Goal: Task Accomplishment & Management: Manage account settings

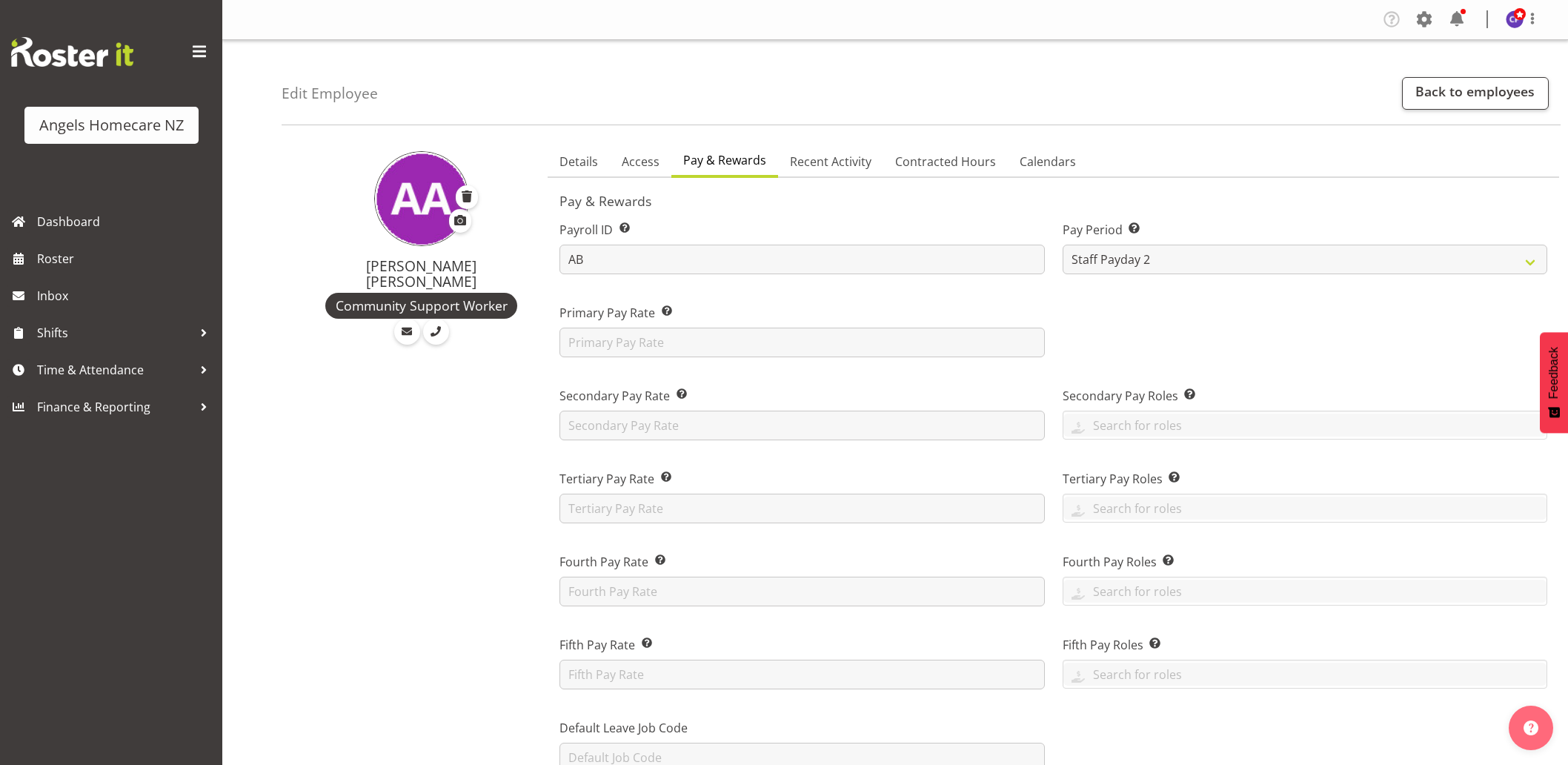
select select "roster"
select select "day"
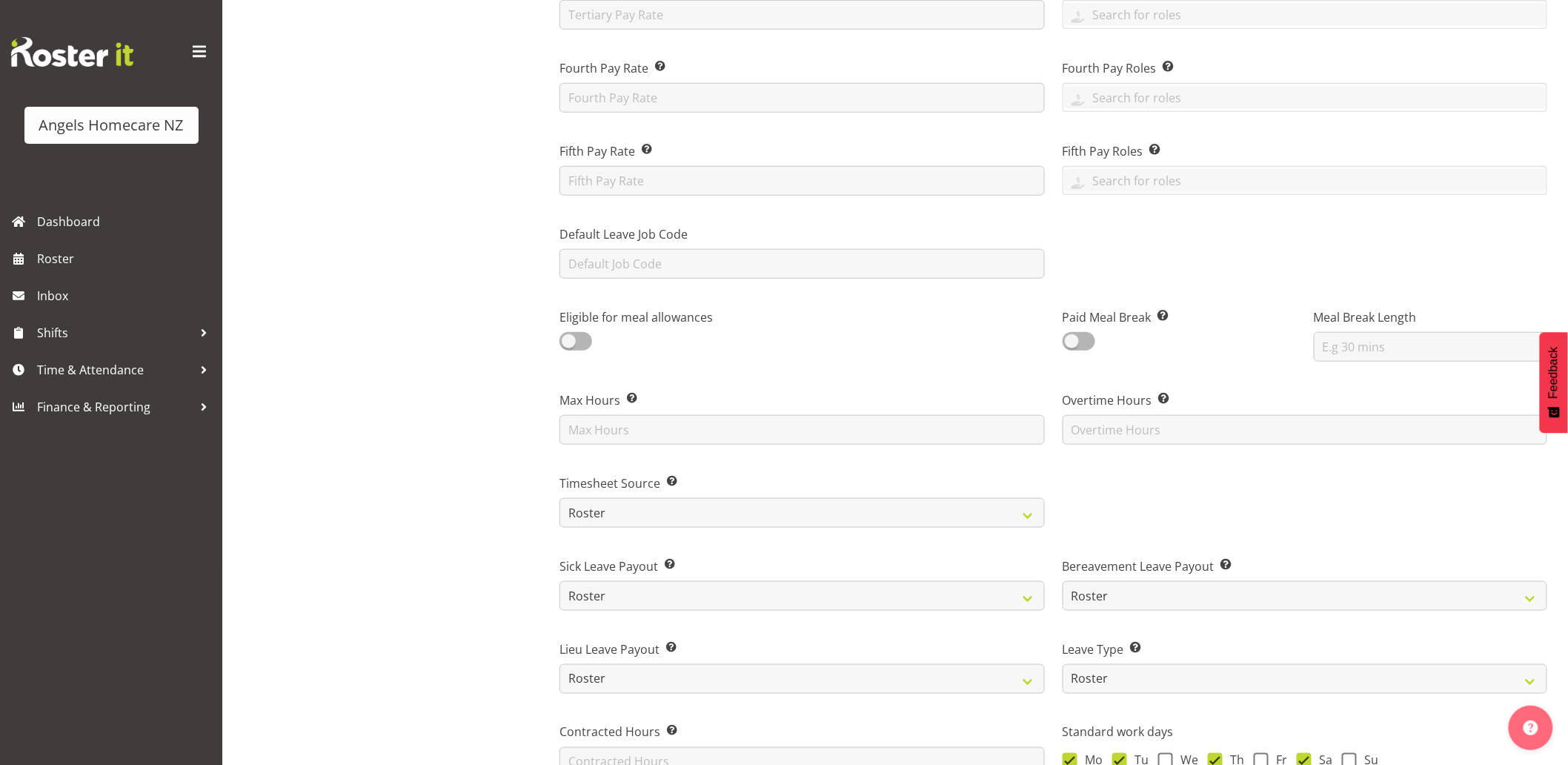
scroll to position [83, 0]
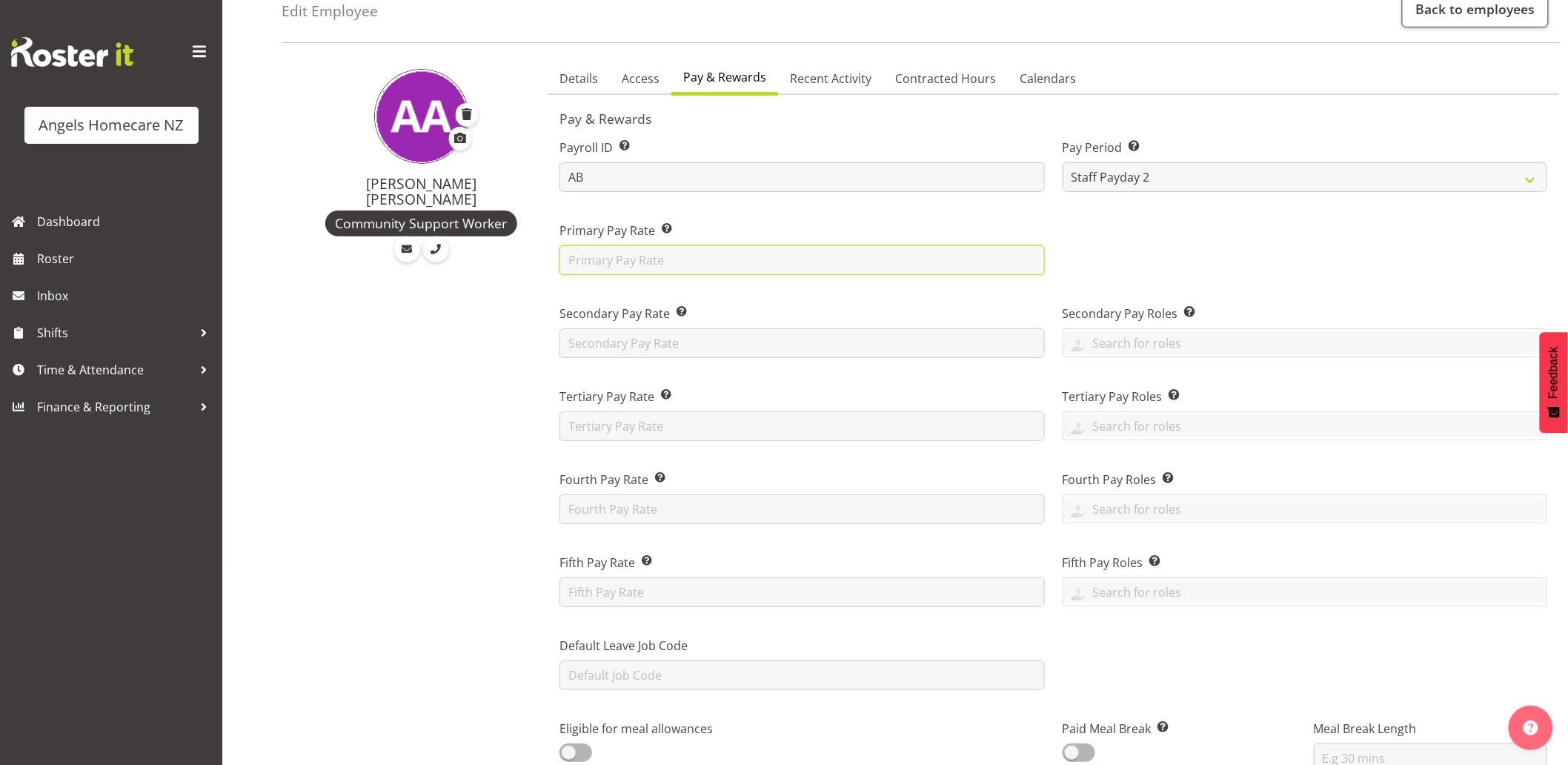
click at [879, 265] on input "text" at bounding box center [801, 260] width 485 height 30
type input "25.50"
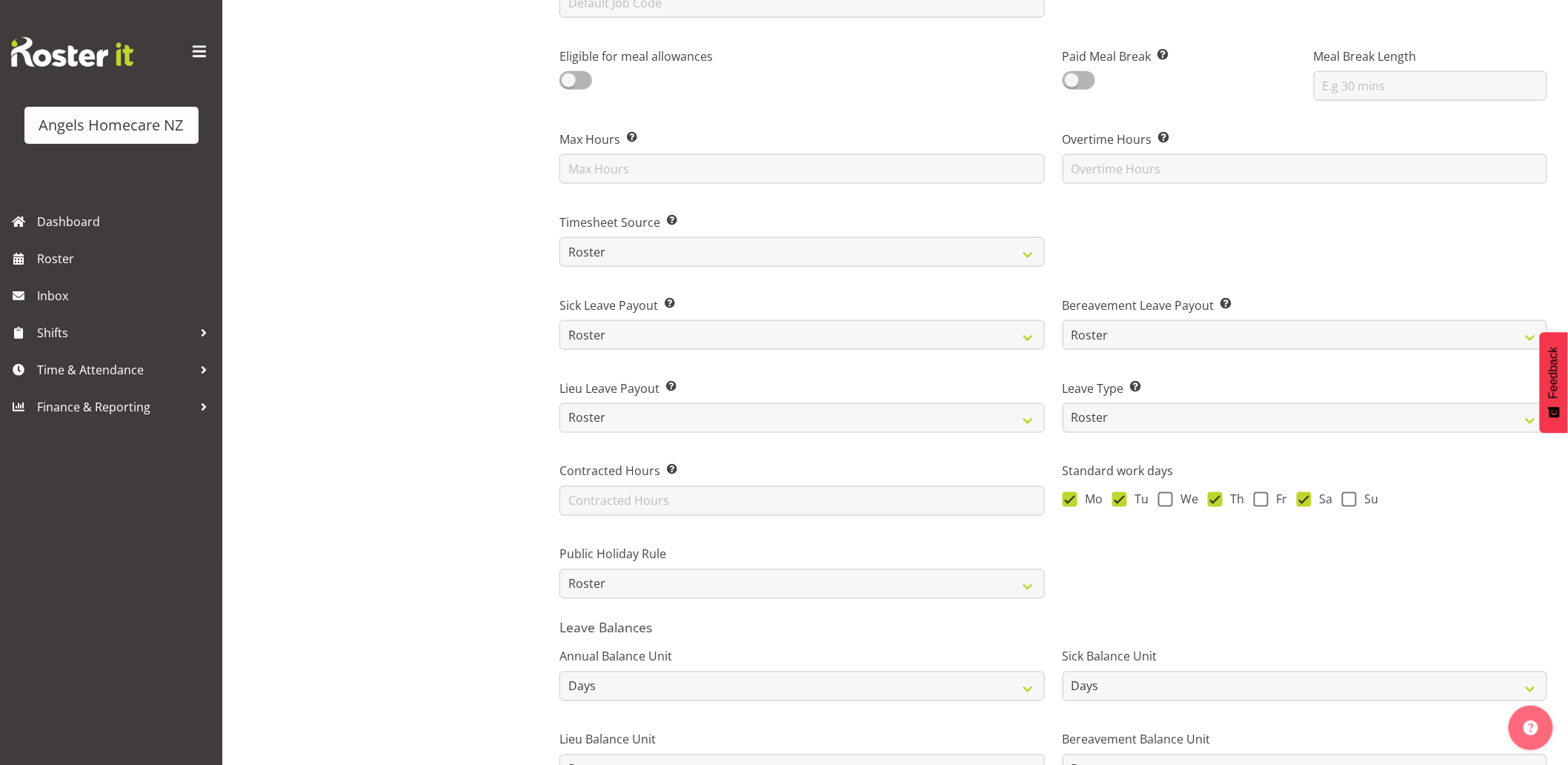
scroll to position [906, 0]
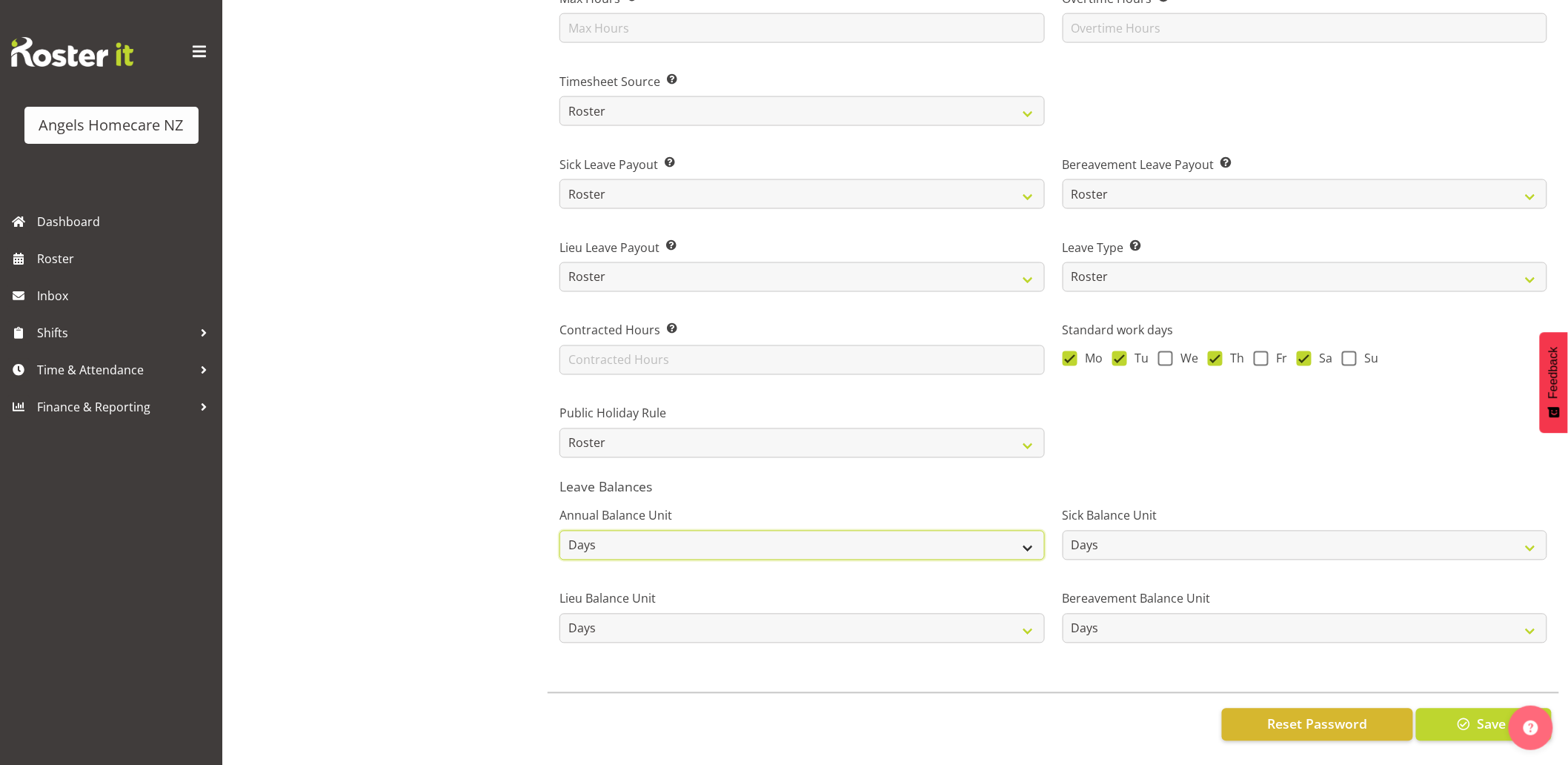
click at [724, 534] on select "Hours Days" at bounding box center [801, 546] width 485 height 30
click at [514, 494] on div "Alyssa Ashley Basco Community Support Worker" at bounding box center [410, 3] width 257 height 1524
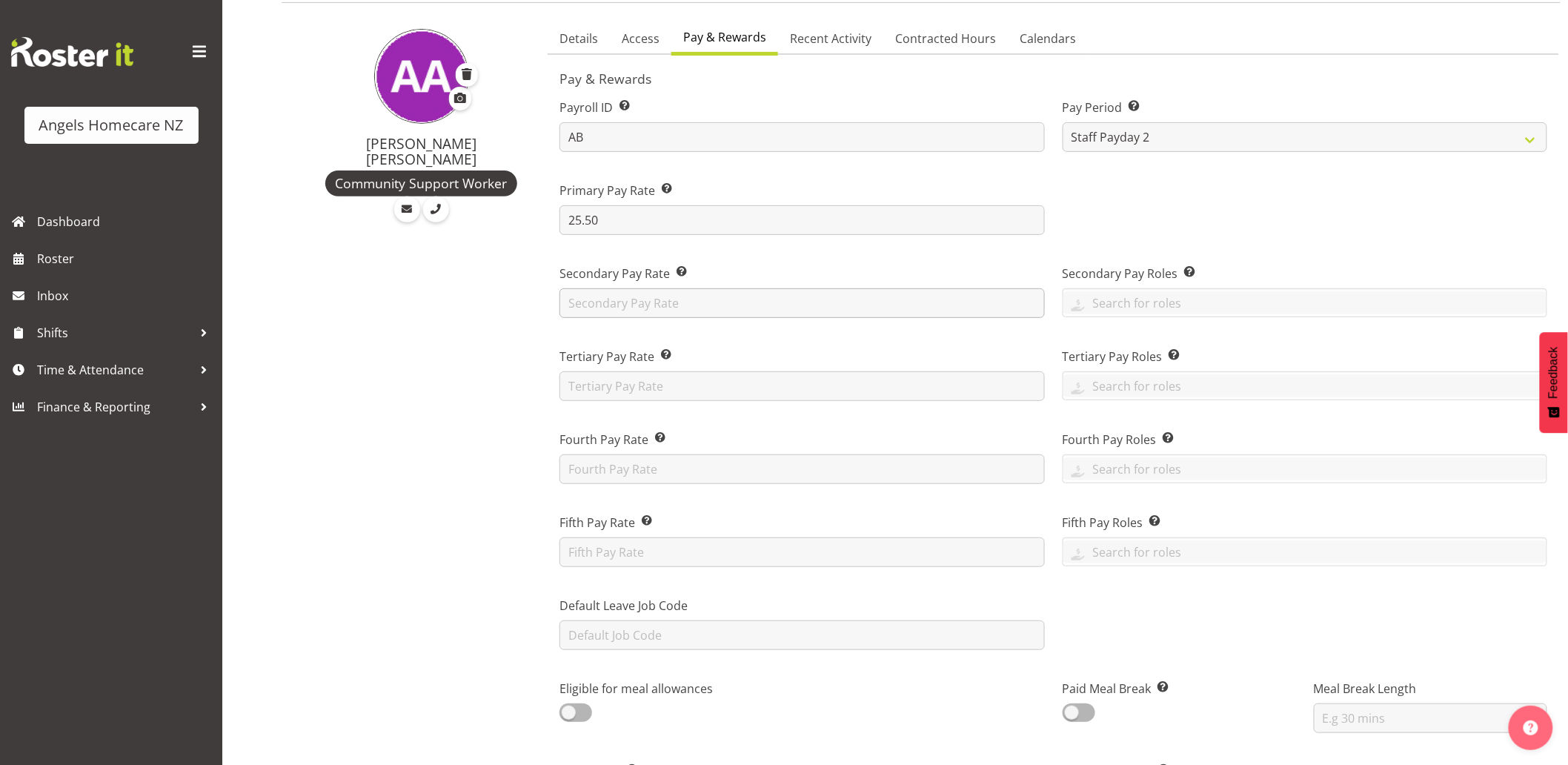
scroll to position [0, 0]
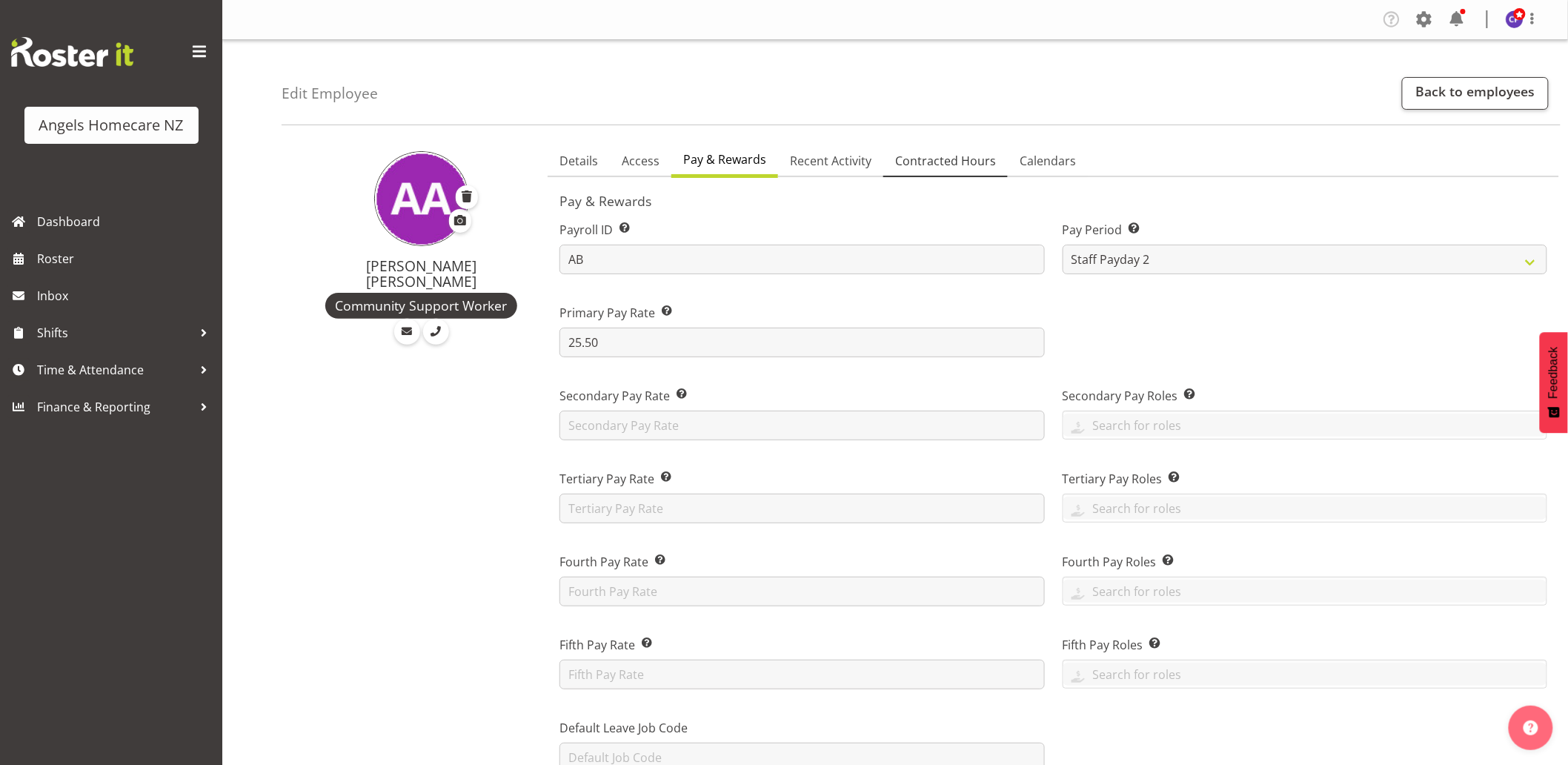
click at [913, 164] on span "Contracted Hours" at bounding box center [945, 161] width 100 height 18
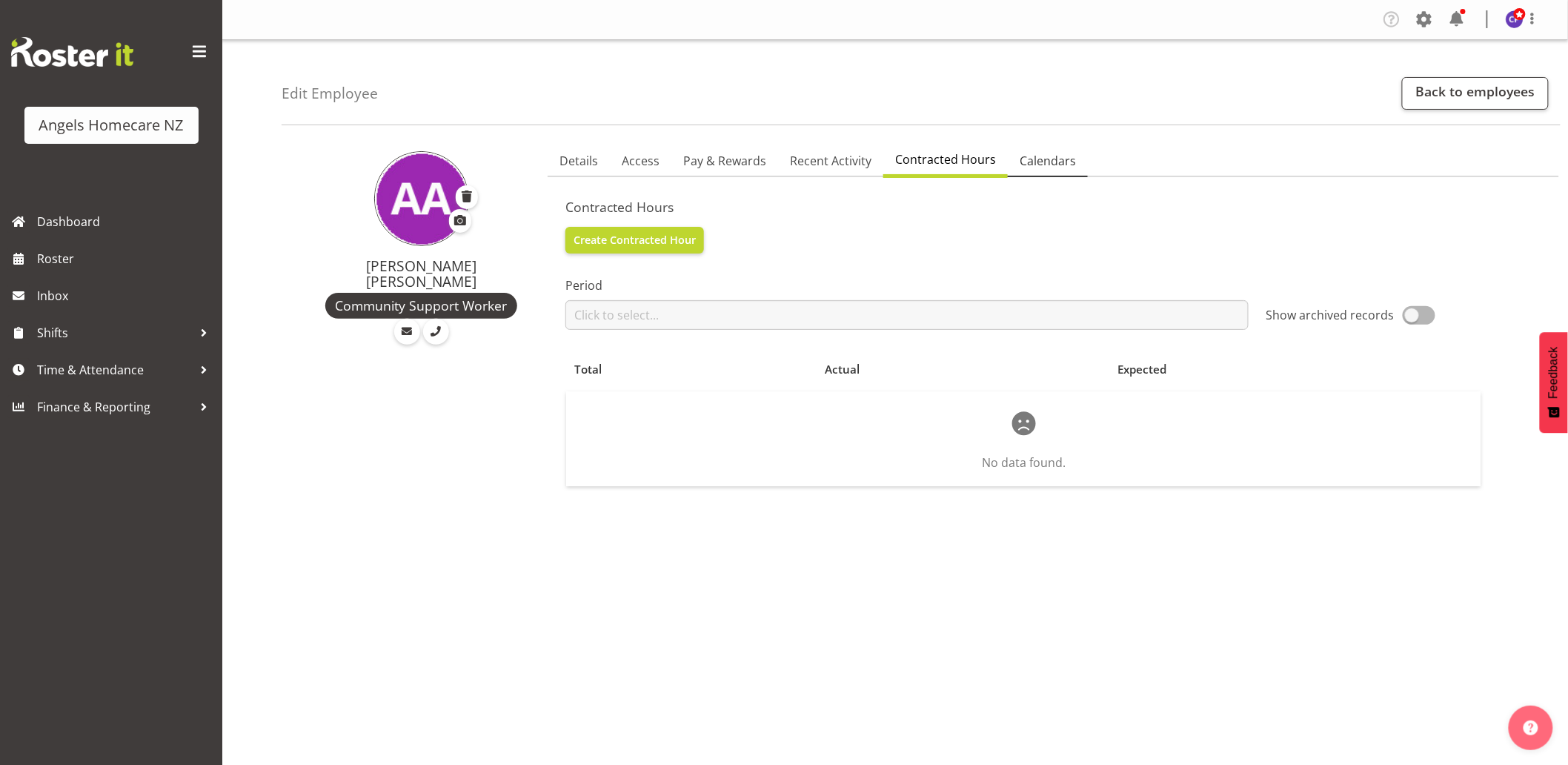
click at [1030, 161] on span "Calendars" at bounding box center [1048, 161] width 56 height 18
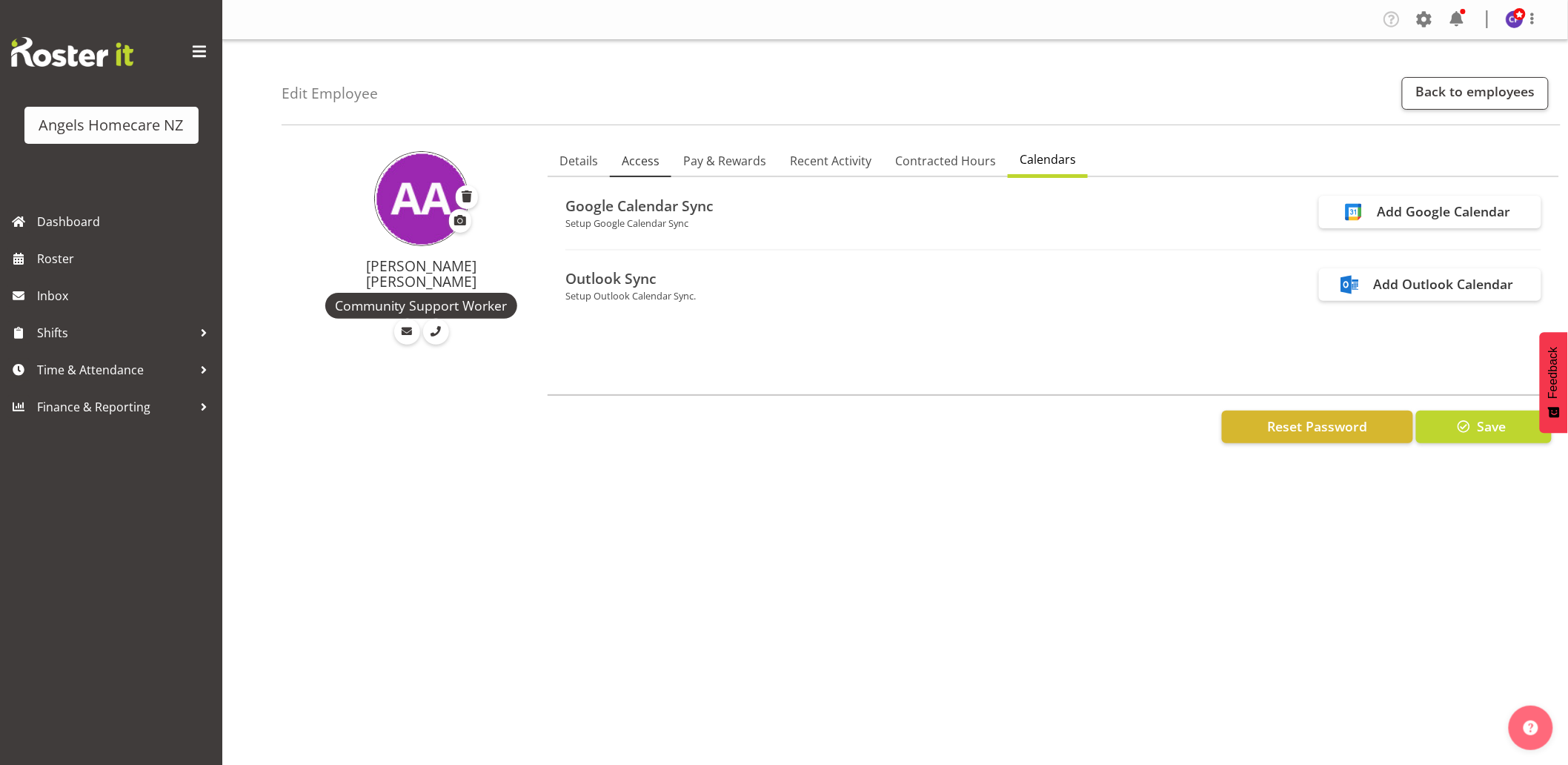
click at [630, 161] on span "Access" at bounding box center [641, 161] width 38 height 18
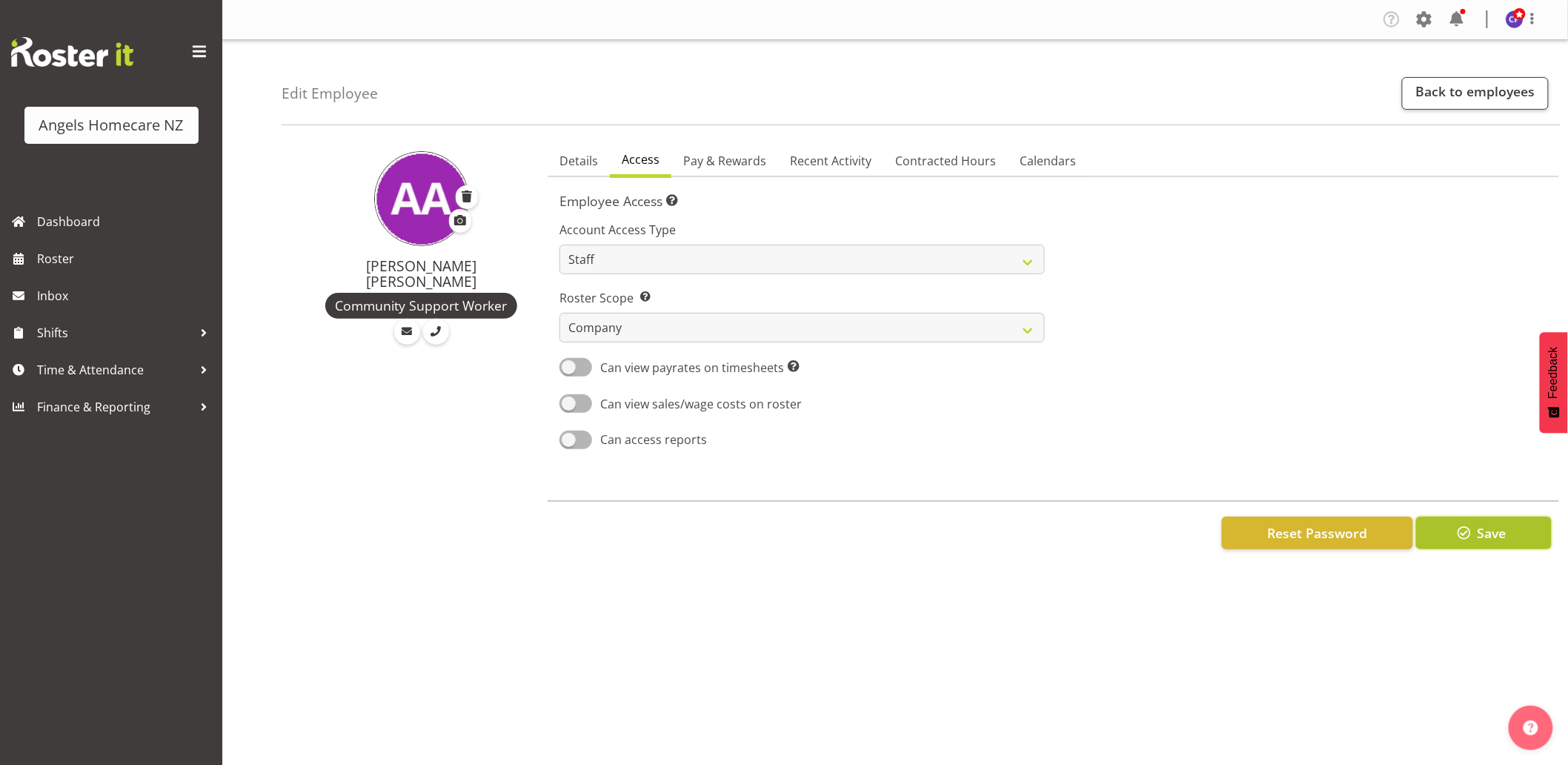
click at [1464, 538] on span "button" at bounding box center [1464, 533] width 20 height 20
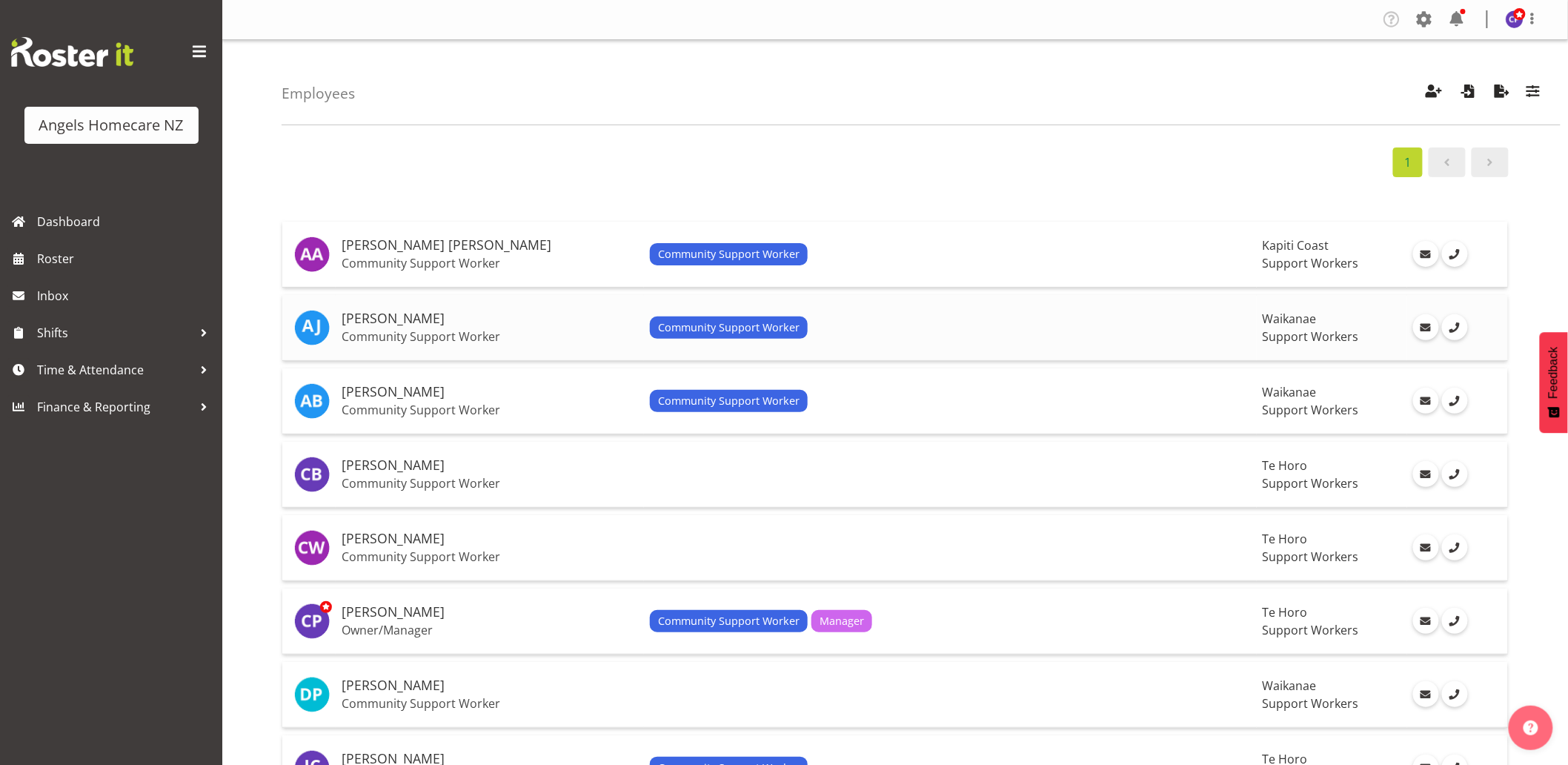
click at [753, 330] on span "Community Support Worker" at bounding box center [728, 327] width 142 height 16
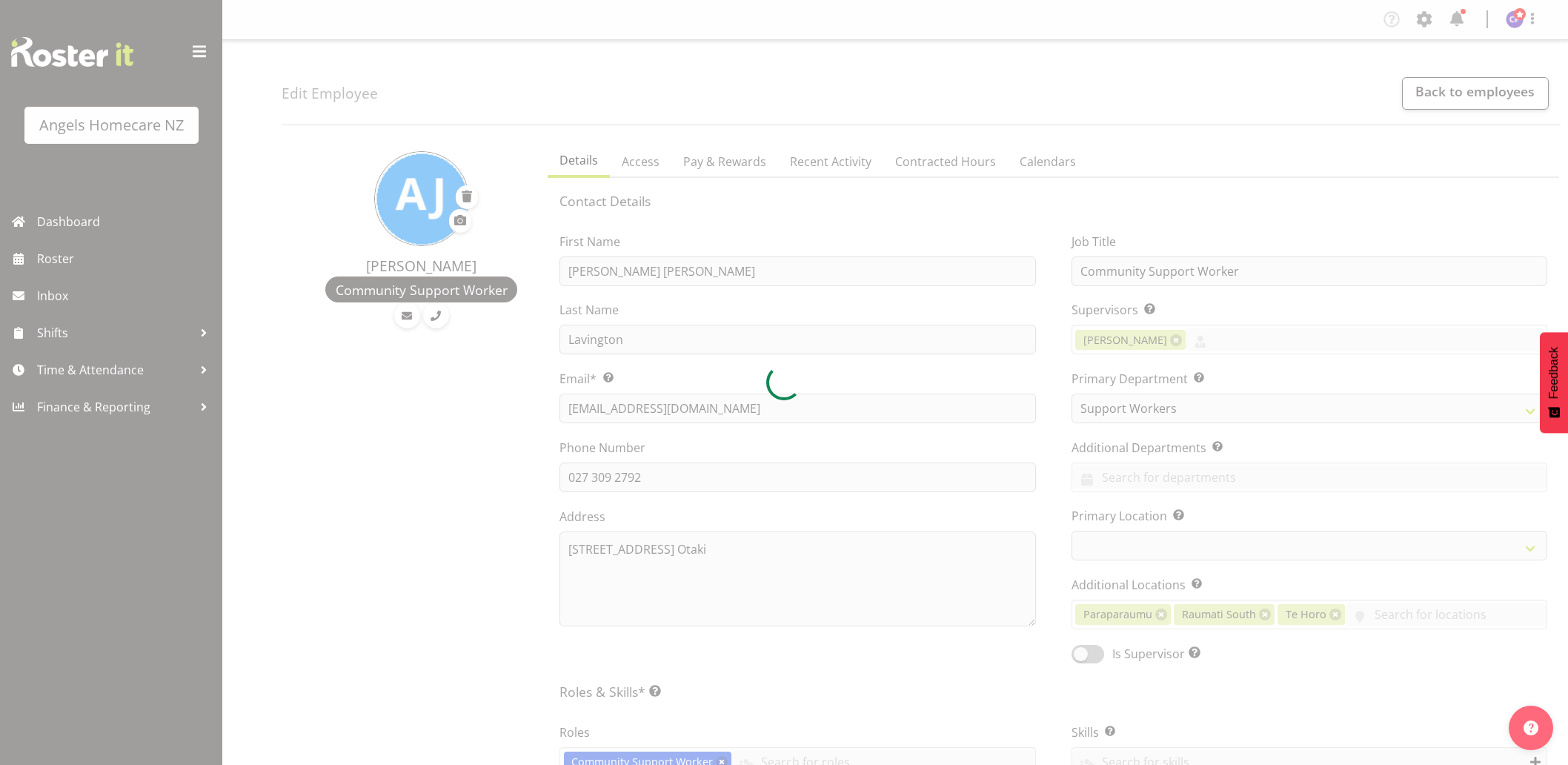
select select "928"
select select "TimelineWeek"
select select "company"
select select
select select "1284"
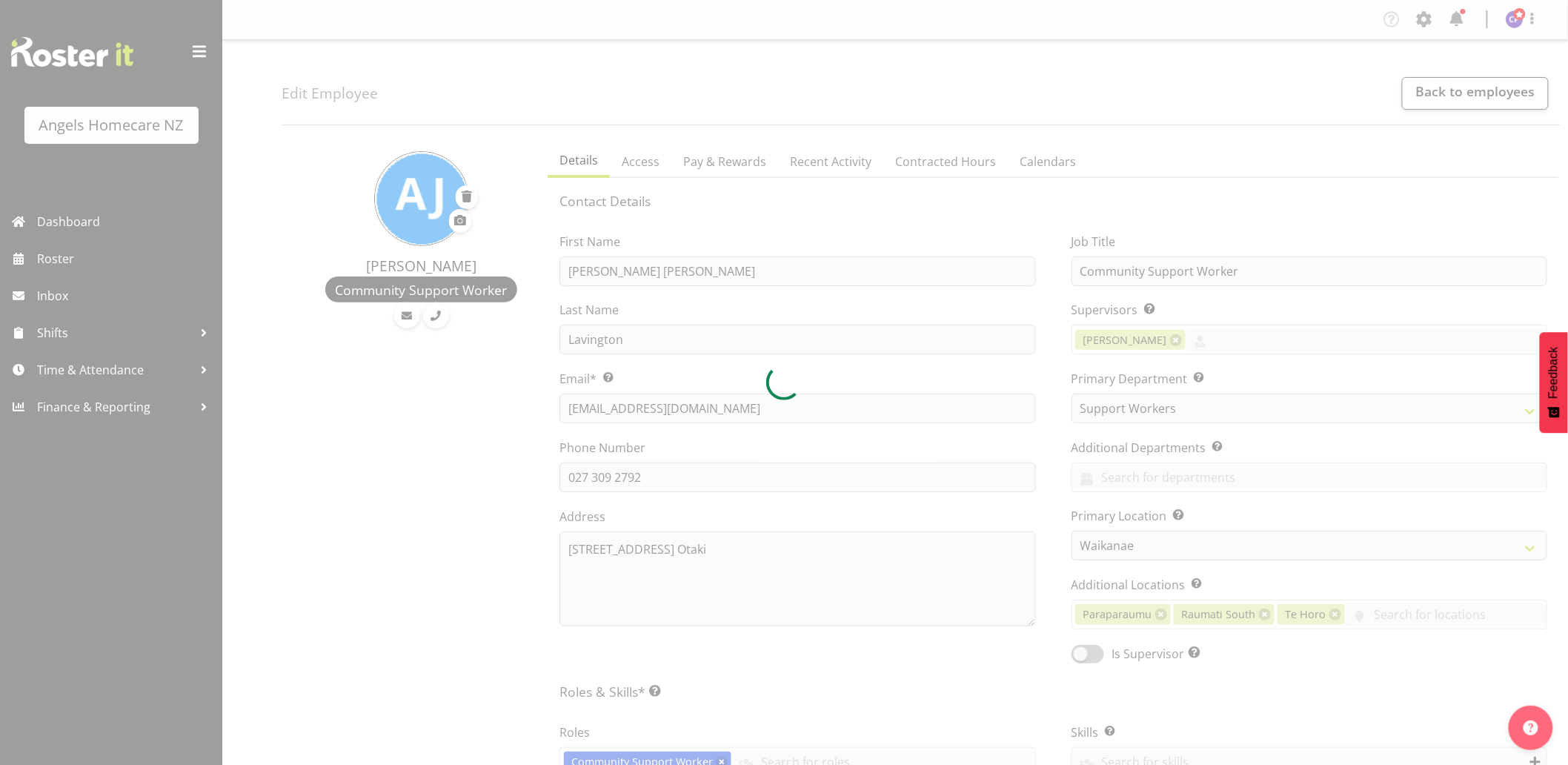
select select "staff"
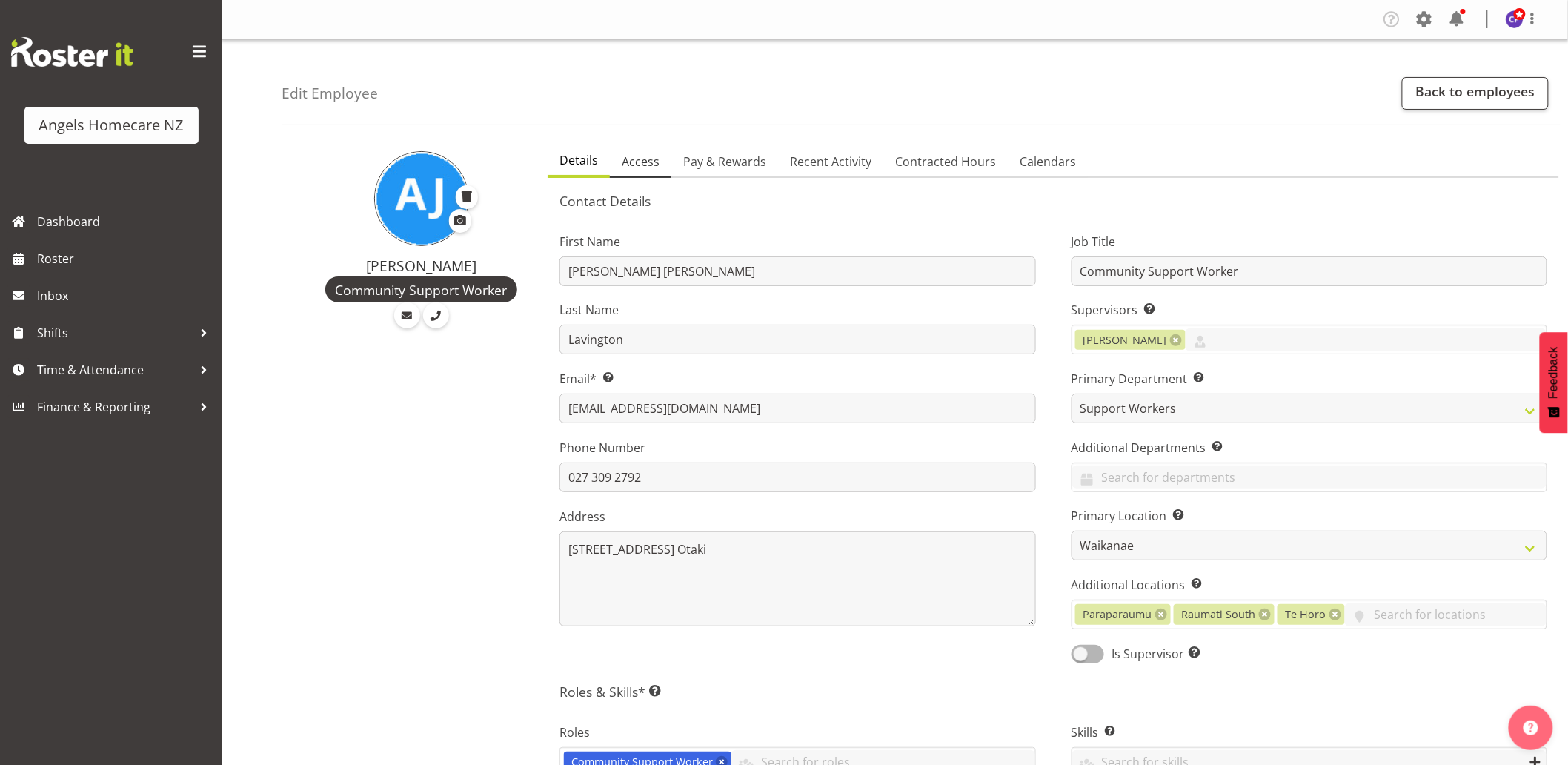
click at [634, 165] on span "Access" at bounding box center [641, 161] width 38 height 18
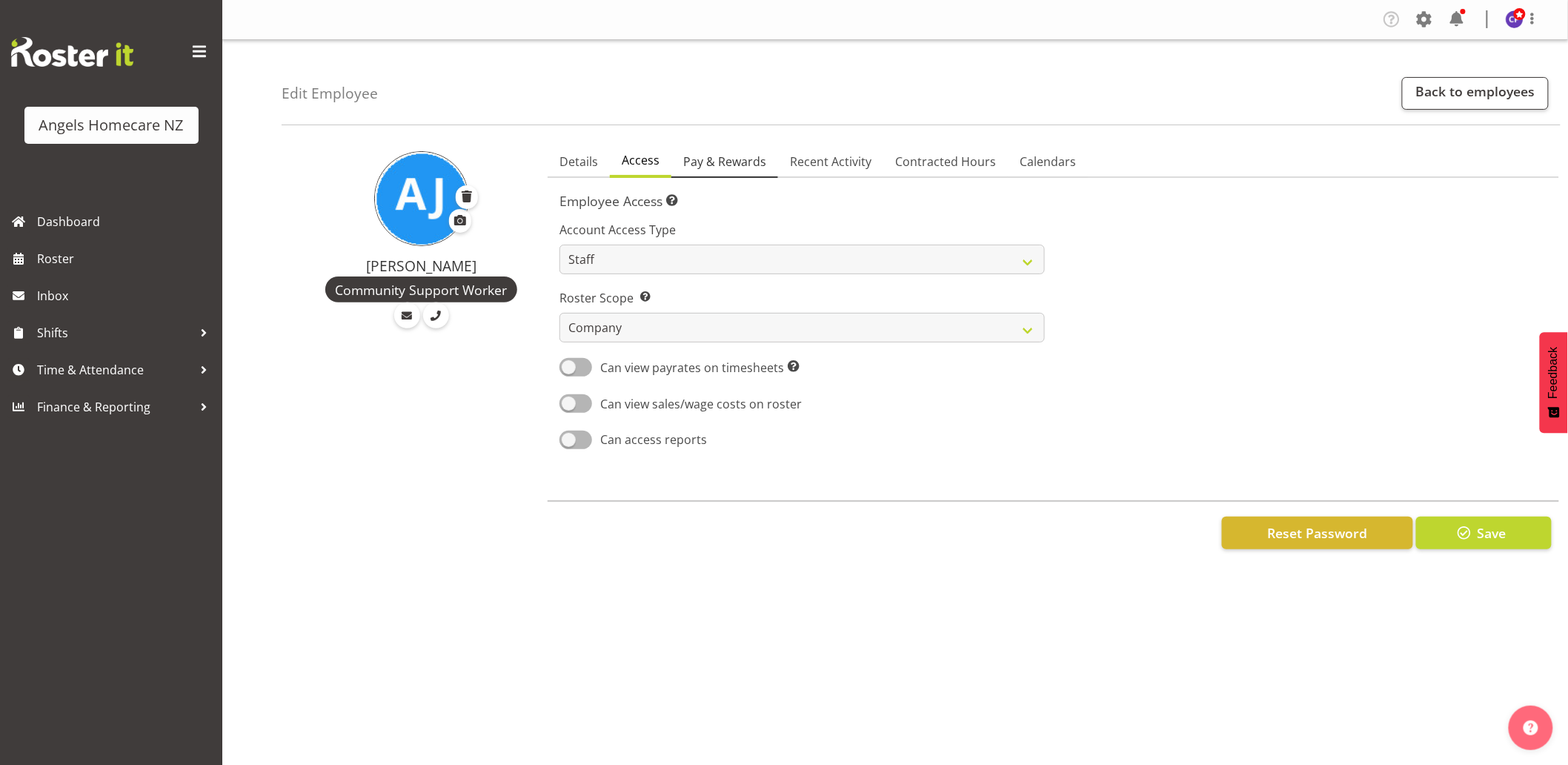
click at [745, 160] on span "Pay & Rewards" at bounding box center [724, 161] width 83 height 18
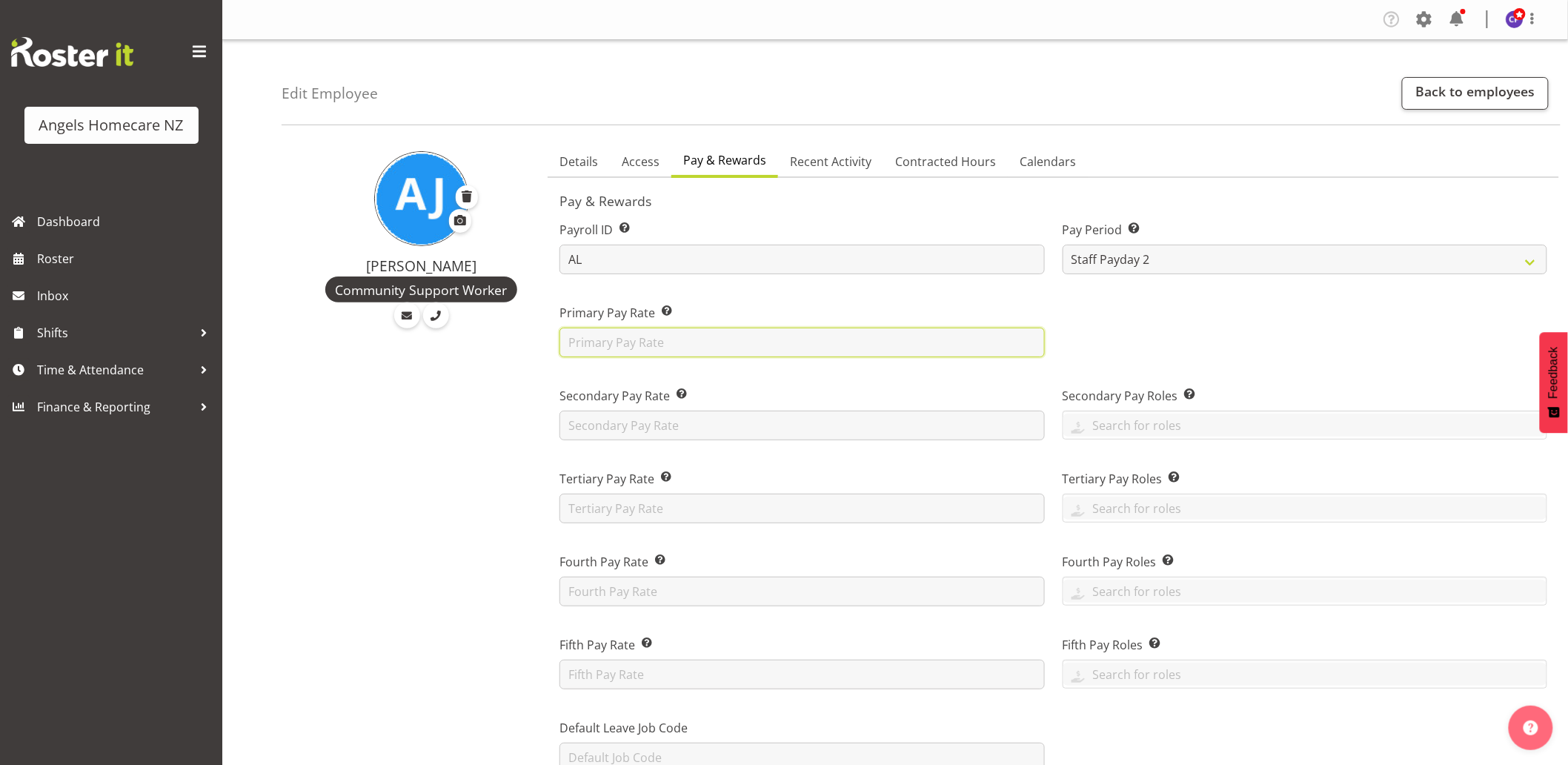
click at [718, 342] on input "text" at bounding box center [801, 343] width 485 height 30
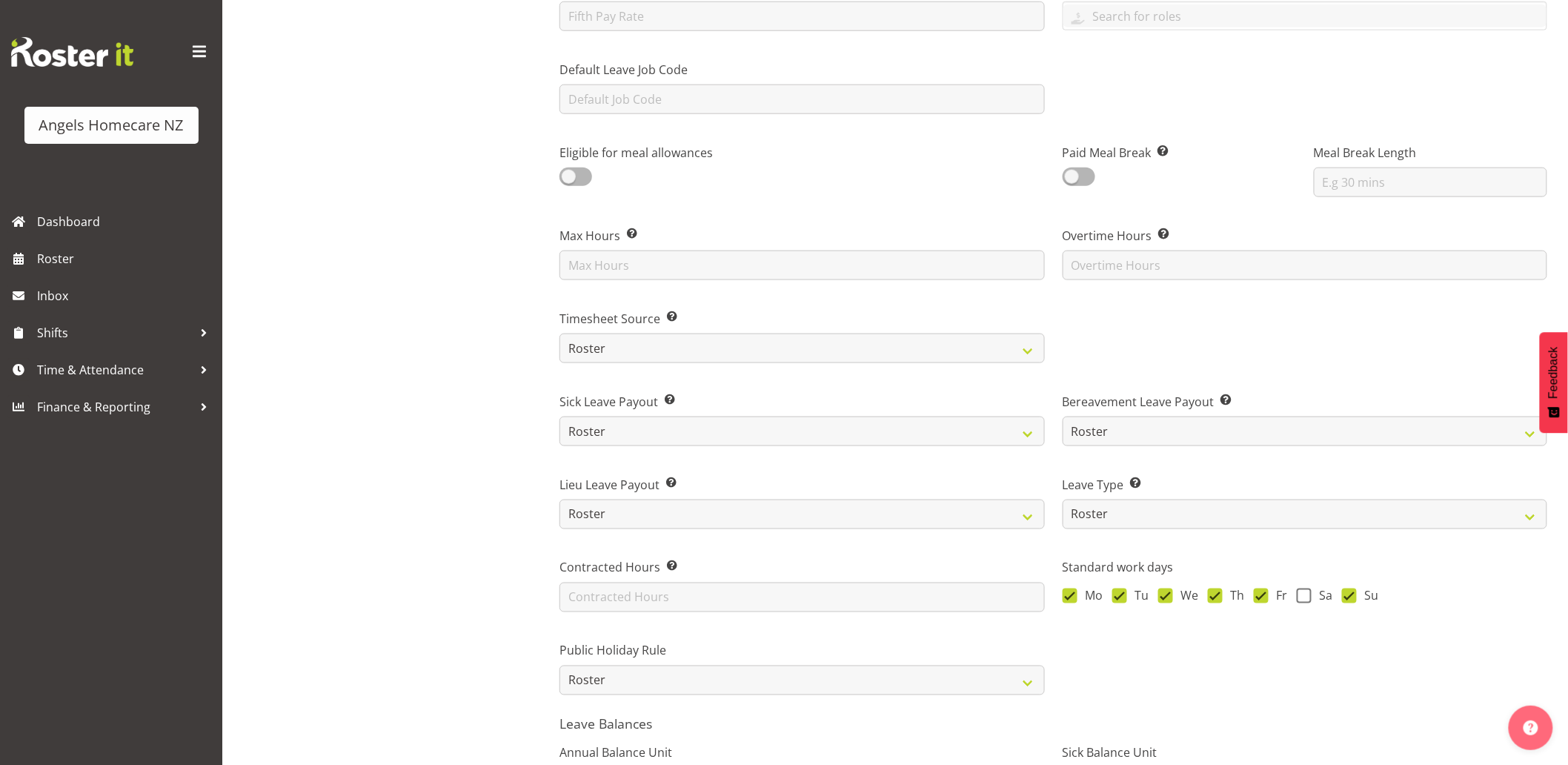
scroll to position [906, 0]
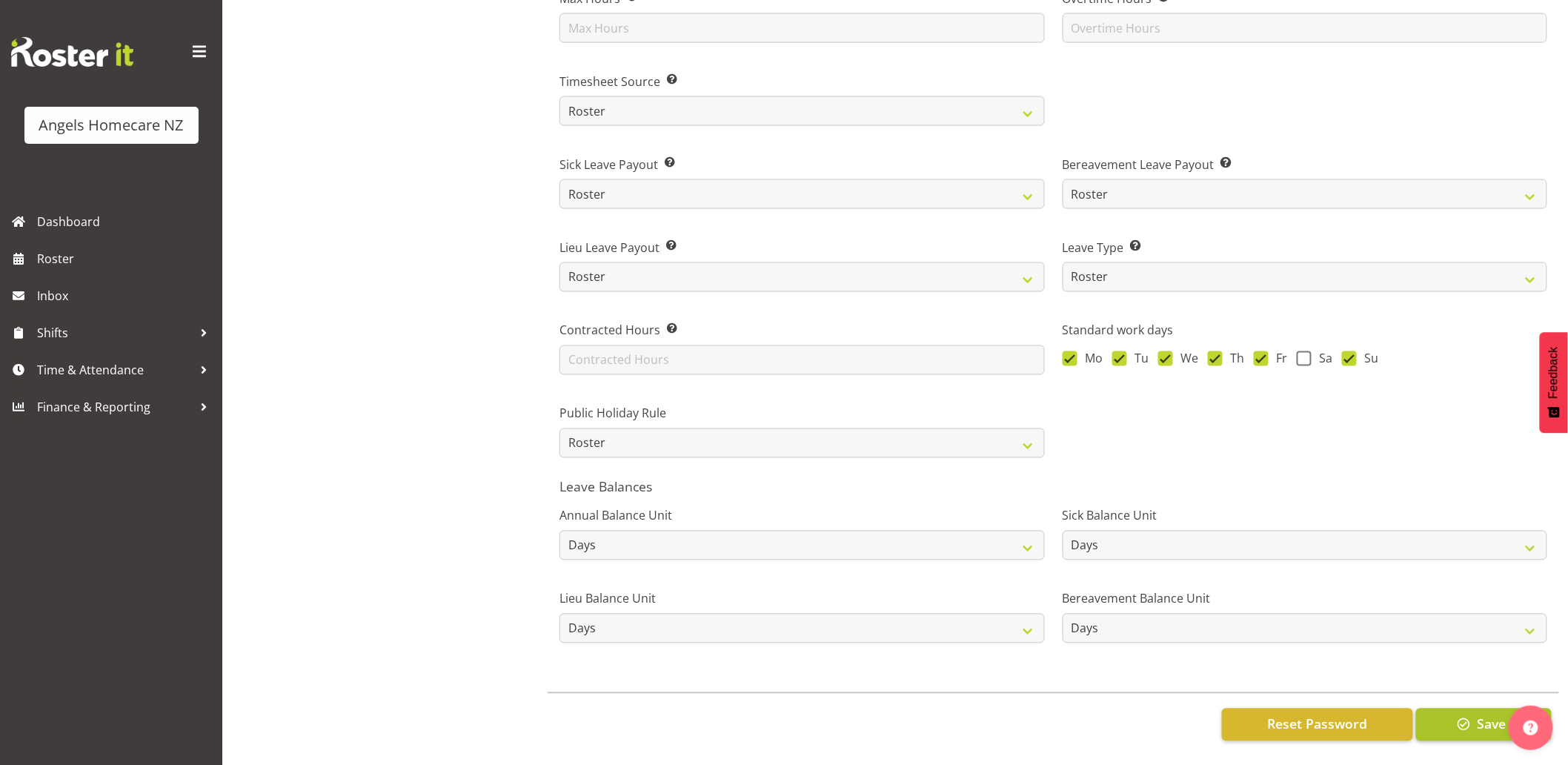
type input "25.40"
click at [1487, 714] on span "Save" at bounding box center [1491, 724] width 29 height 20
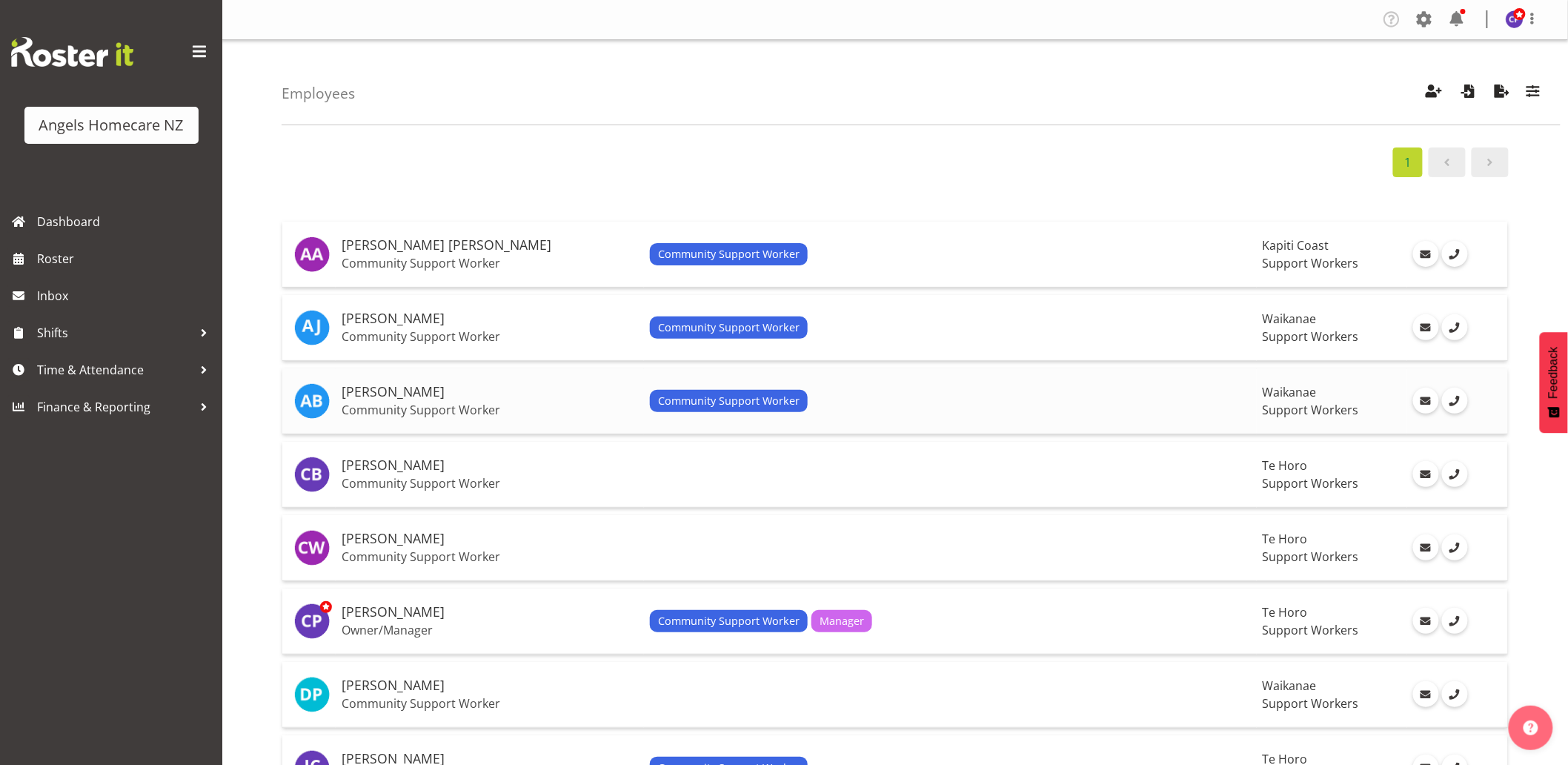
click at [722, 388] on td "Community Support Worker" at bounding box center [950, 402] width 613 height 66
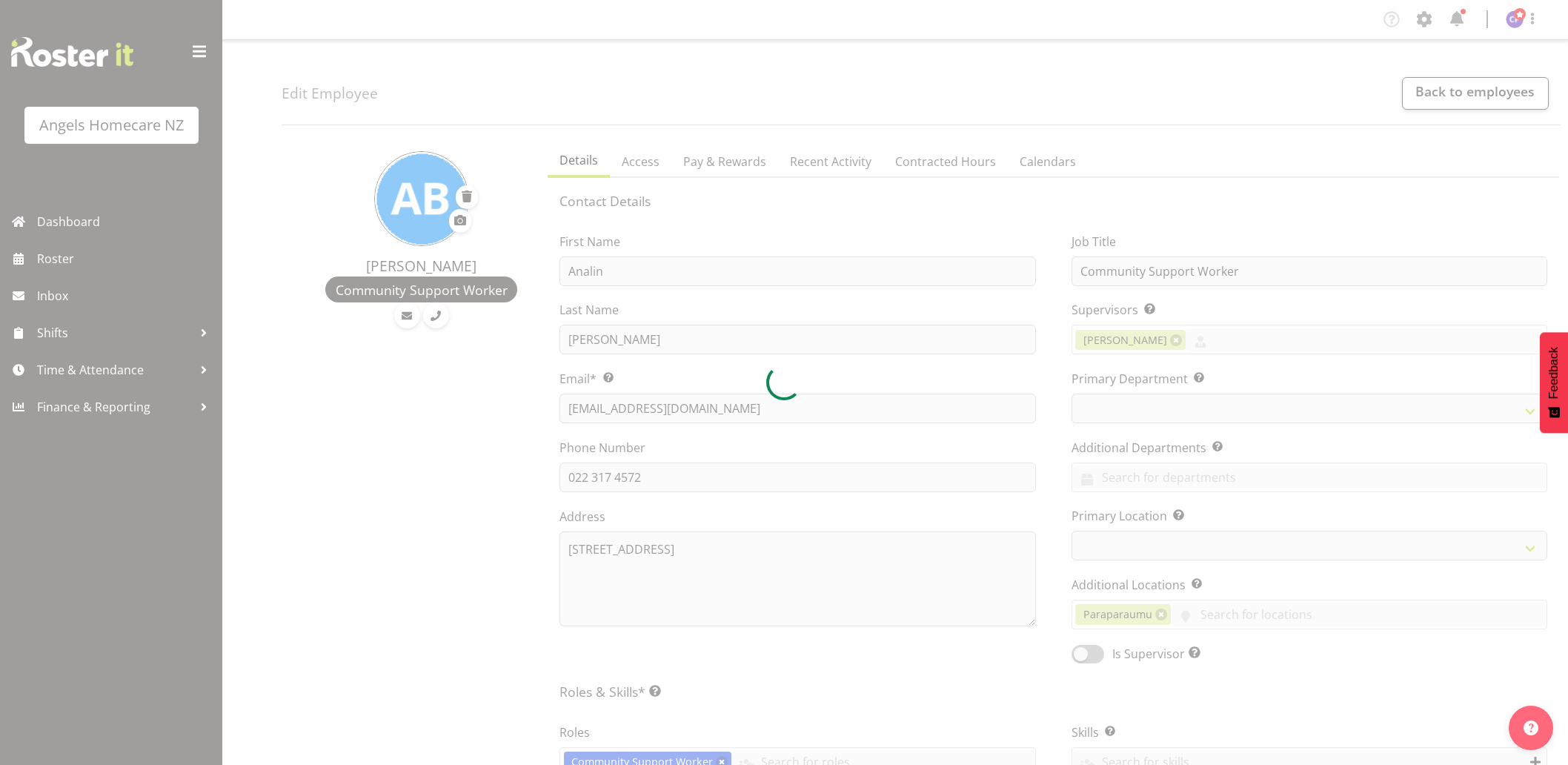
select select "TimelineWeek"
select select
select select "928"
select select "1284"
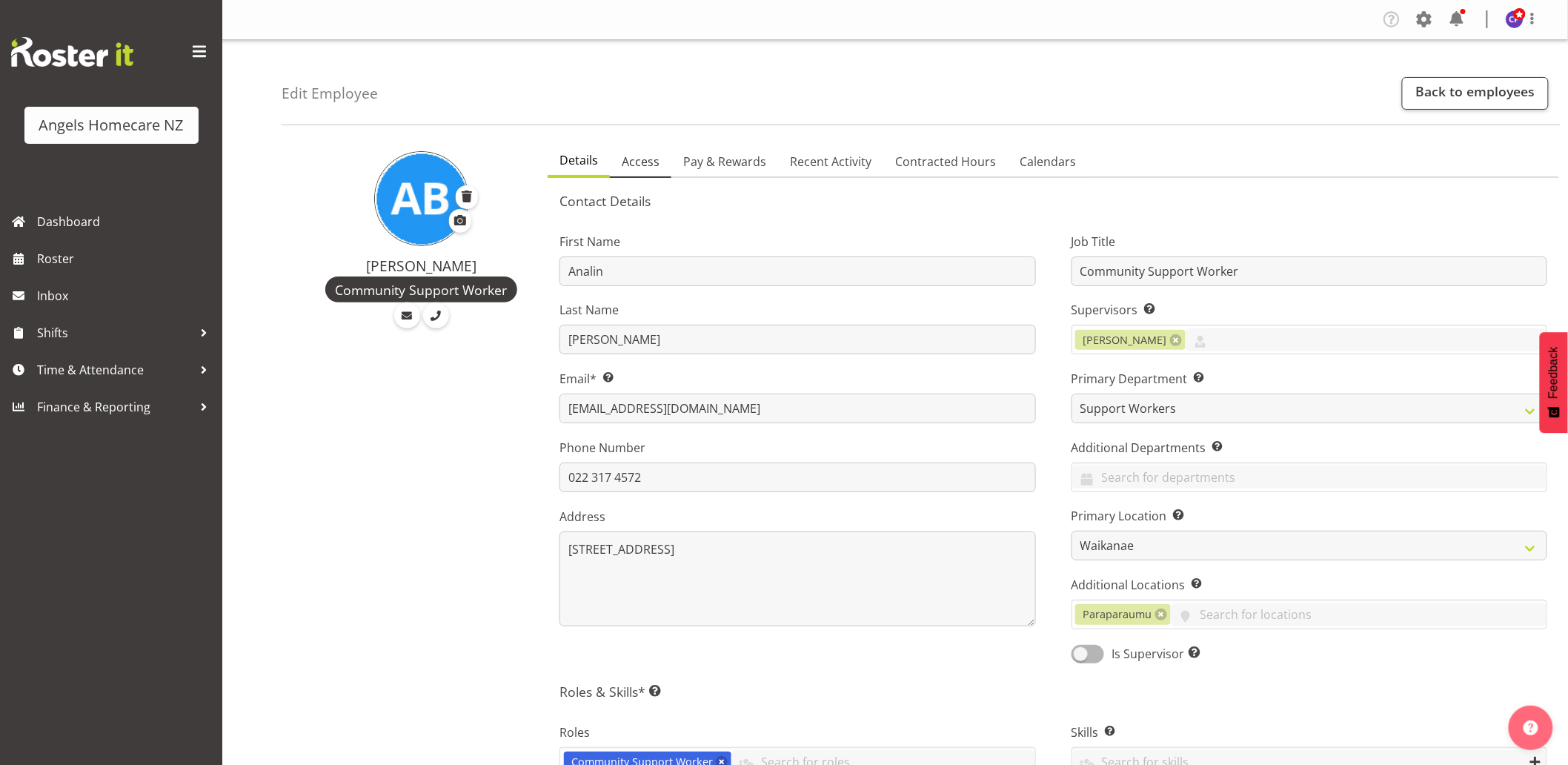
click at [640, 161] on span "Access" at bounding box center [641, 161] width 38 height 18
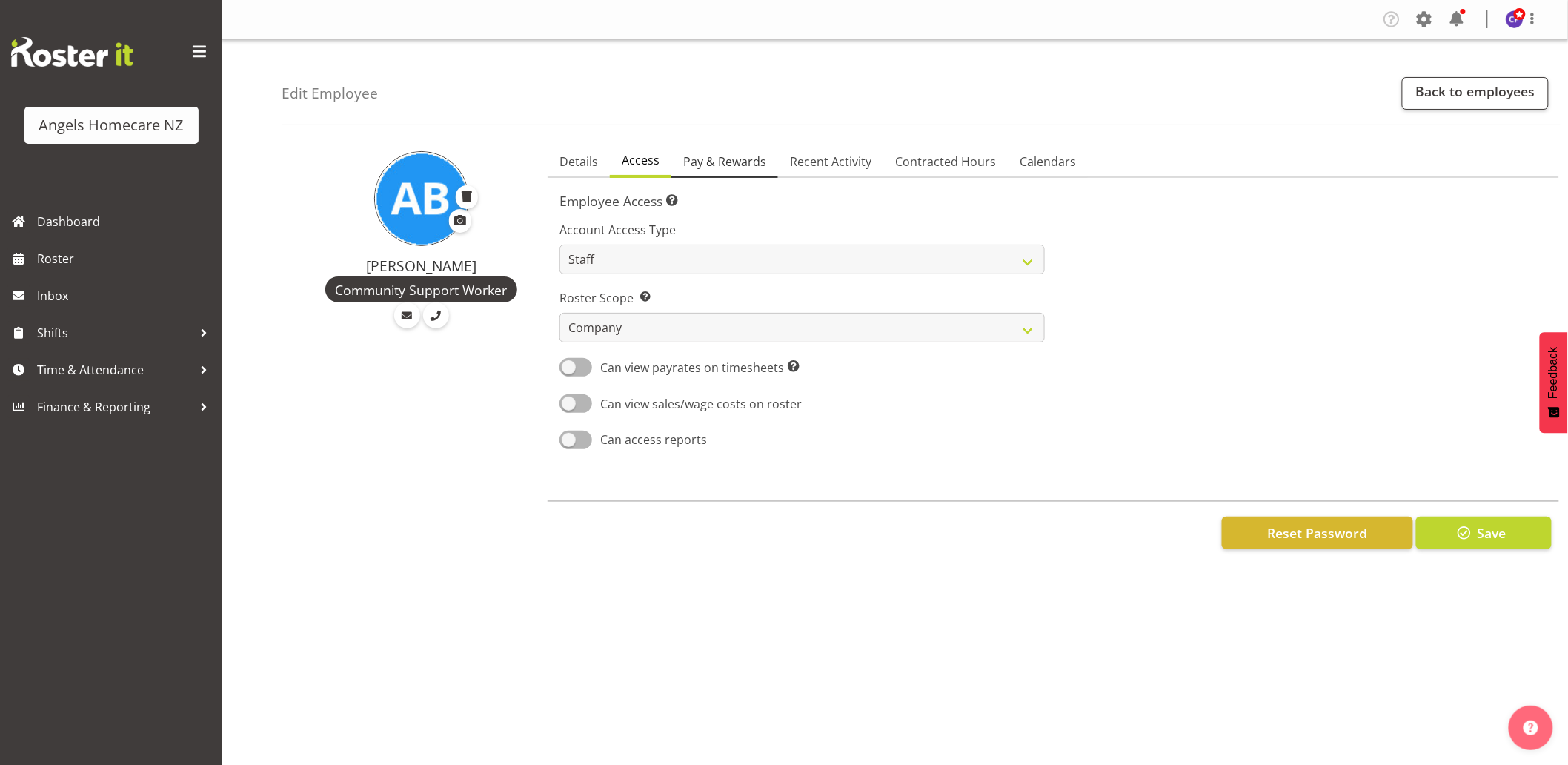
click at [702, 157] on span "Pay & Rewards" at bounding box center [724, 161] width 83 height 18
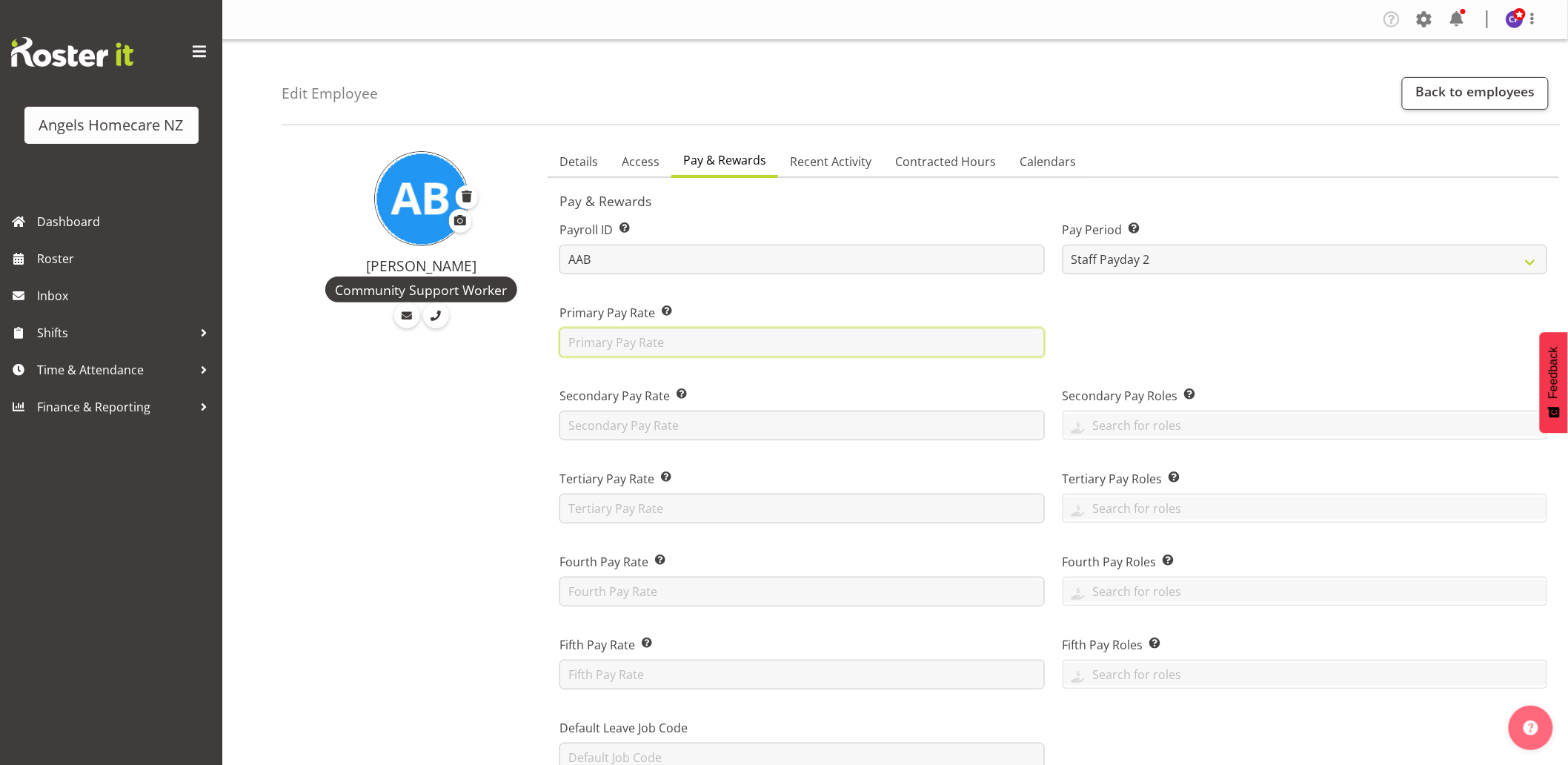
click at [721, 338] on input "text" at bounding box center [801, 343] width 485 height 30
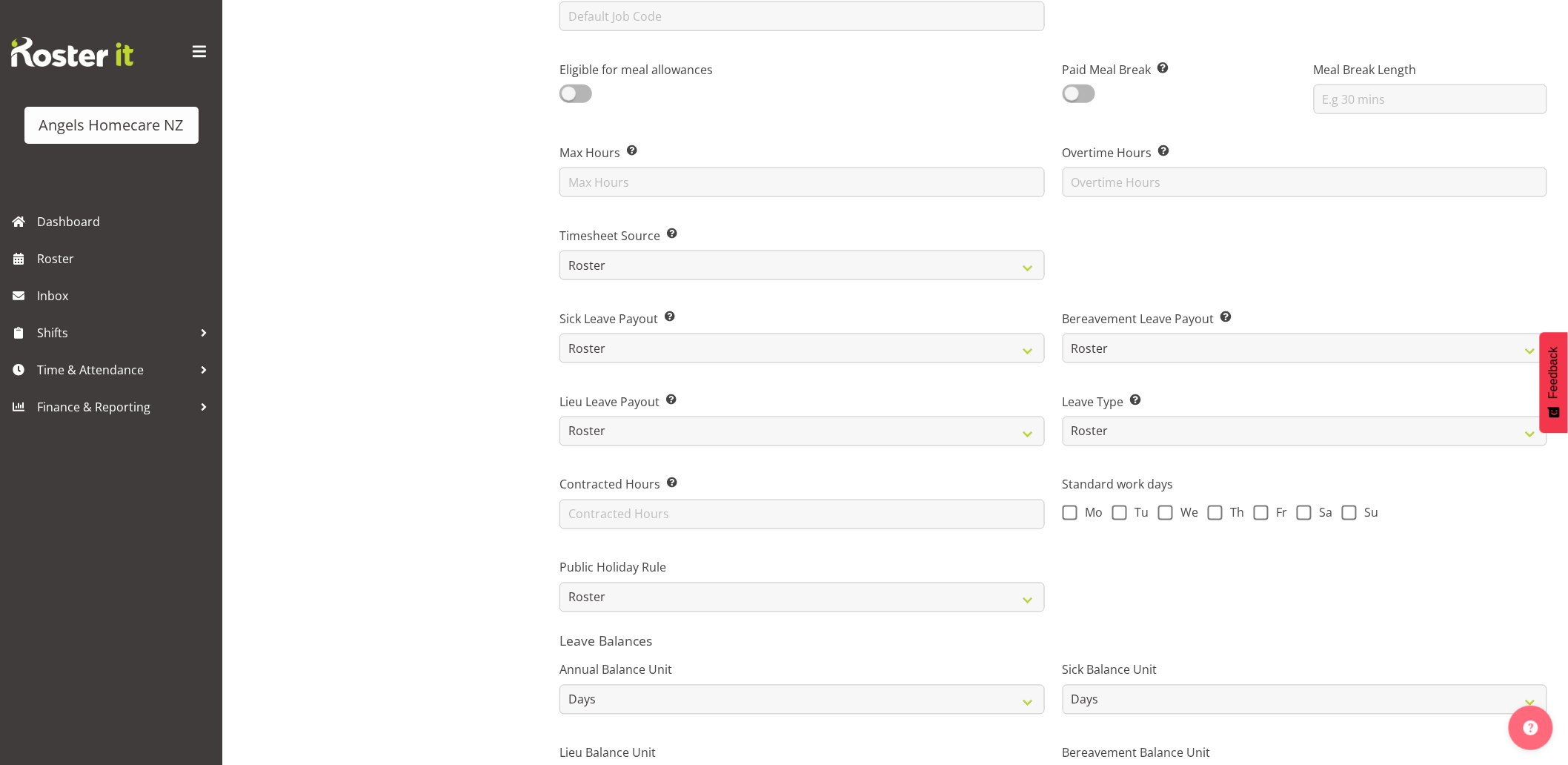
scroll to position [906, 0]
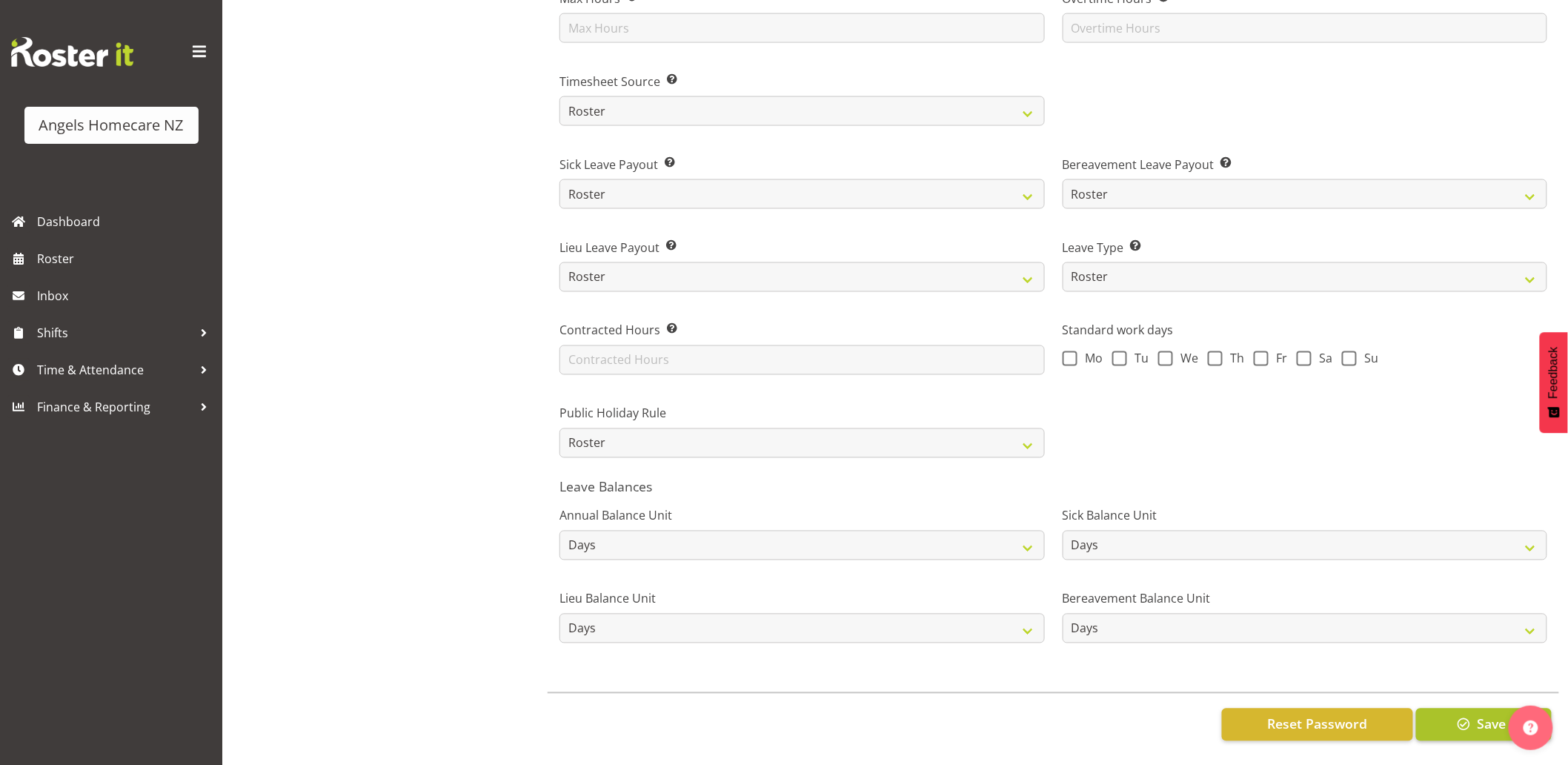
type input "25.50"
click at [1442, 712] on button "Save" at bounding box center [1484, 725] width 136 height 33
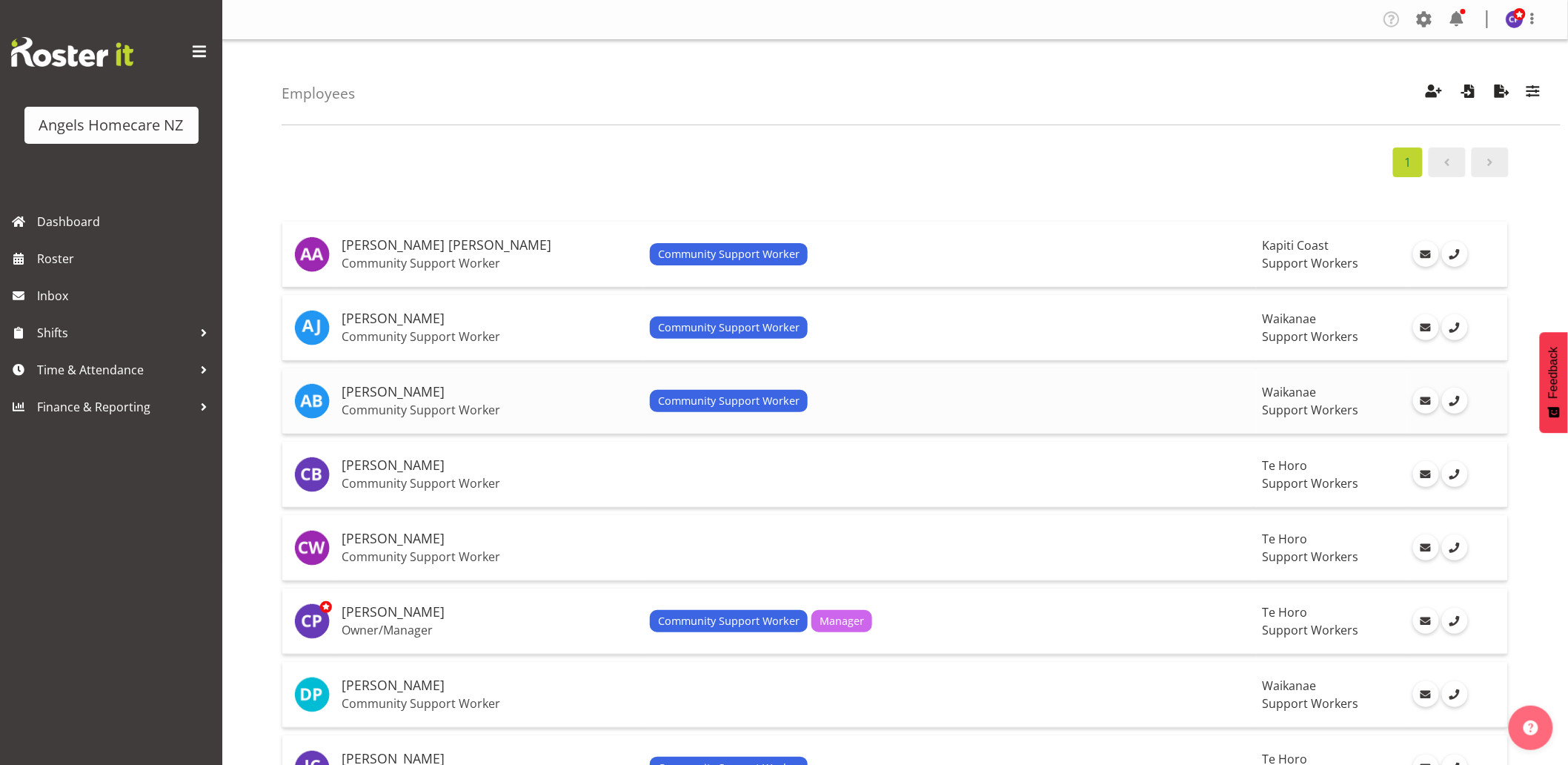
click at [846, 404] on div "Community Support Worker" at bounding box center [951, 401] width 601 height 23
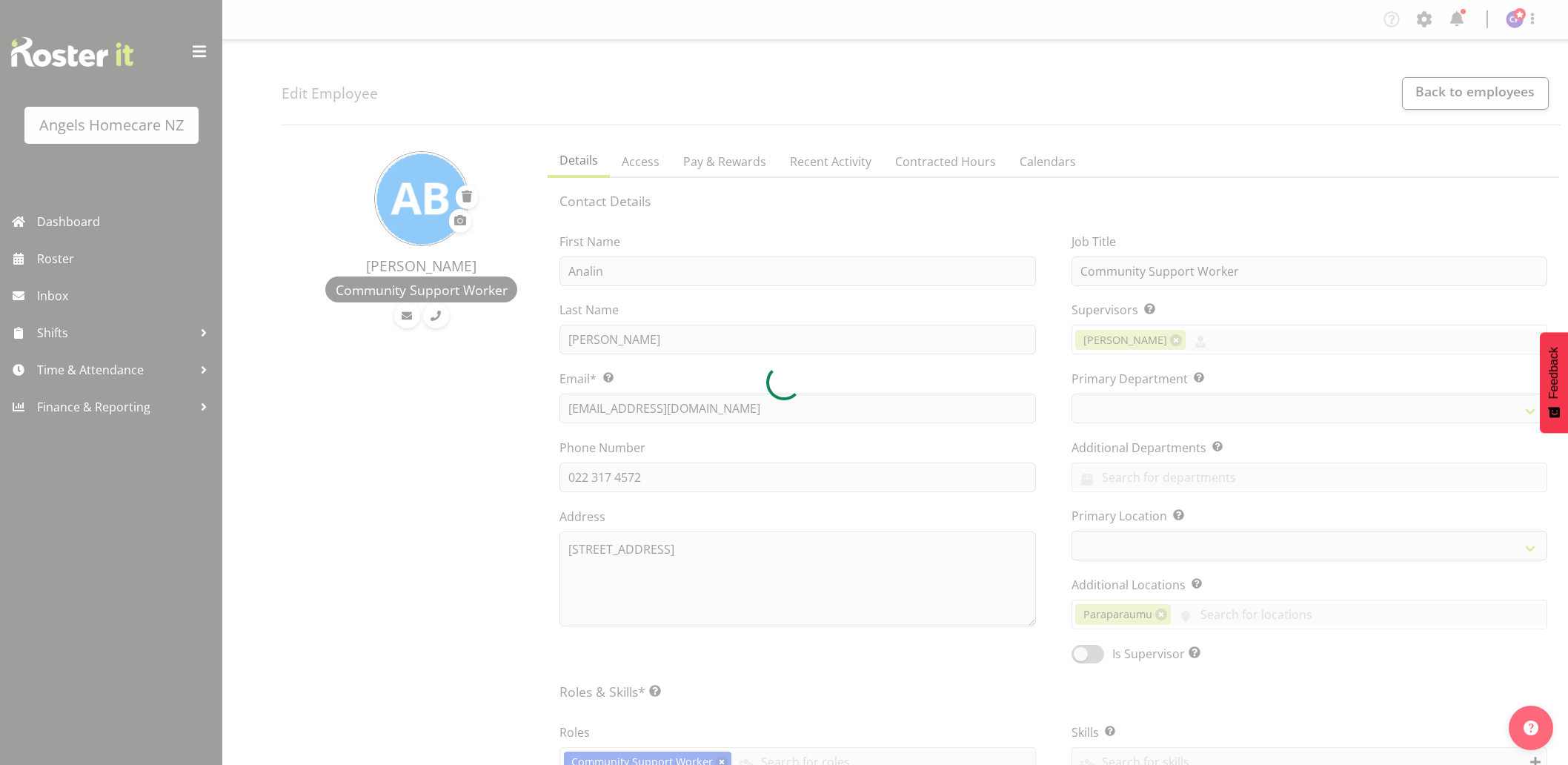
select select "TimelineWeek"
select select
select select "928"
select select "1284"
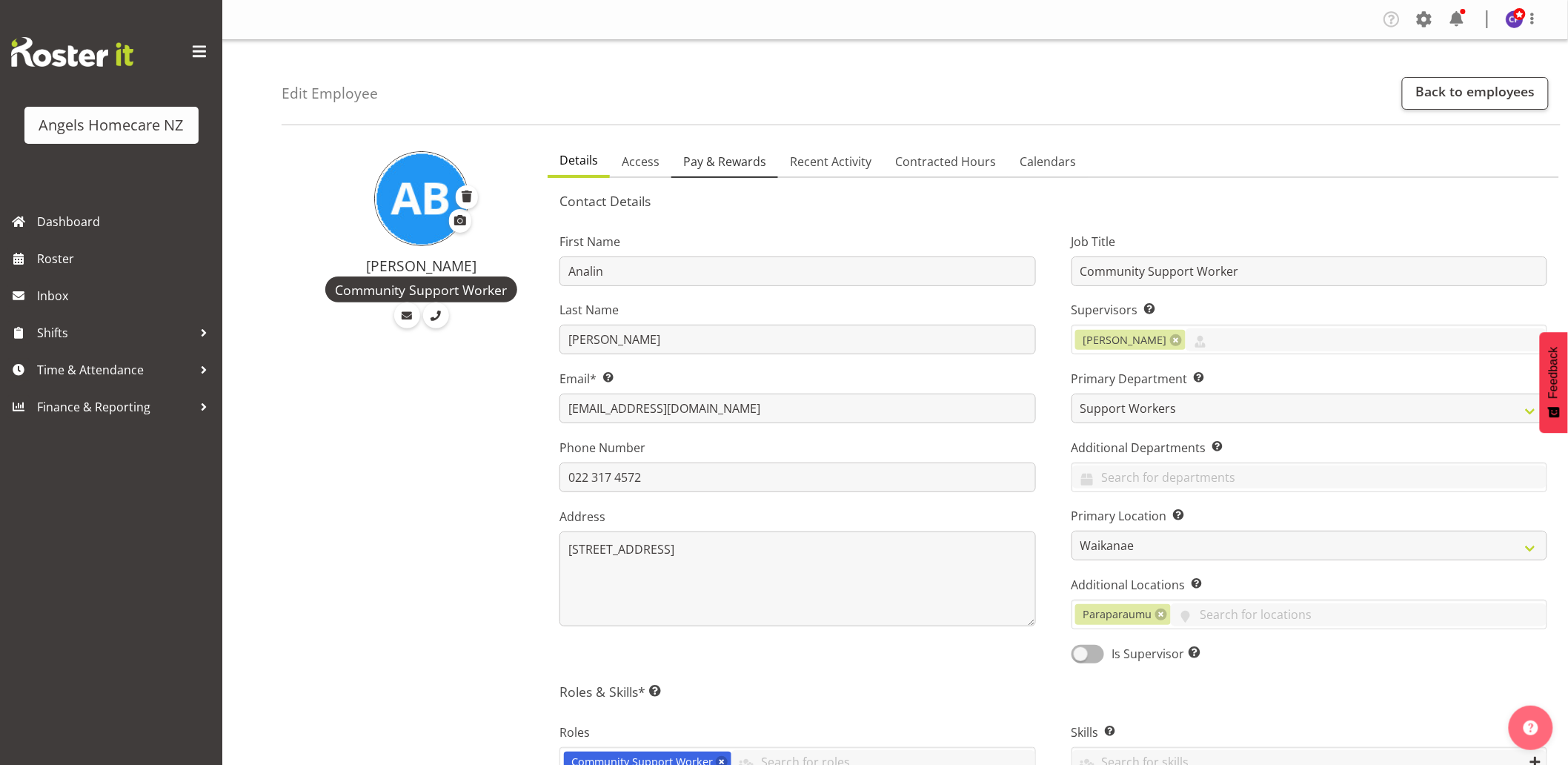
click at [728, 160] on span "Pay & Rewards" at bounding box center [724, 161] width 83 height 18
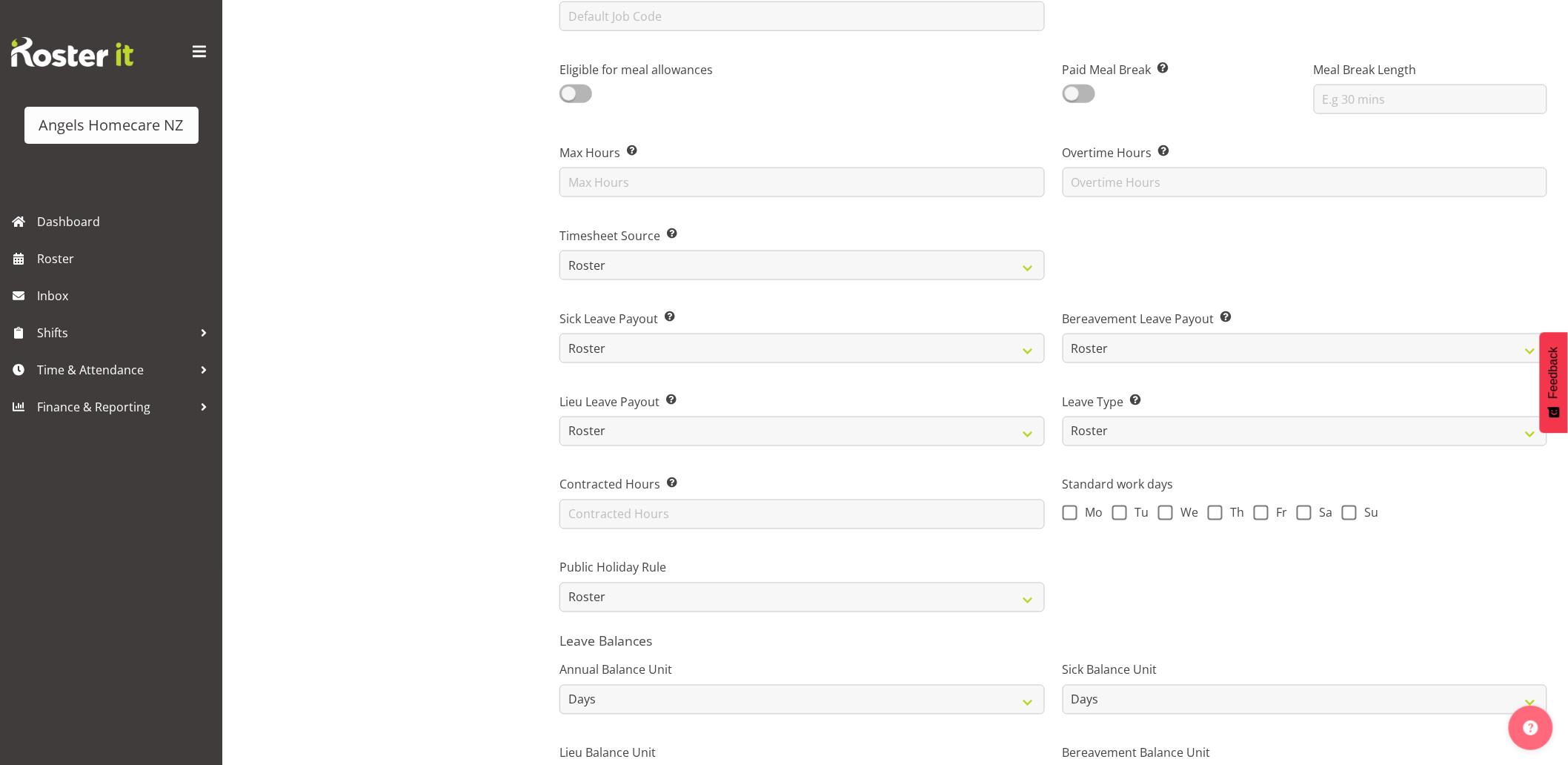
scroll to position [906, 0]
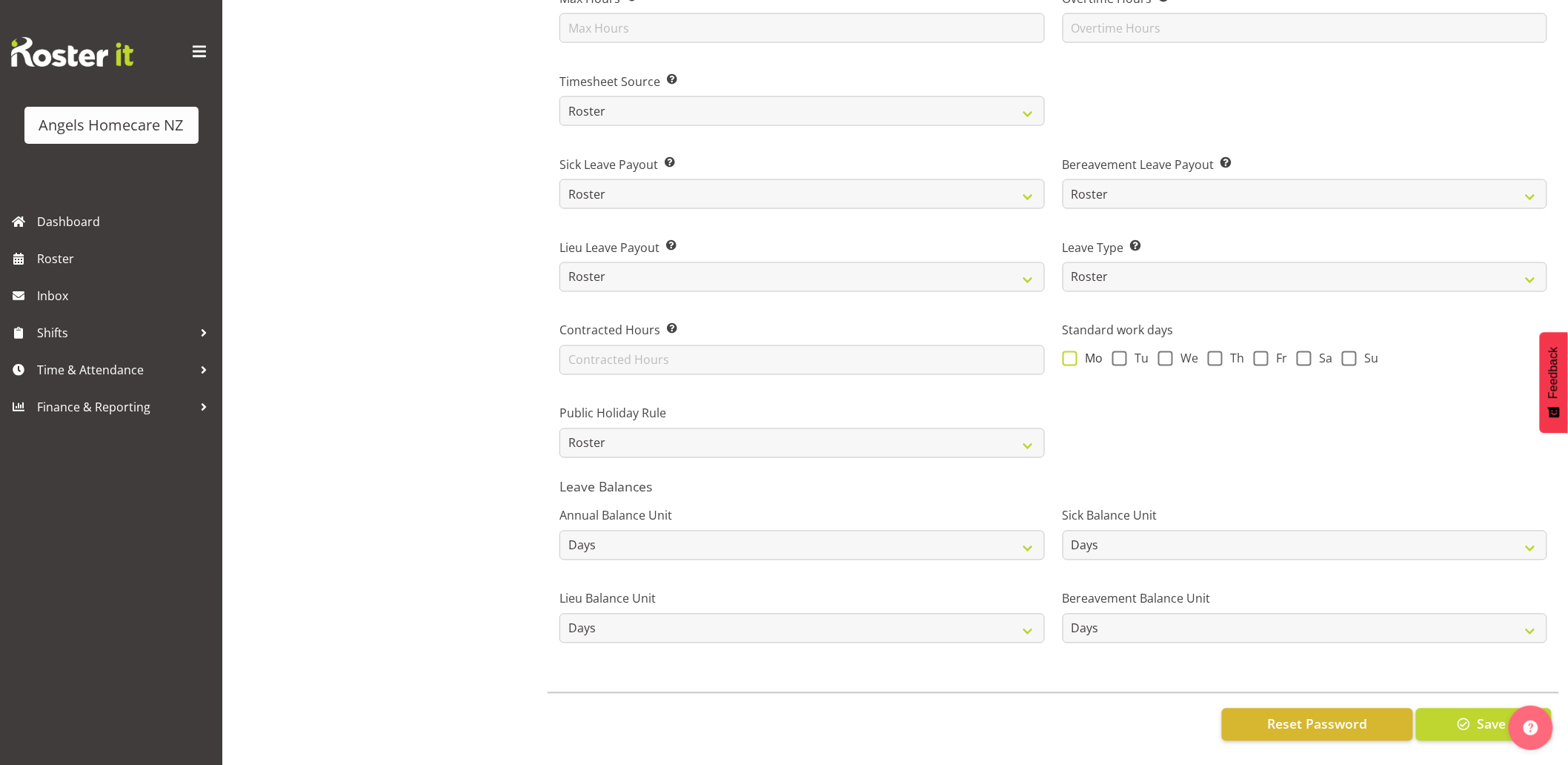
click at [1071, 351] on span at bounding box center [1071, 359] width 15 height 15
click at [1071, 354] on input "Mo" at bounding box center [1068, 359] width 9 height 9
checkbox input "true"
click at [1113, 352] on span at bounding box center [1120, 359] width 15 height 15
click at [1113, 354] on input "Tu" at bounding box center [1118, 359] width 9 height 9
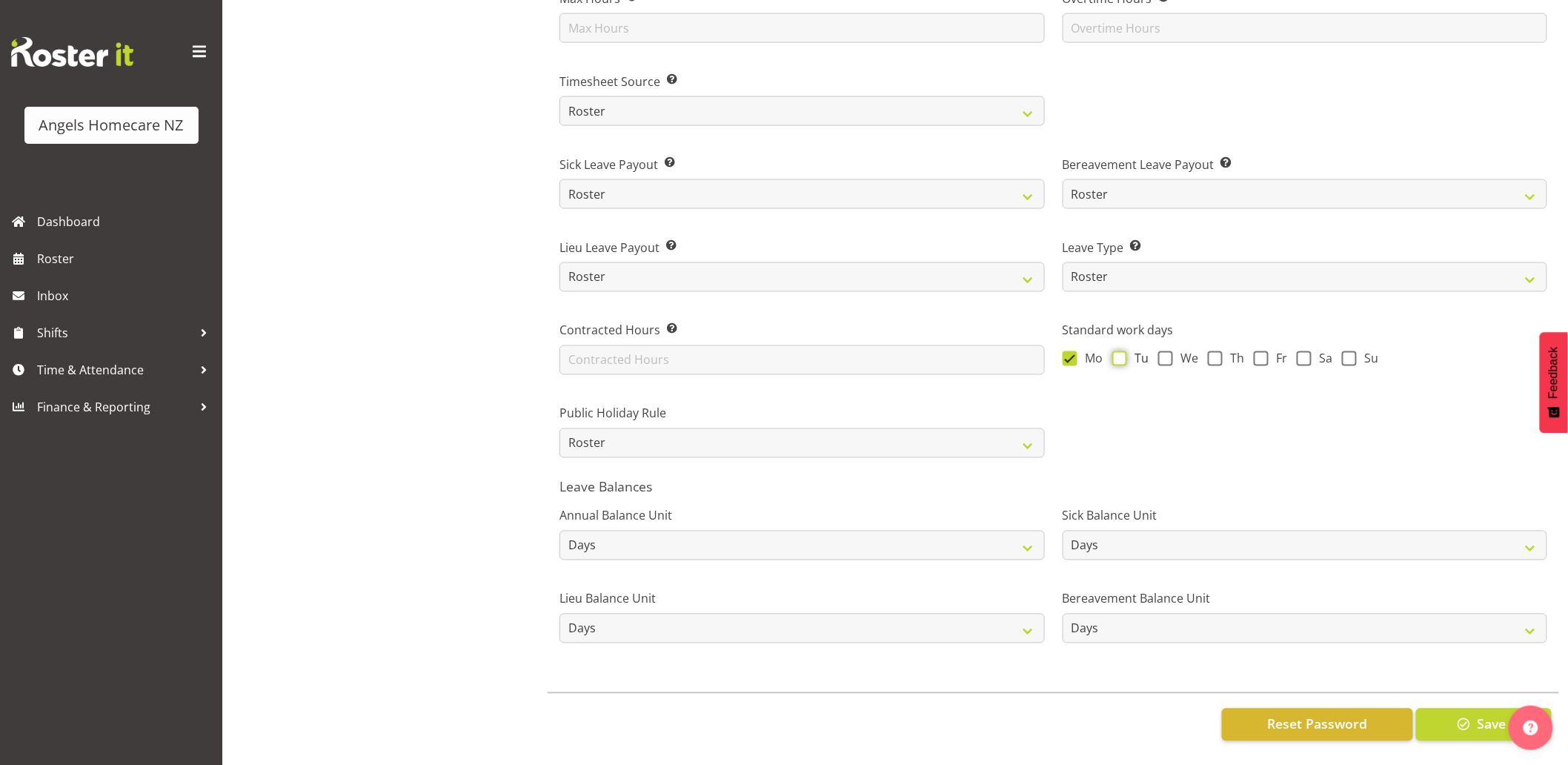
checkbox input "true"
click at [1164, 352] on span at bounding box center [1166, 359] width 15 height 15
click at [1164, 354] on input "We" at bounding box center [1164, 359] width 9 height 9
checkbox input "true"
click at [1265, 351] on span at bounding box center [1261, 359] width 15 height 15
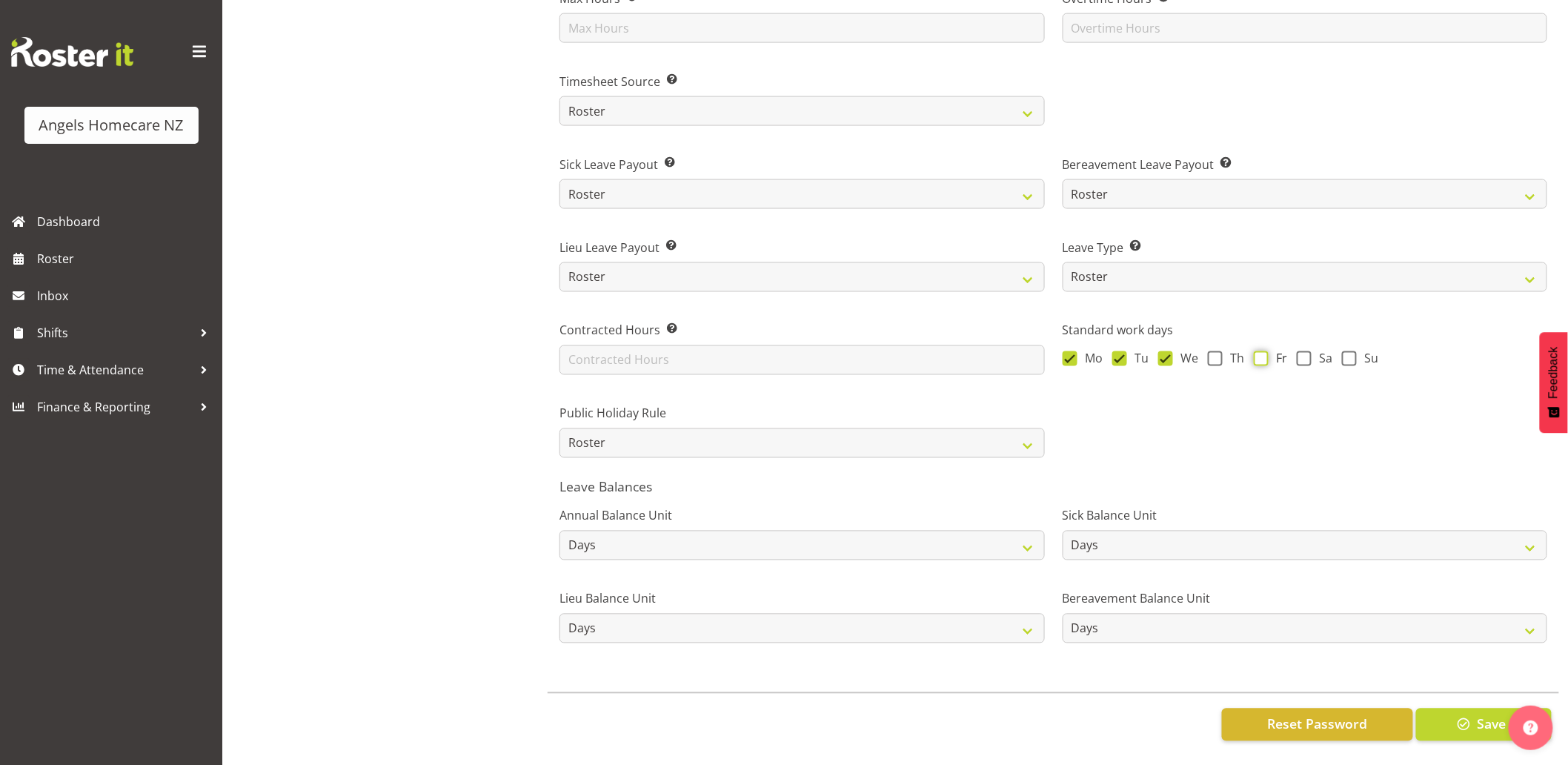
click at [1264, 354] on input "Fr" at bounding box center [1258, 359] width 9 height 9
checkbox input "true"
click at [1471, 714] on span "button" at bounding box center [1464, 724] width 20 height 20
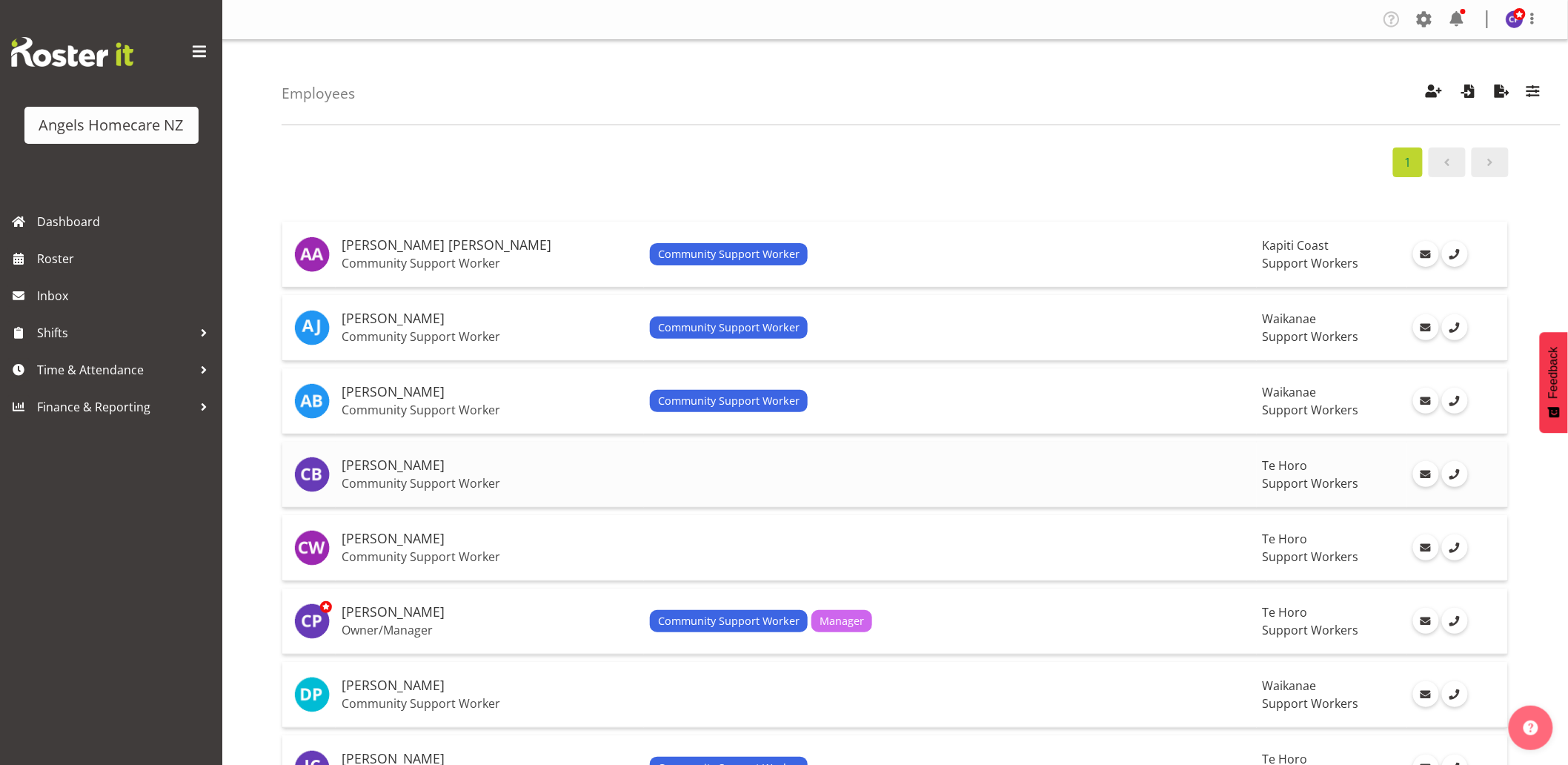
click at [797, 481] on td at bounding box center [950, 475] width 613 height 66
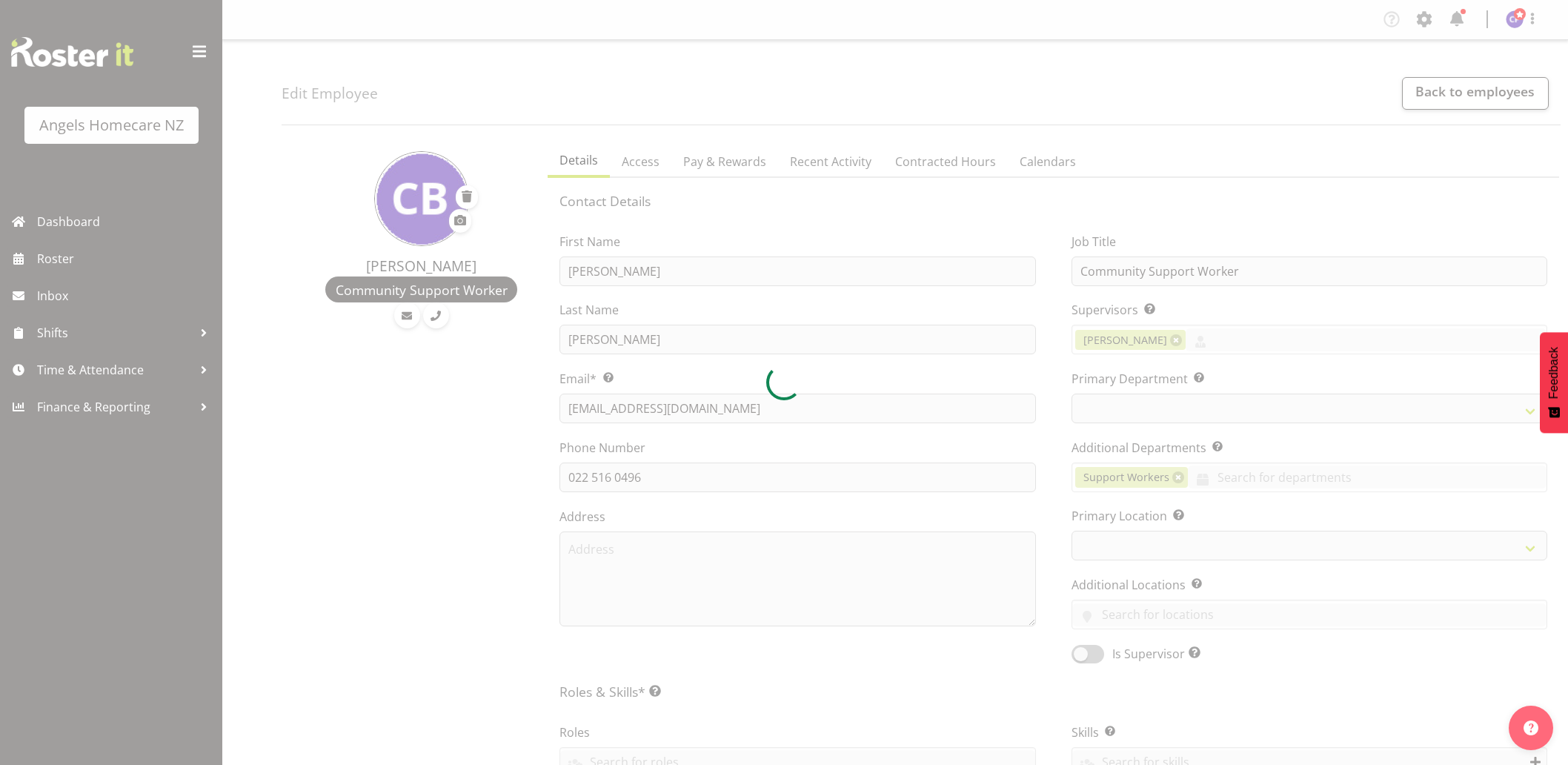
select select "TimelineWeek"
select select
select select "928"
select select "1290"
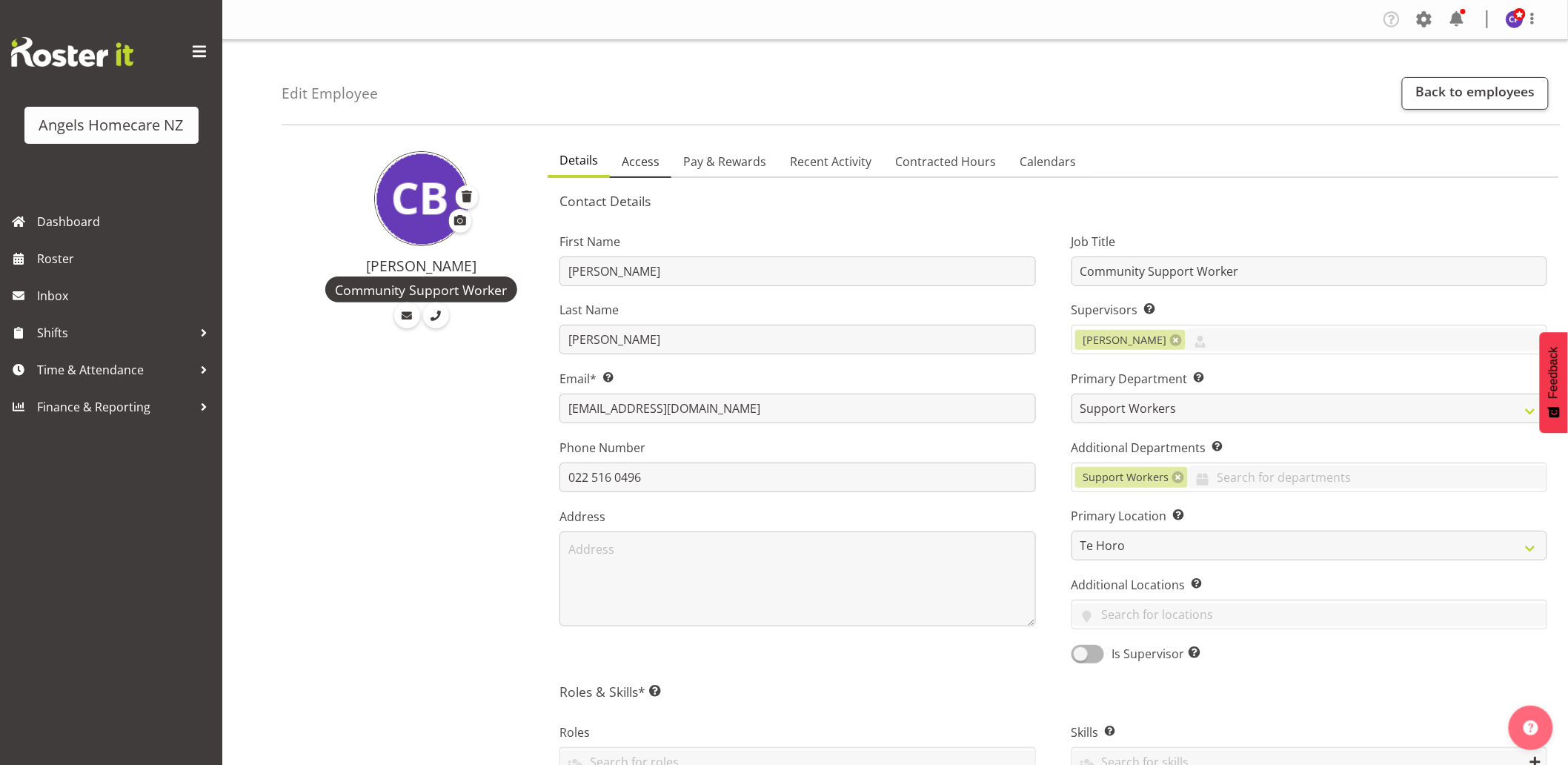
click at [640, 157] on span "Access" at bounding box center [641, 161] width 38 height 18
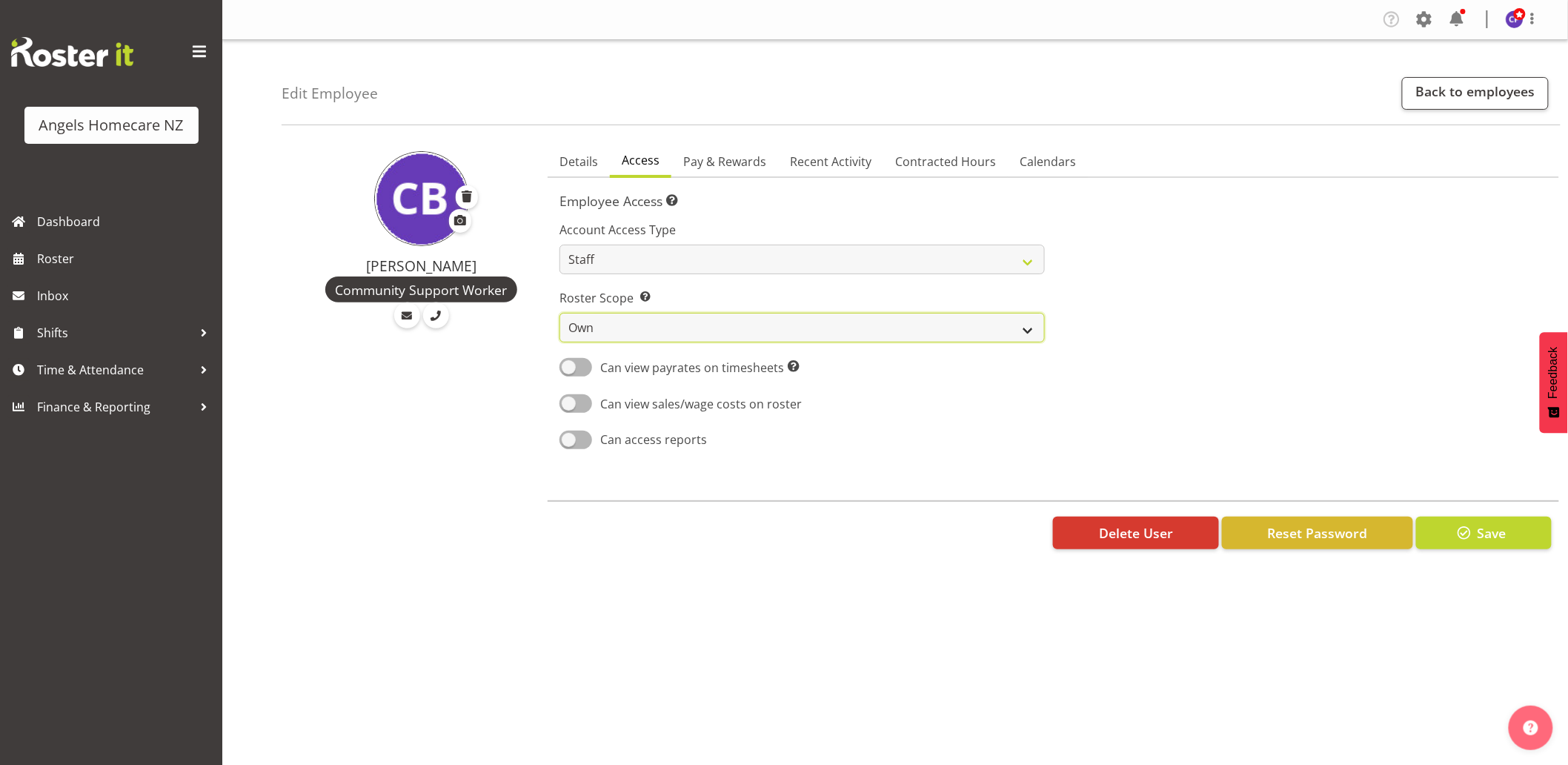
click at [726, 329] on select "Own Department Company" at bounding box center [801, 328] width 485 height 30
select select "department"
click at [559, 313] on select "Own Department Company" at bounding box center [801, 328] width 485 height 30
click at [698, 335] on select "Own Department Company" at bounding box center [801, 328] width 485 height 30
click at [559, 313] on select "Own Department Company" at bounding box center [801, 328] width 485 height 30
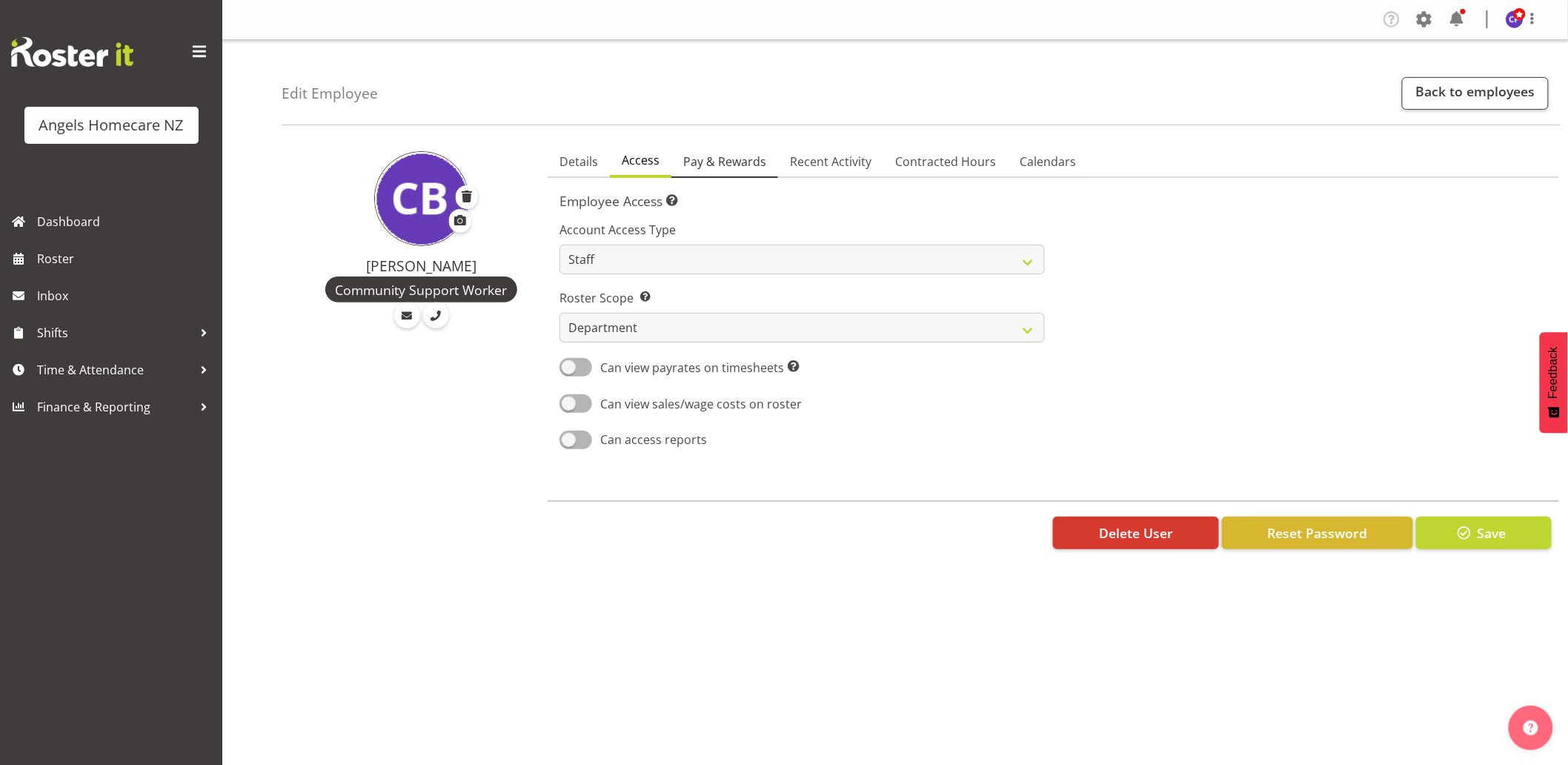
click at [720, 161] on span "Pay & Rewards" at bounding box center [724, 161] width 83 height 18
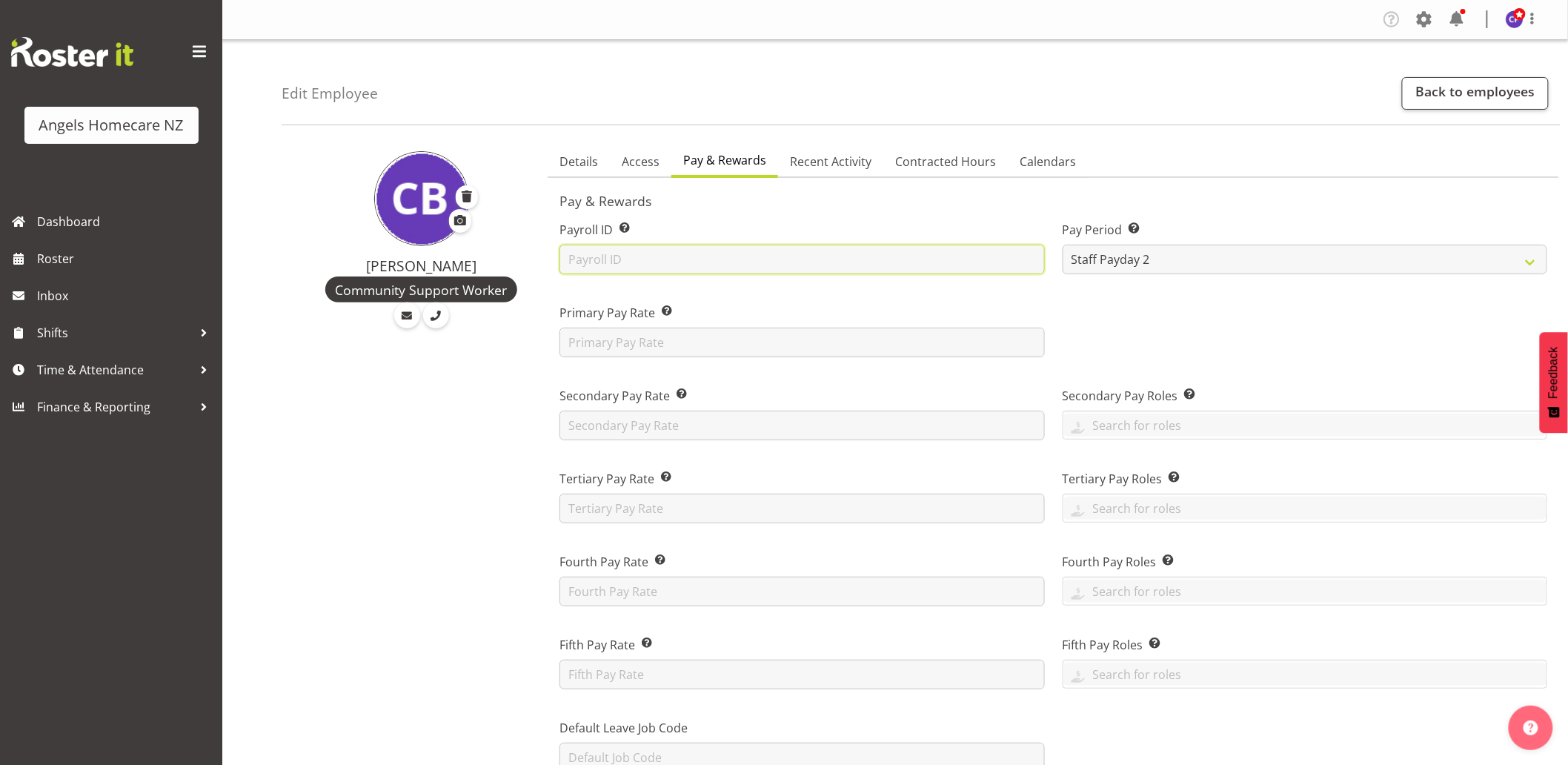
click at [720, 257] on input "text" at bounding box center [801, 260] width 485 height 30
type input "C"
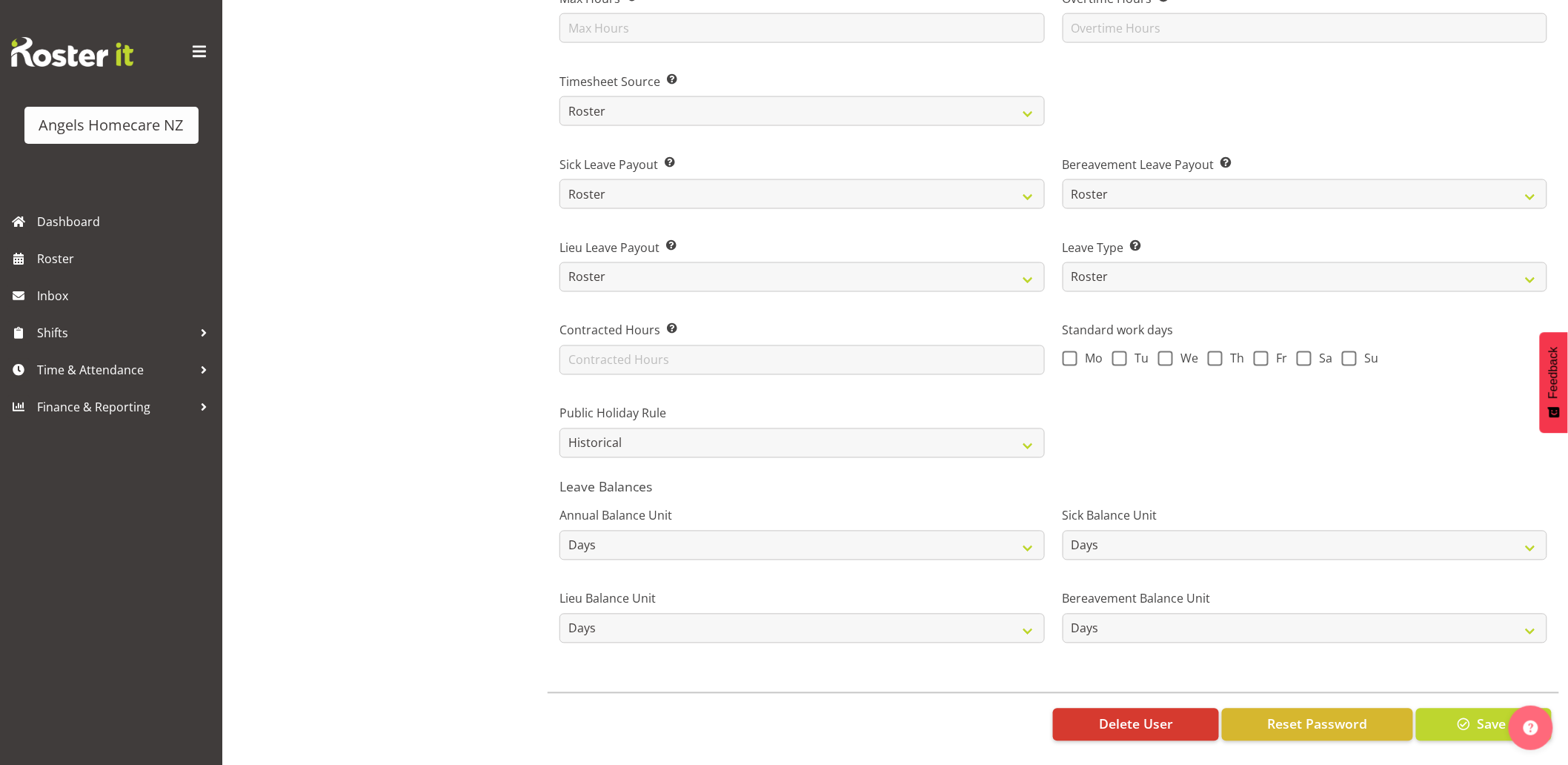
scroll to position [906, 0]
click at [1220, 351] on span at bounding box center [1215, 359] width 15 height 15
click at [1218, 354] on input "Th" at bounding box center [1212, 359] width 9 height 9
checkbox input "true"
click at [1258, 351] on span at bounding box center [1261, 359] width 15 height 15
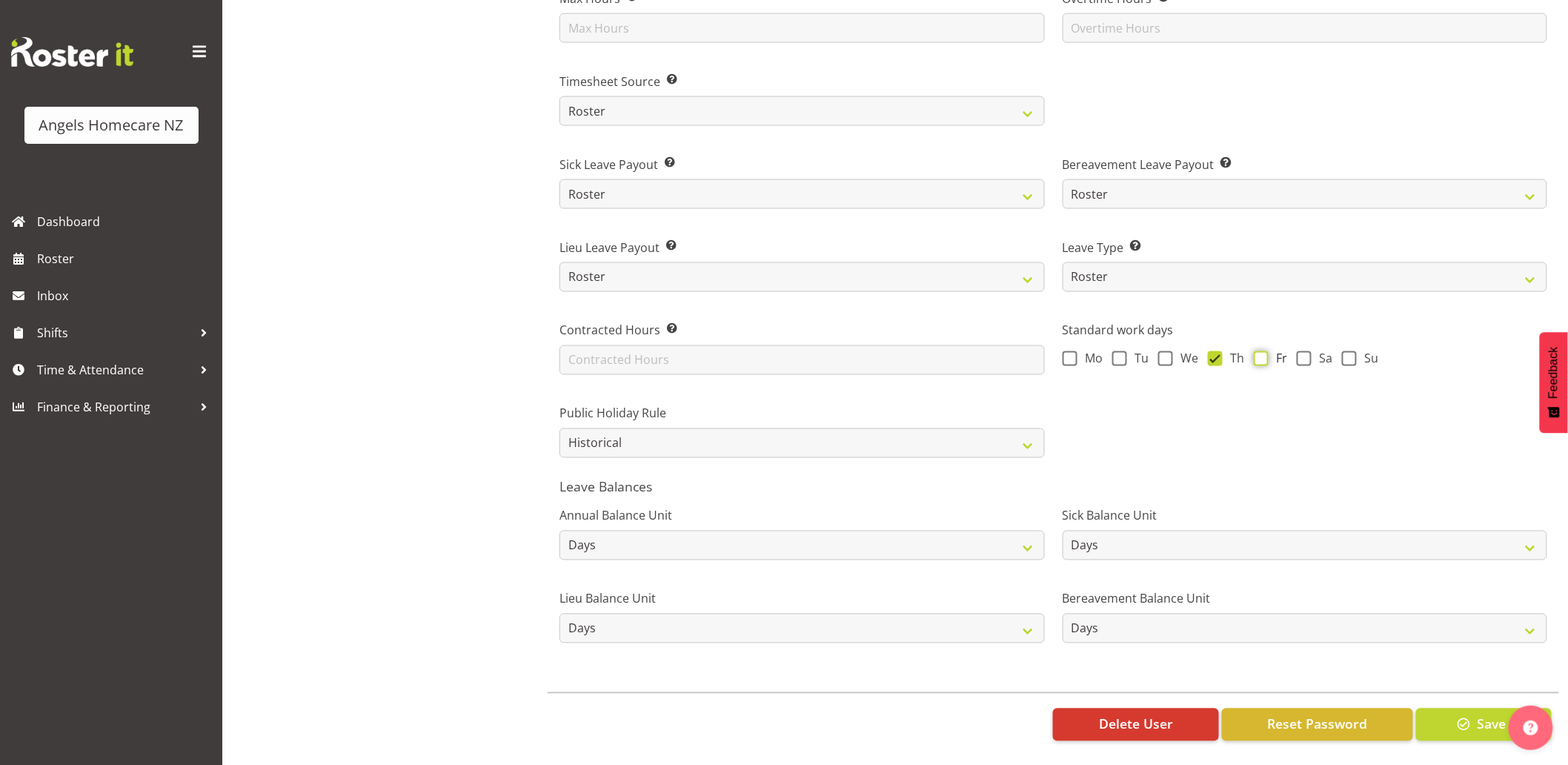
click at [1258, 354] on input "Fr" at bounding box center [1258, 359] width 9 height 9
checkbox input "true"
click at [1496, 714] on span "Save" at bounding box center [1491, 724] width 29 height 20
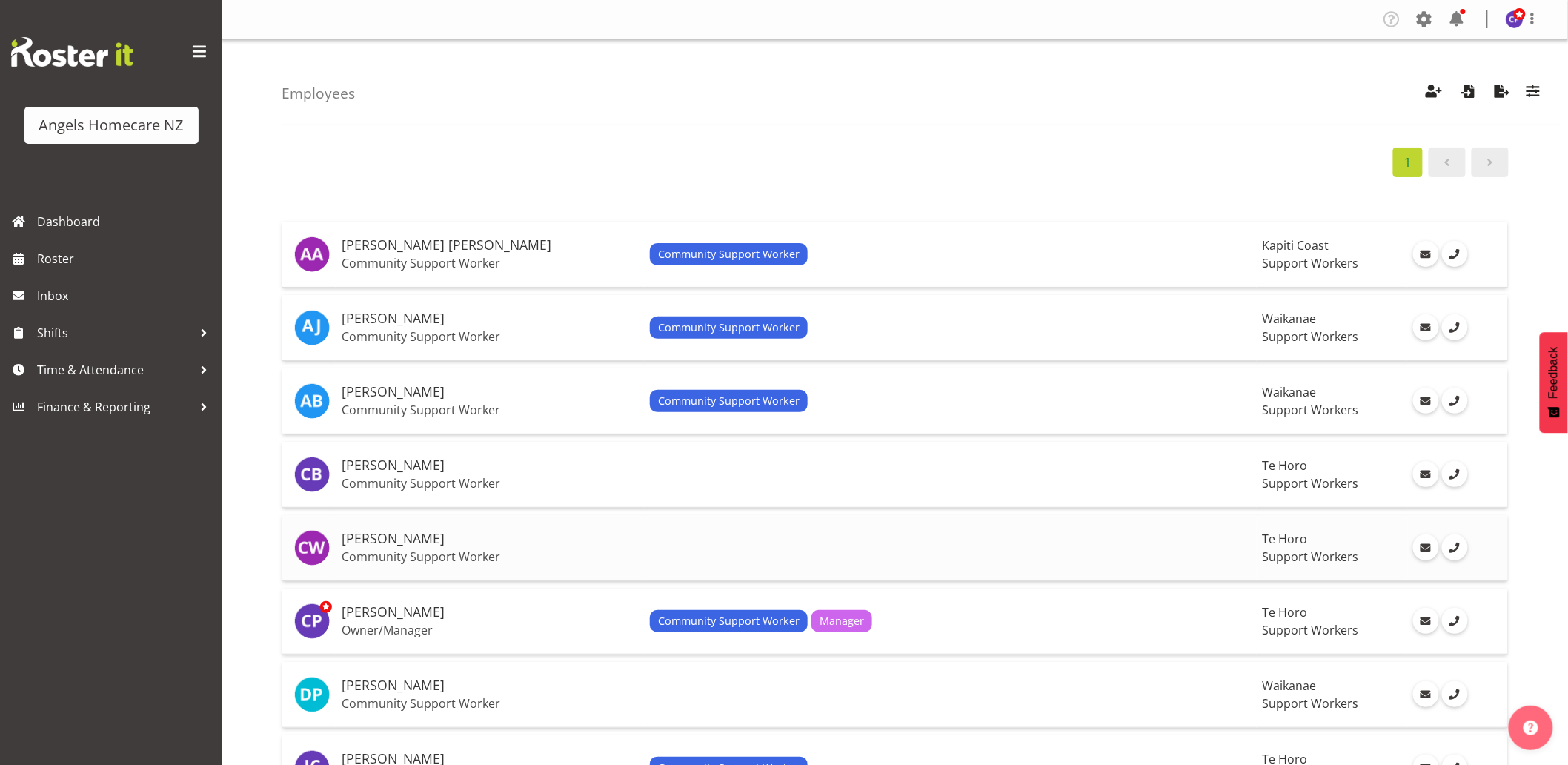
click at [840, 550] on td at bounding box center [950, 548] width 613 height 66
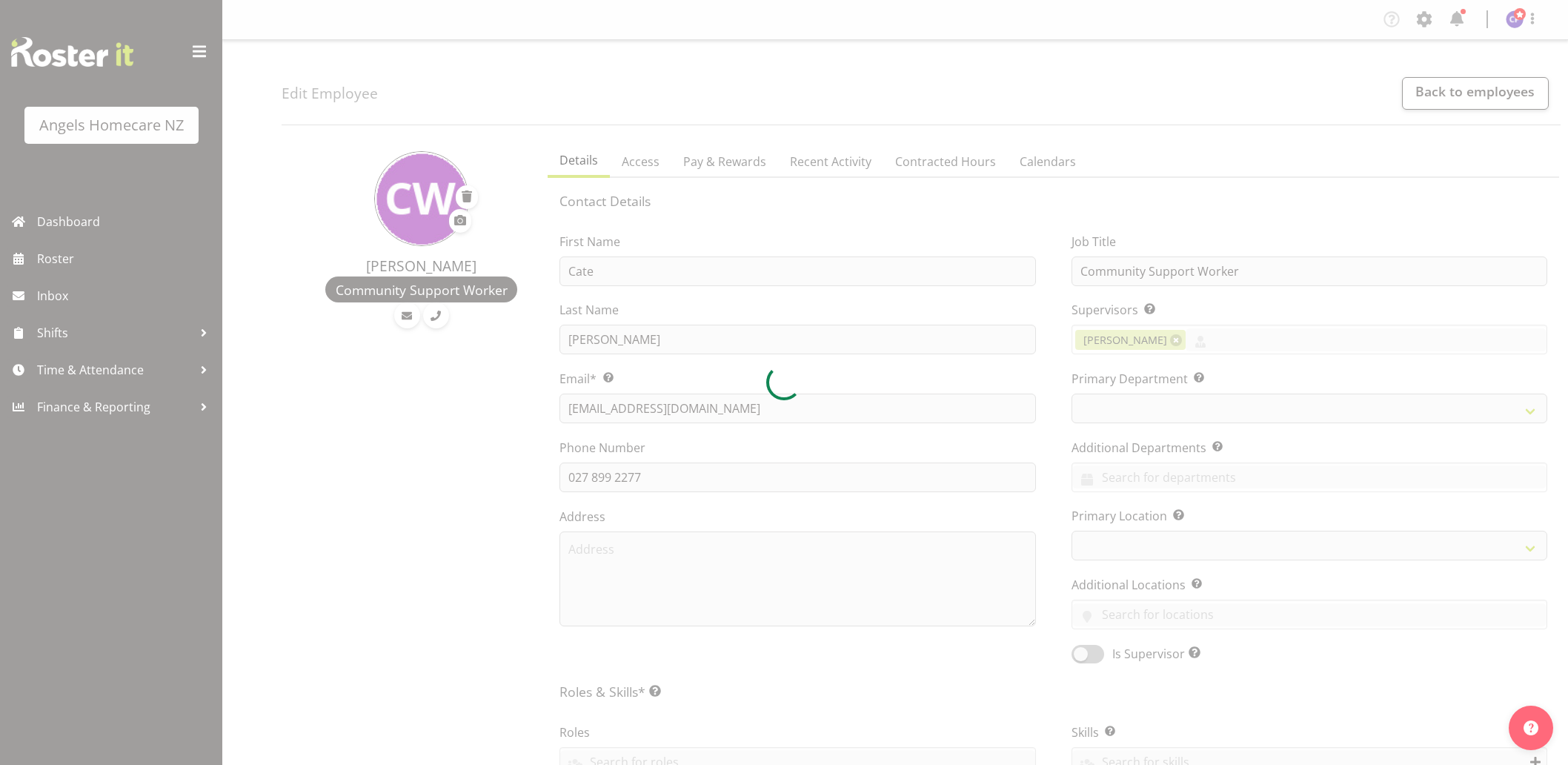
select select "TimelineWeek"
select select
select select "928"
select select "1290"
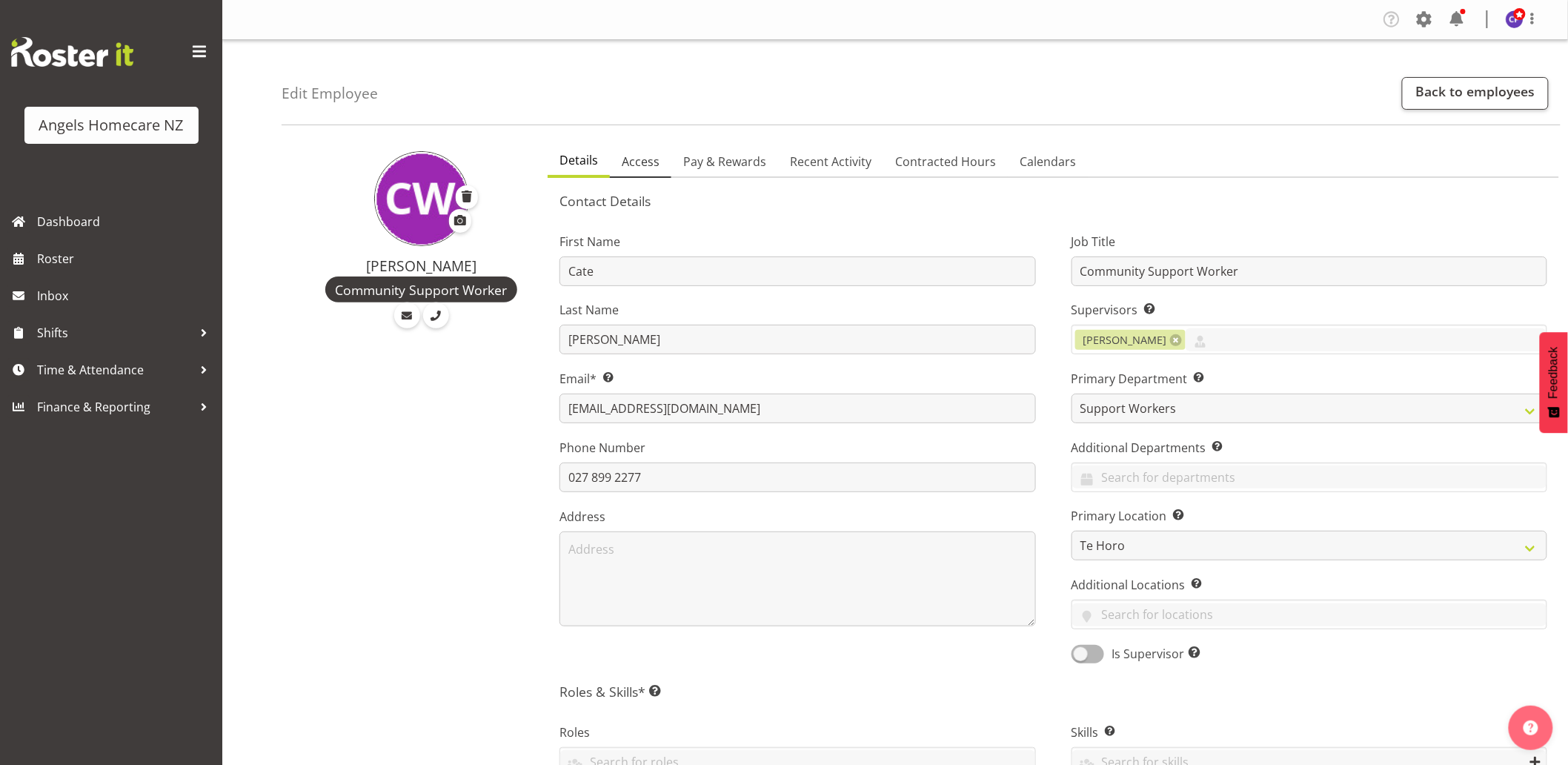
click at [646, 159] on span "Access" at bounding box center [641, 161] width 38 height 18
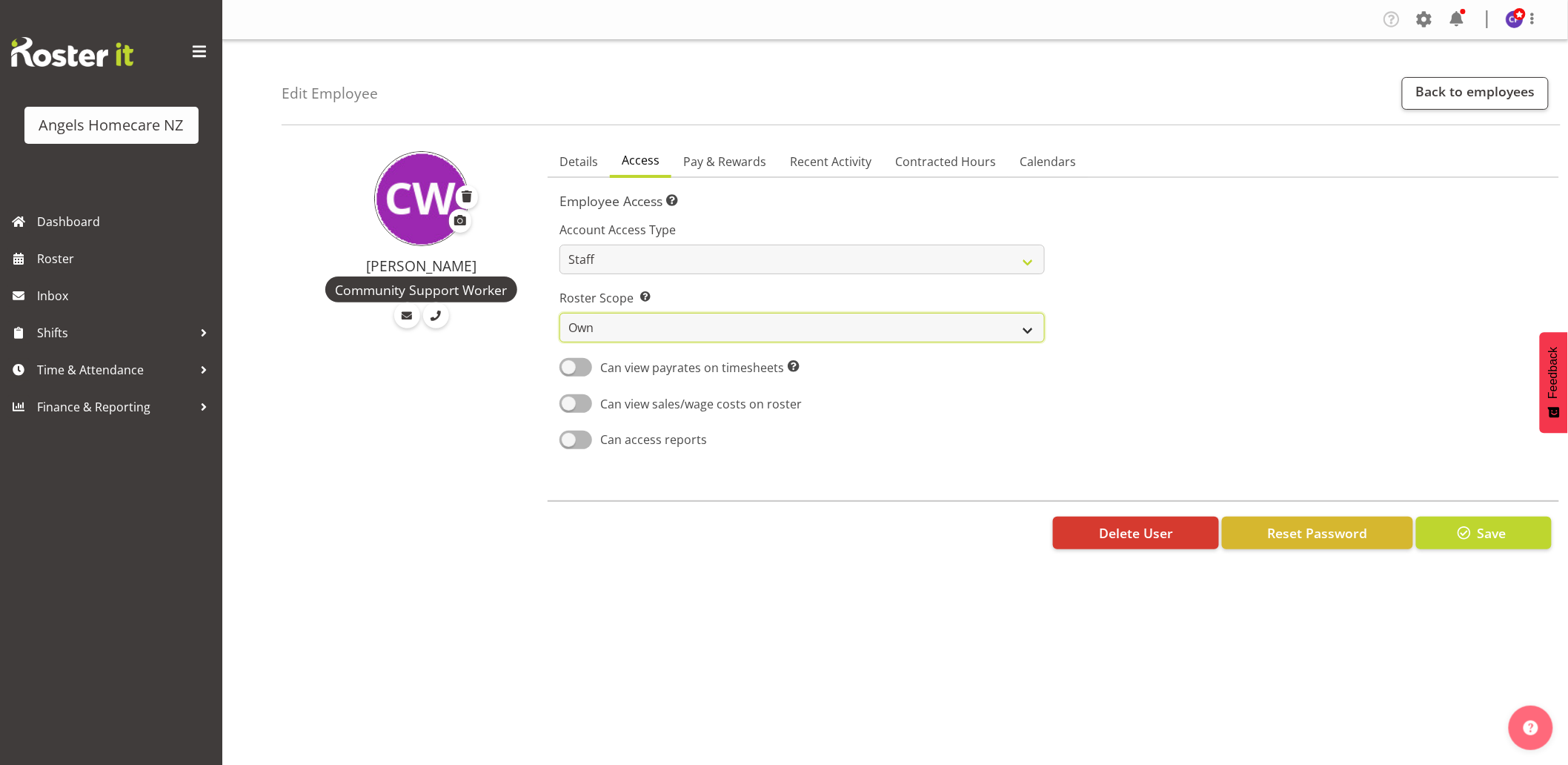
click at [701, 327] on select "Own Department Company" at bounding box center [801, 328] width 485 height 30
select select "department"
click at [559, 313] on select "Own Department Company" at bounding box center [801, 328] width 485 height 30
click at [730, 161] on span "Pay & Rewards" at bounding box center [724, 161] width 83 height 18
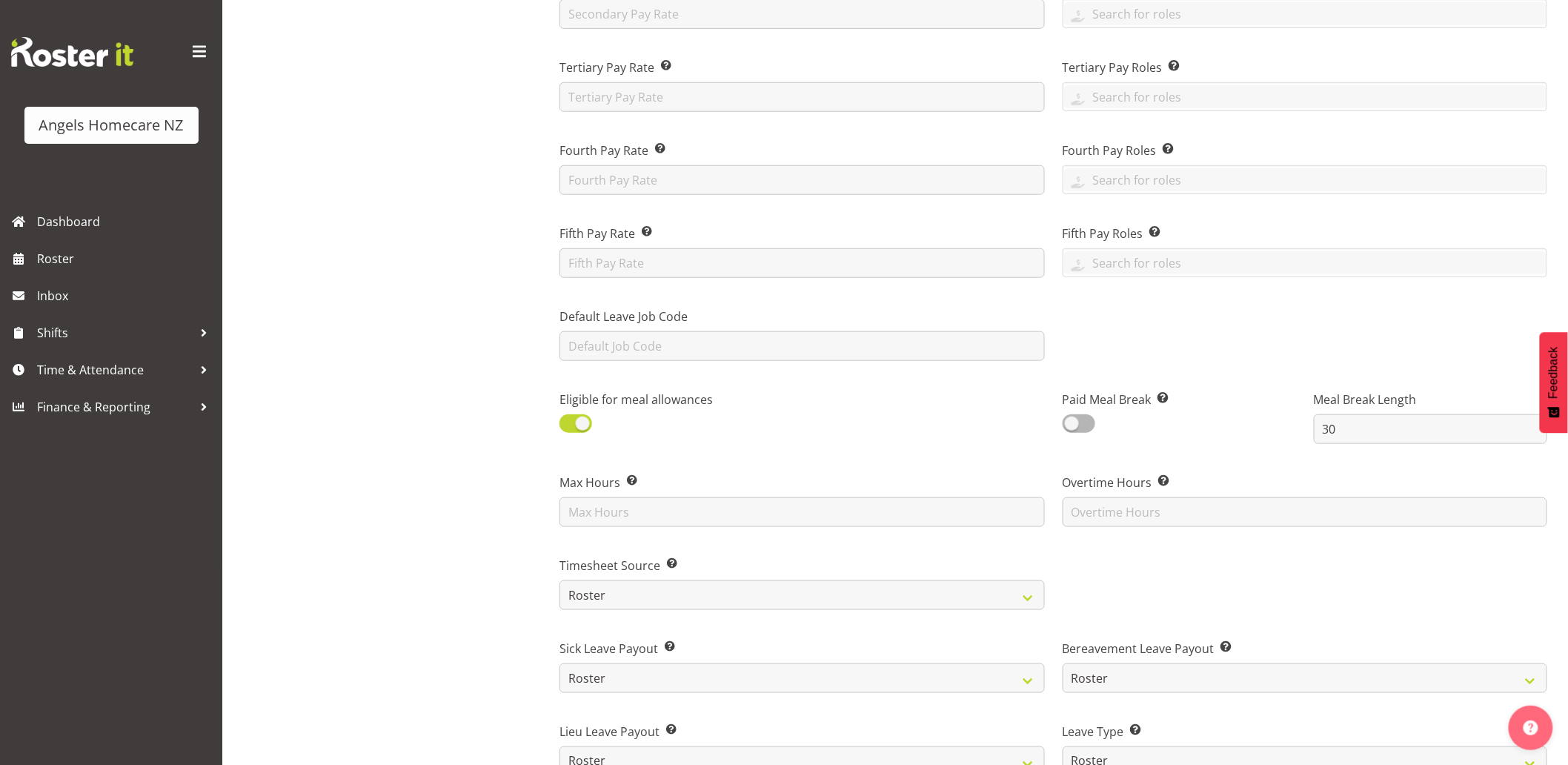
scroll to position [824, 0]
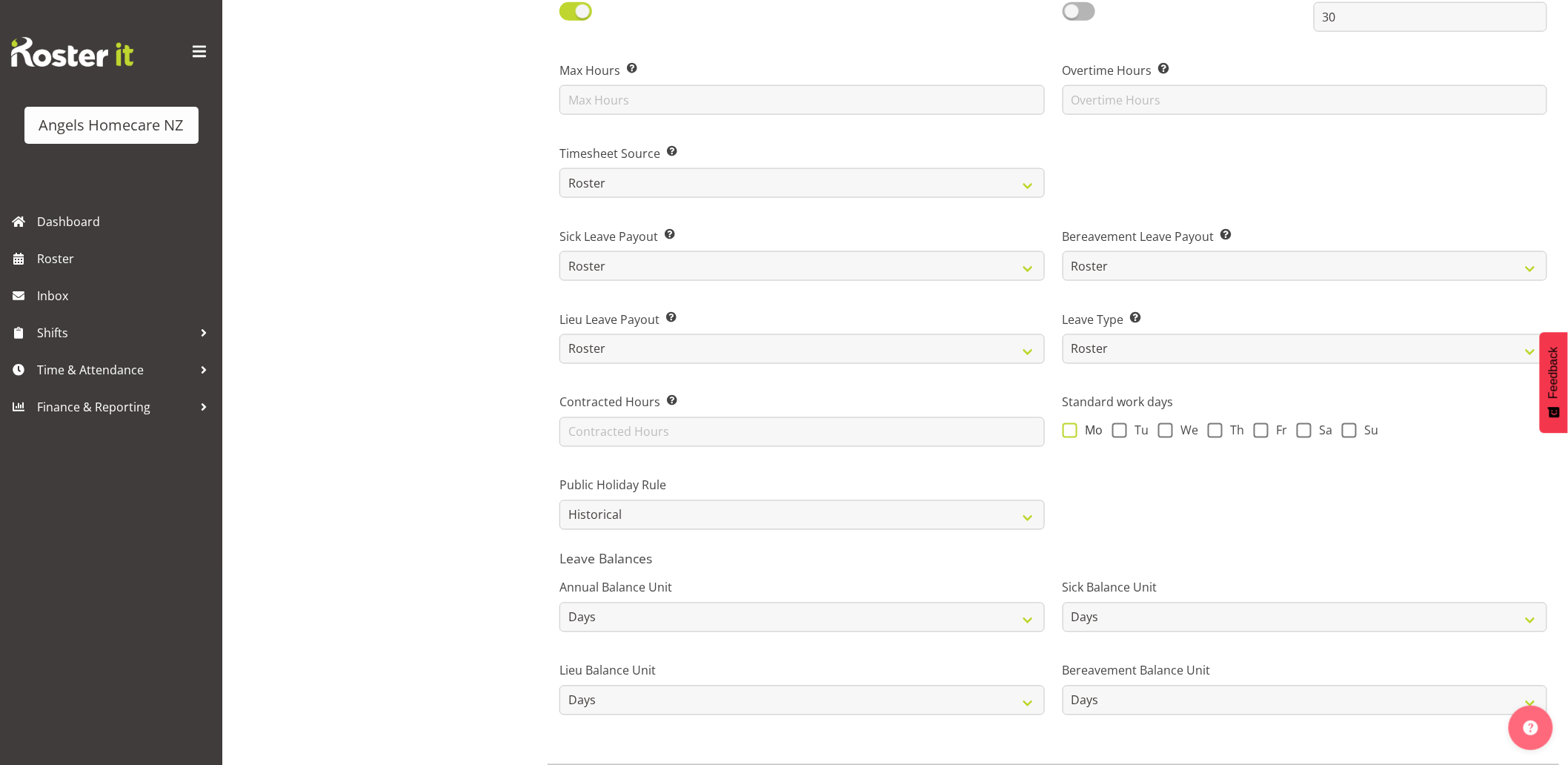
click at [1071, 430] on span at bounding box center [1071, 431] width 15 height 15
click at [1071, 430] on input "Mo" at bounding box center [1068, 430] width 9 height 9
checkbox input "true"
click at [1215, 434] on span at bounding box center [1215, 431] width 15 height 15
click at [1215, 434] on input "Th" at bounding box center [1212, 430] width 9 height 9
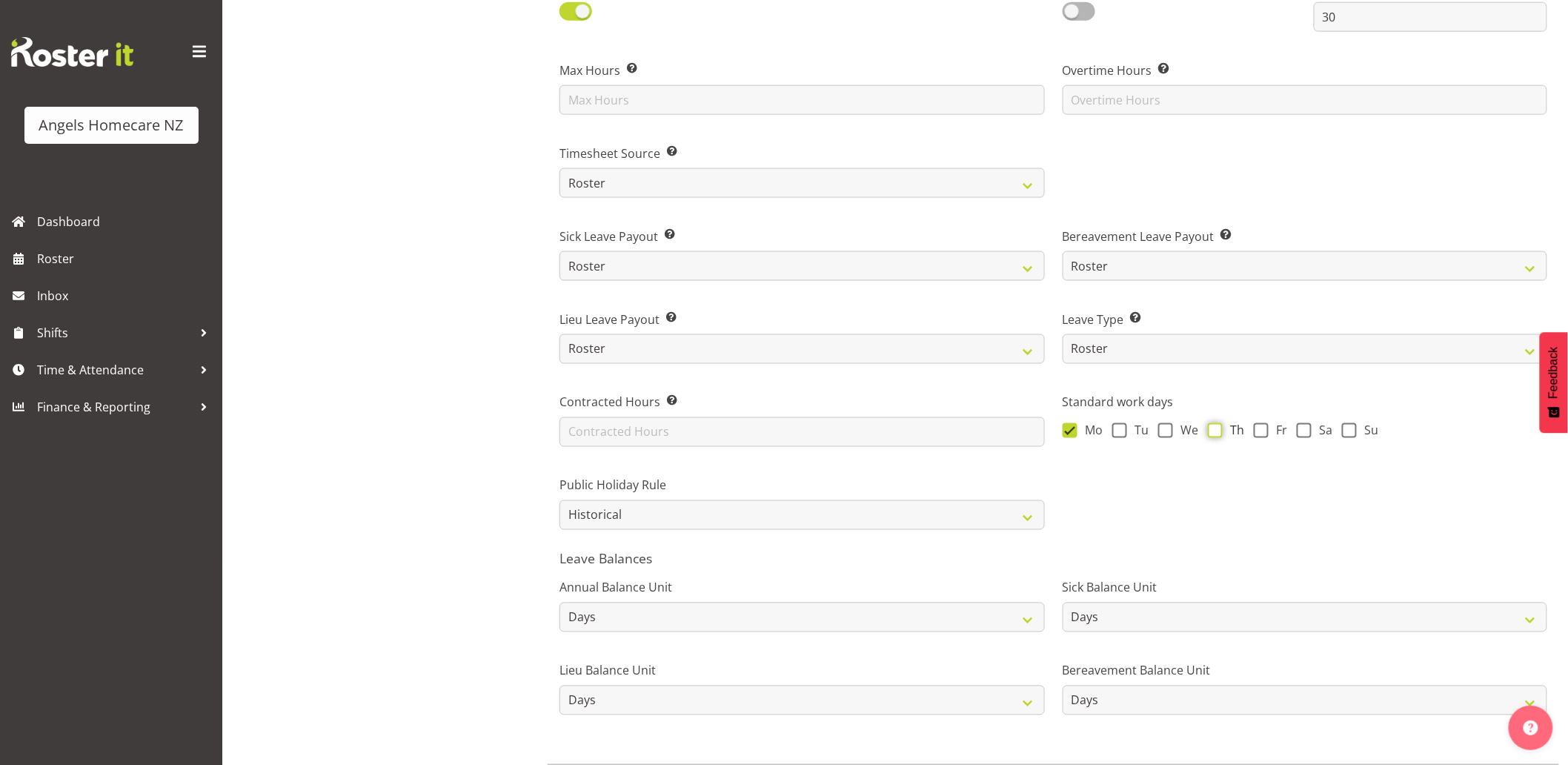
checkbox input "true"
click at [1264, 432] on span at bounding box center [1261, 431] width 15 height 15
click at [1264, 432] on input "Fr" at bounding box center [1258, 430] width 9 height 9
checkbox input "true"
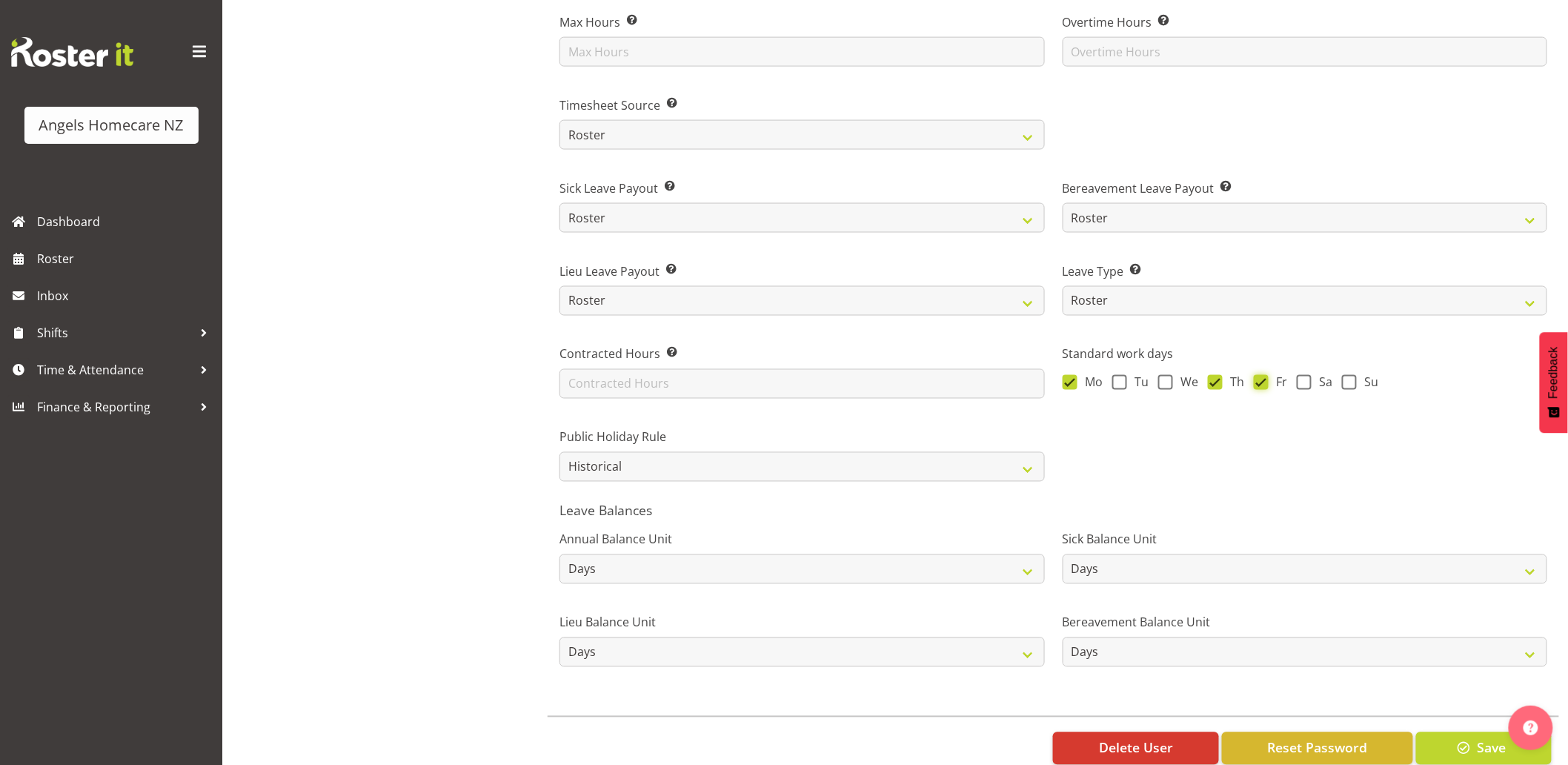
scroll to position [906, 0]
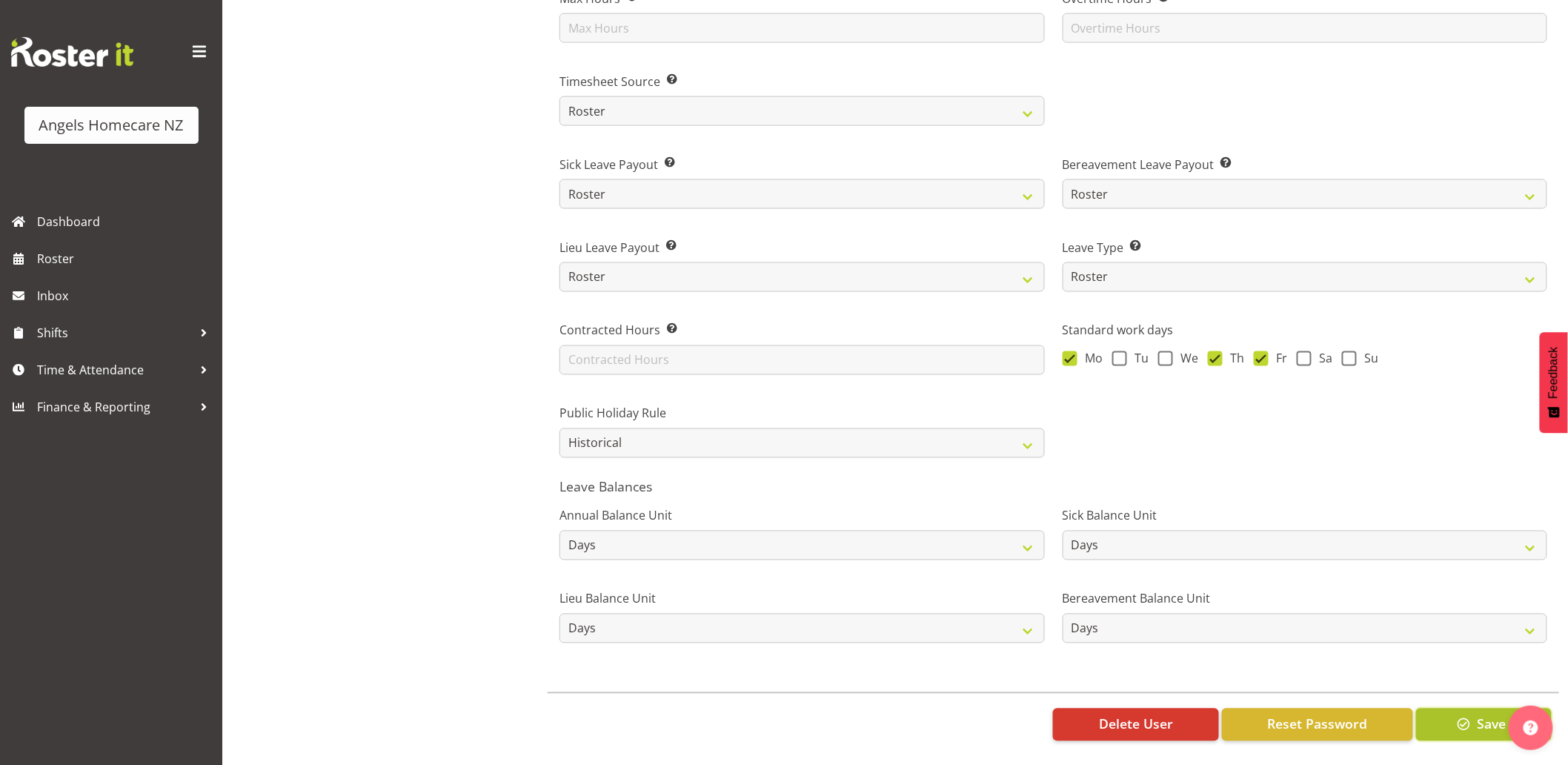
click at [1458, 717] on span "button" at bounding box center [1464, 724] width 20 height 20
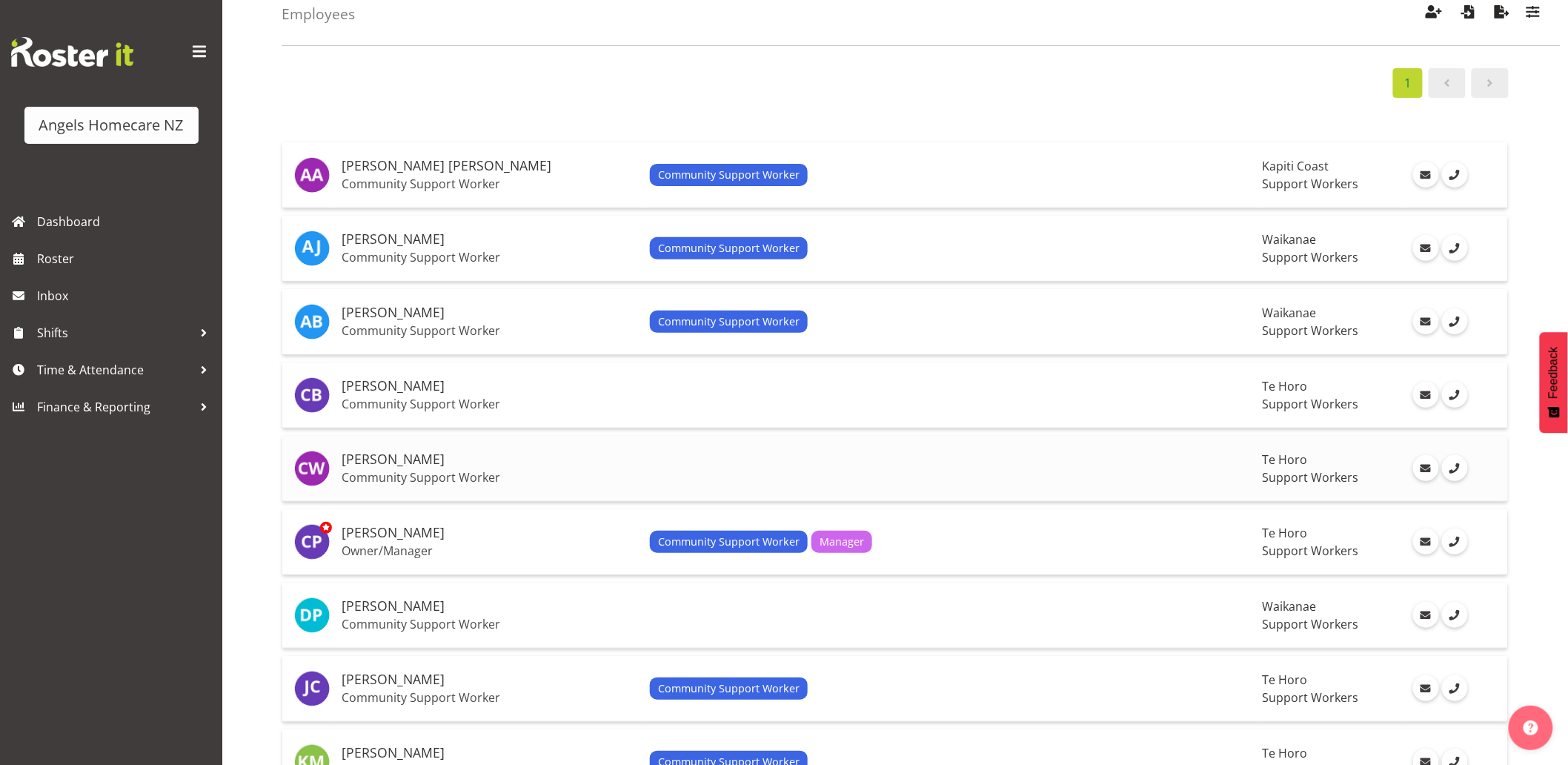
scroll to position [411, 0]
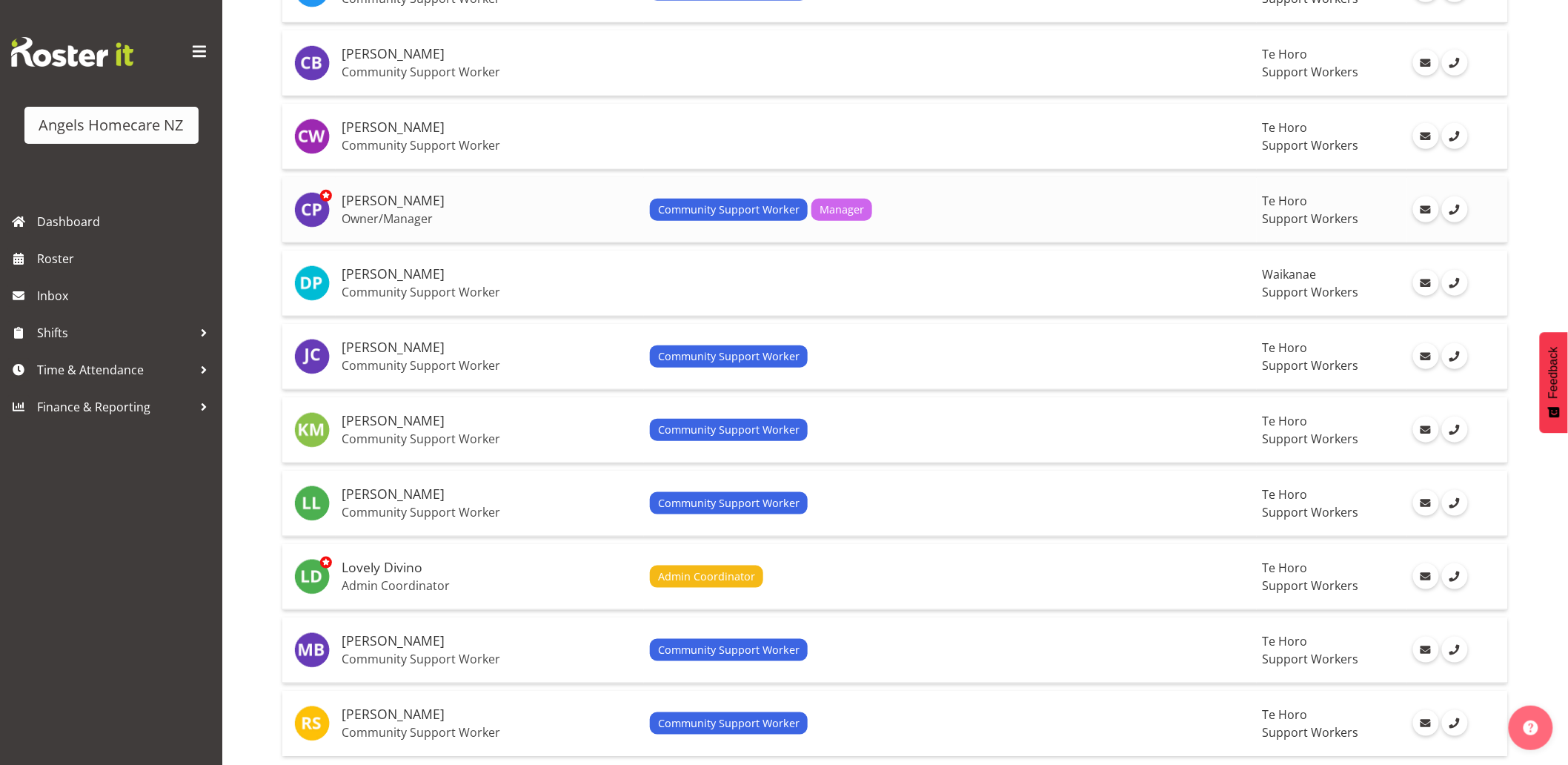
click at [667, 205] on span "Community Support Worker" at bounding box center [728, 209] width 142 height 16
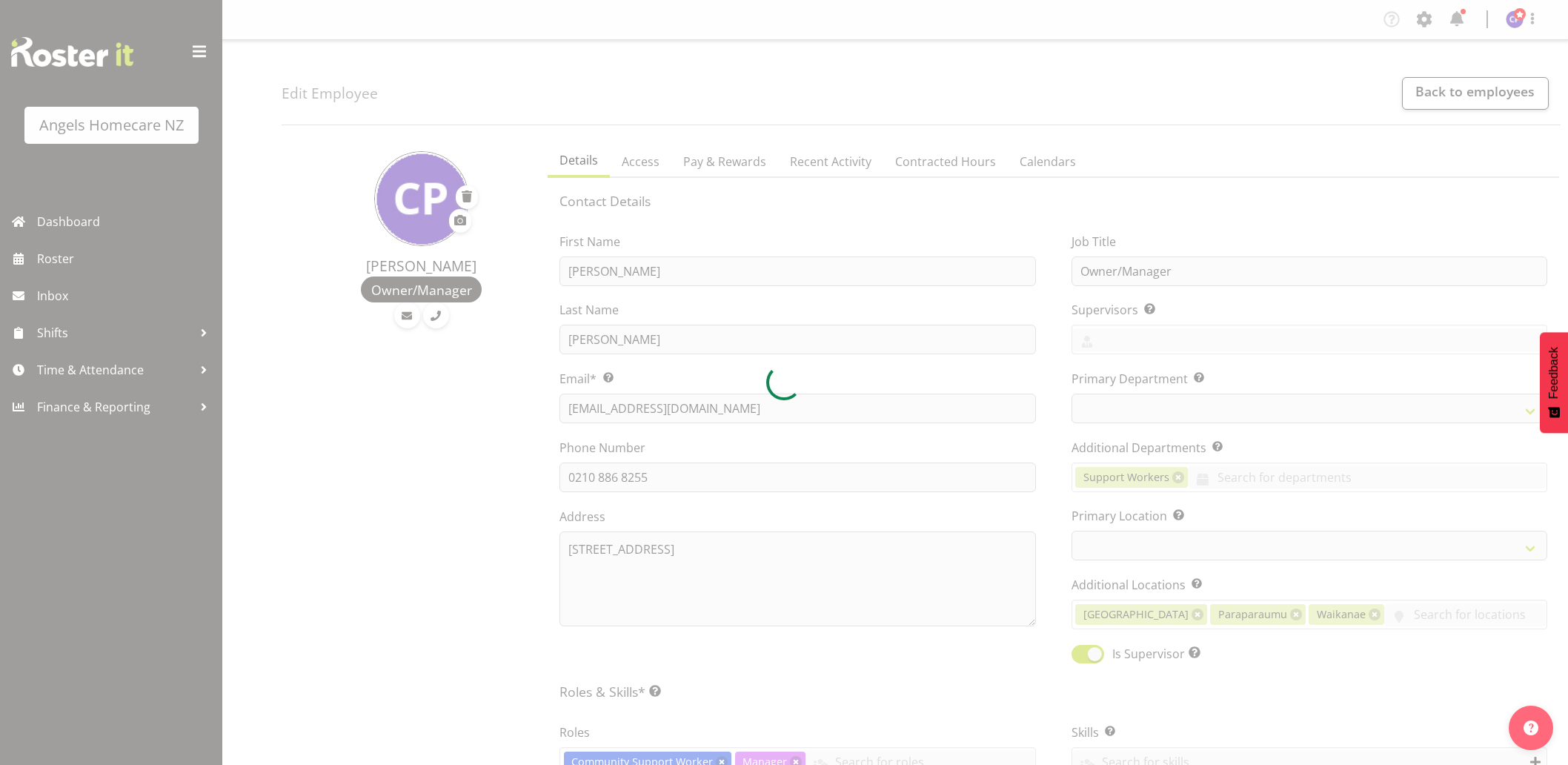
select select "location"
select select "TimelineWeek"
select select "928"
select select "1290"
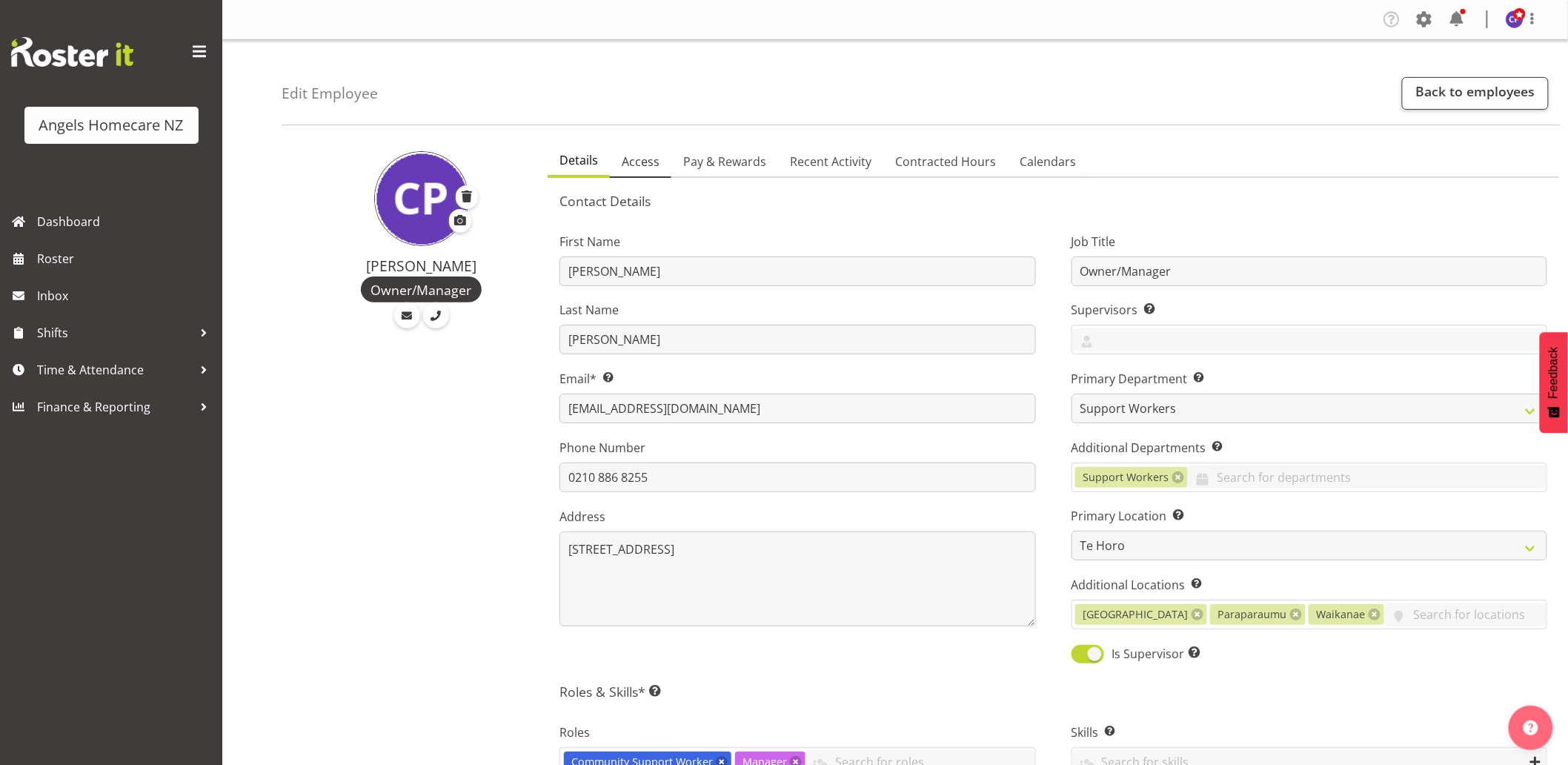
click at [647, 165] on span "Access" at bounding box center [641, 161] width 38 height 18
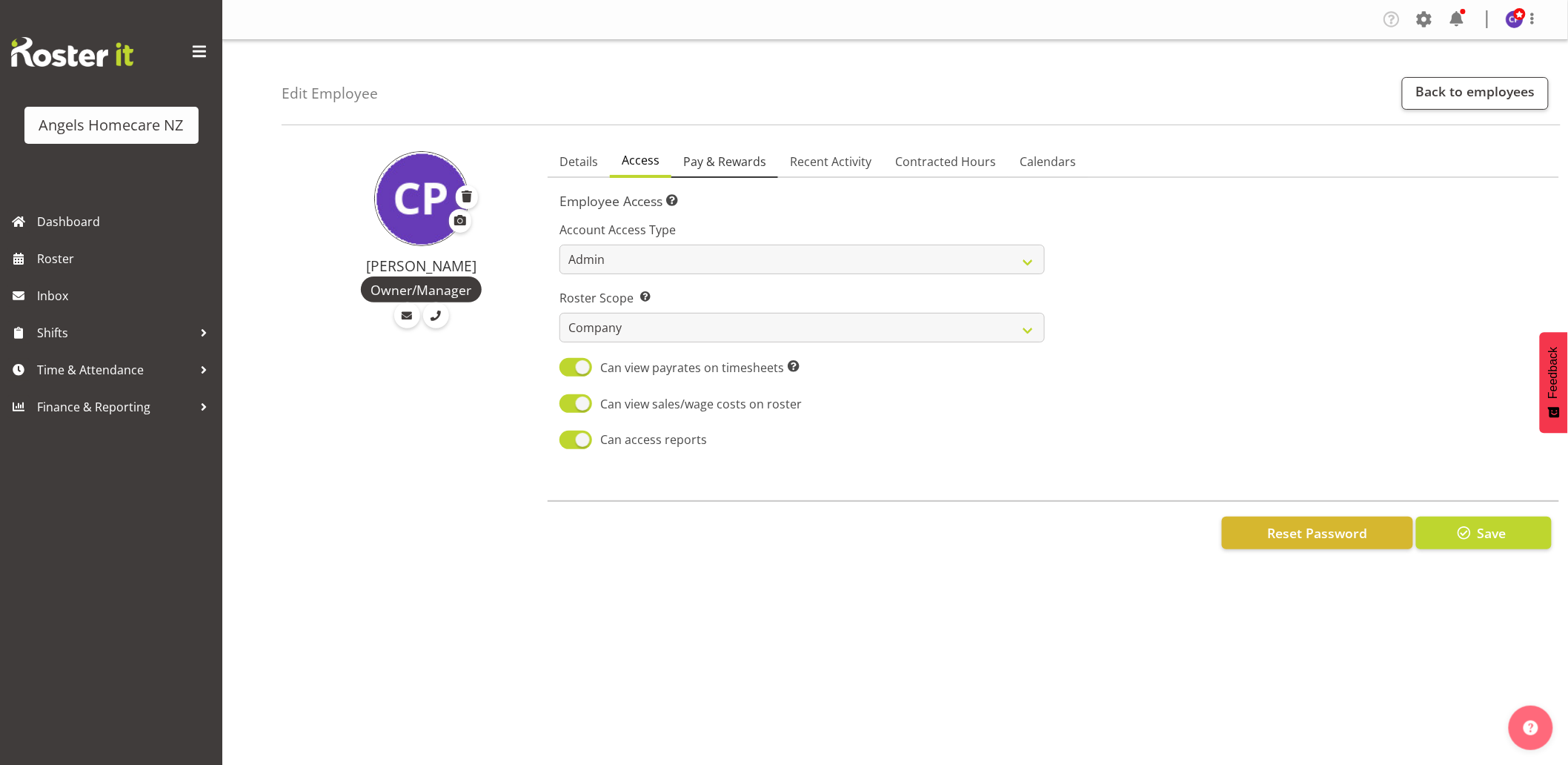
click at [722, 163] on span "Pay & Rewards" at bounding box center [724, 161] width 83 height 18
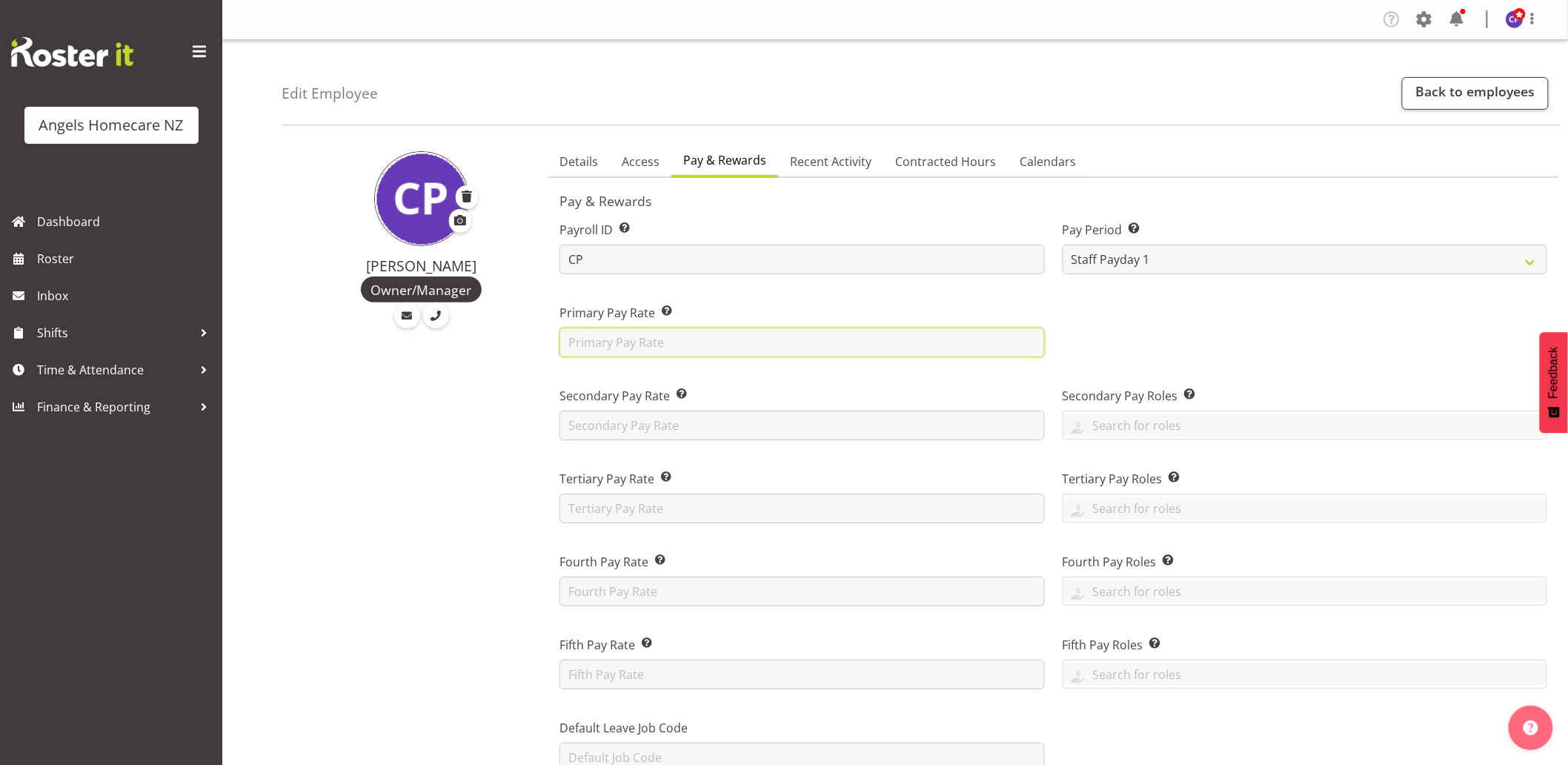
click at [744, 348] on input "text" at bounding box center [801, 343] width 485 height 30
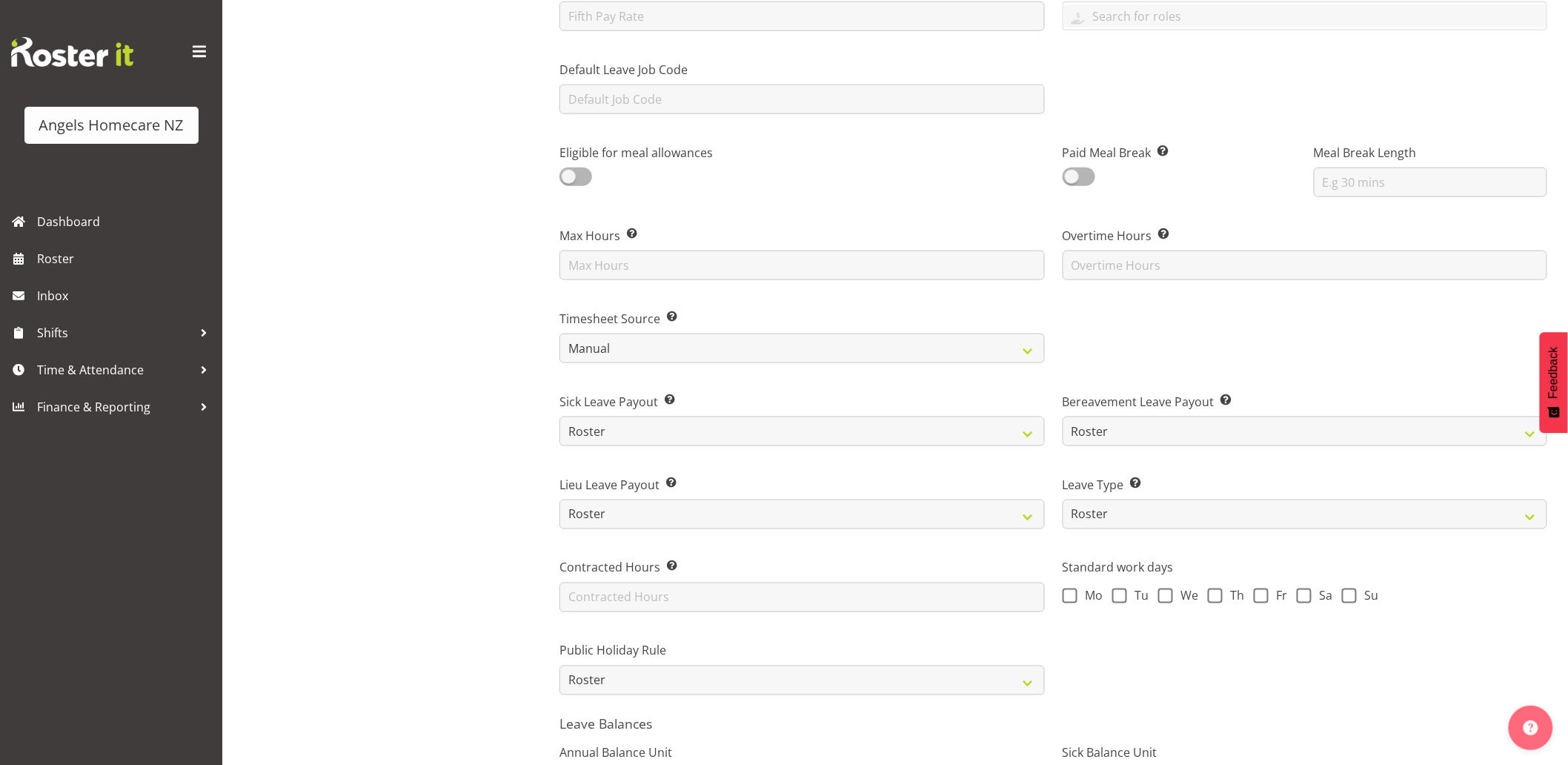
scroll to position [906, 0]
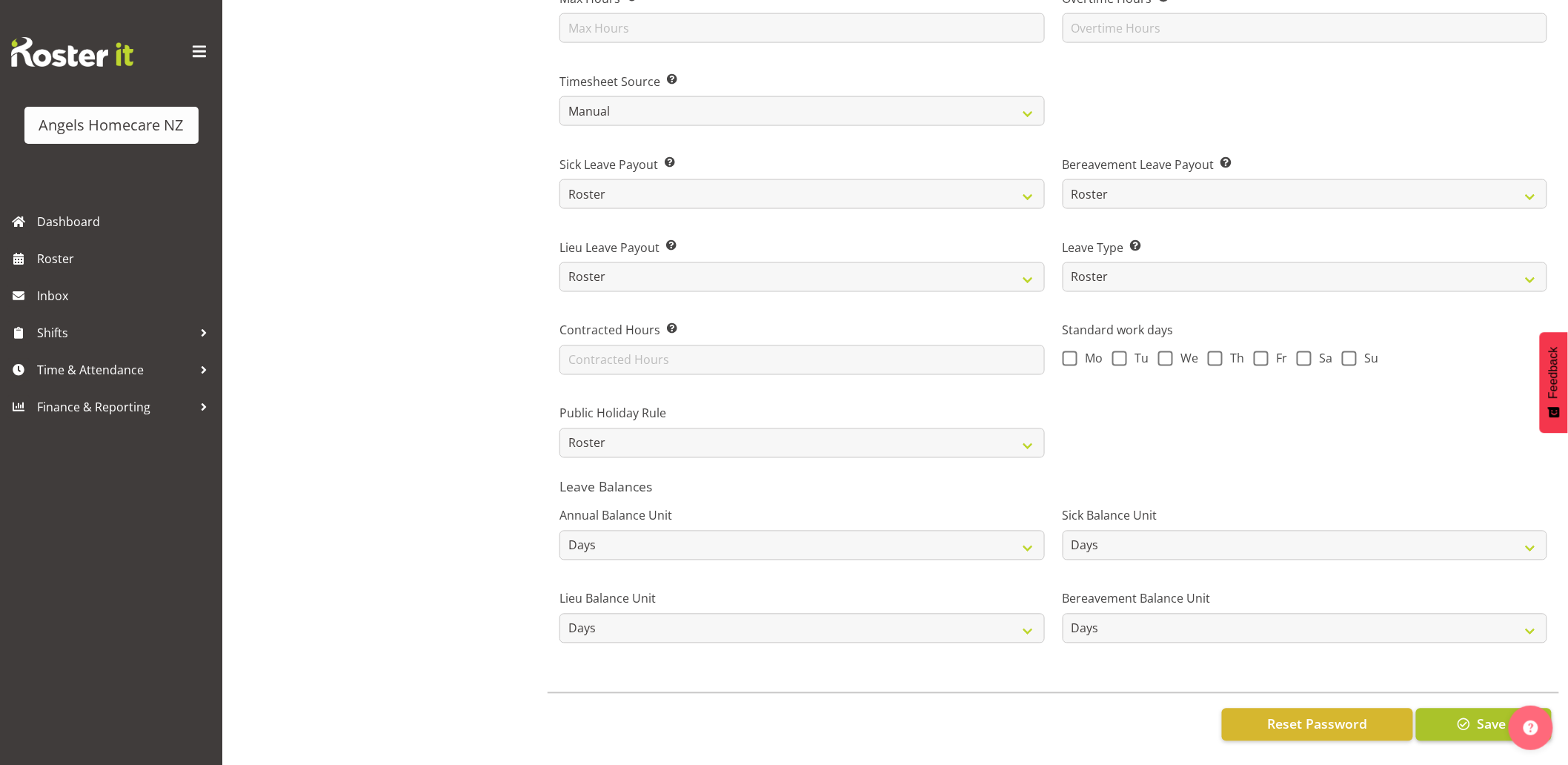
type input "28.50"
click at [1441, 716] on button "Save" at bounding box center [1484, 725] width 136 height 33
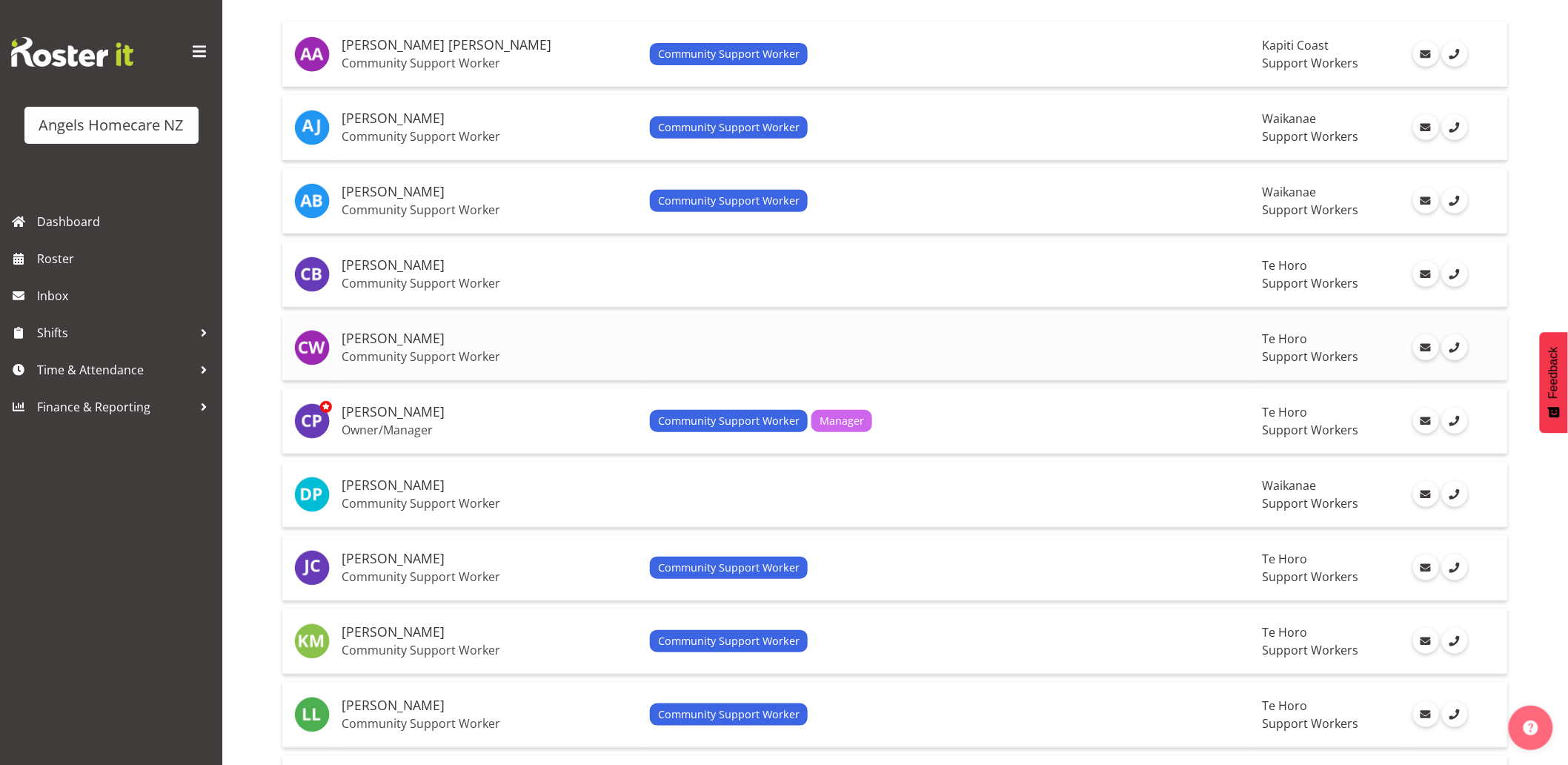
scroll to position [247, 0]
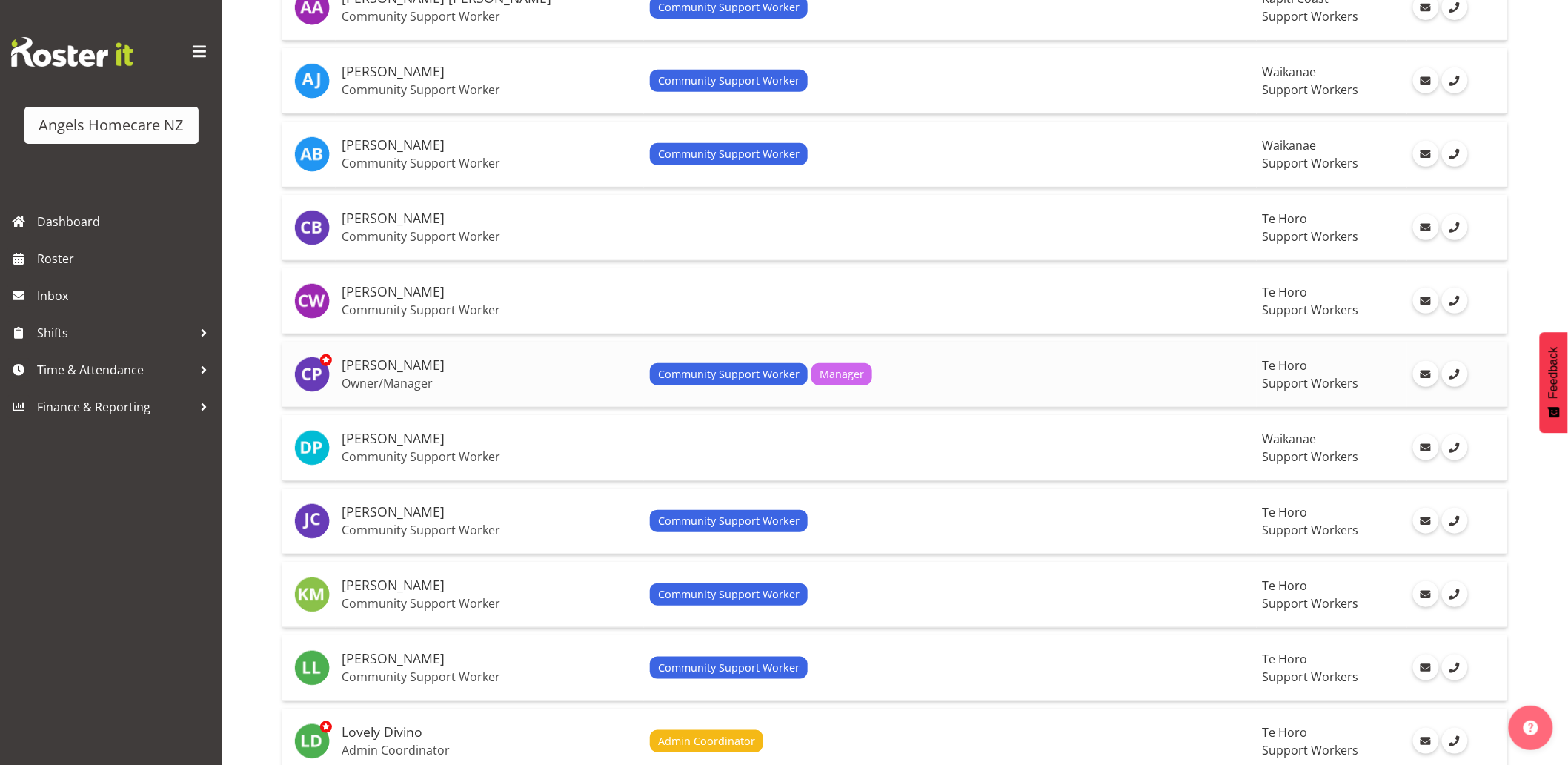
click at [873, 387] on td "Community Support Worker Manager" at bounding box center [950, 375] width 613 height 66
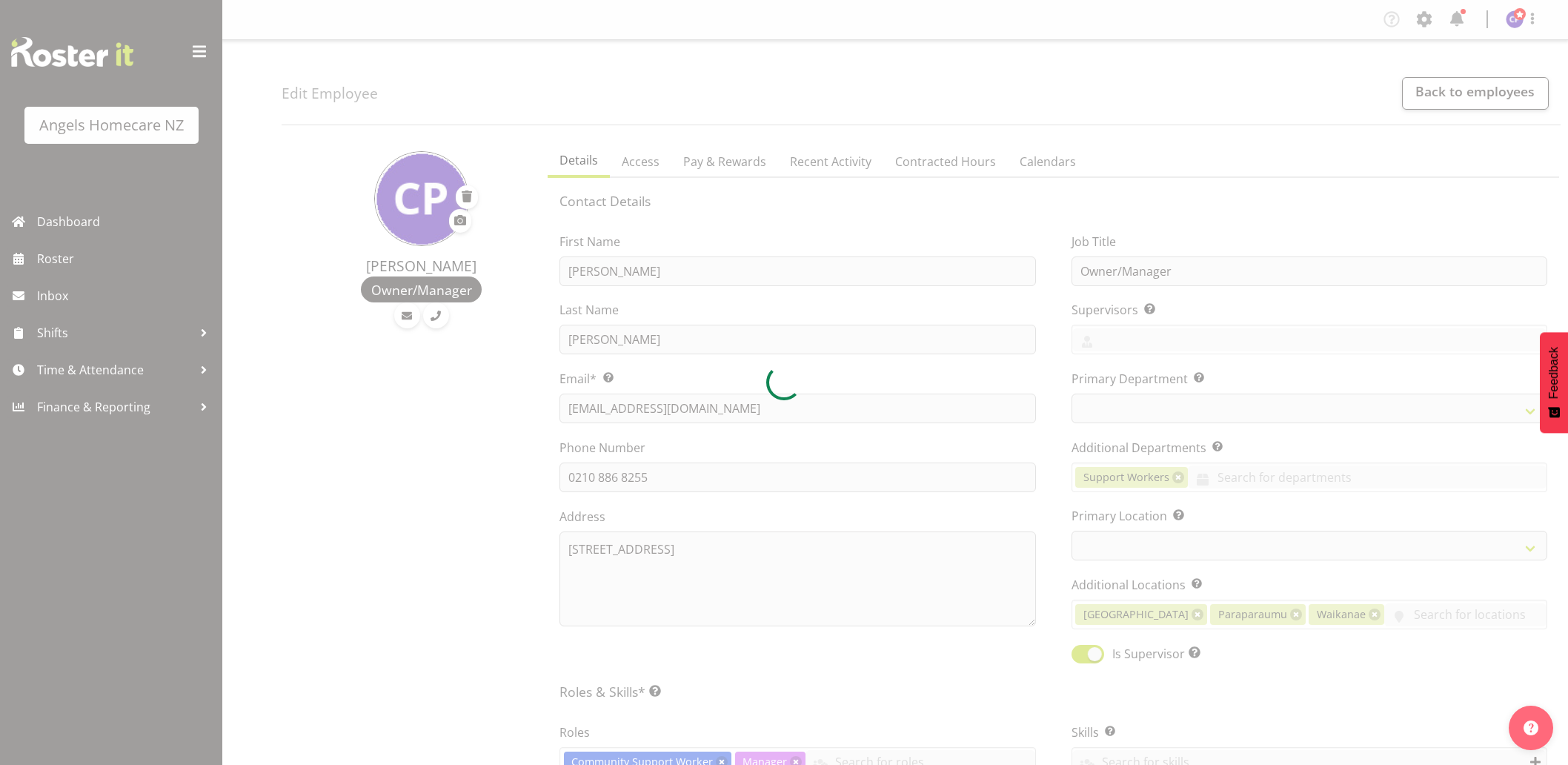
select select "location"
select select "TimelineWeek"
select select
select select "928"
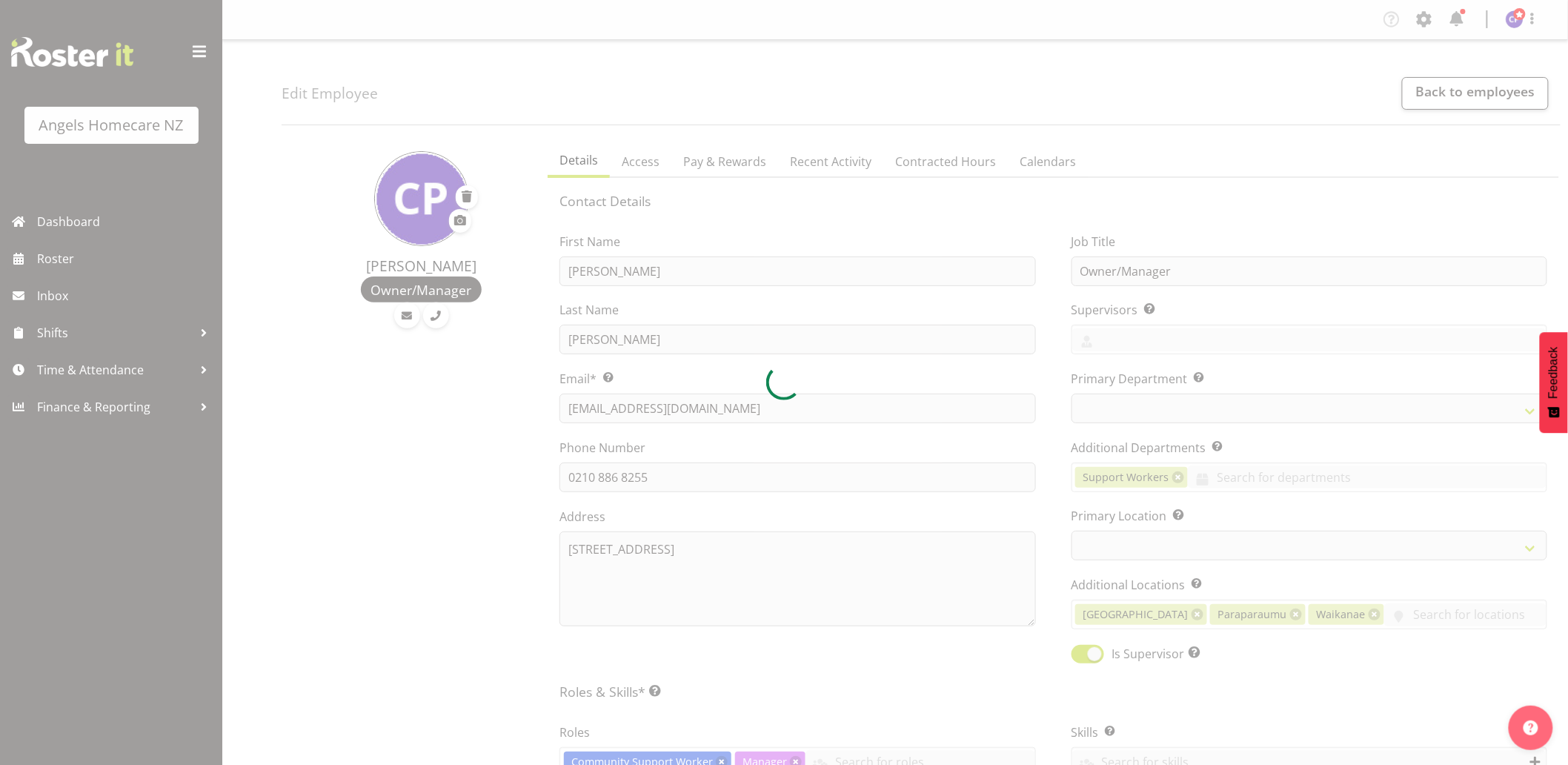
select select "1290"
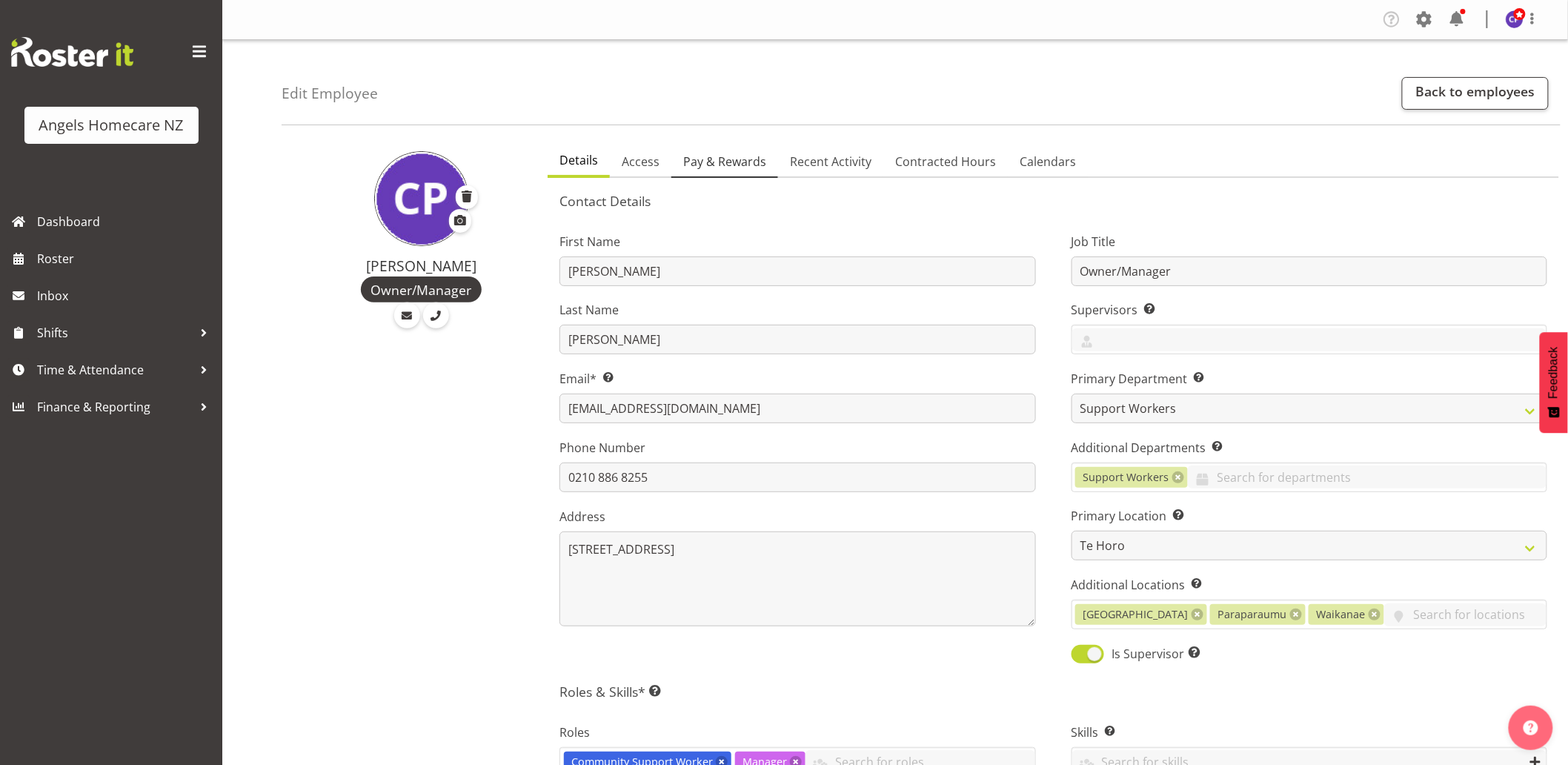
click at [701, 166] on span "Pay & Rewards" at bounding box center [724, 161] width 83 height 18
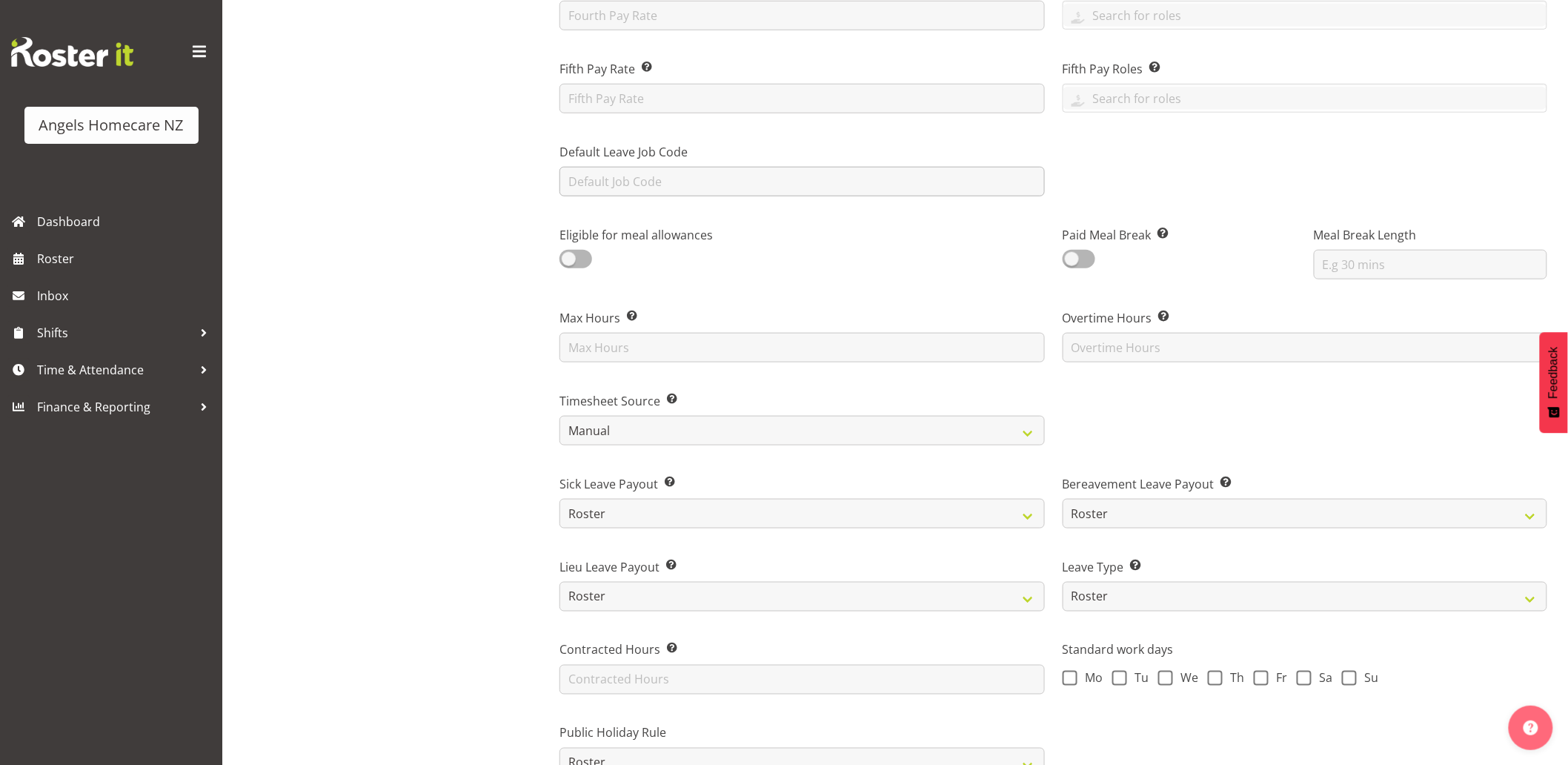
scroll to position [906, 0]
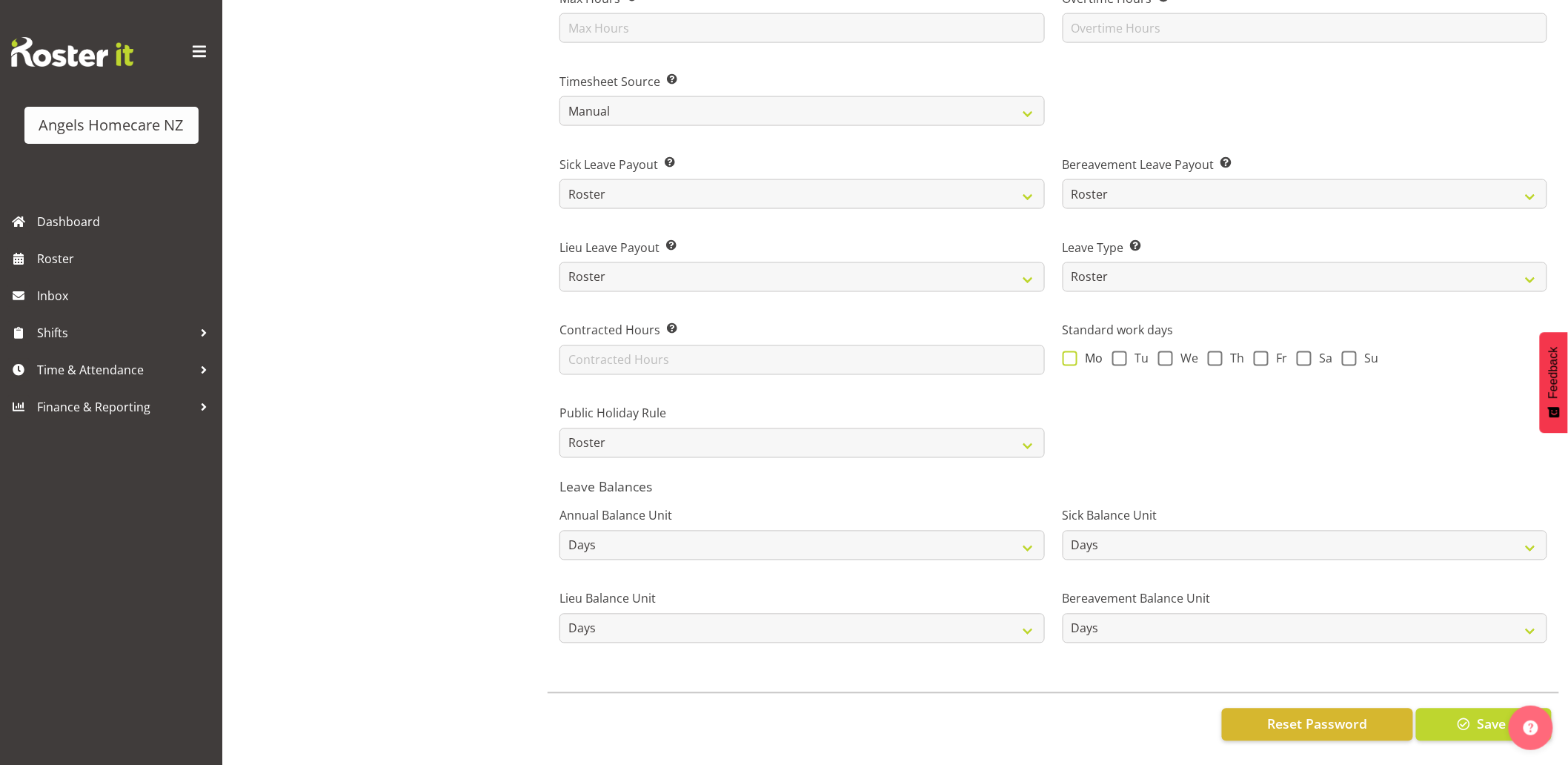
click at [1072, 351] on span at bounding box center [1071, 359] width 15 height 15
click at [1072, 354] on input "Mo" at bounding box center [1068, 359] width 9 height 9
checkbox input "true"
click at [1113, 351] on span at bounding box center [1120, 359] width 15 height 15
click at [1113, 354] on input "Tu" at bounding box center [1118, 359] width 9 height 9
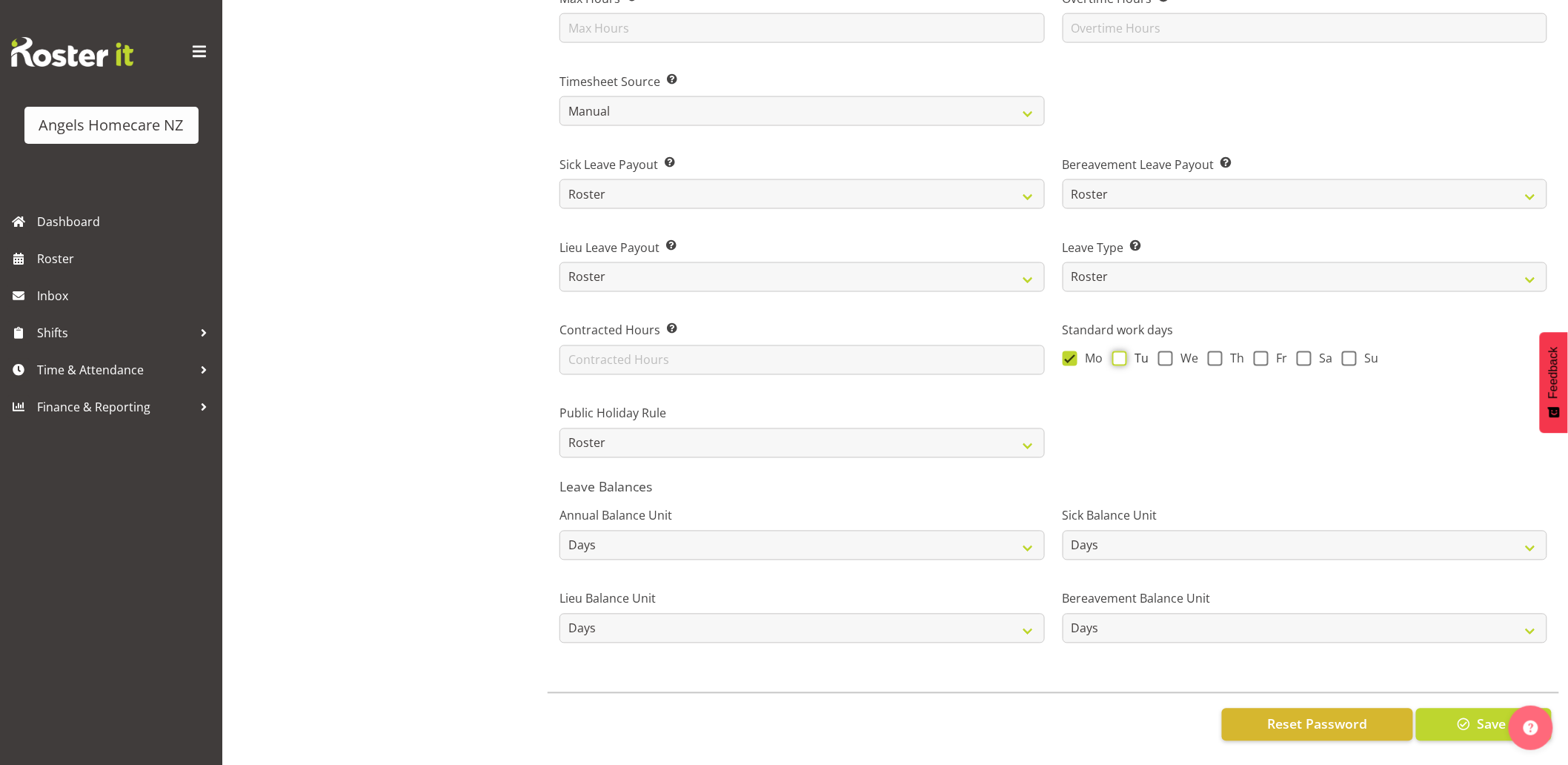
checkbox input "true"
click at [1167, 351] on span at bounding box center [1166, 359] width 15 height 15
click at [1167, 354] on input "We" at bounding box center [1164, 359] width 9 height 9
checkbox input "true"
click at [1216, 351] on span at bounding box center [1215, 359] width 15 height 15
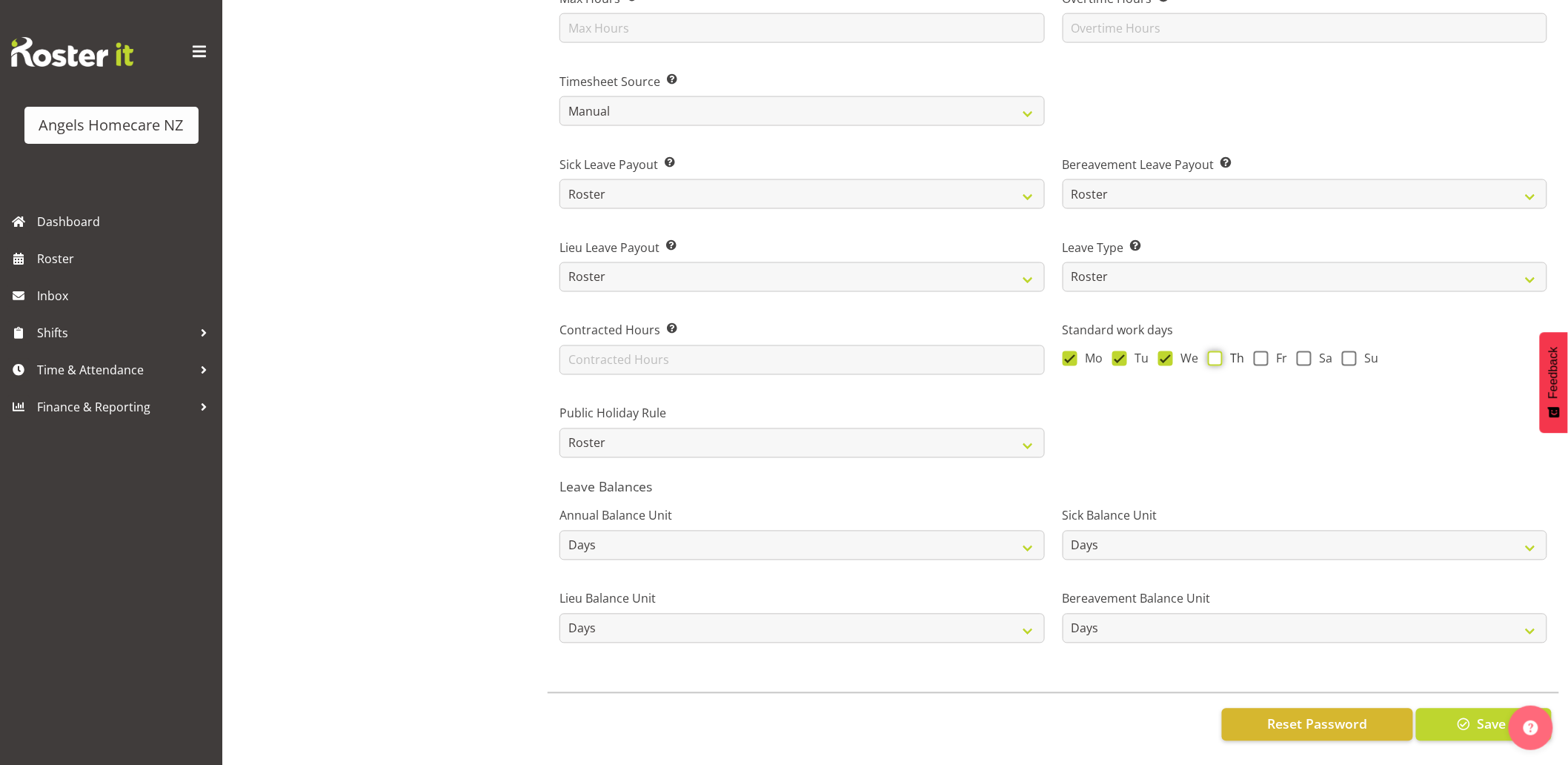
click at [1216, 354] on input "Th" at bounding box center [1212, 359] width 9 height 9
checkbox input "true"
click at [1261, 351] on span at bounding box center [1261, 359] width 15 height 15
click at [1261, 354] on input "Fr" at bounding box center [1258, 359] width 9 height 9
checkbox input "true"
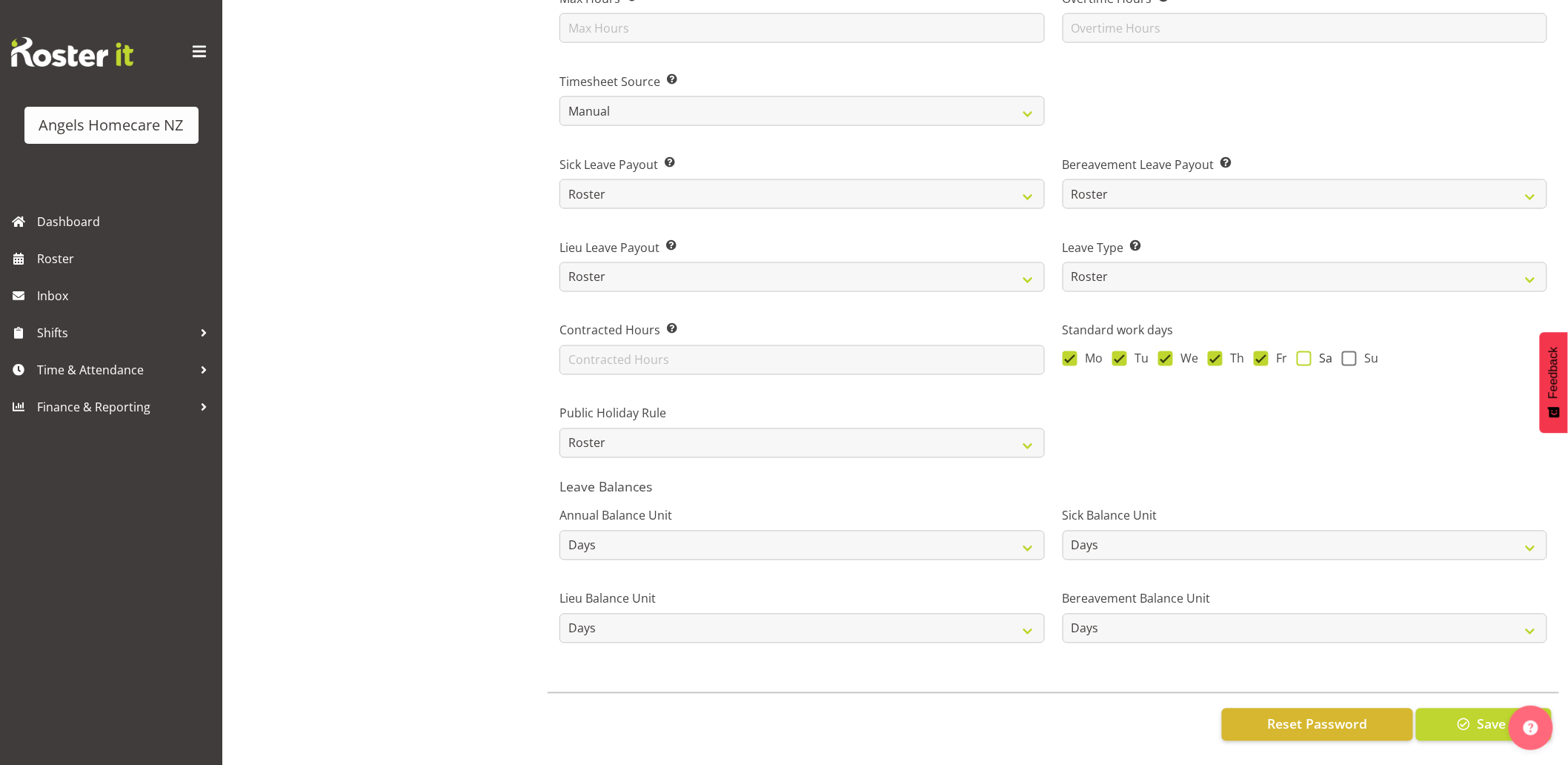
click at [1305, 353] on span at bounding box center [1304, 359] width 15 height 15
click at [1305, 354] on input "Sa" at bounding box center [1302, 359] width 9 height 9
checkbox input "true"
click at [1348, 351] on span at bounding box center [1349, 359] width 15 height 15
click at [1348, 354] on input "Su" at bounding box center [1347, 359] width 9 height 9
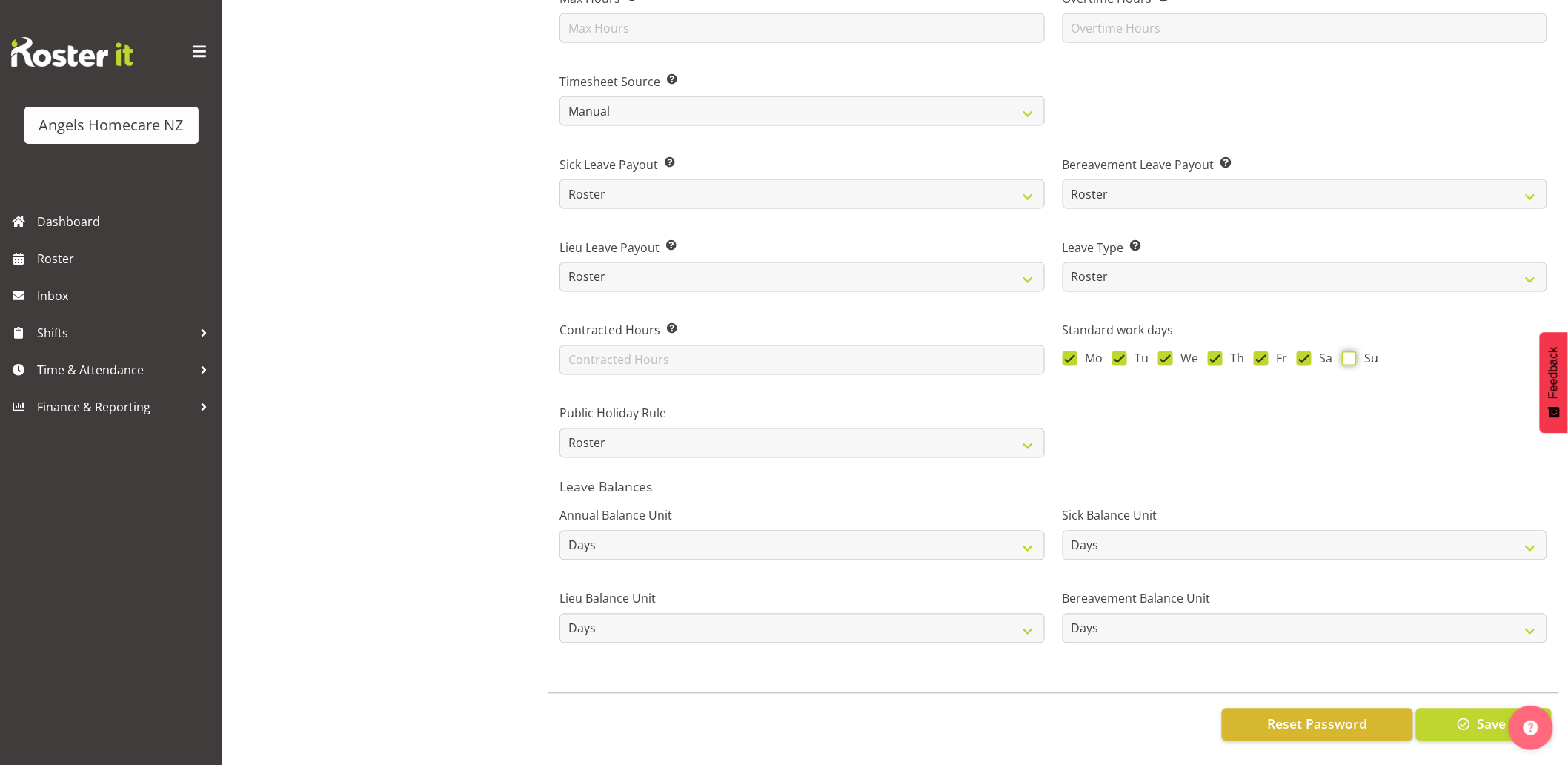
checkbox input "true"
click at [1465, 714] on span "button" at bounding box center [1464, 724] width 20 height 20
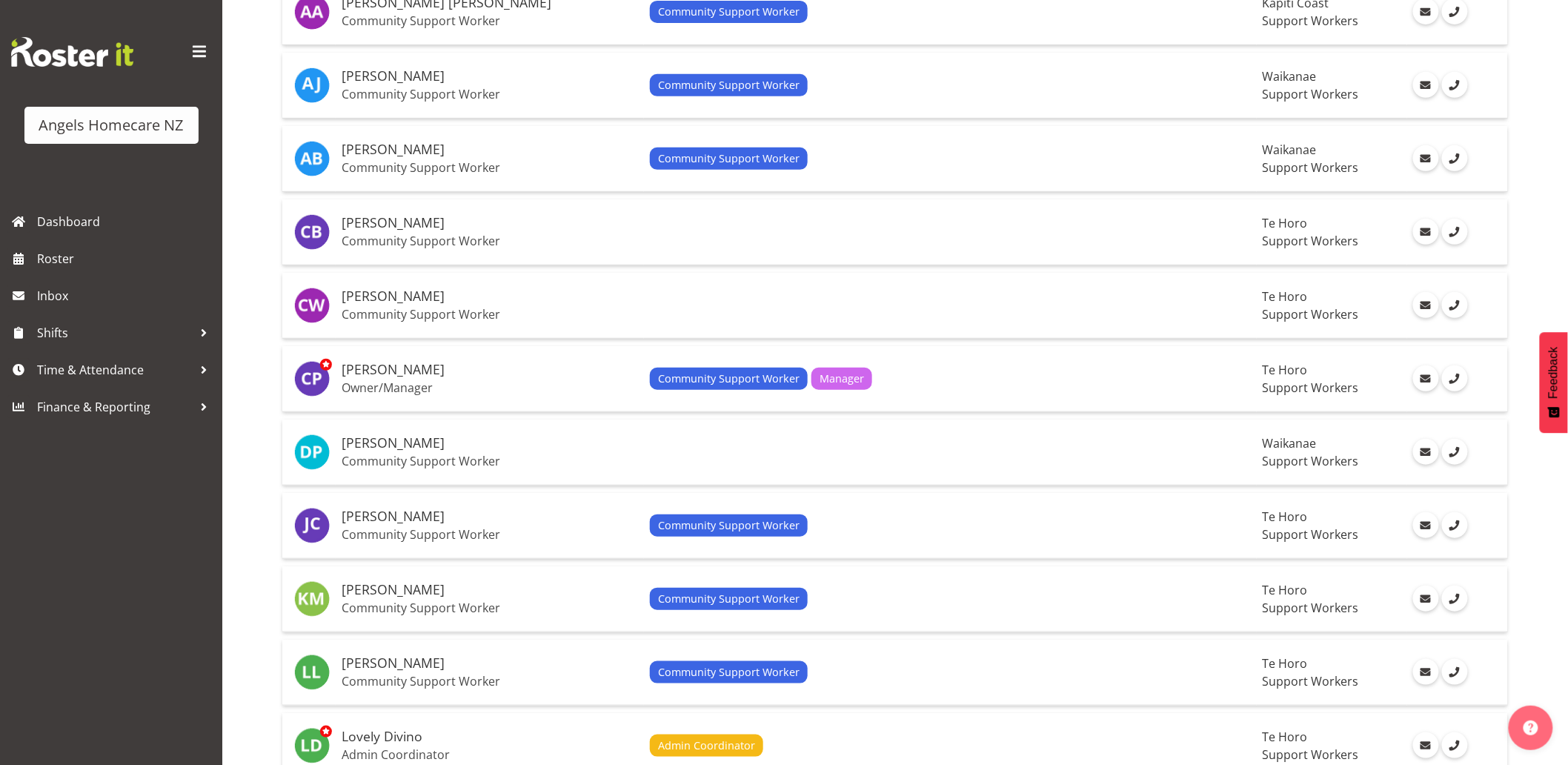
scroll to position [247, 0]
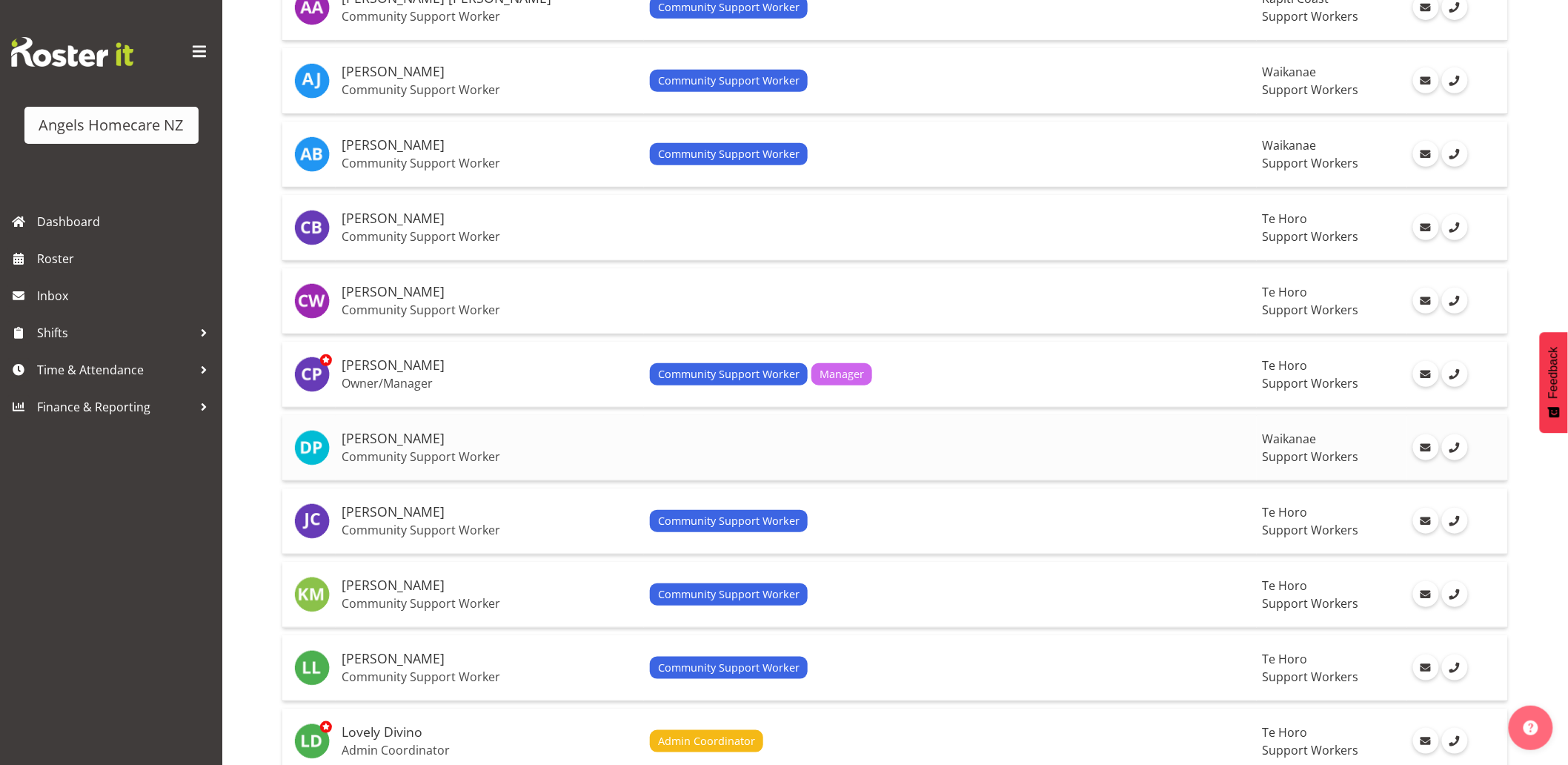
click at [743, 440] on td at bounding box center [950, 448] width 613 height 66
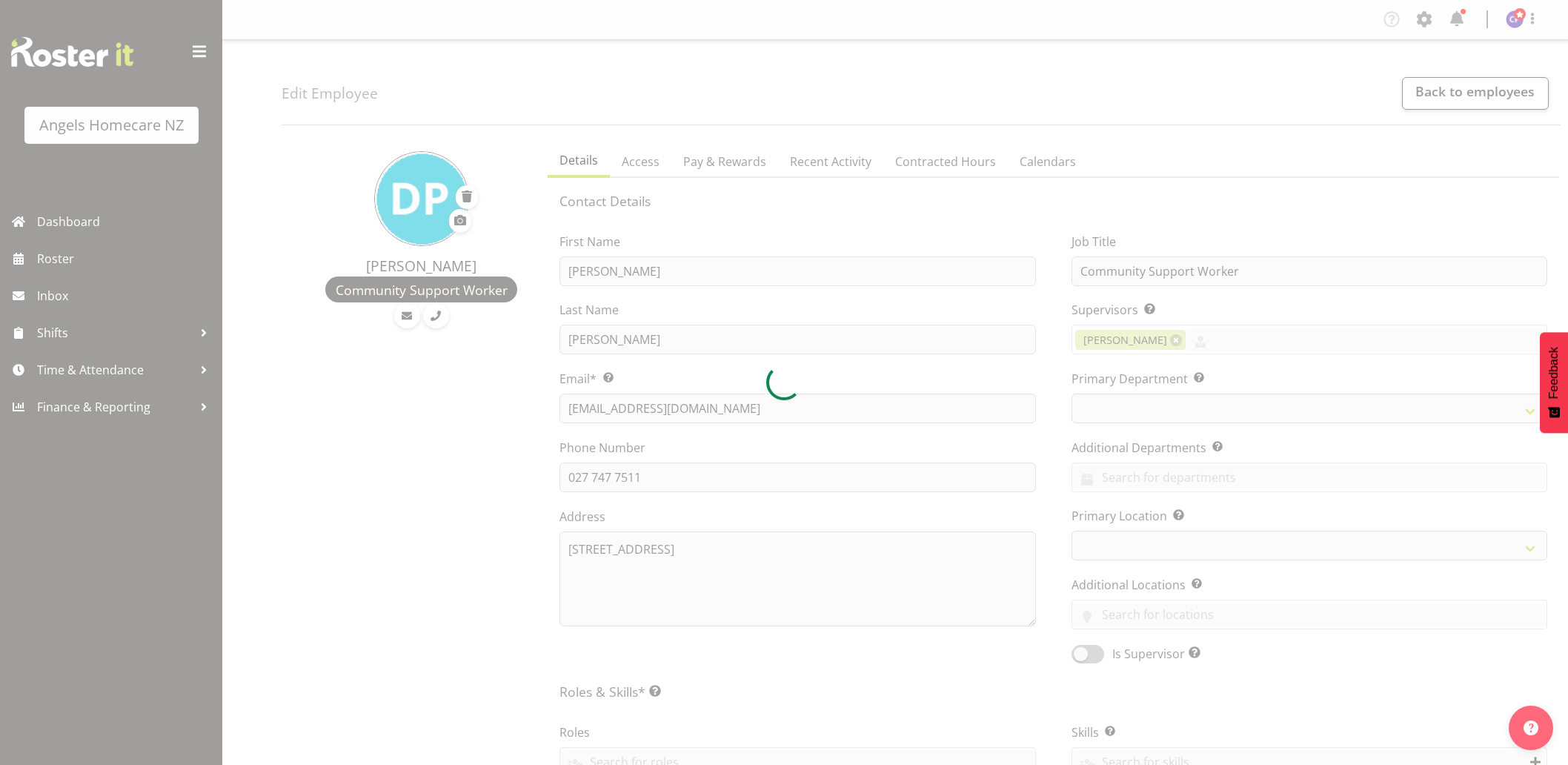
select select "TimelineWeek"
select select
select select "928"
select select "1284"
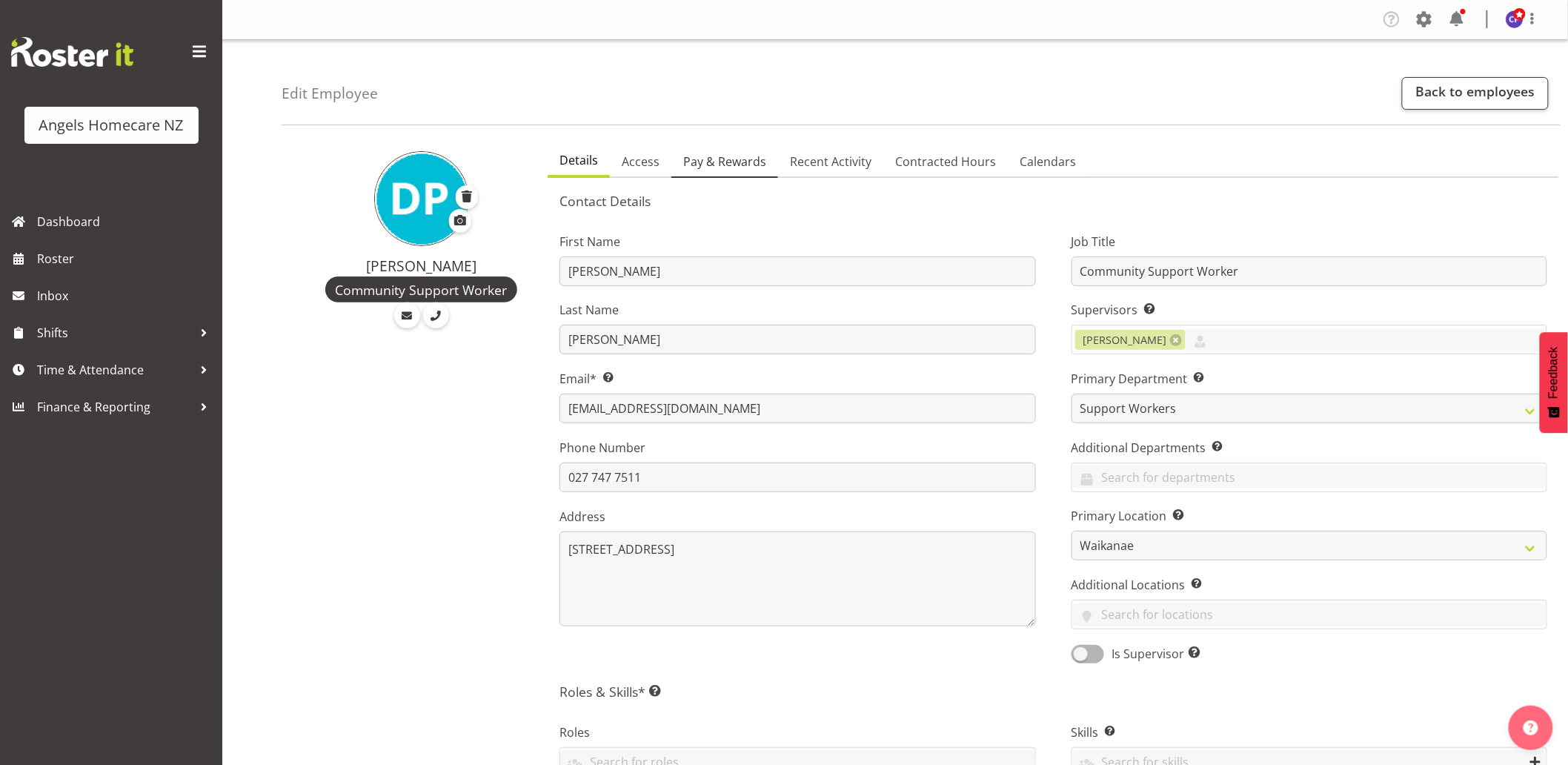
click at [742, 157] on span "Pay & Rewards" at bounding box center [724, 161] width 83 height 18
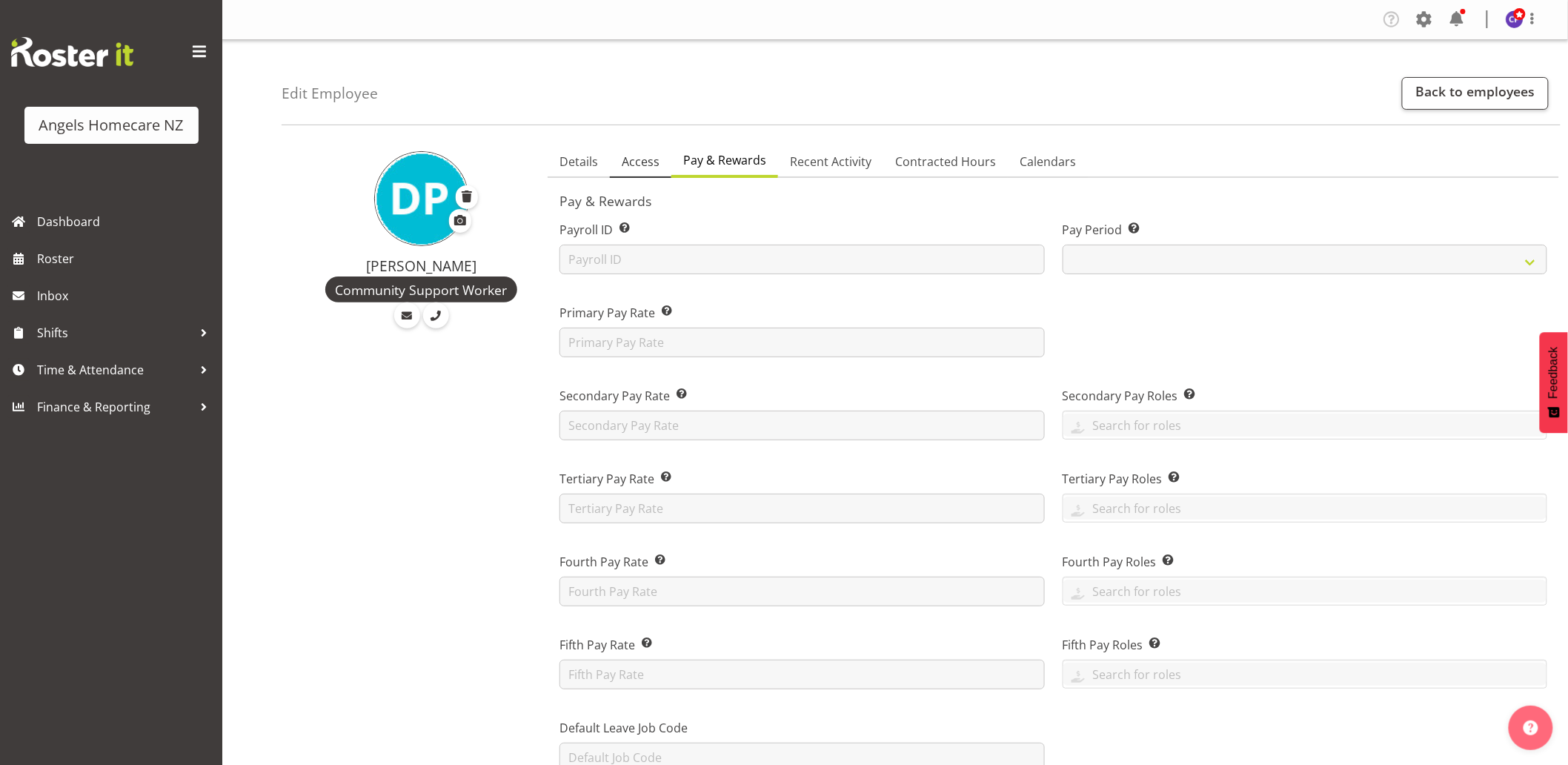
click at [637, 161] on span "Access" at bounding box center [641, 161] width 38 height 18
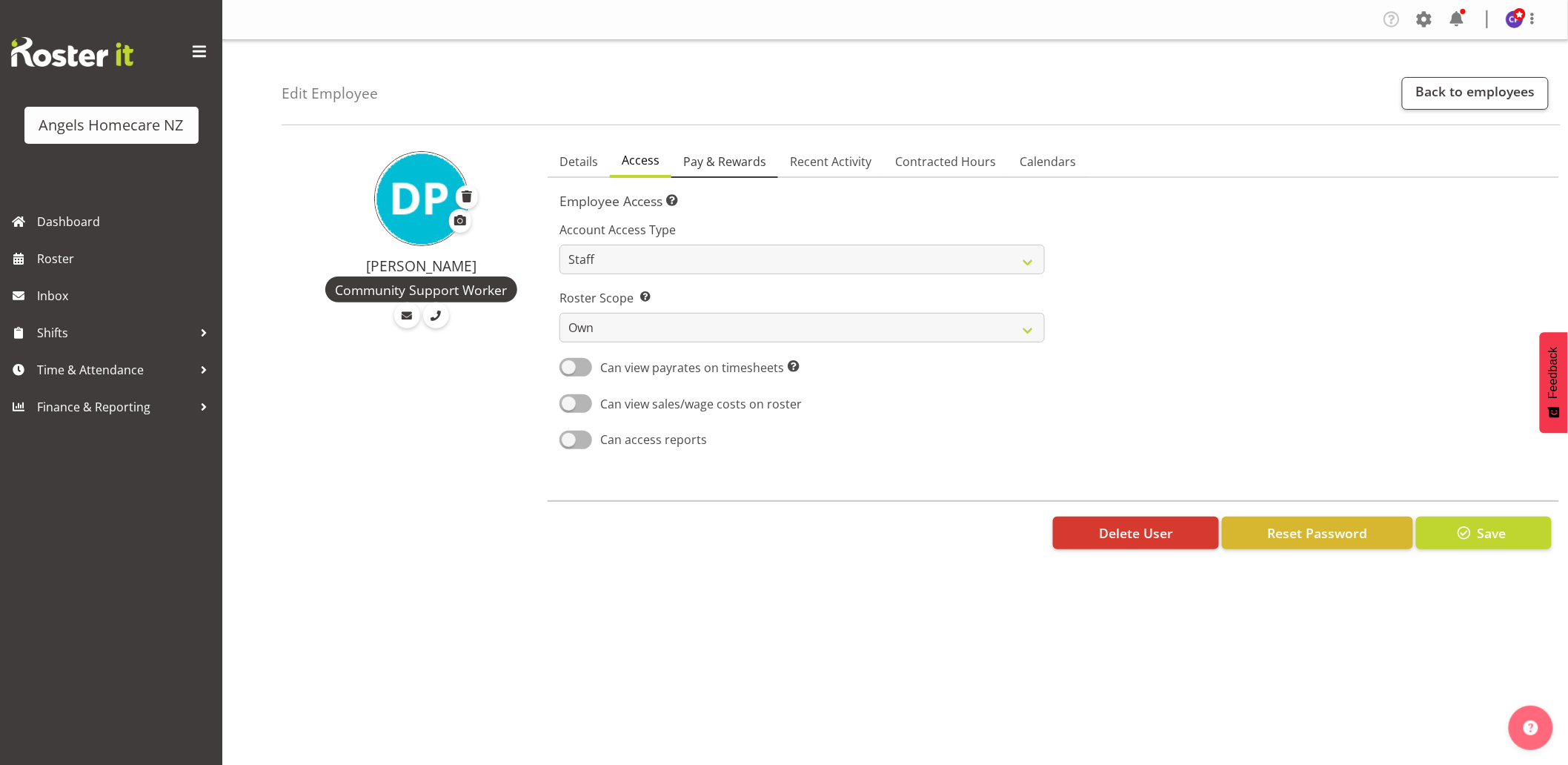
click at [721, 171] on span "Pay & Rewards" at bounding box center [724, 161] width 83 height 18
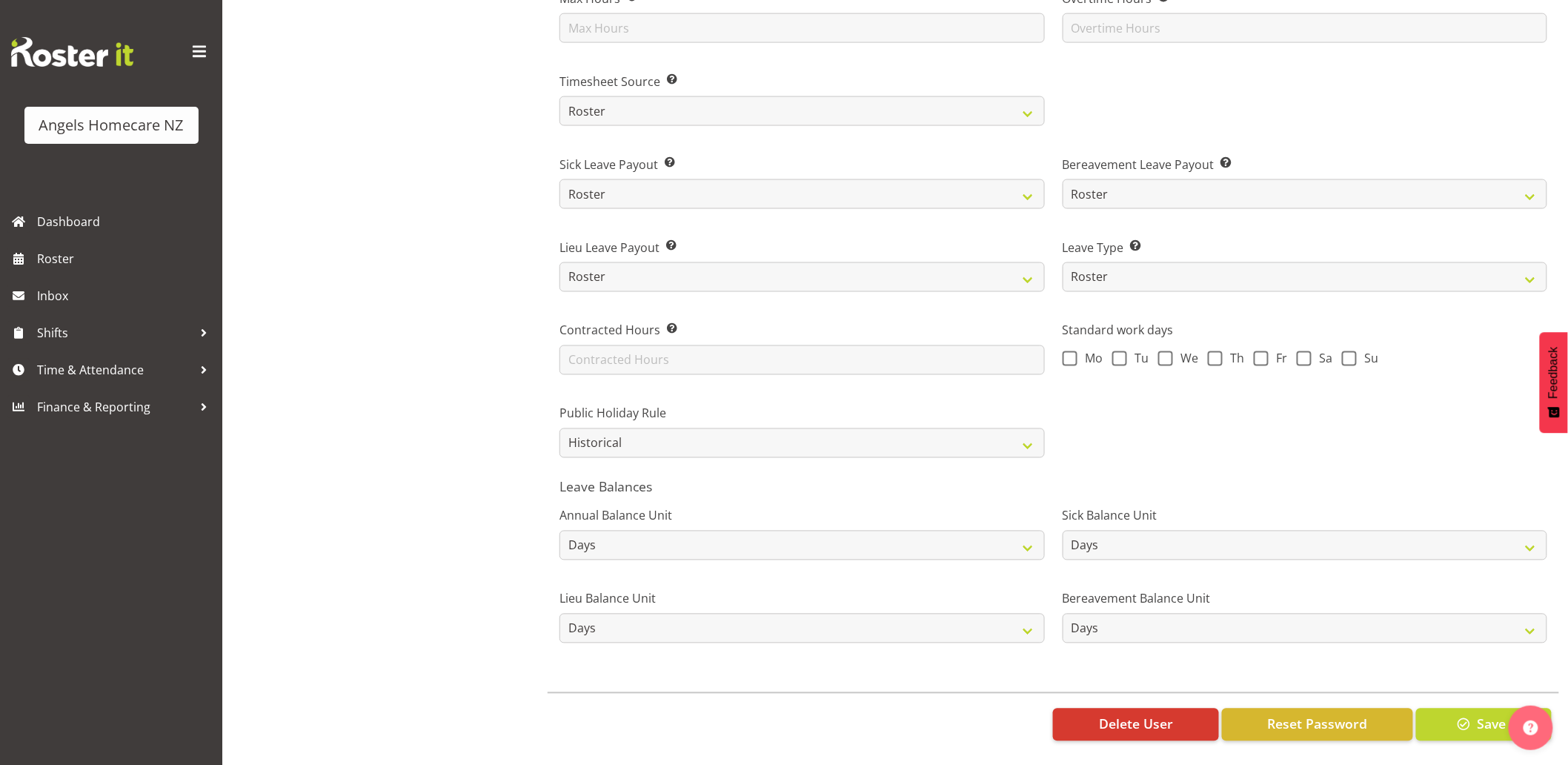
scroll to position [906, 0]
click at [1261, 351] on span at bounding box center [1261, 359] width 15 height 15
click at [1261, 354] on input "Fr" at bounding box center [1258, 359] width 9 height 9
checkbox input "true"
click at [1347, 351] on span at bounding box center [1349, 359] width 15 height 15
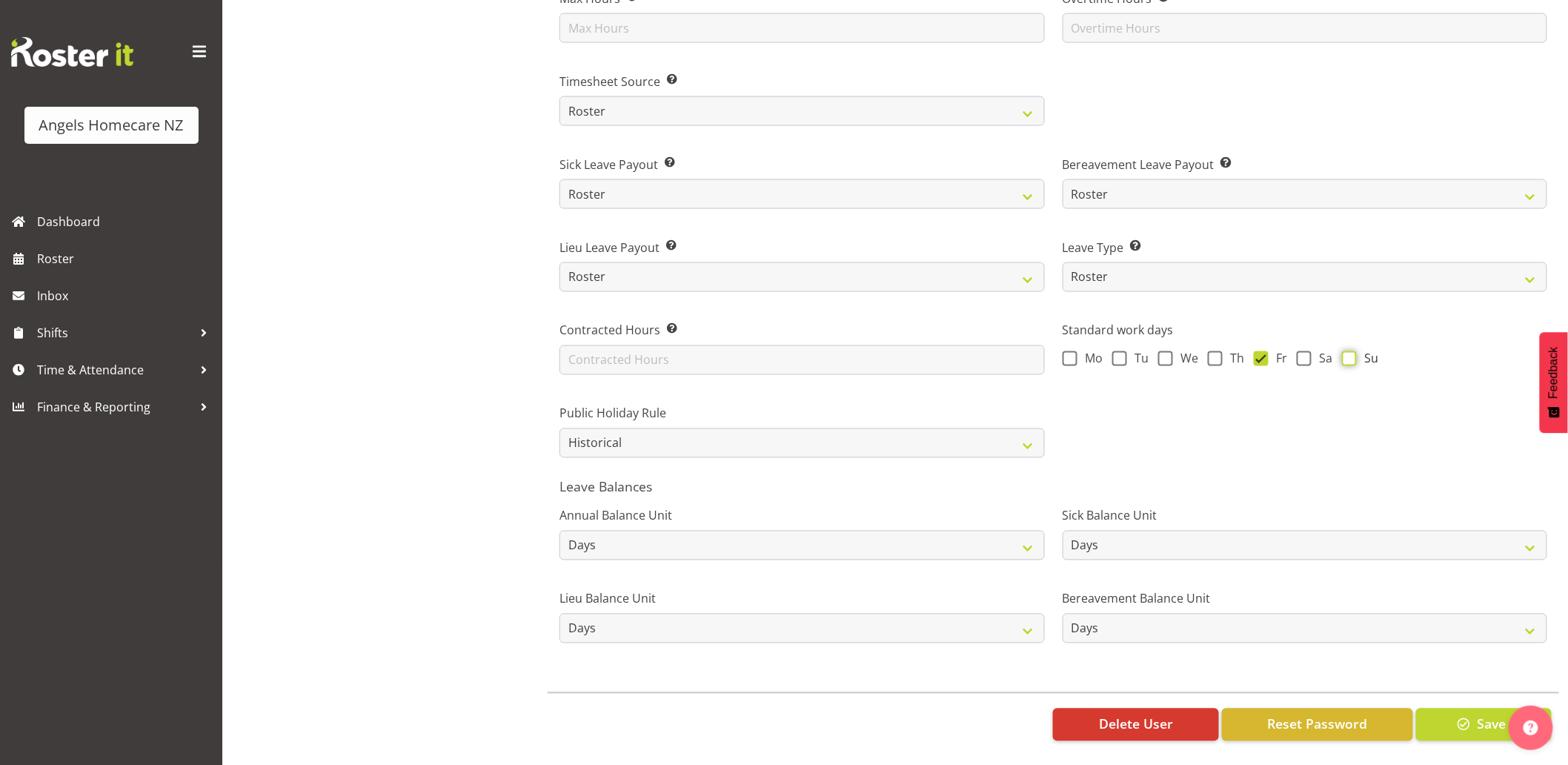
click at [1347, 354] on input "Su" at bounding box center [1347, 359] width 9 height 9
checkbox input "true"
click at [1448, 715] on button "Save" at bounding box center [1484, 725] width 136 height 33
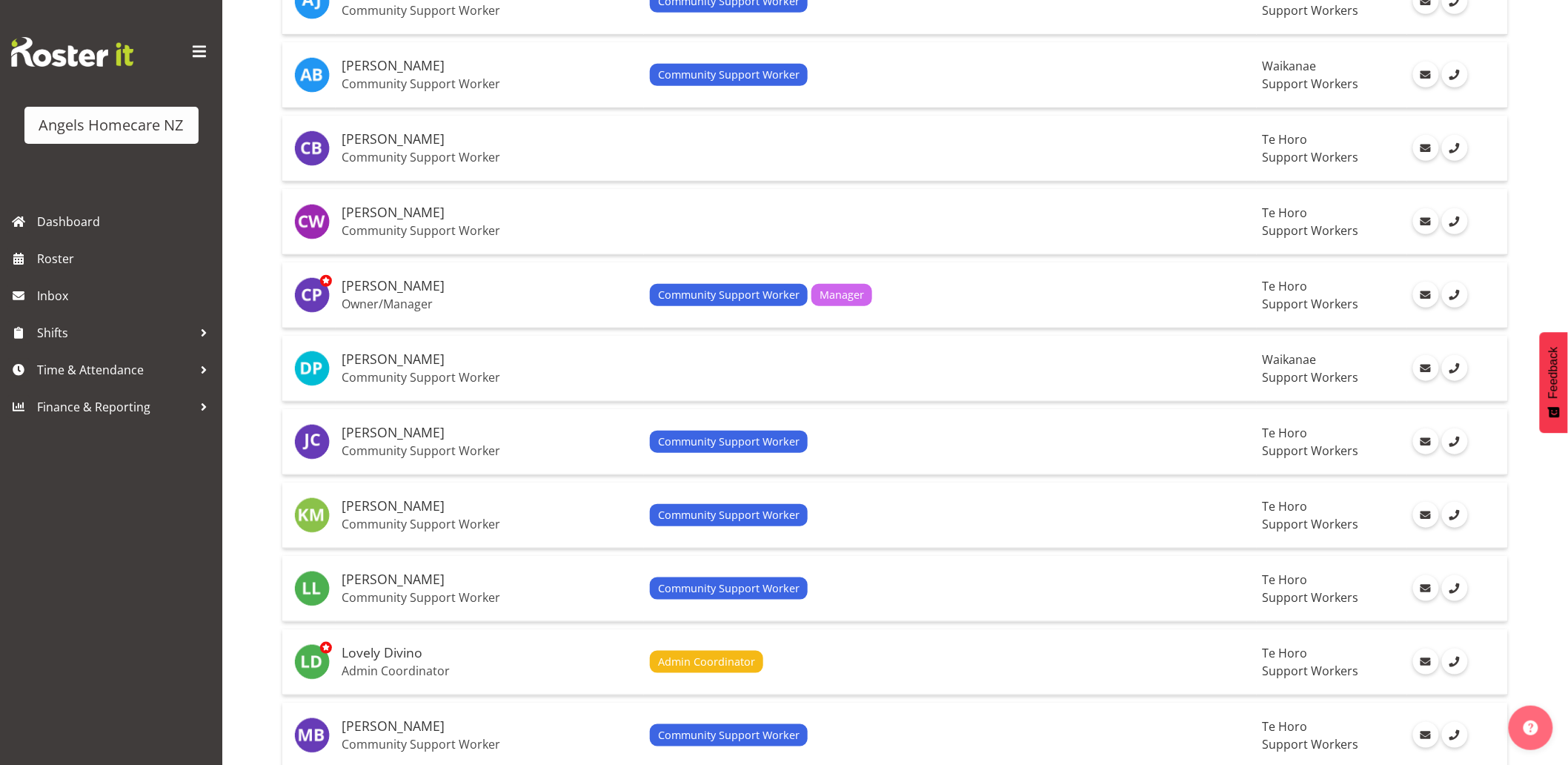
scroll to position [329, 0]
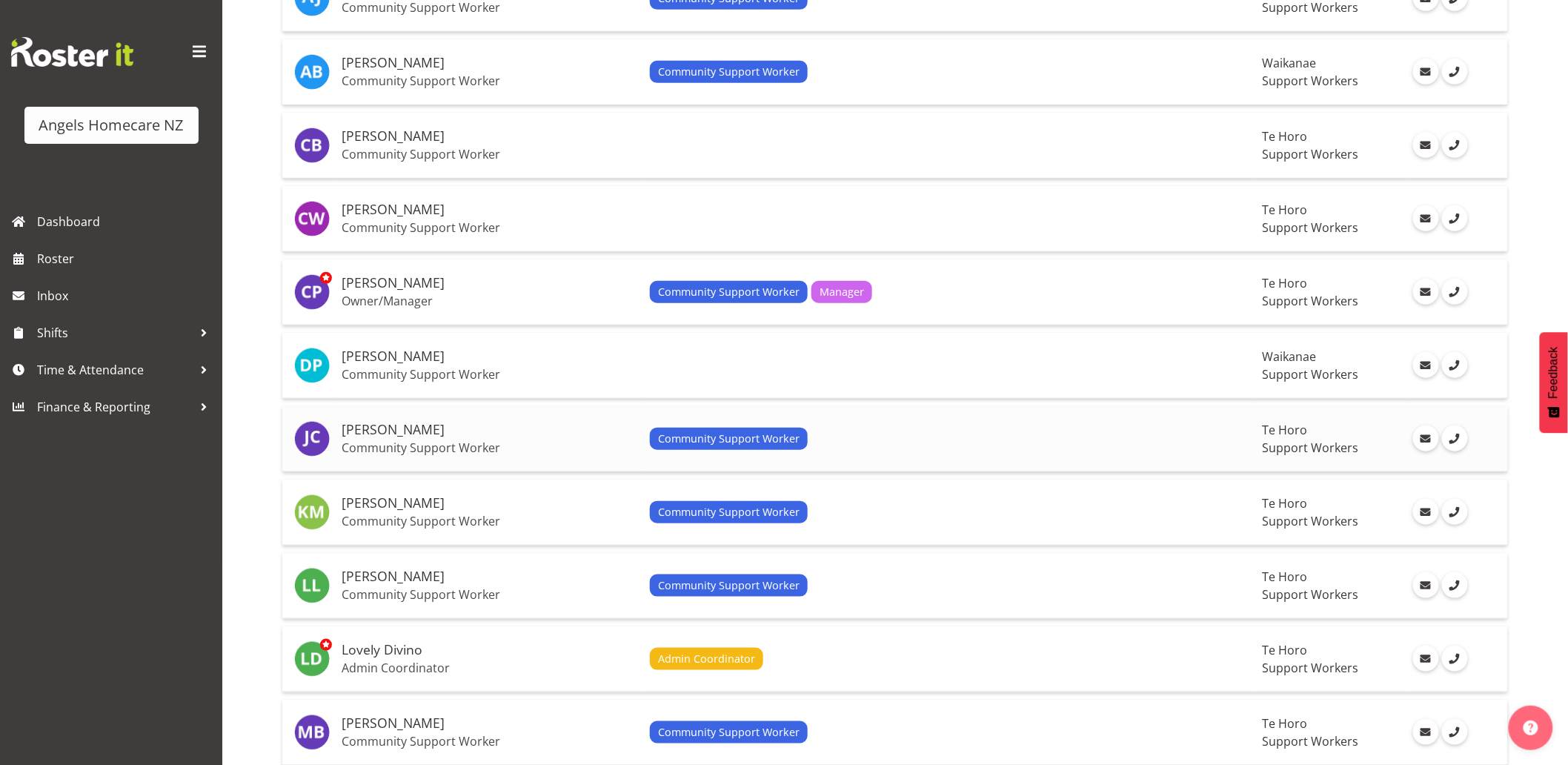
click at [678, 431] on span "Community Support Worker" at bounding box center [728, 438] width 142 height 16
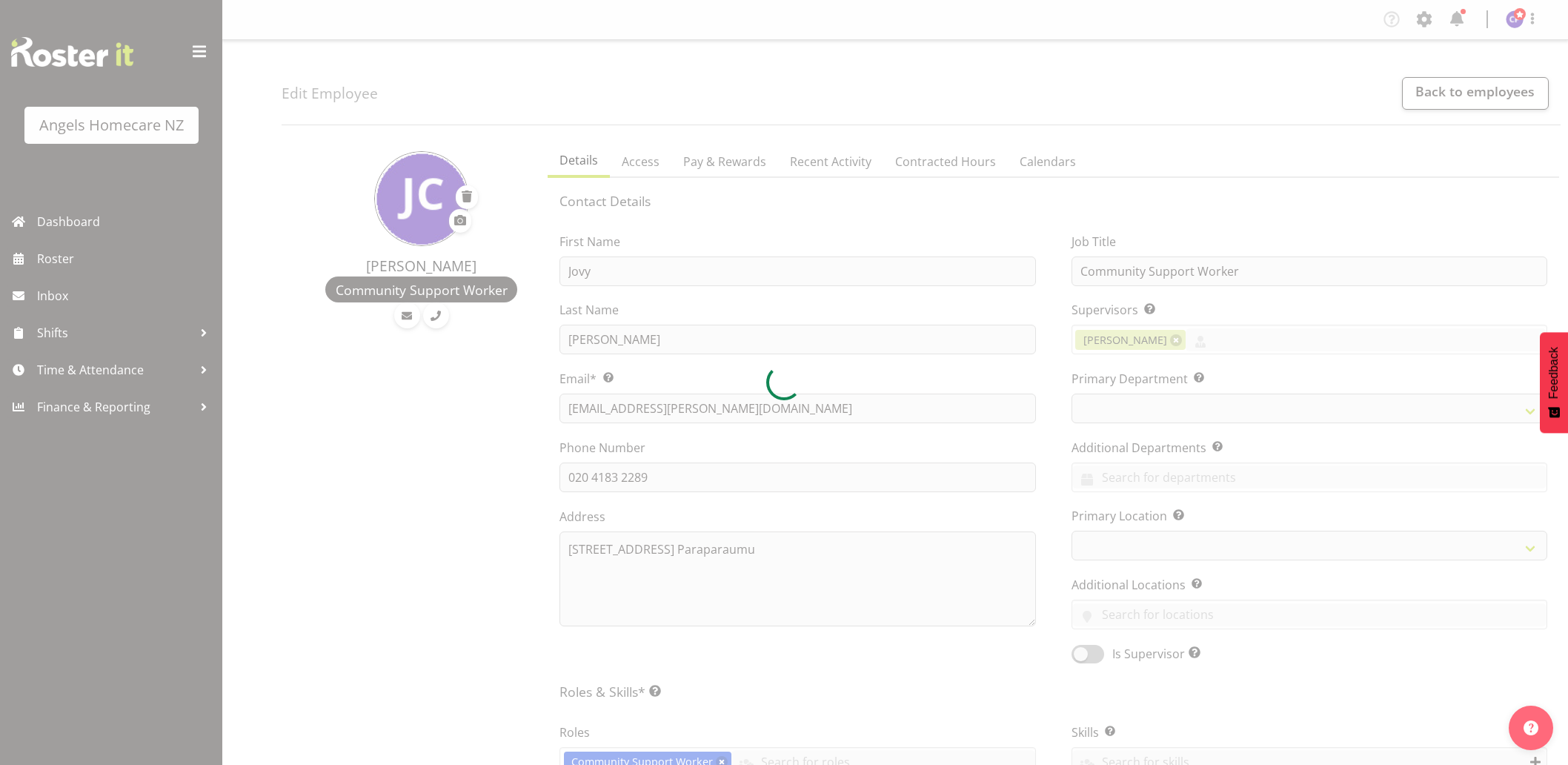
select select "TimelineWeek"
select select "company"
select select
select select "928"
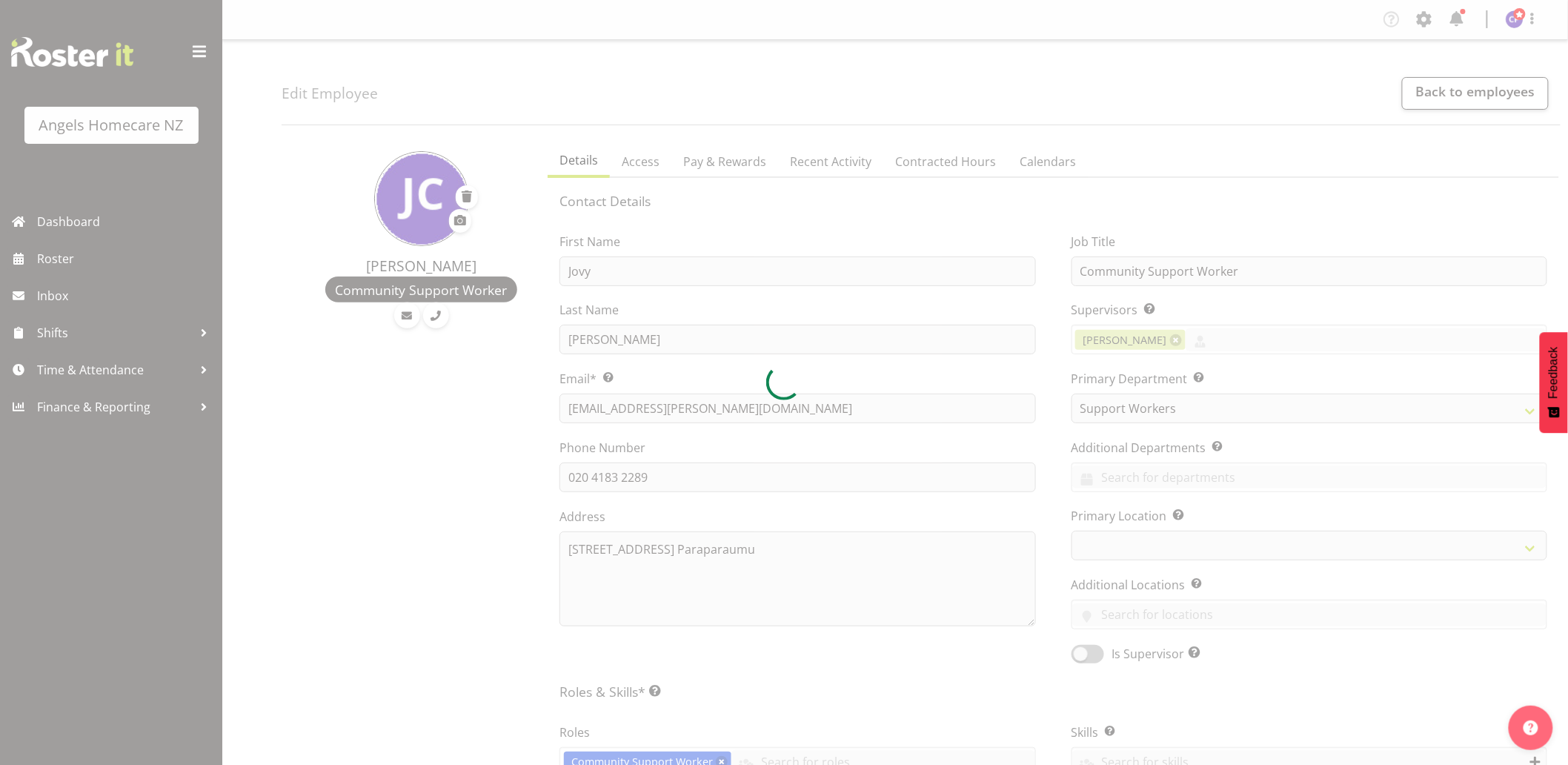
select select
select select "1290"
select select "staff"
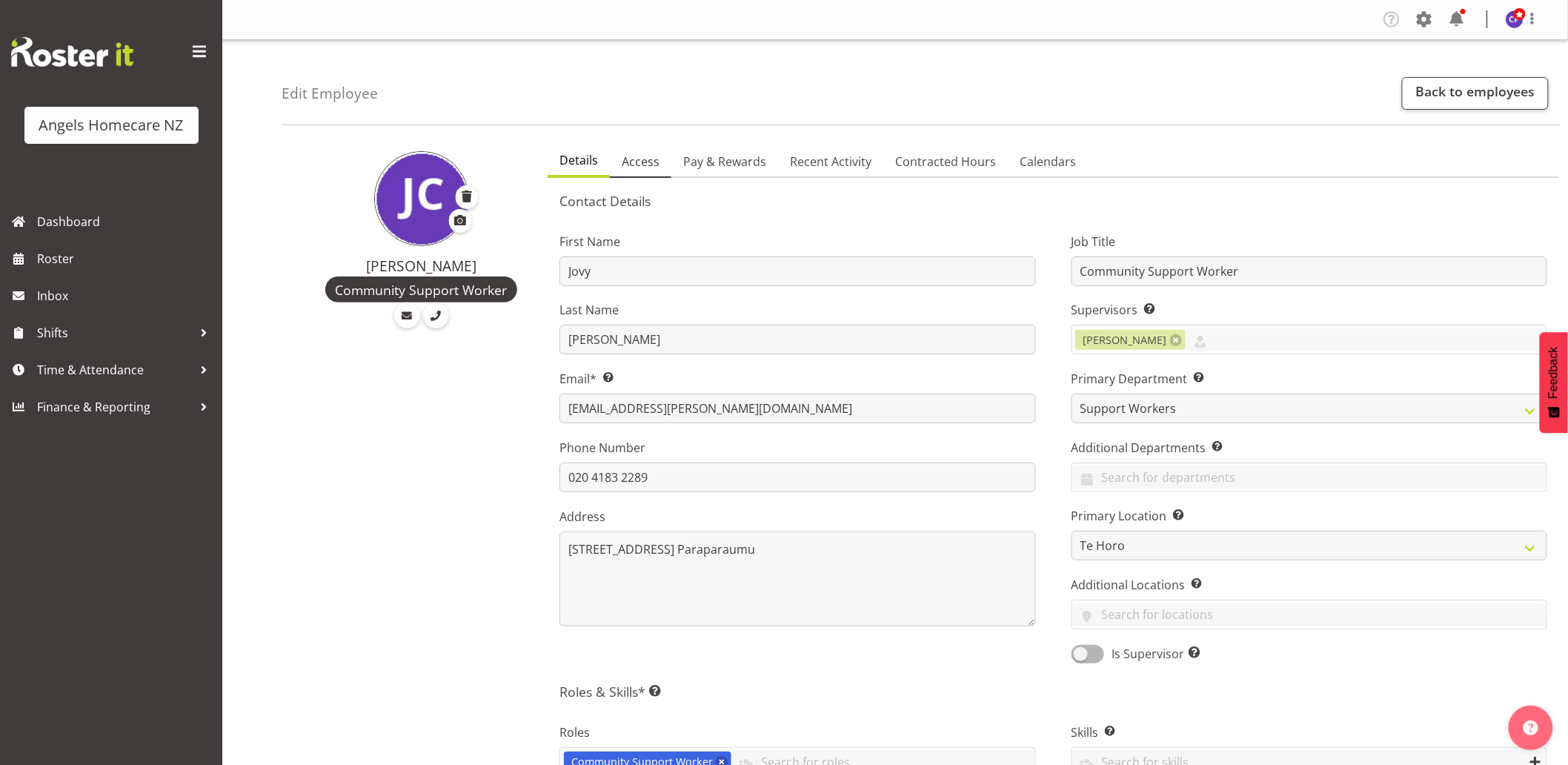
click at [655, 163] on span "Access" at bounding box center [641, 161] width 38 height 18
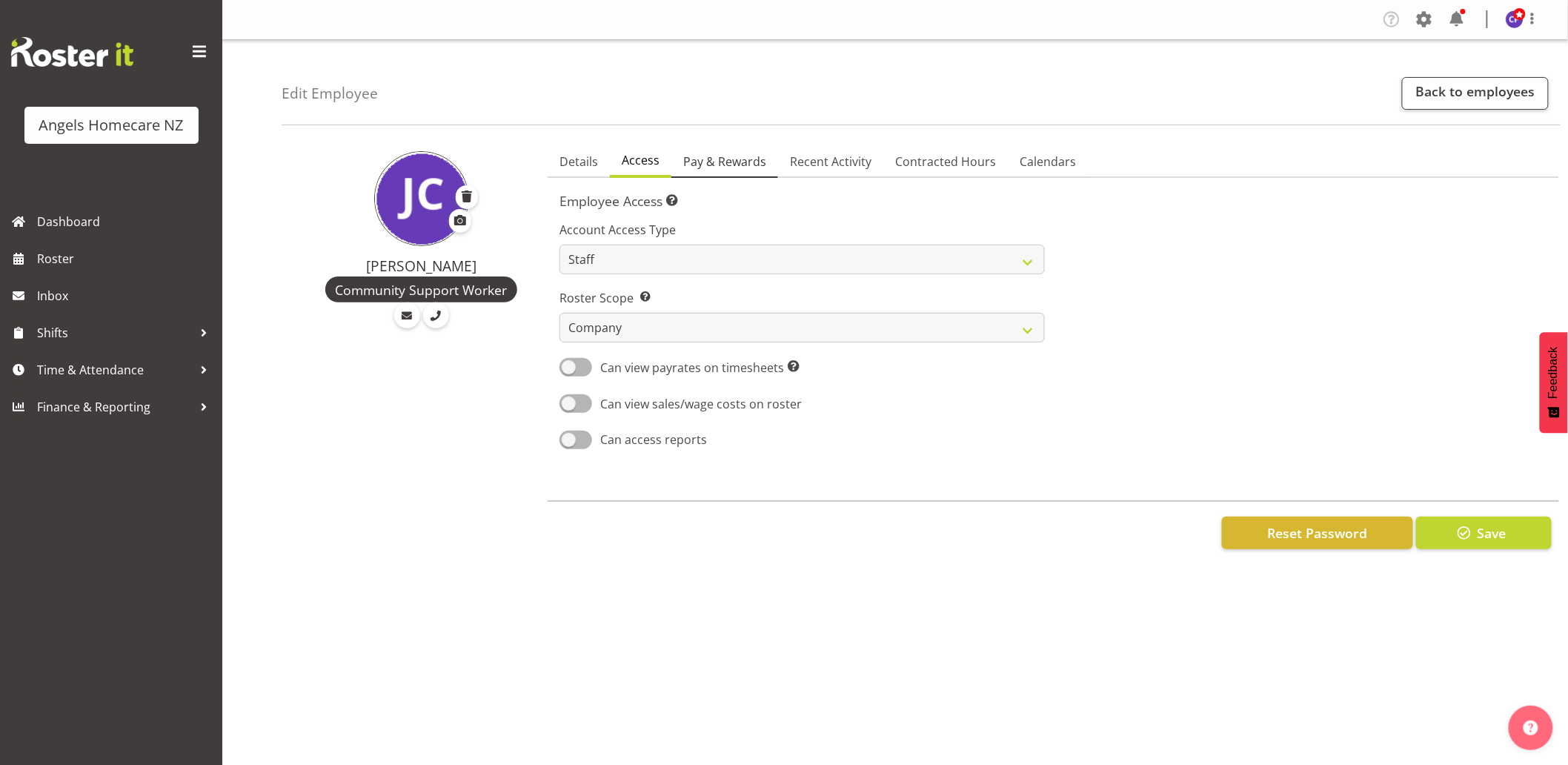
click at [728, 165] on span "Pay & Rewards" at bounding box center [724, 161] width 83 height 18
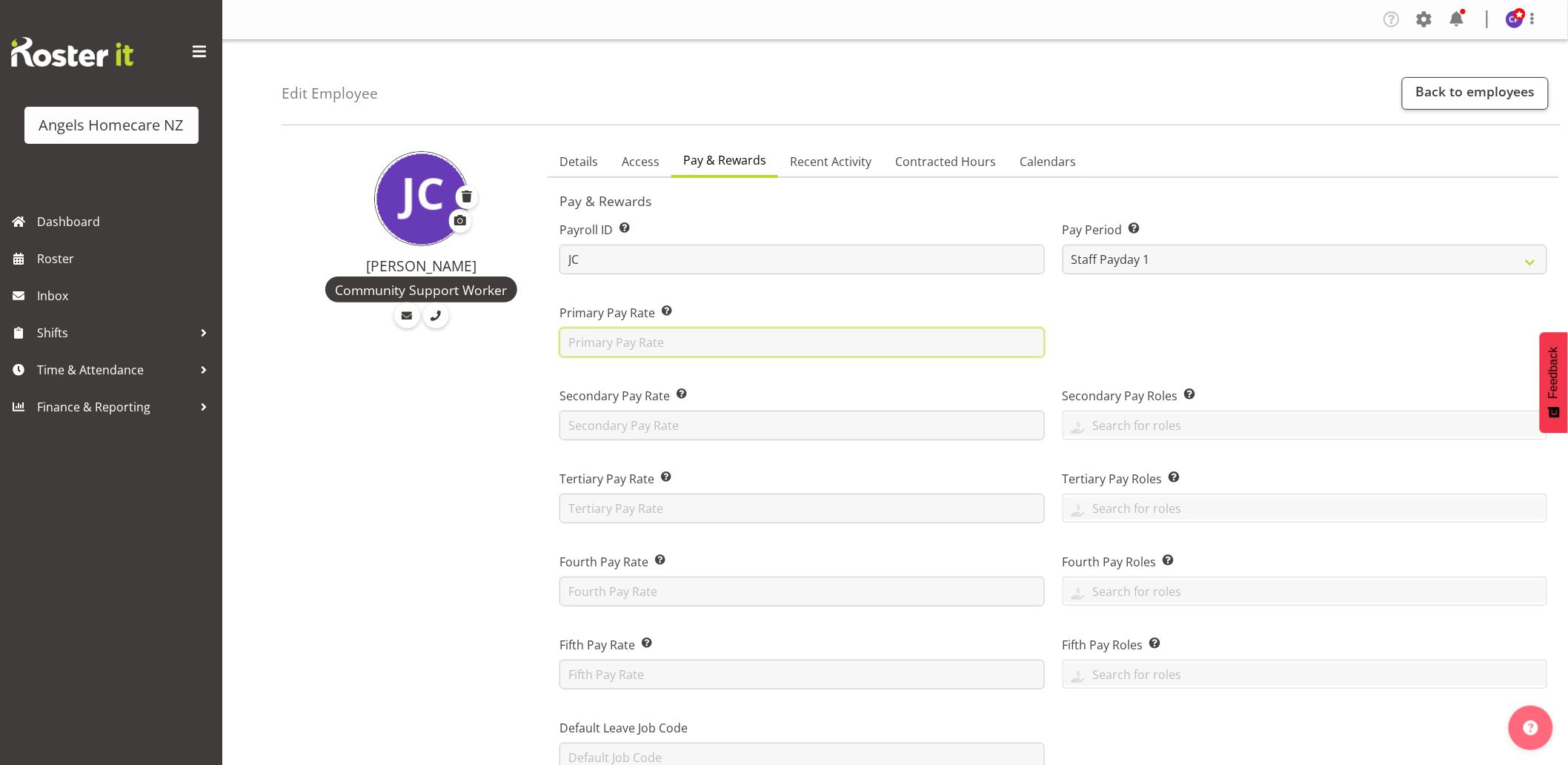
click at [835, 331] on input "text" at bounding box center [801, 343] width 485 height 30
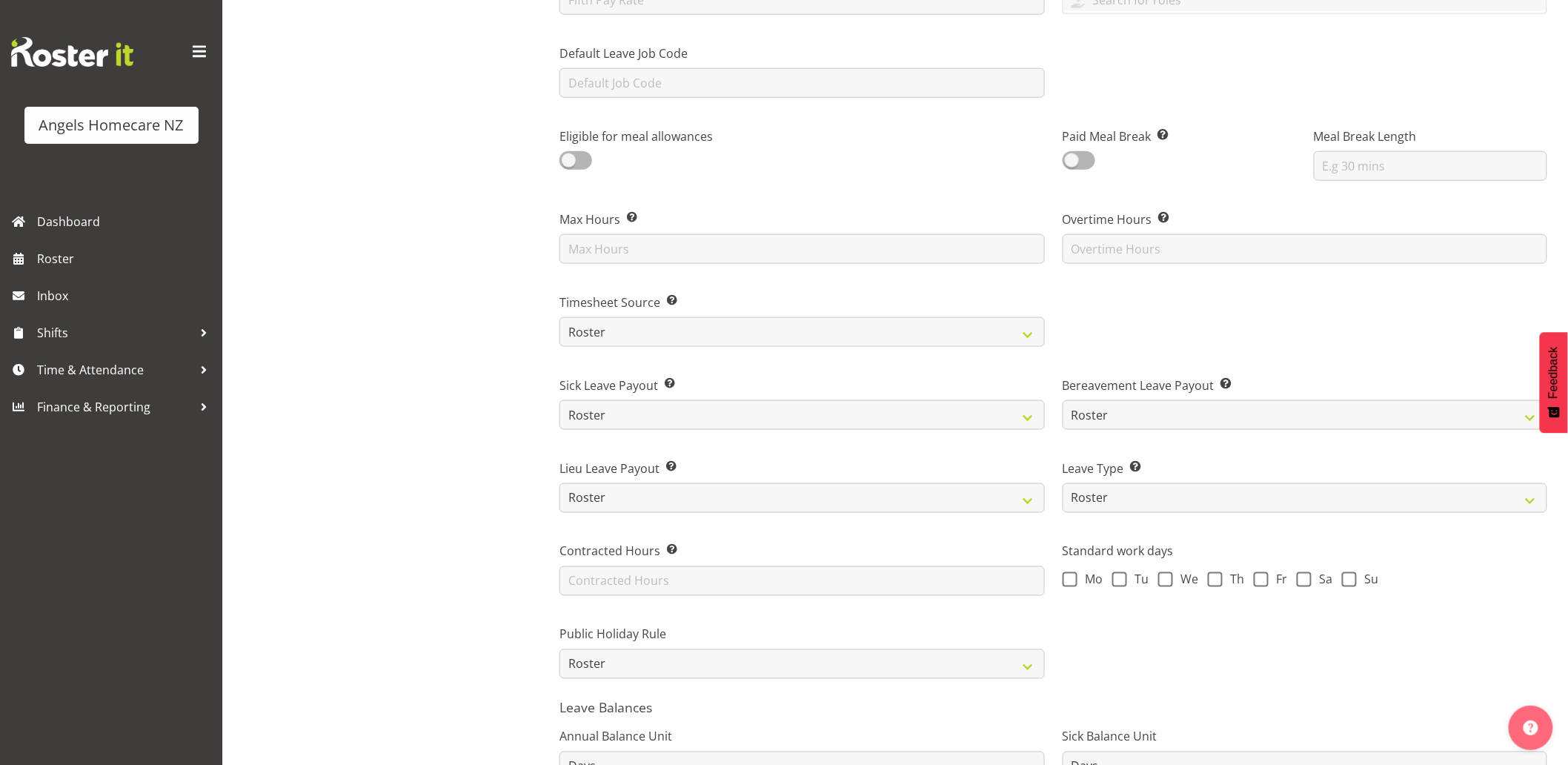
scroll to position [742, 0]
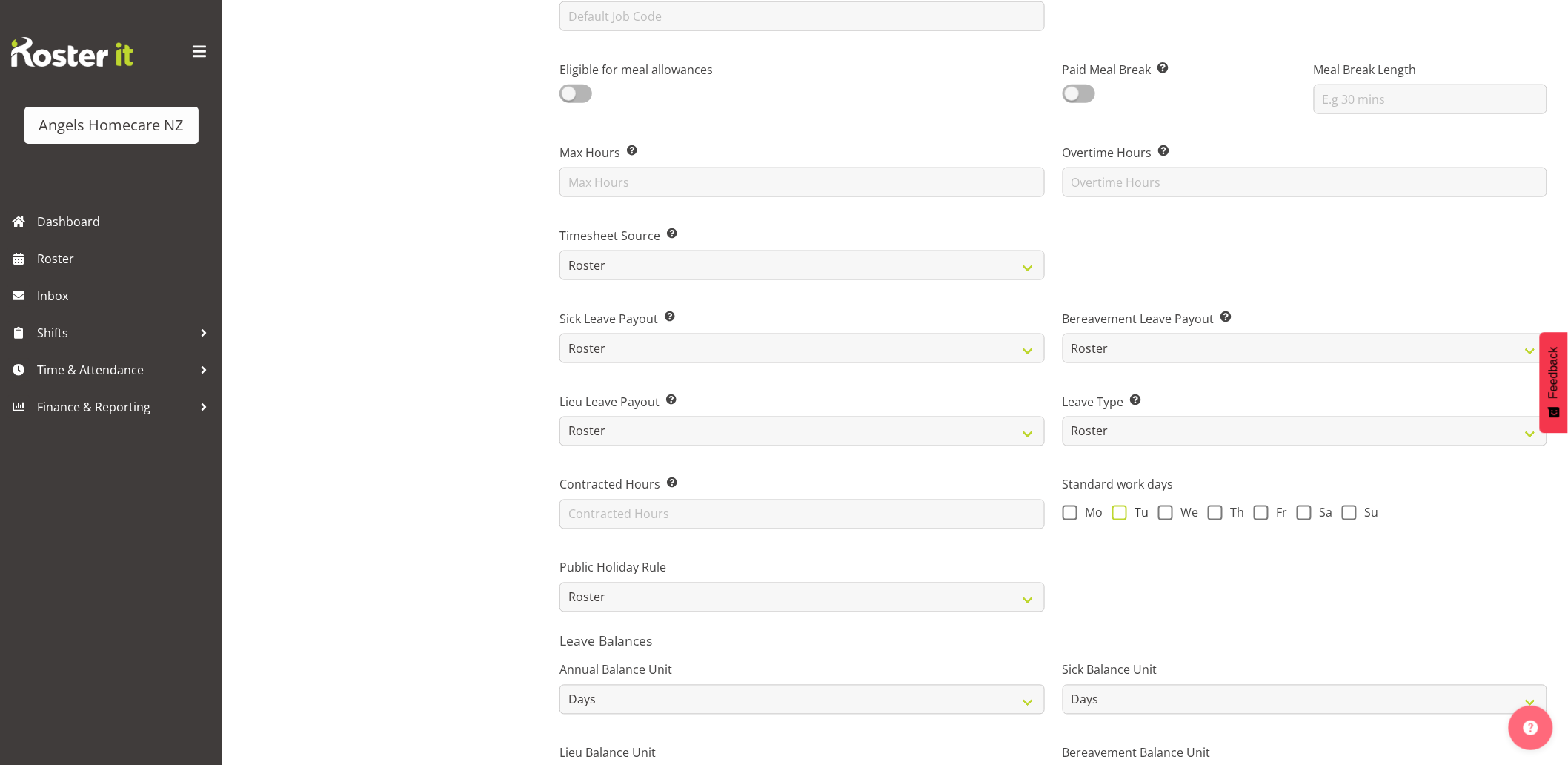
type input "27.00"
click at [1119, 510] on span at bounding box center [1120, 513] width 15 height 15
click at [1119, 510] on input "Tu" at bounding box center [1118, 513] width 9 height 9
checkbox input "true"
click at [1218, 513] on span at bounding box center [1215, 513] width 15 height 15
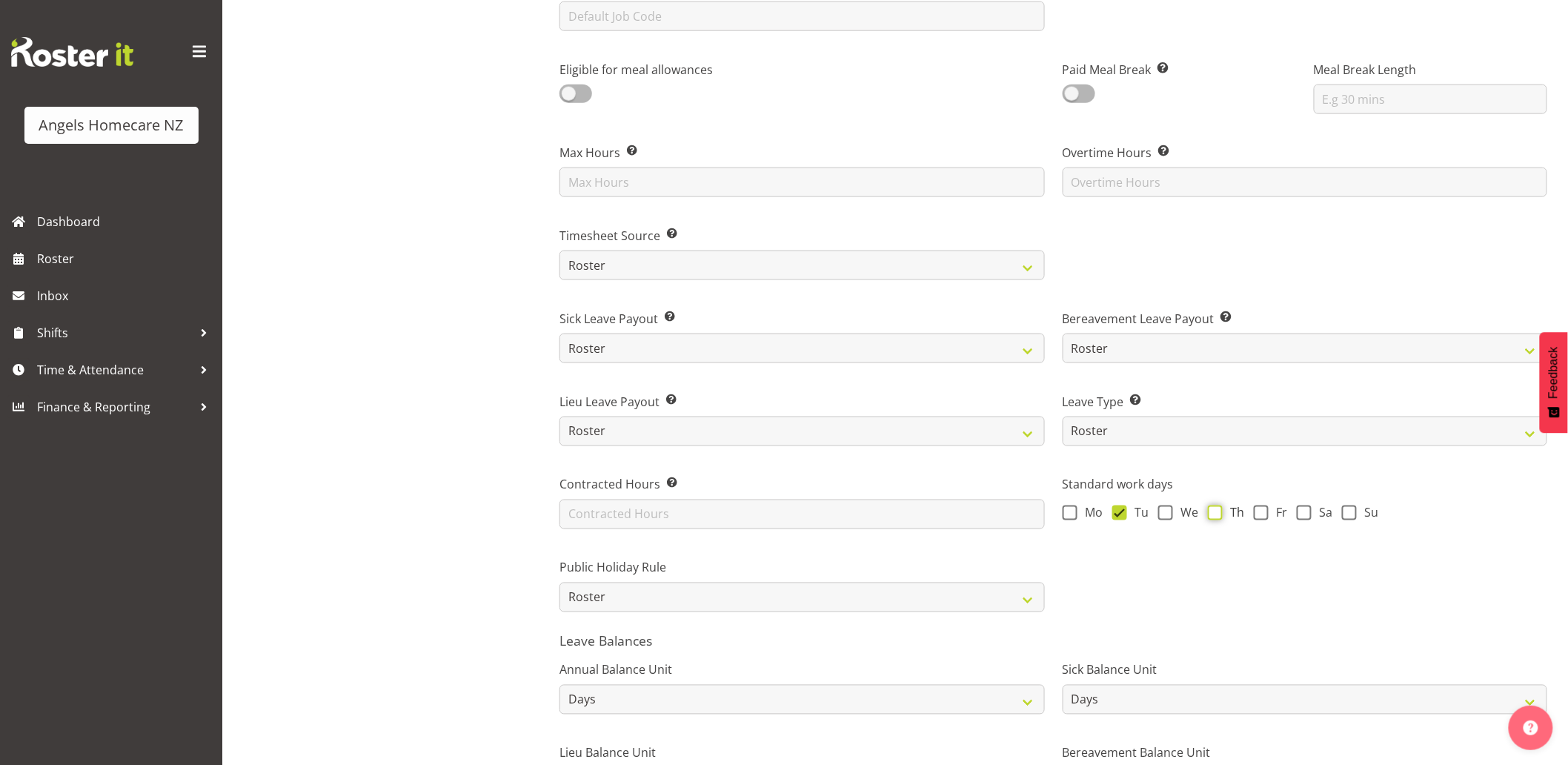
click at [1218, 513] on input "Th" at bounding box center [1212, 513] width 9 height 9
checkbox input "true"
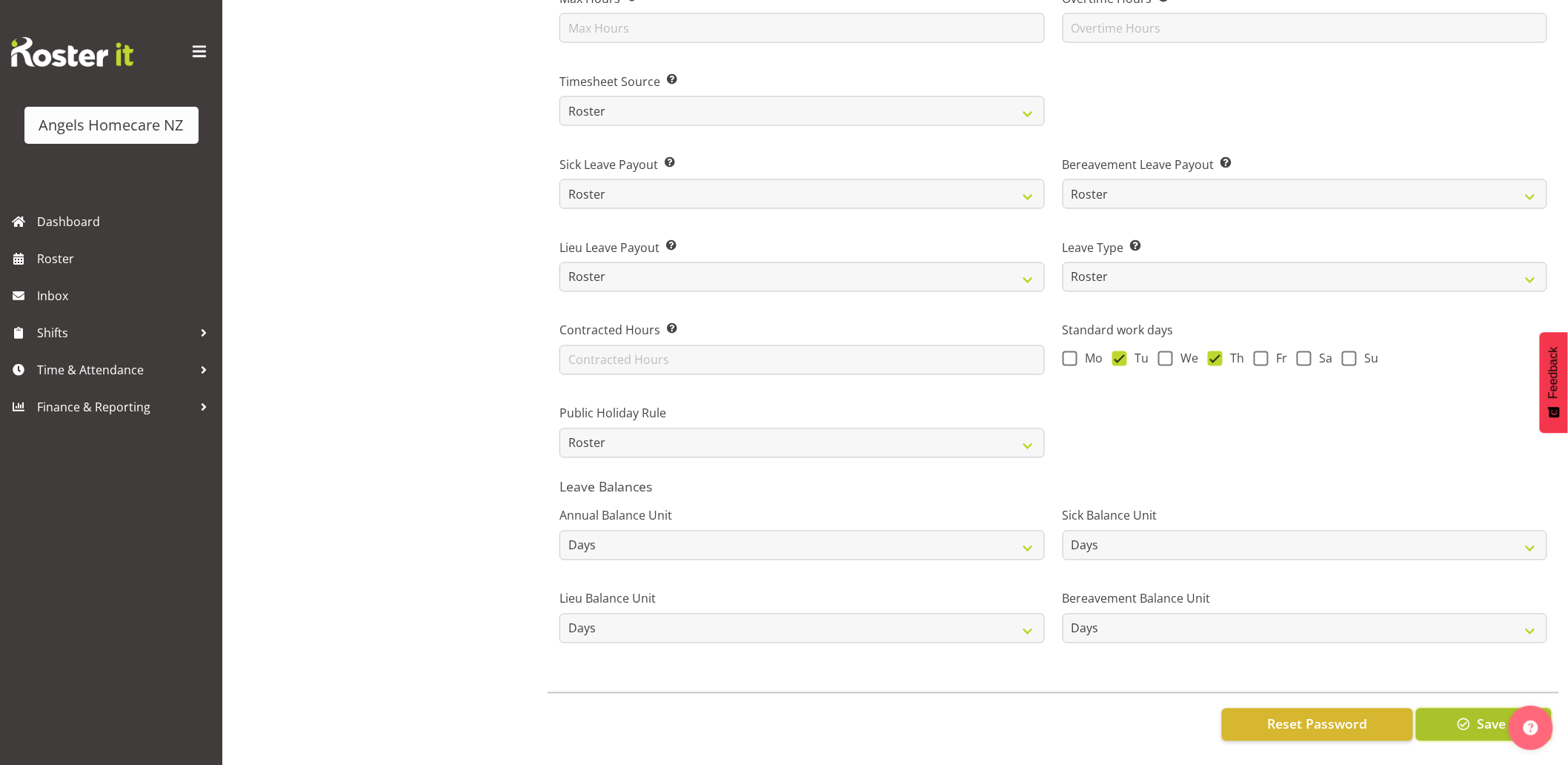
click at [1469, 709] on button "Save" at bounding box center [1484, 725] width 136 height 33
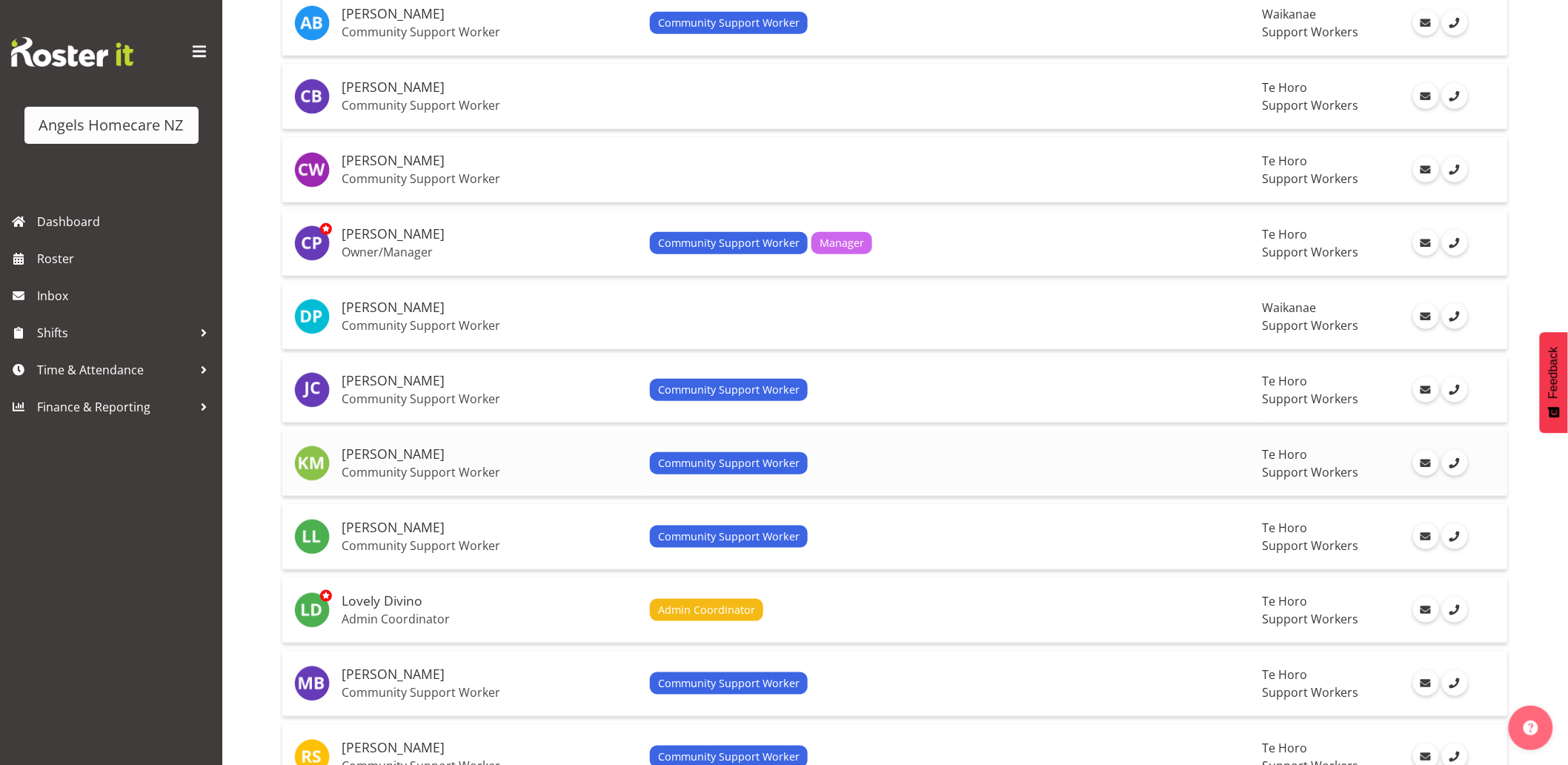
scroll to position [411, 0]
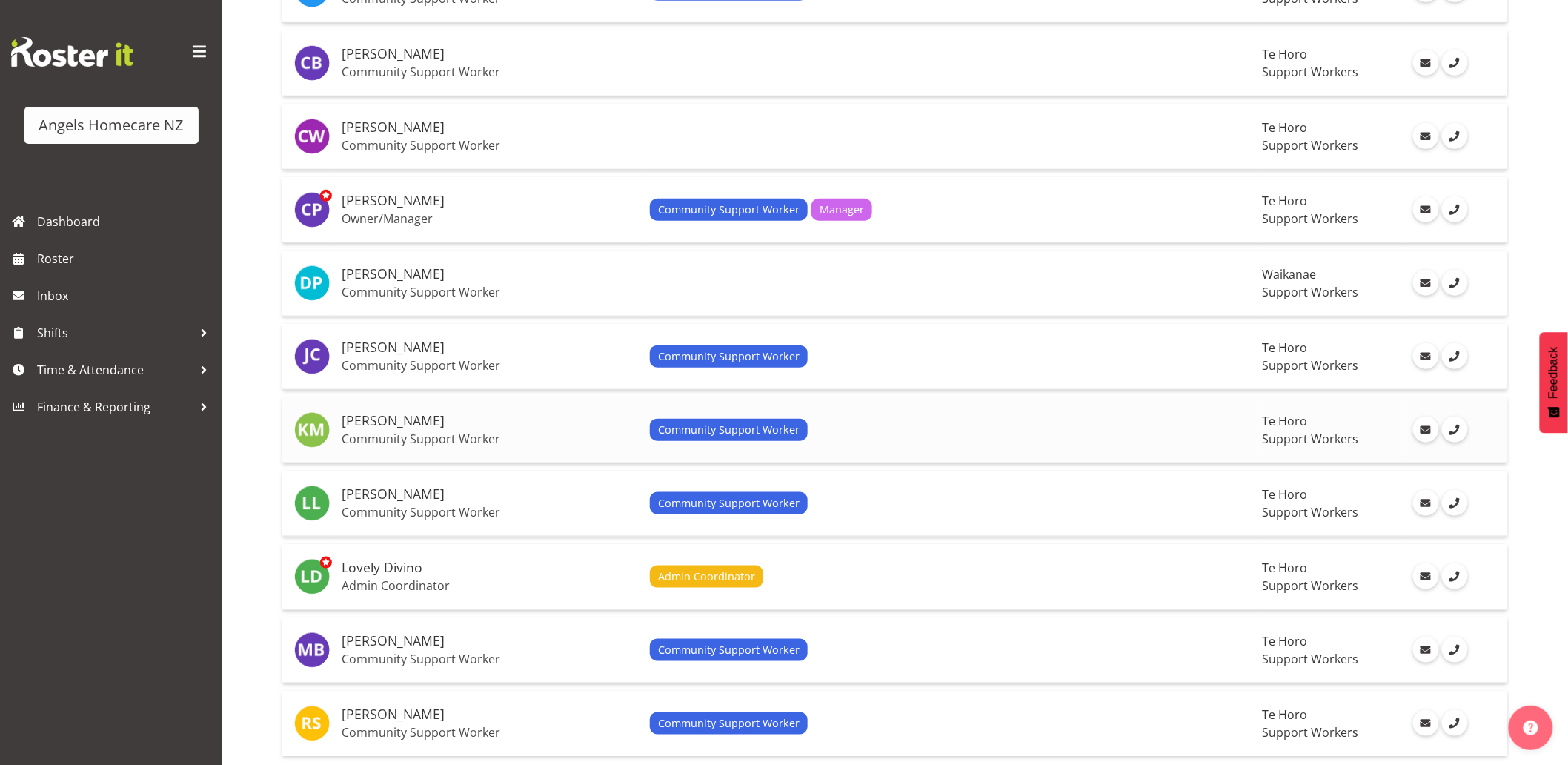
click at [842, 435] on div "Community Support Worker" at bounding box center [951, 430] width 601 height 23
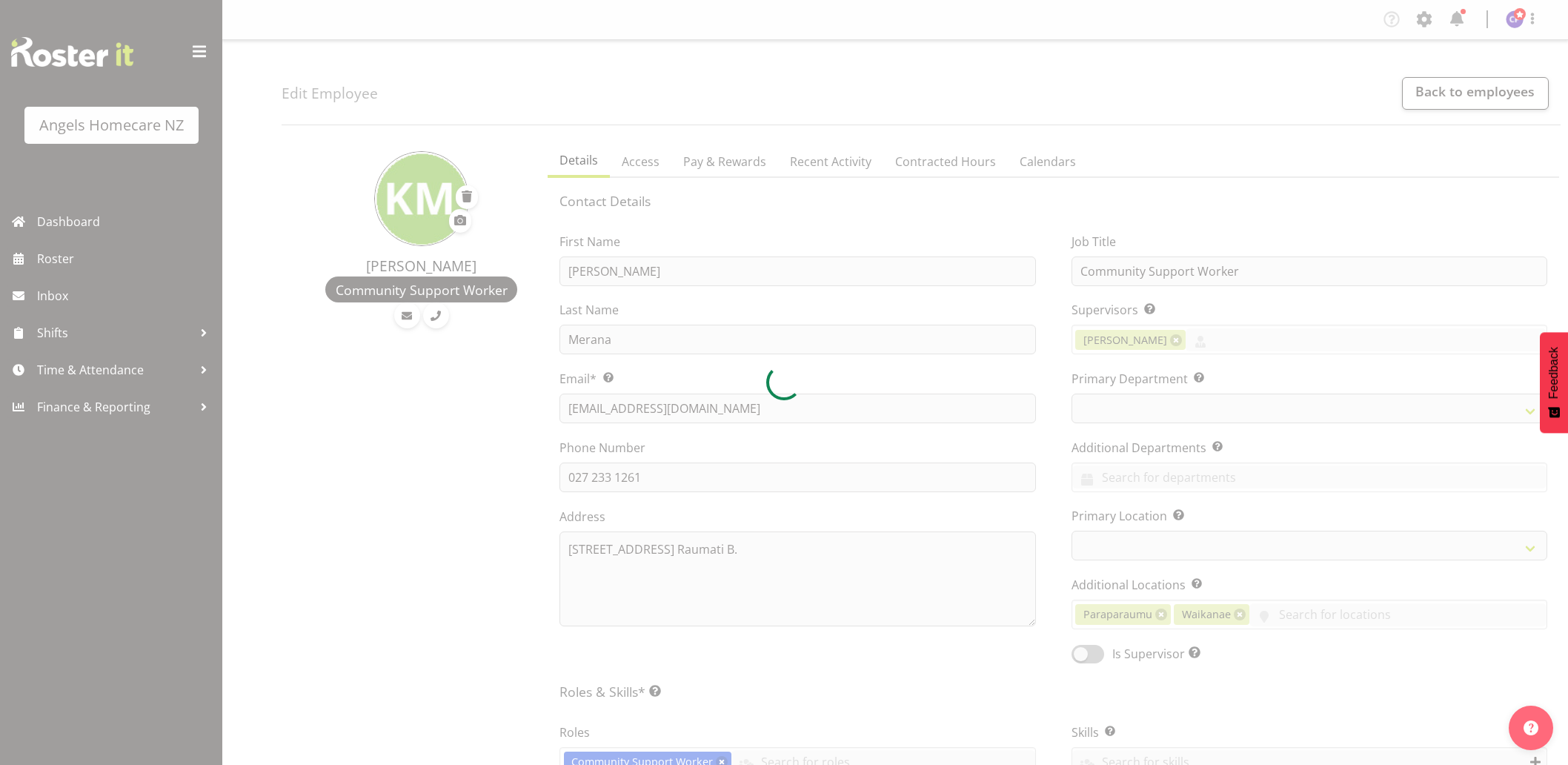
select select "TimelineWeek"
select select "company"
select select
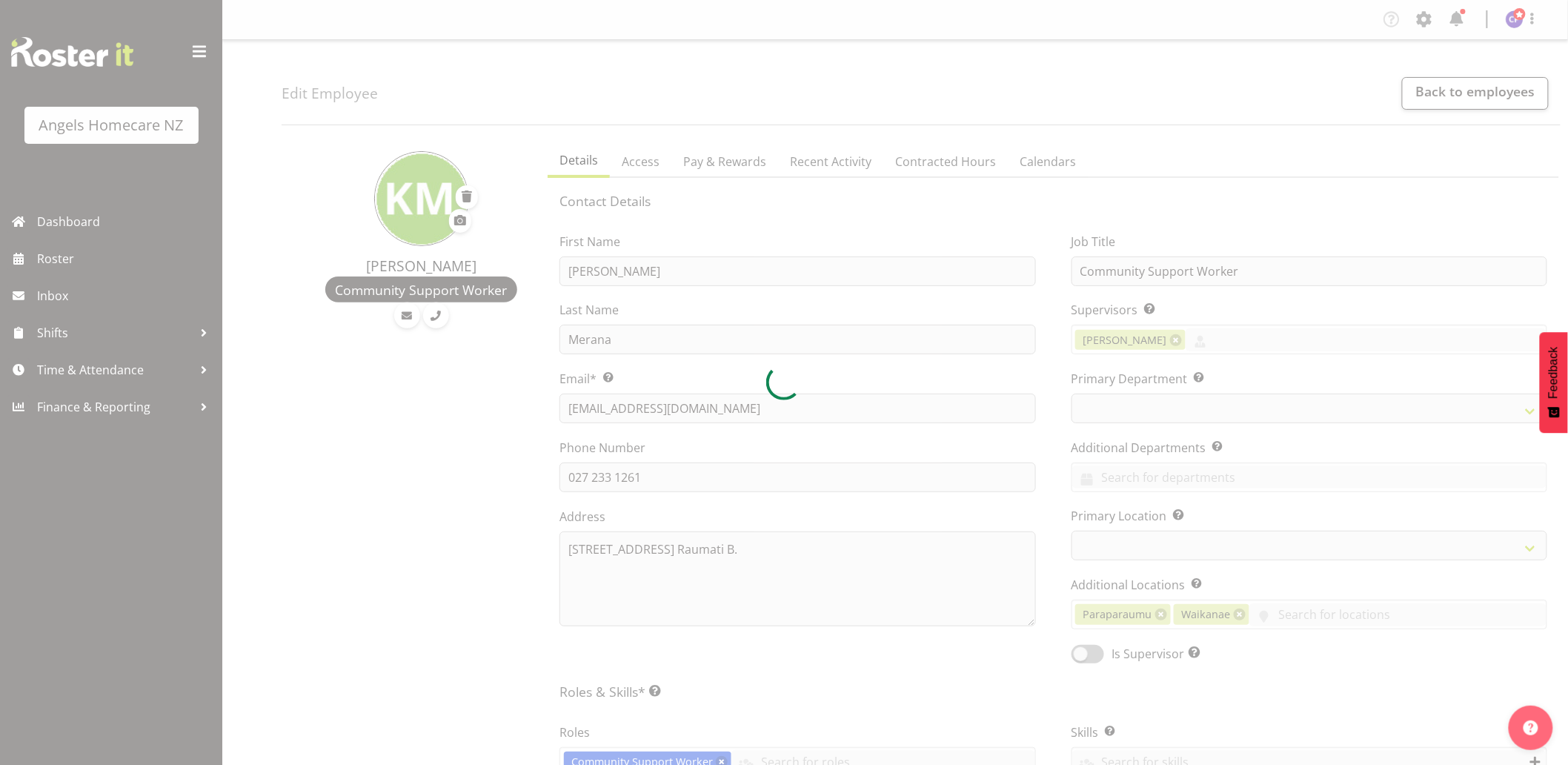
select select
select select "928"
select select
select select "1290"
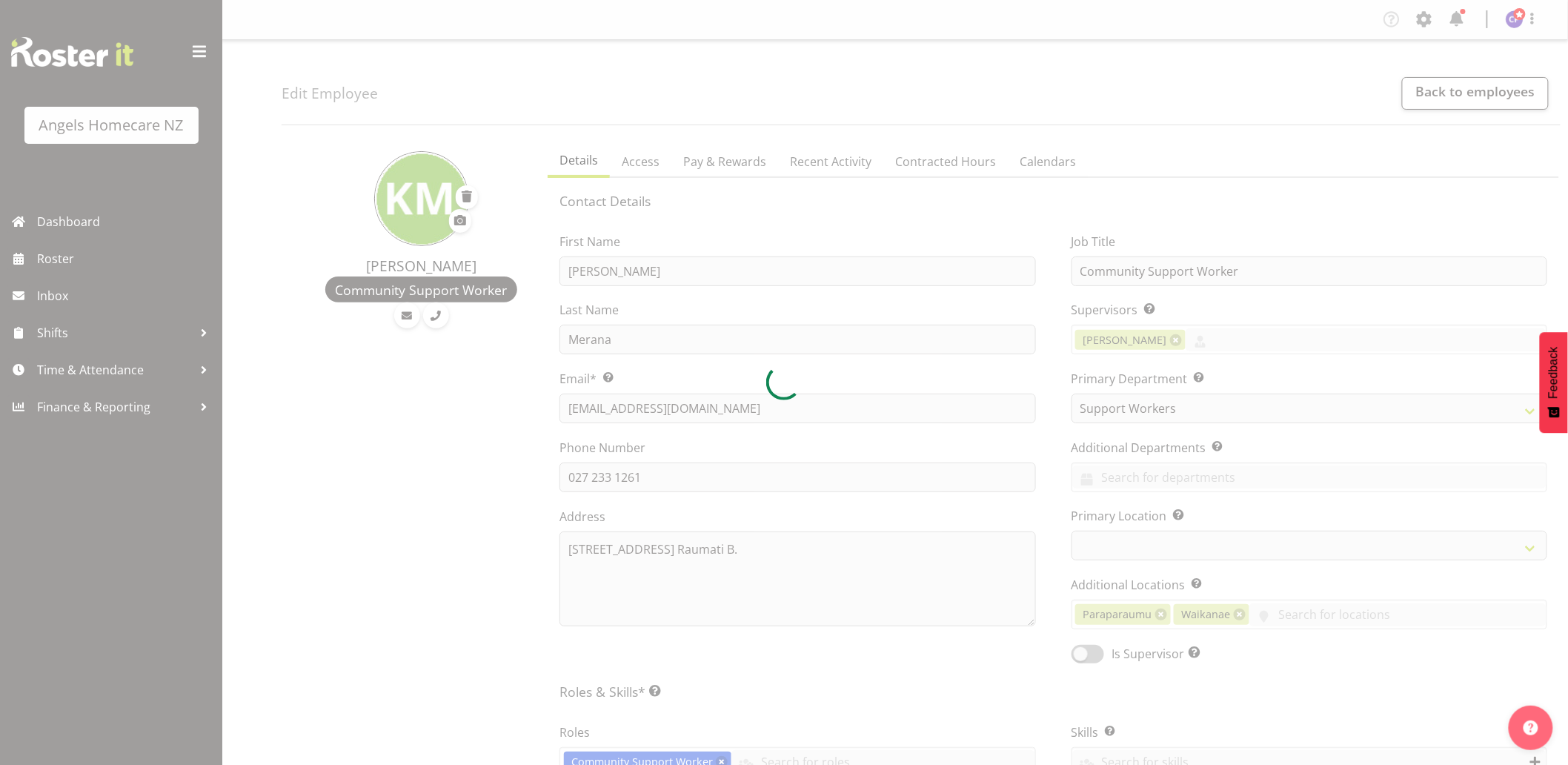
select select "staff"
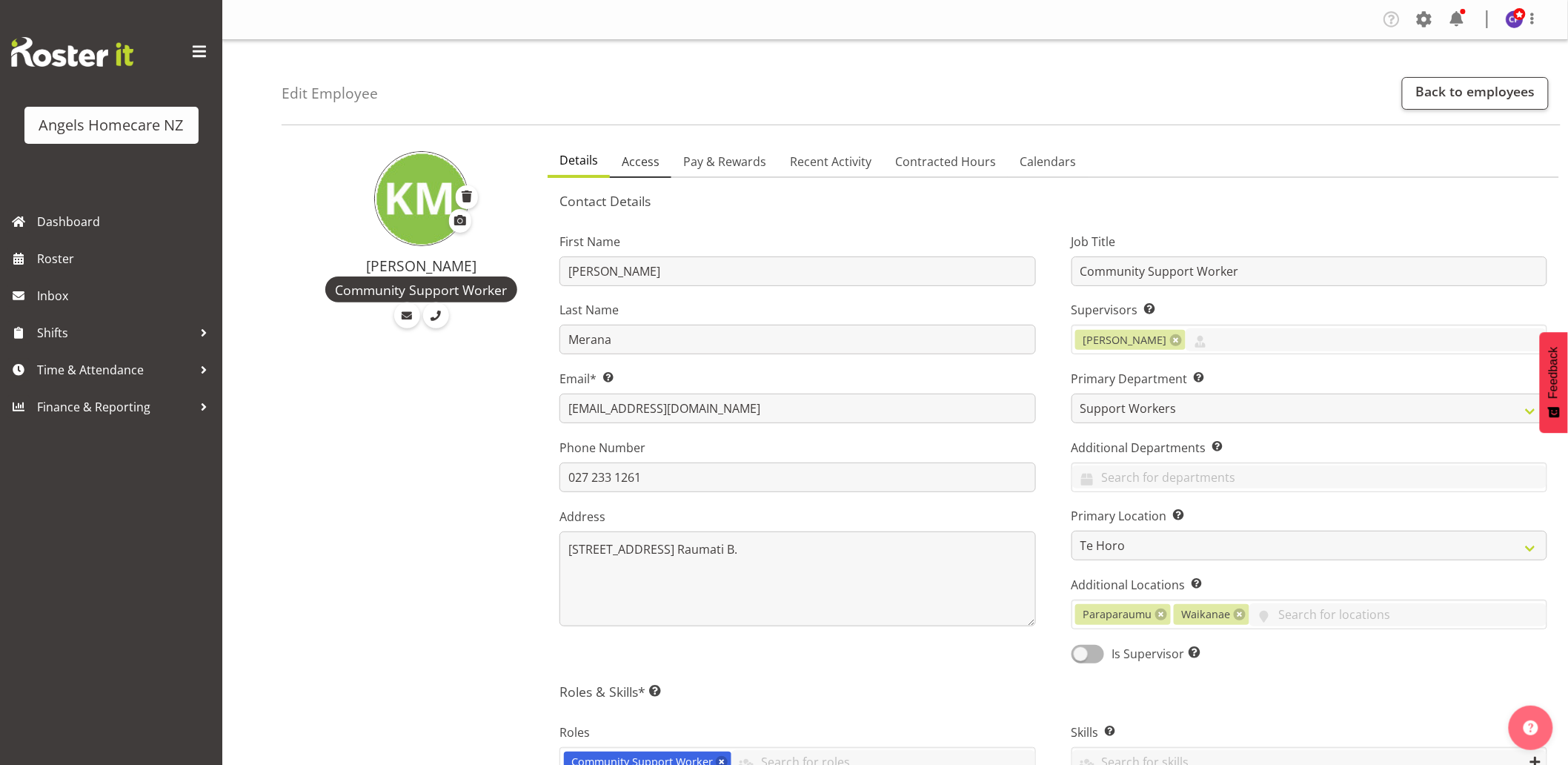
click at [640, 157] on span "Access" at bounding box center [641, 161] width 38 height 18
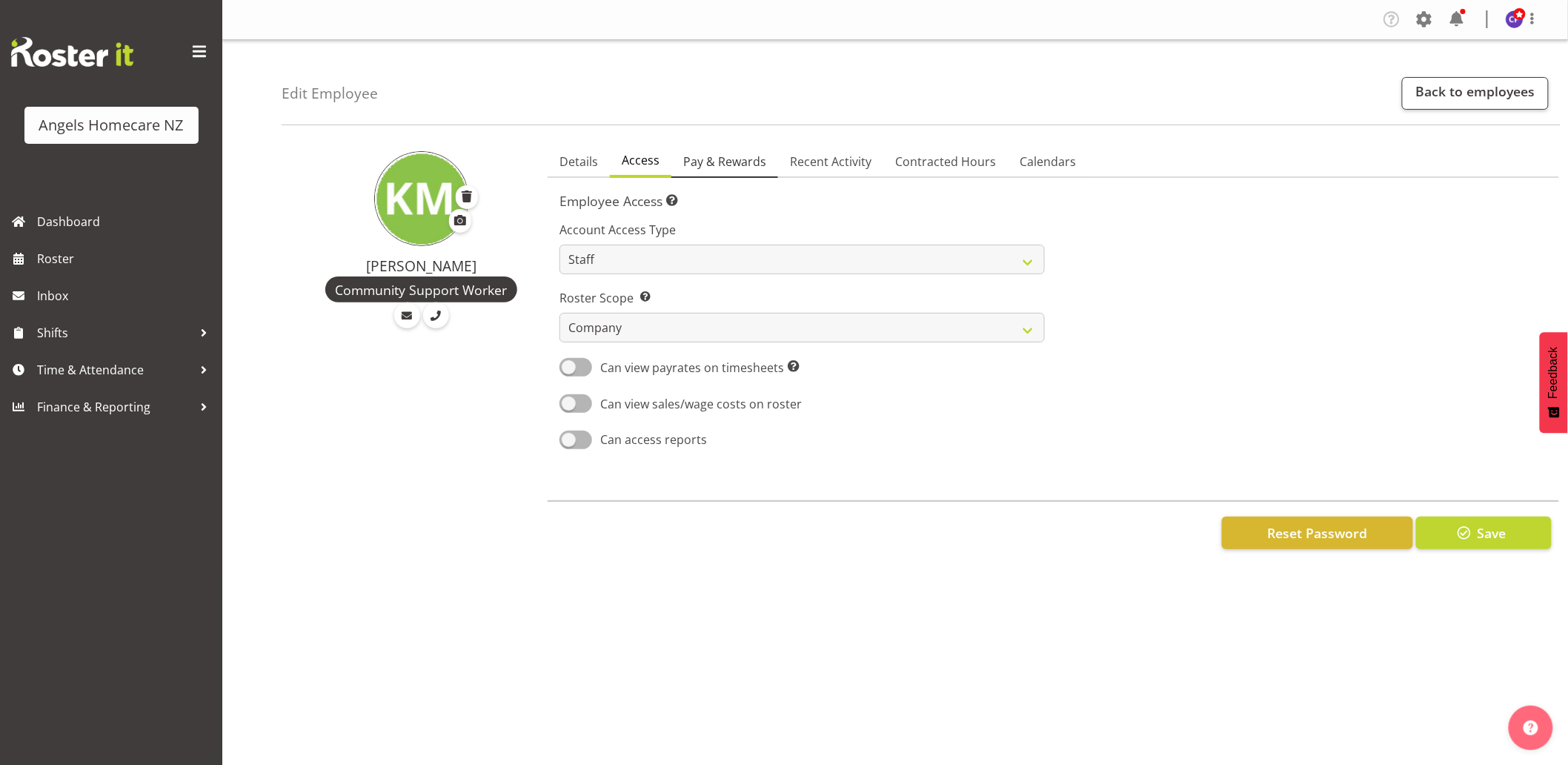
click at [700, 165] on span "Pay & Rewards" at bounding box center [724, 161] width 83 height 18
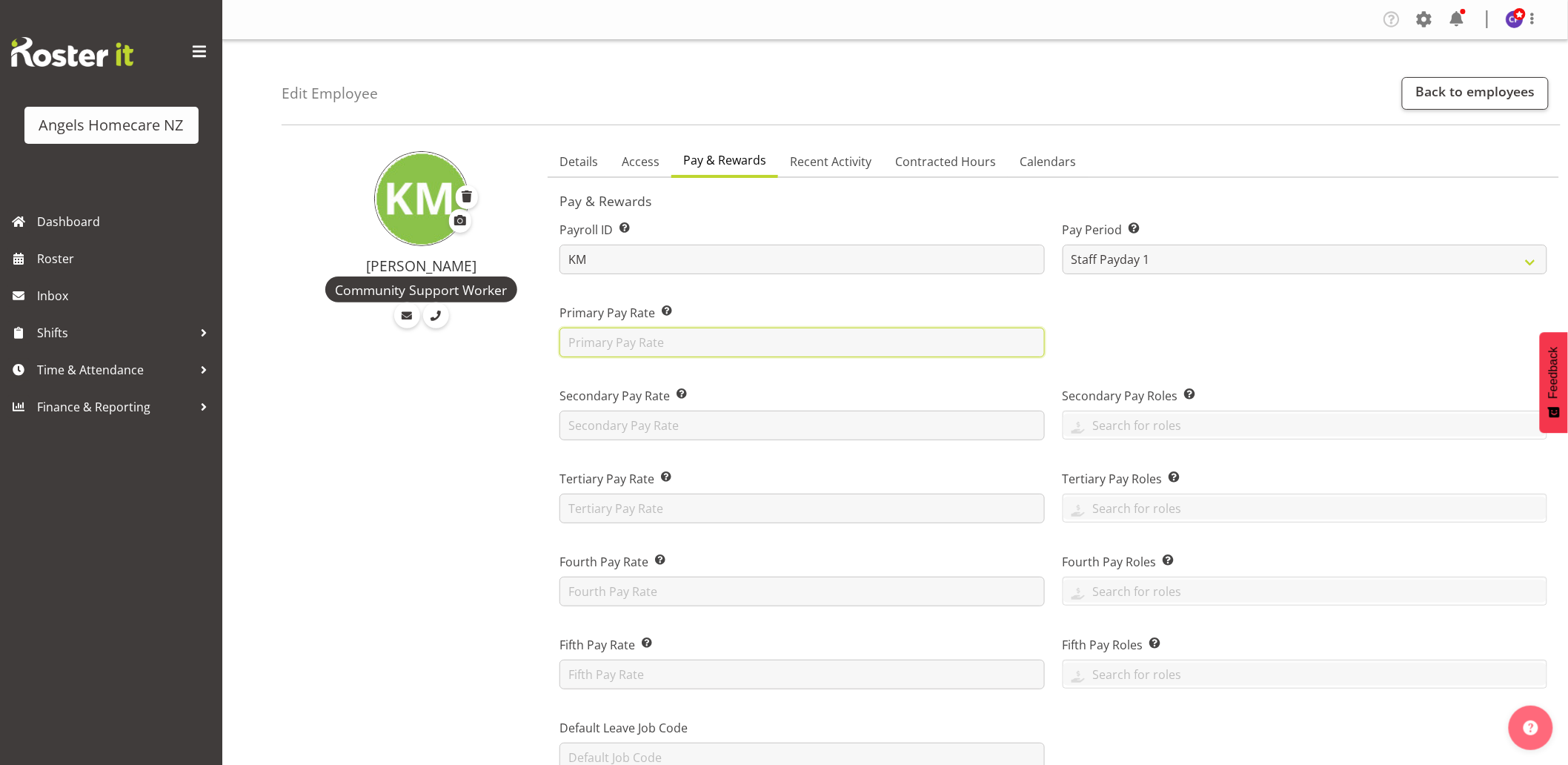
click at [784, 334] on input "text" at bounding box center [801, 343] width 485 height 30
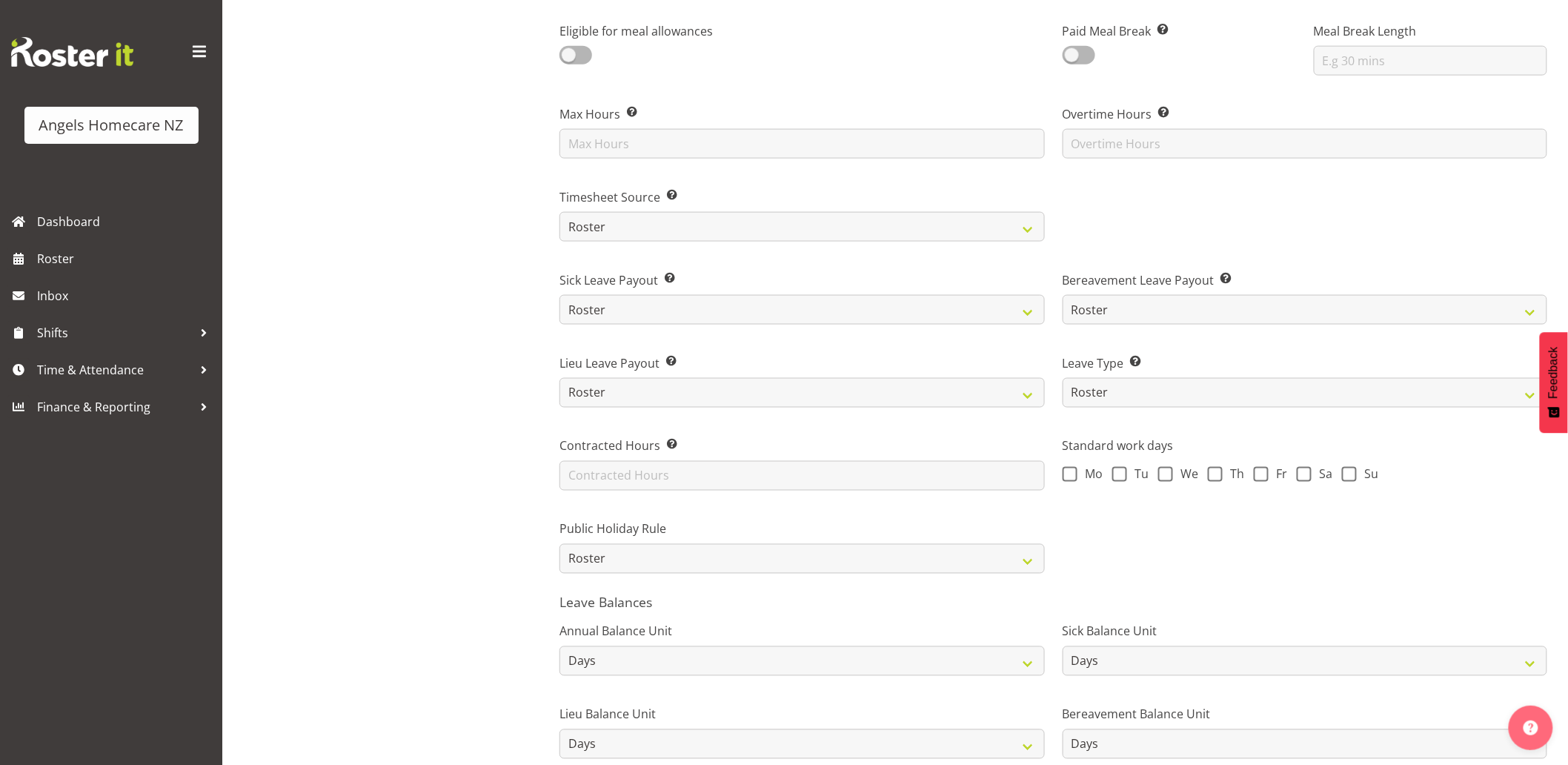
scroll to position [906, 0]
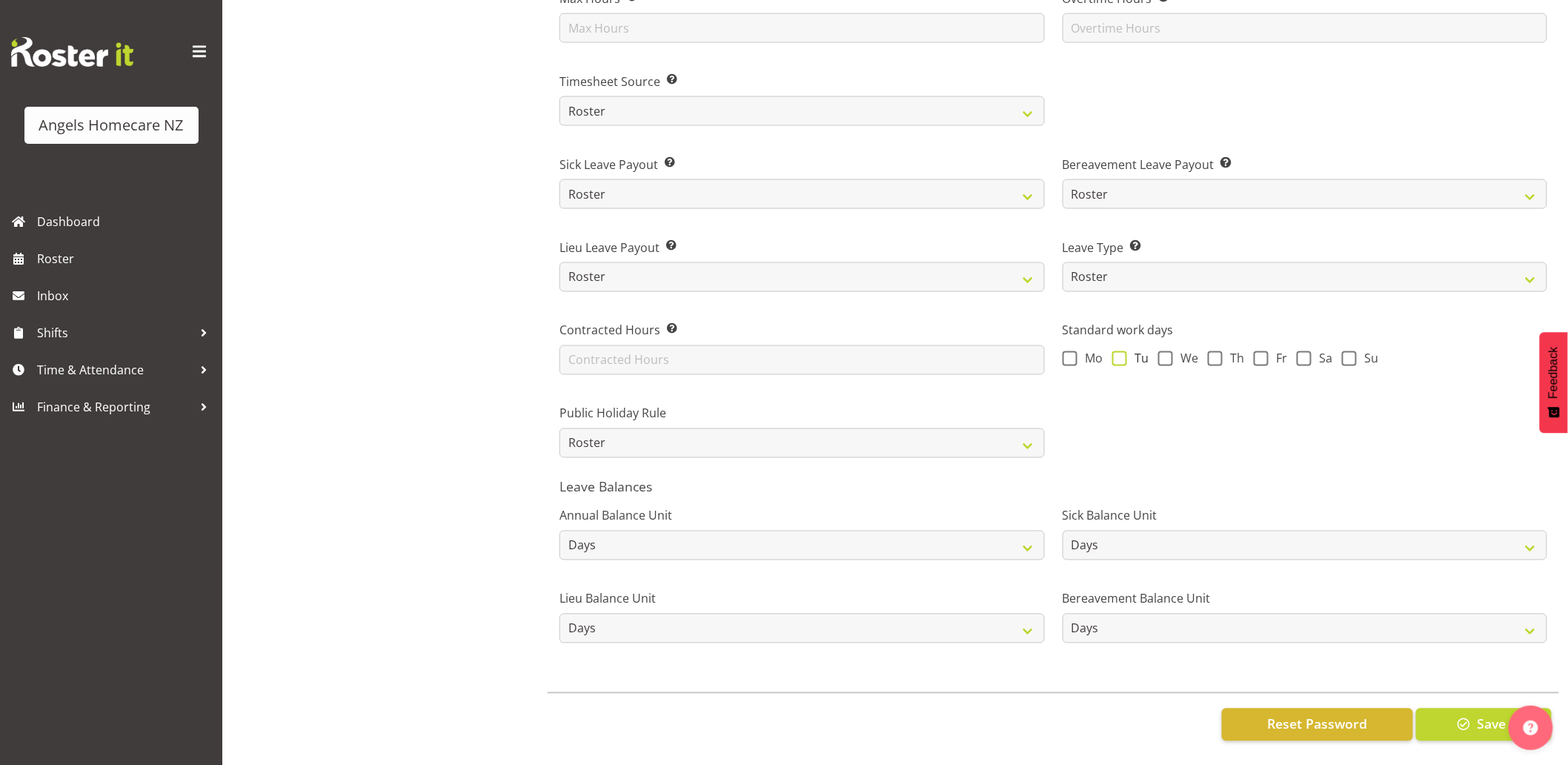
type input "27.75"
click at [1116, 352] on span at bounding box center [1120, 359] width 15 height 15
click at [1116, 354] on input "Tu" at bounding box center [1118, 359] width 9 height 9
checkbox input "true"
click at [1215, 351] on span at bounding box center [1215, 359] width 15 height 15
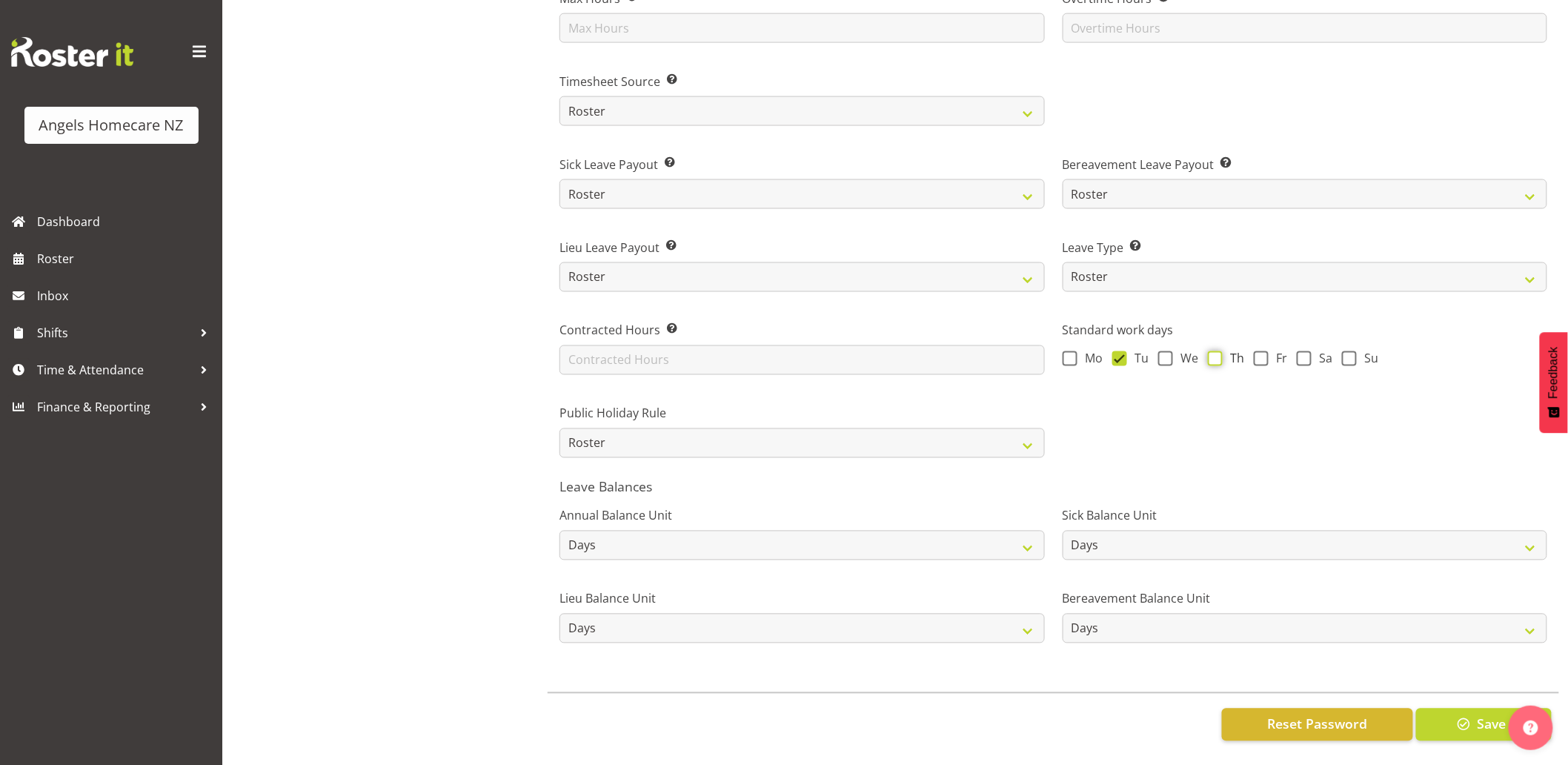
click at [1215, 354] on input "Th" at bounding box center [1212, 359] width 9 height 9
checkbox input "true"
click at [1263, 354] on span at bounding box center [1261, 359] width 15 height 15
click at [1263, 354] on input "Fr" at bounding box center [1258, 359] width 9 height 9
checkbox input "true"
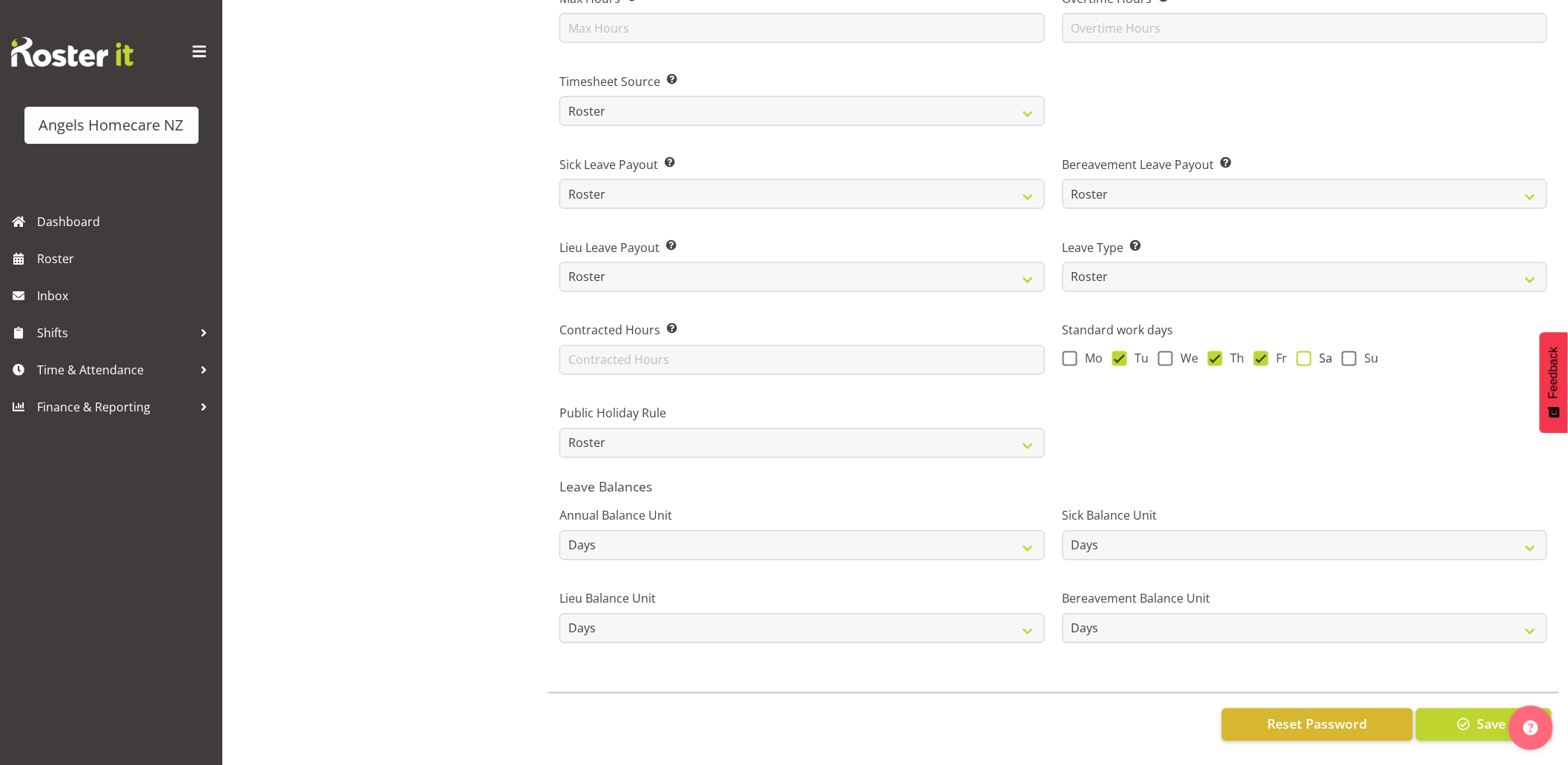
click at [1302, 354] on span at bounding box center [1304, 359] width 15 height 15
click at [1302, 354] on input "Sa" at bounding box center [1302, 359] width 9 height 9
checkbox input "true"
click at [1345, 351] on span at bounding box center [1349, 359] width 15 height 15
click at [1345, 354] on input "Su" at bounding box center [1347, 359] width 9 height 9
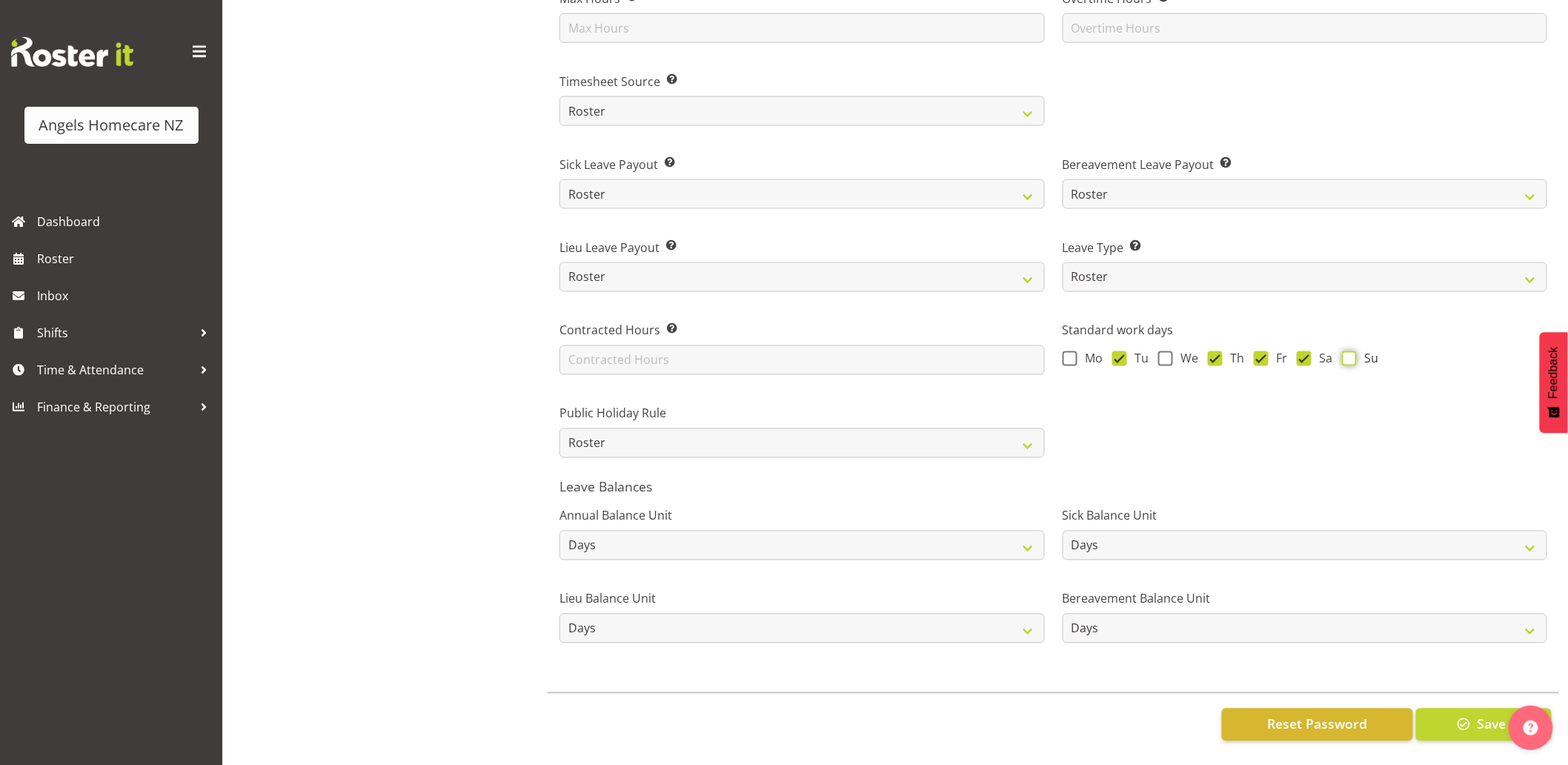
checkbox input "true"
click at [1479, 714] on span "Save" at bounding box center [1491, 724] width 29 height 20
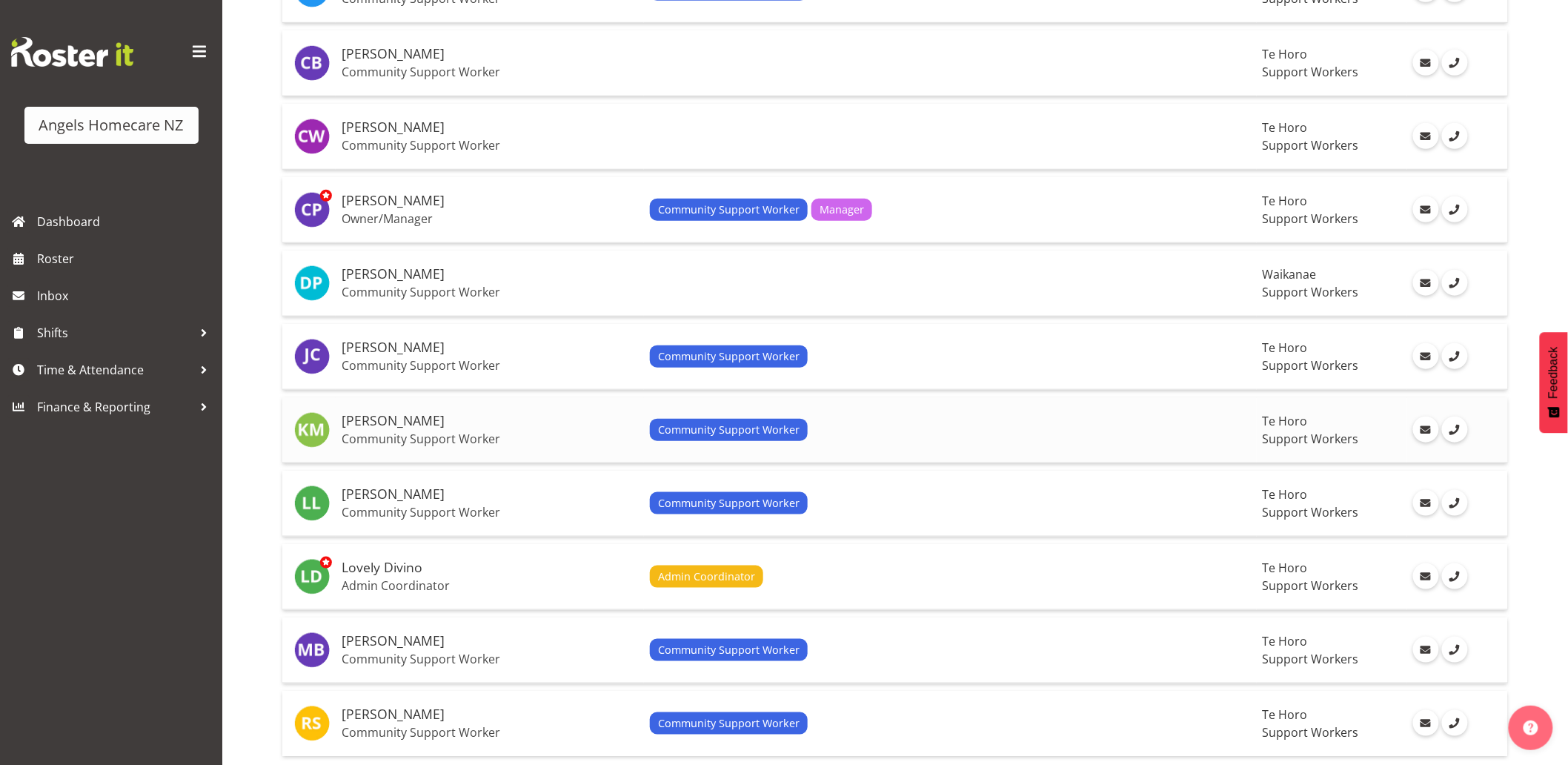
scroll to position [482, 0]
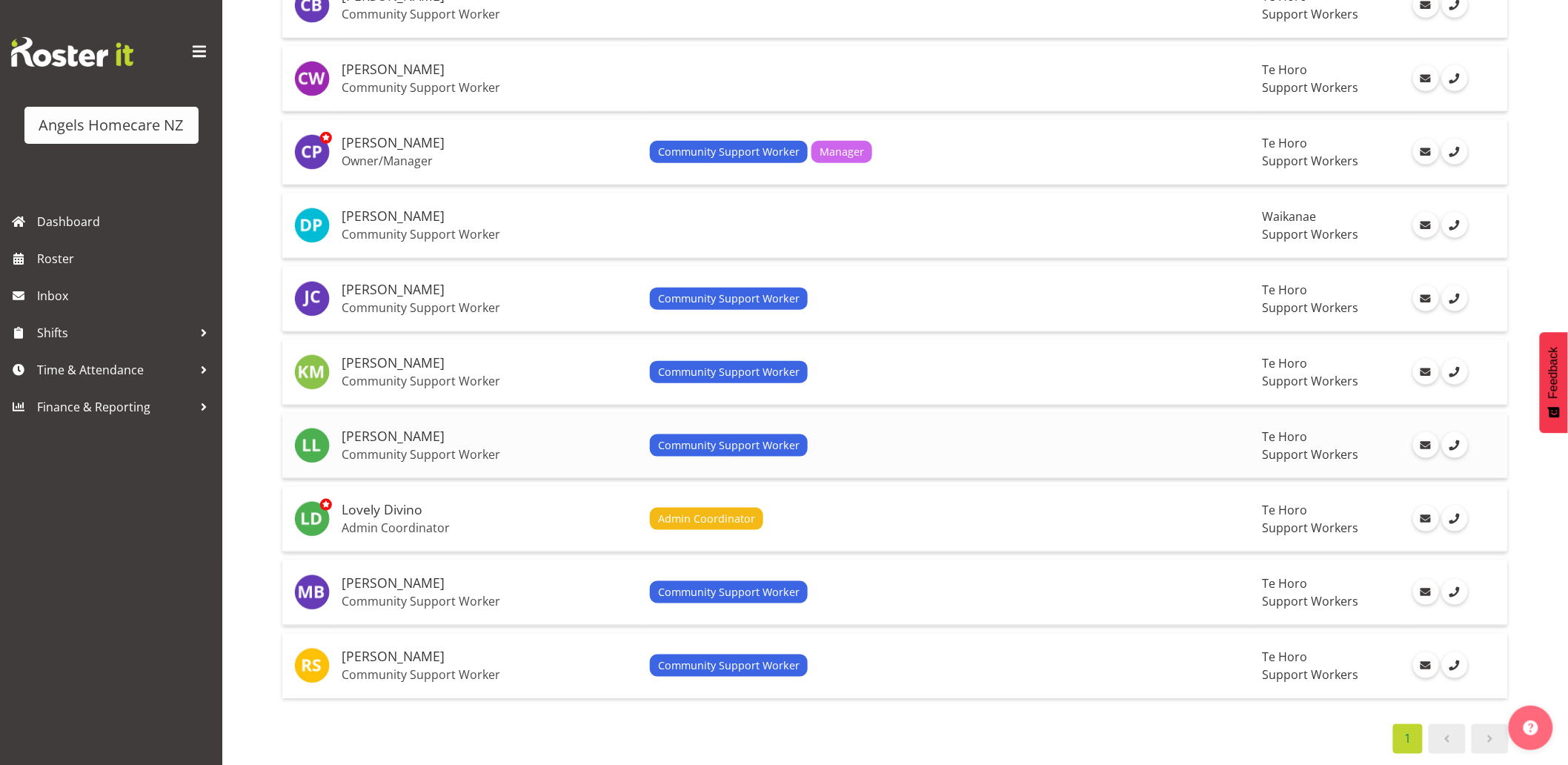
click at [661, 419] on td "Community Support Worker" at bounding box center [950, 446] width 613 height 66
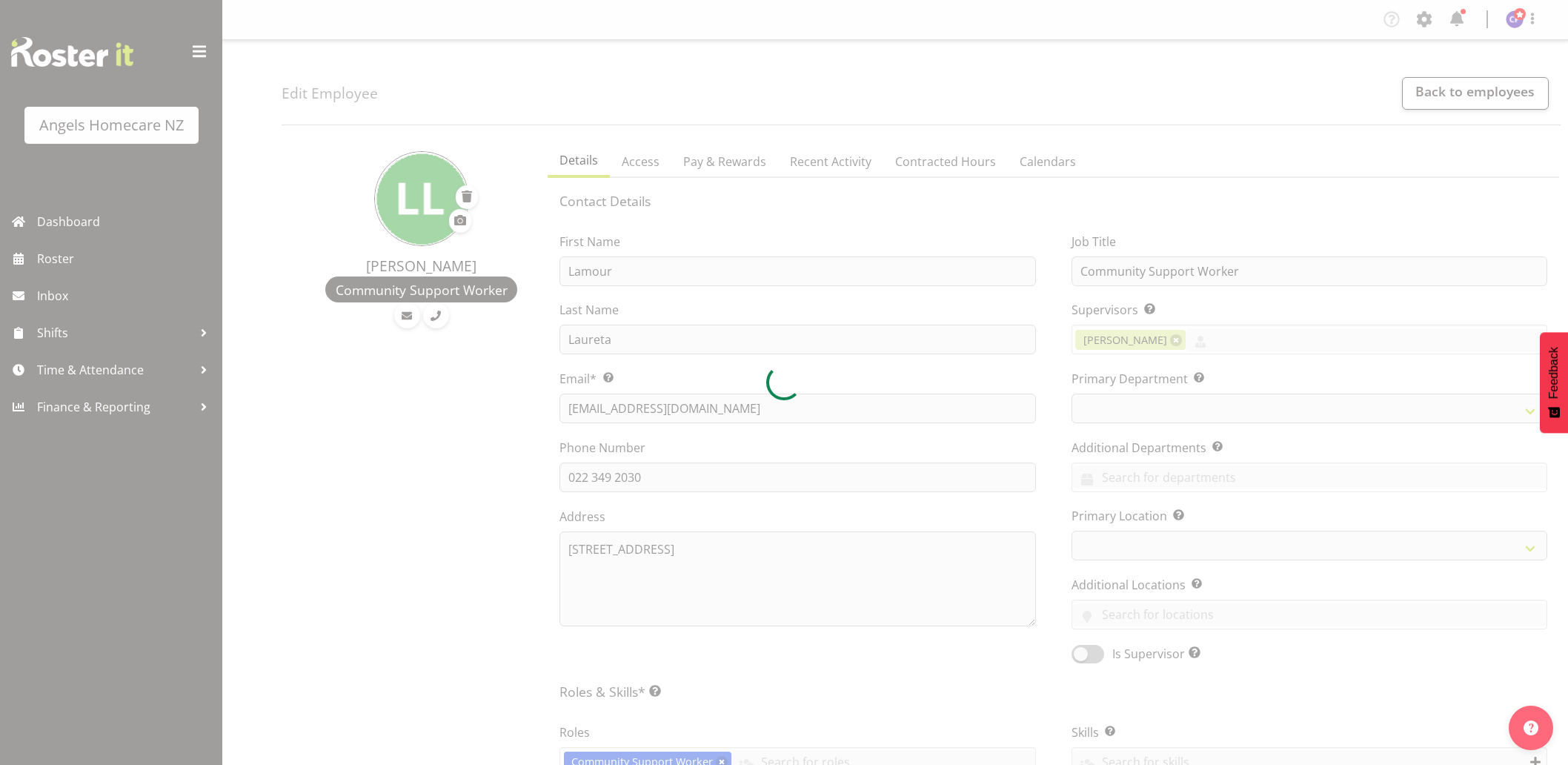
select select "TimelineWeek"
select select
select select "928"
select select "1290"
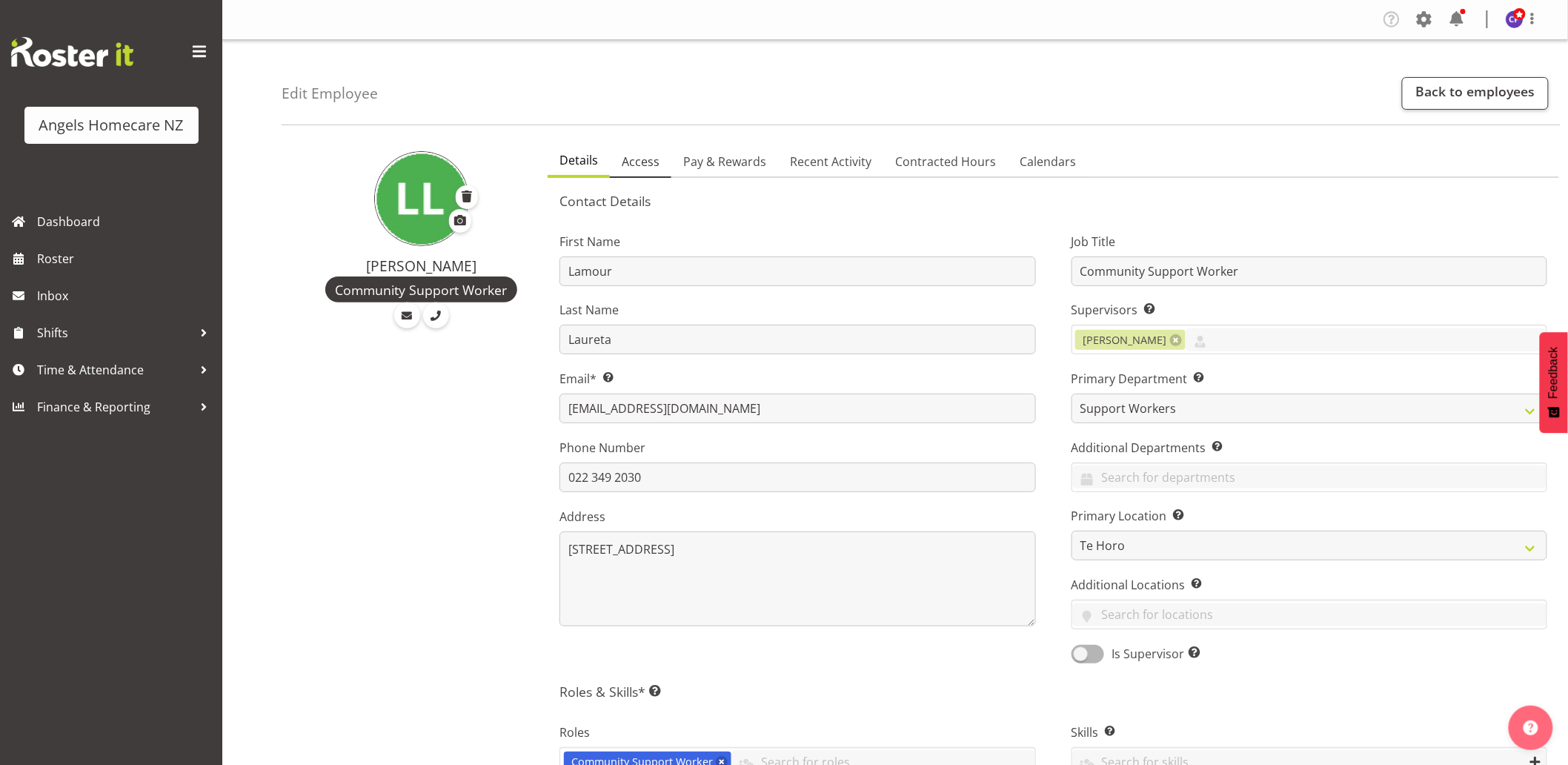
click at [650, 161] on span "Access" at bounding box center [641, 161] width 38 height 18
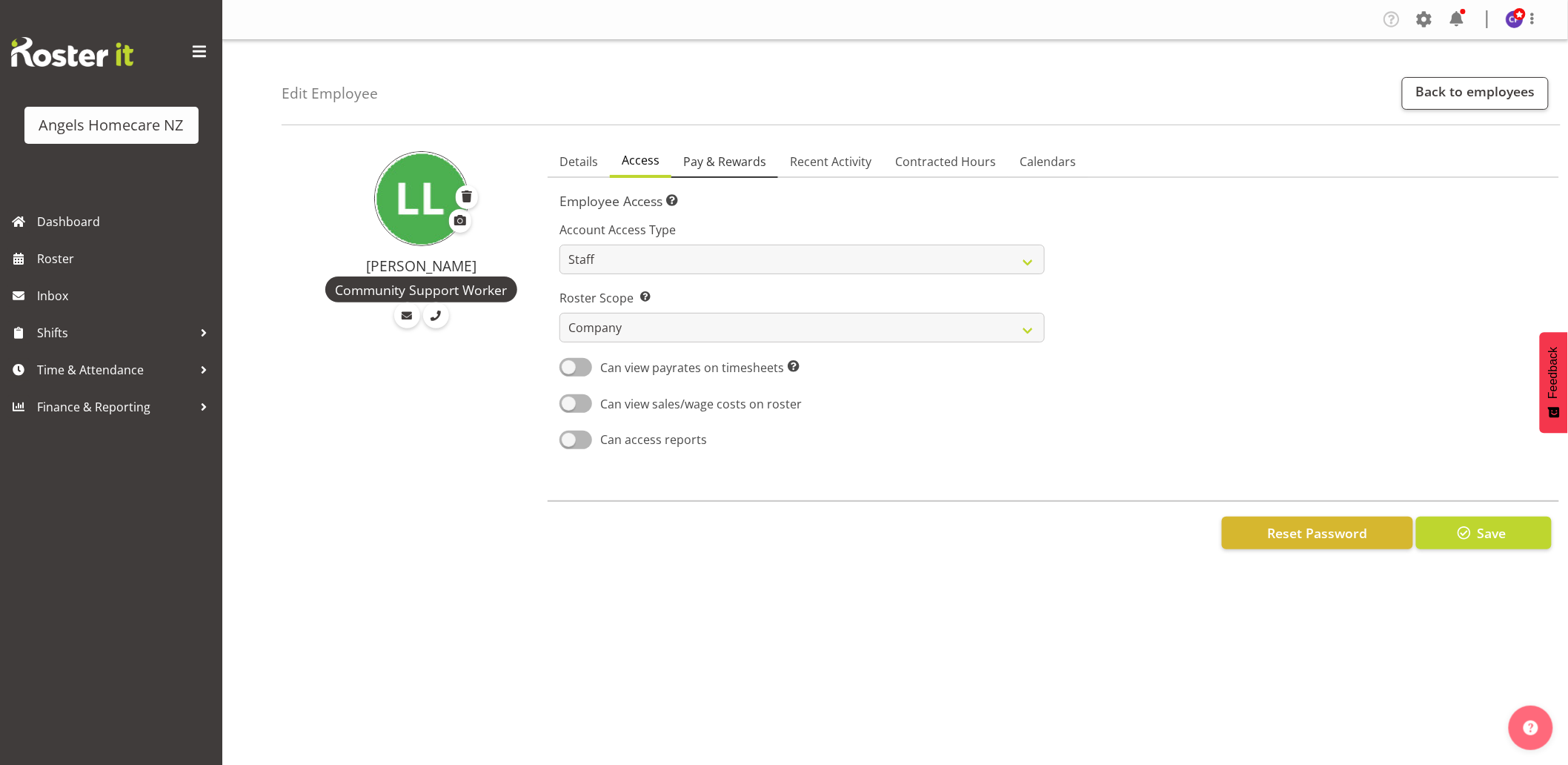
click at [722, 168] on span "Pay & Rewards" at bounding box center [724, 161] width 83 height 18
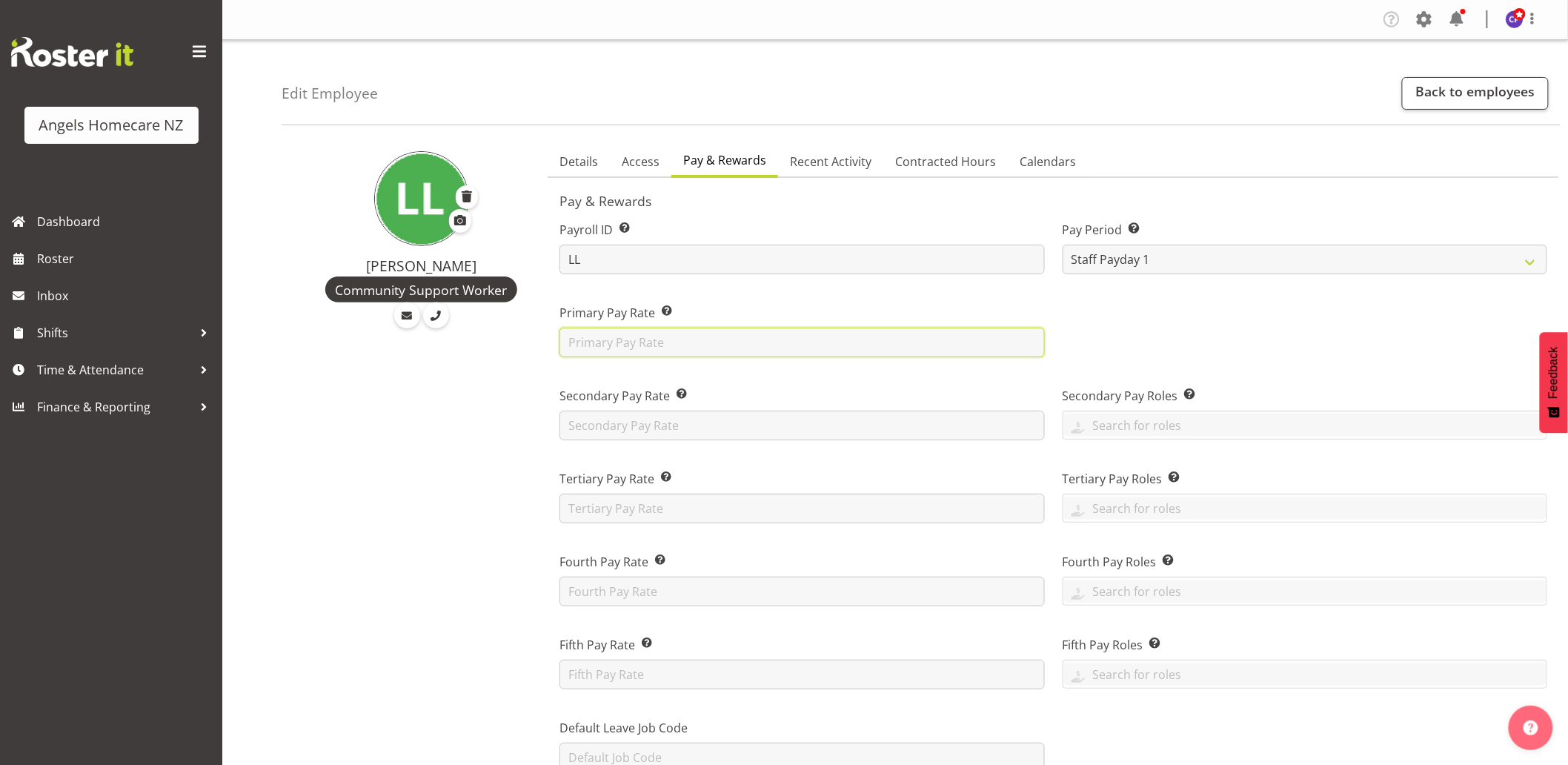
click at [734, 343] on input "text" at bounding box center [801, 343] width 485 height 30
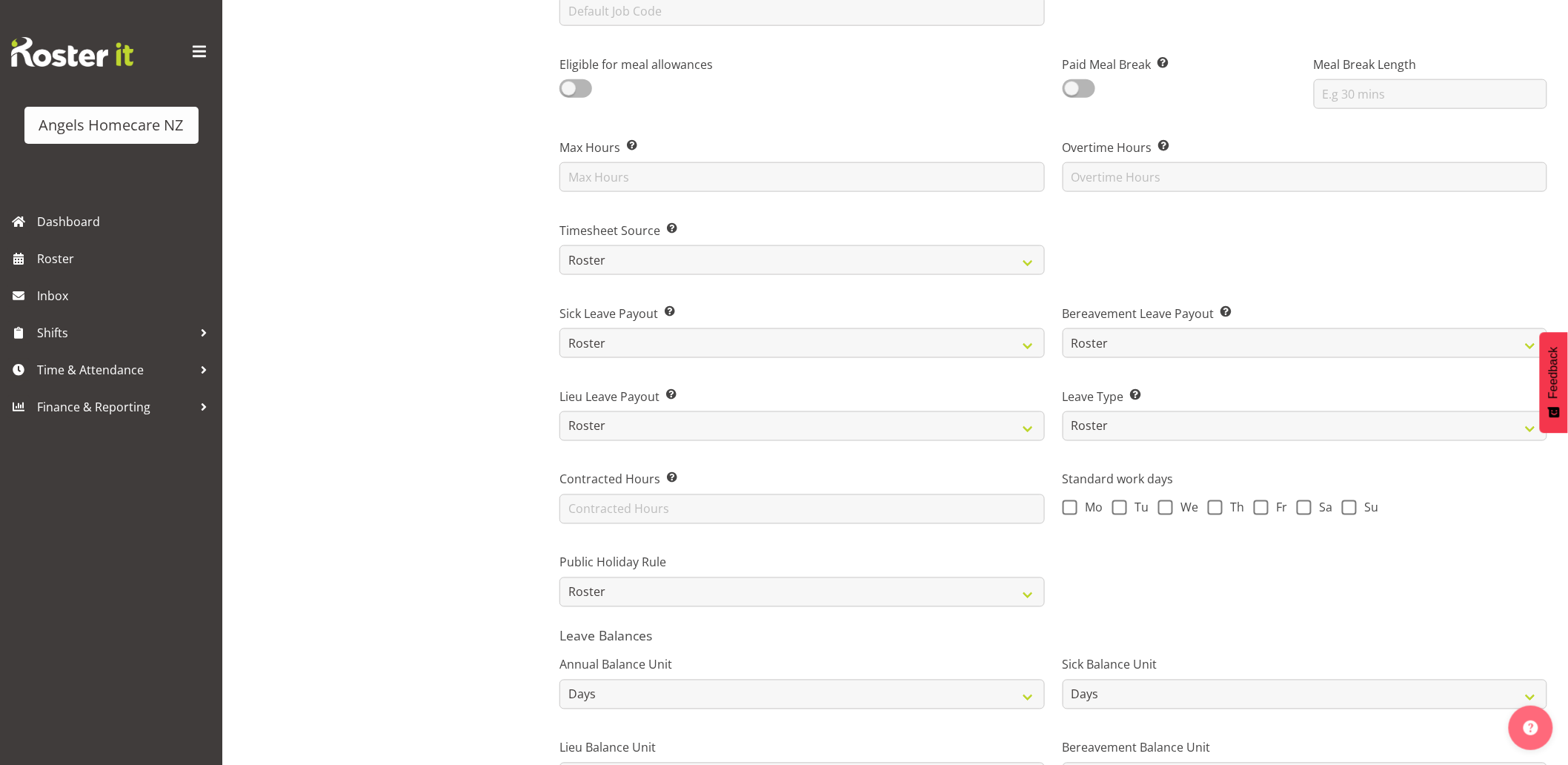
scroll to position [906, 0]
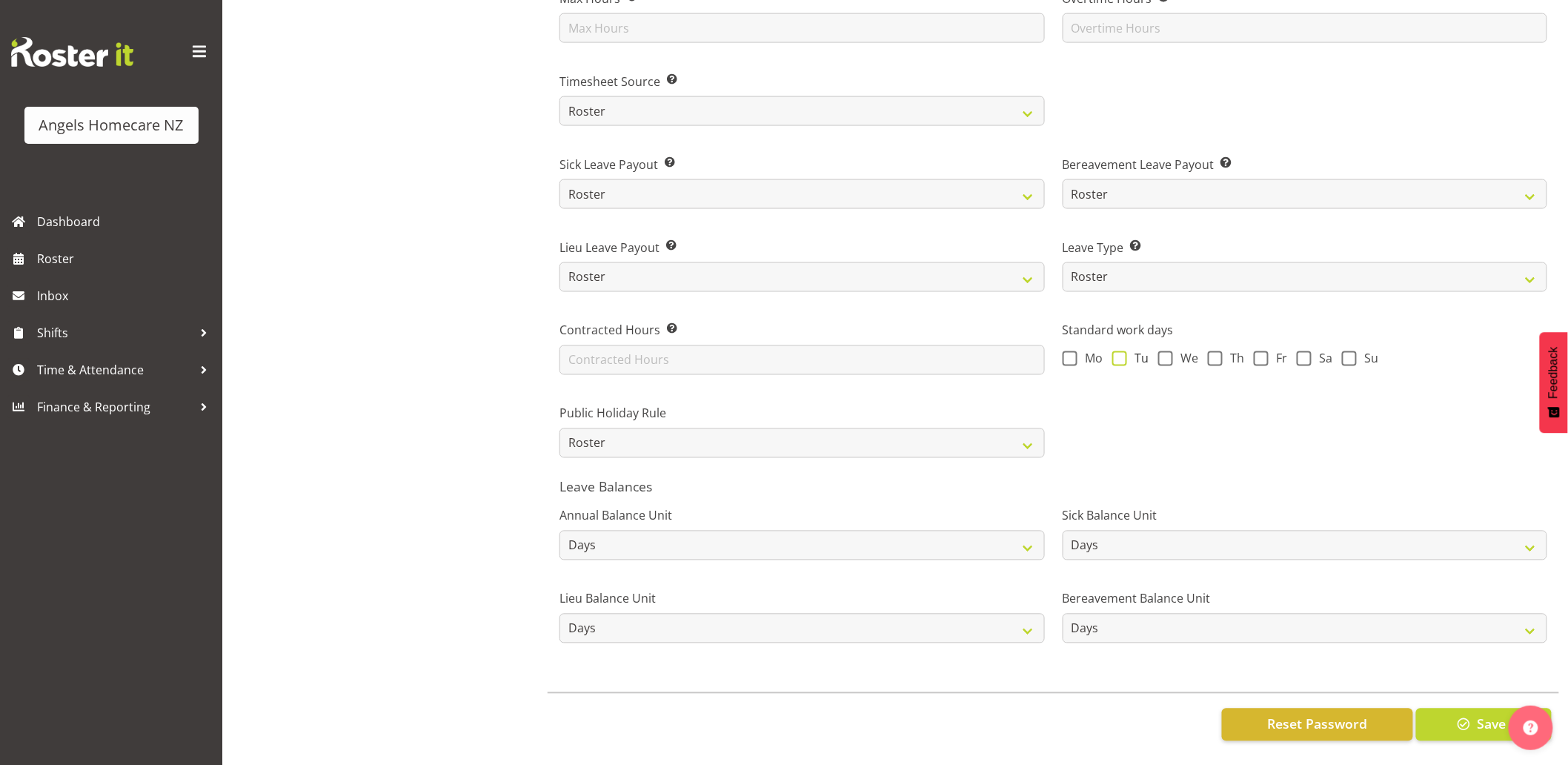
type input "27.00"
click at [1118, 351] on span at bounding box center [1120, 359] width 15 height 15
click at [1118, 354] on input "Tu" at bounding box center [1118, 359] width 9 height 9
checkbox input "true"
click at [1075, 351] on span at bounding box center [1071, 359] width 15 height 15
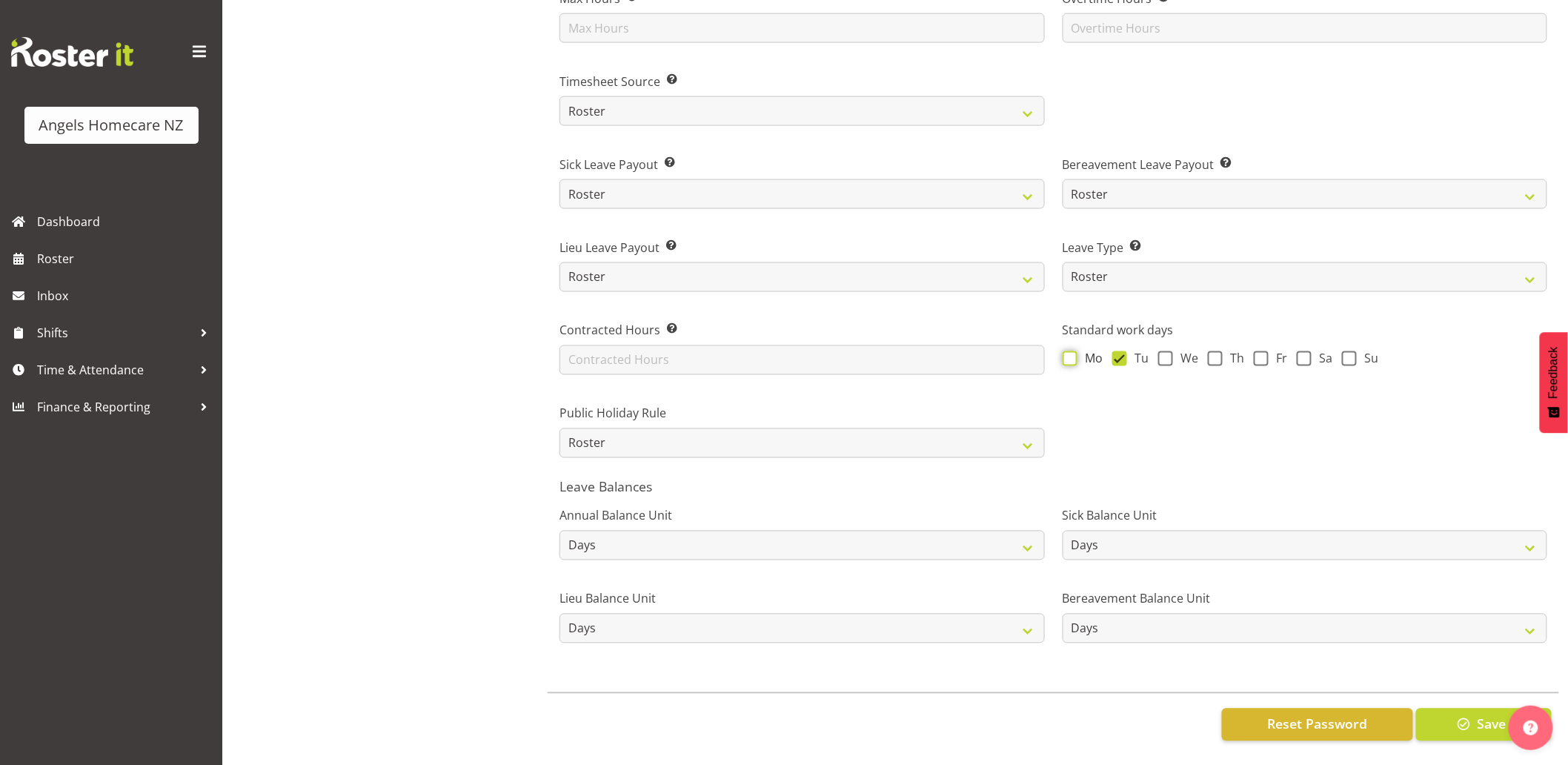
click at [1073, 354] on input "Mo" at bounding box center [1068, 359] width 9 height 9
checkbox input "true"
click at [1172, 354] on span at bounding box center [1166, 359] width 15 height 15
click at [1168, 354] on input "We" at bounding box center [1164, 359] width 9 height 9
checkbox input "true"
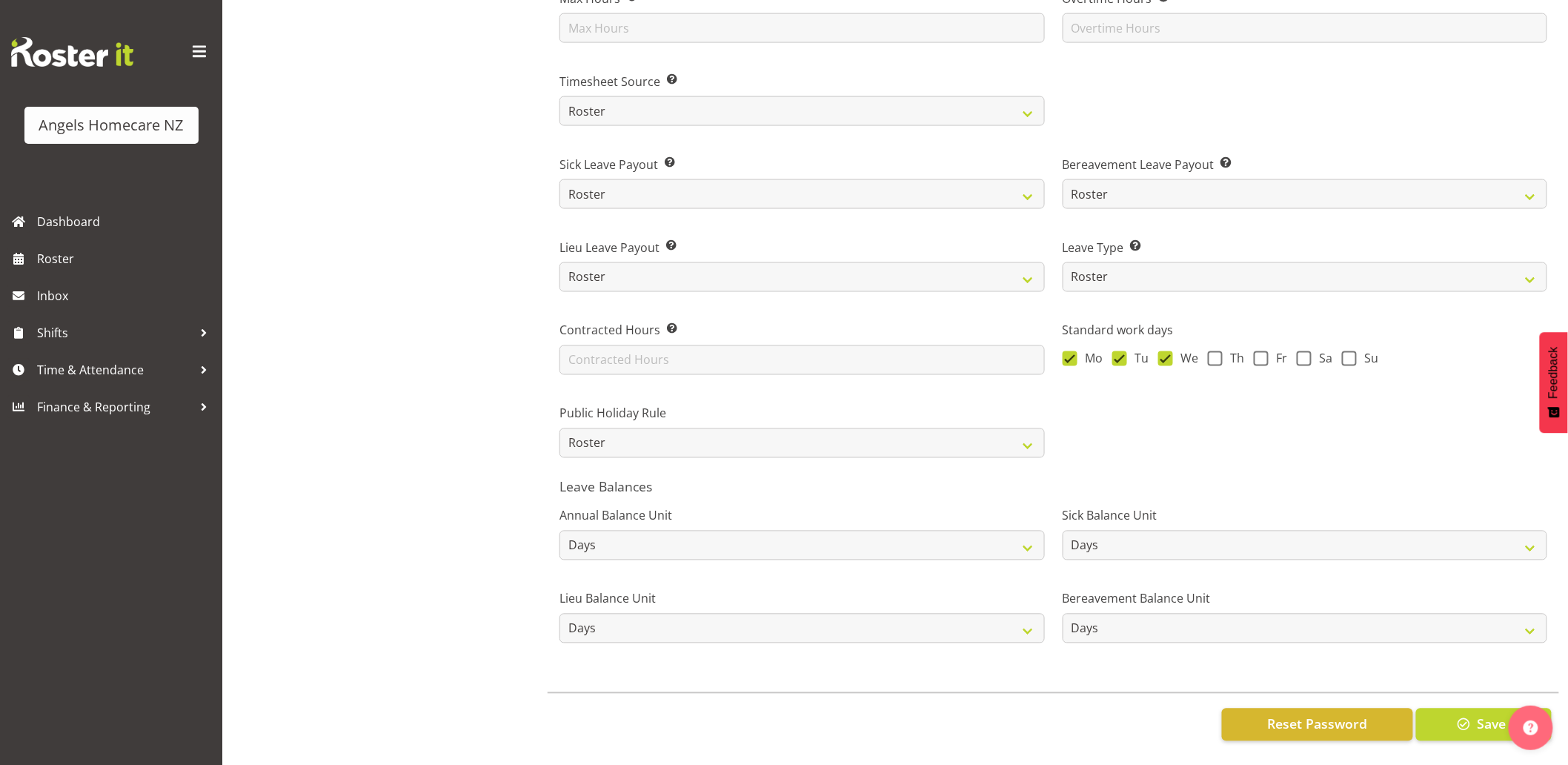
click at [1205, 351] on div "Mo Tu We Th Fr Sa Su" at bounding box center [1305, 360] width 485 height 20
click at [1260, 351] on span at bounding box center [1261, 359] width 15 height 15
click at [1260, 354] on input "Fr" at bounding box center [1258, 359] width 9 height 9
checkbox input "true"
click at [1463, 720] on span "button" at bounding box center [1464, 724] width 20 height 20
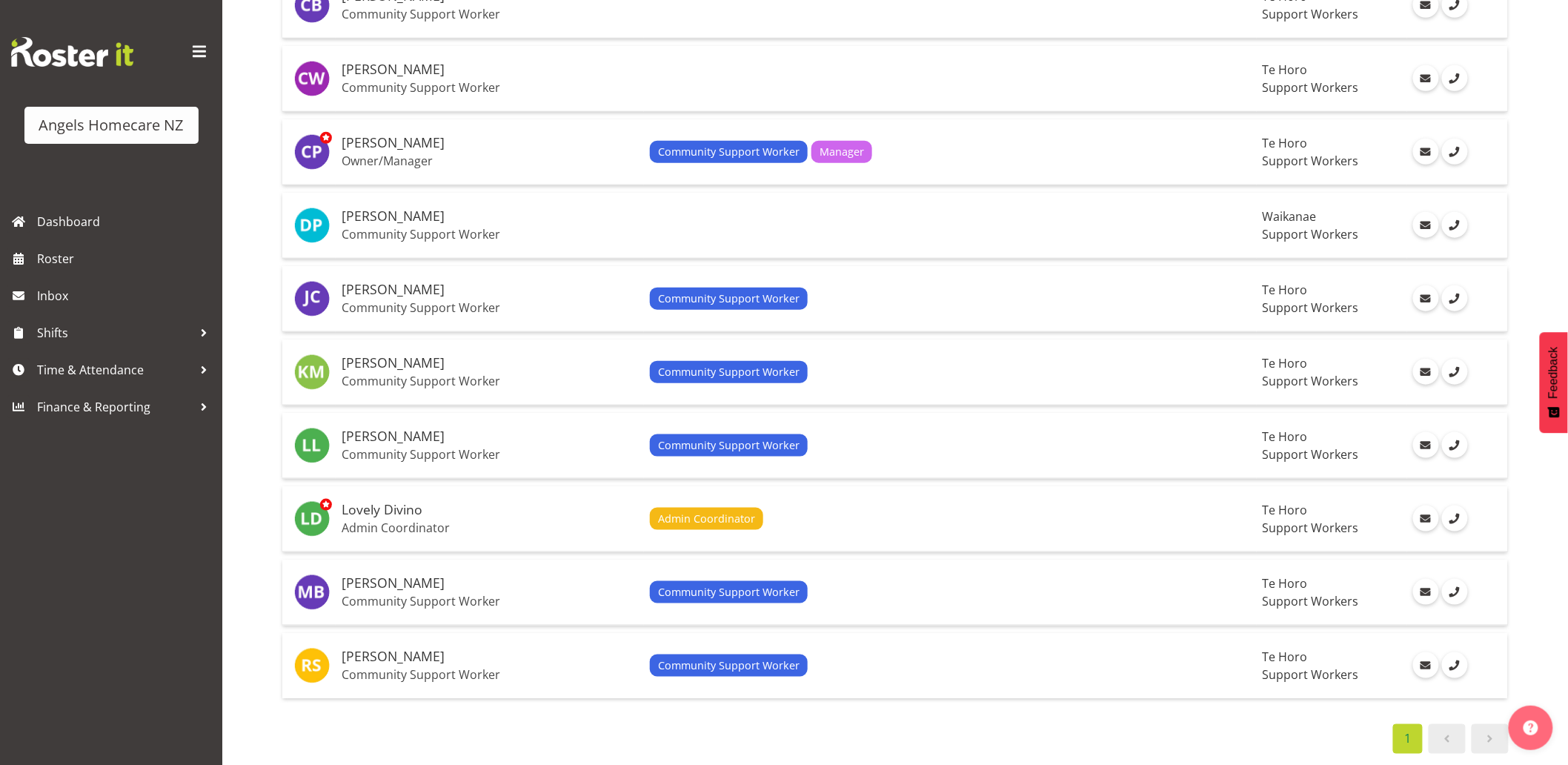
scroll to position [482, 0]
click at [737, 508] on div "Admin Coordinator" at bounding box center [951, 519] width 601 height 23
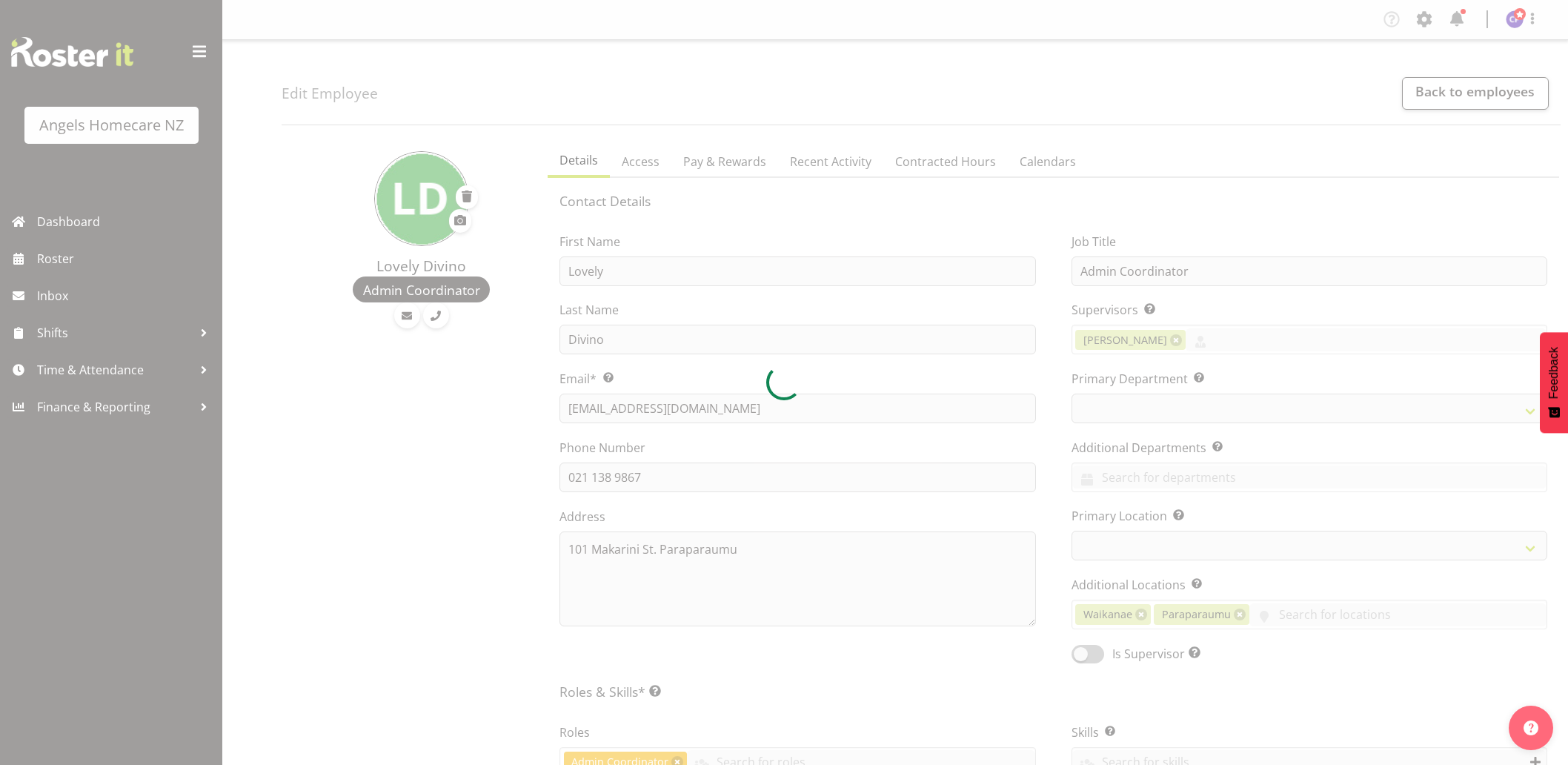
select select "TimelineWeek"
select select
select select "928"
select select "1290"
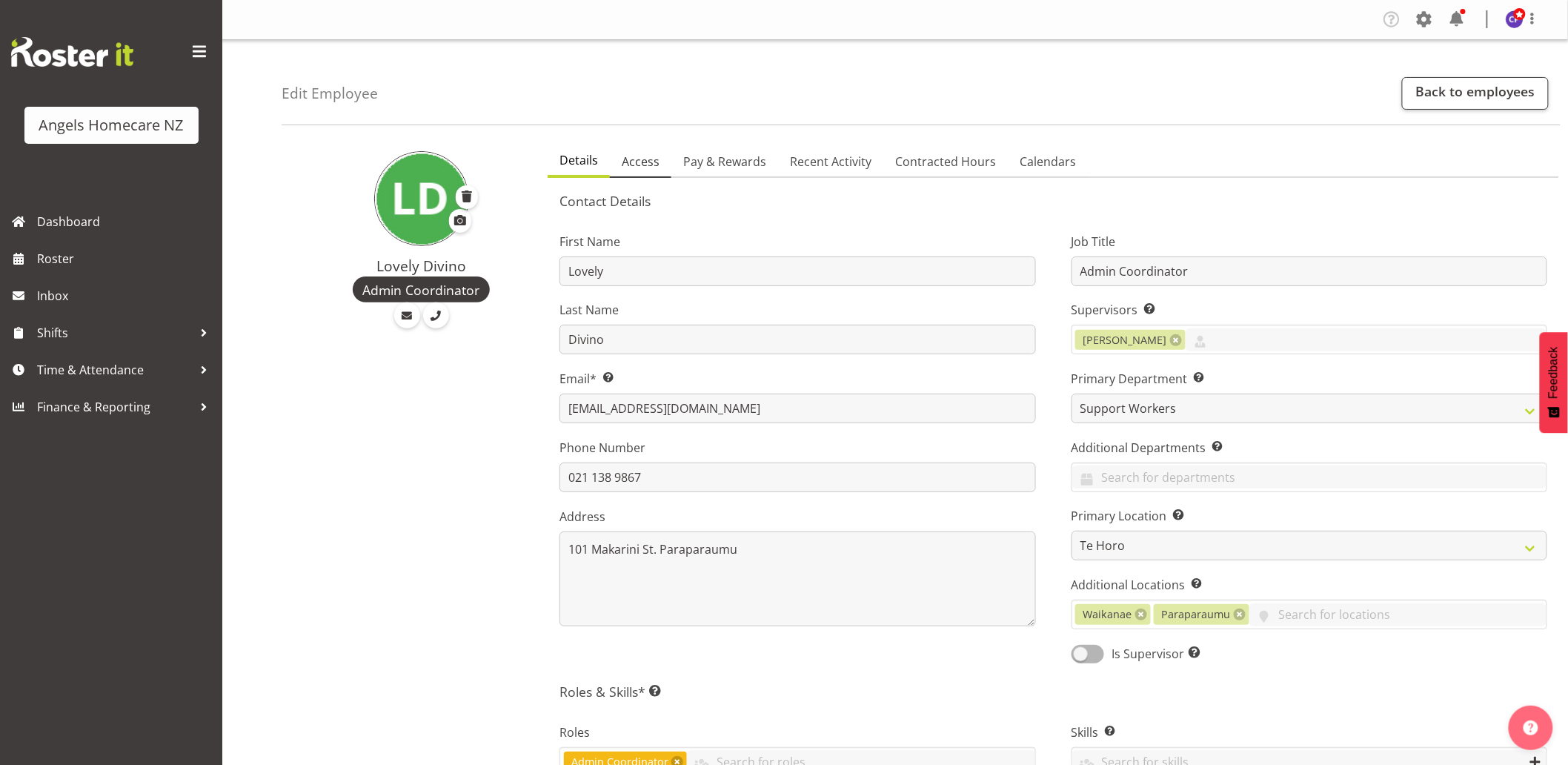
click at [640, 161] on span "Access" at bounding box center [641, 161] width 38 height 18
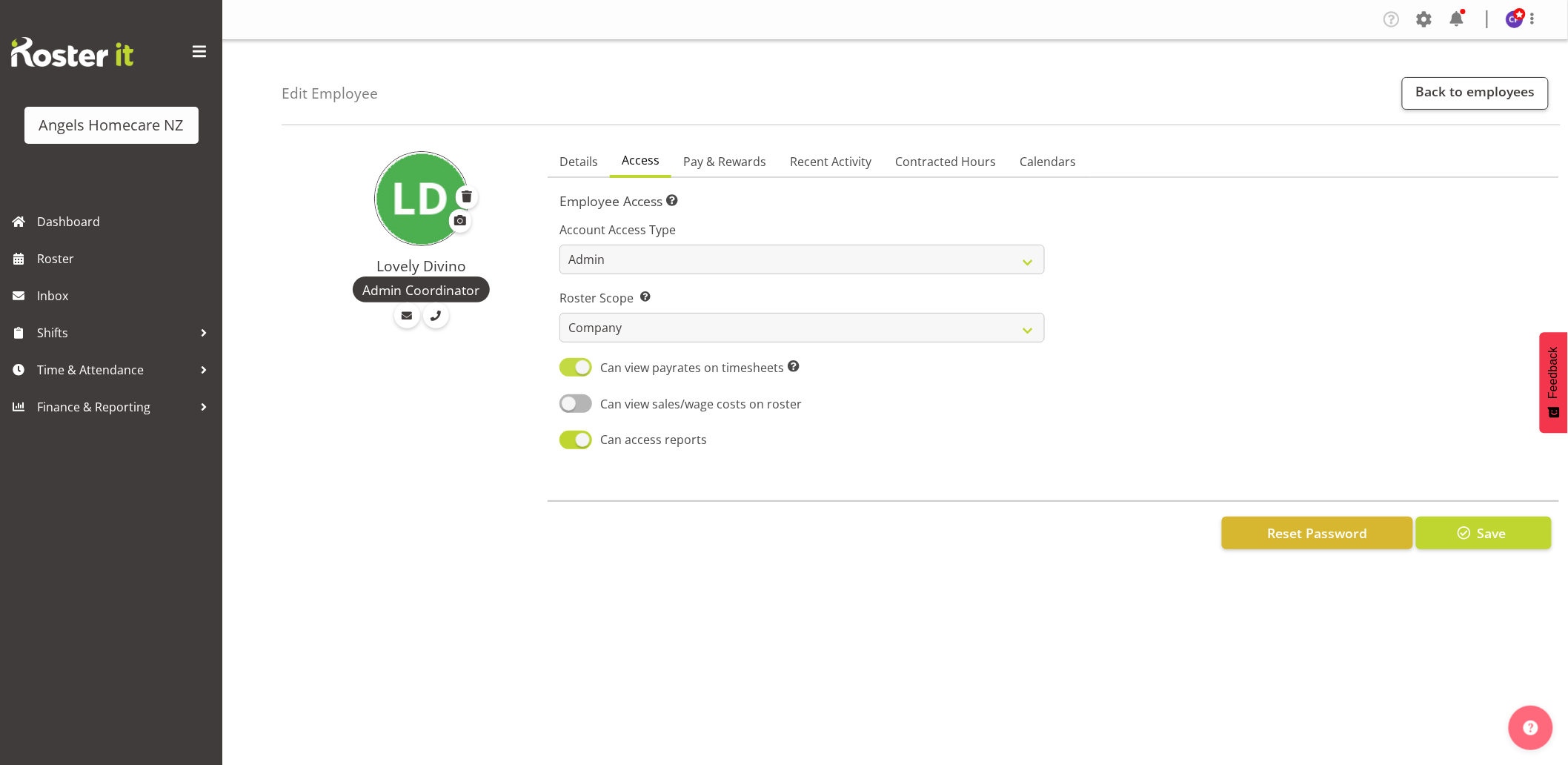
click at [566, 374] on span at bounding box center [575, 367] width 33 height 19
click at [566, 372] on input "Can view payrates on timesheets This setting allows the employee to see any pay…" at bounding box center [564, 367] width 9 height 9
checkbox input "false"
click at [724, 164] on span "Pay & Rewards" at bounding box center [724, 161] width 83 height 18
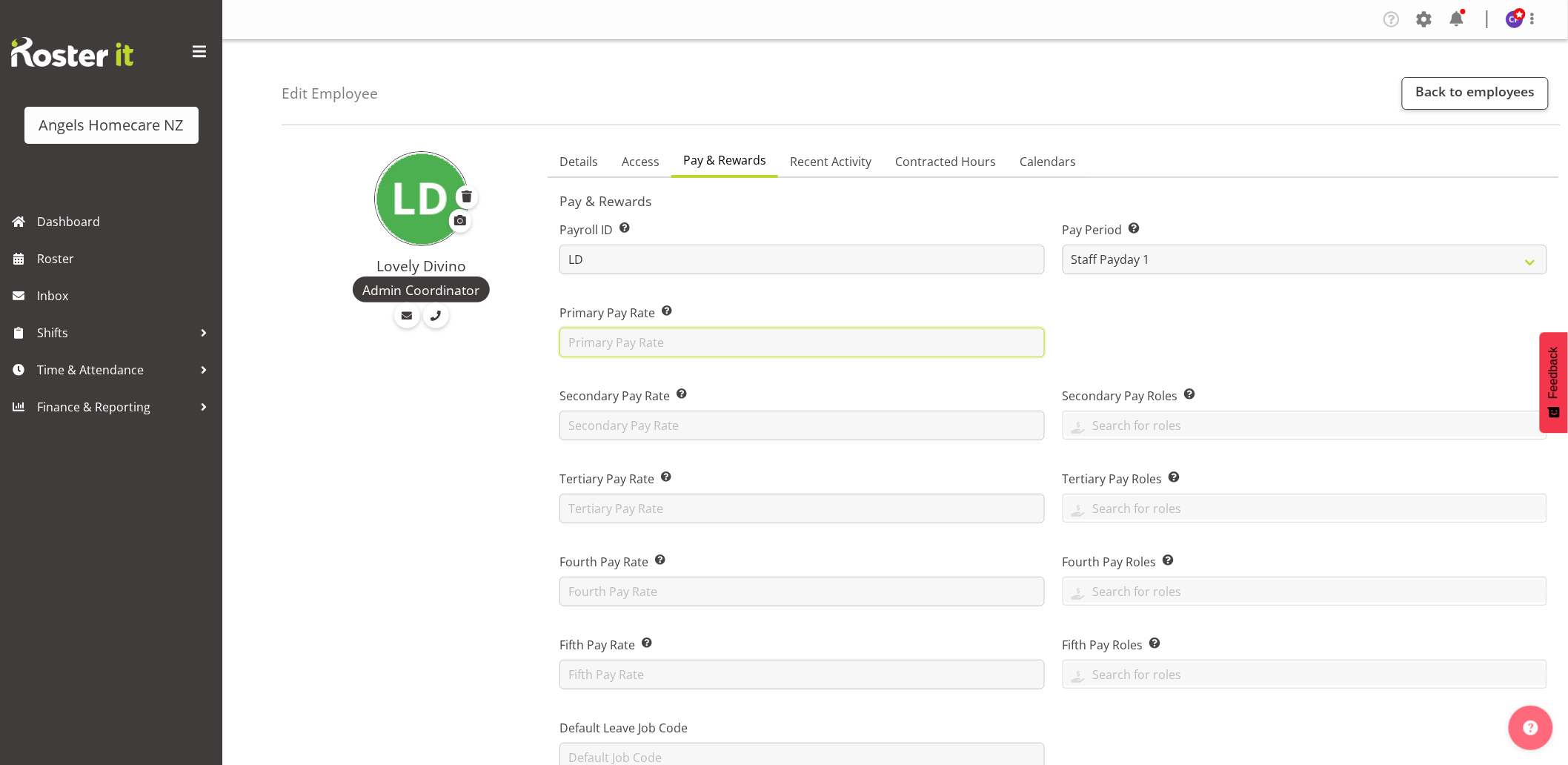
click at [696, 337] on input "text" at bounding box center [801, 343] width 485 height 30
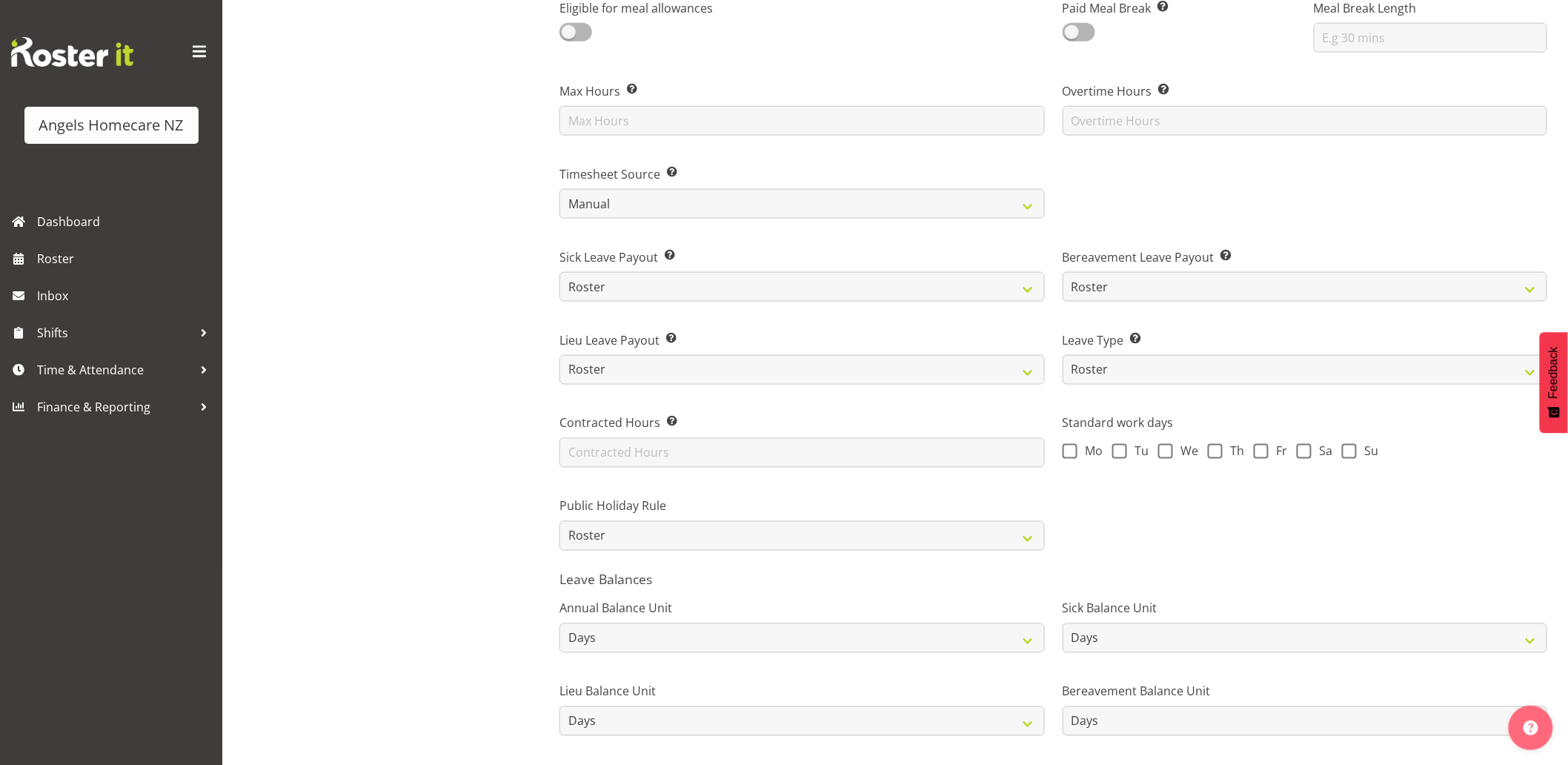
scroll to position [906, 0]
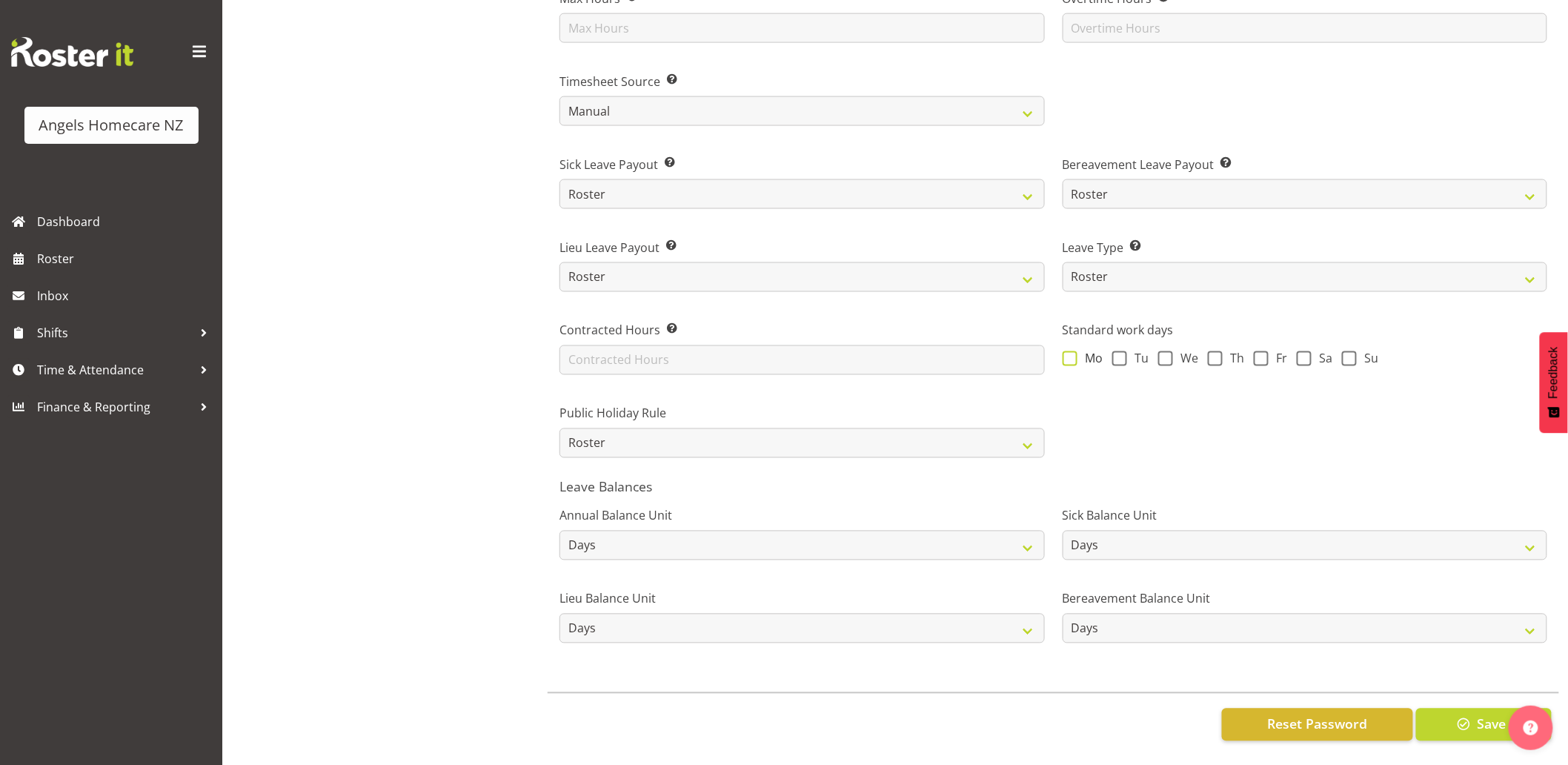
type input "29.50"
click at [1068, 351] on span at bounding box center [1071, 359] width 15 height 15
click at [1068, 354] on input "Mo" at bounding box center [1068, 359] width 9 height 9
checkbox input "true"
click at [1166, 351] on span at bounding box center [1166, 359] width 15 height 15
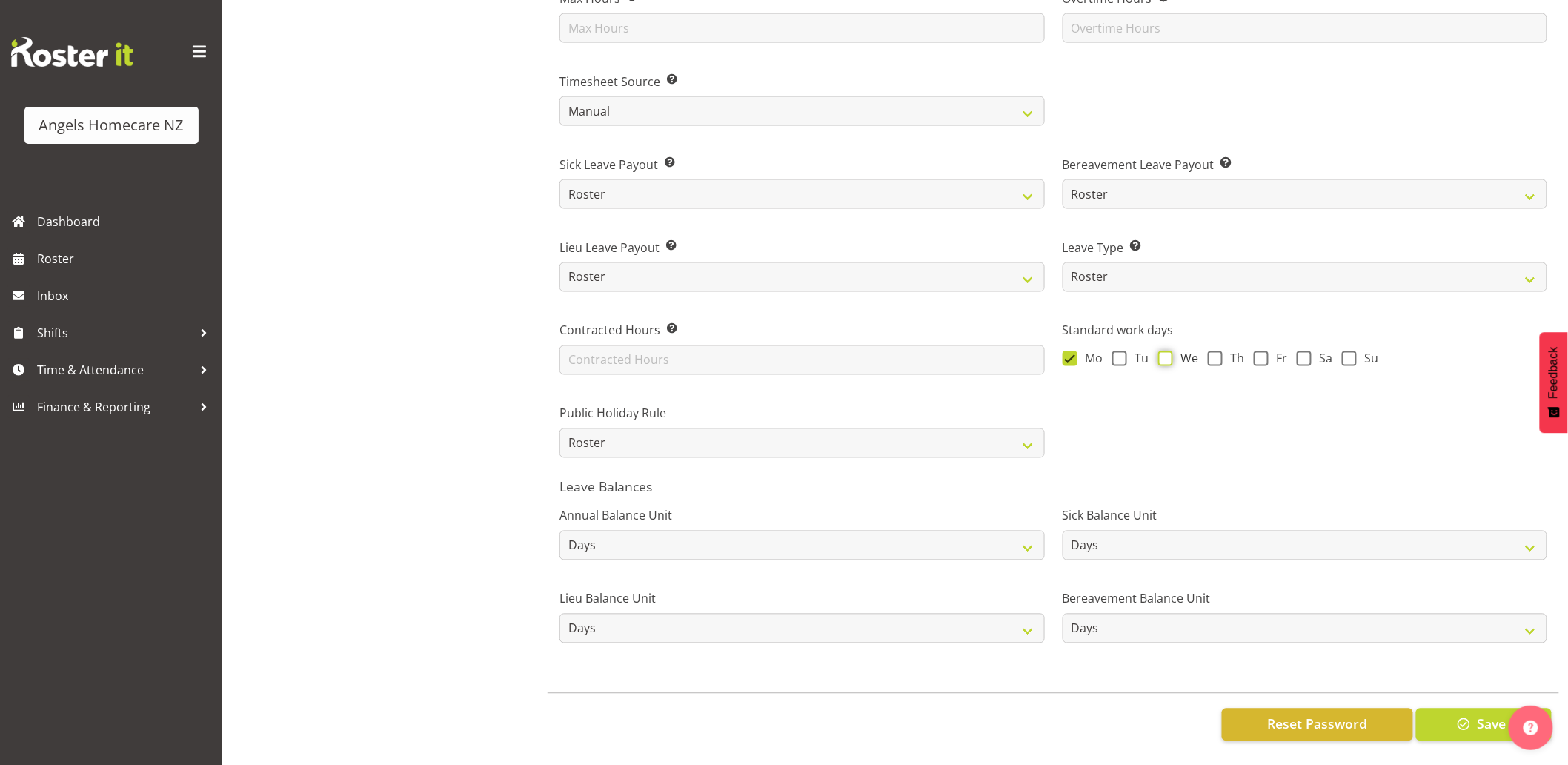
click at [1166, 354] on input "We" at bounding box center [1164, 359] width 9 height 9
checkbox input "true"
click at [1261, 351] on span at bounding box center [1261, 359] width 15 height 15
click at [1261, 354] on input "Fr" at bounding box center [1258, 359] width 9 height 9
checkbox input "true"
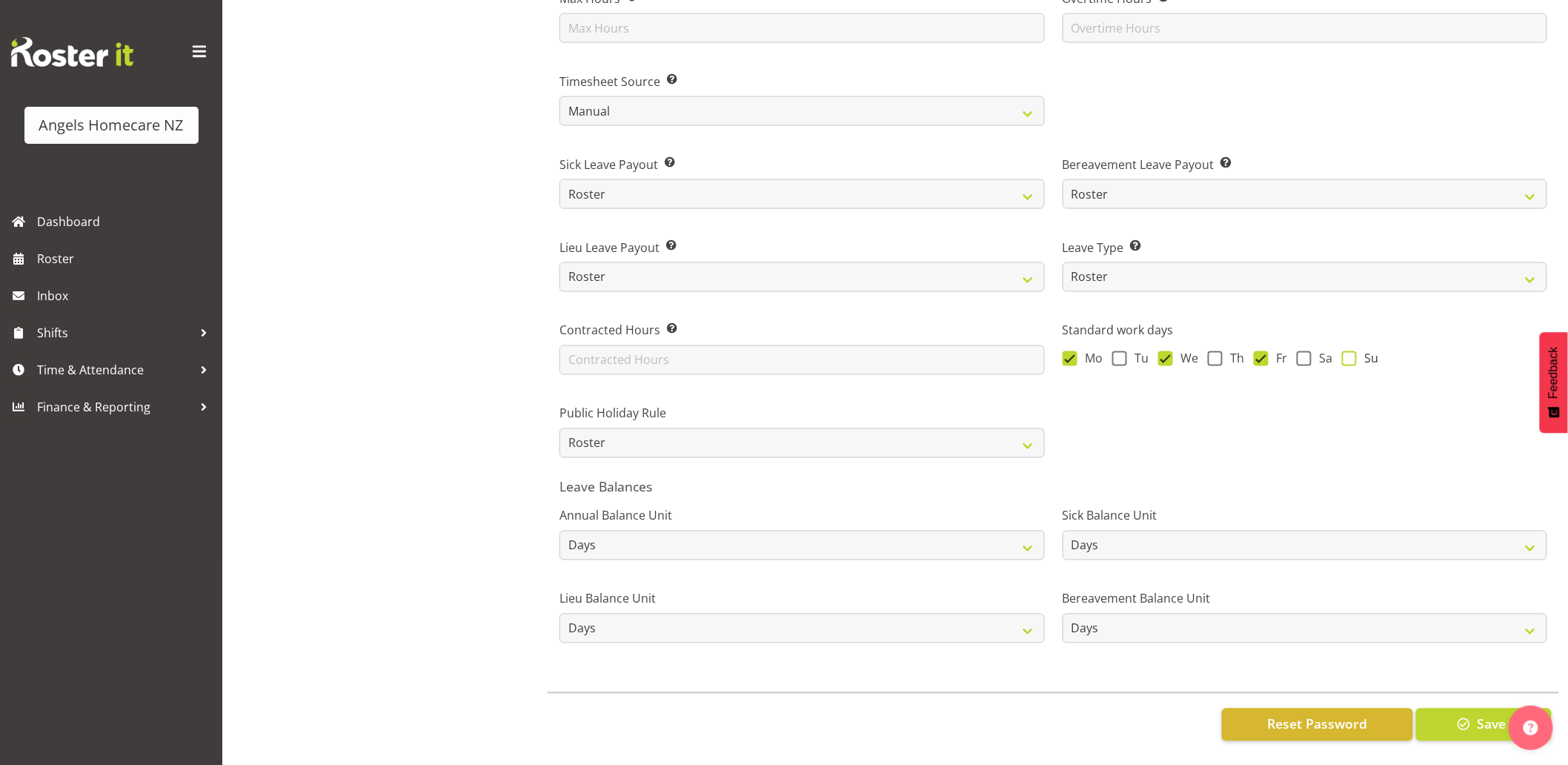
click at [1346, 351] on span at bounding box center [1349, 359] width 15 height 15
click at [1346, 354] on input "Su" at bounding box center [1347, 359] width 9 height 9
checkbox input "true"
click at [1470, 718] on span "button" at bounding box center [1464, 724] width 20 height 20
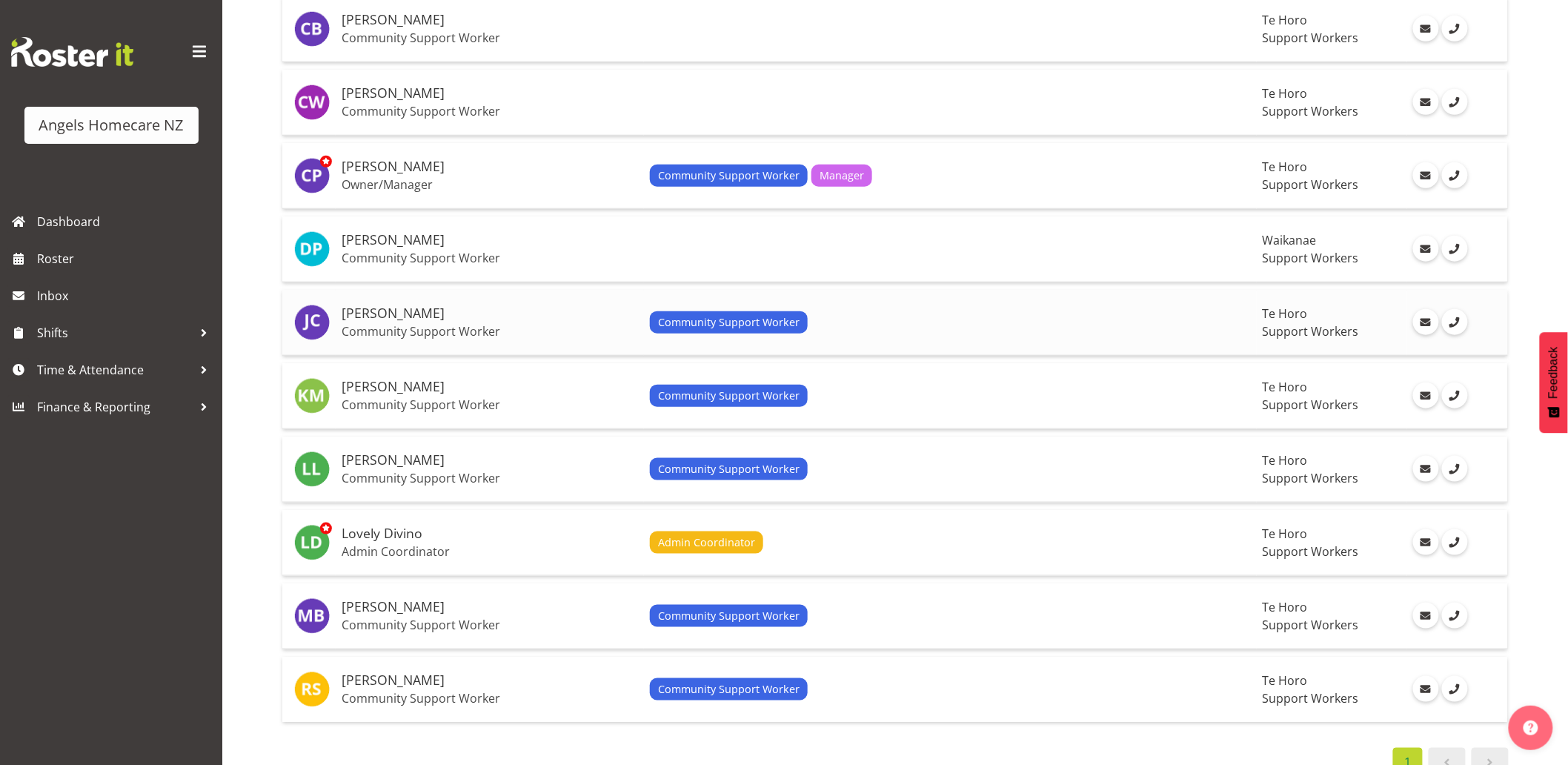
scroll to position [482, 0]
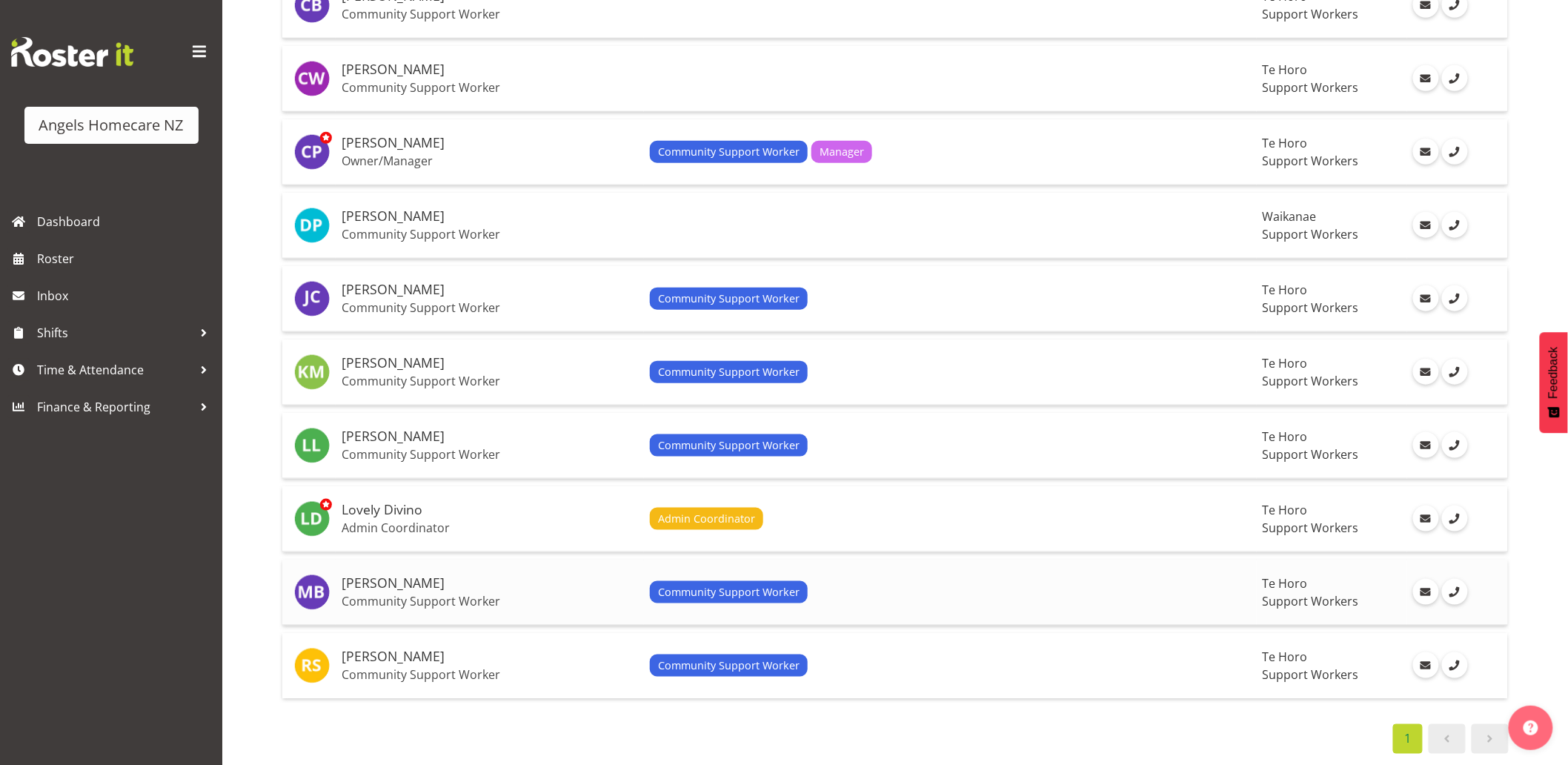
click at [764, 568] on td "Community Support Worker" at bounding box center [950, 592] width 613 height 66
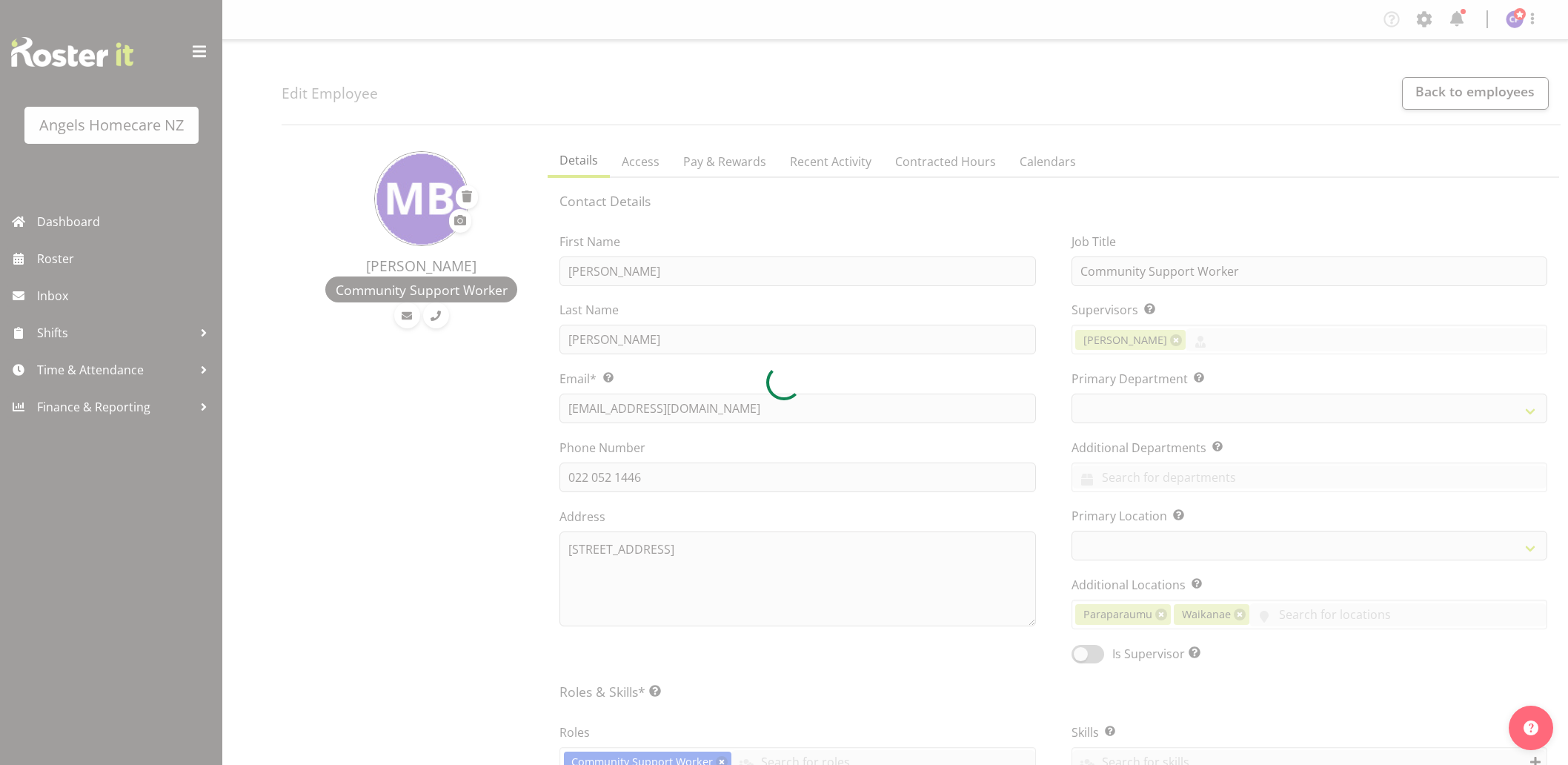
select select "TimelineWeek"
select select
select select "928"
select select "1290"
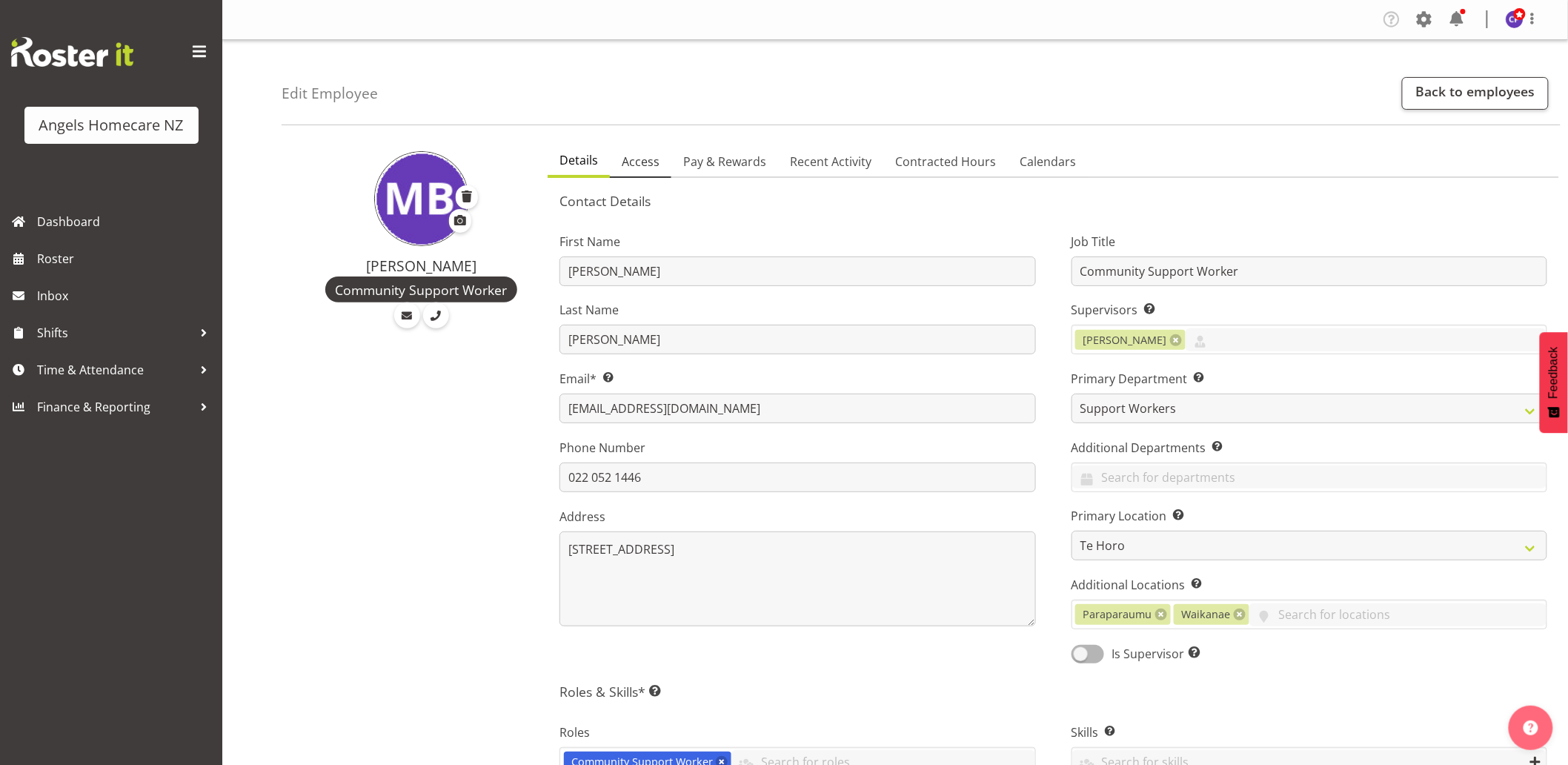
click at [640, 164] on span "Access" at bounding box center [641, 161] width 38 height 18
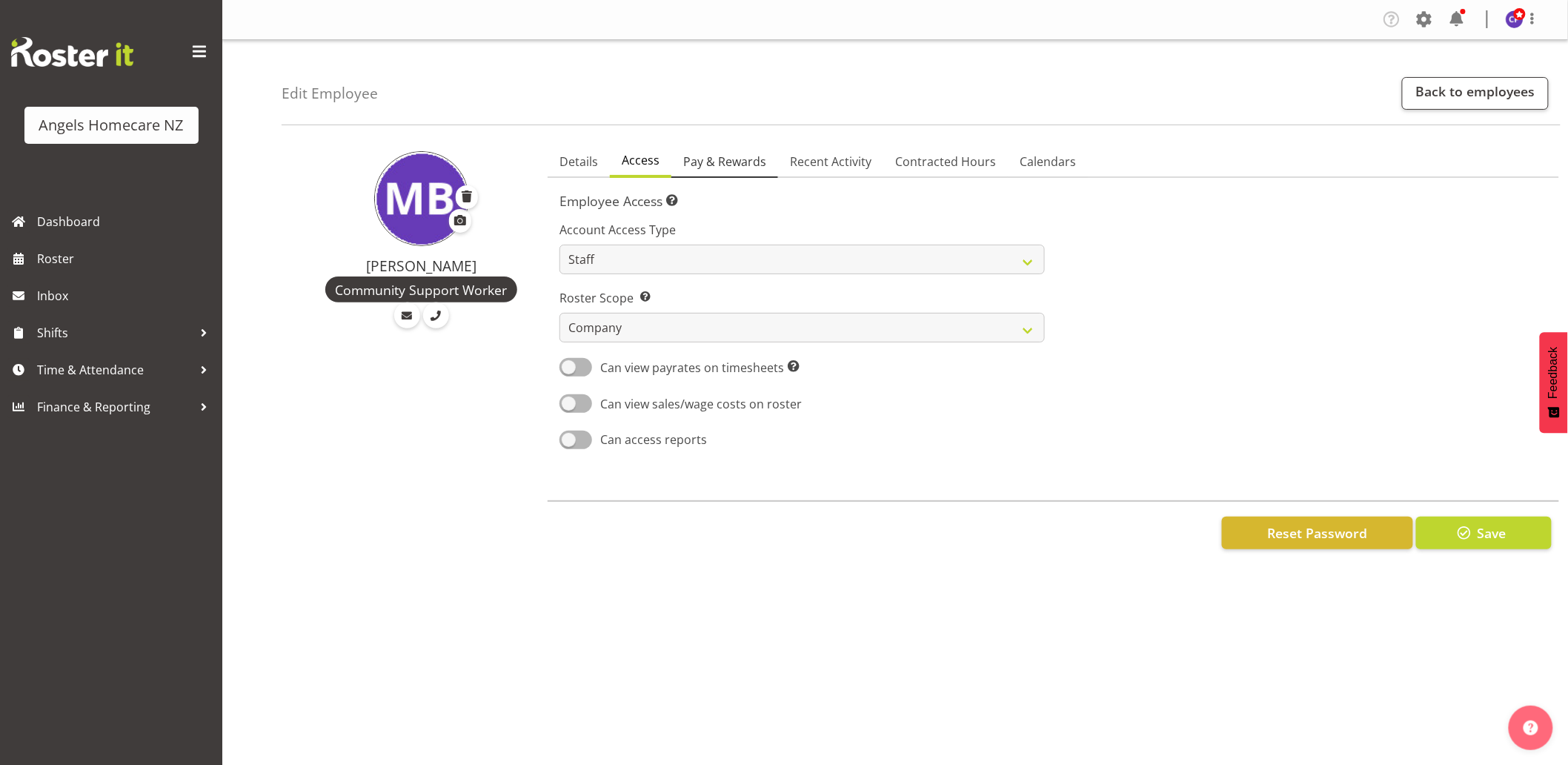
click at [698, 161] on span "Pay & Rewards" at bounding box center [724, 161] width 83 height 18
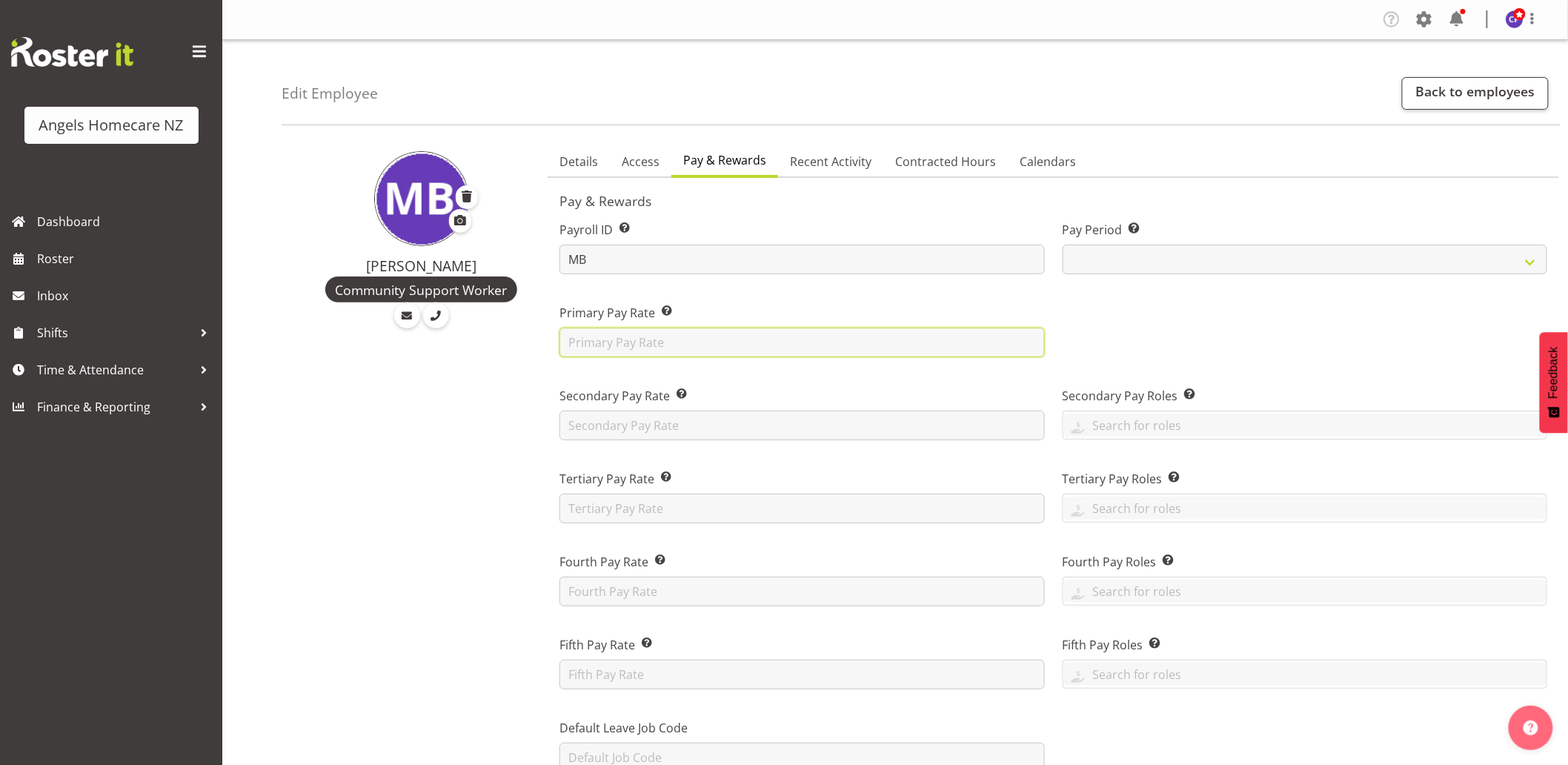
click at [710, 333] on input "text" at bounding box center [801, 343] width 485 height 30
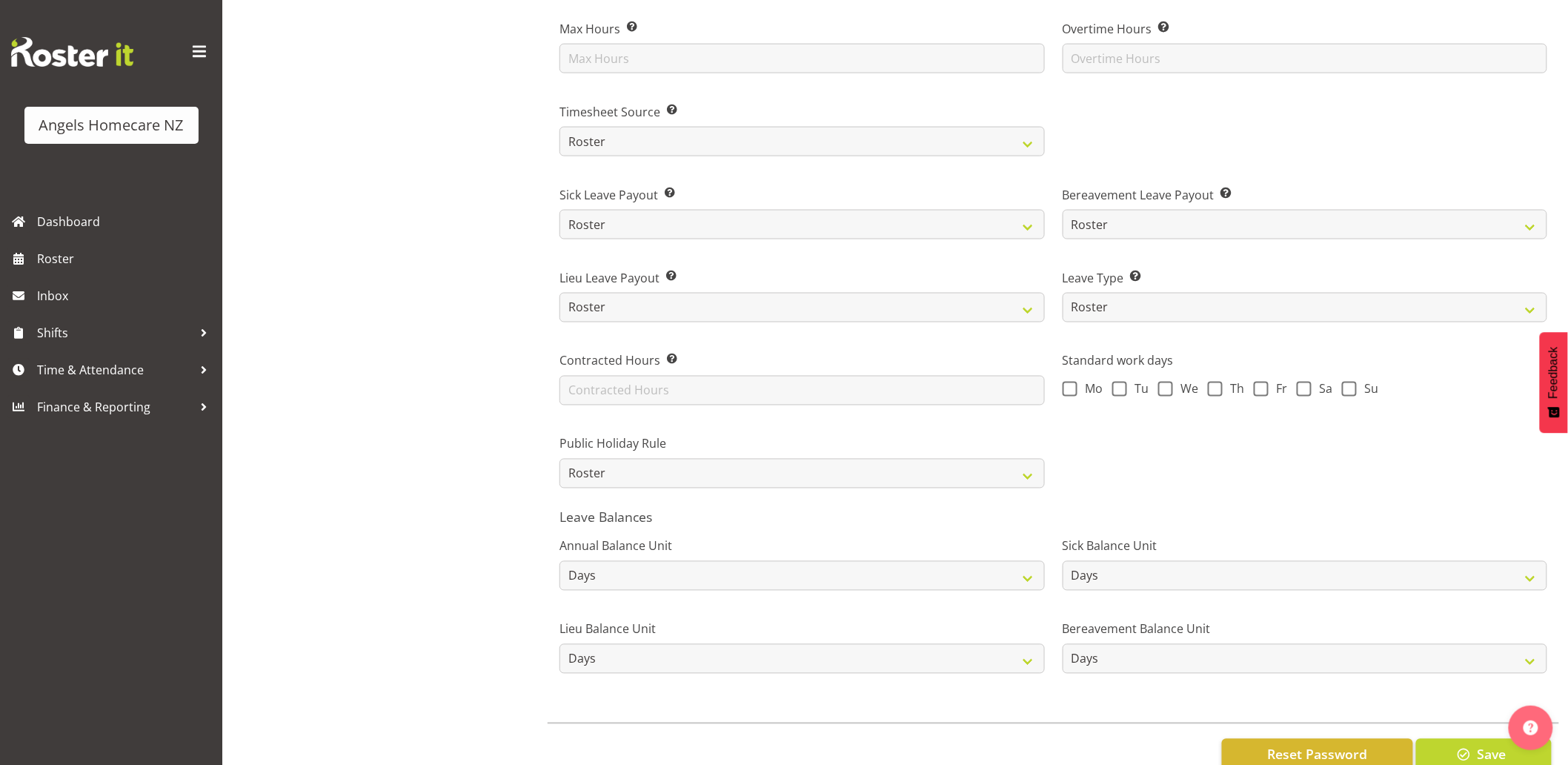
scroll to position [906, 0]
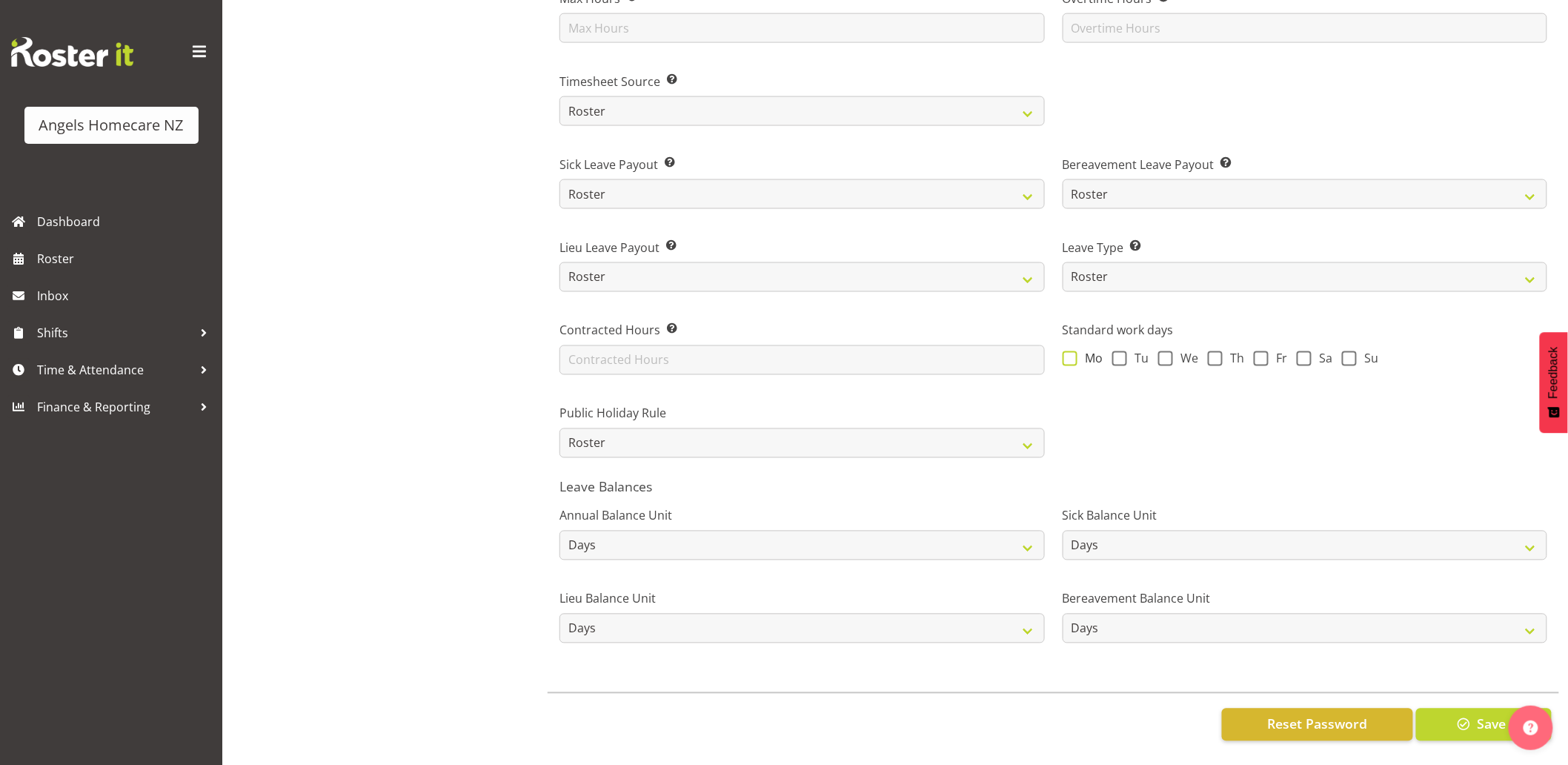
type input "26.00"
click at [1071, 351] on span at bounding box center [1071, 359] width 15 height 15
click at [1071, 354] on input "Mo" at bounding box center [1068, 359] width 9 height 9
checkbox input "true"
click at [1121, 352] on span at bounding box center [1120, 359] width 15 height 15
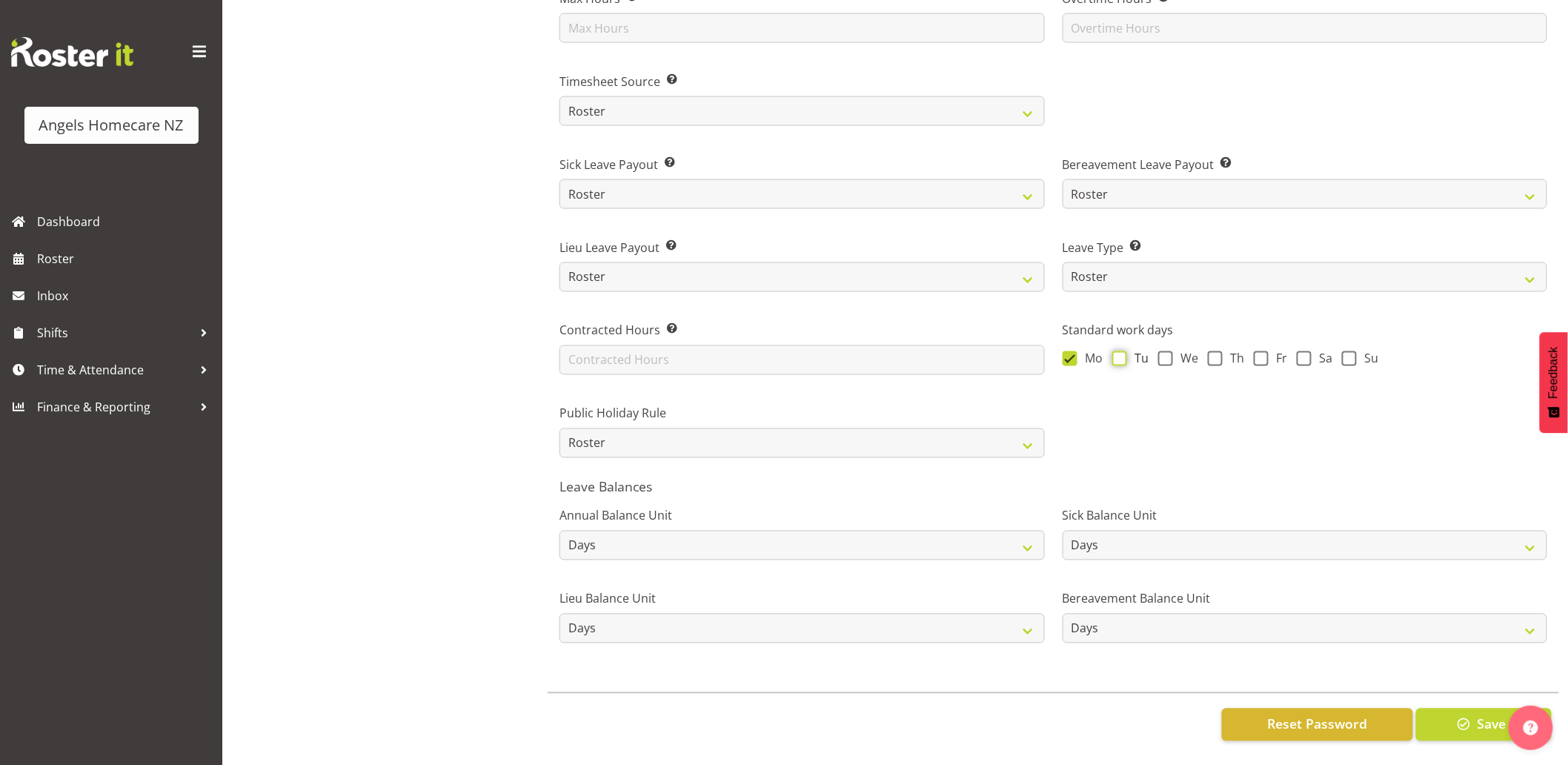
click at [1121, 354] on input "Tu" at bounding box center [1118, 359] width 9 height 9
checkbox input "true"
click at [1162, 351] on span at bounding box center [1166, 359] width 15 height 15
click at [1162, 354] on input "We" at bounding box center [1164, 359] width 9 height 9
checkbox input "true"
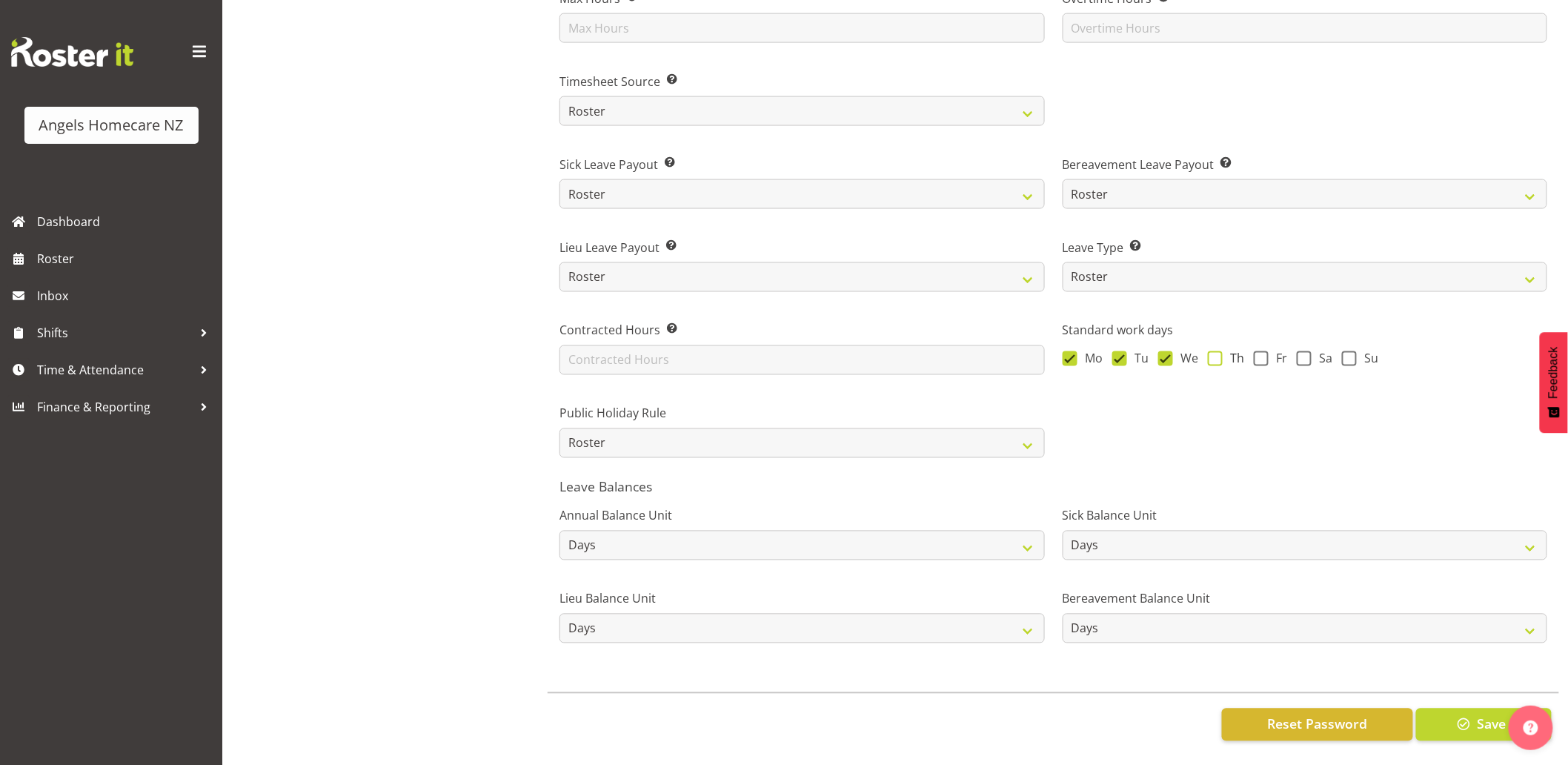
click at [1219, 351] on span at bounding box center [1215, 359] width 15 height 15
click at [1218, 354] on input "Th" at bounding box center [1212, 359] width 9 height 9
checkbox input "true"
click at [1257, 351] on span at bounding box center [1261, 359] width 15 height 15
click at [1257, 354] on input "Fr" at bounding box center [1258, 359] width 9 height 9
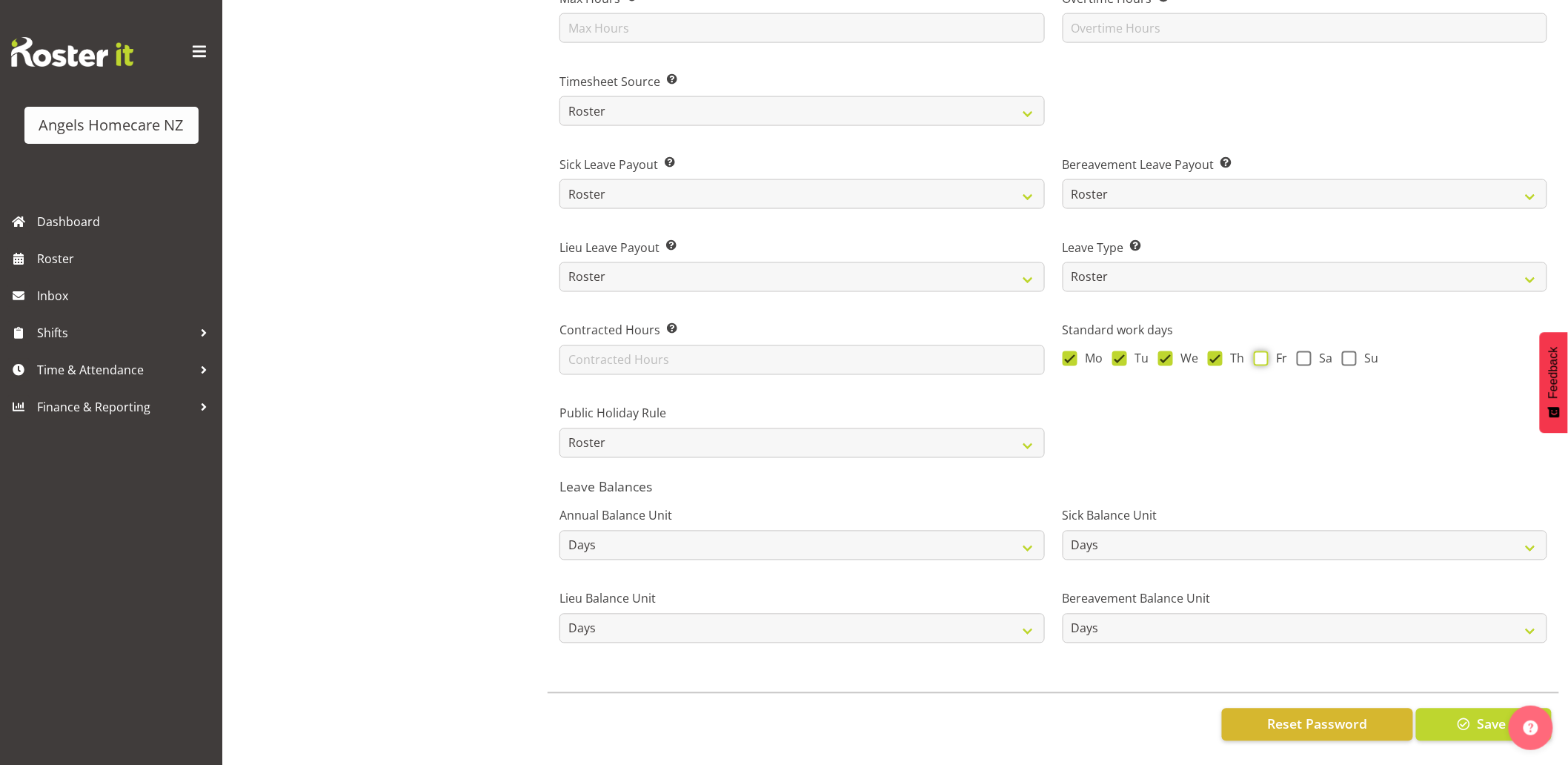
checkbox input "true"
click at [1302, 351] on span at bounding box center [1304, 359] width 15 height 15
click at [1302, 354] on input "Sa" at bounding box center [1302, 359] width 9 height 9
checkbox input "true"
click at [1343, 351] on span at bounding box center [1349, 359] width 15 height 15
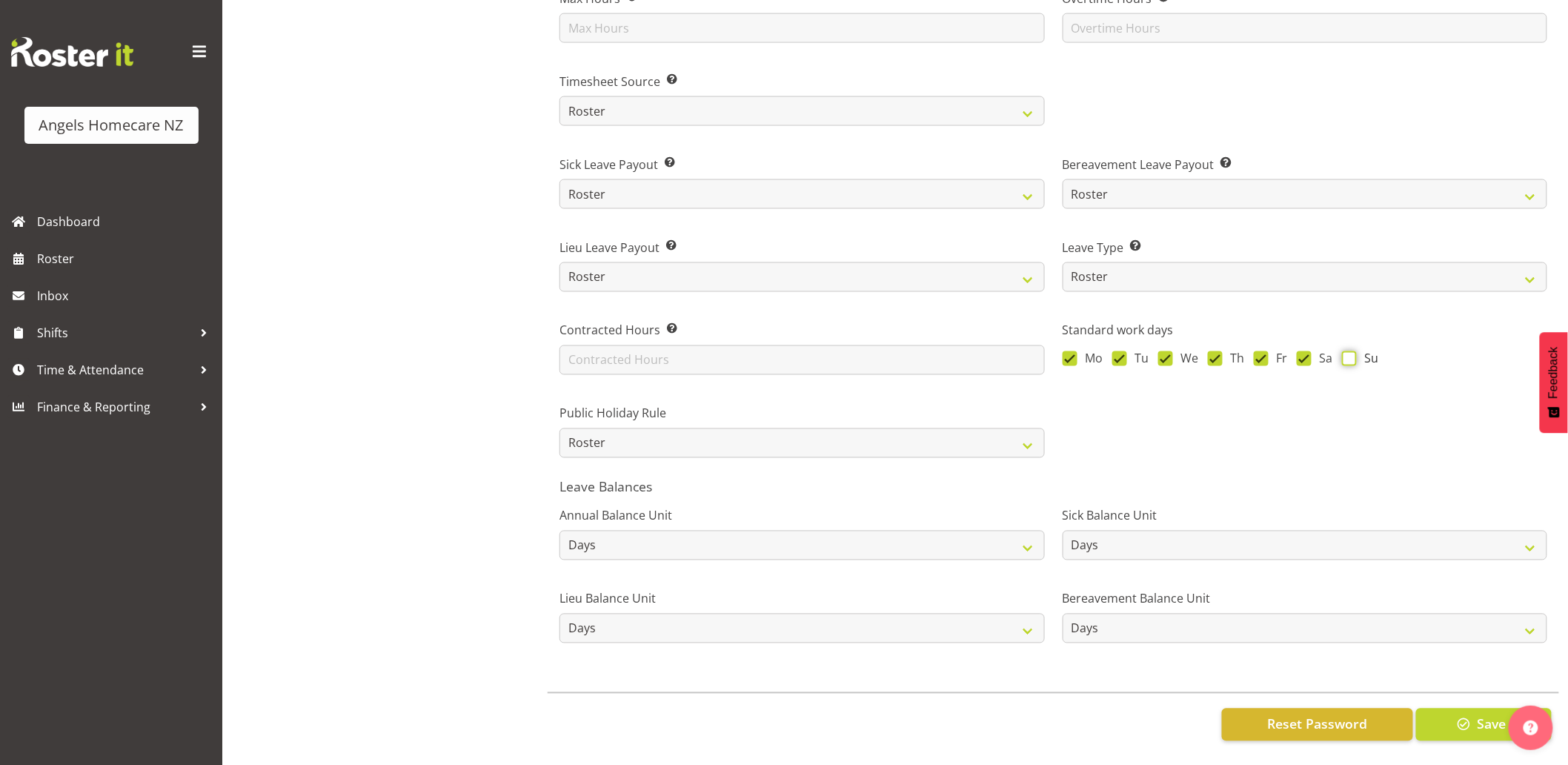
click at [1343, 354] on input "Su" at bounding box center [1347, 359] width 9 height 9
checkbox input "true"
click at [1460, 714] on span "button" at bounding box center [1464, 724] width 20 height 20
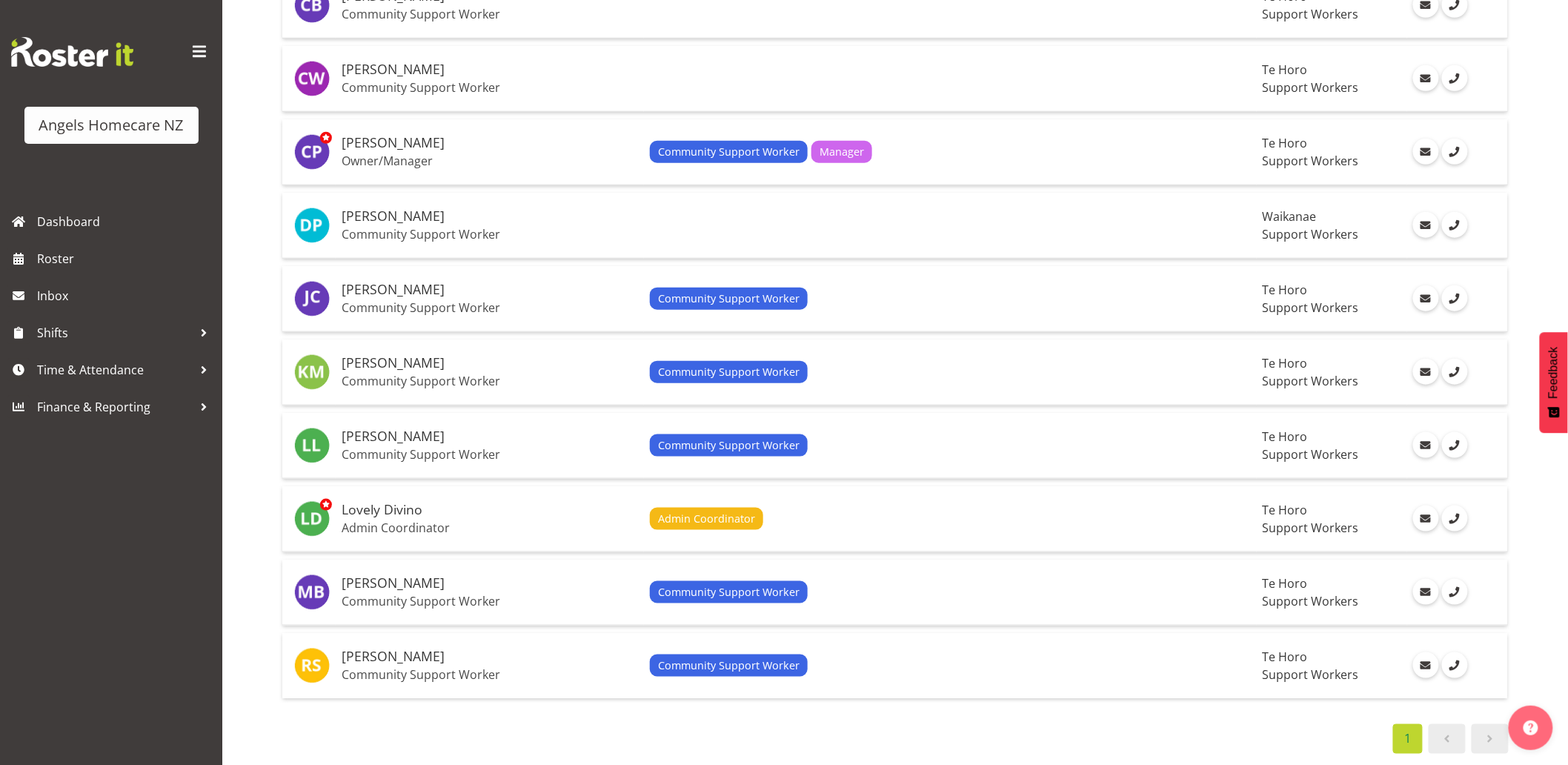
scroll to position [482, 0]
click at [893, 654] on div "Community Support Worker" at bounding box center [951, 666] width 601 height 23
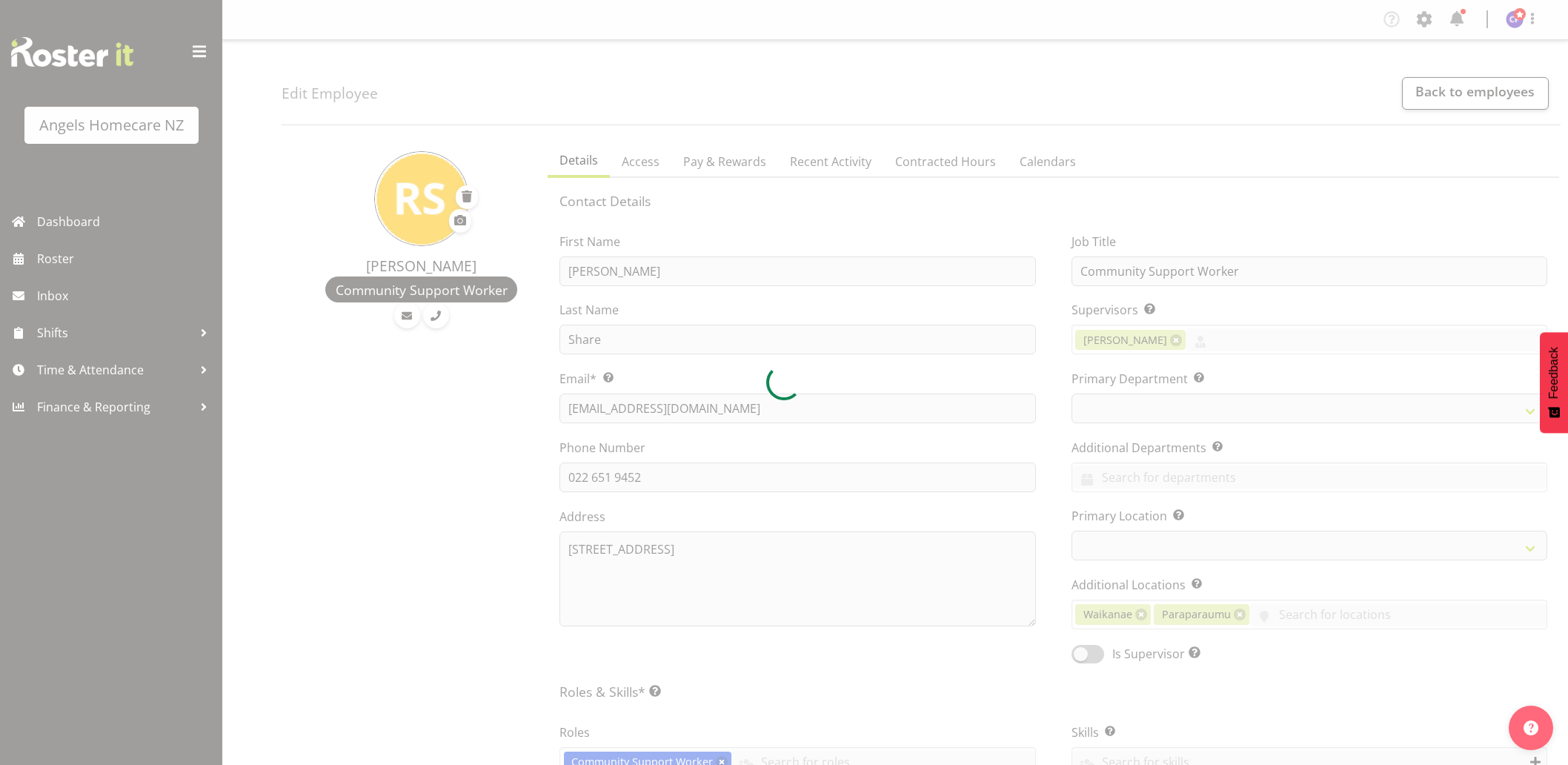
select select "TimelineWeek"
select select
select select "1290"
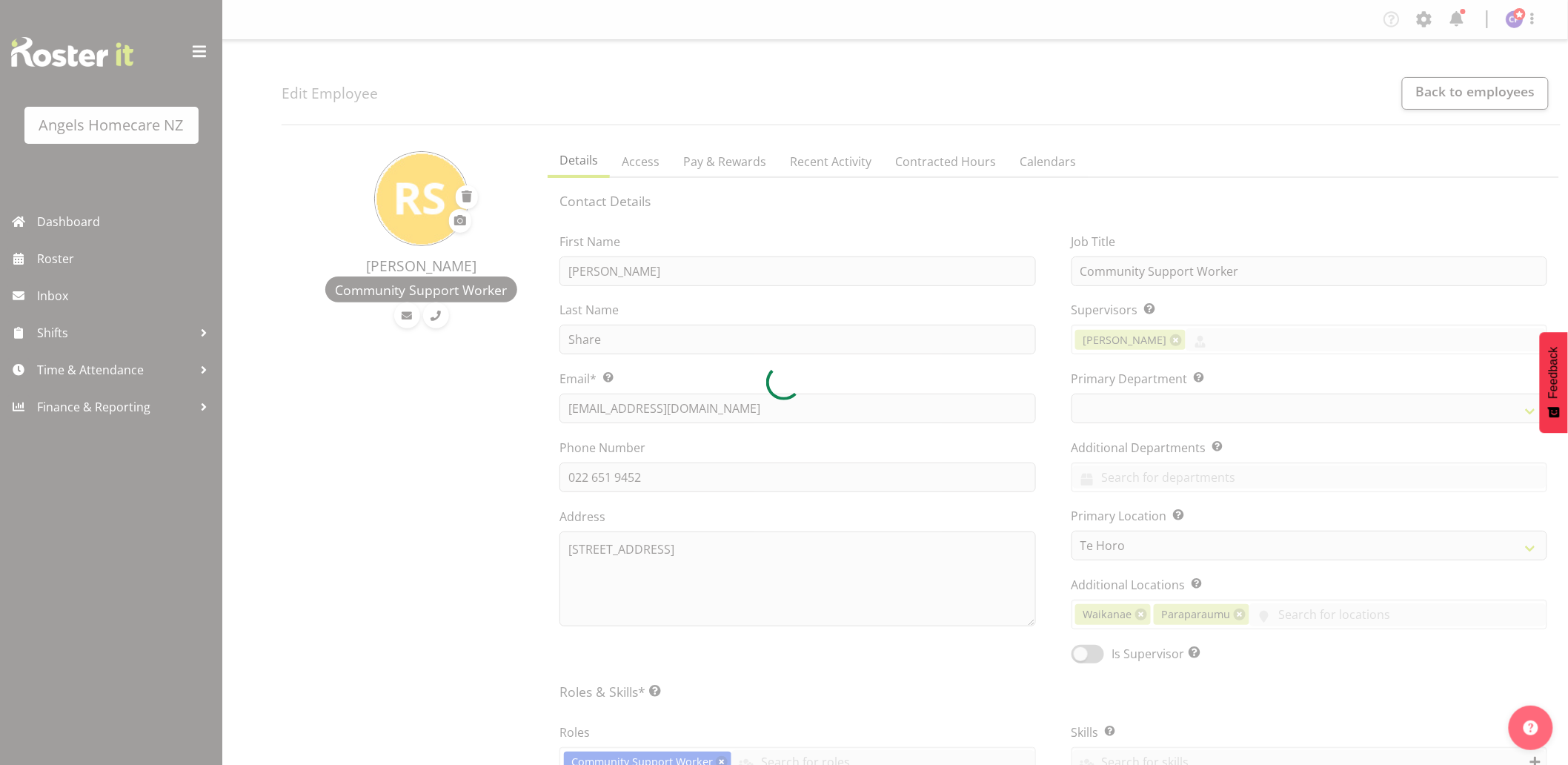
select select "928"
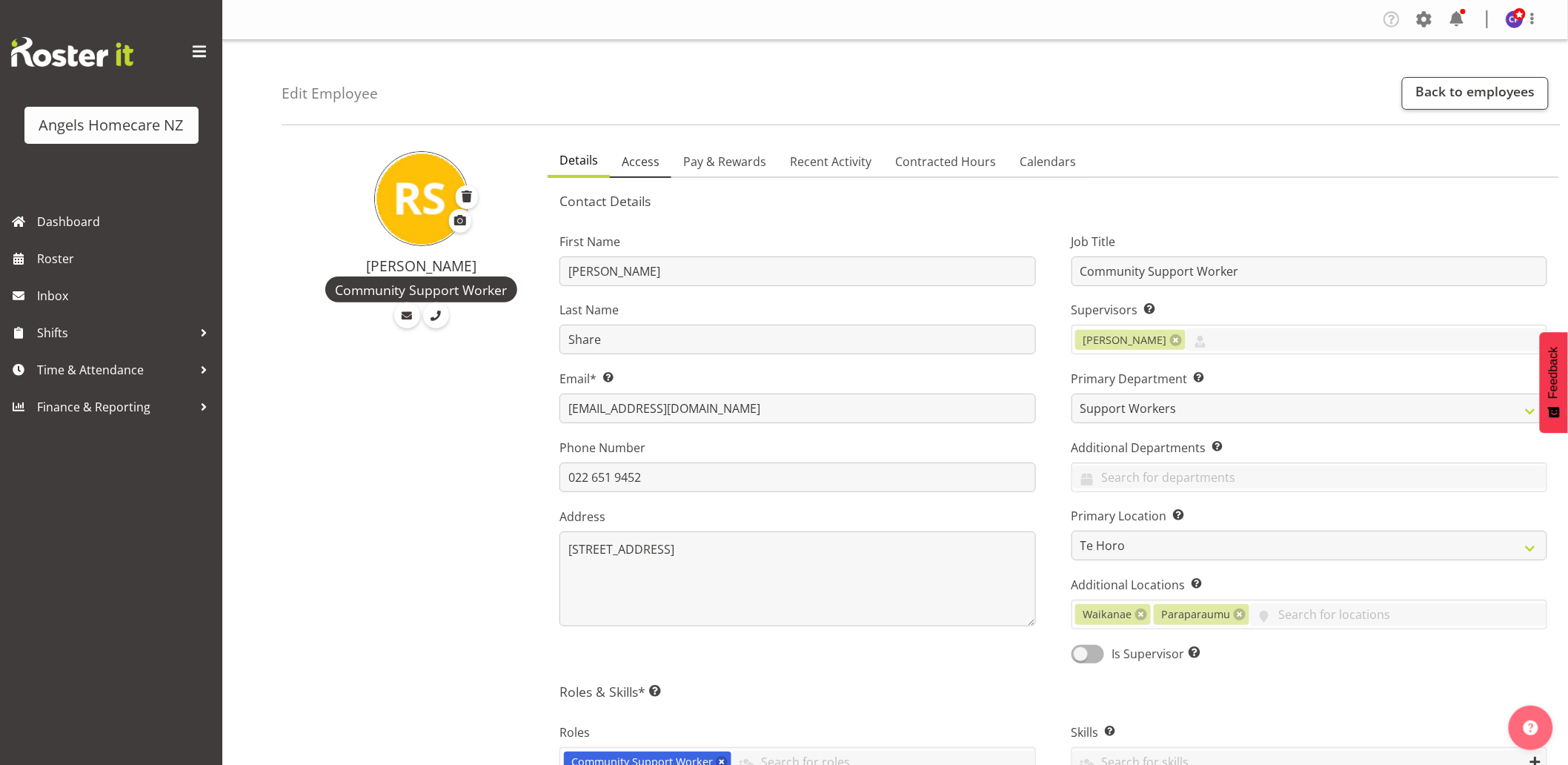
click at [639, 165] on span "Access" at bounding box center [641, 161] width 38 height 18
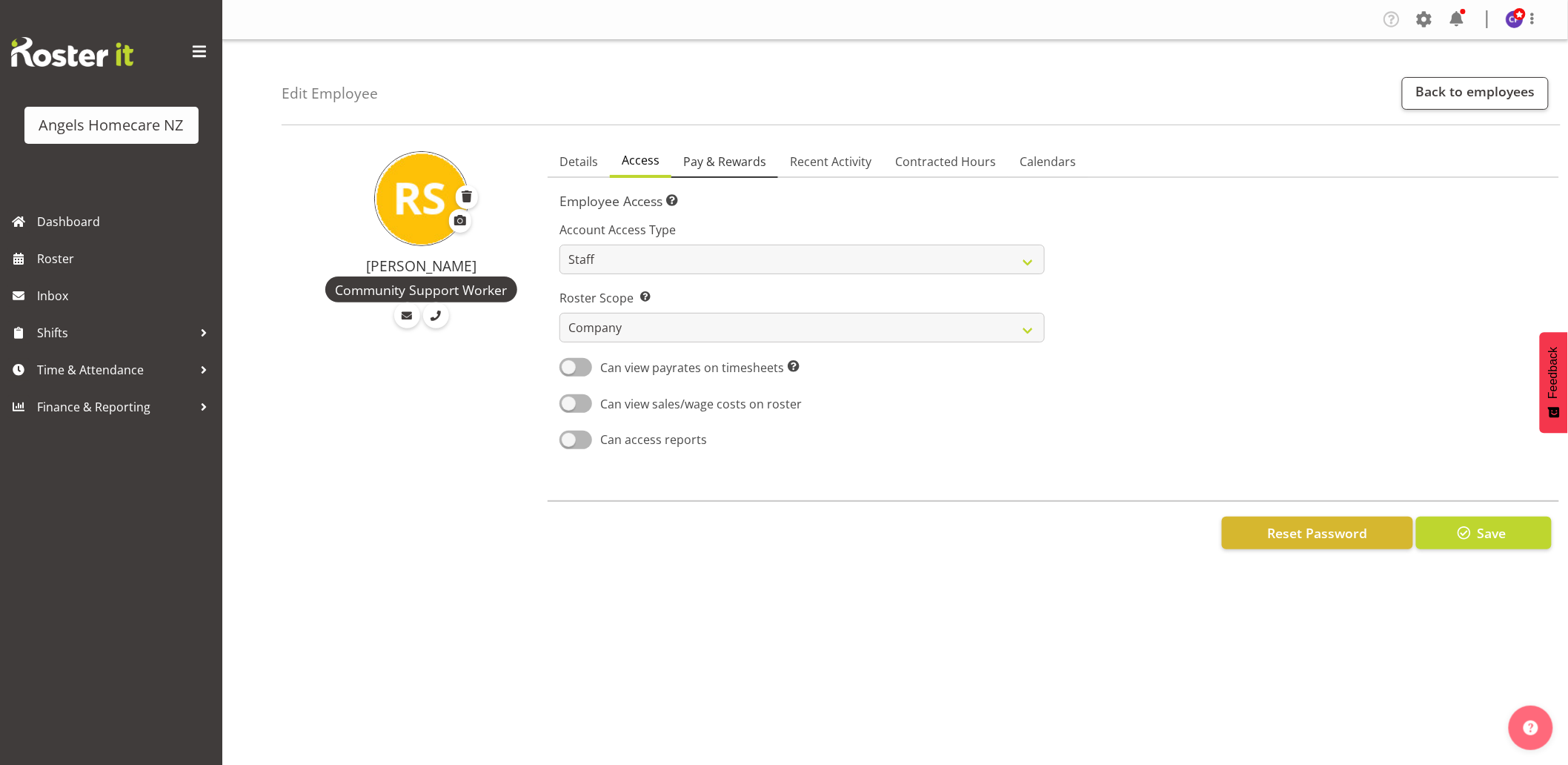
click at [712, 166] on span "Pay & Rewards" at bounding box center [724, 161] width 83 height 18
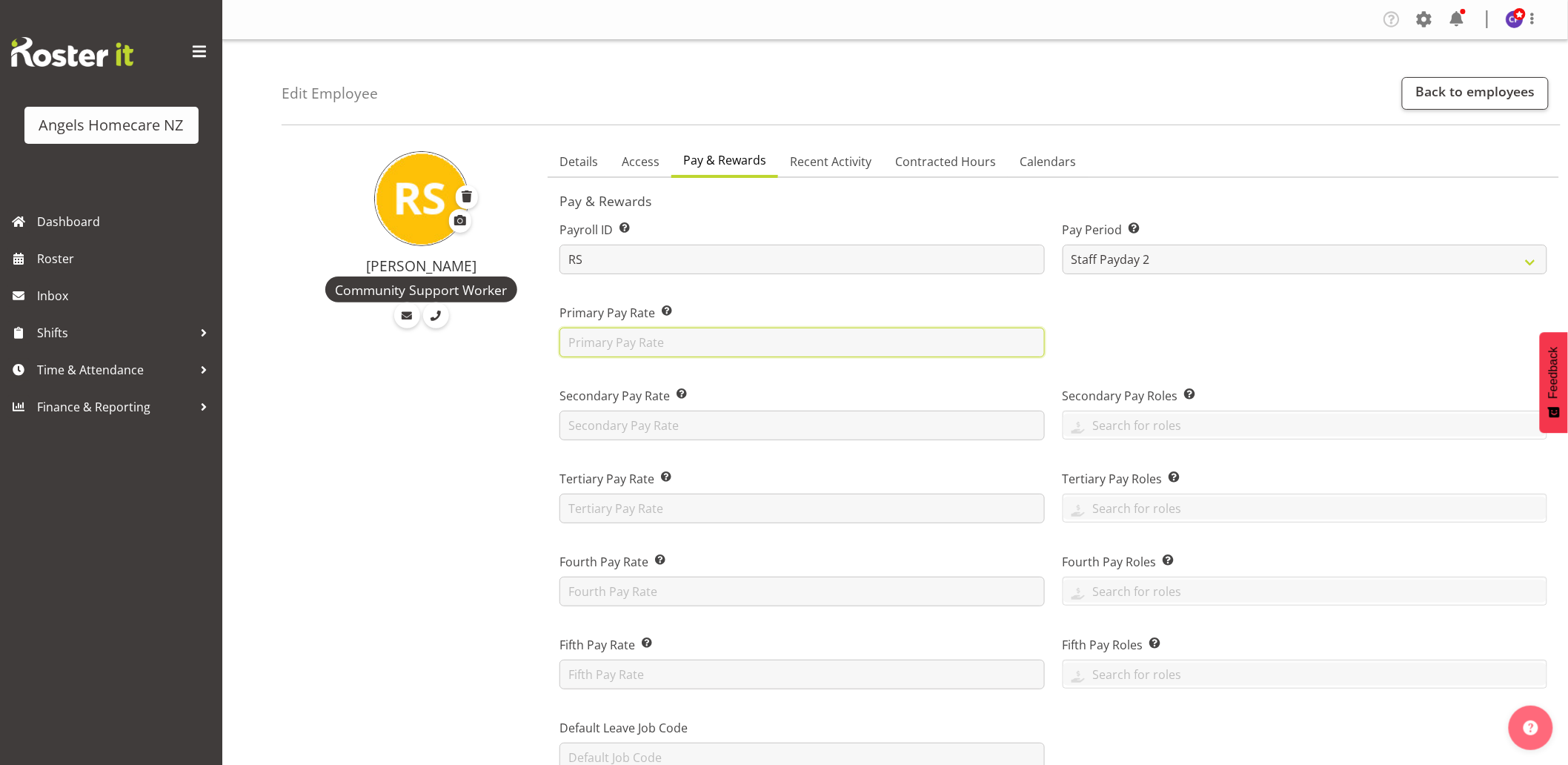
click at [701, 342] on input "text" at bounding box center [801, 343] width 485 height 30
type input "26.00"
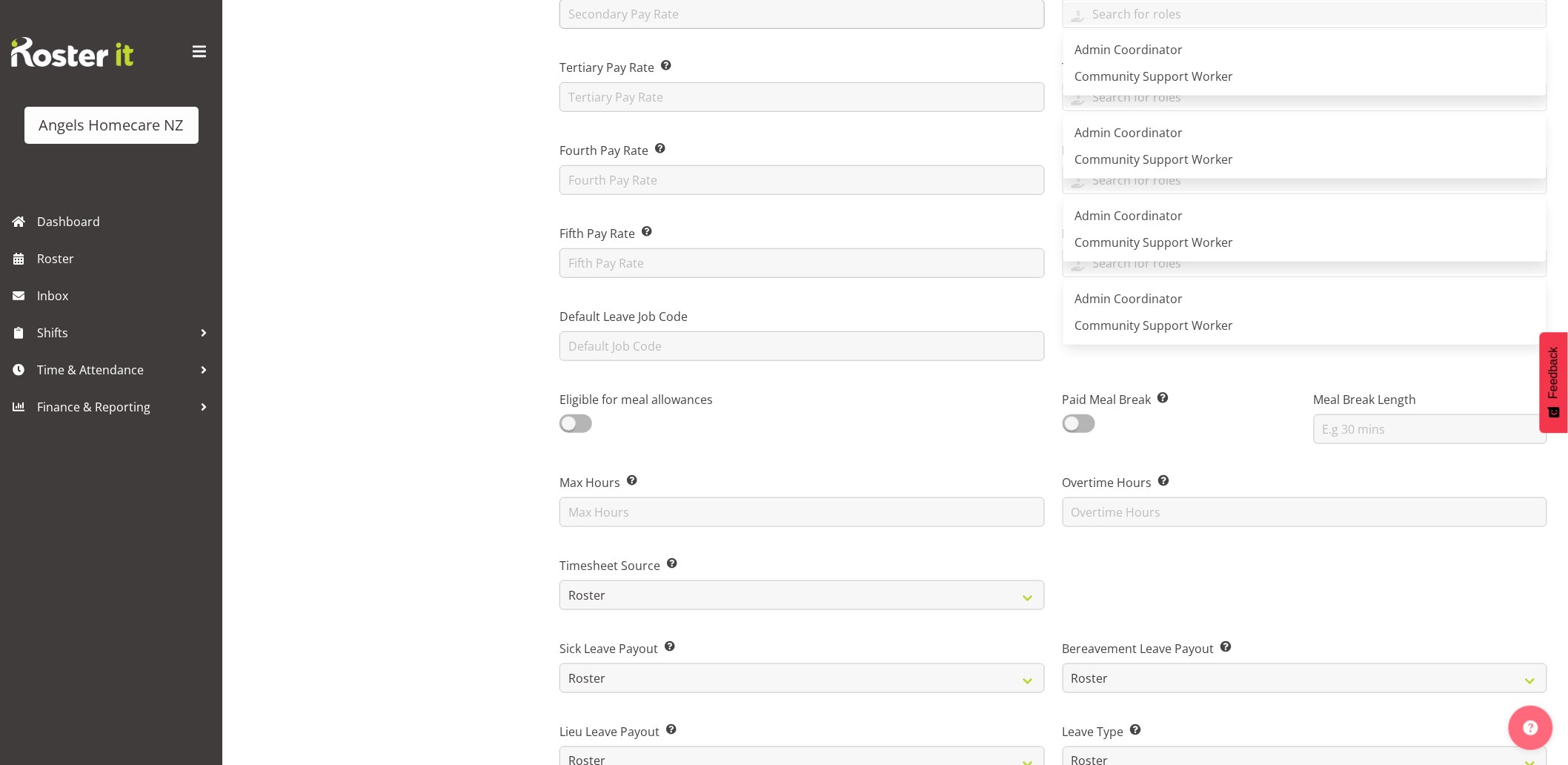
scroll to position [824, 0]
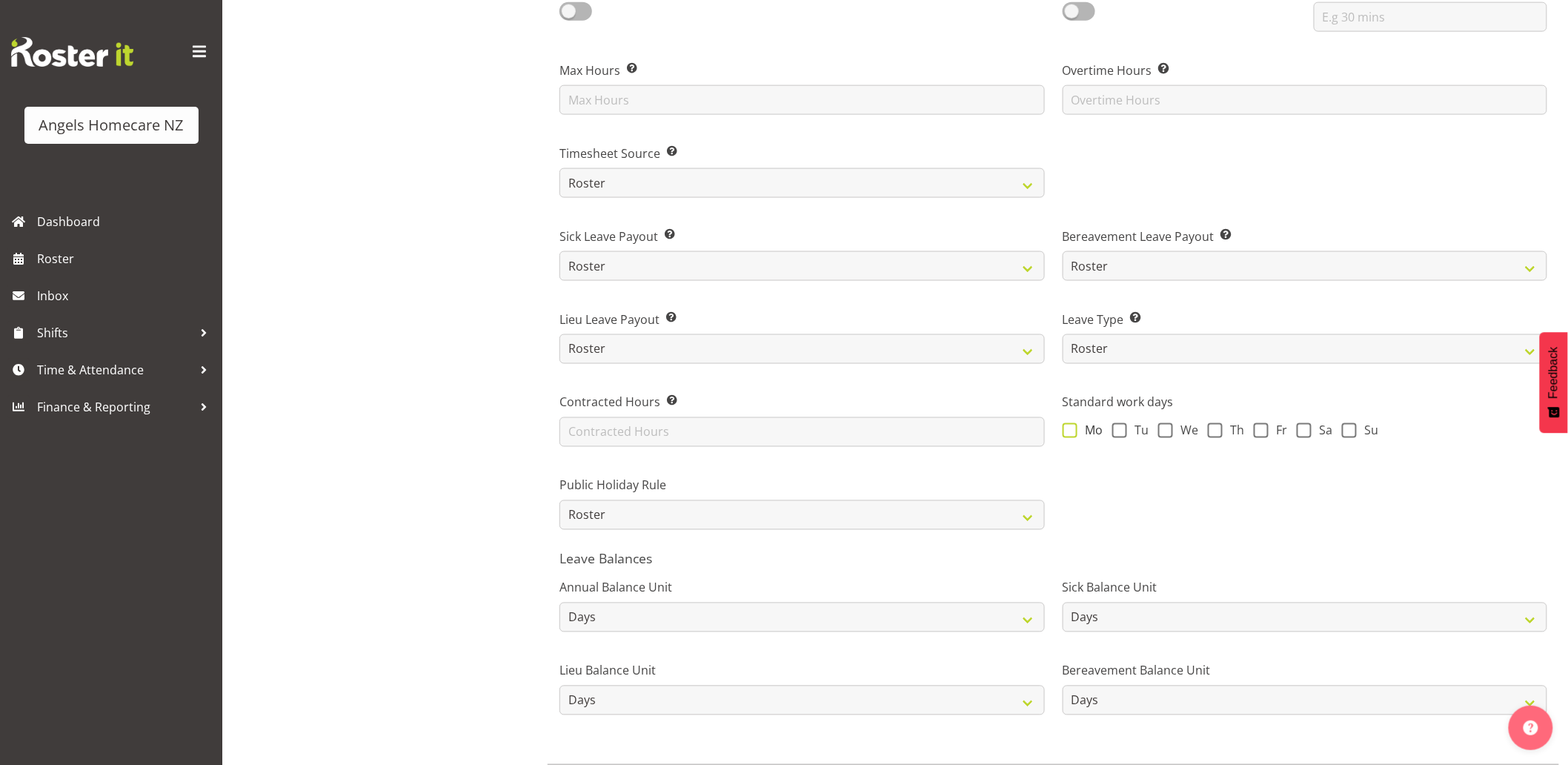
click at [1071, 433] on span at bounding box center [1071, 431] width 15 height 15
click at [1071, 433] on input "Mo" at bounding box center [1068, 430] width 9 height 9
checkbox input "true"
click at [1299, 428] on span at bounding box center [1304, 431] width 15 height 15
click at [1299, 428] on input "Sa" at bounding box center [1302, 430] width 9 height 9
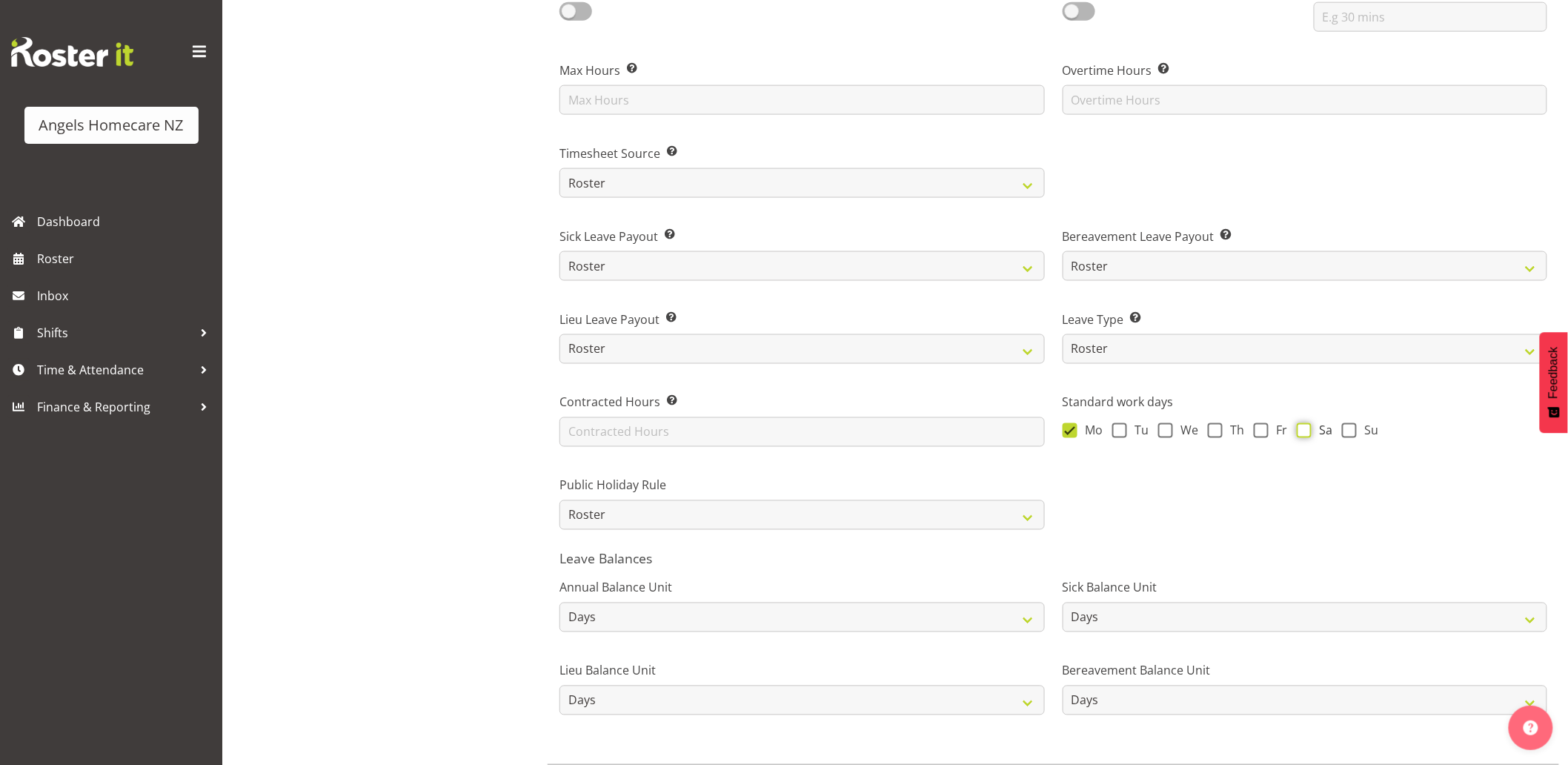
checkbox input "true"
click at [1213, 427] on span at bounding box center [1215, 431] width 15 height 15
click at [1213, 427] on input "Th" at bounding box center [1212, 430] width 9 height 9
checkbox input "true"
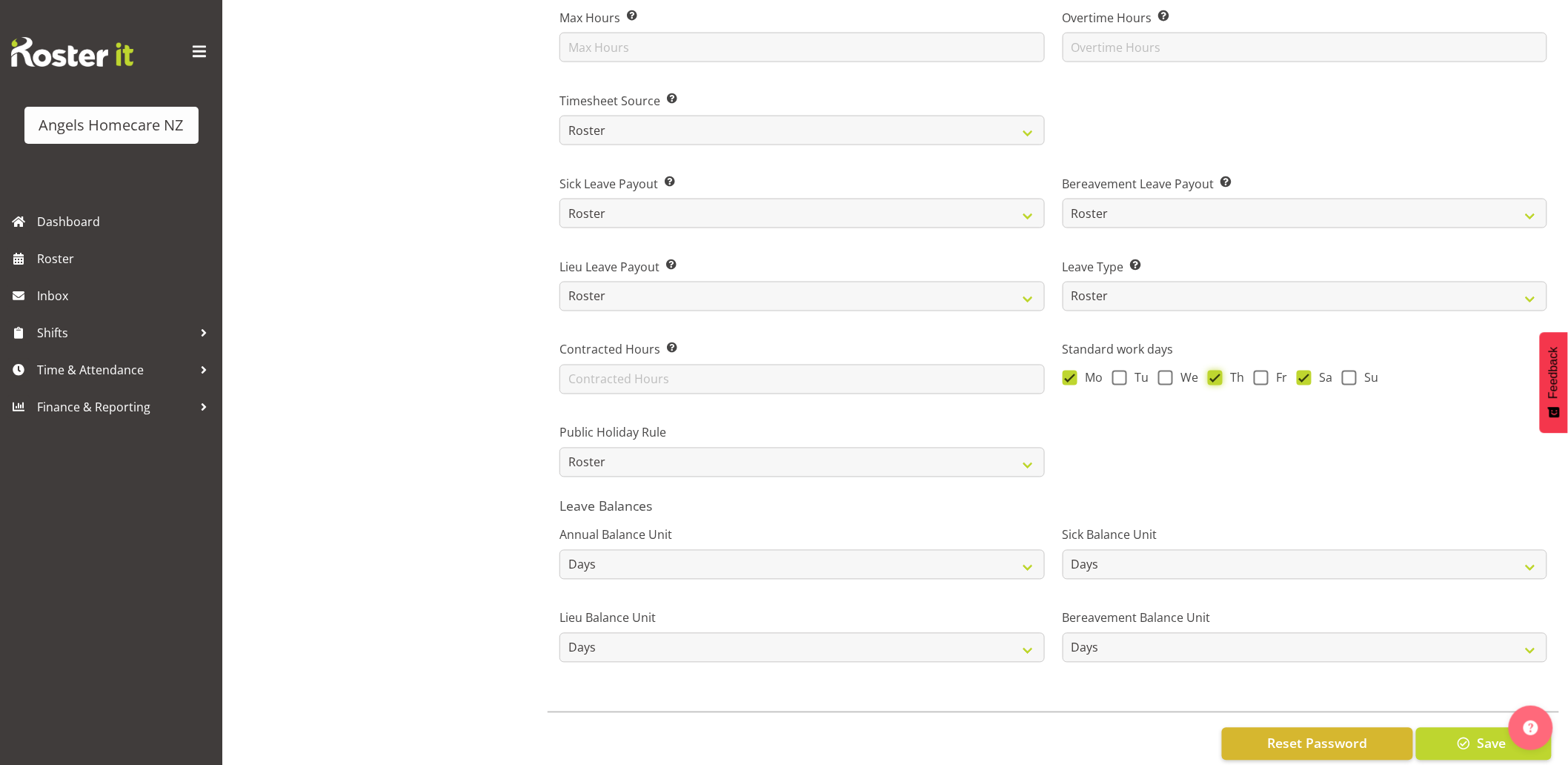
scroll to position [906, 0]
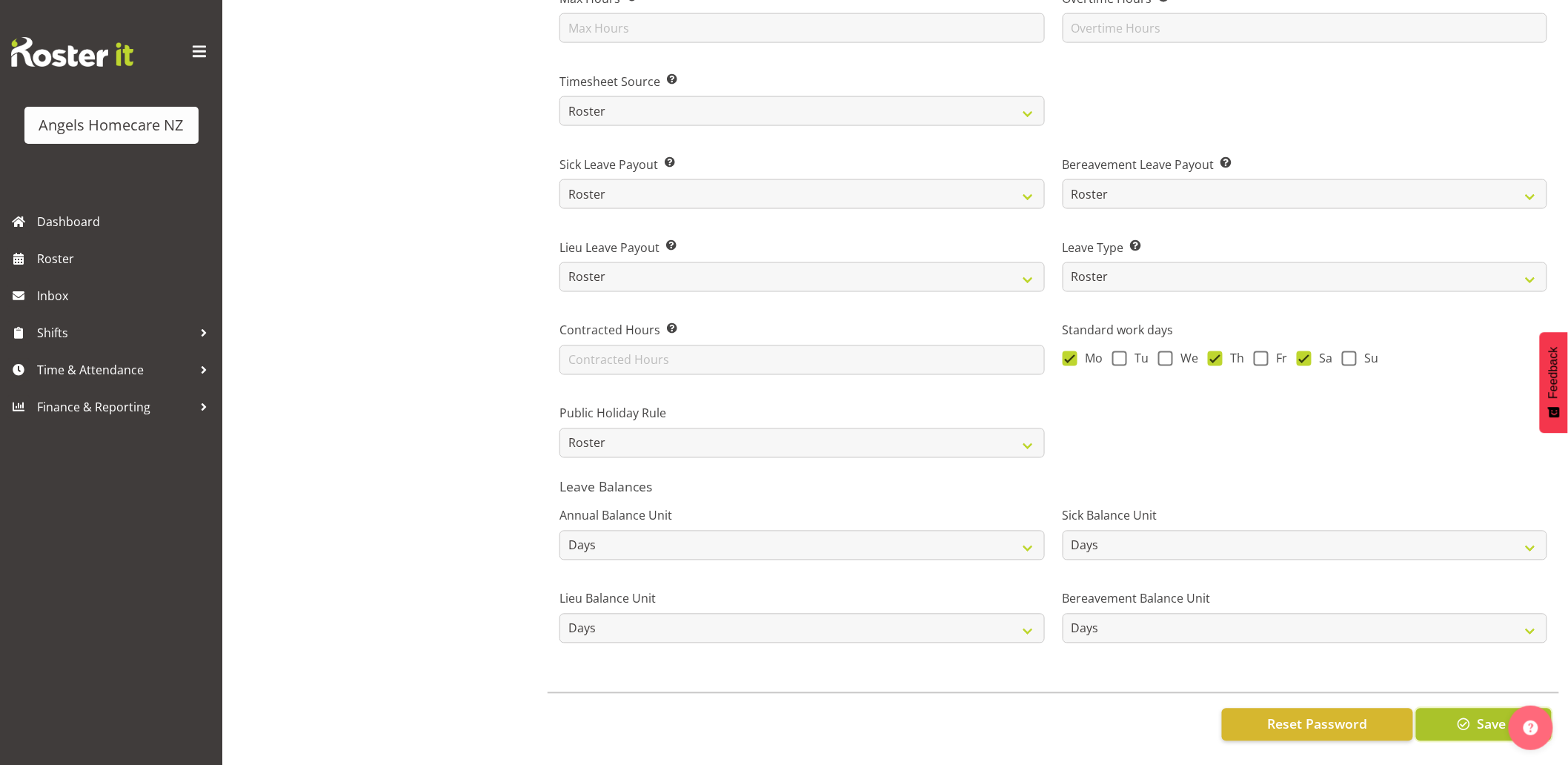
click at [1451, 709] on button "Save" at bounding box center [1484, 725] width 136 height 33
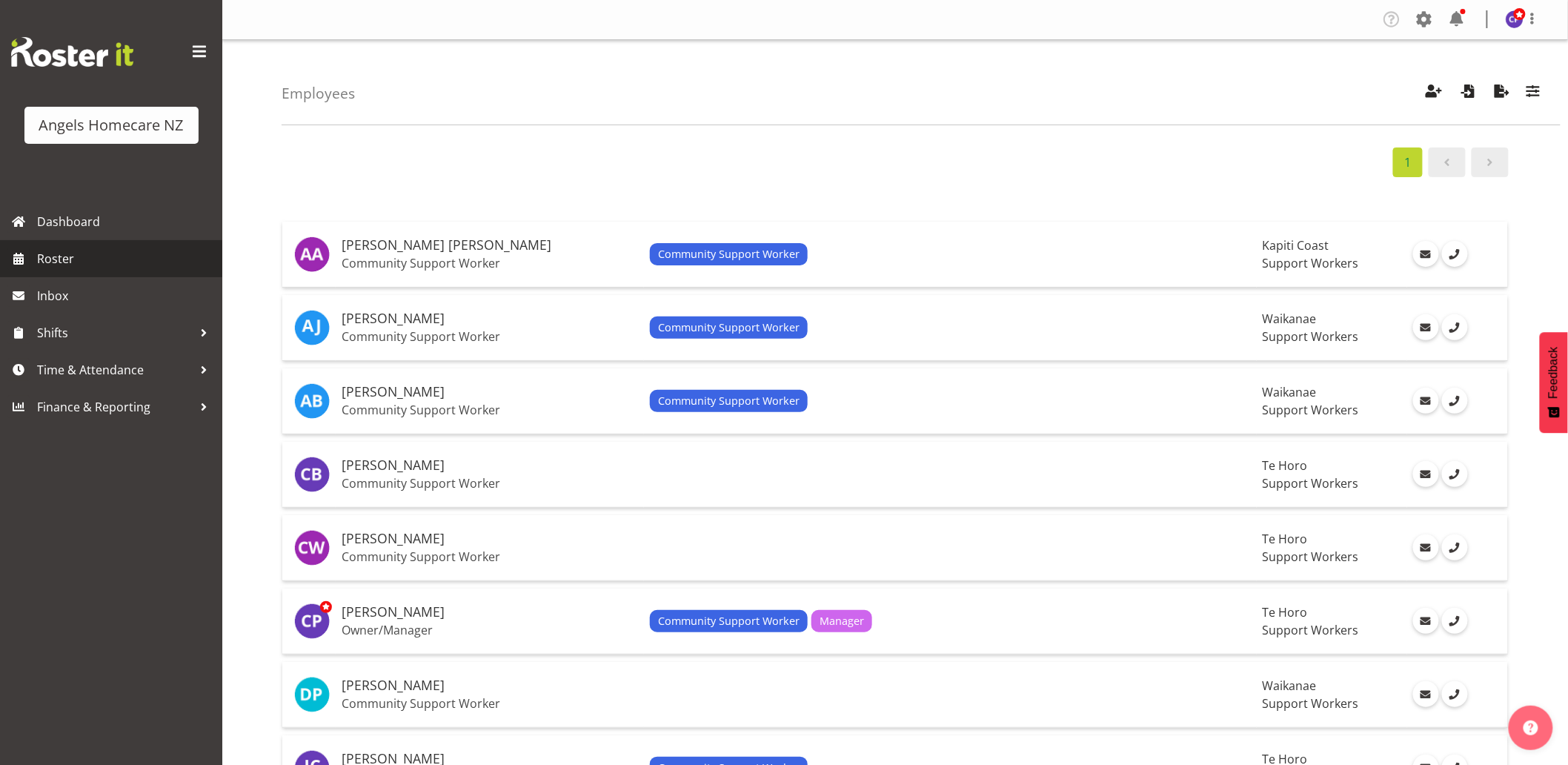
click at [63, 256] on span "Roster" at bounding box center [126, 259] width 178 height 23
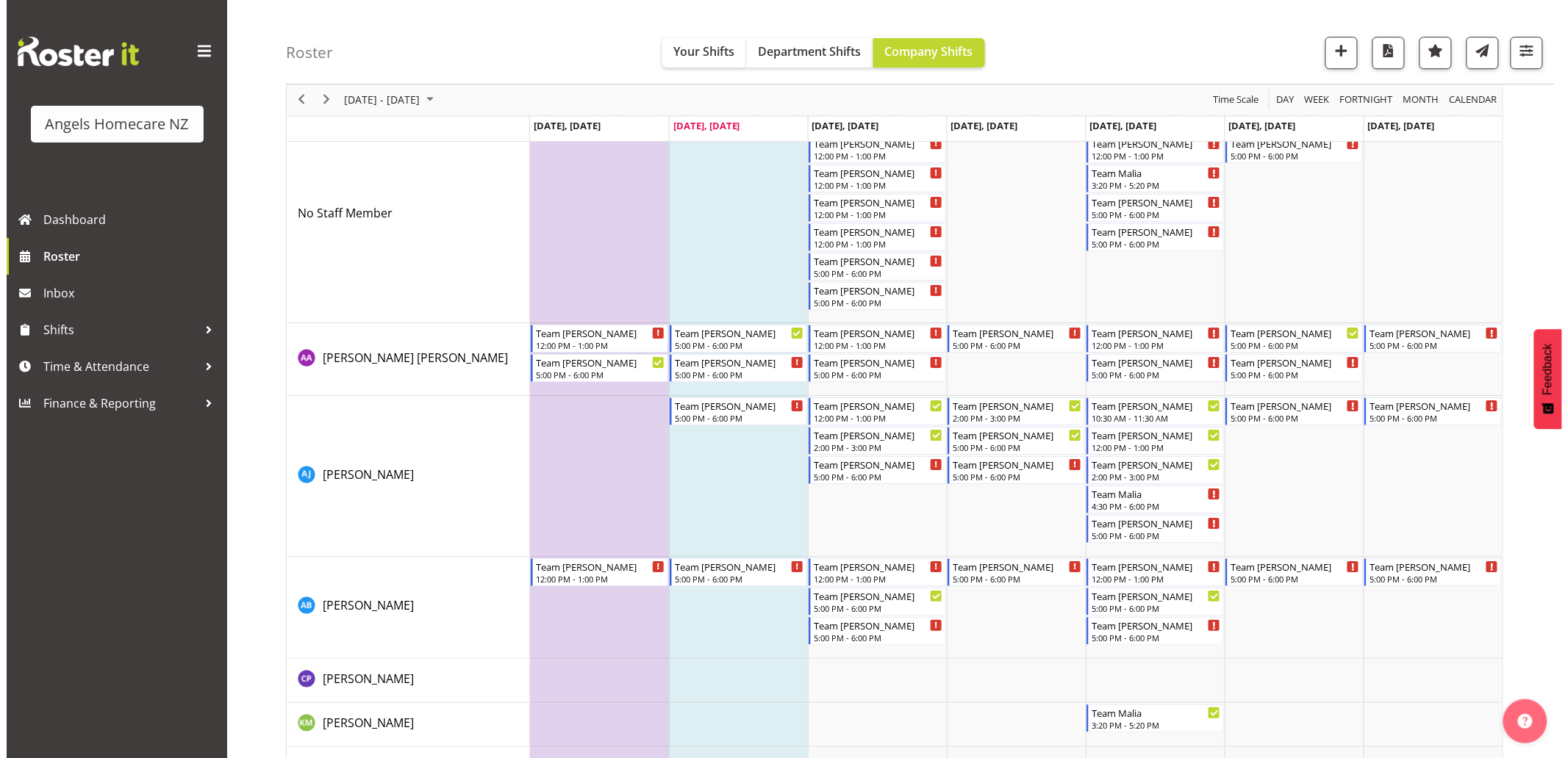
scroll to position [2040, 0]
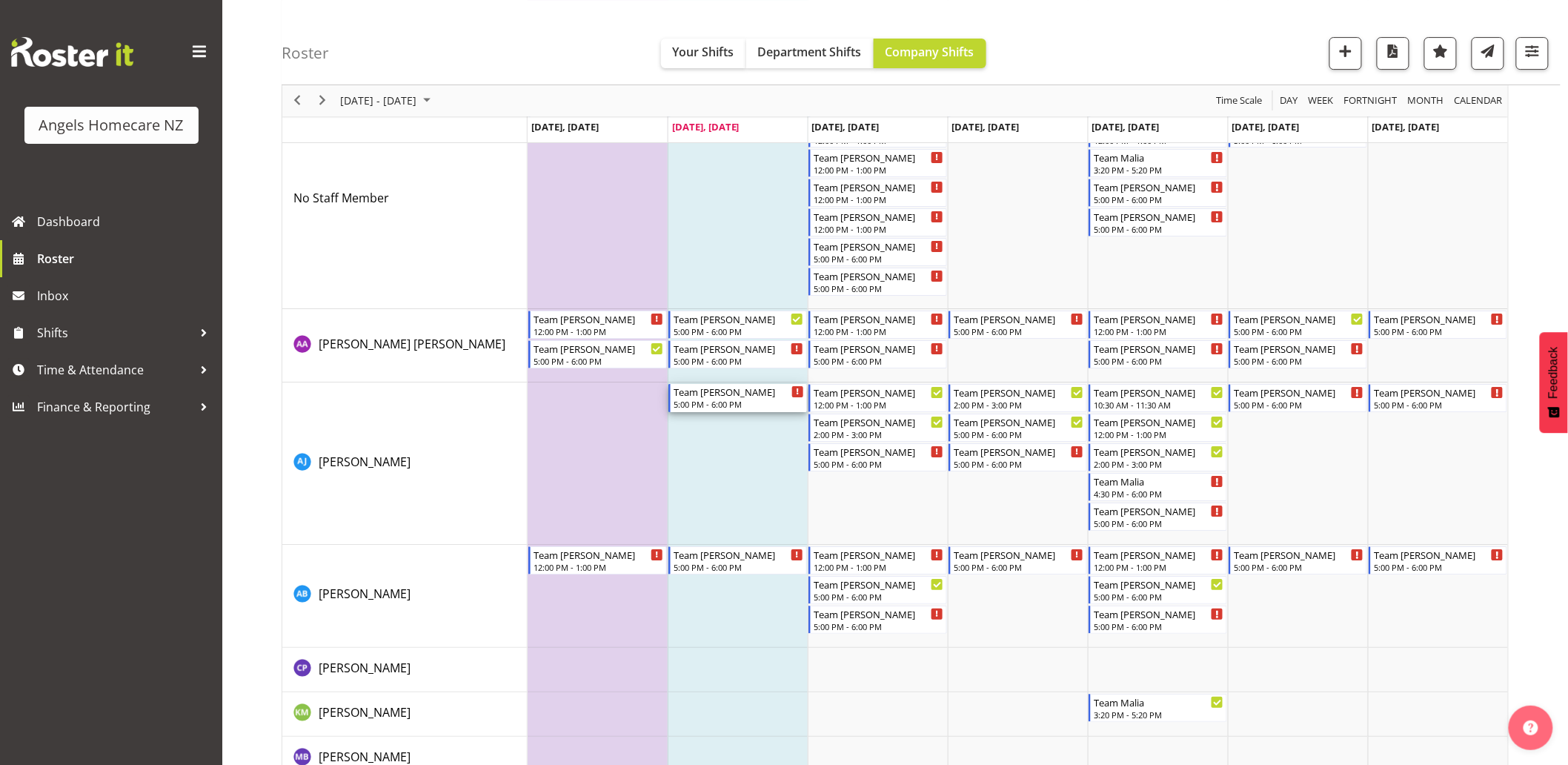
click at [731, 397] on div "Team Mary 5:00 PM - 6:00 PM" at bounding box center [738, 398] width 130 height 28
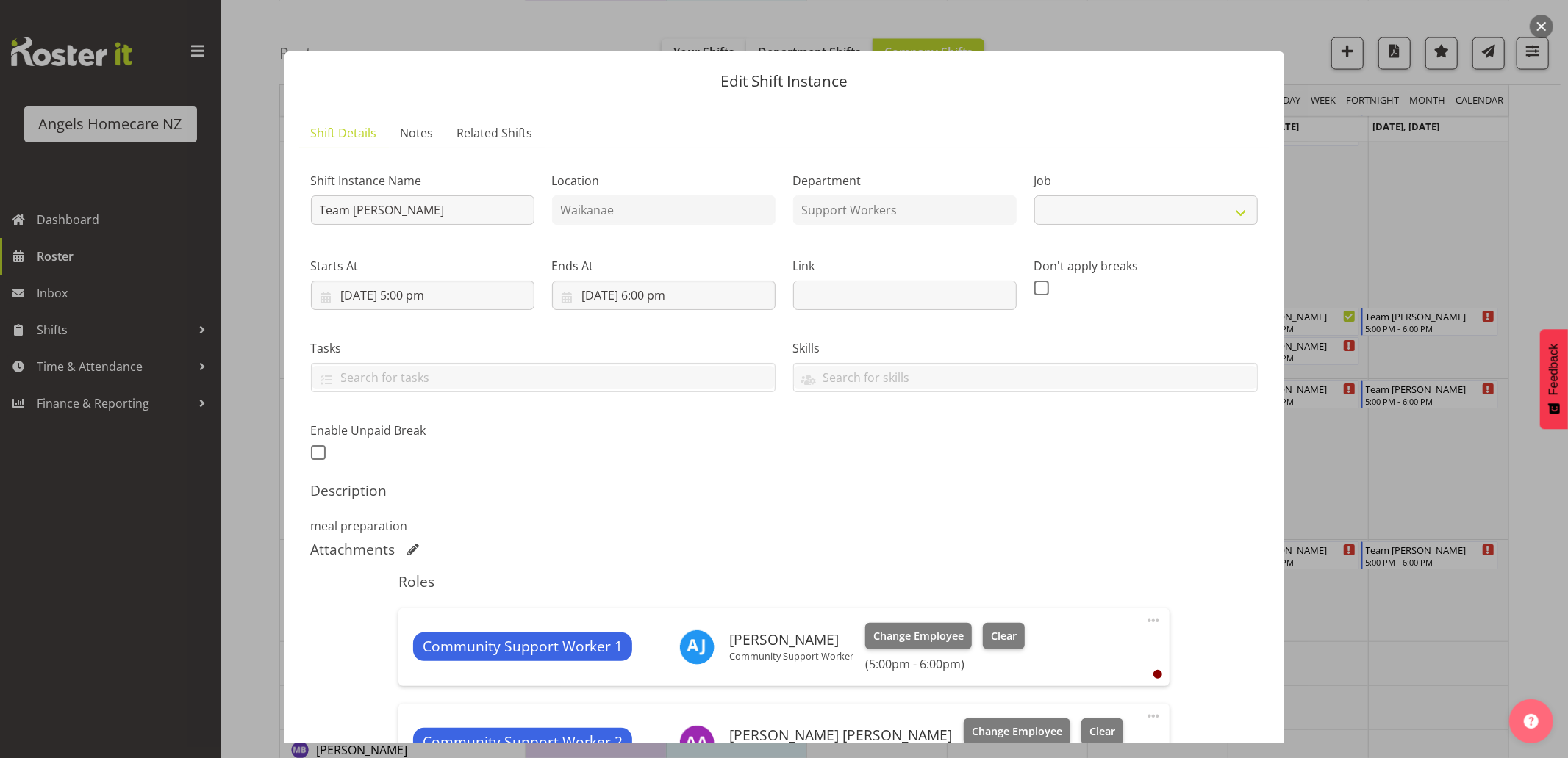
select select "10686"
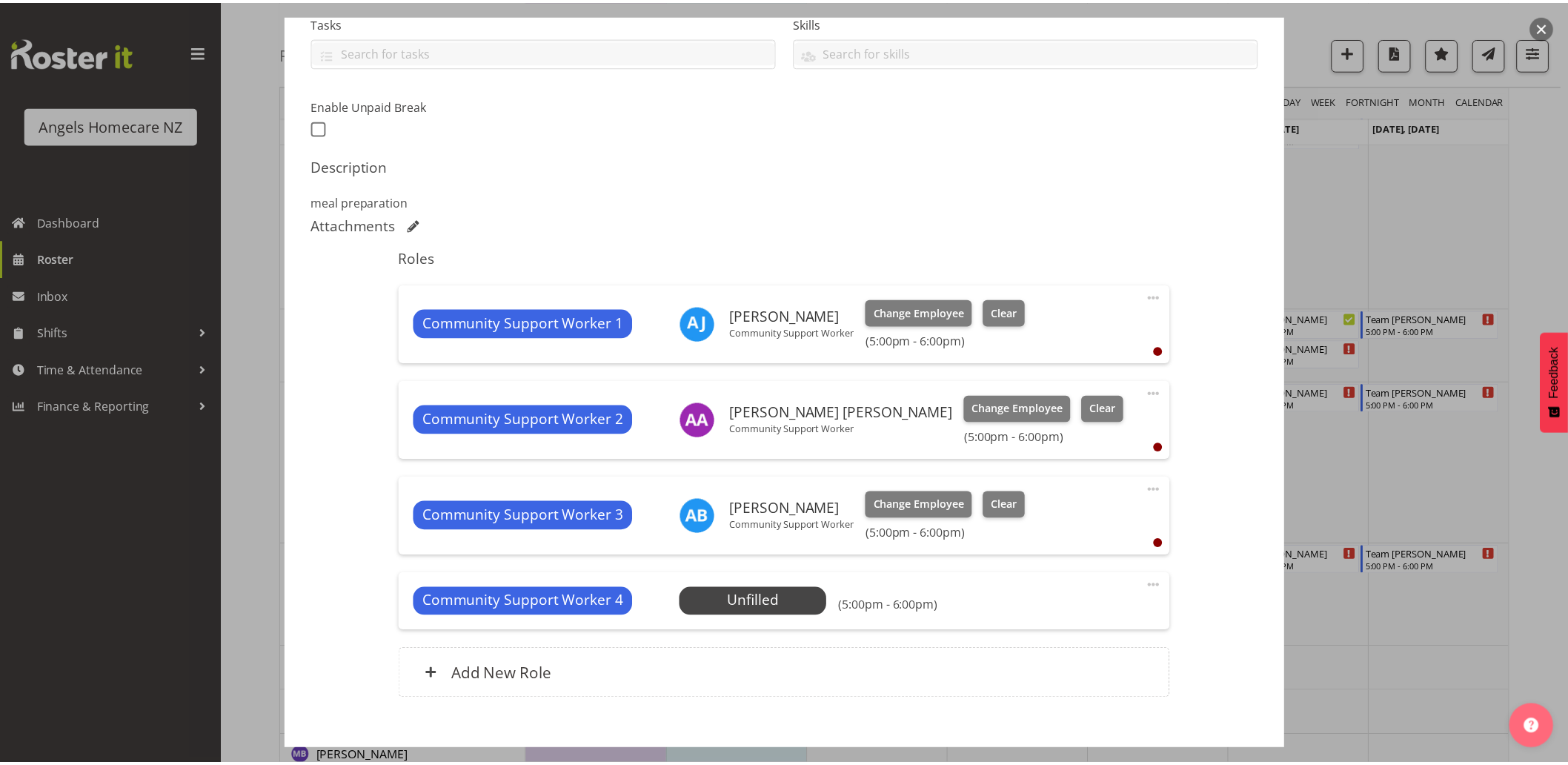
scroll to position [411, 0]
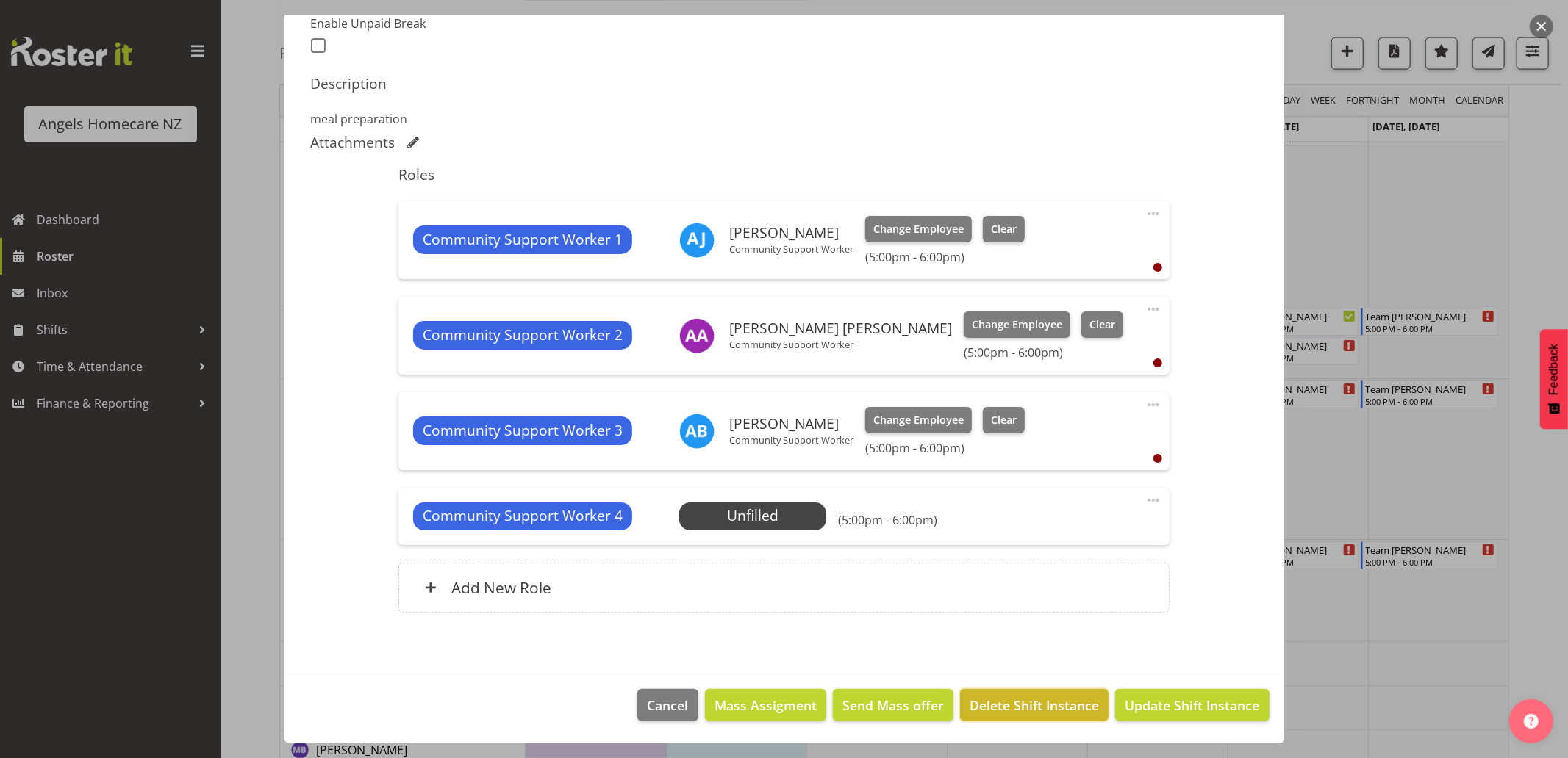
click at [1025, 707] on span "Delete Shift Instance" at bounding box center [1034, 705] width 129 height 20
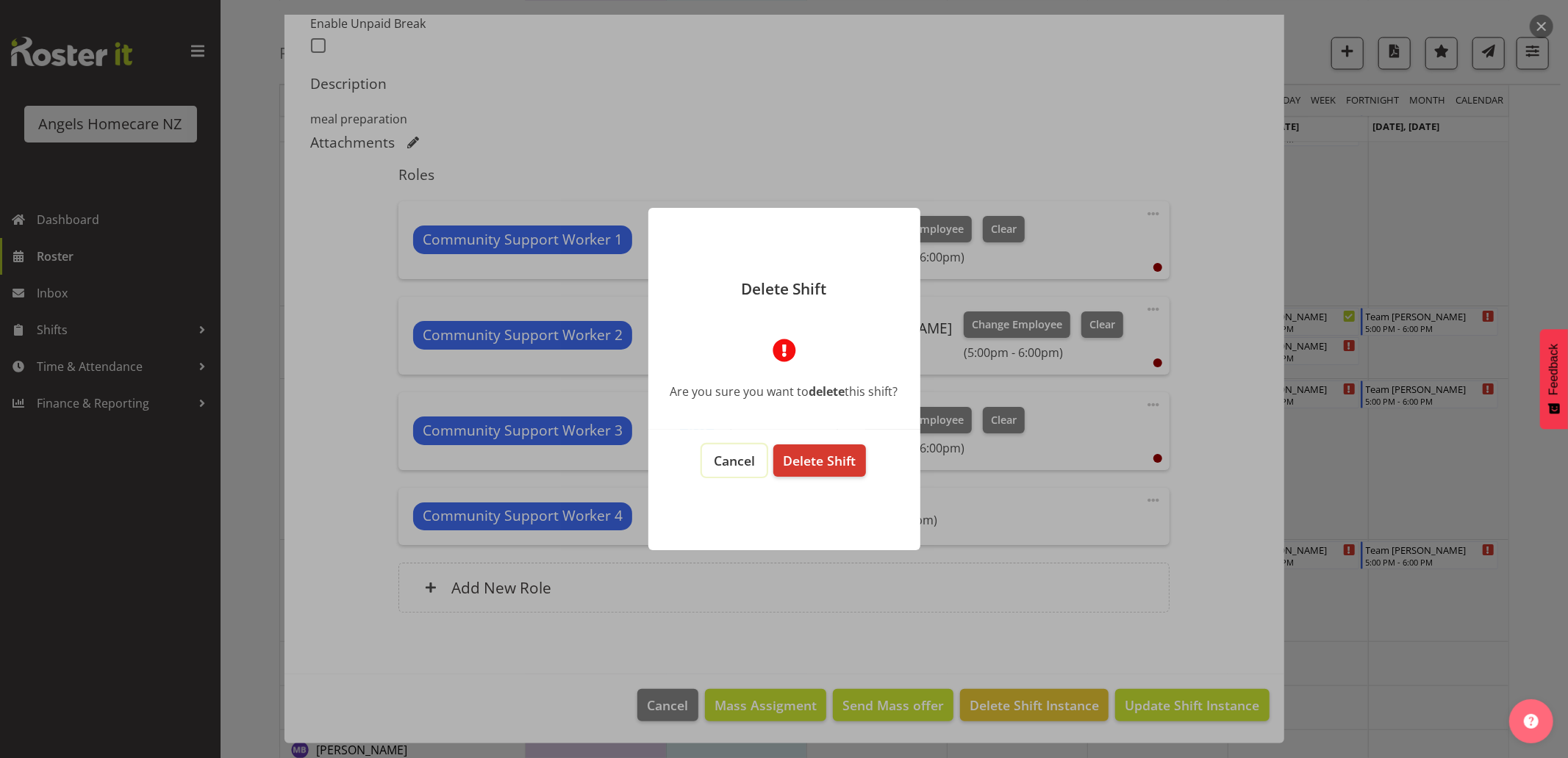
click at [746, 459] on span "Cancel" at bounding box center [734, 460] width 41 height 18
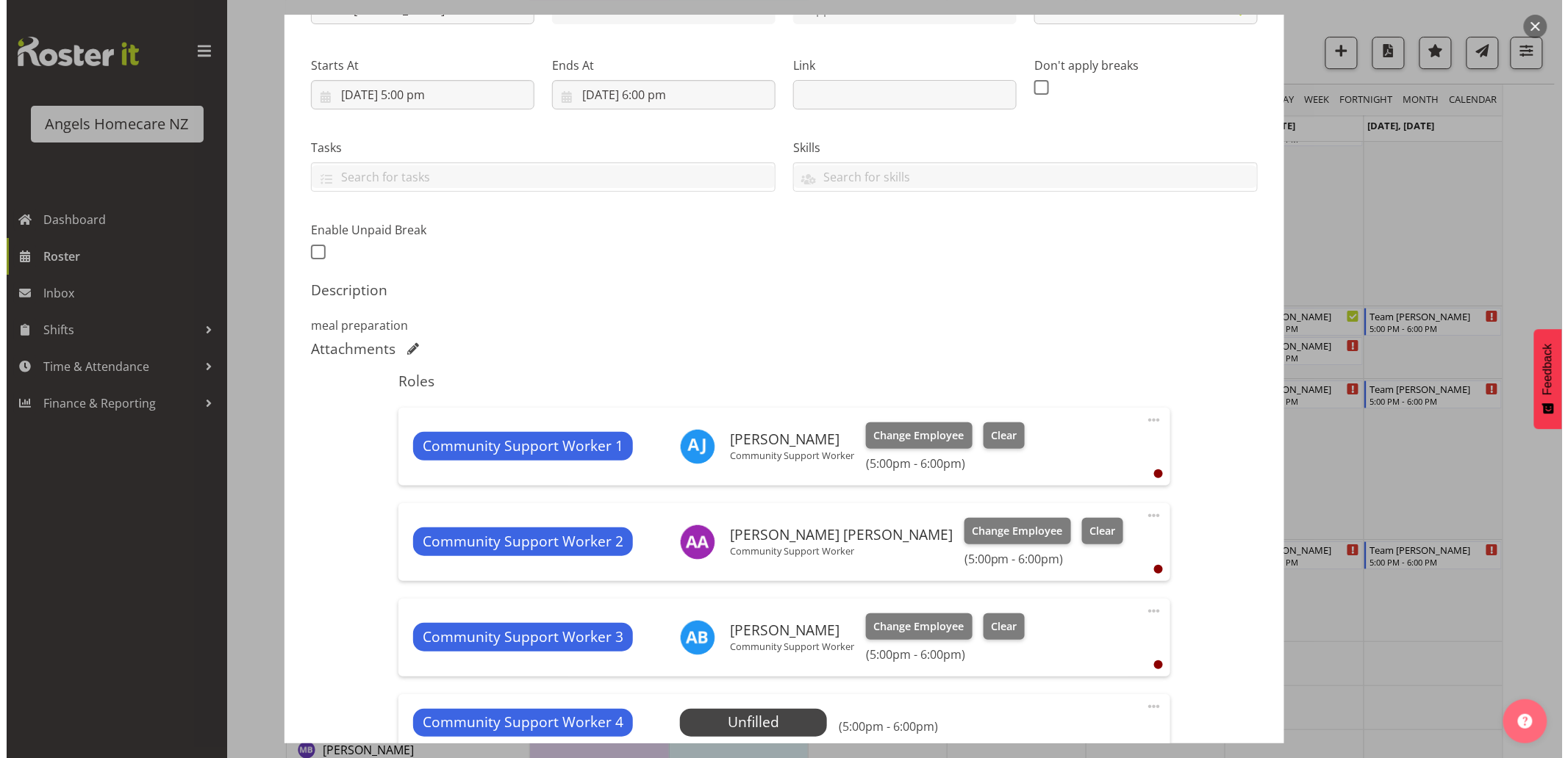
scroll to position [0, 0]
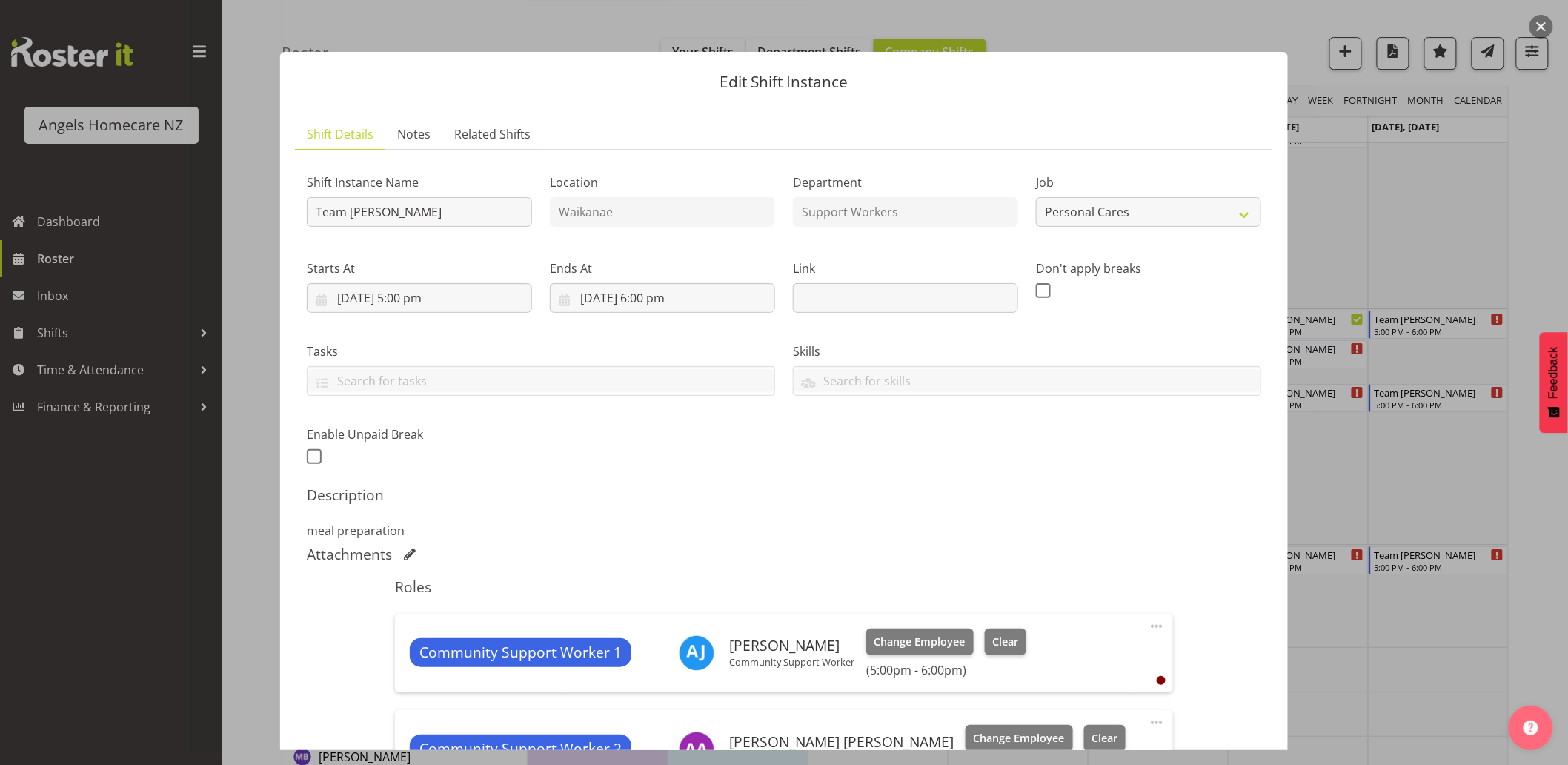
click at [1433, 484] on div at bounding box center [784, 382] width 1568 height 765
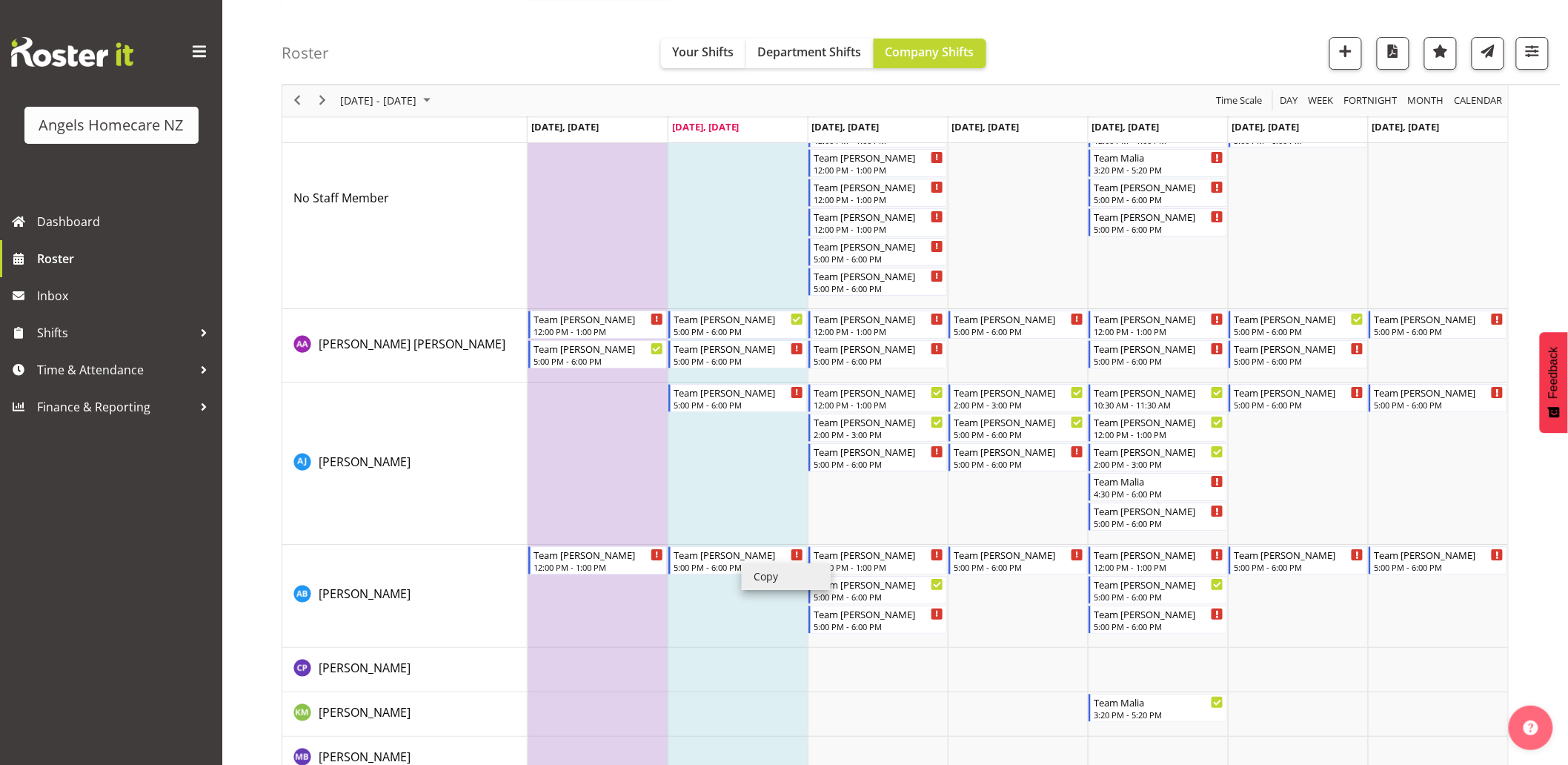
click at [775, 468] on td "Timeline Week of September 23, 2025" at bounding box center [738, 464] width 140 height 162
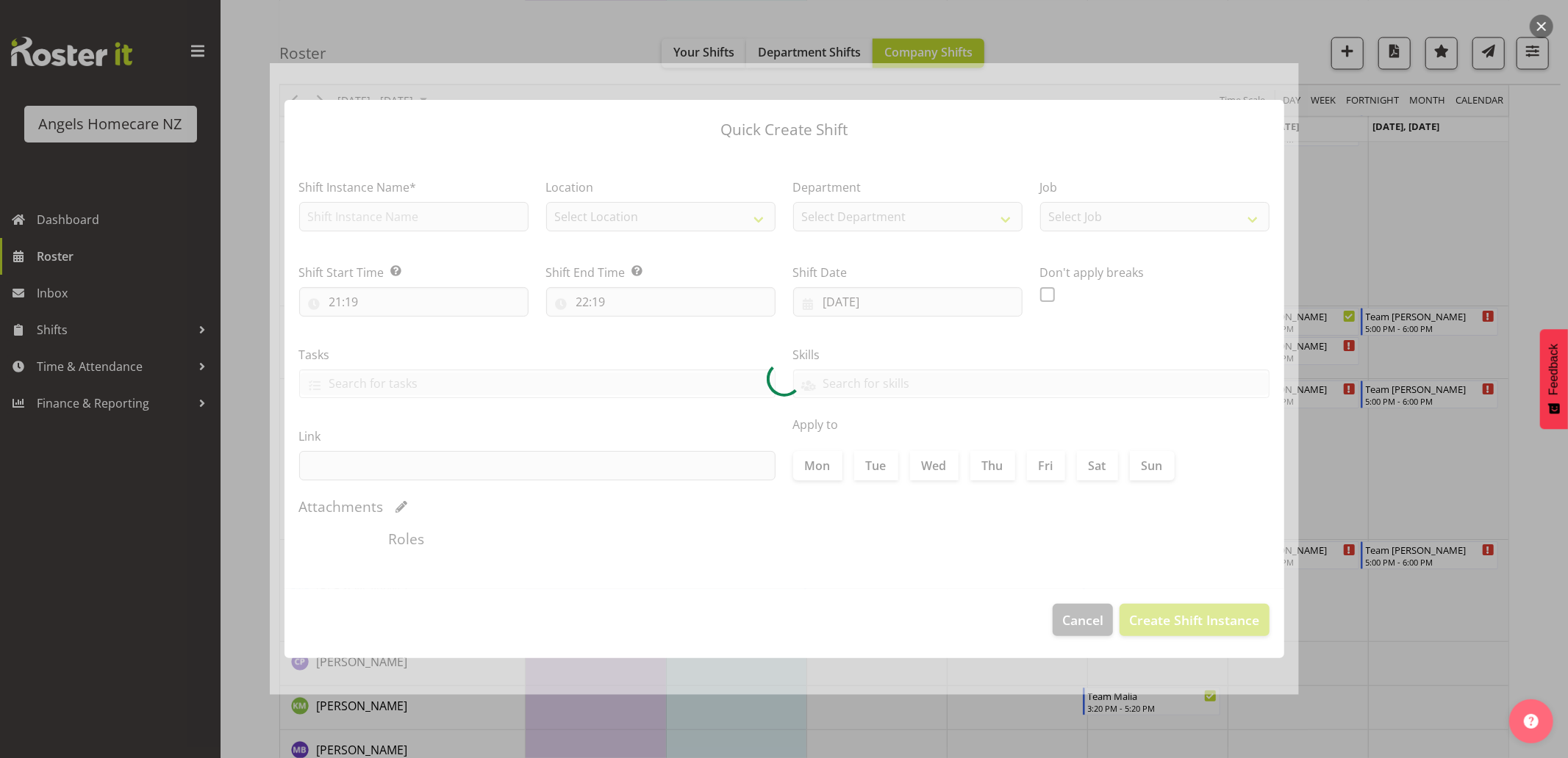
checkbox input "true"
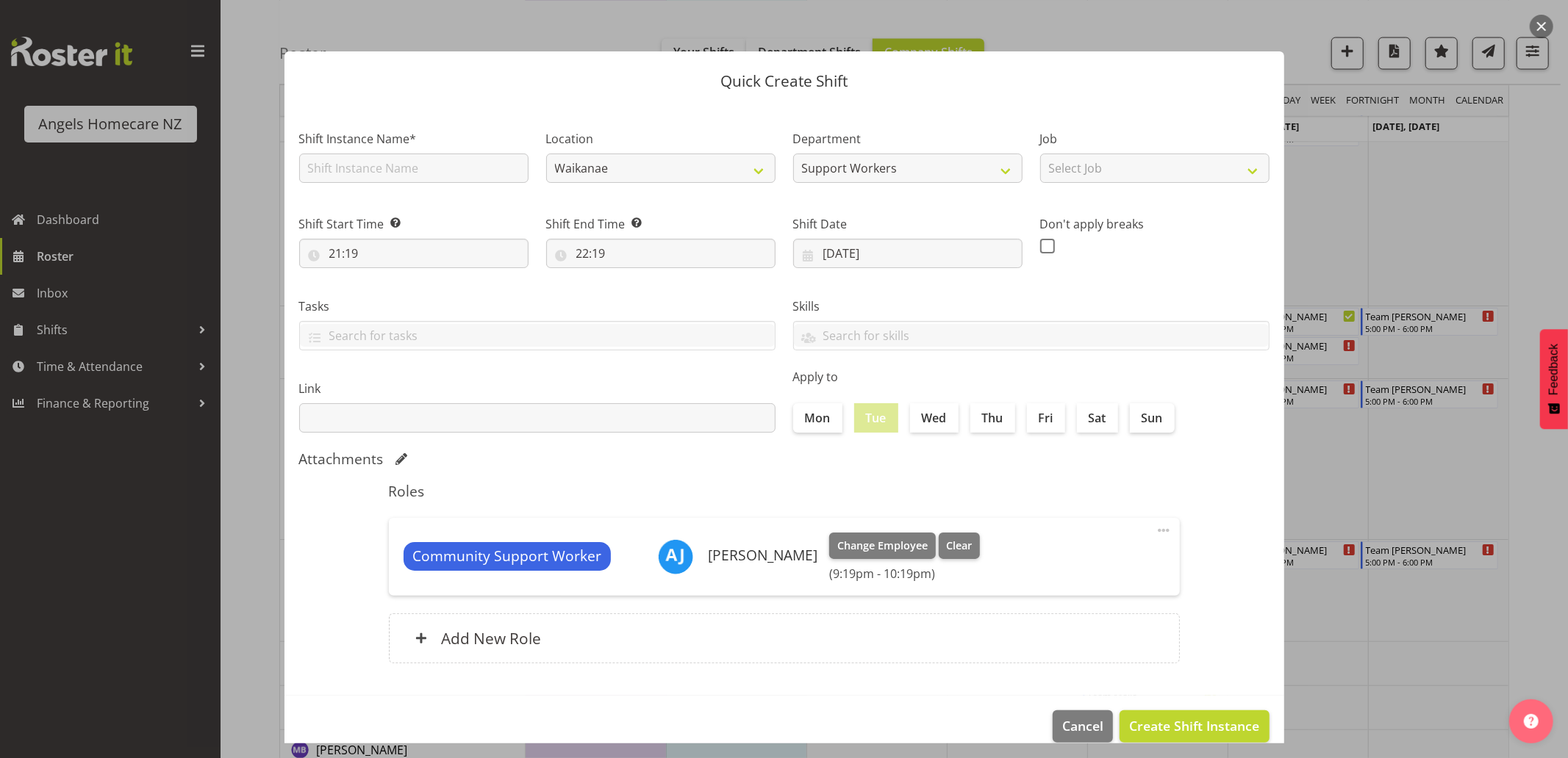
click at [1414, 472] on div at bounding box center [784, 379] width 1568 height 758
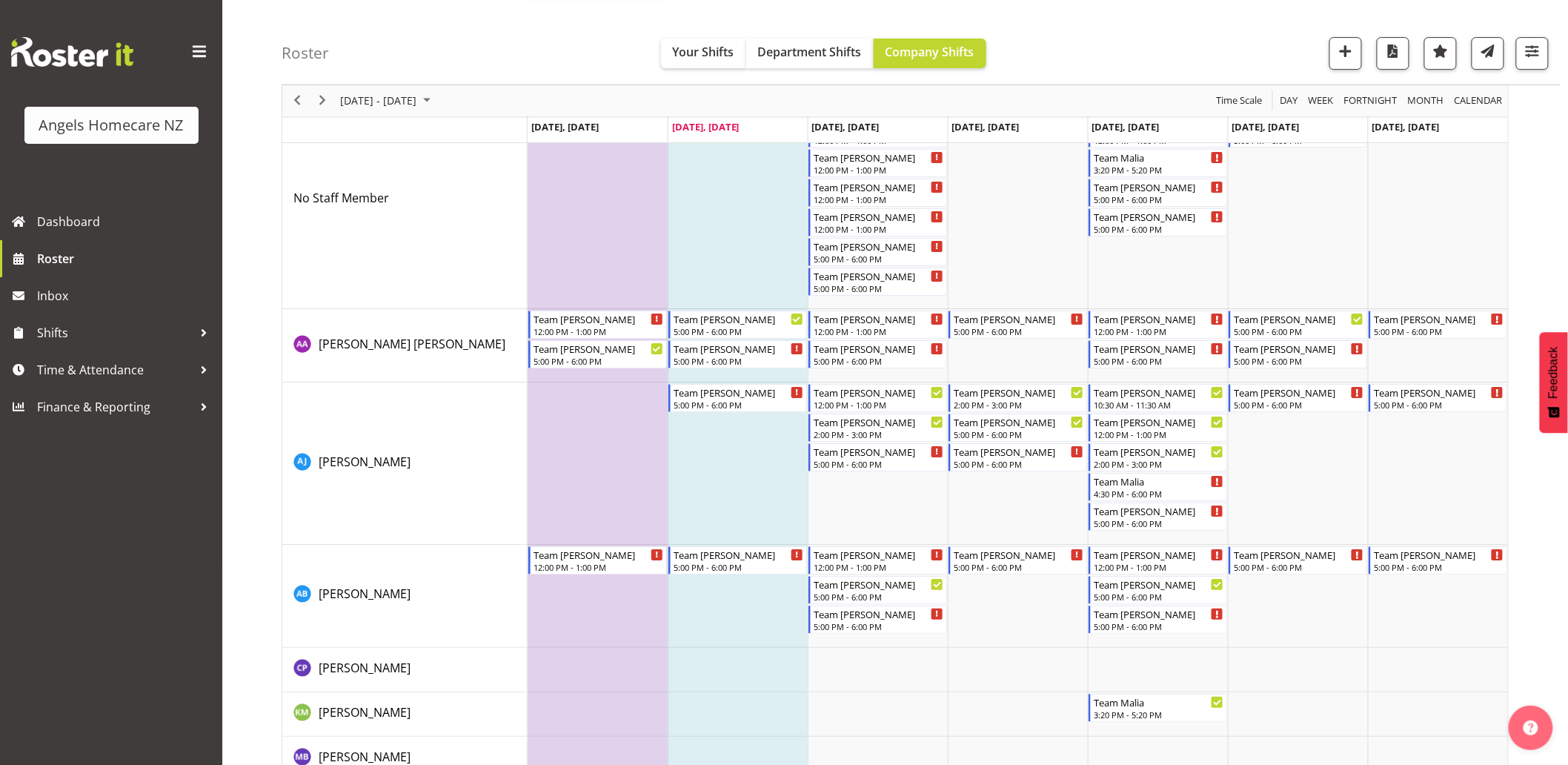
click at [710, 446] on td "Timeline Week of September 23, 2025" at bounding box center [738, 464] width 140 height 162
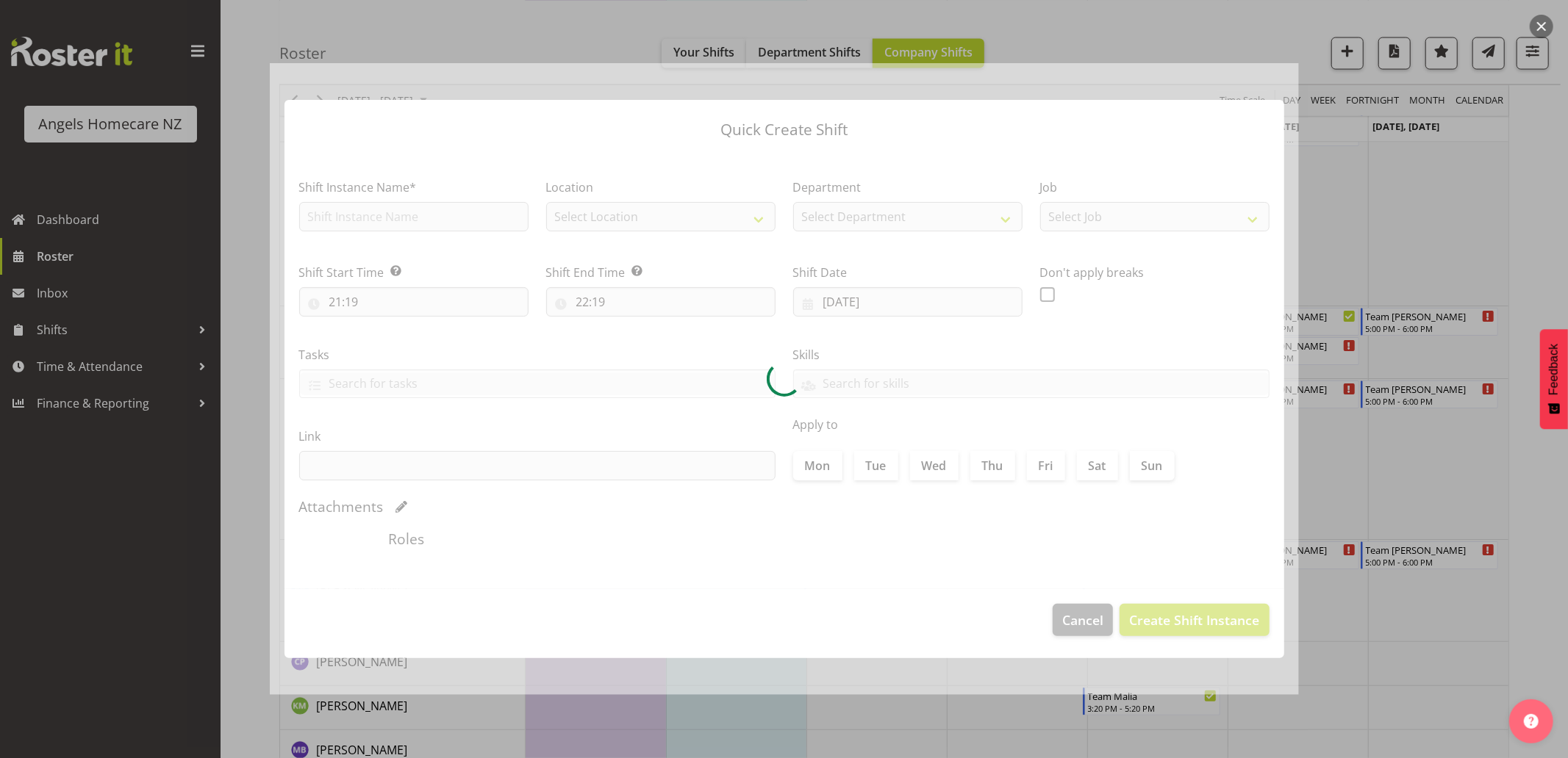
checkbox input "true"
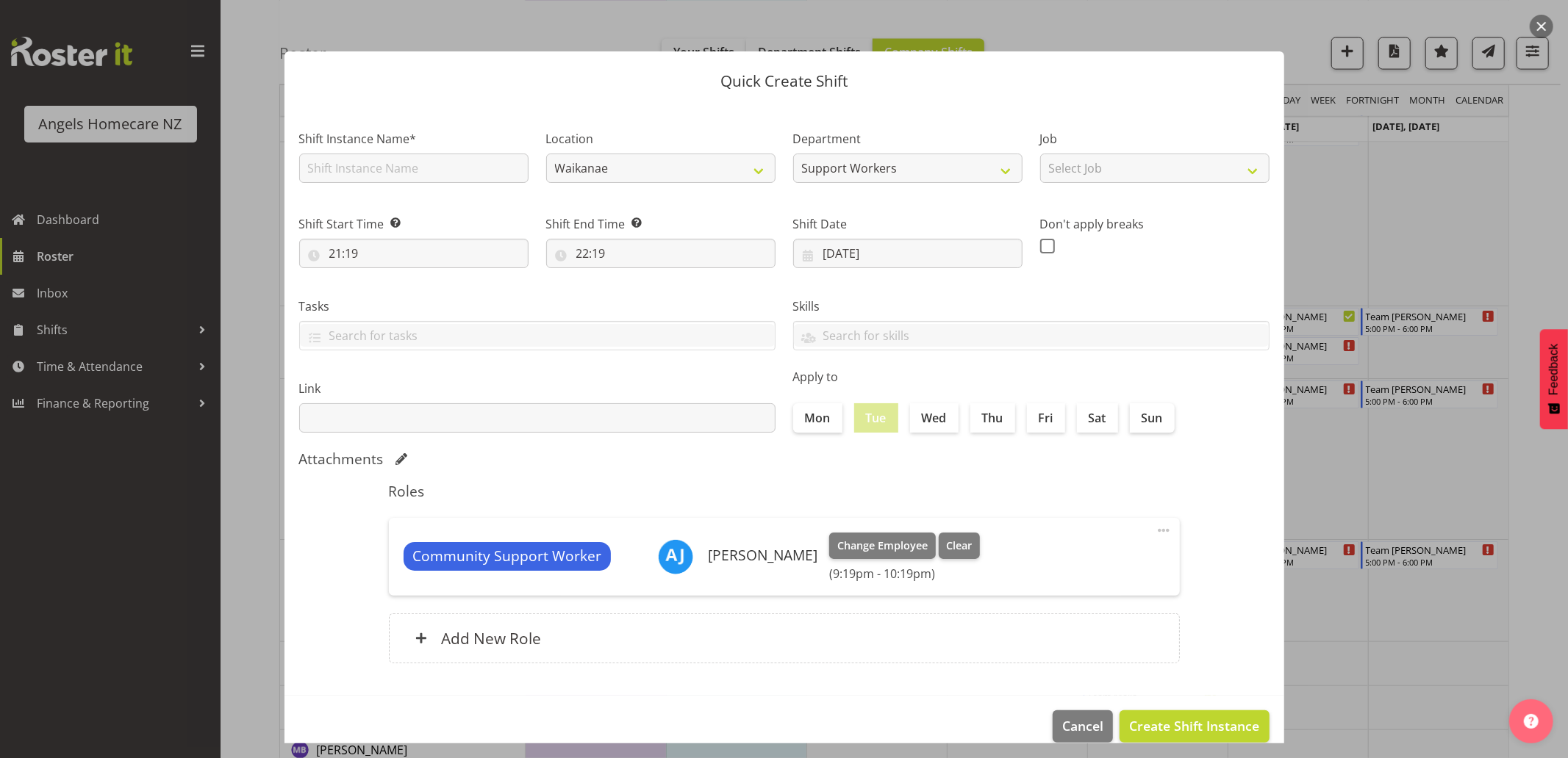
click at [1450, 471] on div at bounding box center [784, 379] width 1568 height 758
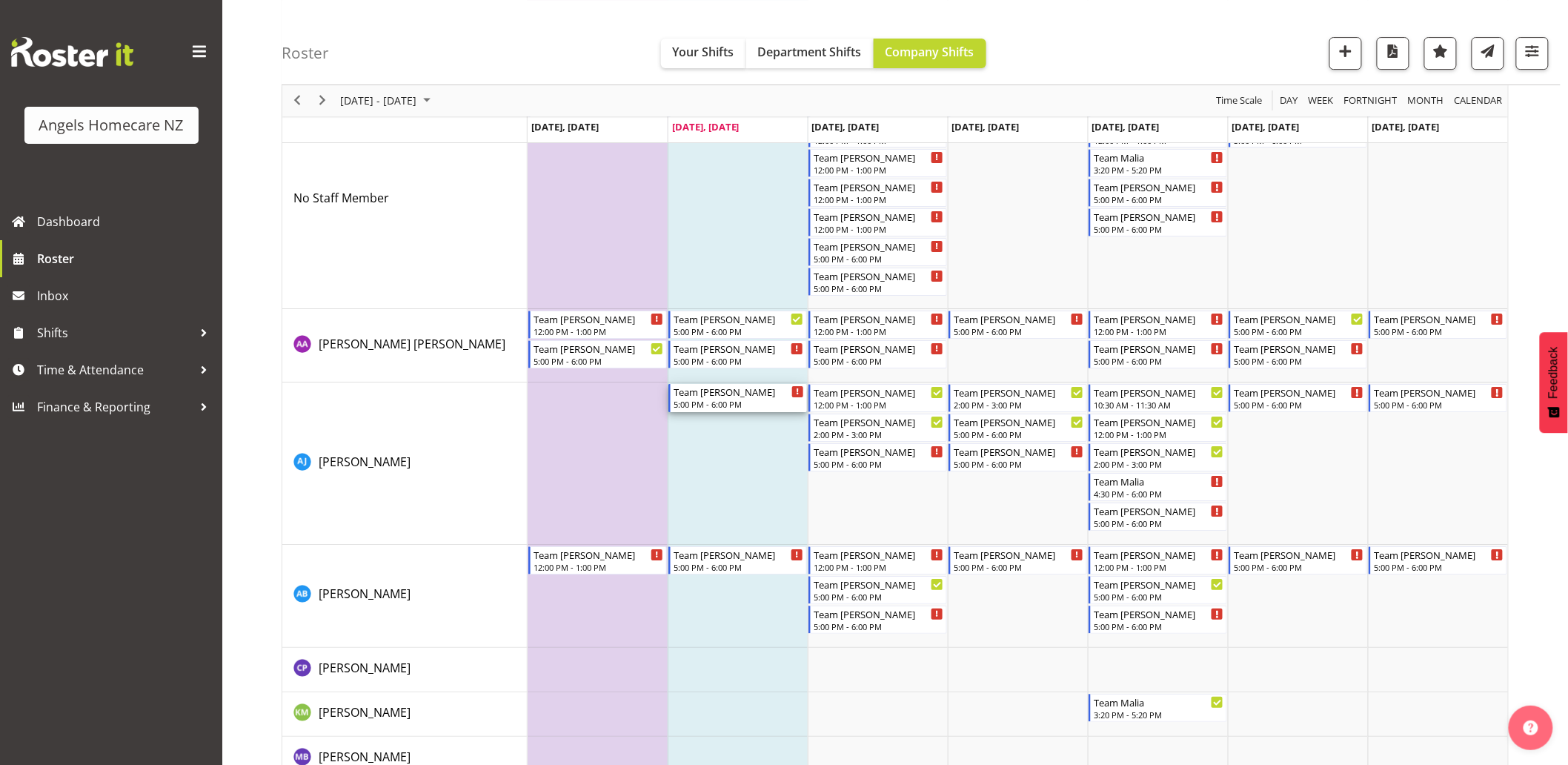
click at [781, 397] on div "Team Mary 5:00 PM - 6:00 PM" at bounding box center [738, 398] width 130 height 28
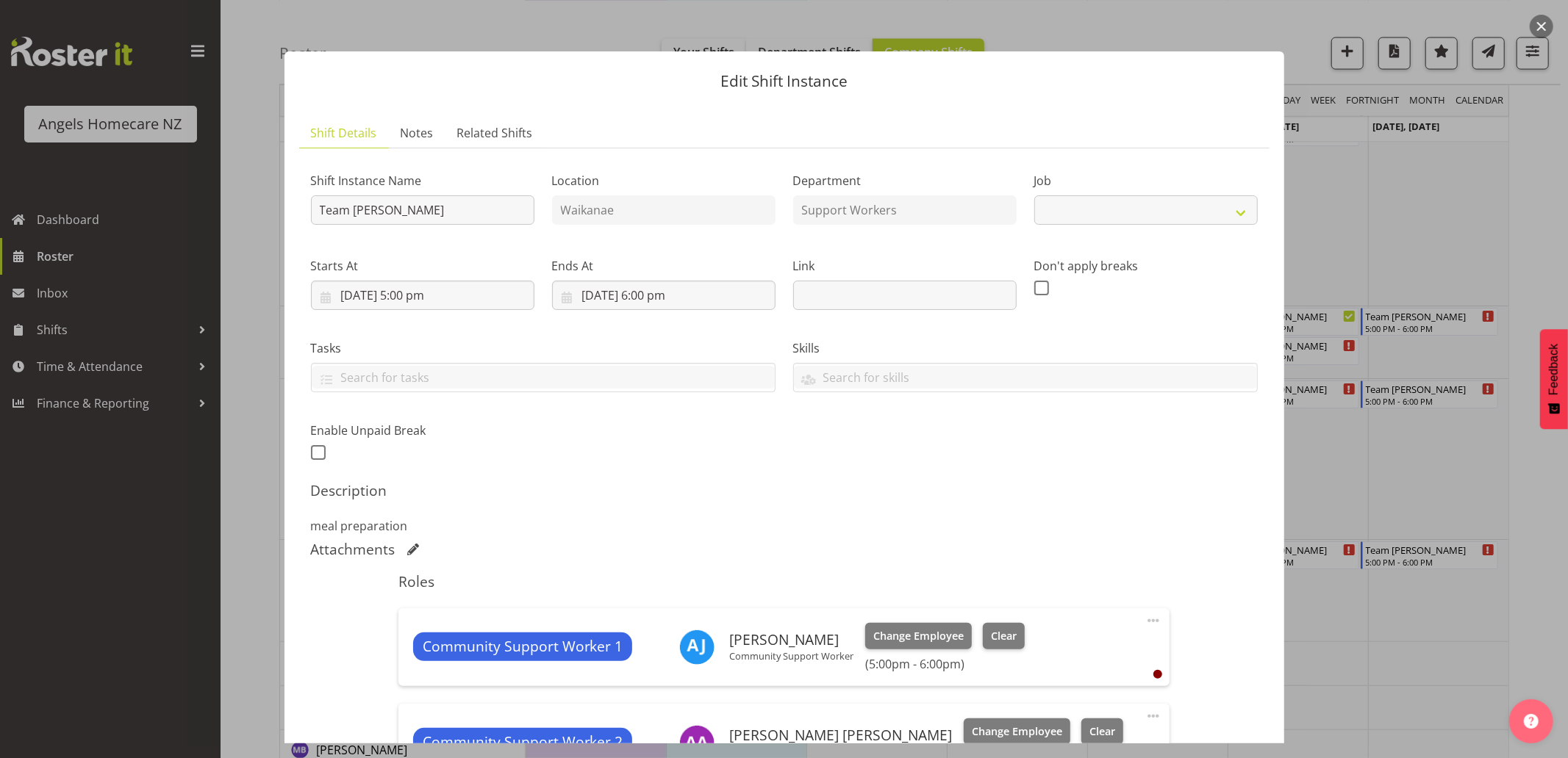
select select "10686"
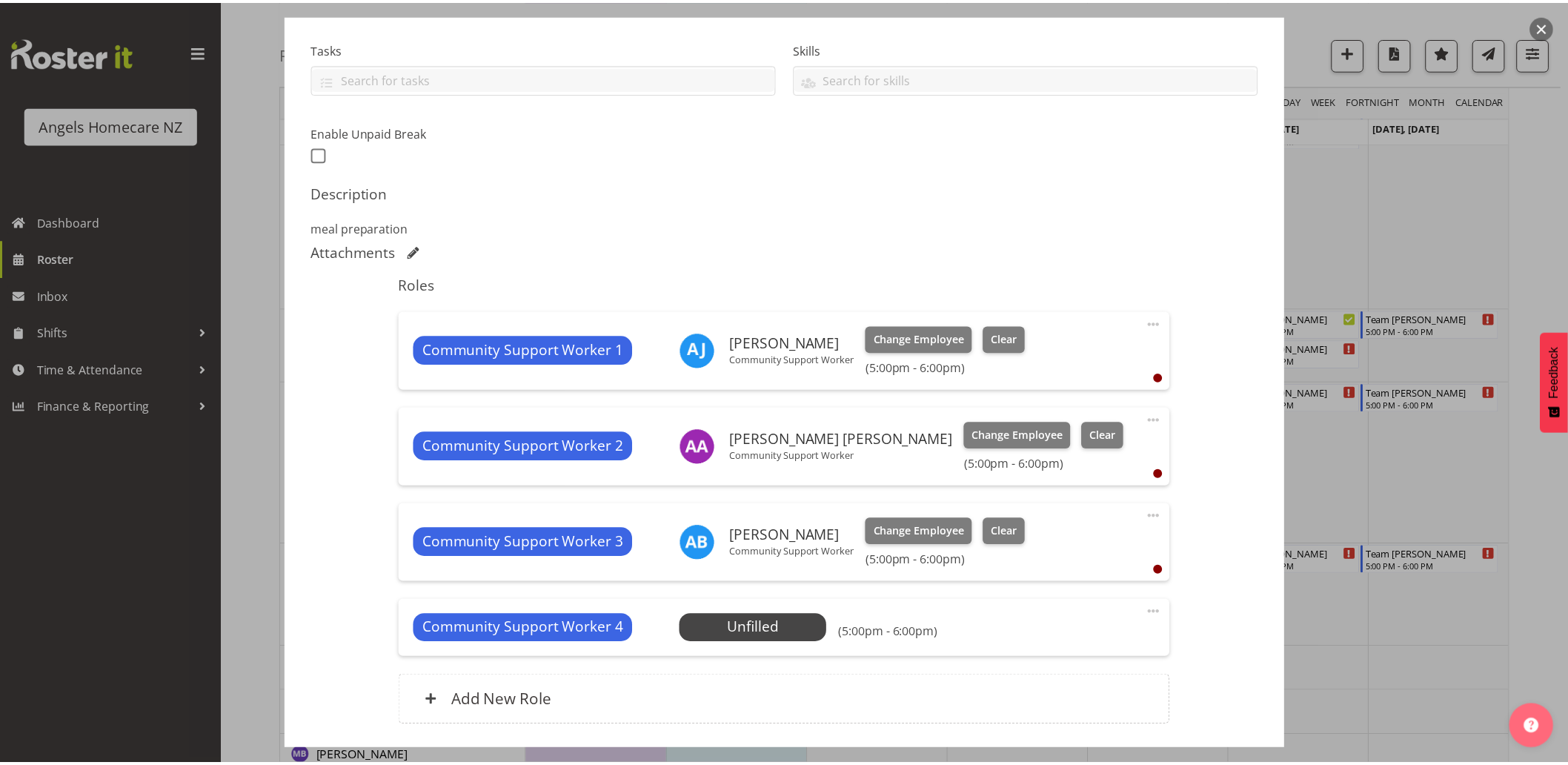
scroll to position [411, 0]
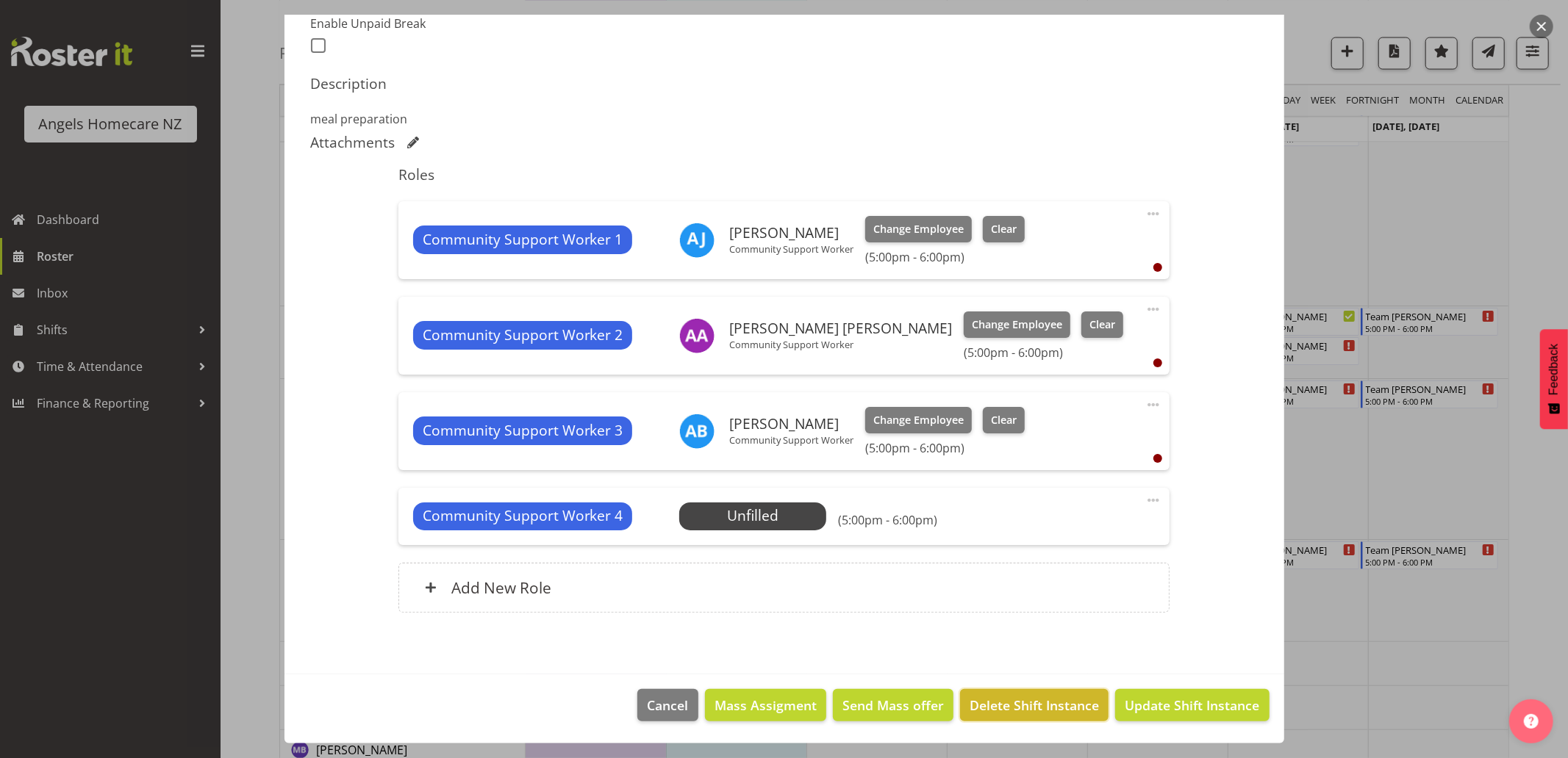
click at [1039, 708] on span "Delete Shift Instance" at bounding box center [1034, 705] width 129 height 20
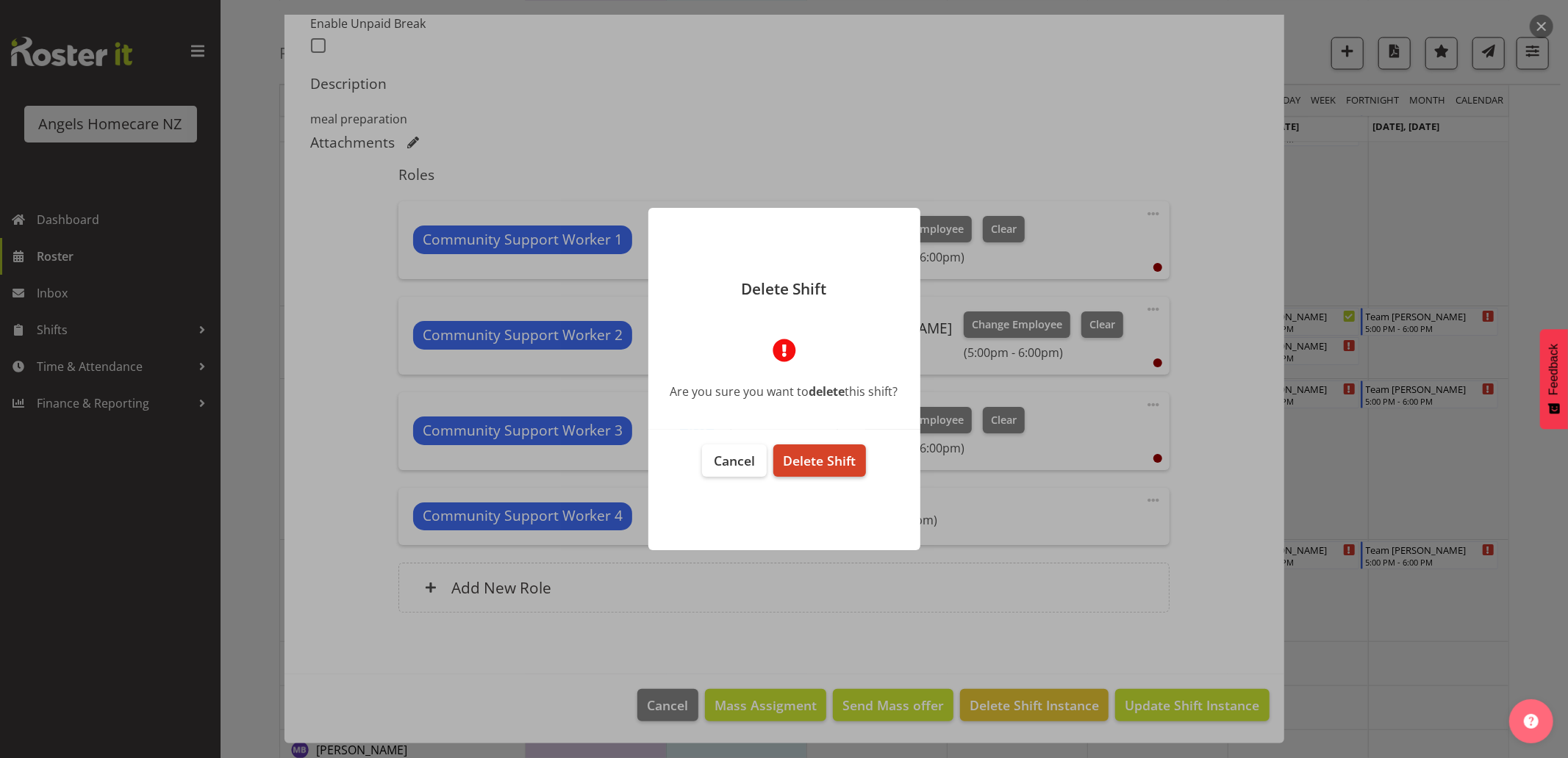
click at [842, 467] on span "Delete Shift" at bounding box center [819, 460] width 73 height 18
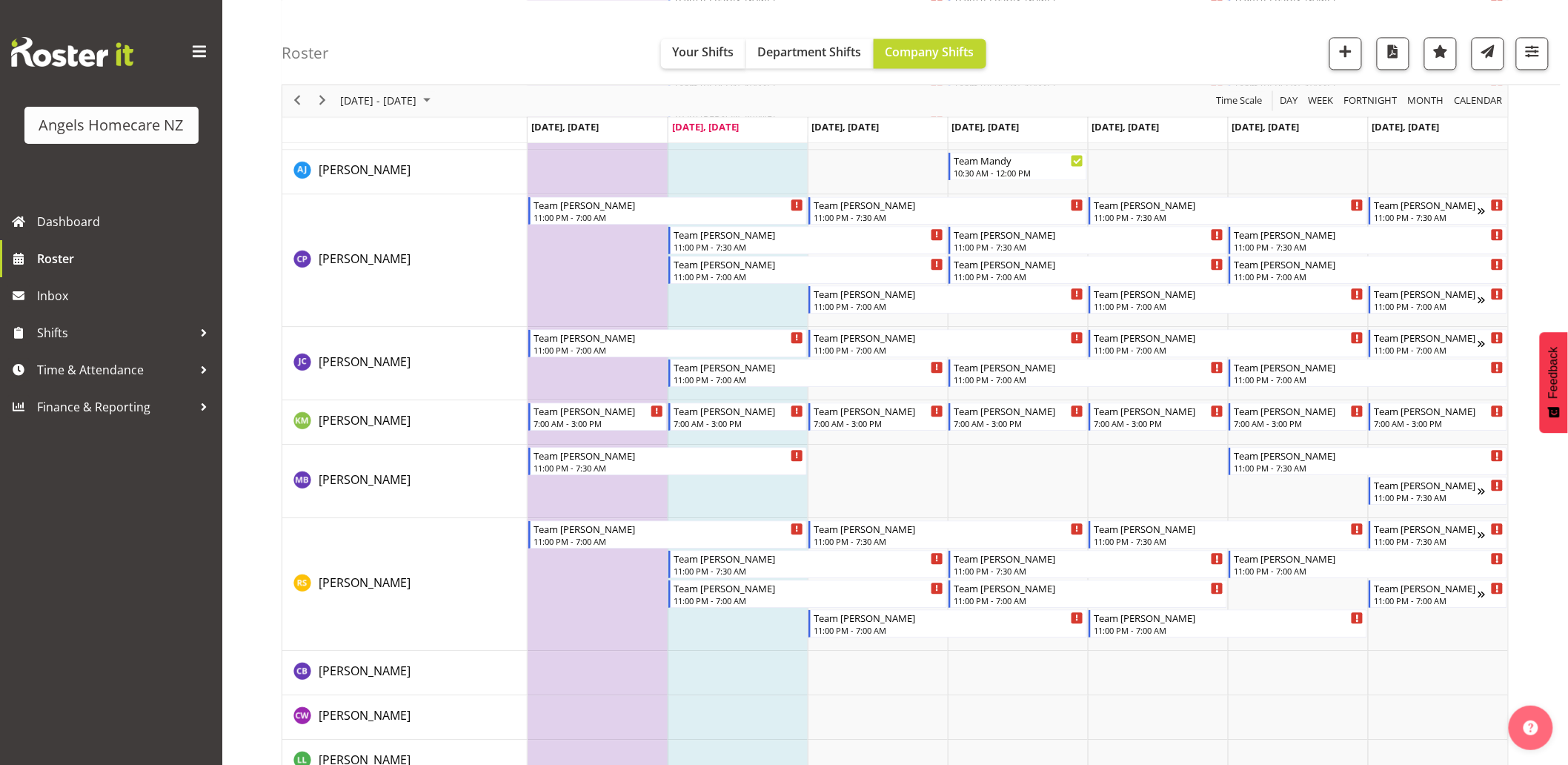
scroll to position [1235, 0]
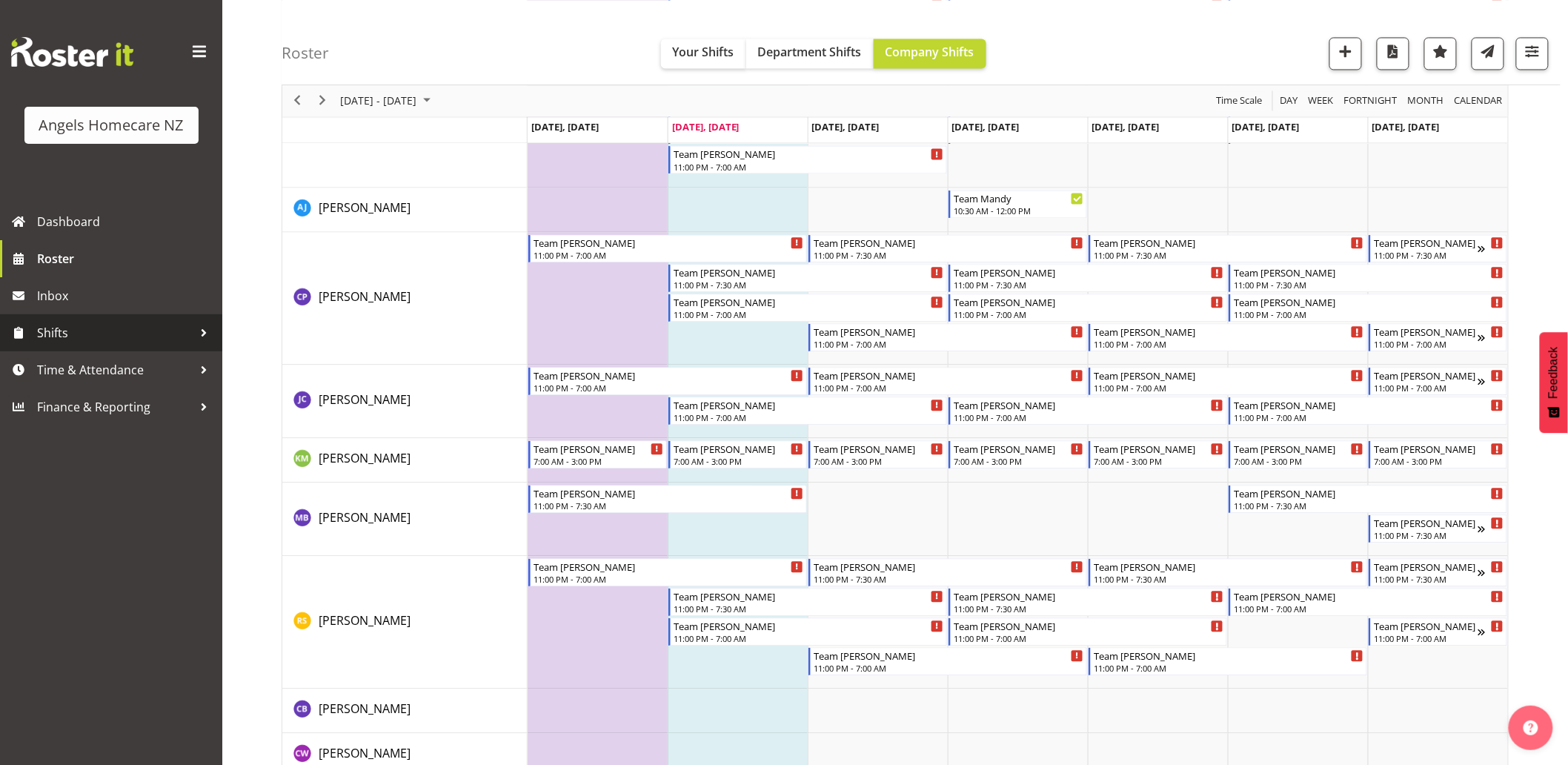
click at [90, 329] on span "Shifts" at bounding box center [114, 333] width 156 height 23
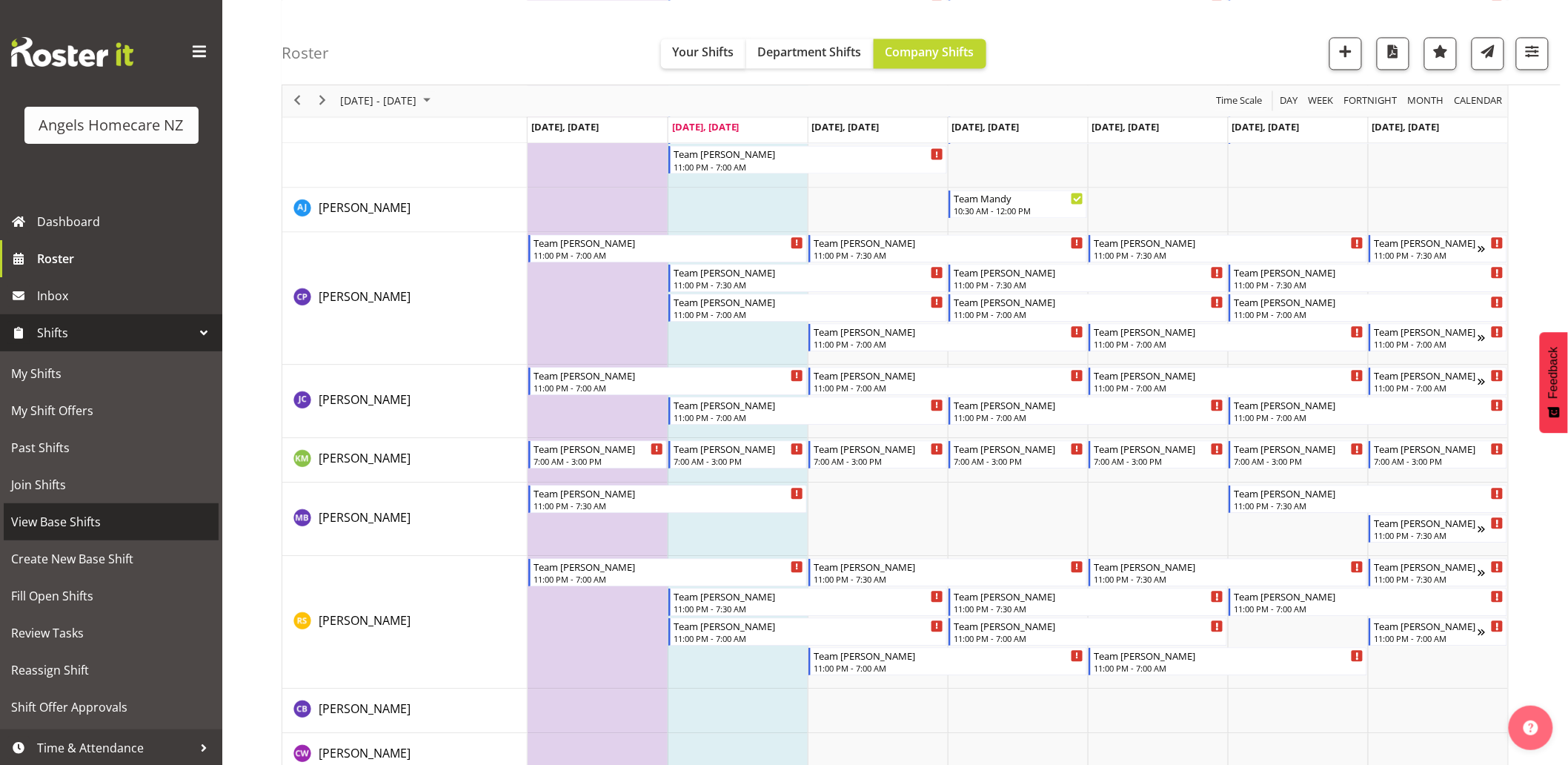
click at [114, 525] on span "View Base Shifts" at bounding box center [111, 522] width 200 height 23
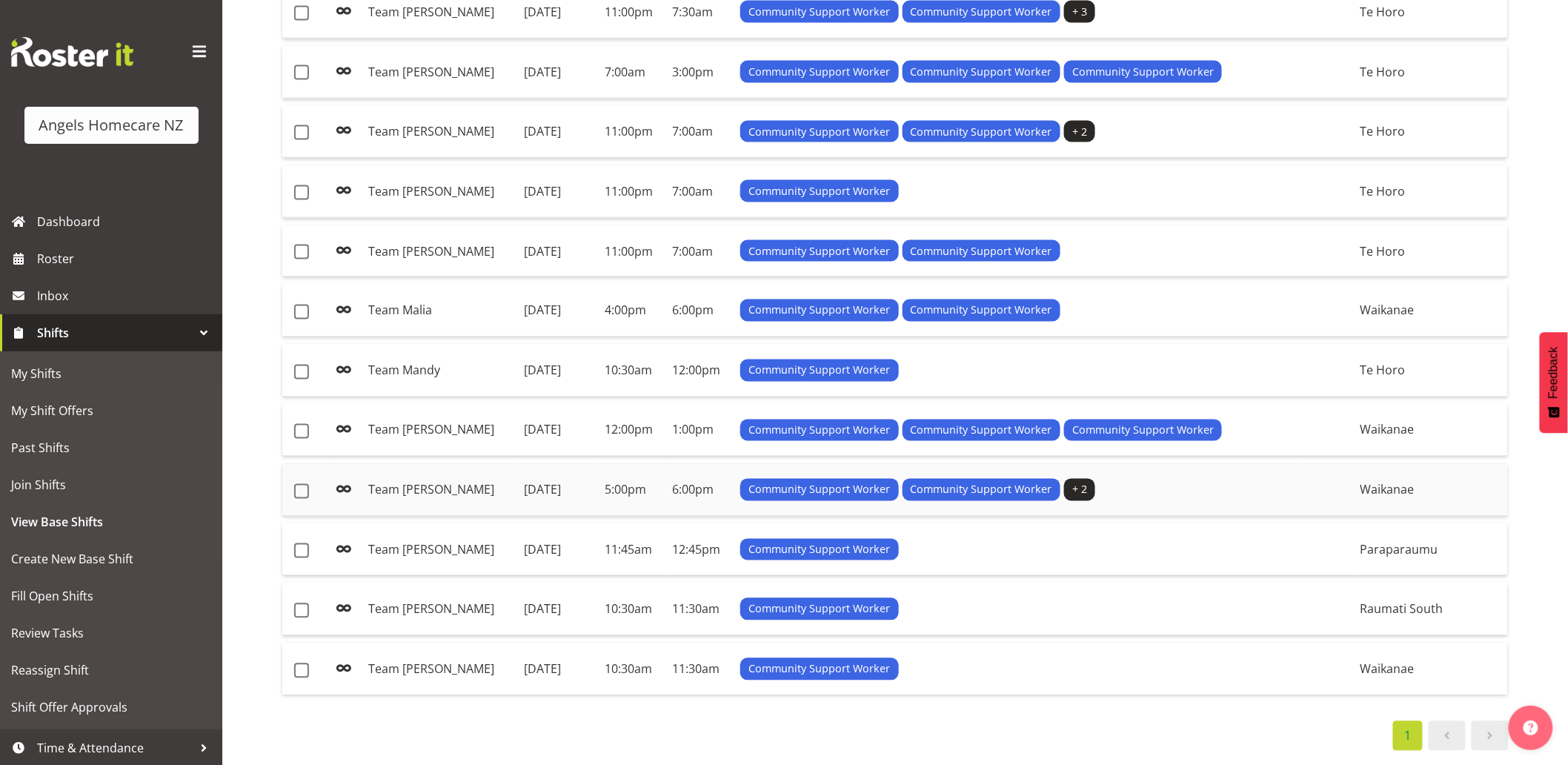
scroll to position [923, 0]
click at [108, 553] on span "Create New Base Shift" at bounding box center [111, 559] width 200 height 23
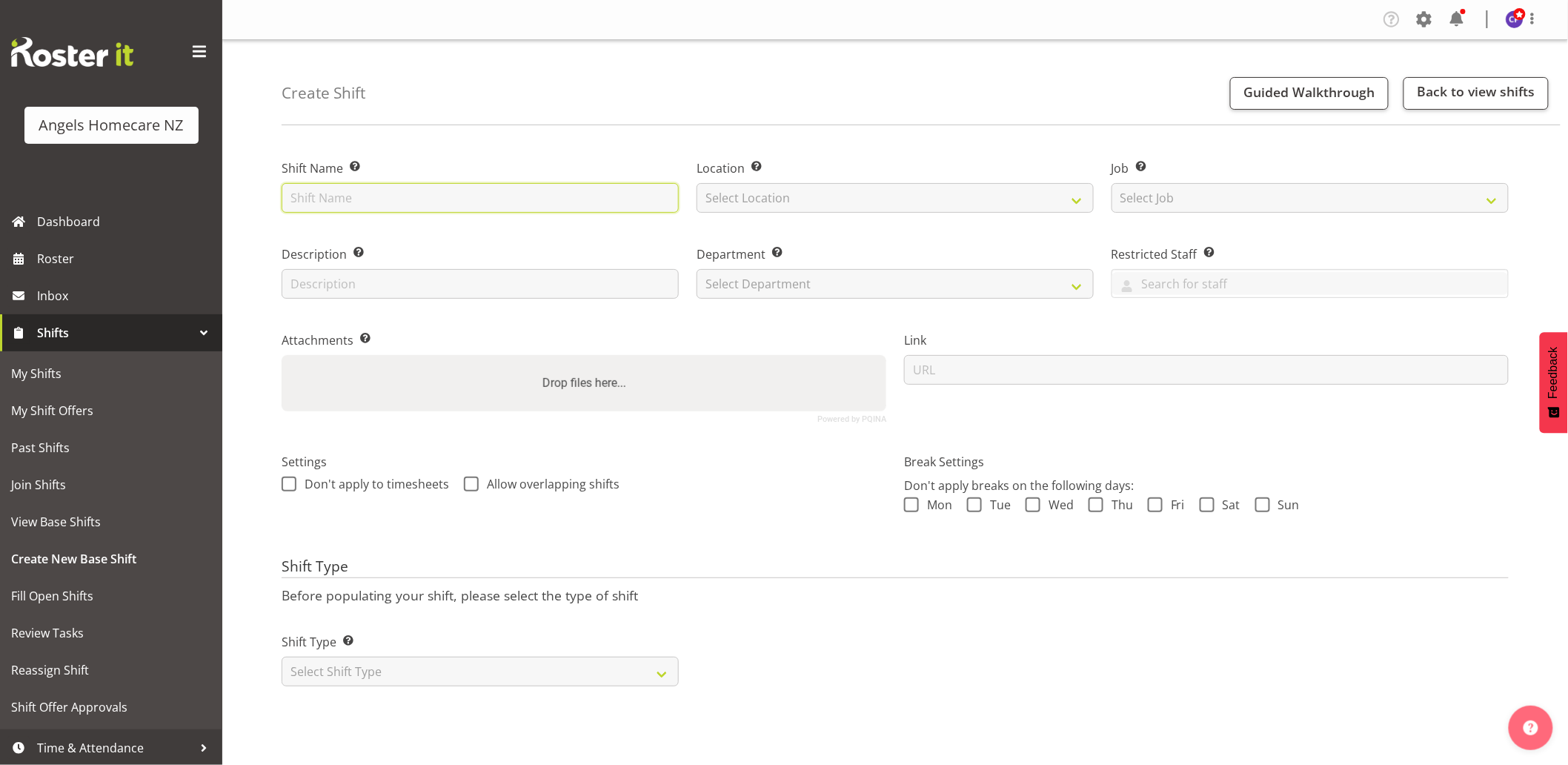
click at [486, 201] on input "text" at bounding box center [480, 198] width 397 height 30
type input "Team Malia"
click at [728, 202] on select "Select Location [GEOGRAPHIC_DATA] [GEOGRAPHIC_DATA] [GEOGRAPHIC_DATA] [GEOGRAPH…" at bounding box center [894, 198] width 397 height 30
select select "1284"
click at [696, 183] on select "Select Location [GEOGRAPHIC_DATA] [GEOGRAPHIC_DATA] [GEOGRAPHIC_DATA] [GEOGRAPH…" at bounding box center [894, 198] width 397 height 30
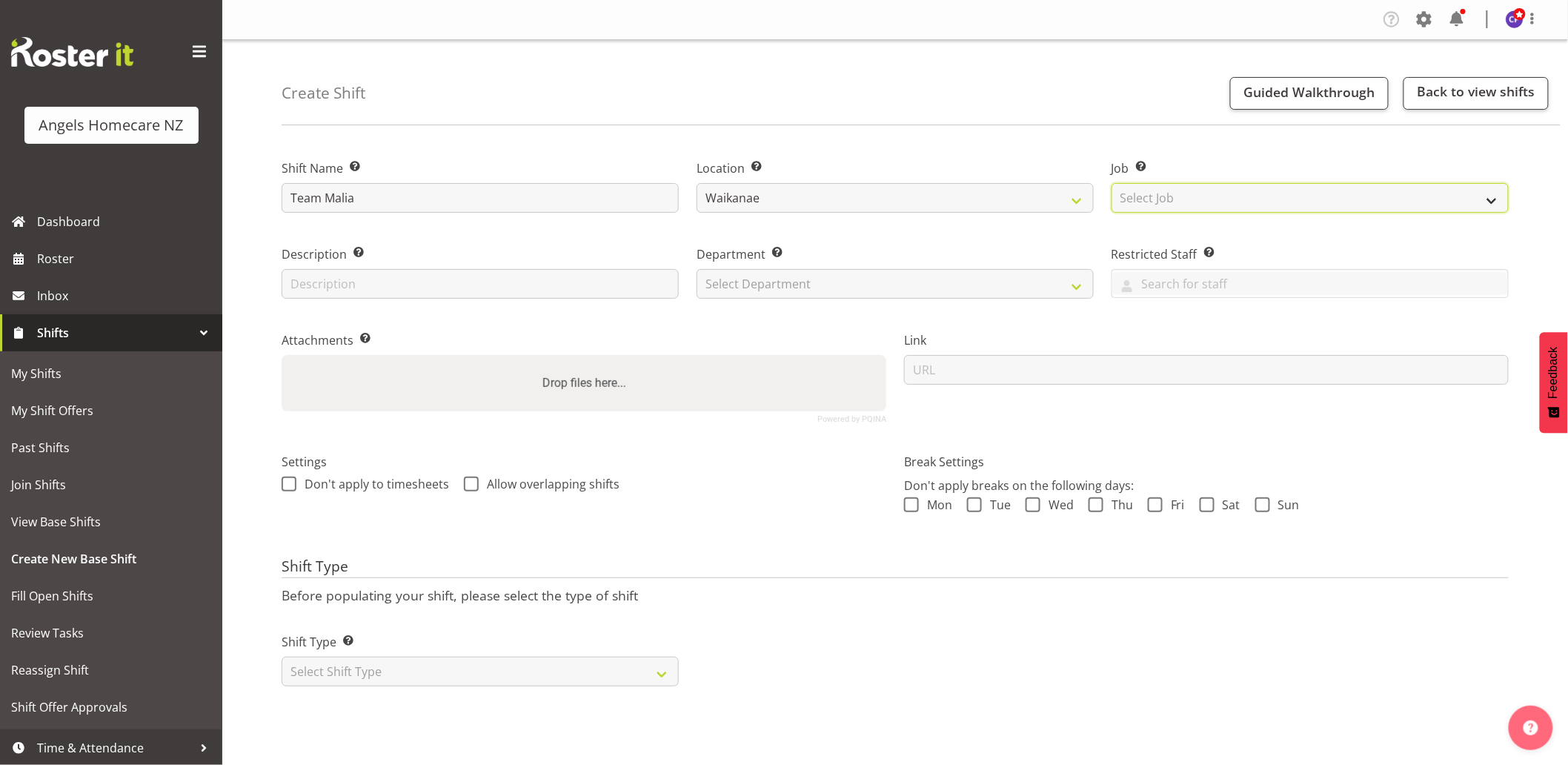
click at [1159, 197] on select "Select Job Create new job Home Management Personal Cares" at bounding box center [1310, 198] width 397 height 30
select select "10686"
click at [1112, 183] on select "Select Job Create new job Home Management Personal Cares" at bounding box center [1310, 198] width 397 height 30
click at [551, 293] on input "text" at bounding box center [480, 284] width 397 height 30
type input "meal preparation"
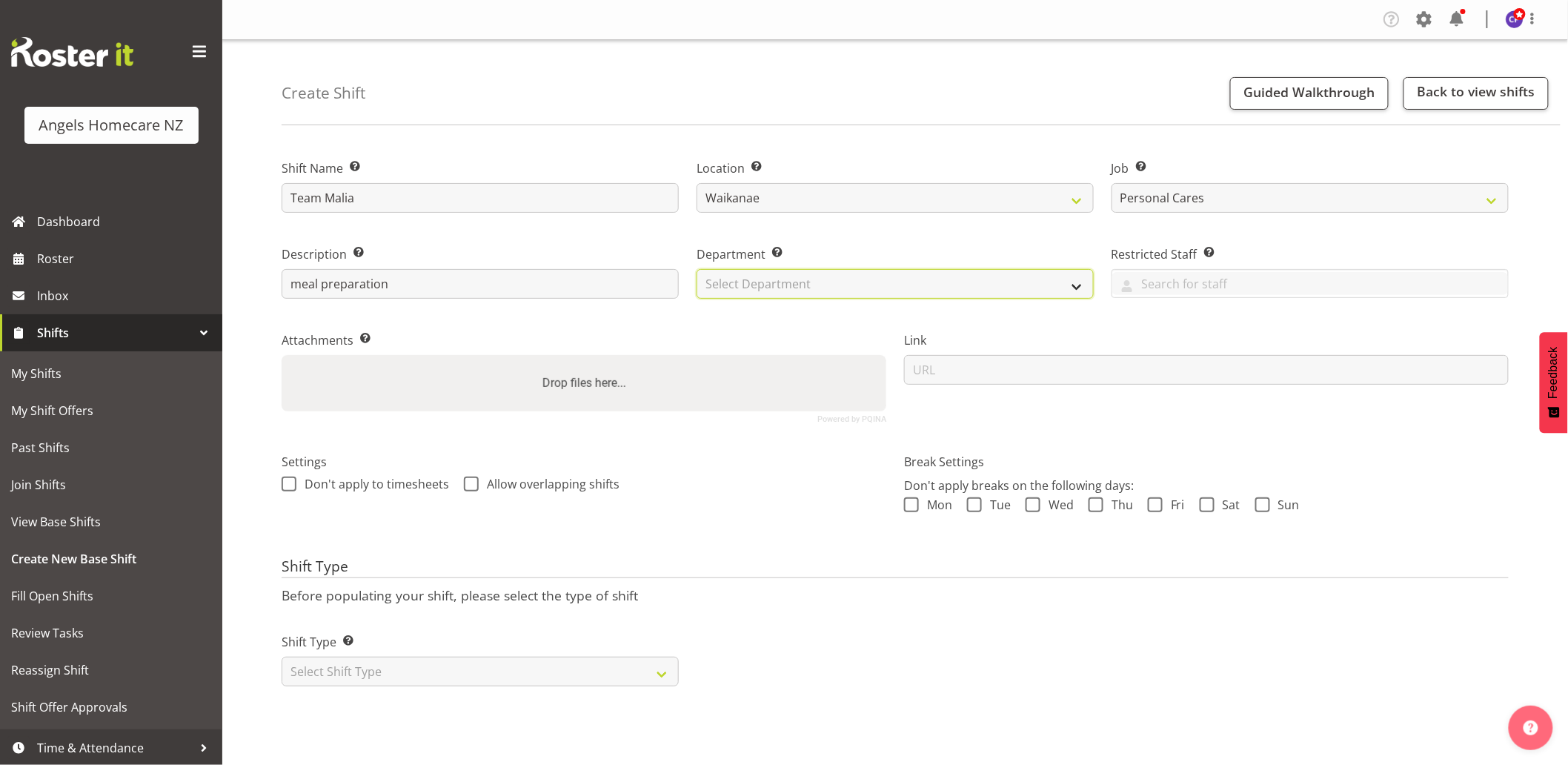
click at [760, 291] on select "Select Department Manager Support Workers" at bounding box center [894, 284] width 397 height 30
select select "928"
click at [696, 269] on select "Select Department Manager Support Workers" at bounding box center [894, 284] width 397 height 30
click at [470, 487] on span at bounding box center [471, 484] width 15 height 15
click at [470, 487] on input "Allow overlapping shifts" at bounding box center [468, 483] width 9 height 9
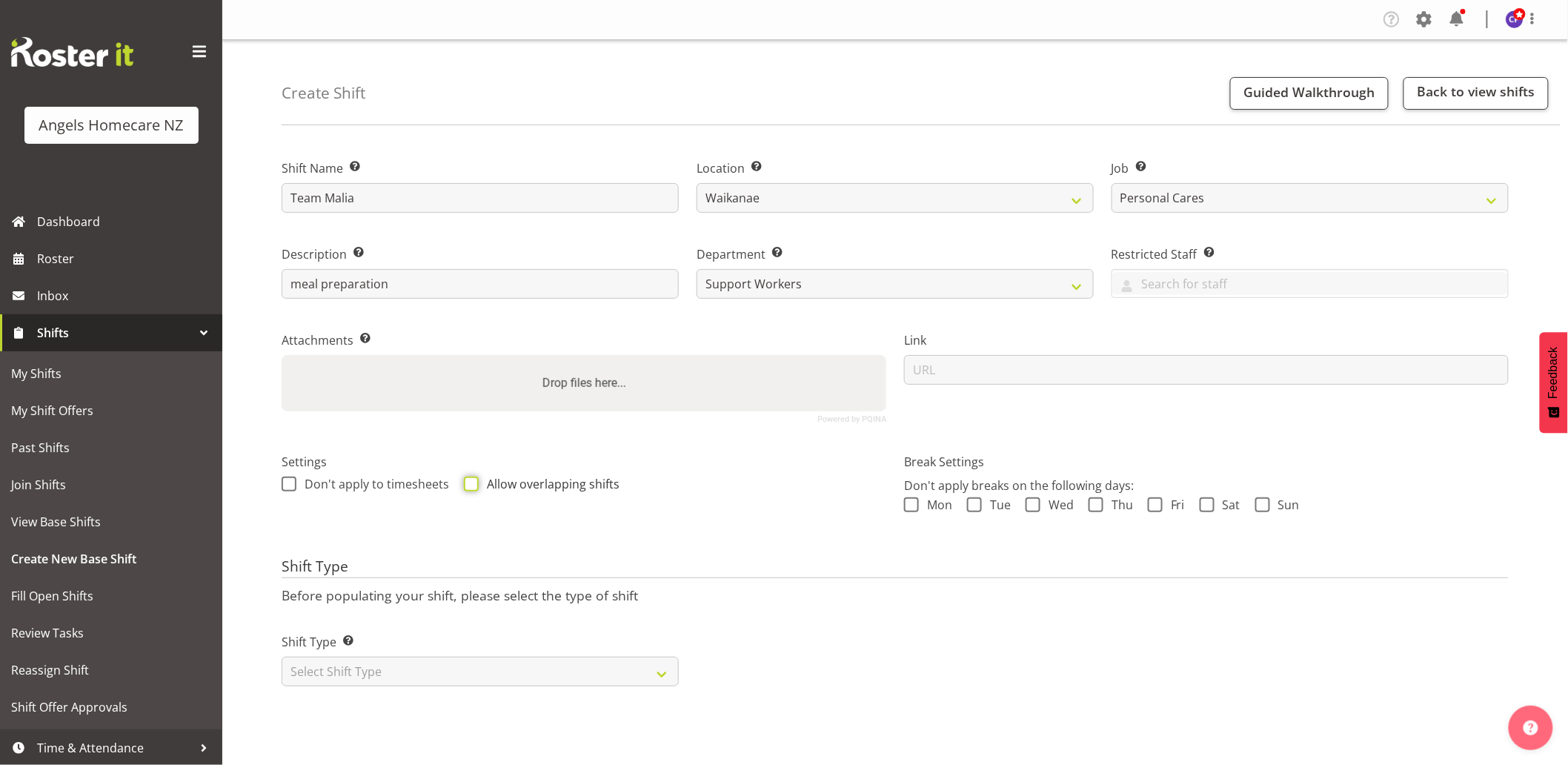
checkbox input "true"
click at [910, 505] on span at bounding box center [912, 505] width 15 height 15
click at [910, 505] on input "Mon" at bounding box center [909, 504] width 9 height 9
checkbox input "true"
click at [979, 504] on span at bounding box center [975, 505] width 15 height 15
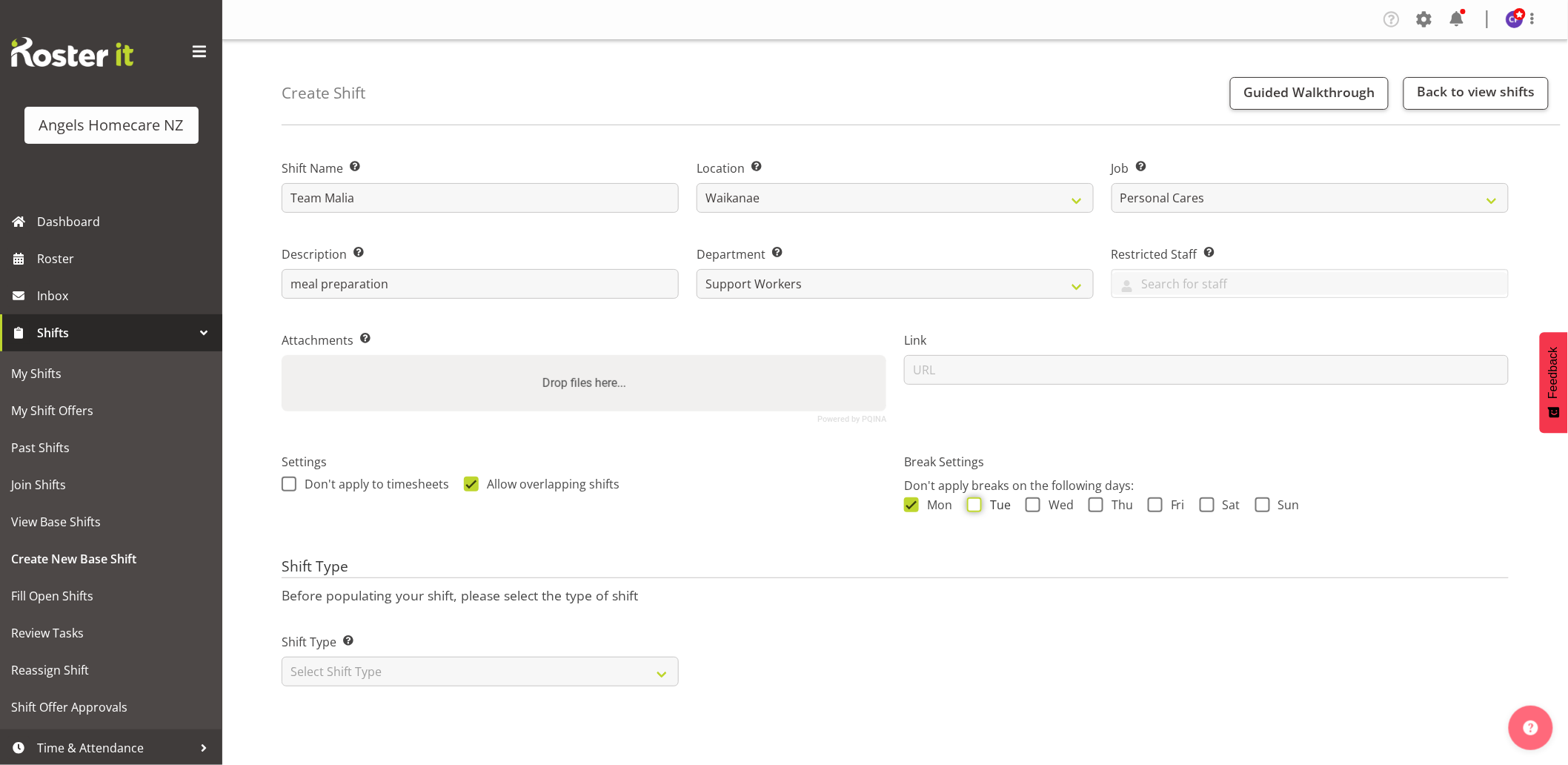
click at [977, 504] on input "Tue" at bounding box center [972, 504] width 9 height 9
checkbox input "true"
click at [1034, 506] on span at bounding box center [1033, 505] width 15 height 15
click at [1034, 506] on input "Wed" at bounding box center [1030, 504] width 9 height 9
checkbox input "true"
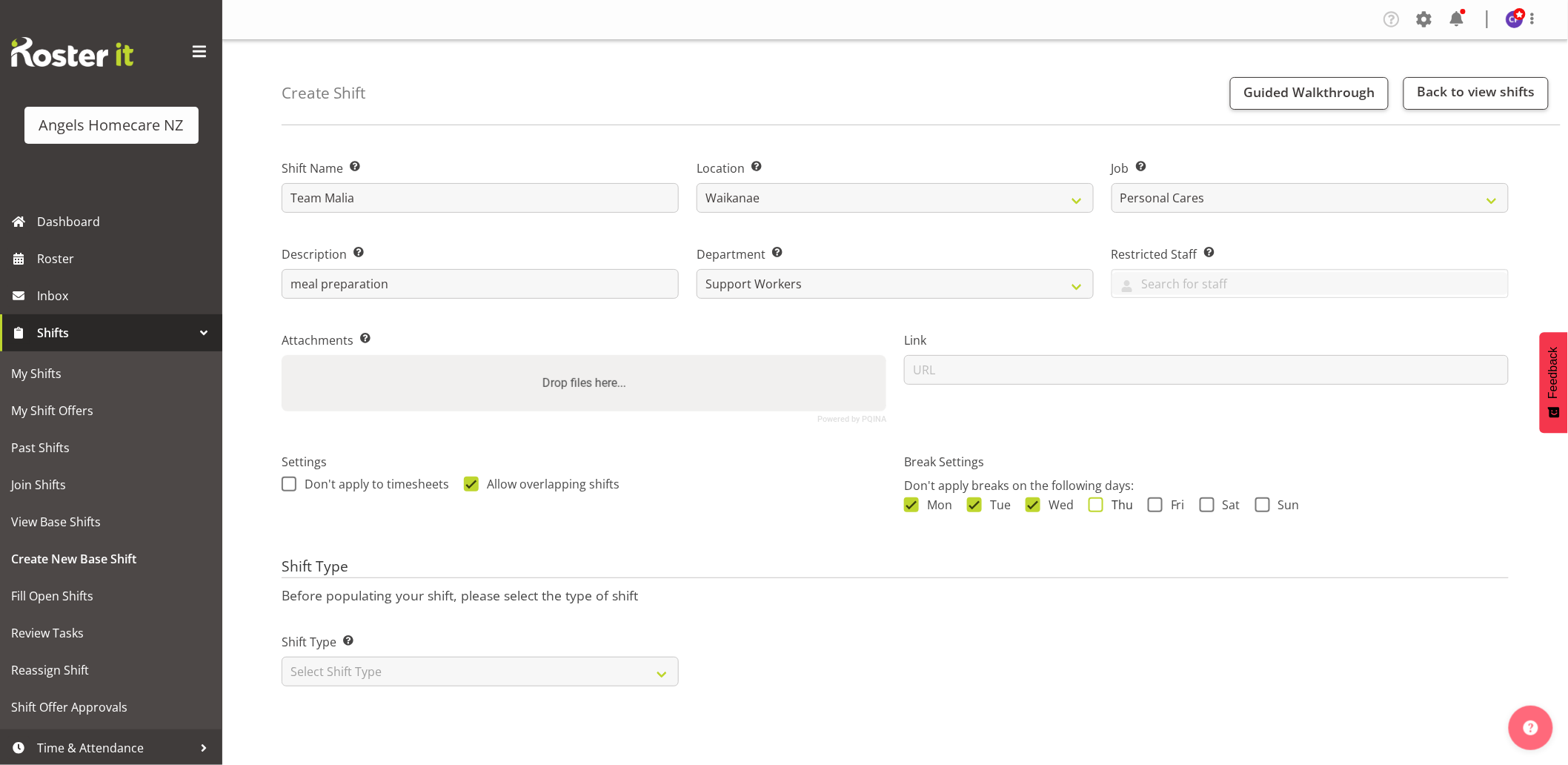
click at [1094, 507] on span at bounding box center [1096, 505] width 15 height 15
click at [1094, 507] on input "Thu" at bounding box center [1093, 504] width 9 height 9
checkbox input "true"
click at [1153, 506] on span at bounding box center [1155, 505] width 15 height 15
click at [1153, 506] on input "Fri" at bounding box center [1152, 504] width 9 height 9
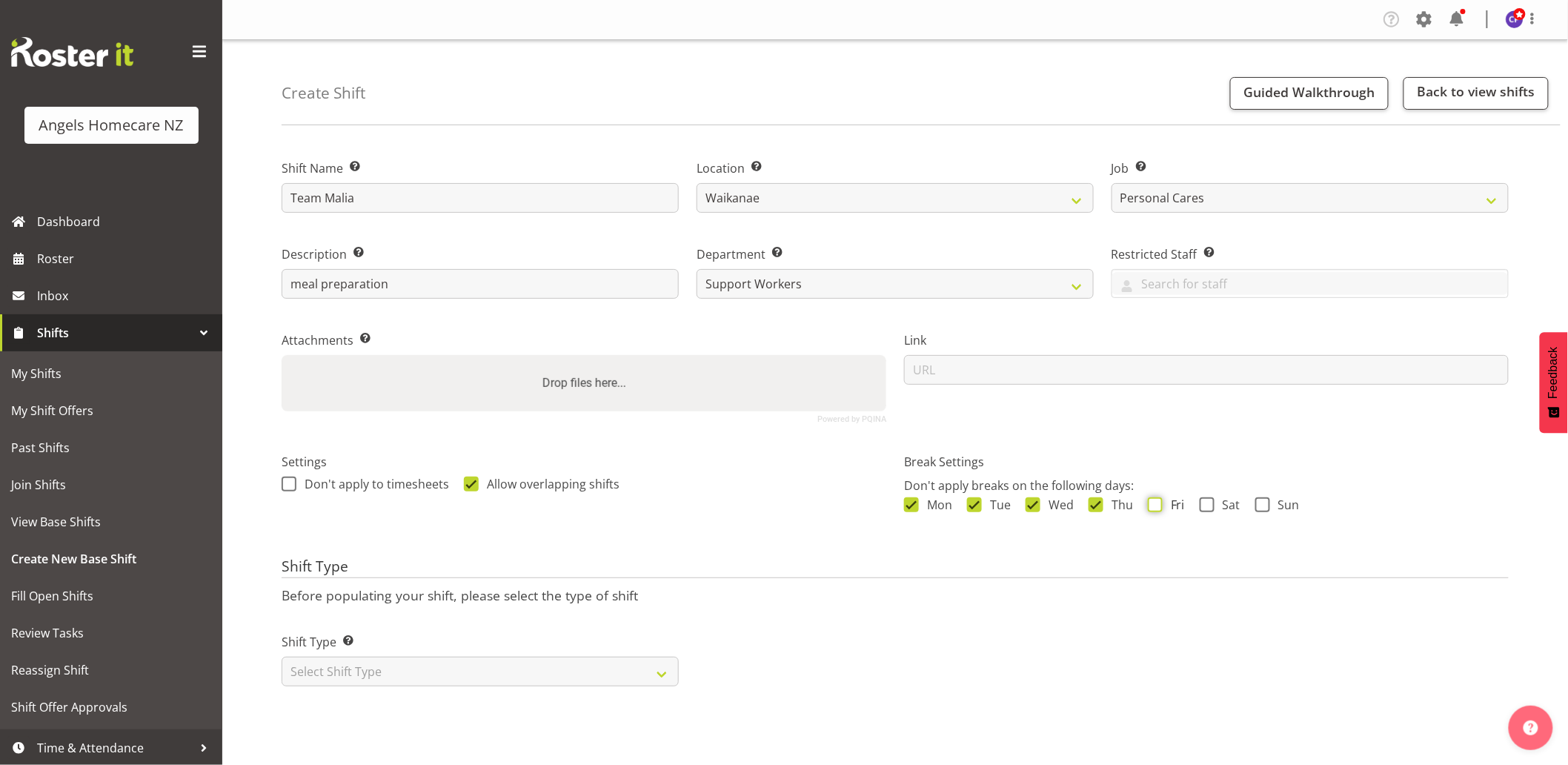
checkbox input "true"
click at [1210, 505] on span at bounding box center [1208, 505] width 15 height 15
click at [1210, 505] on input "Sat" at bounding box center [1205, 504] width 9 height 9
checkbox input "true"
click at [1100, 571] on h4 "Shift Type" at bounding box center [895, 569] width 1227 height 21
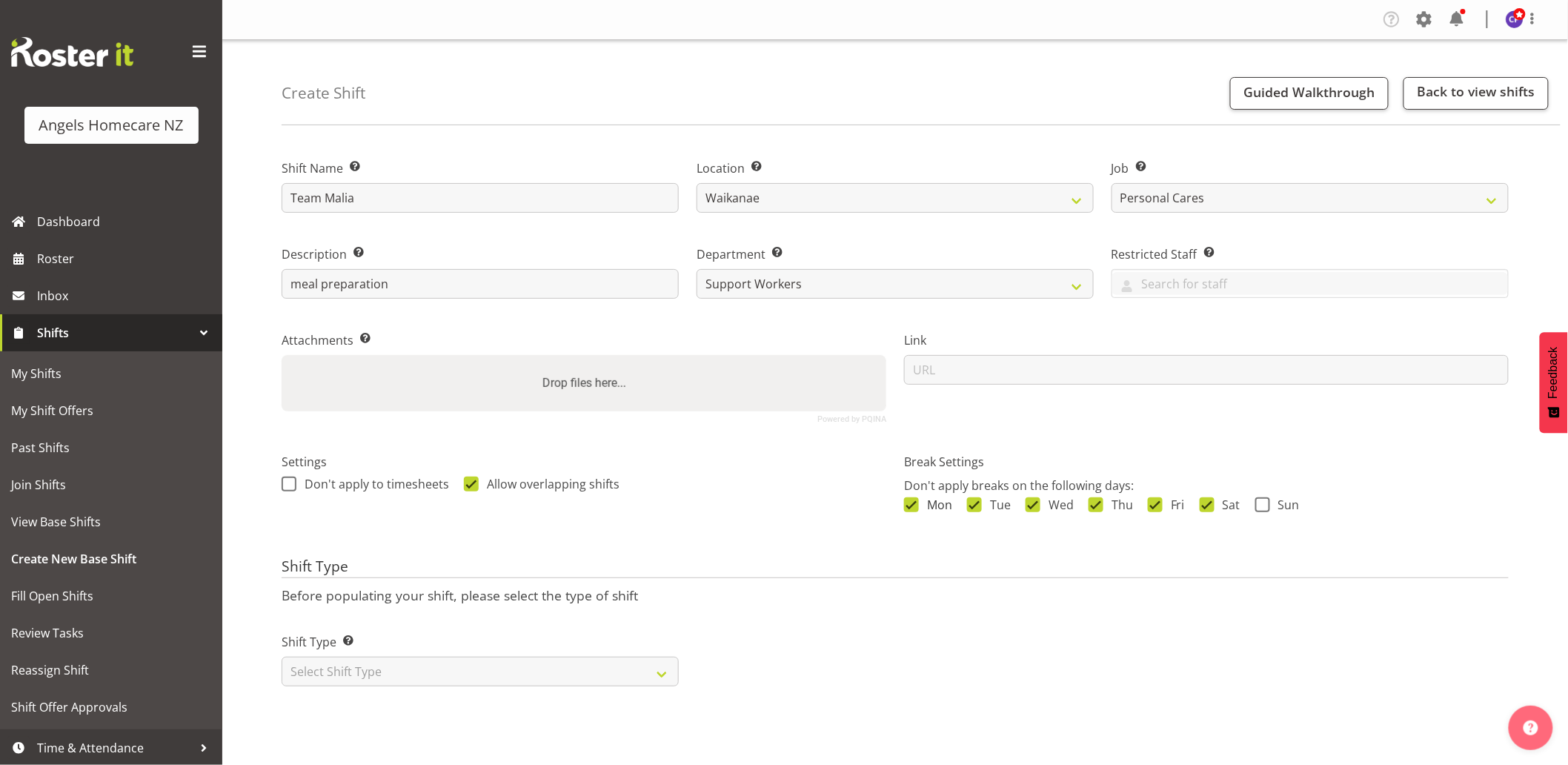
click at [908, 506] on span at bounding box center [912, 505] width 15 height 15
click at [908, 506] on input "Mon" at bounding box center [909, 504] width 9 height 9
checkbox input "false"
click at [1039, 504] on span at bounding box center [1033, 505] width 15 height 15
click at [1035, 504] on input "Wed" at bounding box center [1030, 504] width 9 height 9
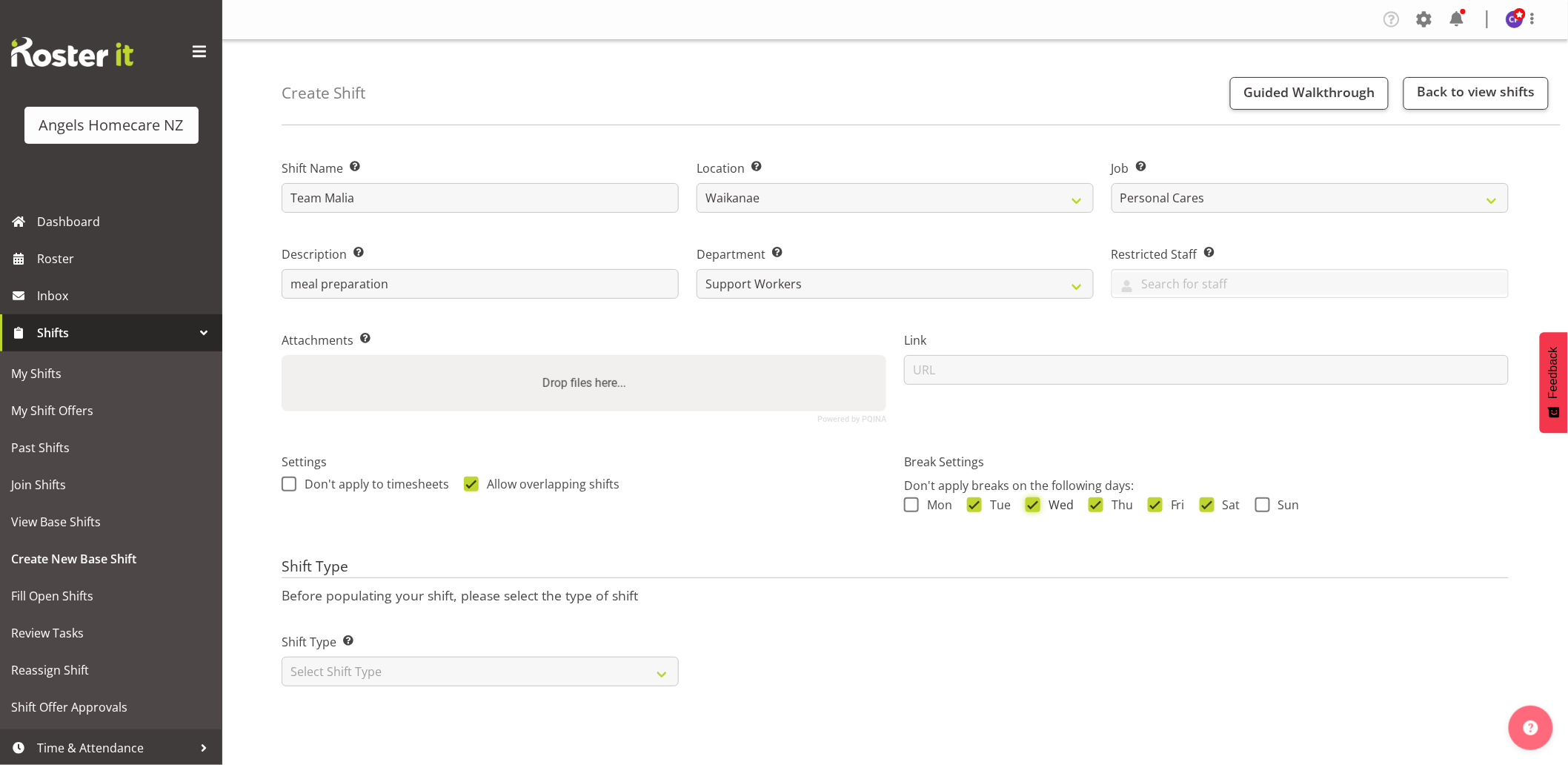
checkbox input "false"
click at [1094, 508] on span at bounding box center [1096, 505] width 15 height 15
click at [1094, 508] on input "Thu" at bounding box center [1093, 504] width 9 height 9
checkbox input "false"
click at [1151, 508] on span at bounding box center [1155, 505] width 15 height 15
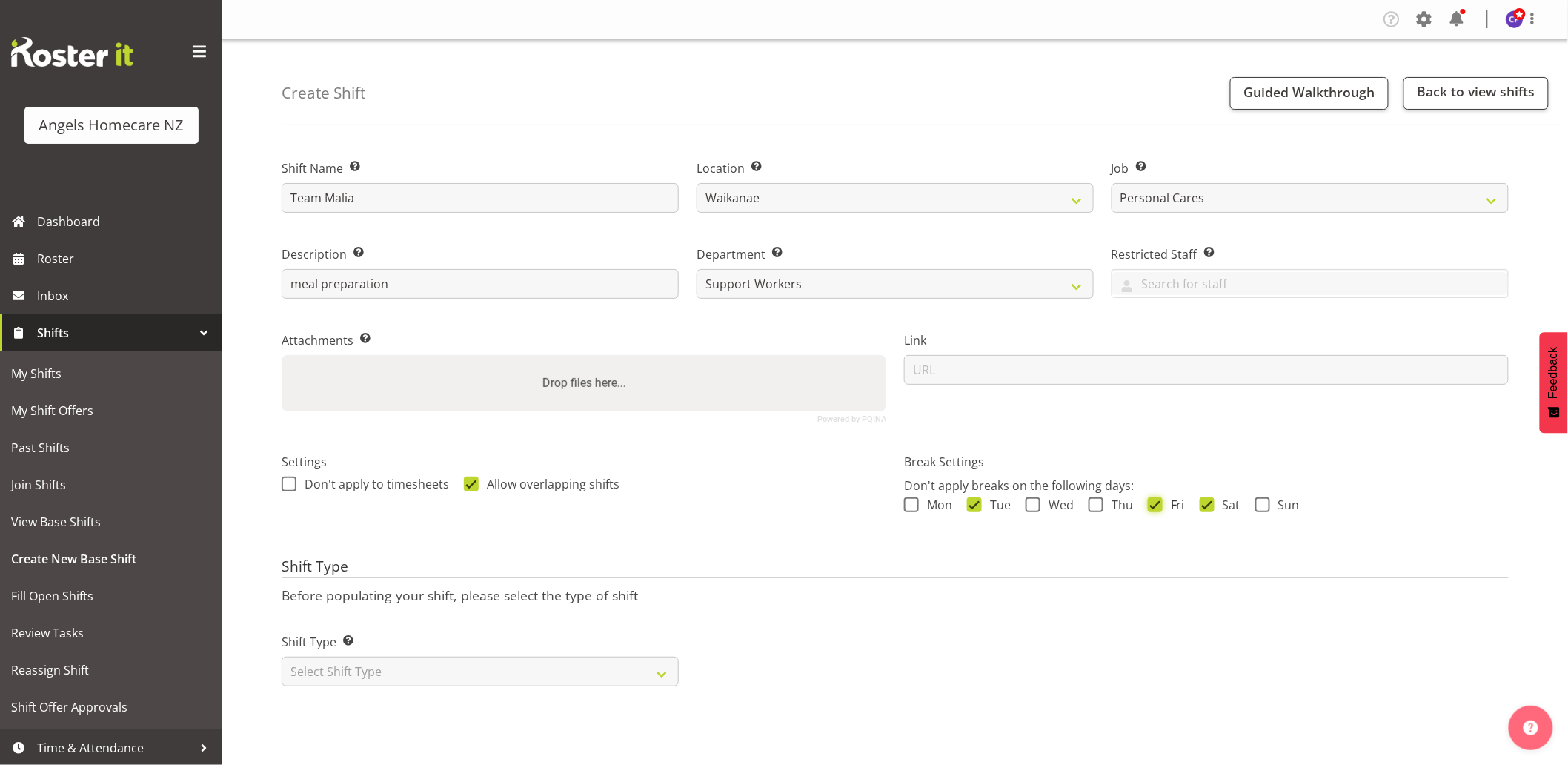
click at [1151, 508] on input "Fri" at bounding box center [1152, 504] width 9 height 9
checkbox input "false"
click at [1204, 502] on span at bounding box center [1208, 505] width 15 height 15
click at [1204, 502] on input "Sat" at bounding box center [1205, 504] width 9 height 9
checkbox input "false"
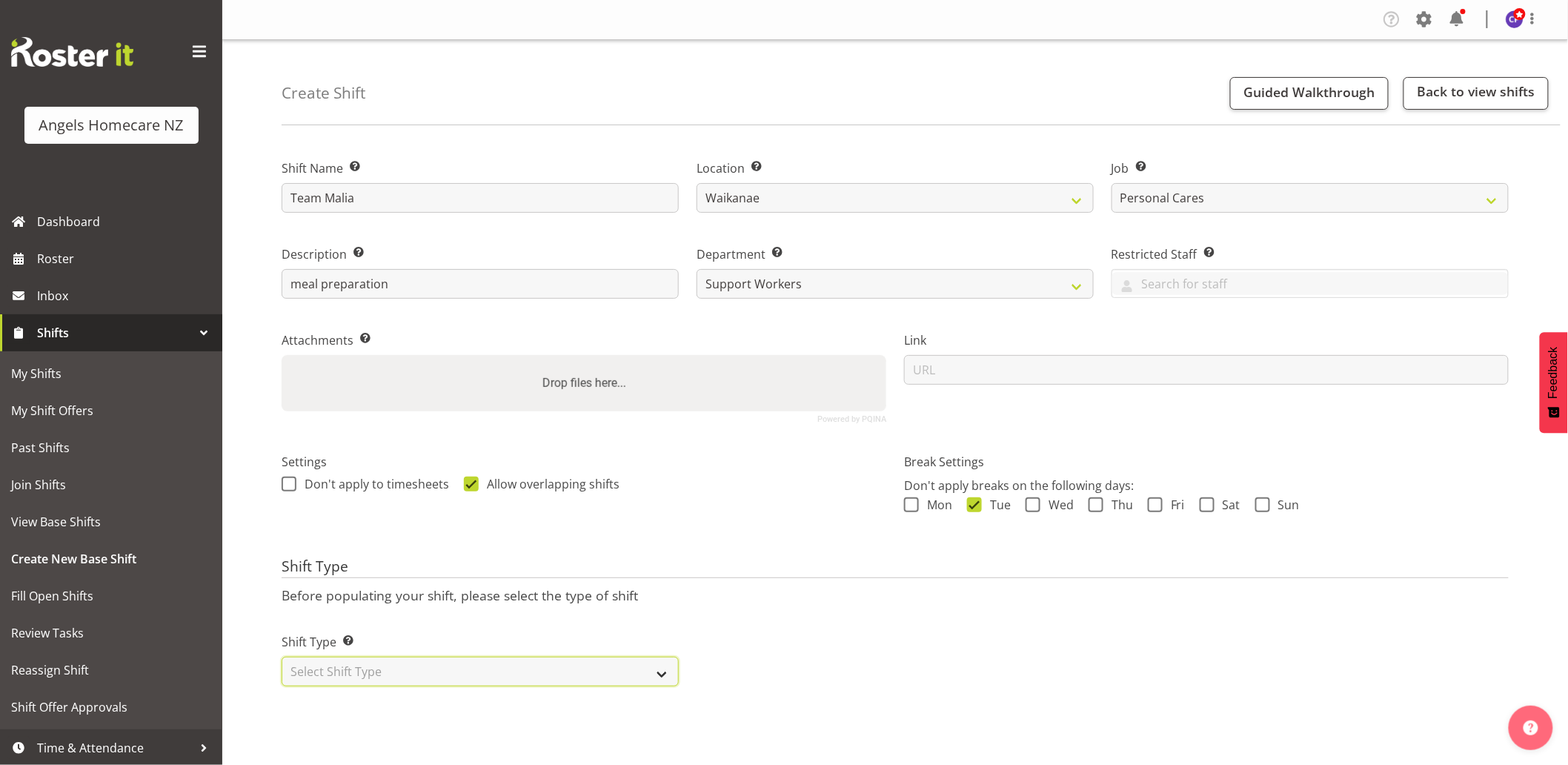
click at [654, 672] on select "Select Shift Type One Off Shift Recurring Shift Rotating Shift" at bounding box center [480, 672] width 397 height 30
select select "recurring"
click at [282, 657] on select "Select Shift Type One Off Shift Recurring Shift Rotating Shift" at bounding box center [480, 672] width 397 height 30
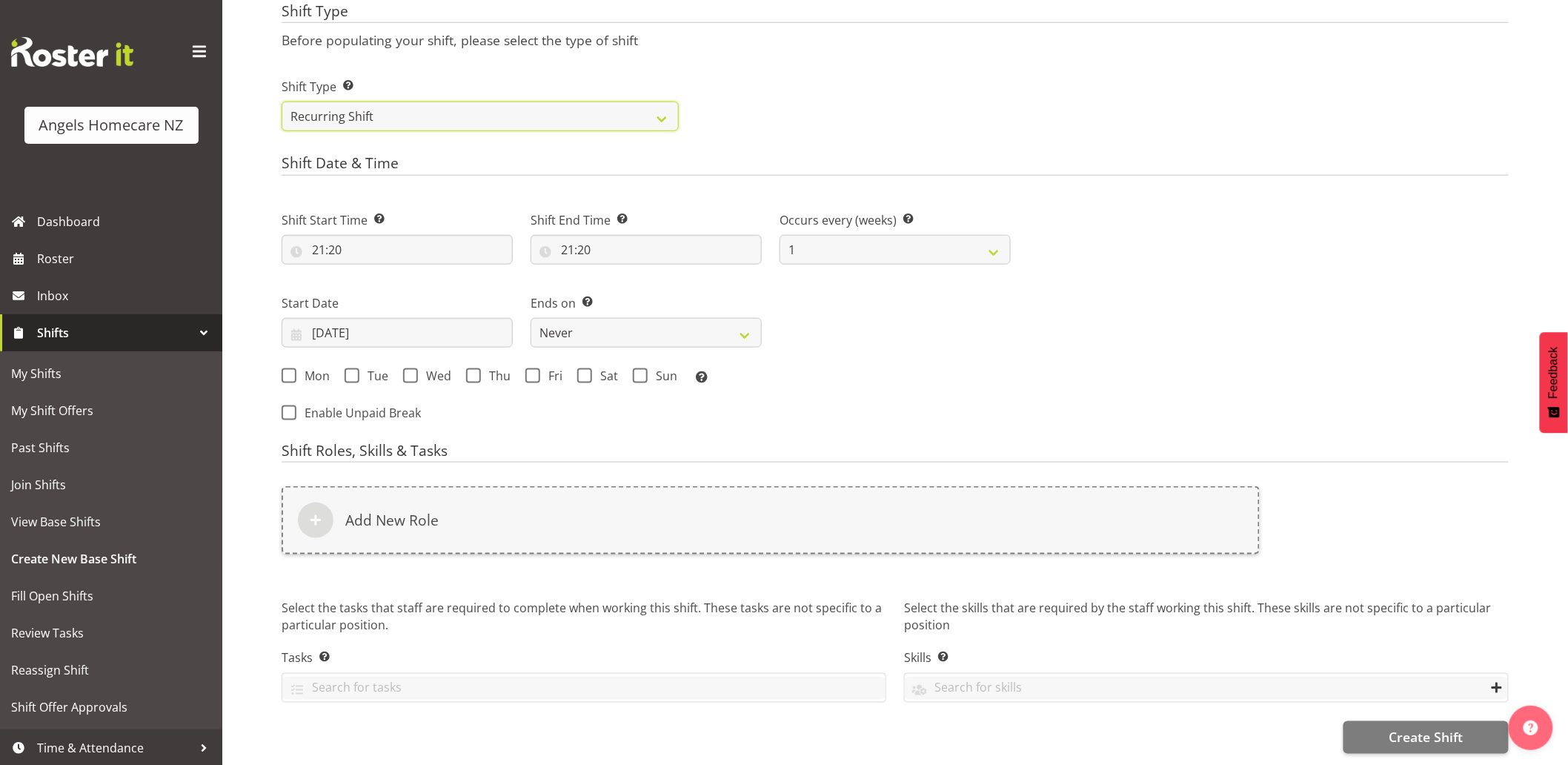
scroll to position [567, 0]
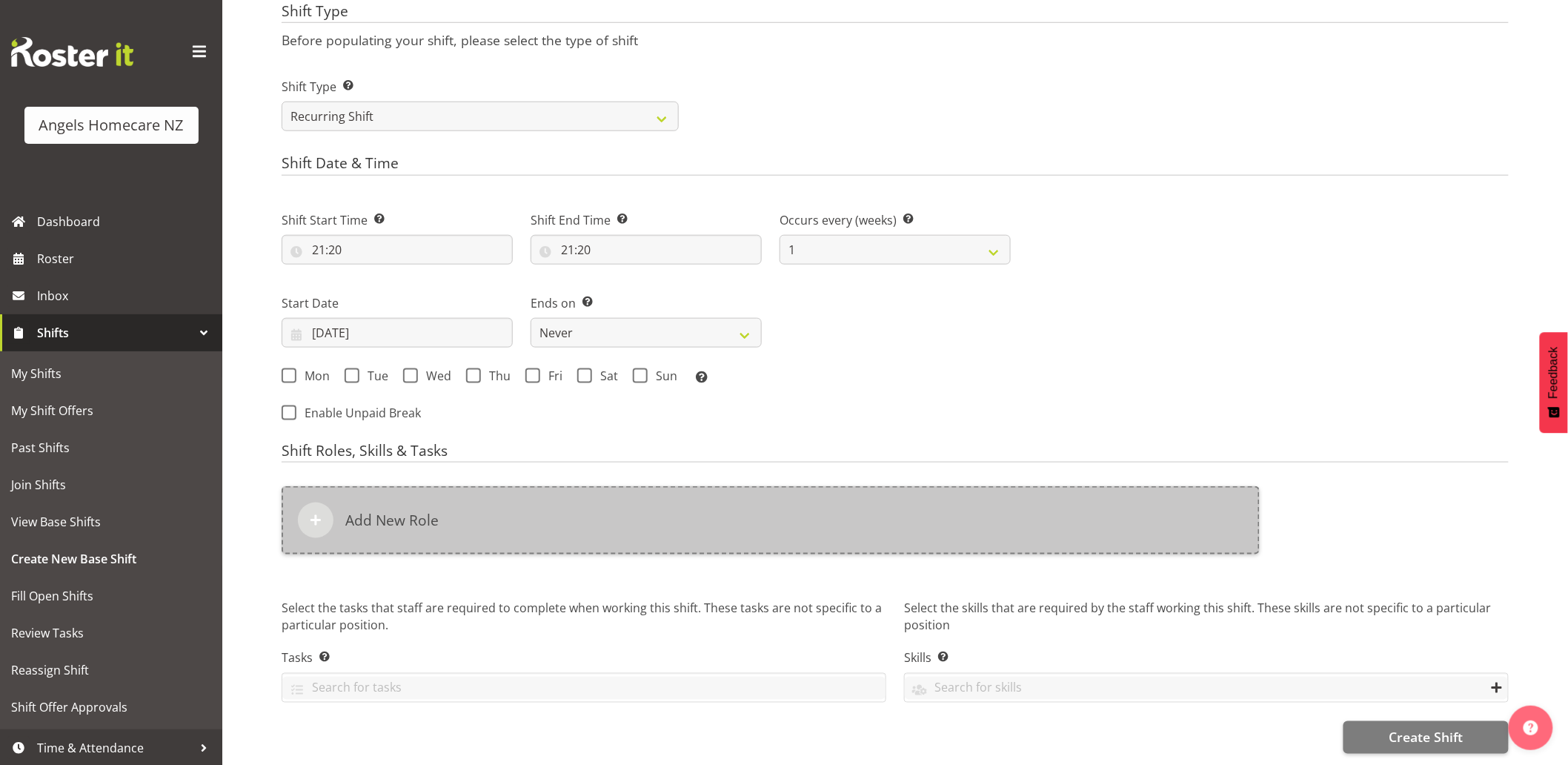
click at [479, 506] on div "Add New Role" at bounding box center [770, 520] width 979 height 69
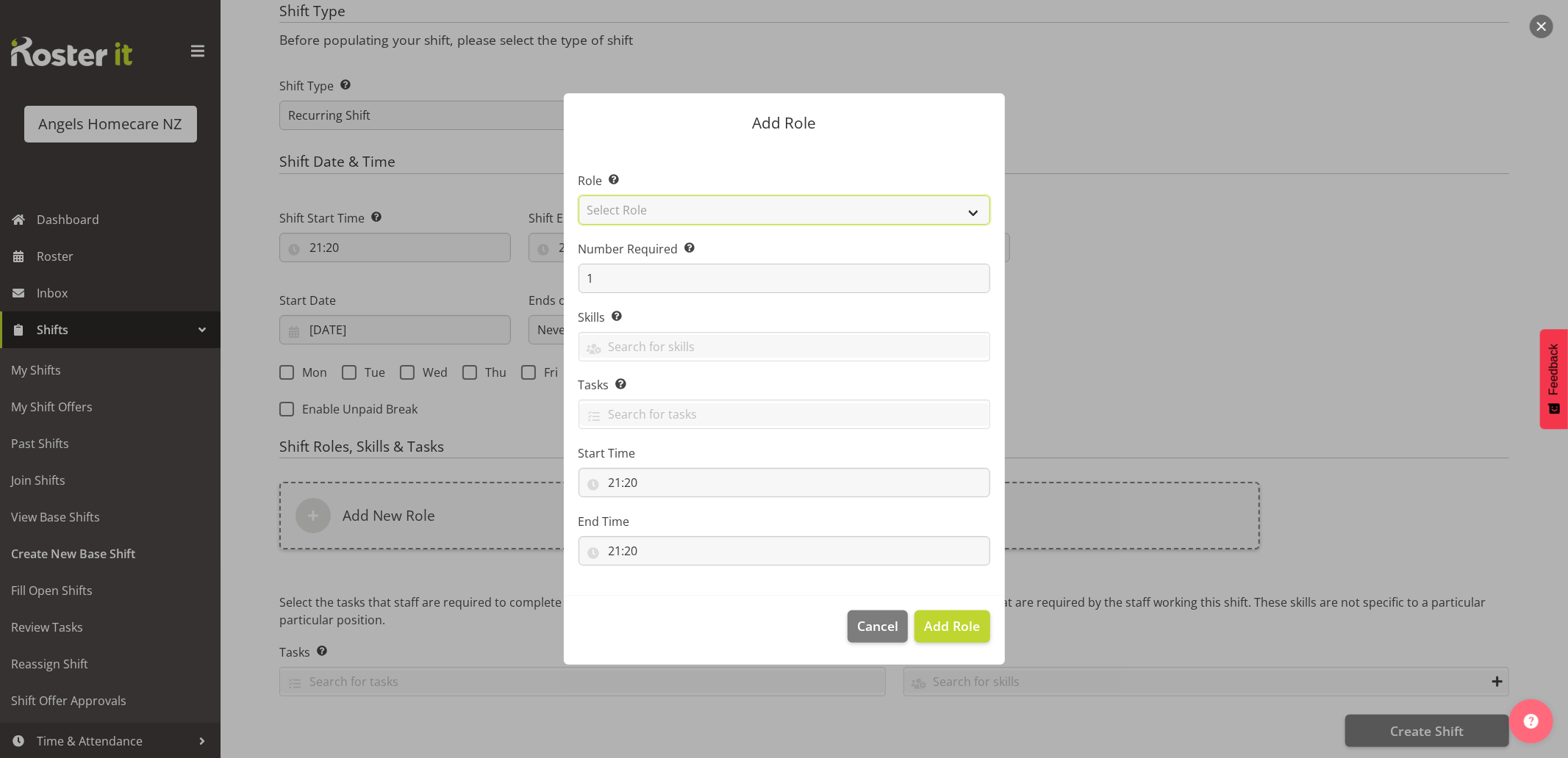
click at [731, 216] on select "Select Role Admin Coordinator Community Support Worker" at bounding box center [784, 210] width 411 height 30
select select "1572"
click at [579, 195] on select "Select Role Admin Coordinator Community Support Worker" at bounding box center [784, 210] width 411 height 30
click at [610, 280] on input "1" at bounding box center [784, 279] width 411 height 30
type input "2"
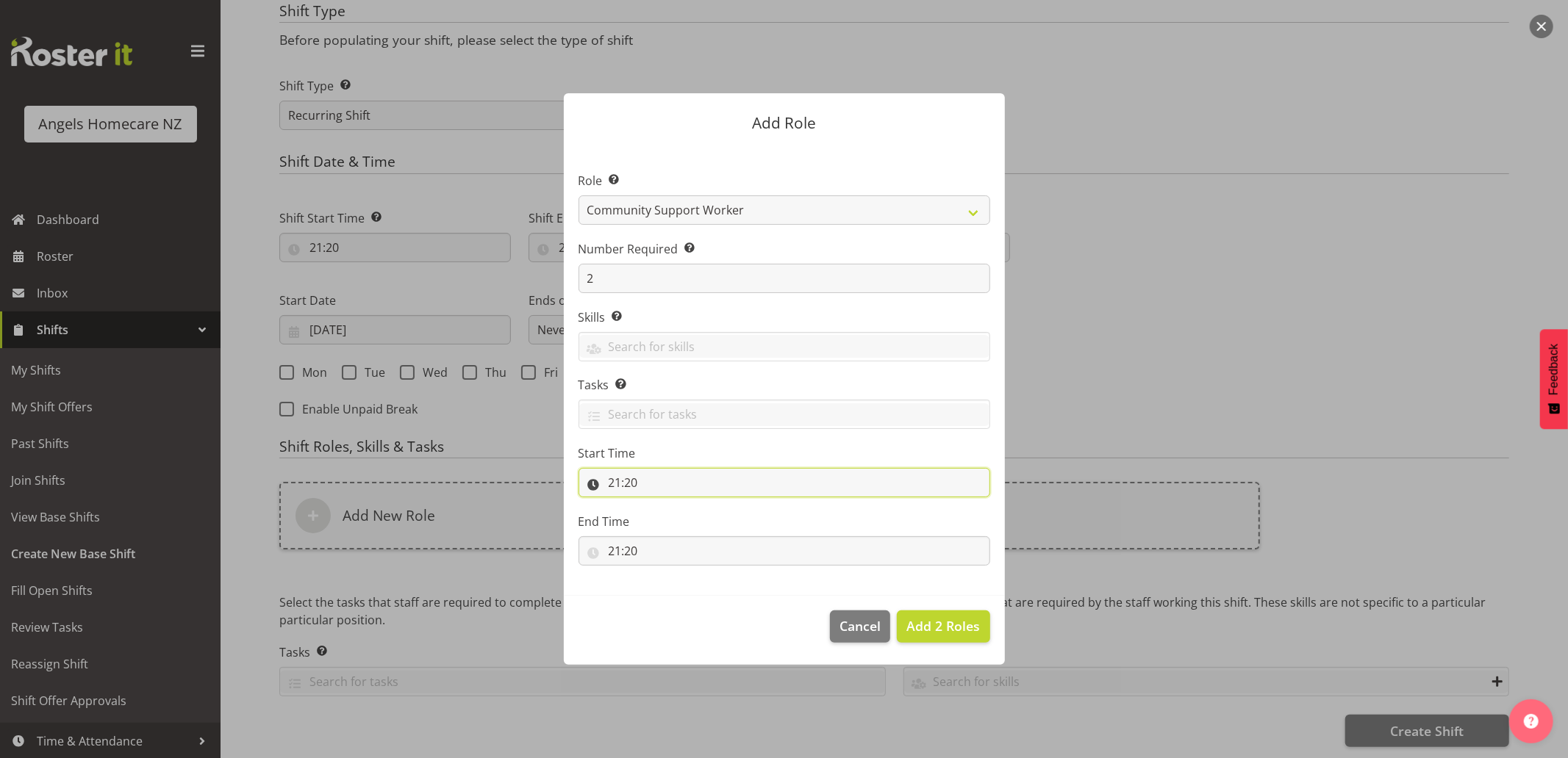
click at [593, 483] on input "21:20" at bounding box center [784, 483] width 411 height 30
click at [677, 523] on select "00 01 02 03 04 05 06 07 08 09 10 11 12 13 14 15 16 17 18 19 20 21 22 23" at bounding box center [679, 521] width 34 height 30
select select "16"
click at [663, 506] on select "00 01 02 03 04 05 06 07 08 09 10 11 12 13 14 15 16 17 18 19 20 21 22 23" at bounding box center [679, 521] width 34 height 30
type input "16:20"
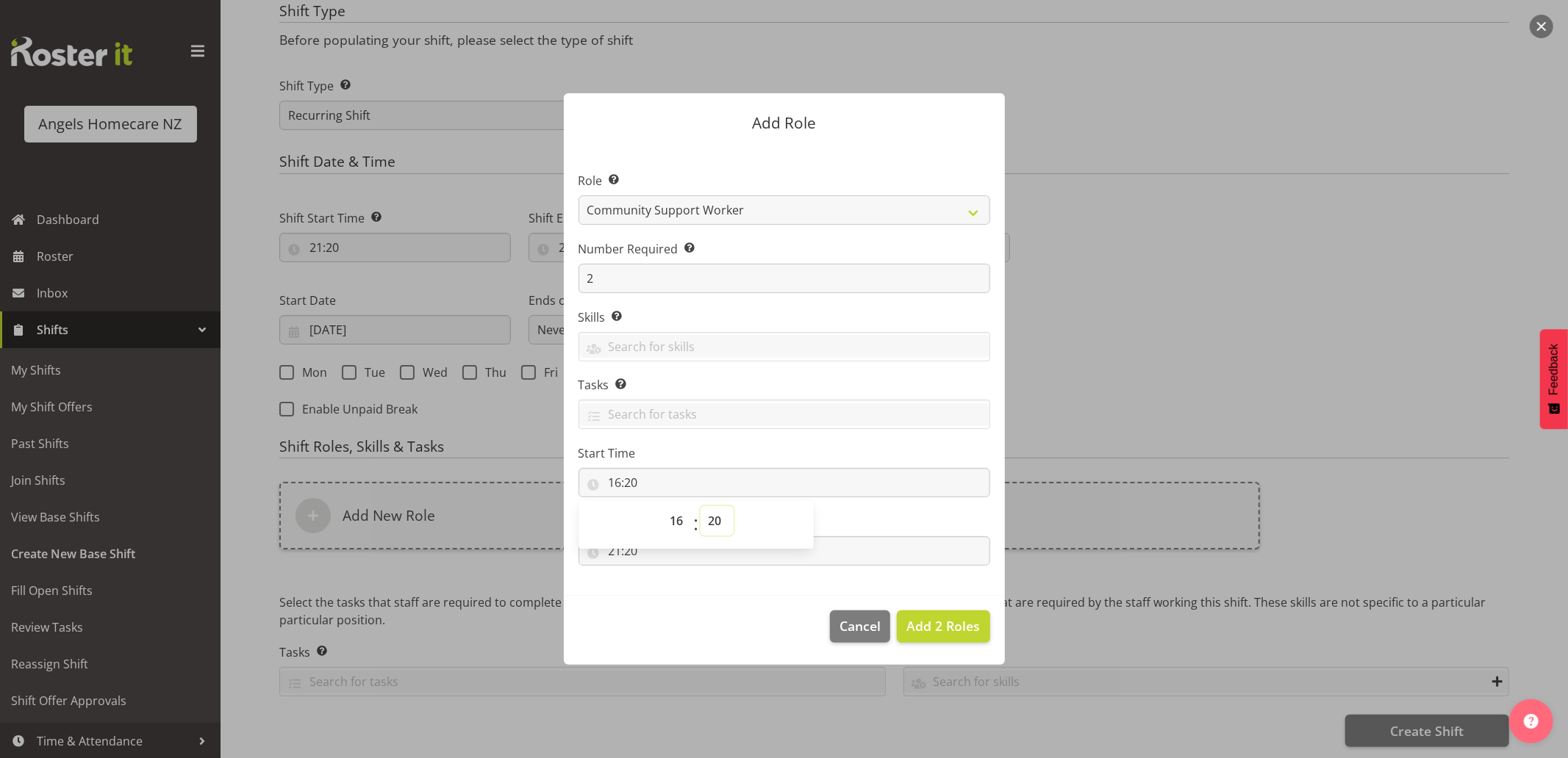
click at [722, 519] on select "00 01 02 03 04 05 06 07 08 09 10 11 12 13 14 15 16 17 18 19 20 21 22 23 24 25 2…" at bounding box center [717, 521] width 34 height 30
select select "30"
click at [701, 506] on select "00 01 02 03 04 05 06 07 08 09 10 11 12 13 14 15 16 17 18 19 20 21 22 23 24 25 2…" at bounding box center [717, 521] width 34 height 30
type input "16:30"
click at [701, 605] on footer "Cancel Add 2 Roles" at bounding box center [784, 631] width 441 height 69
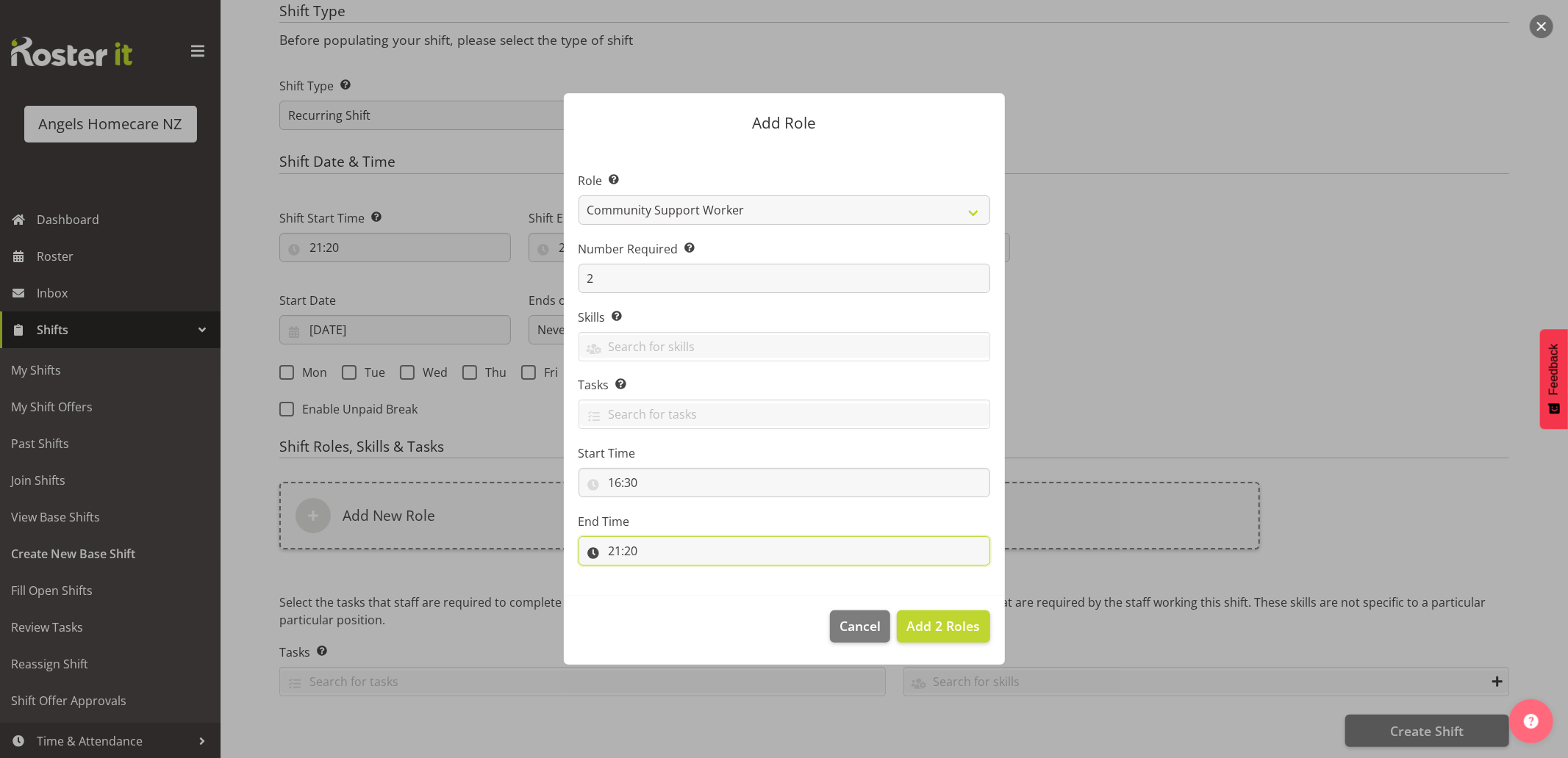
click at [629, 553] on input "21:20" at bounding box center [784, 552] width 411 height 30
click at [671, 591] on select "00 01 02 03 04 05 06 07 08 09 10 11 12 13 14 15 16 17 18 19 20 21 22 23" at bounding box center [679, 590] width 34 height 30
select select "18"
click at [663, 575] on select "00 01 02 03 04 05 06 07 08 09 10 11 12 13 14 15 16 17 18 19 20 21 22 23" at bounding box center [679, 590] width 34 height 30
type input "18:20"
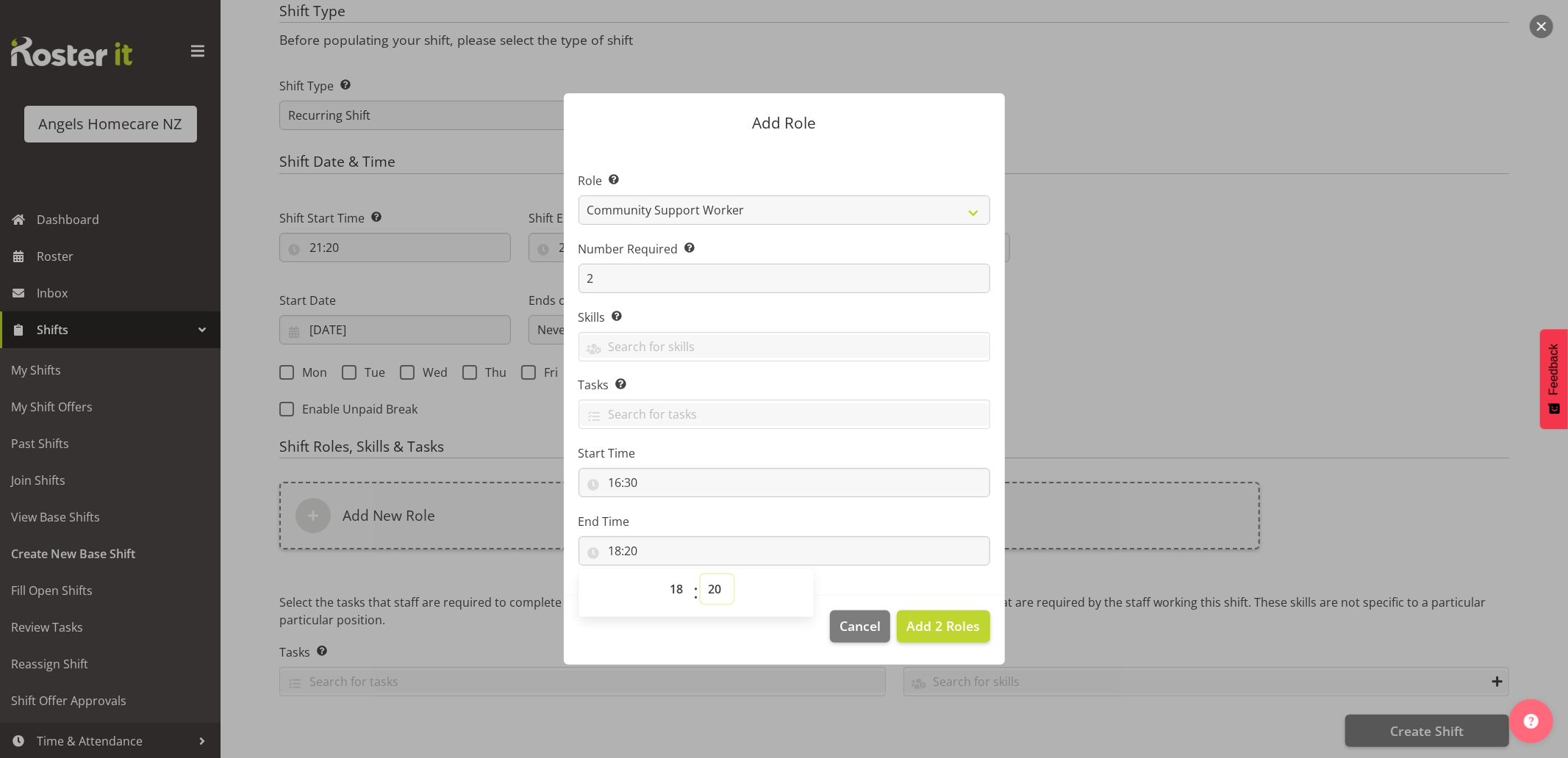
click at [714, 592] on select "00 01 02 03 04 05 06 07 08 09 10 11 12 13 14 15 16 17 18 19 20 21 22 23 24 25 2…" at bounding box center [717, 590] width 34 height 30
select select "0"
click at [701, 575] on select "00 01 02 03 04 05 06 07 08 09 10 11 12 13 14 15 16 17 18 19 20 21 22 23 24 25 2…" at bounding box center [717, 590] width 34 height 30
type input "18:00"
click at [763, 682] on div "Add Role Role Select the role you wish to add to the shift. Admin Coordinator C…" at bounding box center [784, 379] width 470 height 645
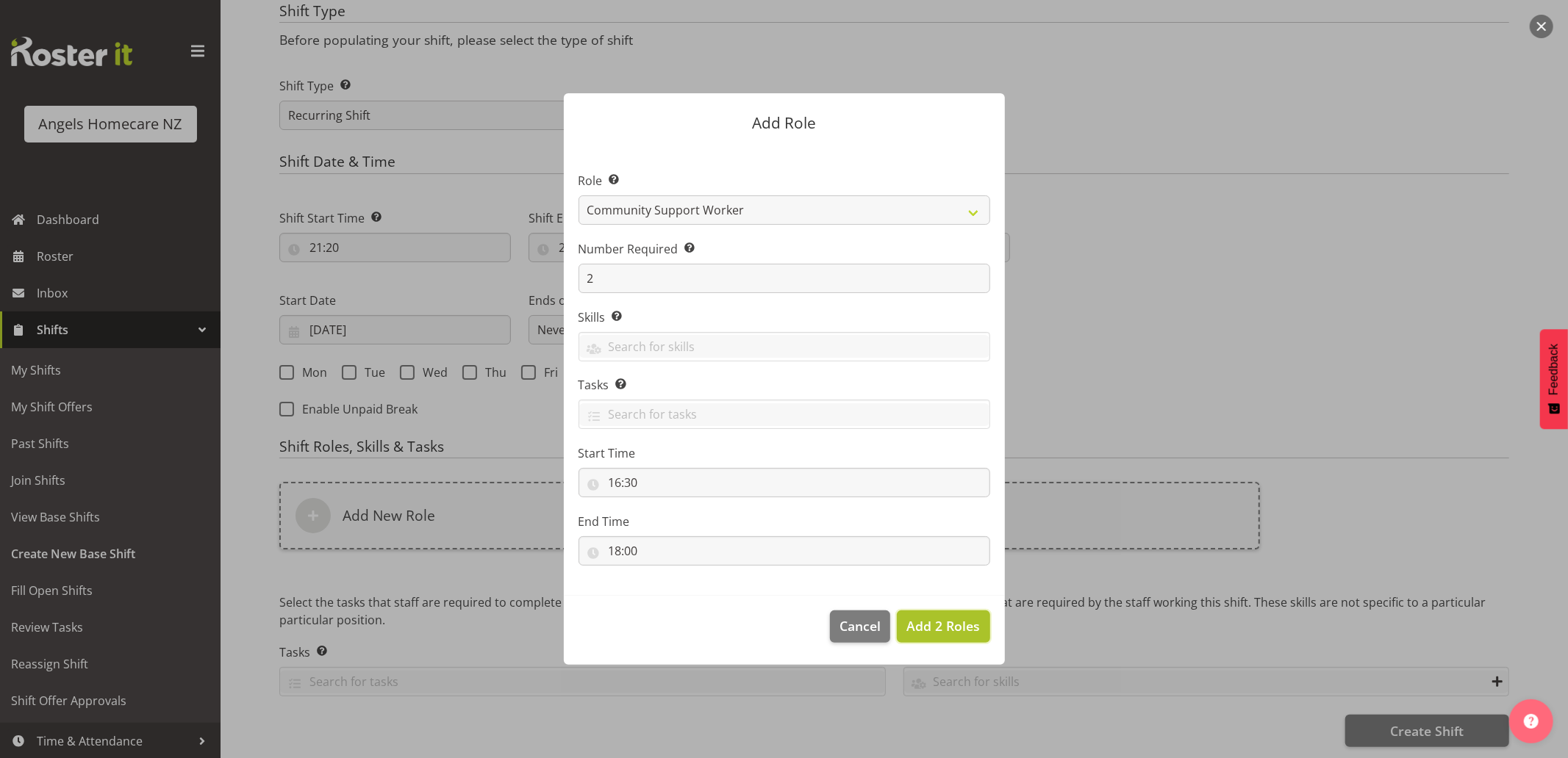
click at [938, 627] on span "Add 2 Roles" at bounding box center [943, 625] width 74 height 18
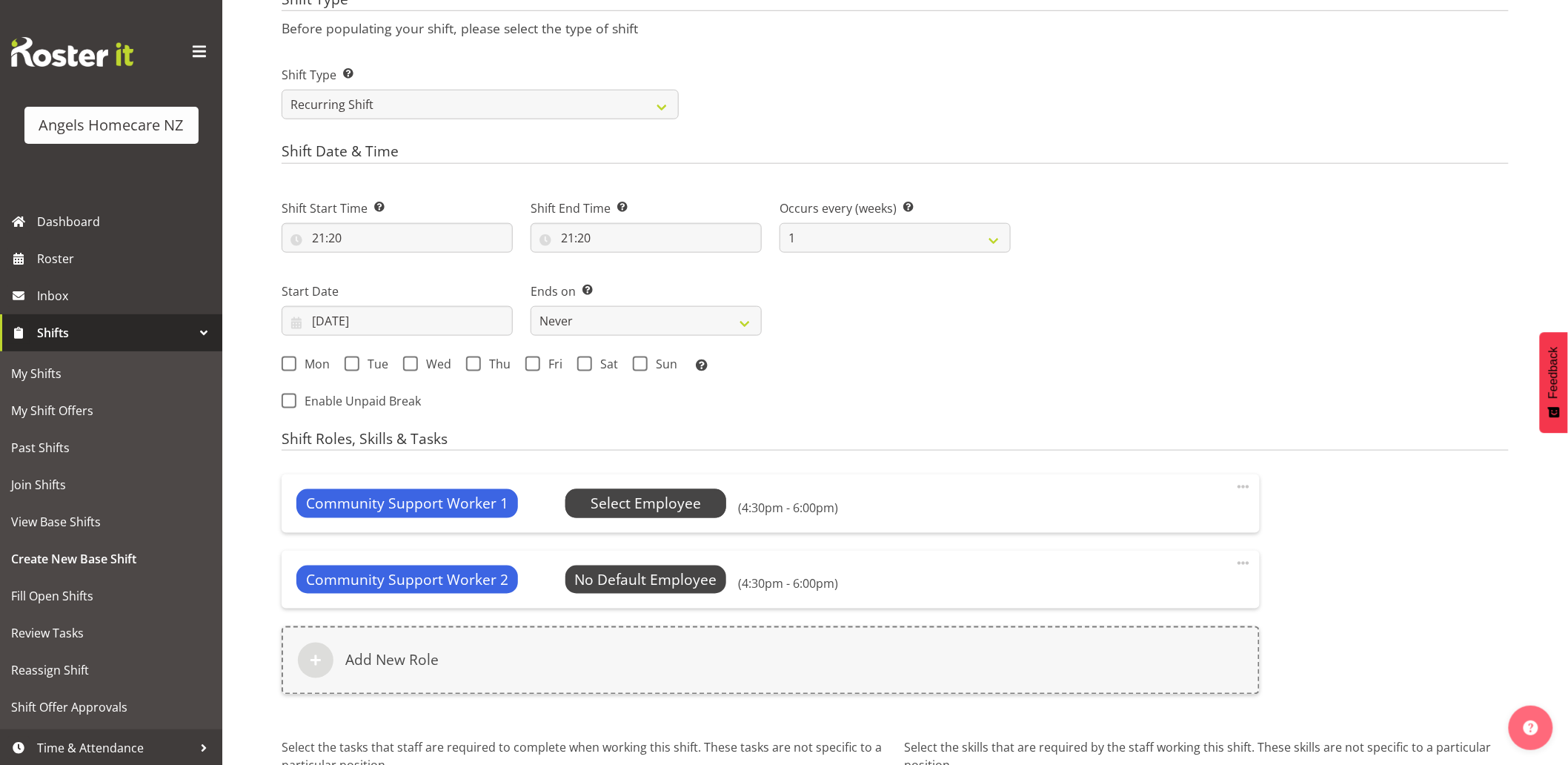
click at [662, 505] on span "Select Employee" at bounding box center [646, 503] width 111 height 22
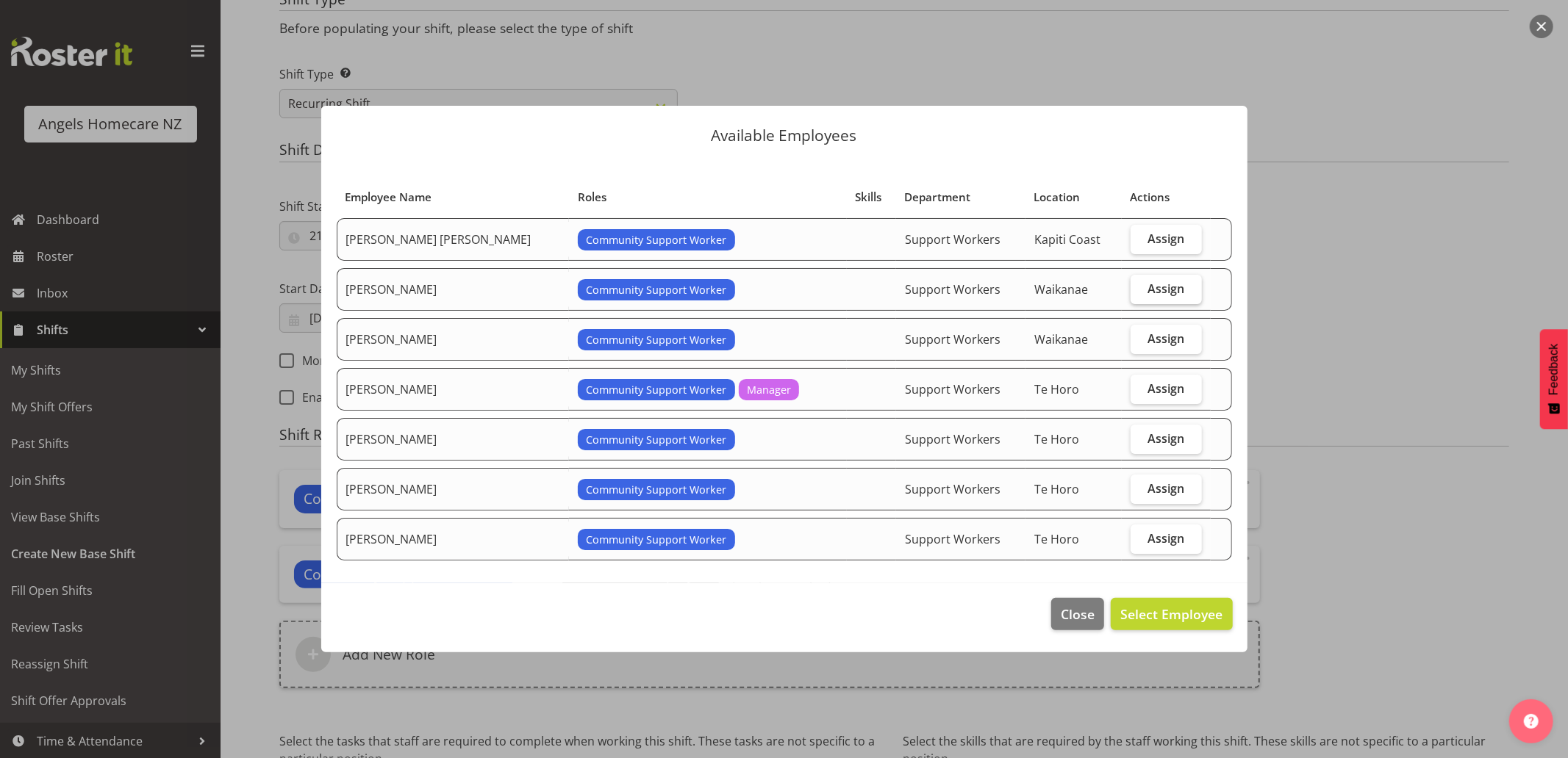
click at [1151, 288] on span "Assign" at bounding box center [1165, 289] width 36 height 15
click at [1140, 288] on input "Assign" at bounding box center [1135, 288] width 9 height 9
checkbox input "true"
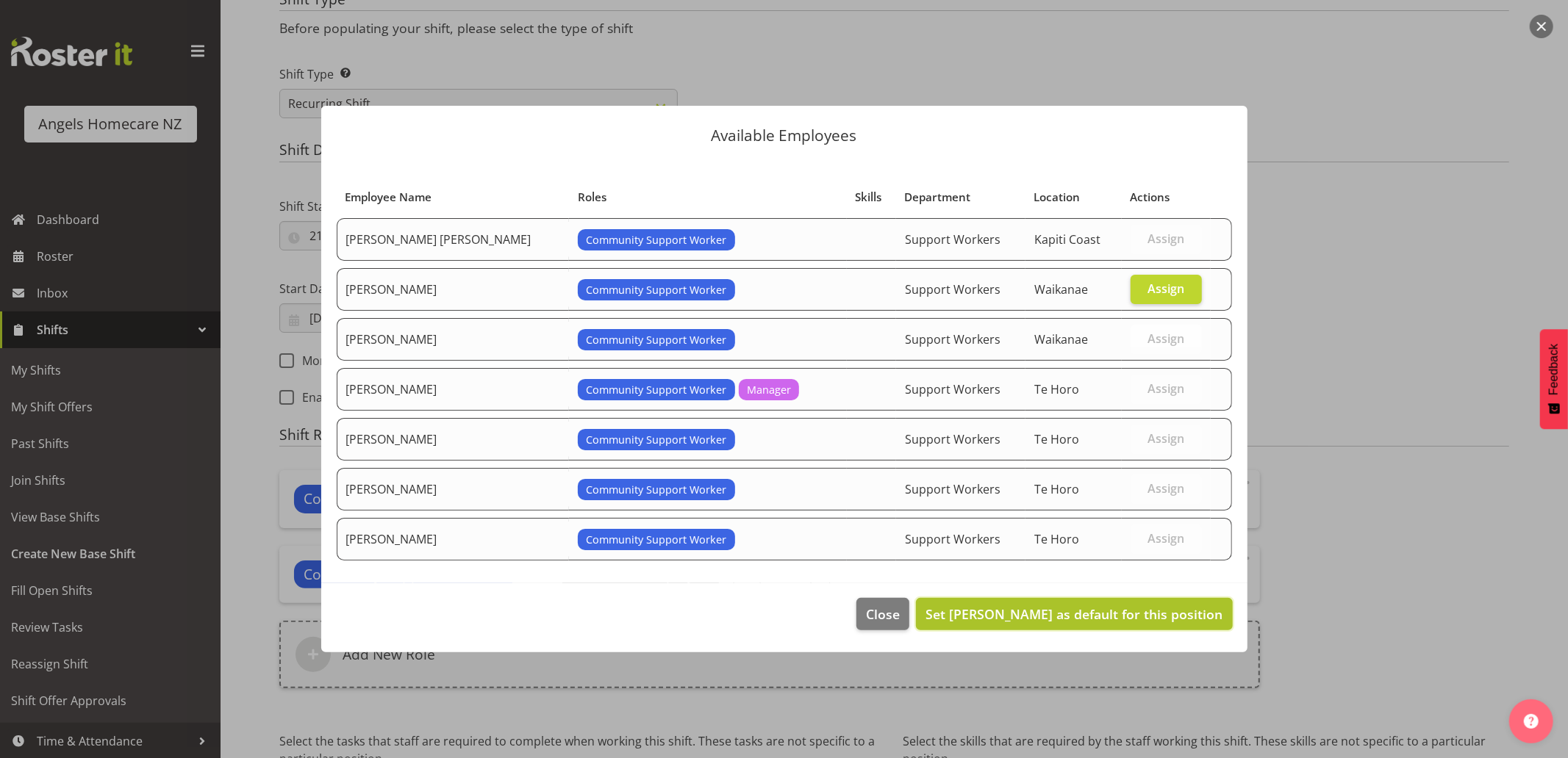
click at [1131, 614] on span "Set Amanda Jane Lavington as default for this position" at bounding box center [1073, 614] width 297 height 18
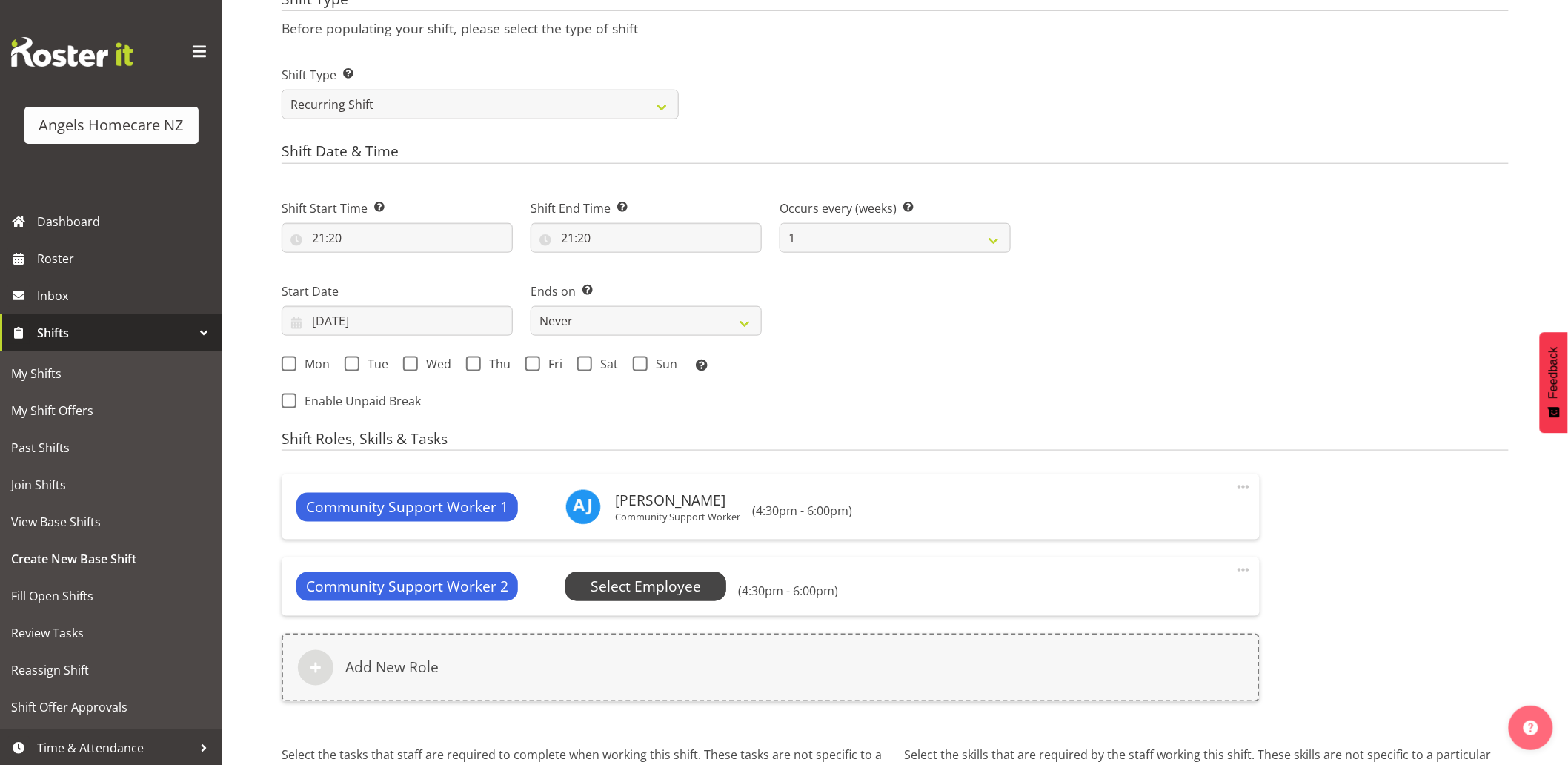
click at [676, 589] on span "Select Employee" at bounding box center [646, 587] width 111 height 22
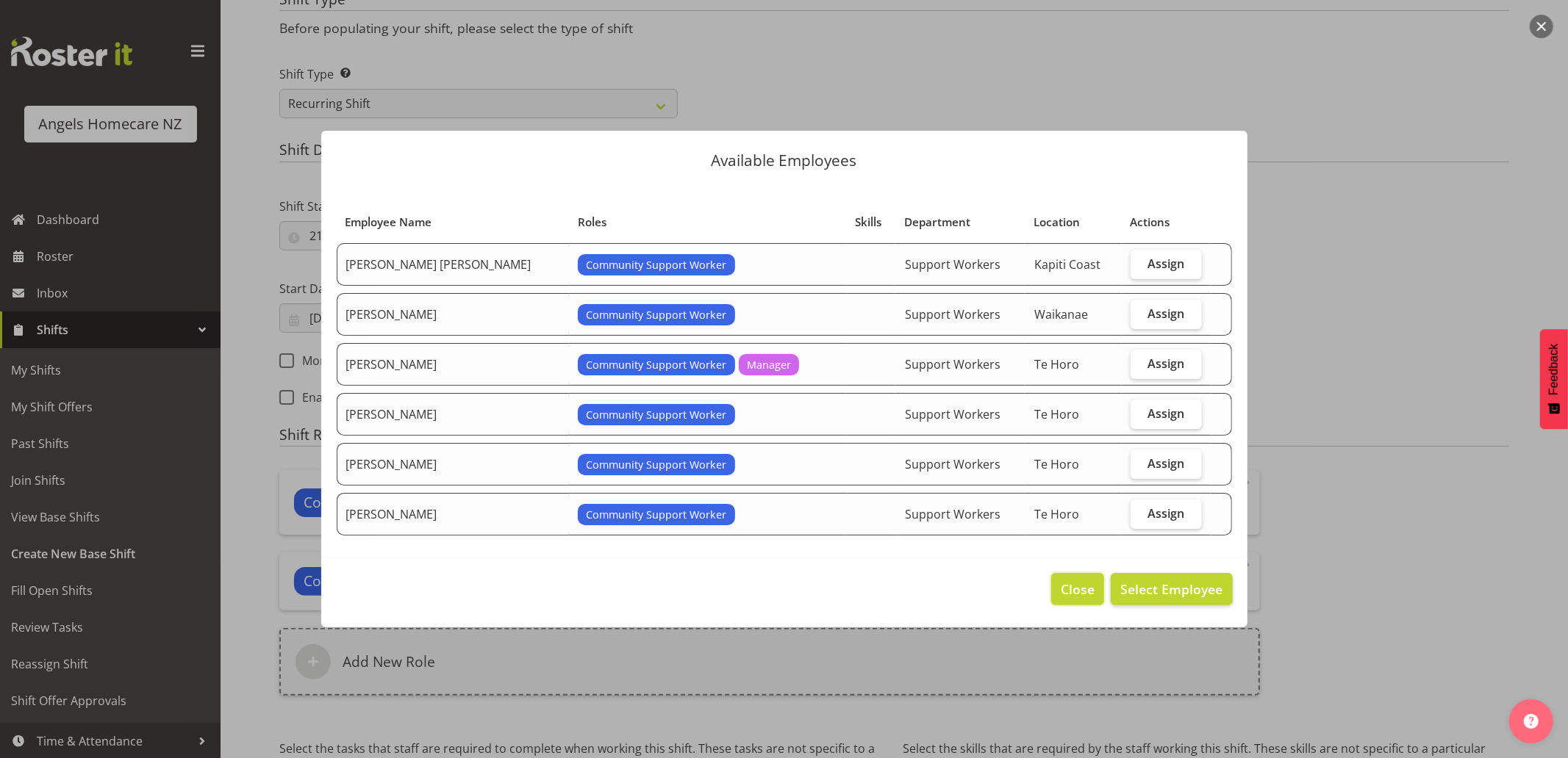
click at [1076, 590] on span "Close" at bounding box center [1078, 589] width 34 height 20
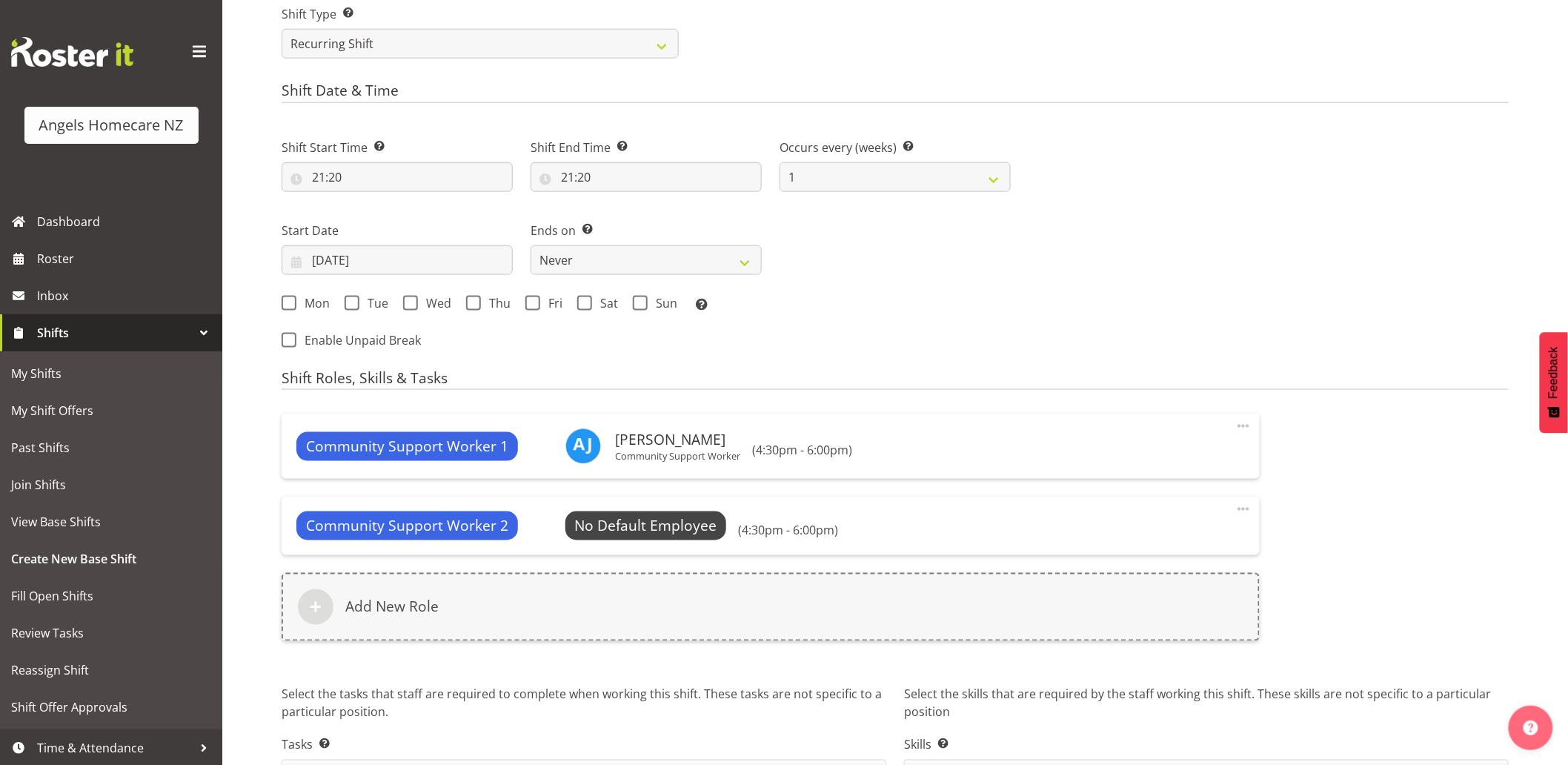
scroll to position [727, 0]
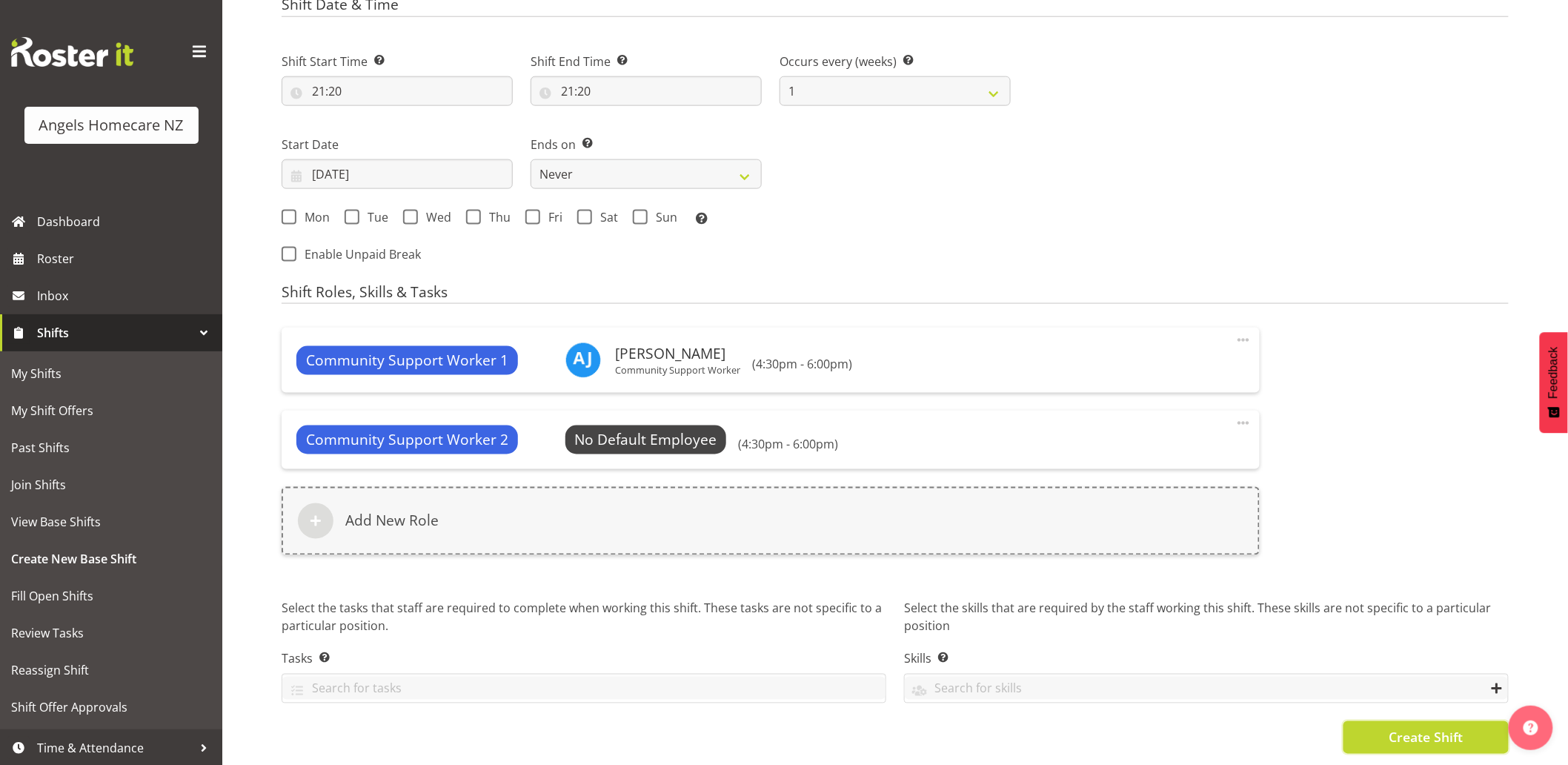
click at [1382, 729] on button "Create Shift" at bounding box center [1426, 738] width 165 height 33
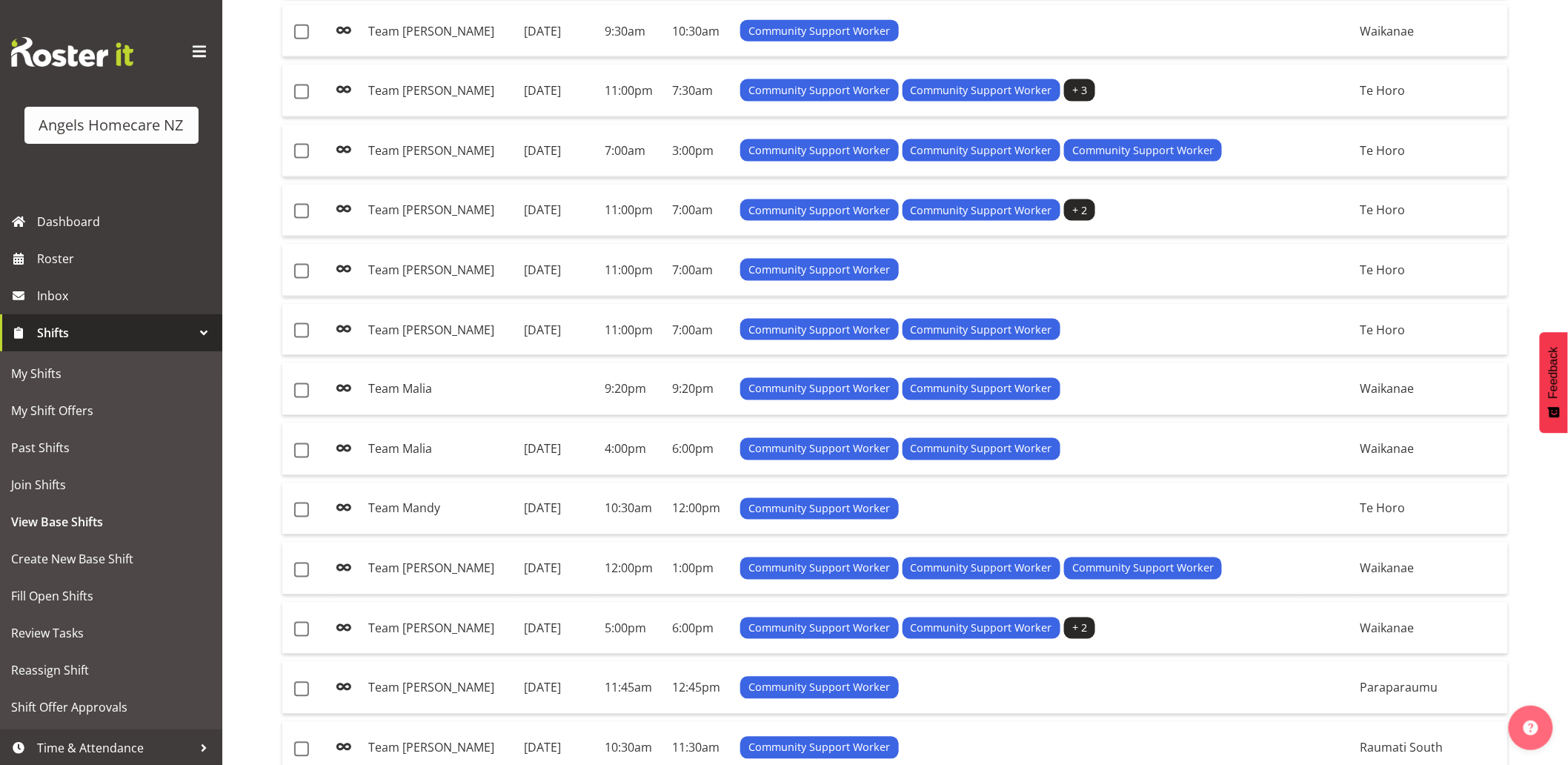
scroll to position [818, 0]
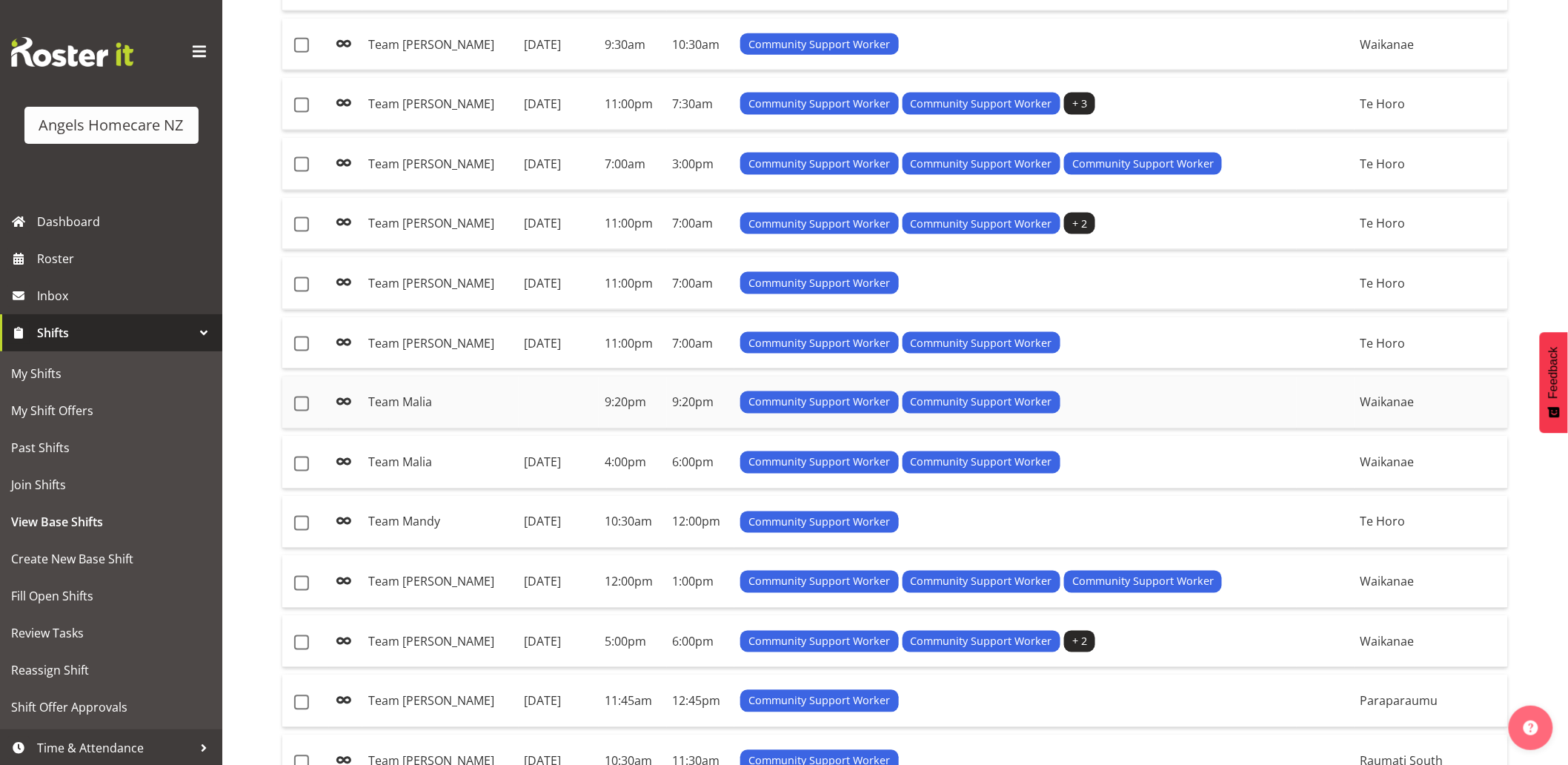
click at [1139, 401] on div "Community Support Worker Community Support Worker" at bounding box center [1015, 403] width 551 height 23
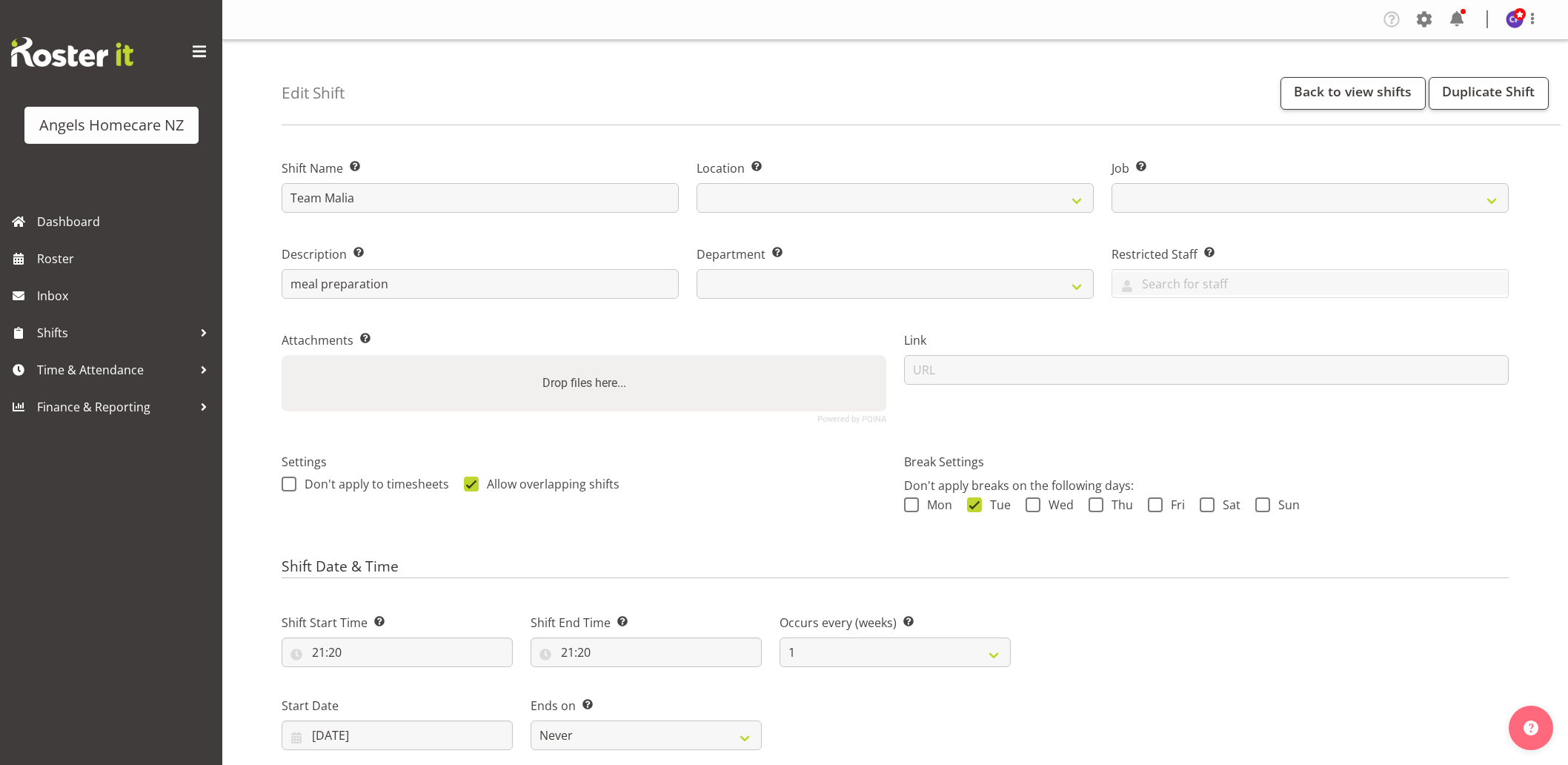
select select
select select "10686"
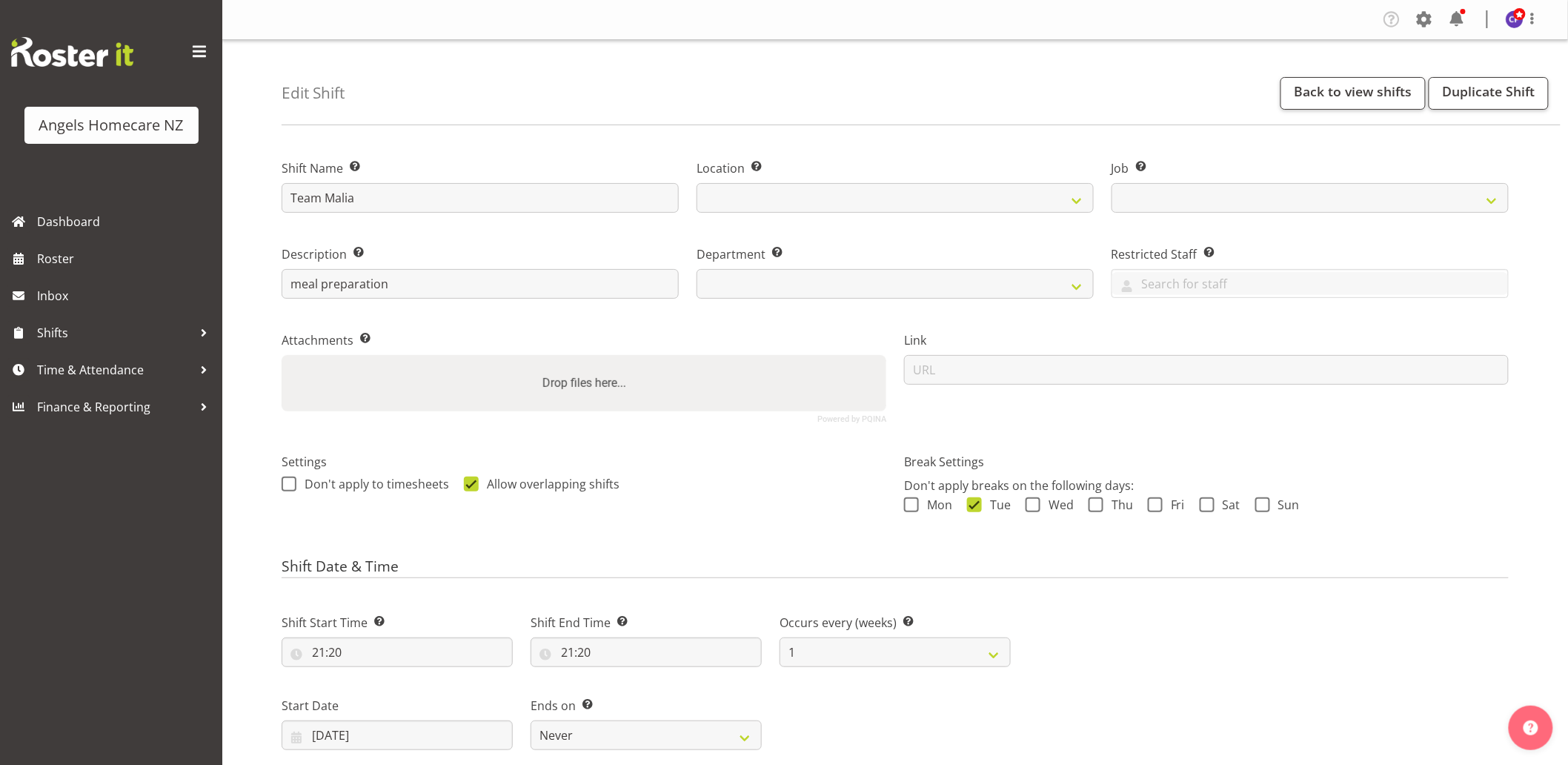
select select "928"
select select "1284"
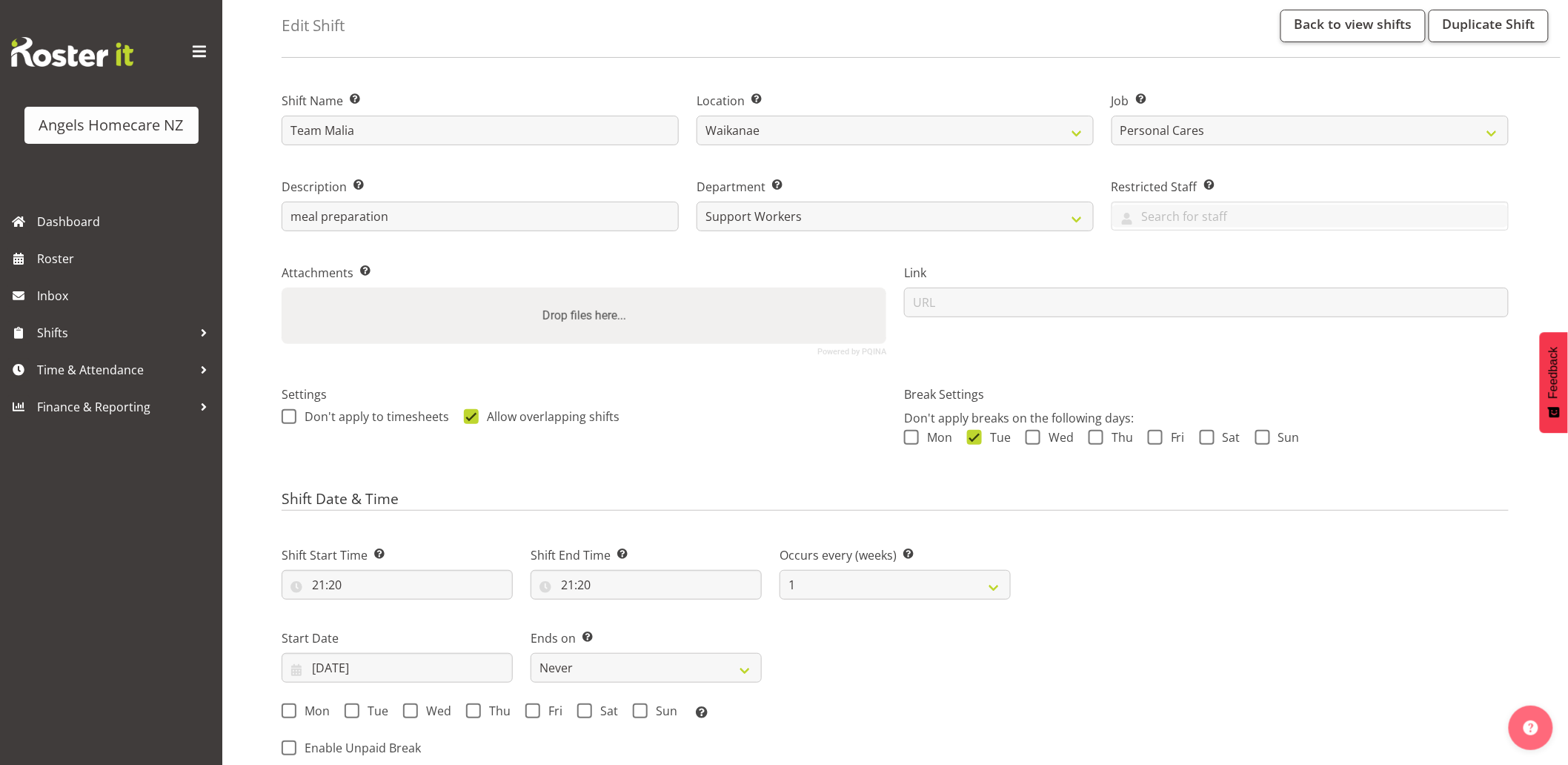
scroll to position [247, 0]
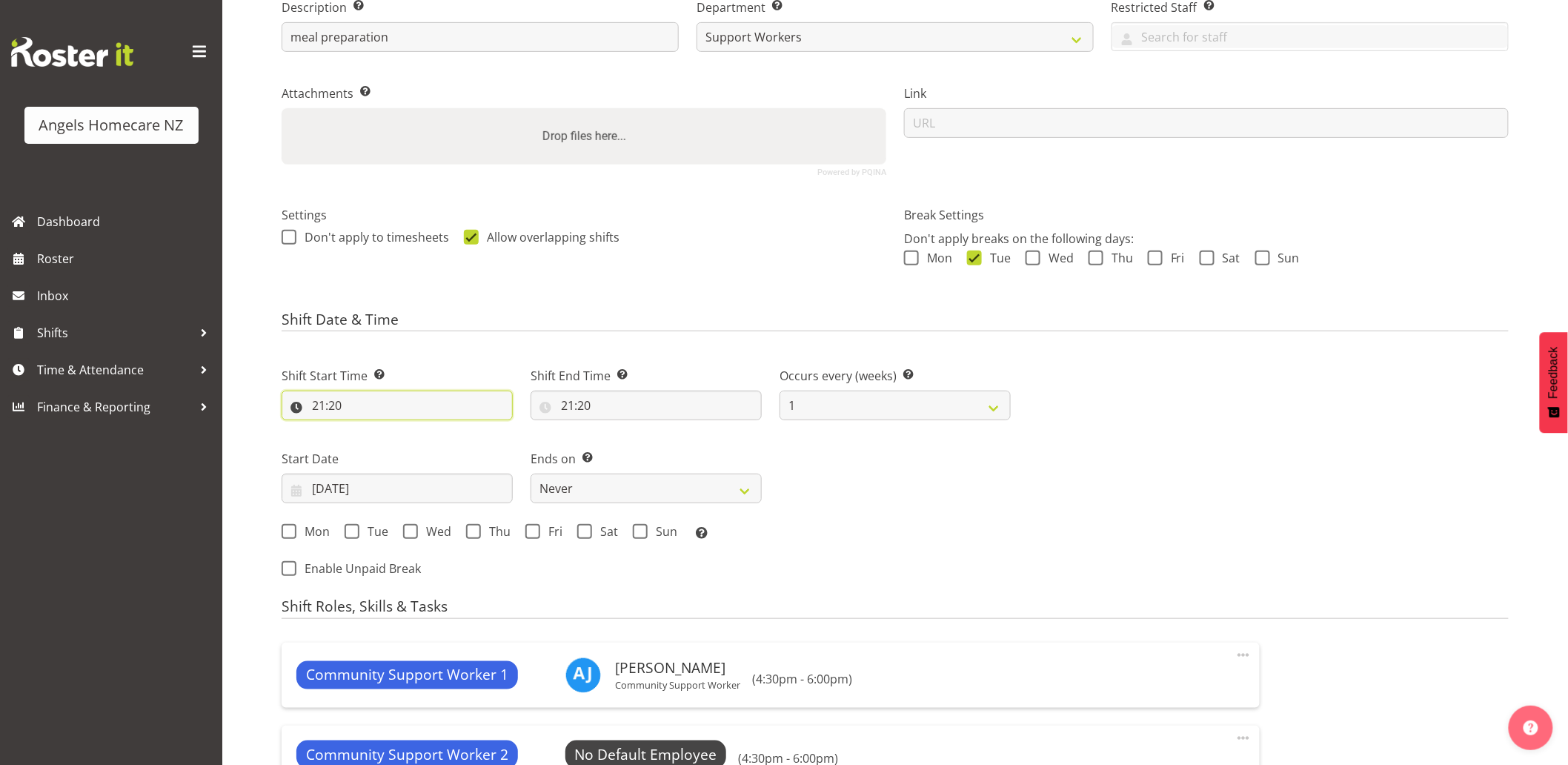
click at [343, 403] on input "21:20" at bounding box center [397, 405] width 231 height 30
click at [375, 446] on select "00 01 02 03 04 05 06 07 08 09 10 11 12 13 14 15 16 17 18 19 20 21 22 23" at bounding box center [383, 444] width 34 height 30
select select "16"
click at [366, 429] on select "00 01 02 03 04 05 06 07 08 09 10 11 12 13 14 15 16 17 18 19 20 21 22 23" at bounding box center [383, 444] width 34 height 30
type input "16:20"
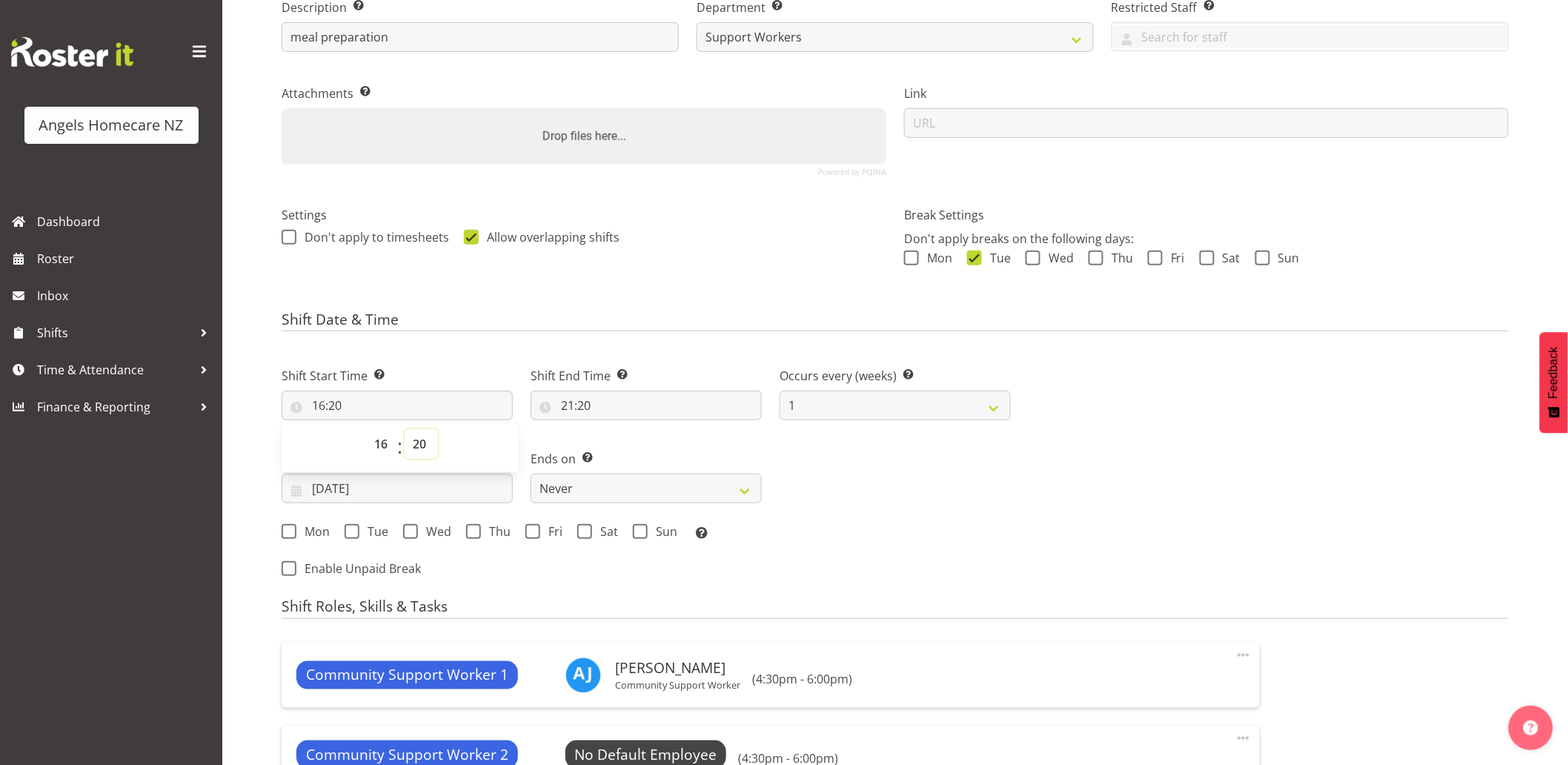
click at [425, 452] on select "00 01 02 03 04 05 06 07 08 09 10 11 12 13 14 15 16 17 18 19 20 21 22 23 24 25 2…" at bounding box center [421, 444] width 34 height 30
select select "30"
click at [404, 429] on select "00 01 02 03 04 05 06 07 08 09 10 11 12 13 14 15 16 17 18 19 20 21 22 23 24 25 2…" at bounding box center [421, 444] width 34 height 30
type input "16:30"
click at [605, 405] on input "21:20" at bounding box center [647, 405] width 231 height 30
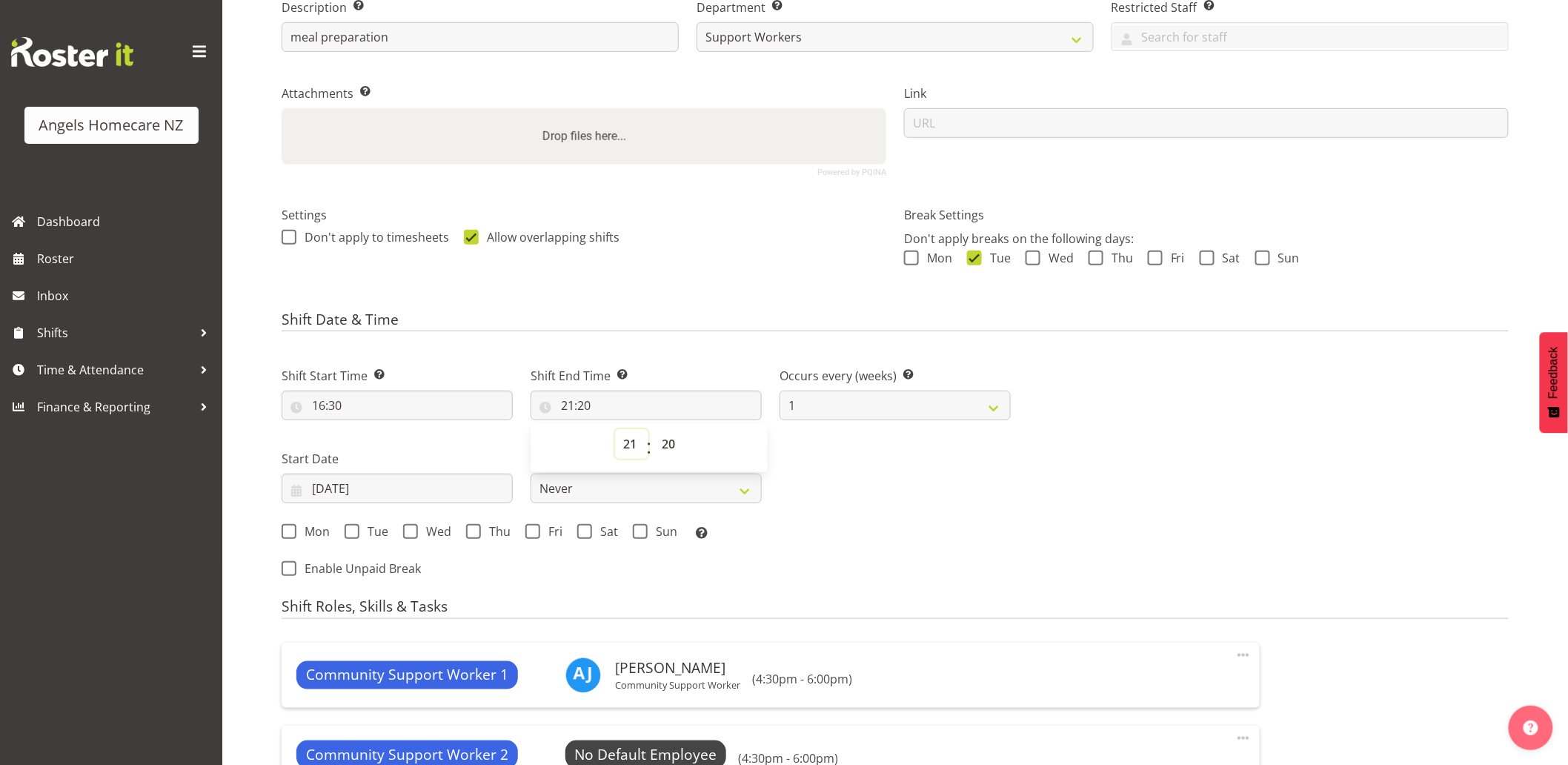
click at [622, 448] on select "00 01 02 03 04 05 06 07 08 09 10 11 12 13 14 15 16 17 18 19 20 21 22 23" at bounding box center [632, 444] width 34 height 30
select select "18"
click at [616, 429] on select "00 01 02 03 04 05 06 07 08 09 10 11 12 13 14 15 16 17 18 19 20 21 22 23" at bounding box center [632, 444] width 34 height 30
type input "18:20"
click at [673, 448] on select "00 01 02 03 04 05 06 07 08 09 10 11 12 13 14 15 16 17 18 19 20 21 22 23 24 25 2…" at bounding box center [671, 444] width 34 height 30
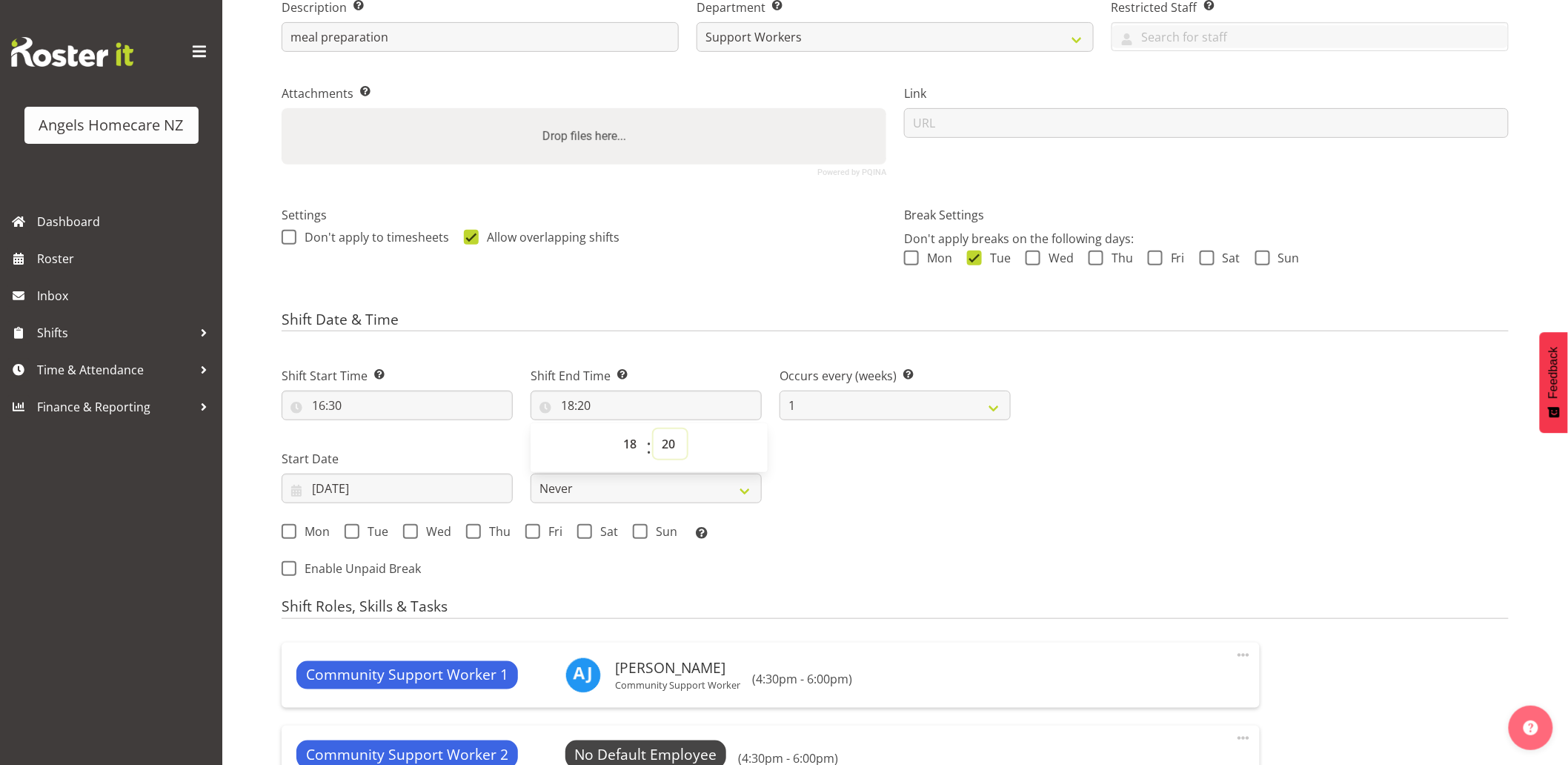
select select "0"
click at [654, 429] on select "00 01 02 03 04 05 06 07 08 09 10 11 12 13 14 15 16 17 18 19 20 21 22 23 24 25 2…" at bounding box center [671, 444] width 34 height 30
type input "18:00"
click at [353, 531] on span at bounding box center [352, 531] width 15 height 15
click at [353, 531] on input "Tue" at bounding box center [349, 532] width 9 height 9
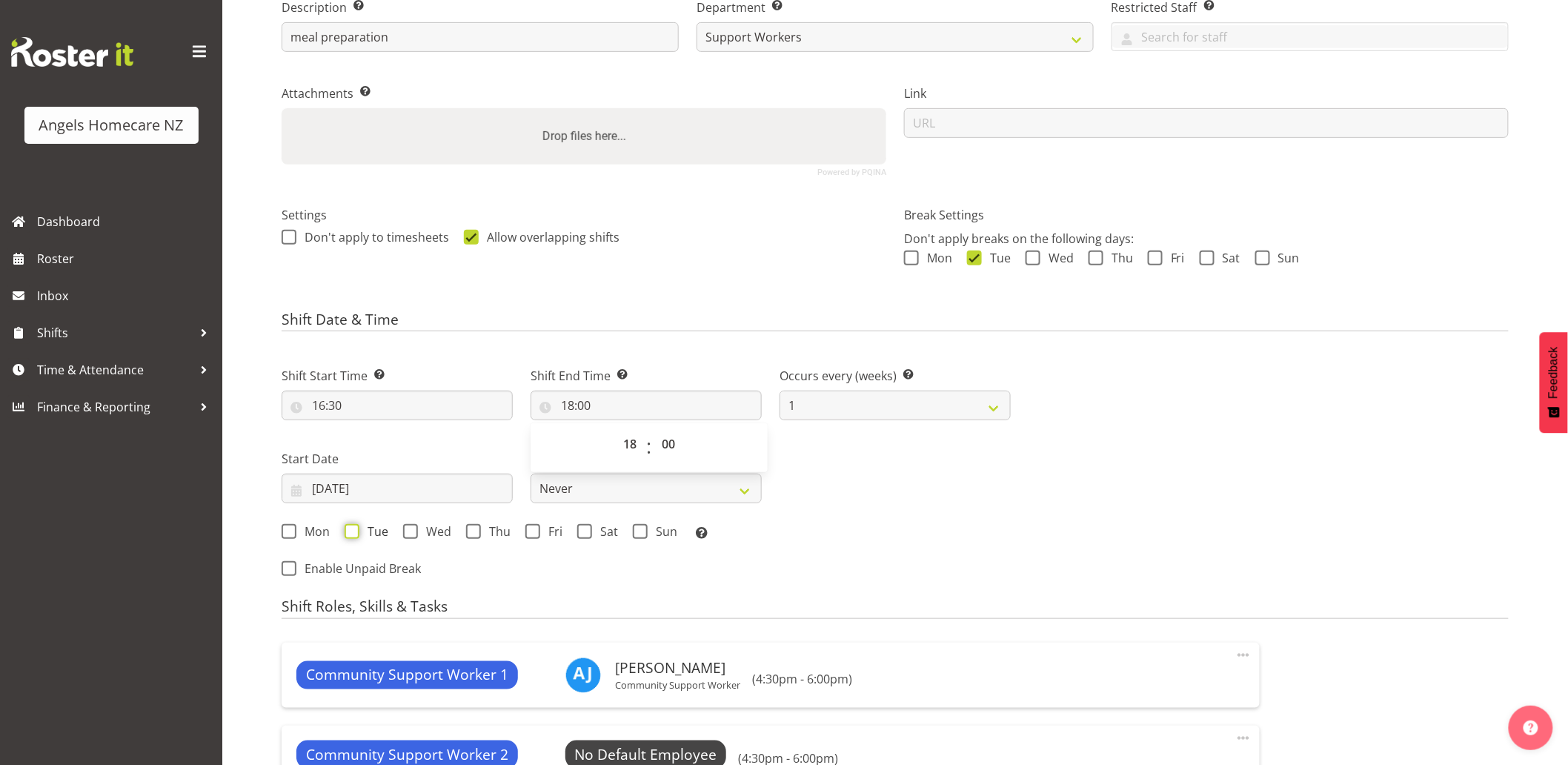
checkbox input "true"
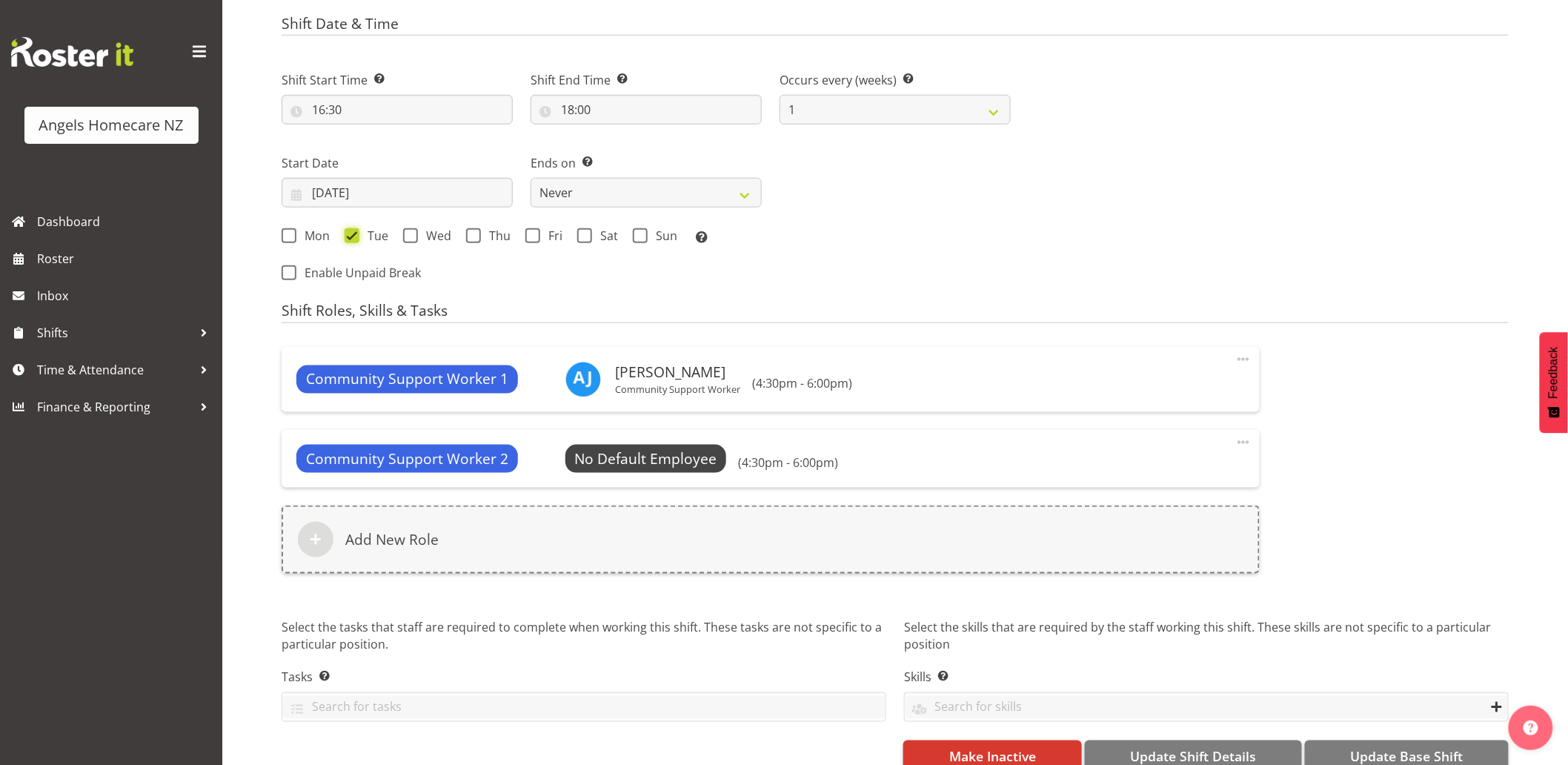
scroll to position [574, 0]
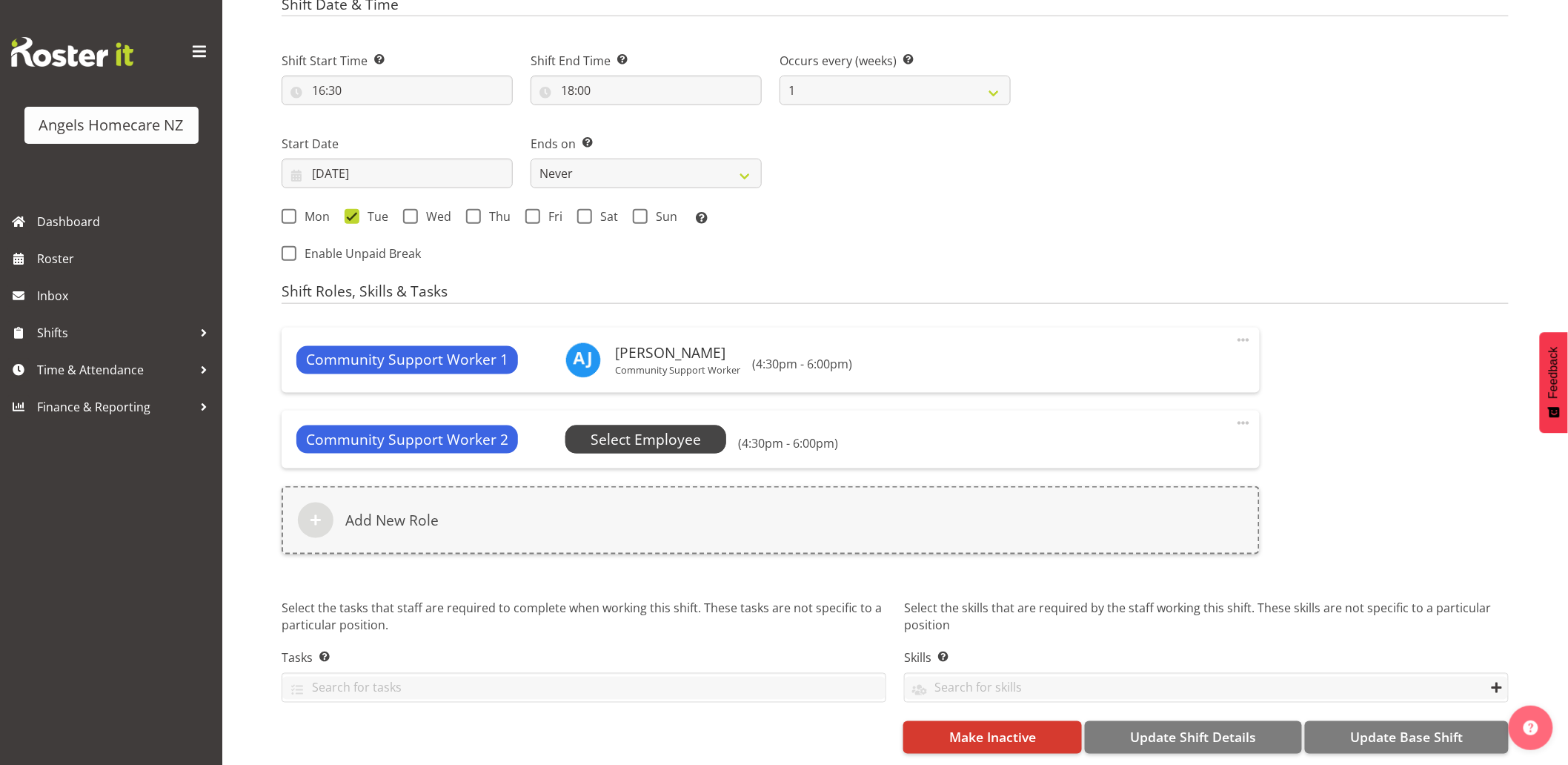
click at [634, 429] on span "Select Employee" at bounding box center [646, 439] width 111 height 22
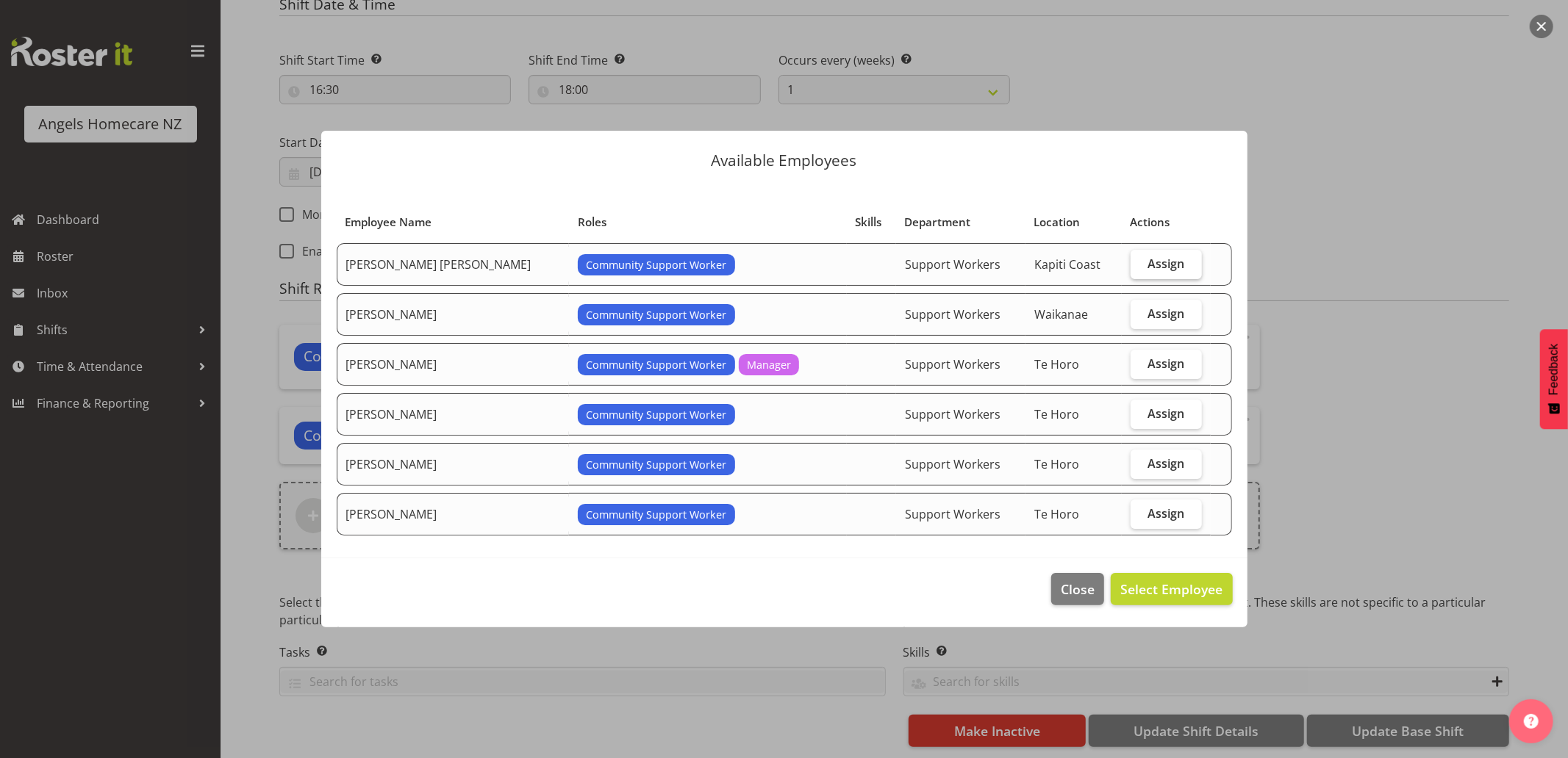
click at [1172, 259] on span "Assign" at bounding box center [1165, 264] width 36 height 15
click at [1140, 259] on input "Assign" at bounding box center [1135, 263] width 9 height 9
checkbox input "true"
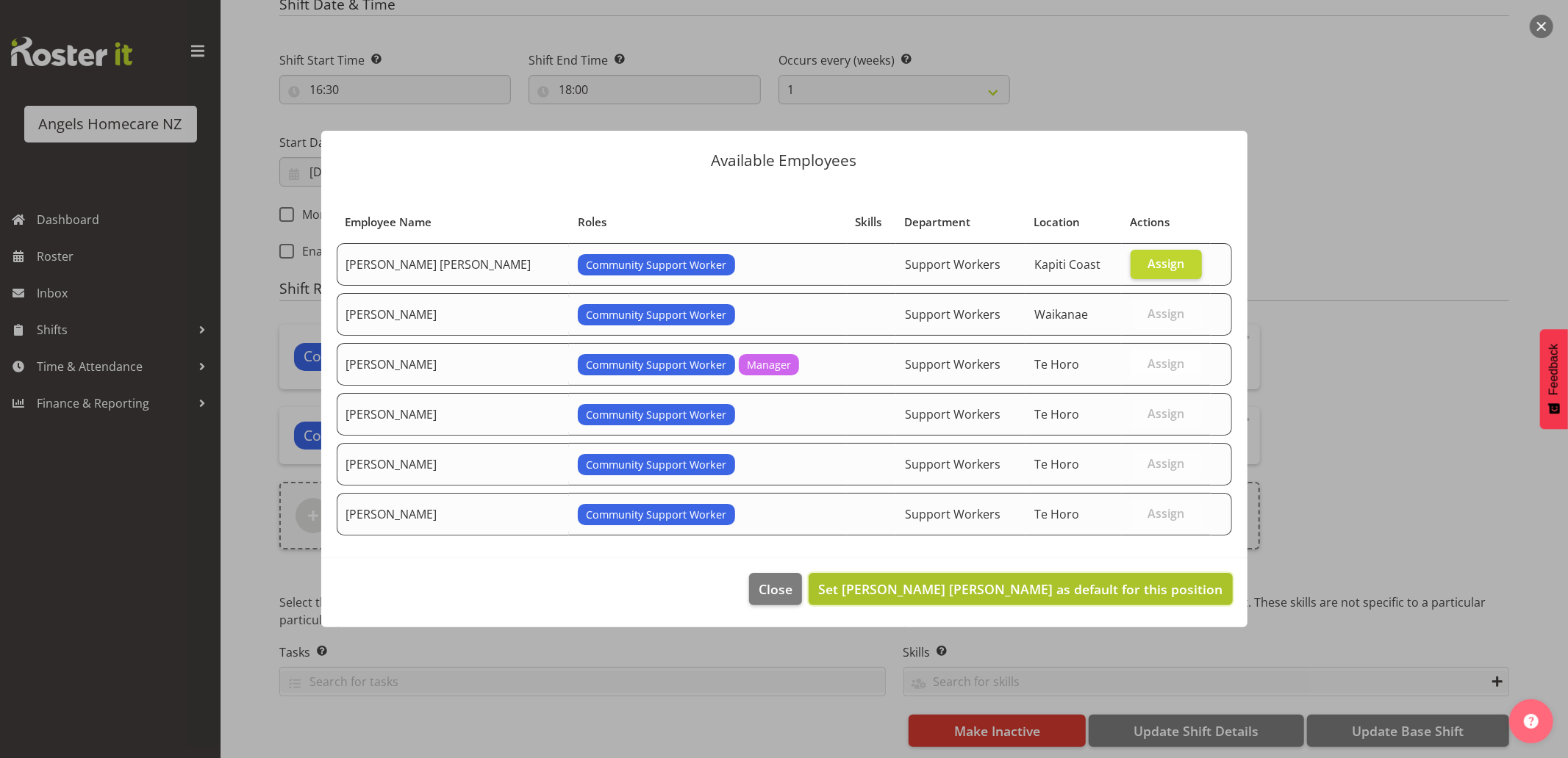
click at [1134, 578] on button "Set Alyssa Ashley Basco as default for this position" at bounding box center [1020, 589] width 423 height 33
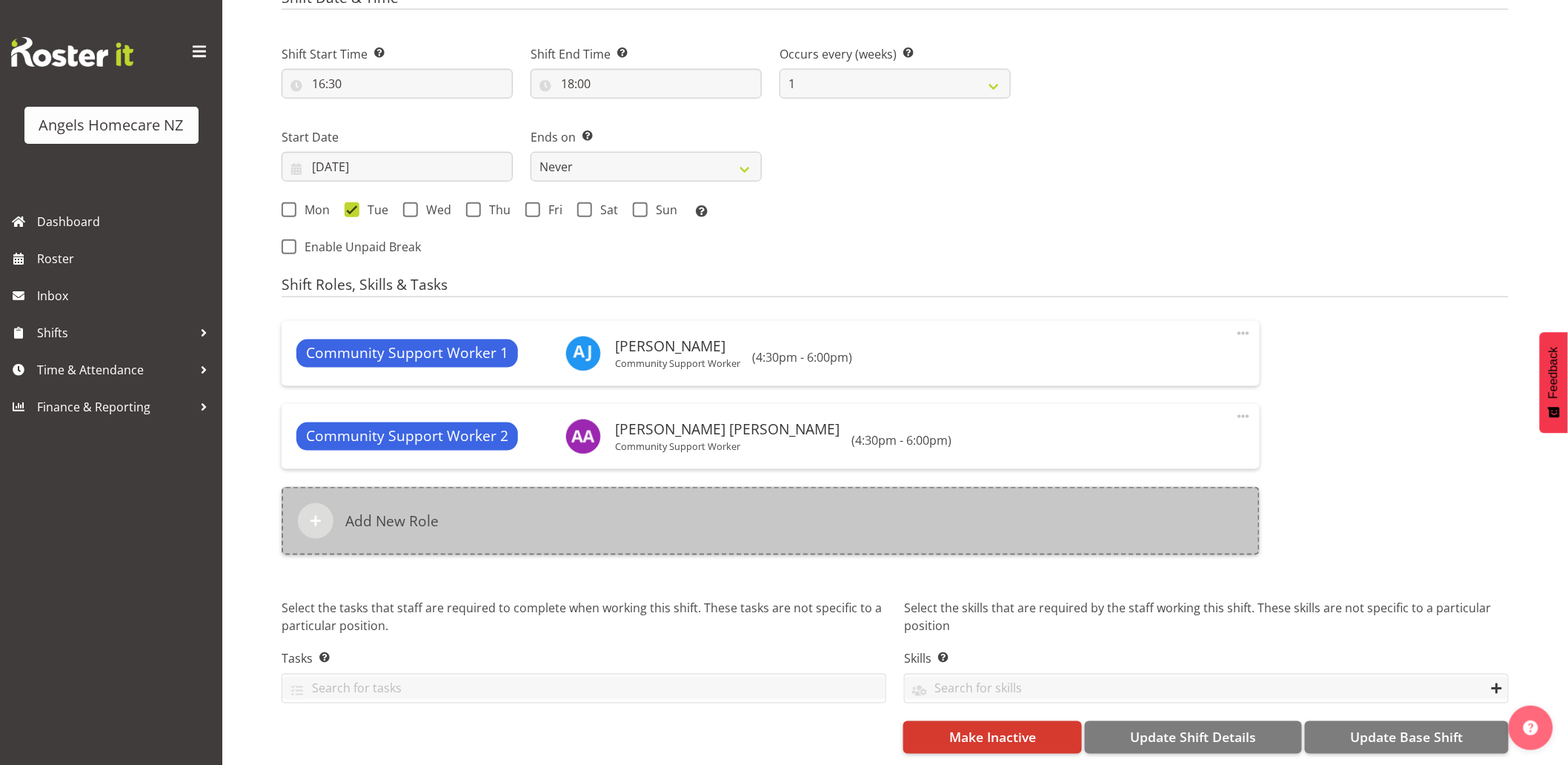
click at [762, 513] on div "Add New Role" at bounding box center [770, 521] width 979 height 69
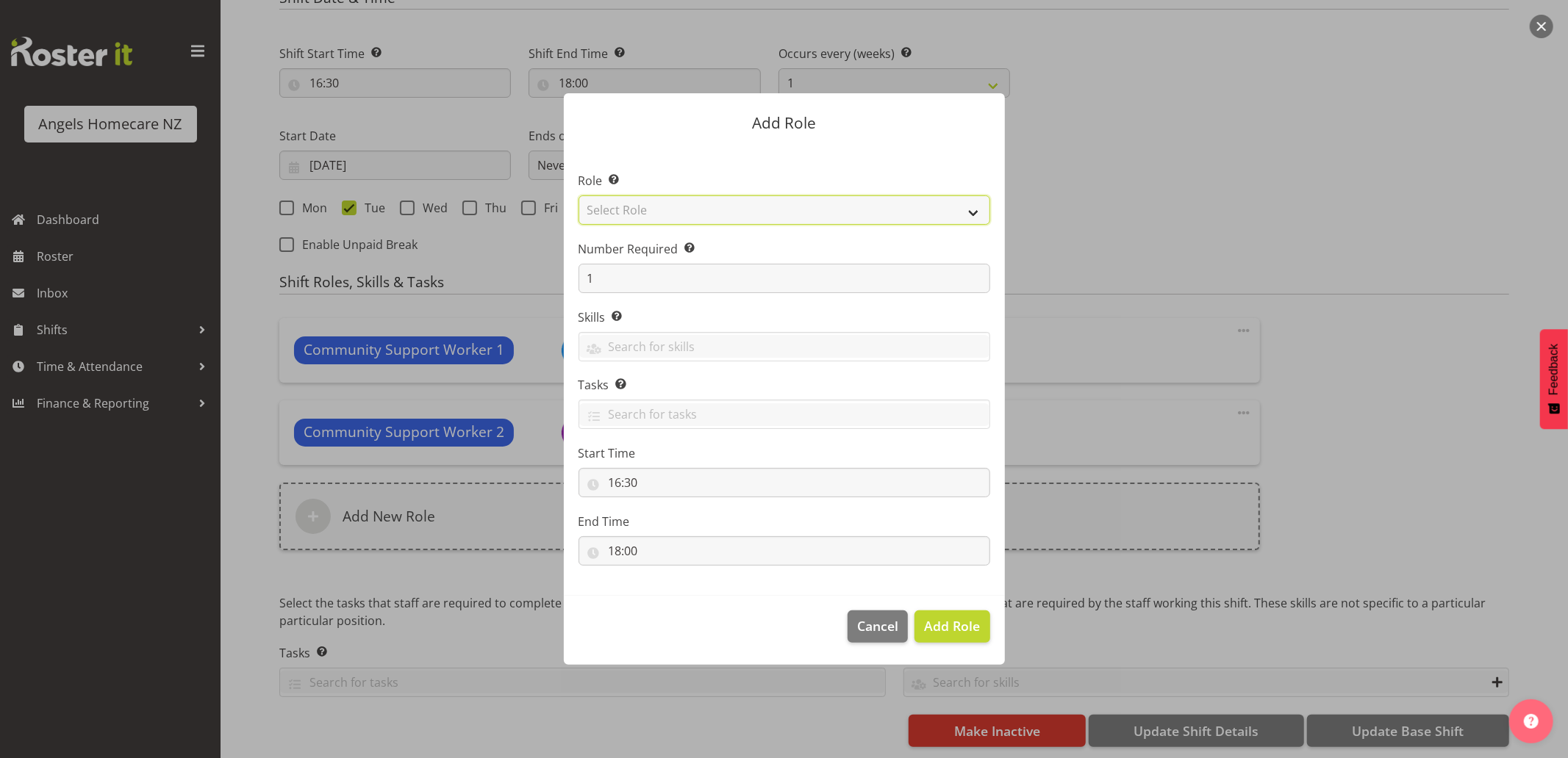
click at [663, 210] on select "Select Role Admin Coordinator Community Support Worker" at bounding box center [784, 210] width 411 height 30
select select "1572"
click at [579, 195] on select "Select Role Admin Coordinator Community Support Worker" at bounding box center [784, 210] width 411 height 30
click at [942, 623] on span "Add Role" at bounding box center [952, 625] width 56 height 18
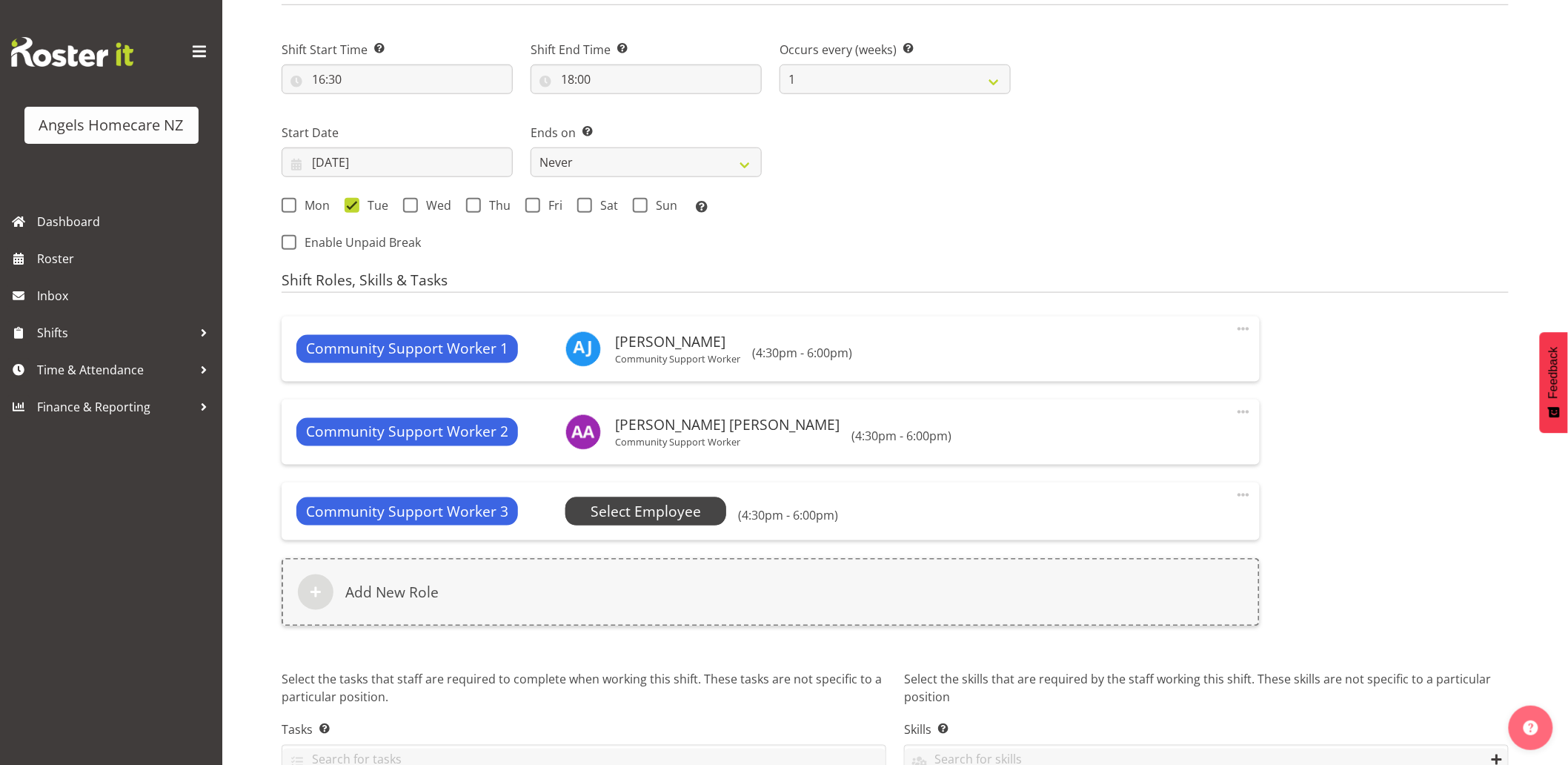
click at [629, 521] on span "Select Employee" at bounding box center [646, 512] width 111 height 22
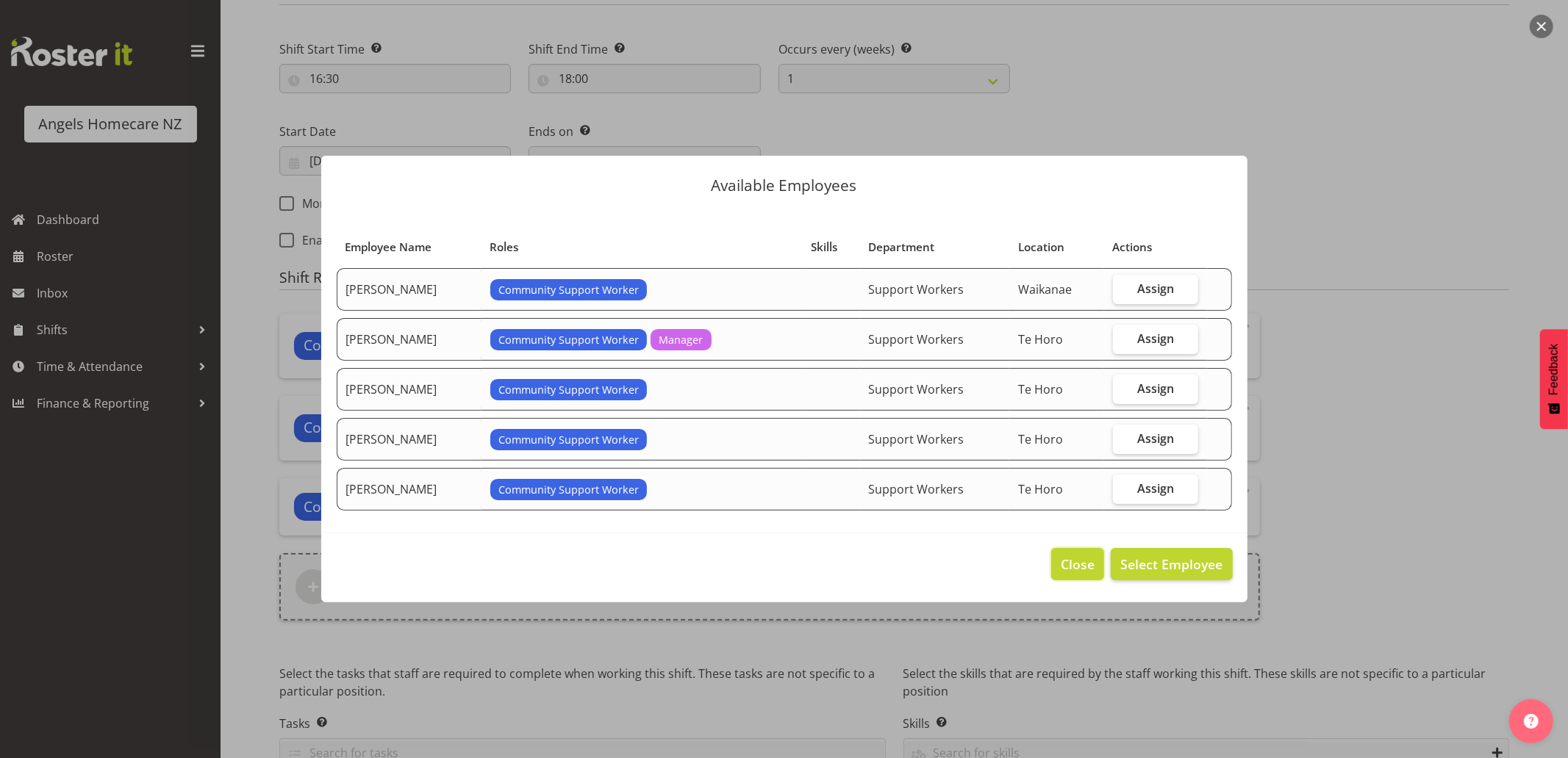
click at [1073, 554] on span "Close" at bounding box center [1078, 564] width 34 height 20
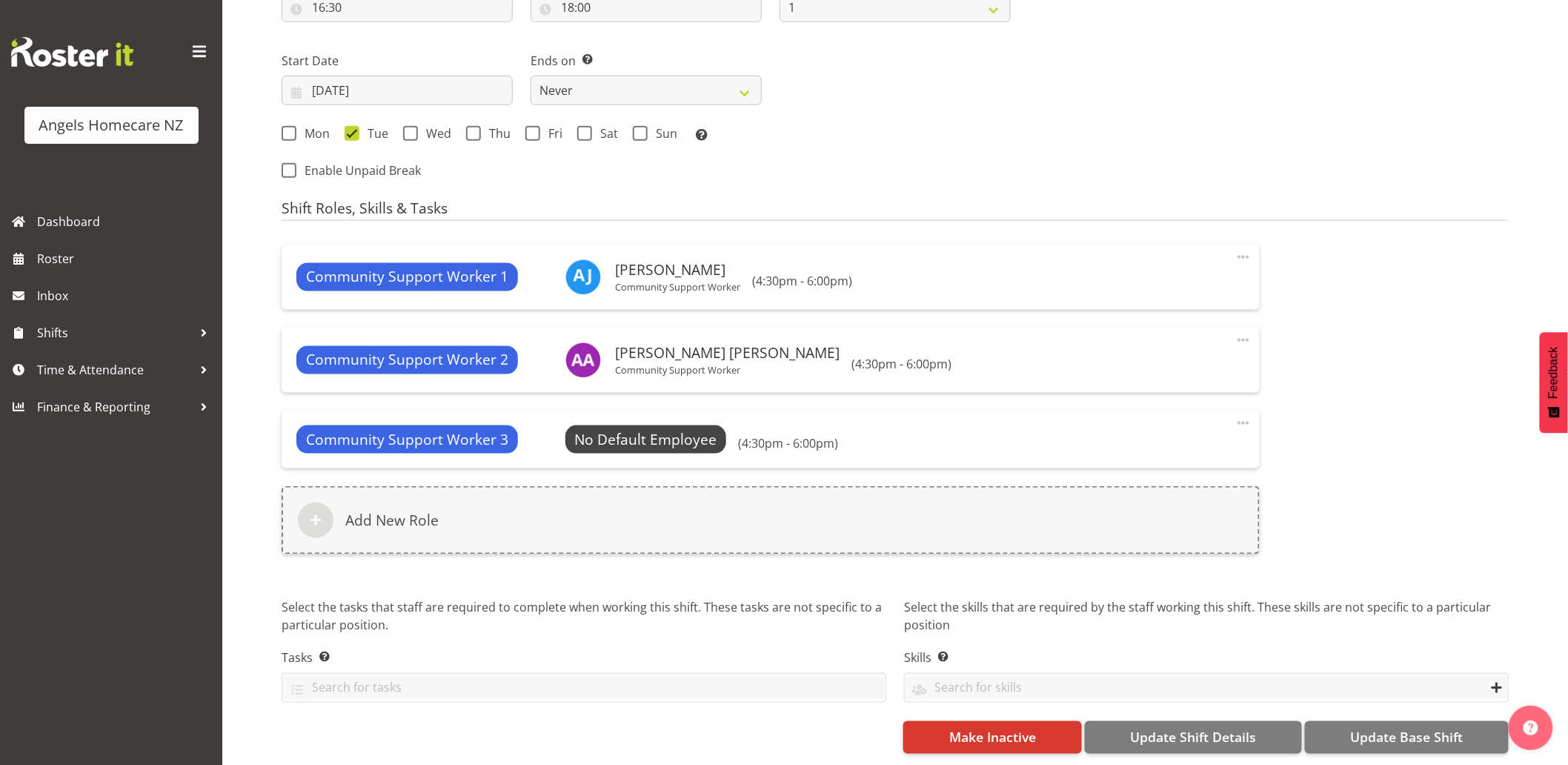
scroll to position [656, 0]
click at [1398, 728] on span "Update Base Shift" at bounding box center [1407, 738] width 113 height 20
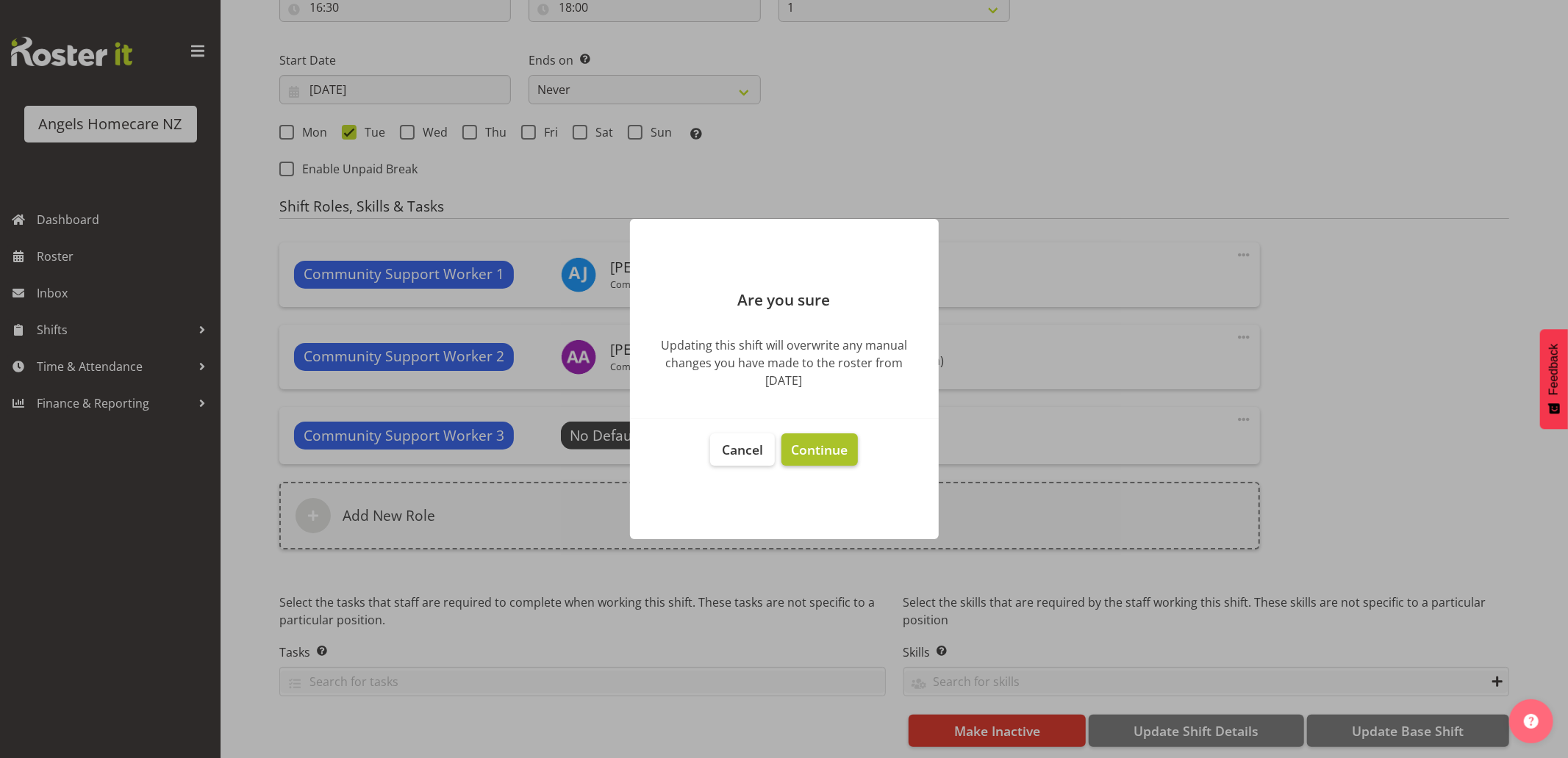
click at [802, 454] on span "Continue" at bounding box center [819, 449] width 57 height 18
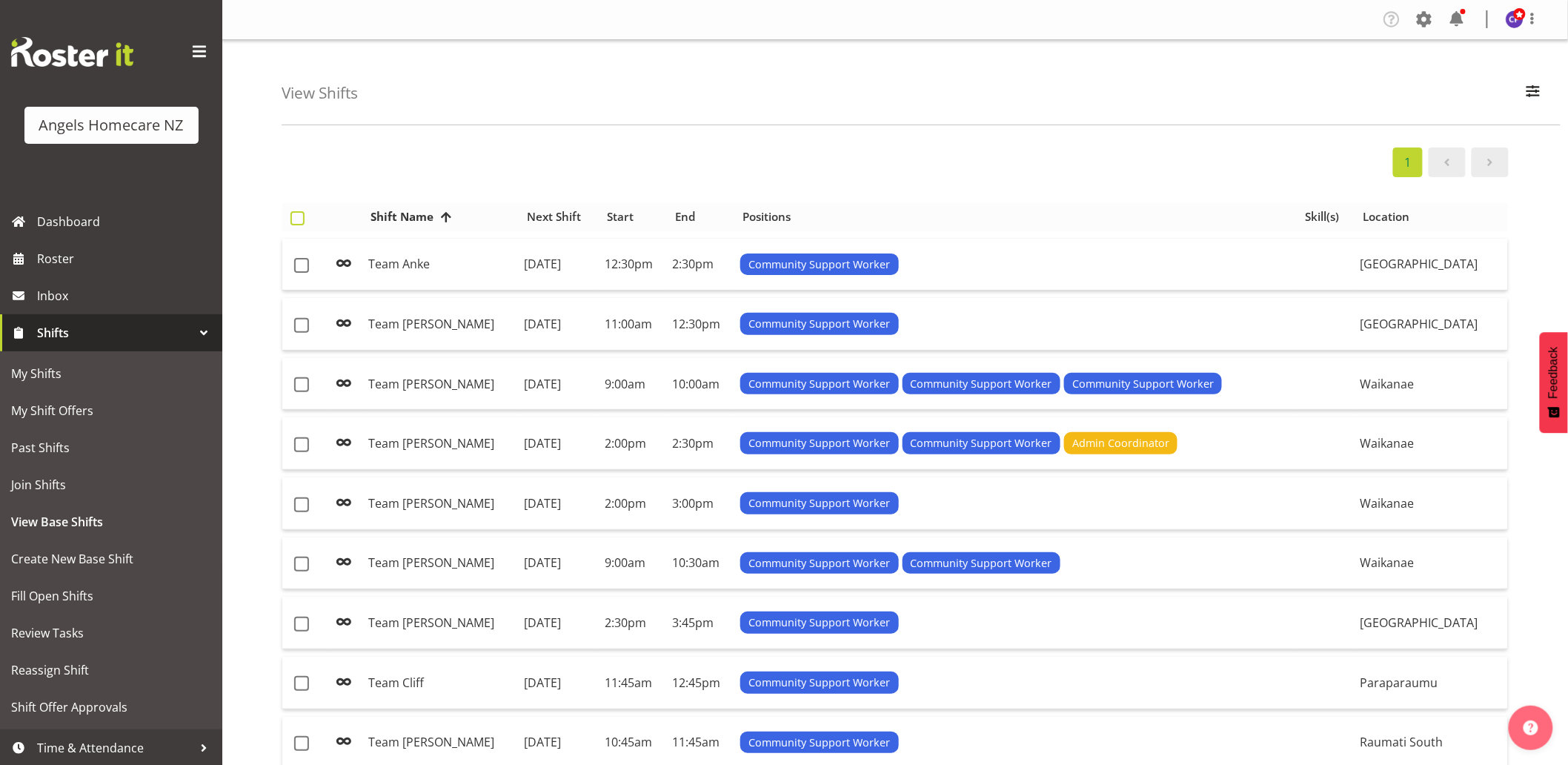
click at [295, 222] on span at bounding box center [297, 218] width 14 height 14
click at [295, 222] on input "checkbox" at bounding box center [296, 218] width 9 height 9
checkbox input "true"
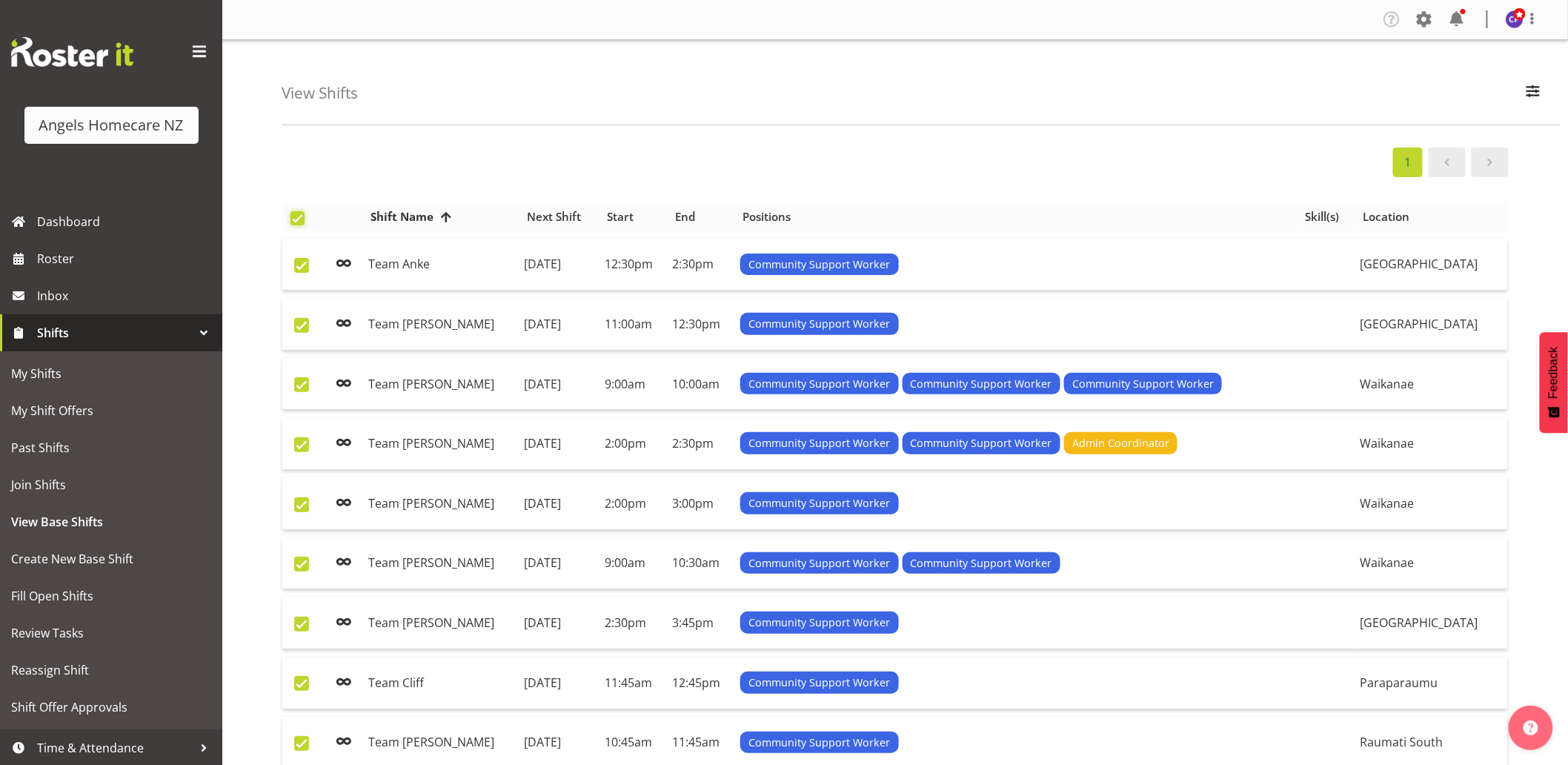
checkbox input "true"
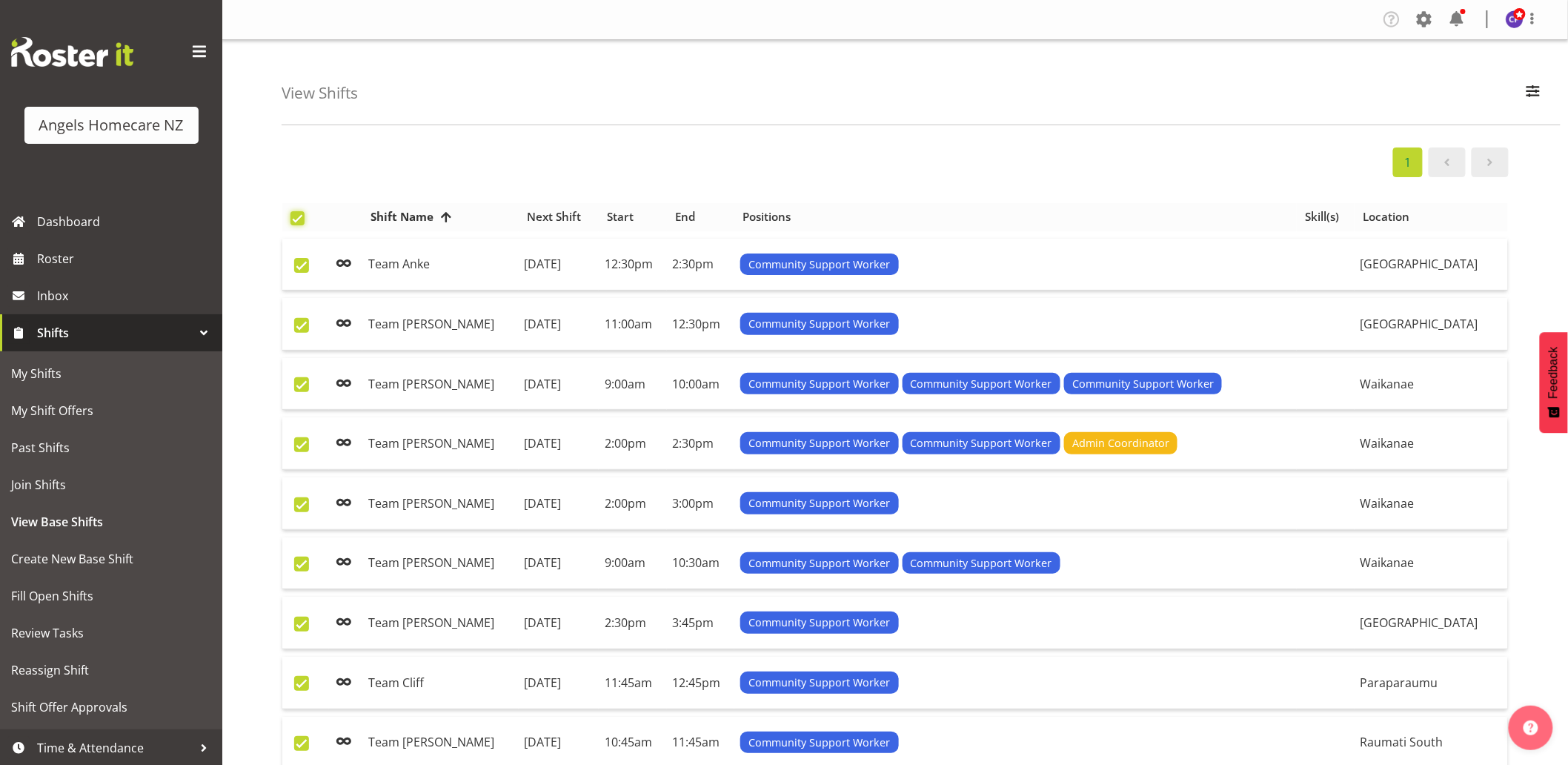
checkbox input "true"
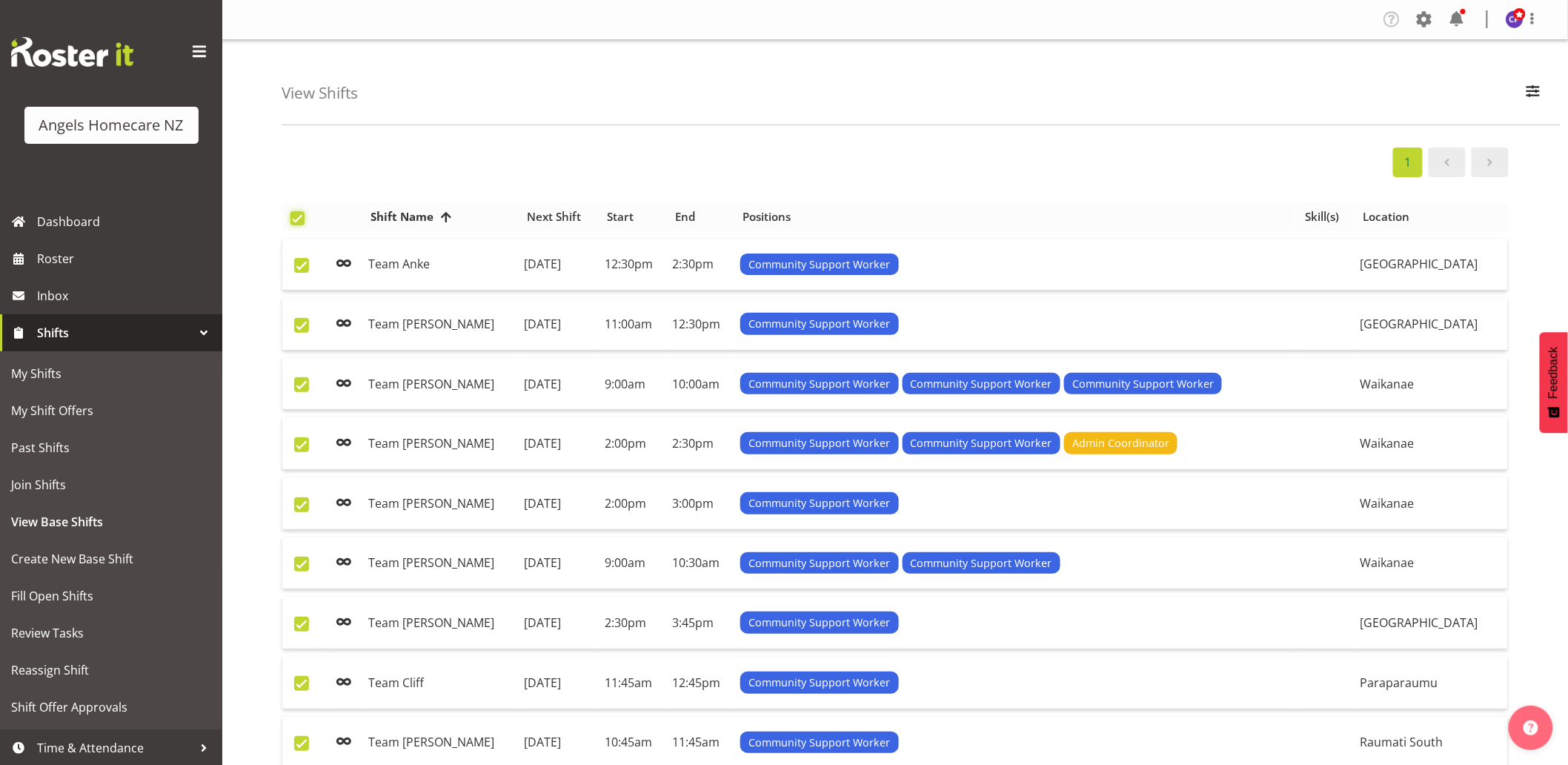
checkbox input "true"
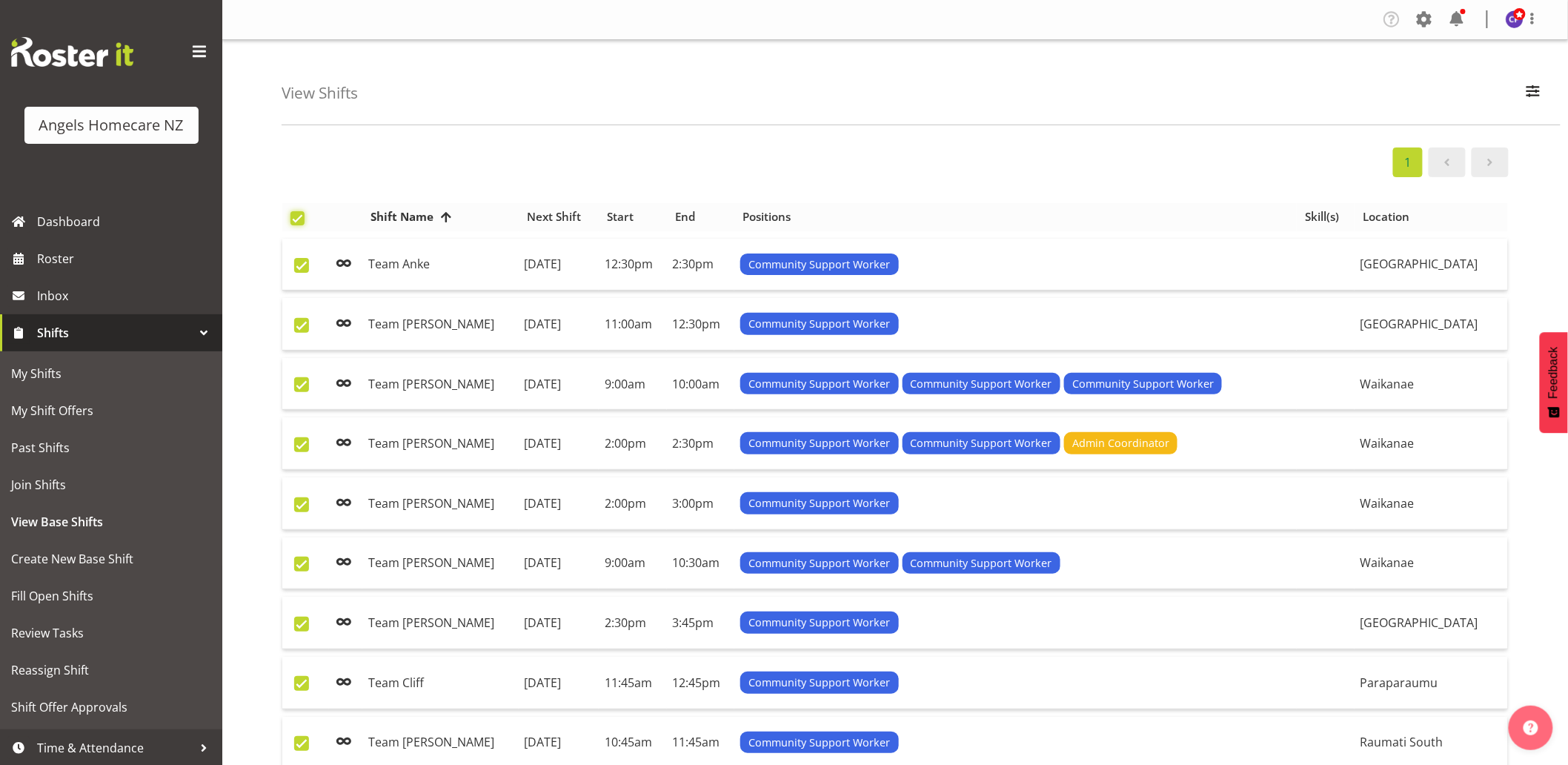
checkbox input "true"
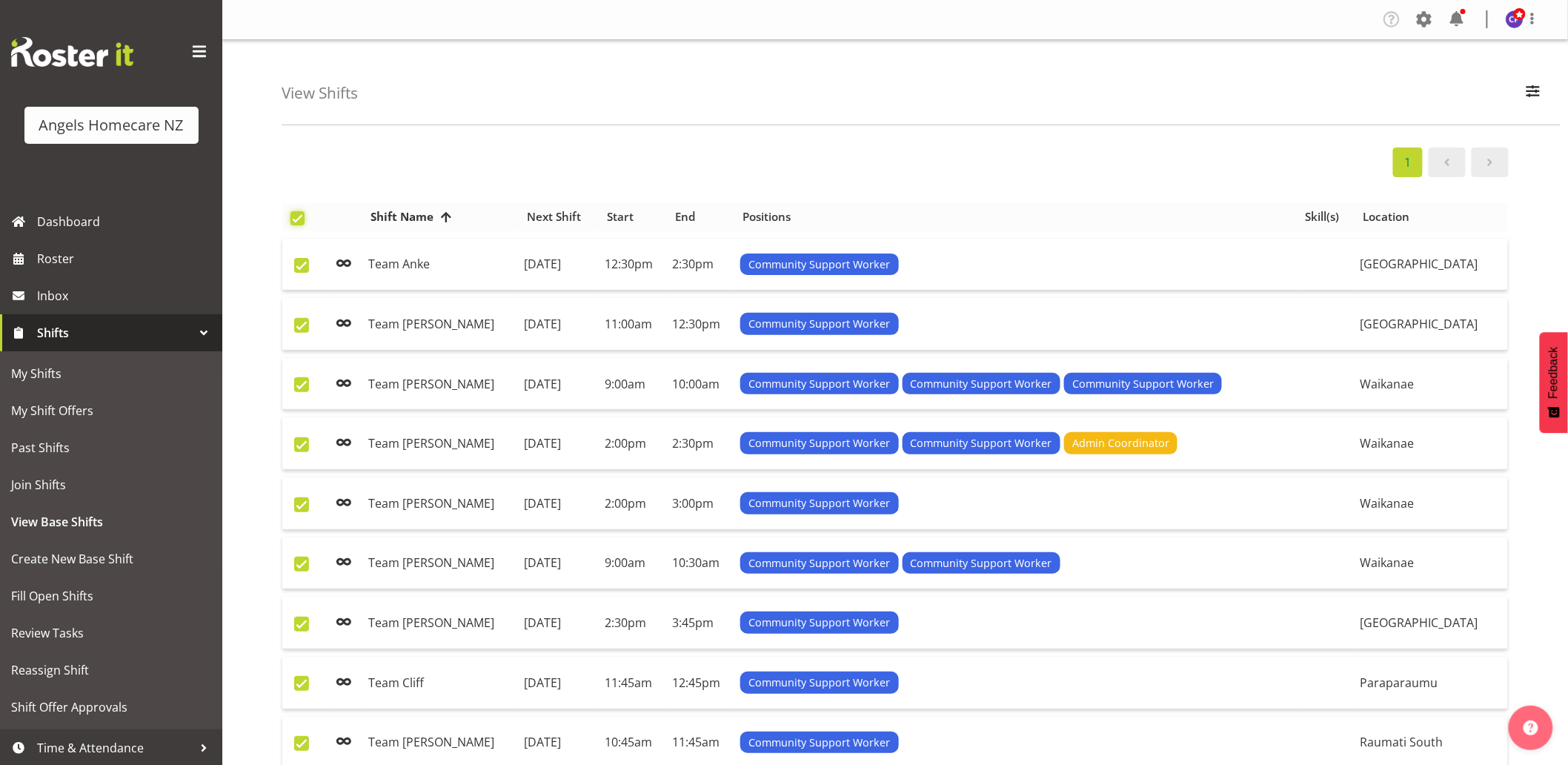
checkbox input "true"
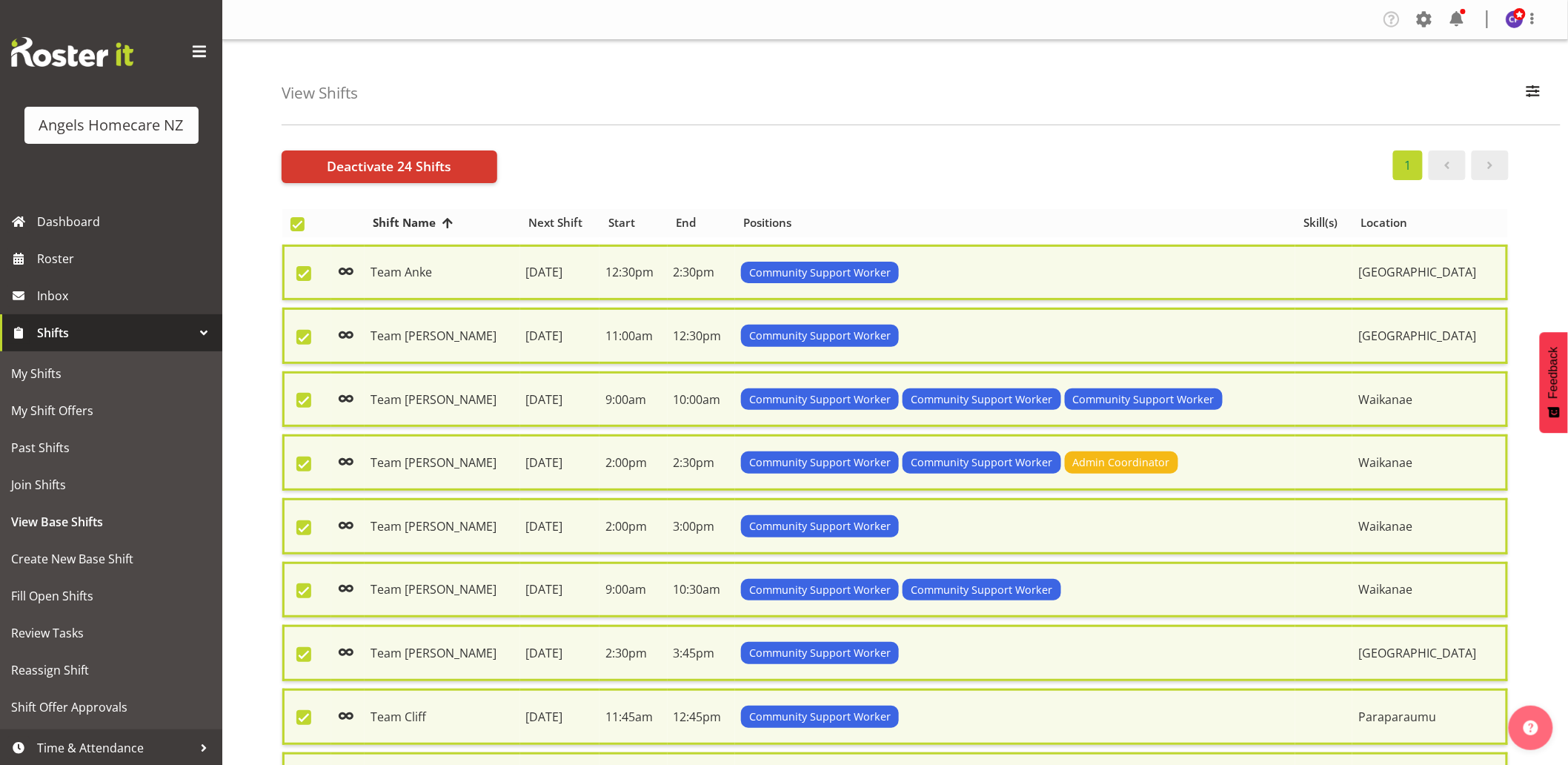
click at [295, 222] on span at bounding box center [297, 223] width 14 height 14
click at [295, 222] on input "checkbox" at bounding box center [296, 224] width 9 height 9
checkbox input "false"
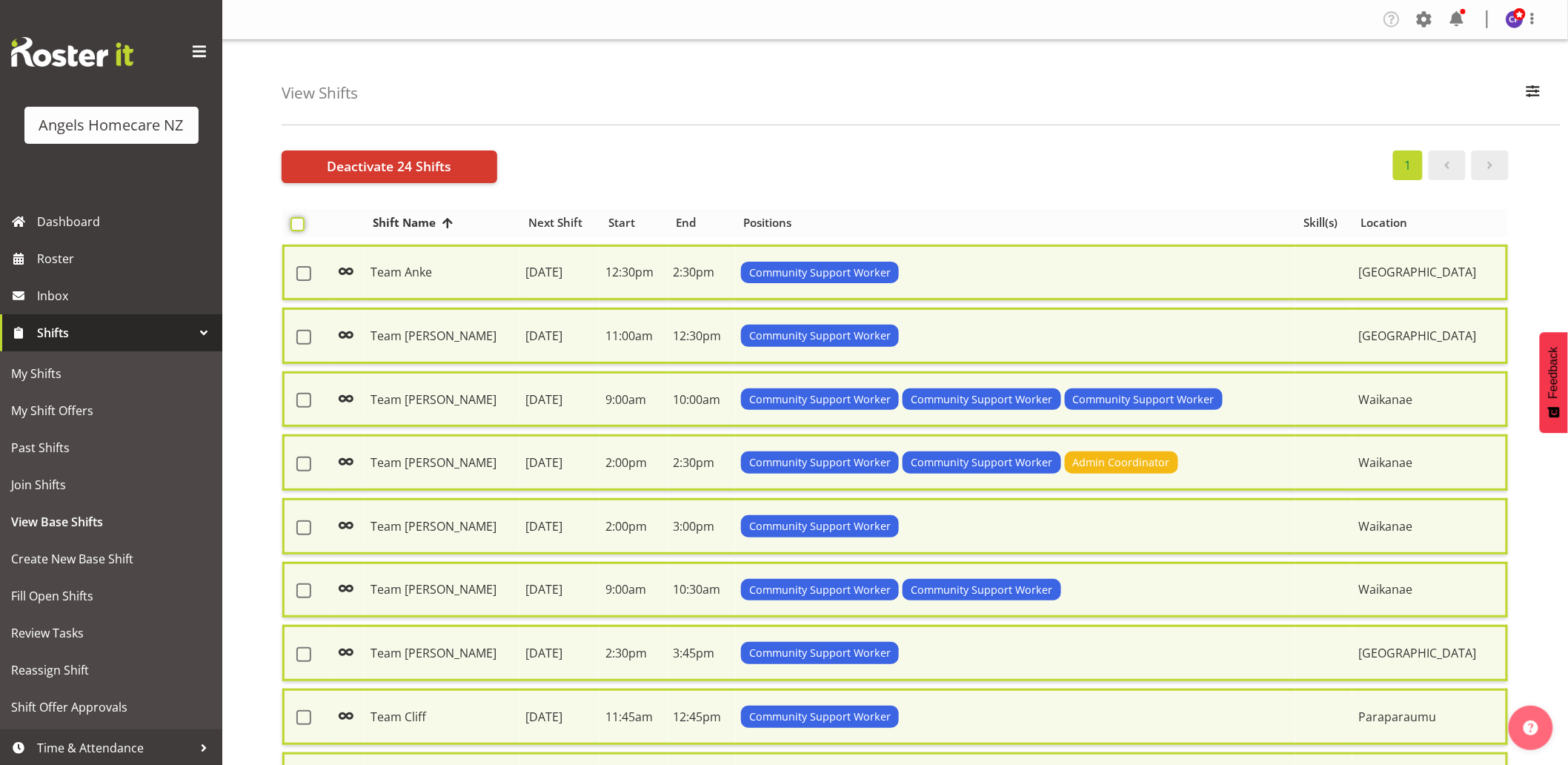
checkbox input "false"
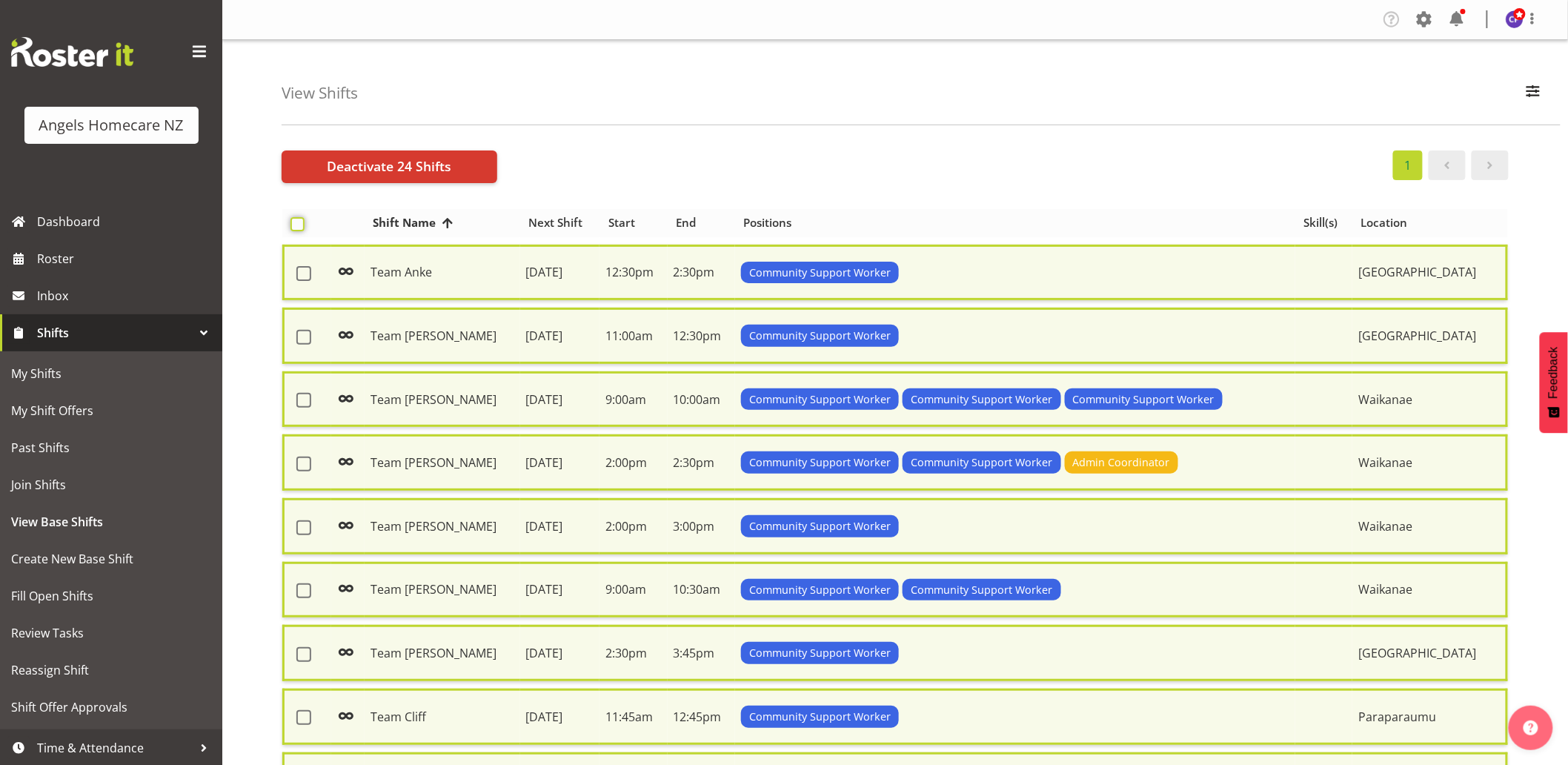
checkbox input "false"
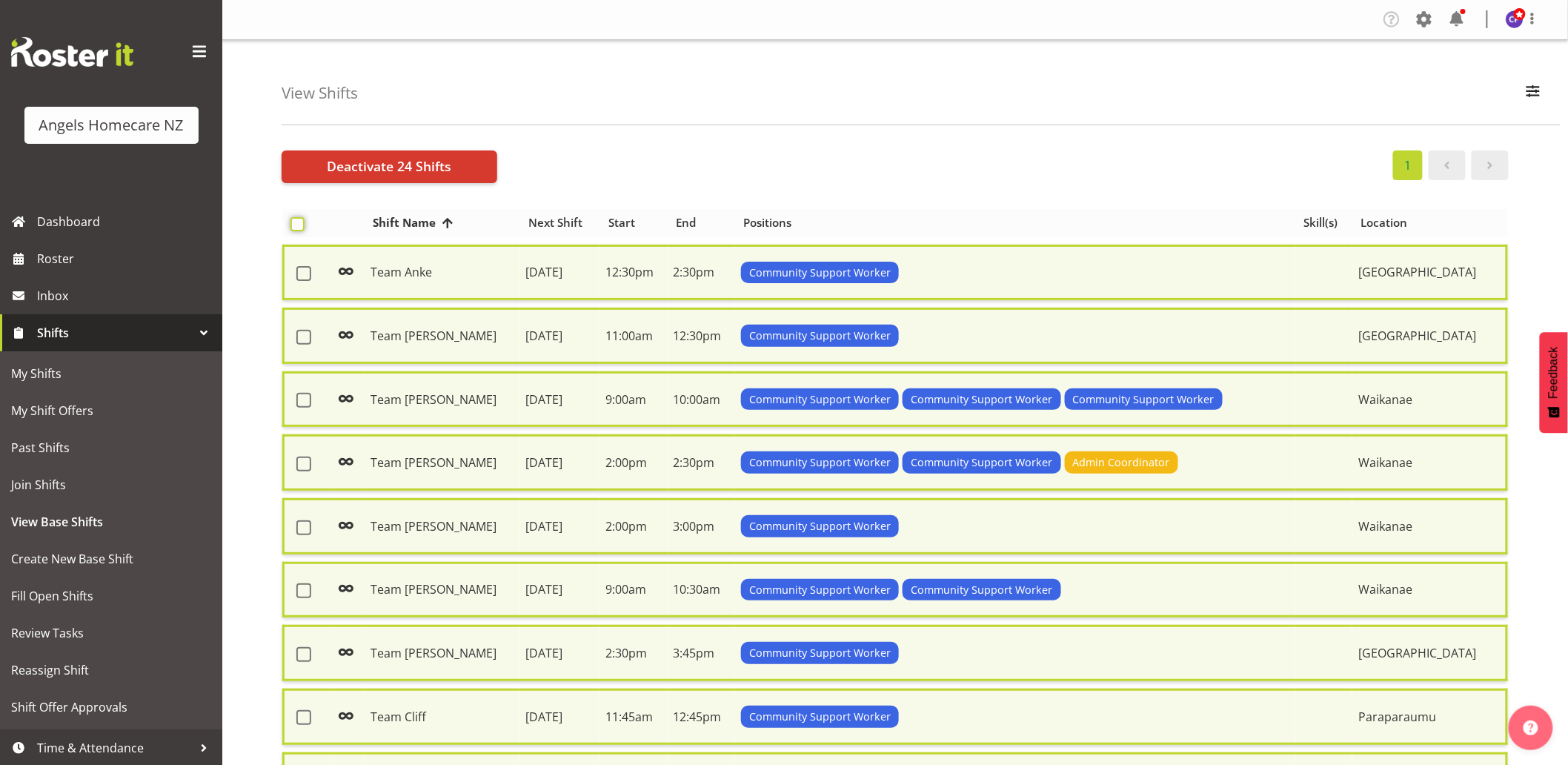
checkbox input "false"
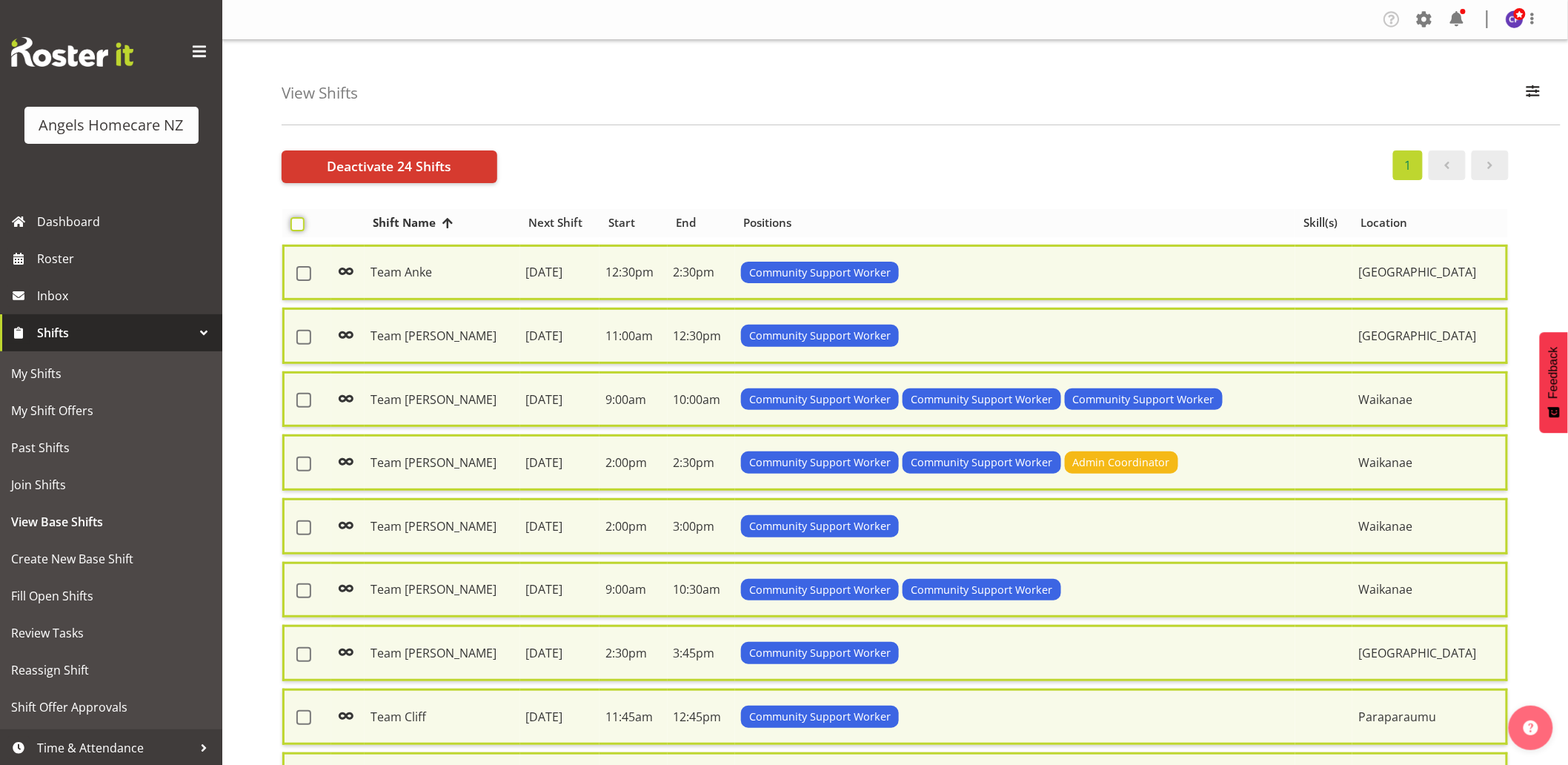
checkbox input "false"
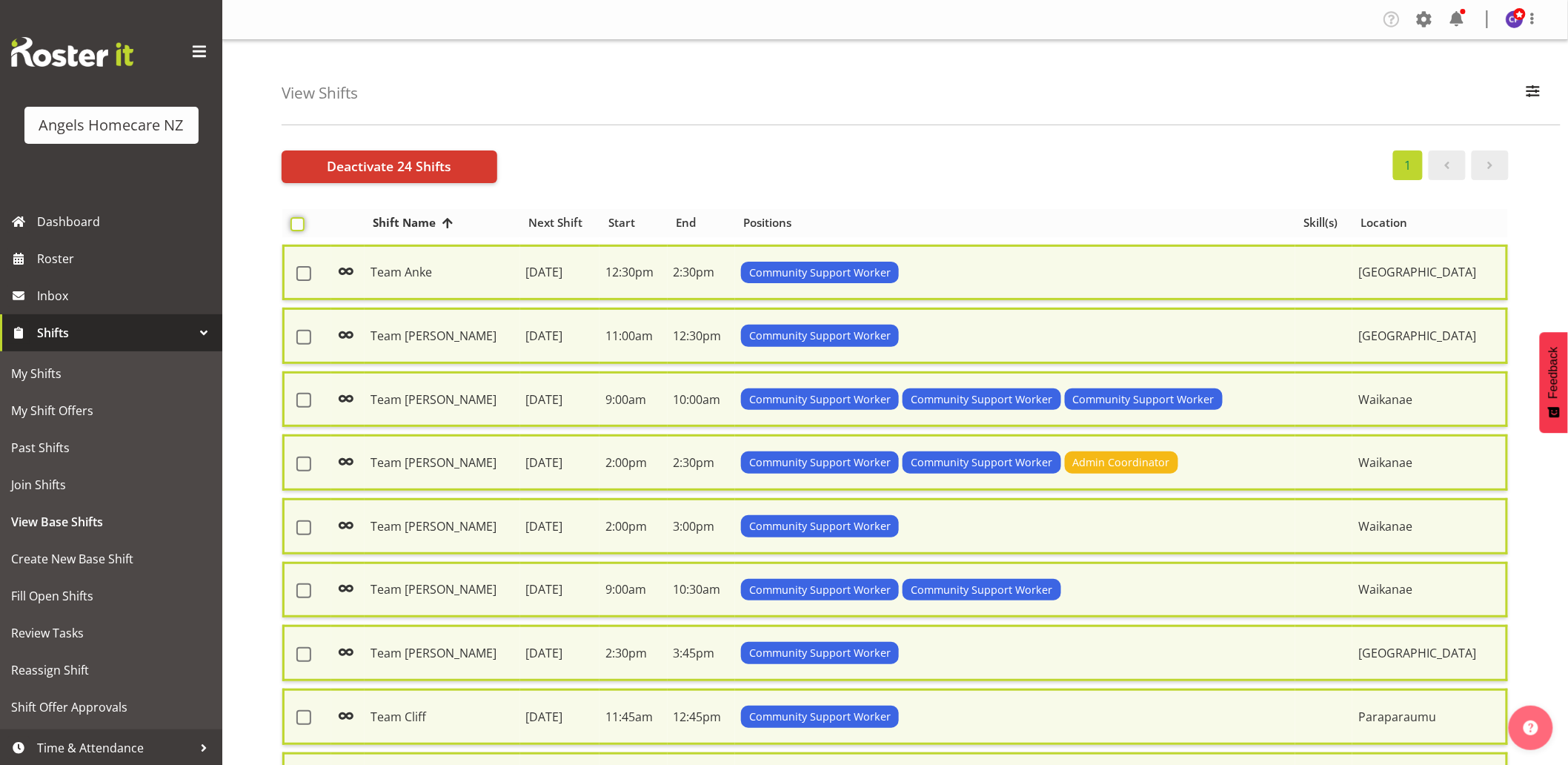
checkbox input "false"
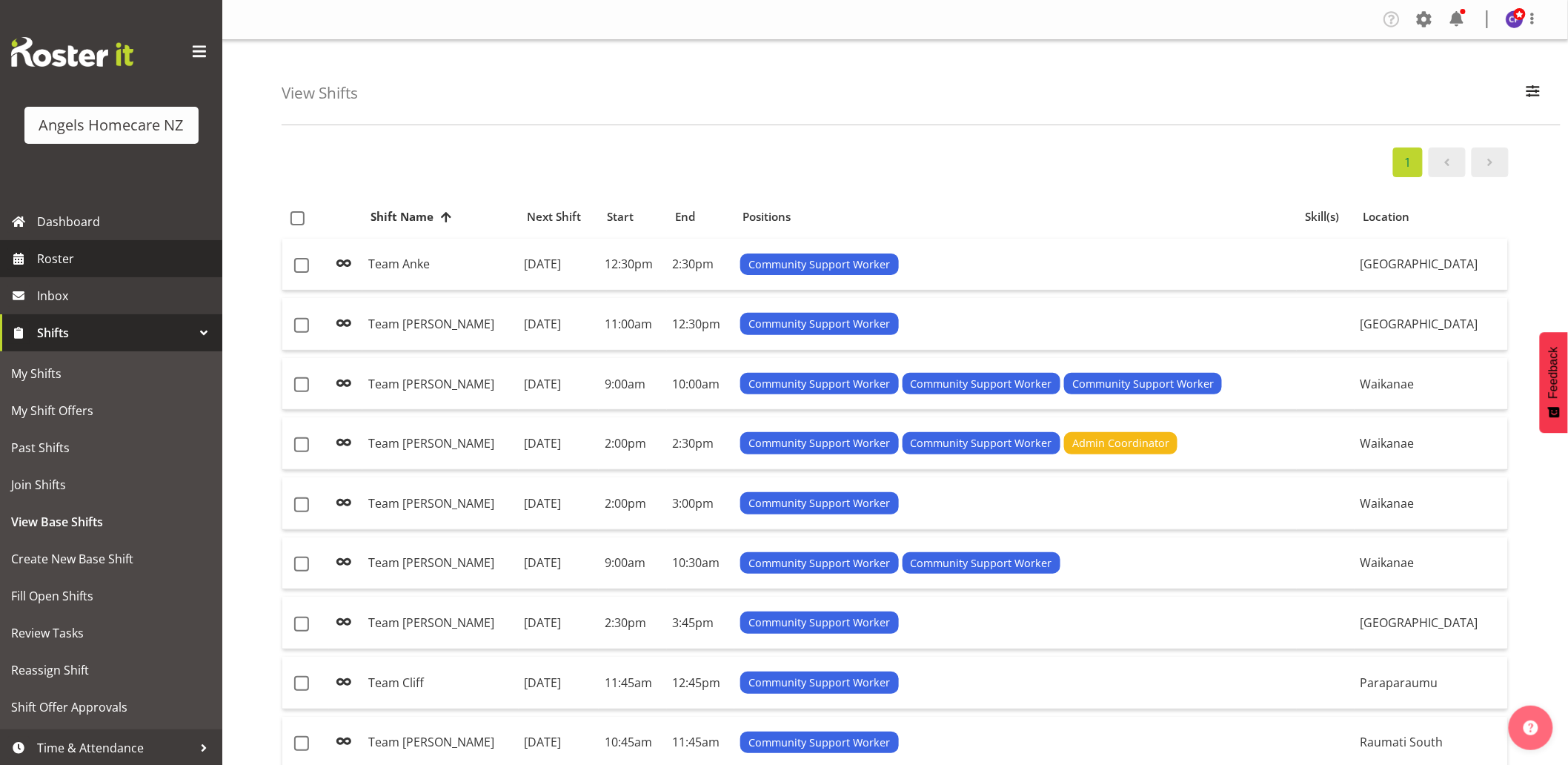
click at [45, 261] on span "Roster" at bounding box center [126, 259] width 178 height 23
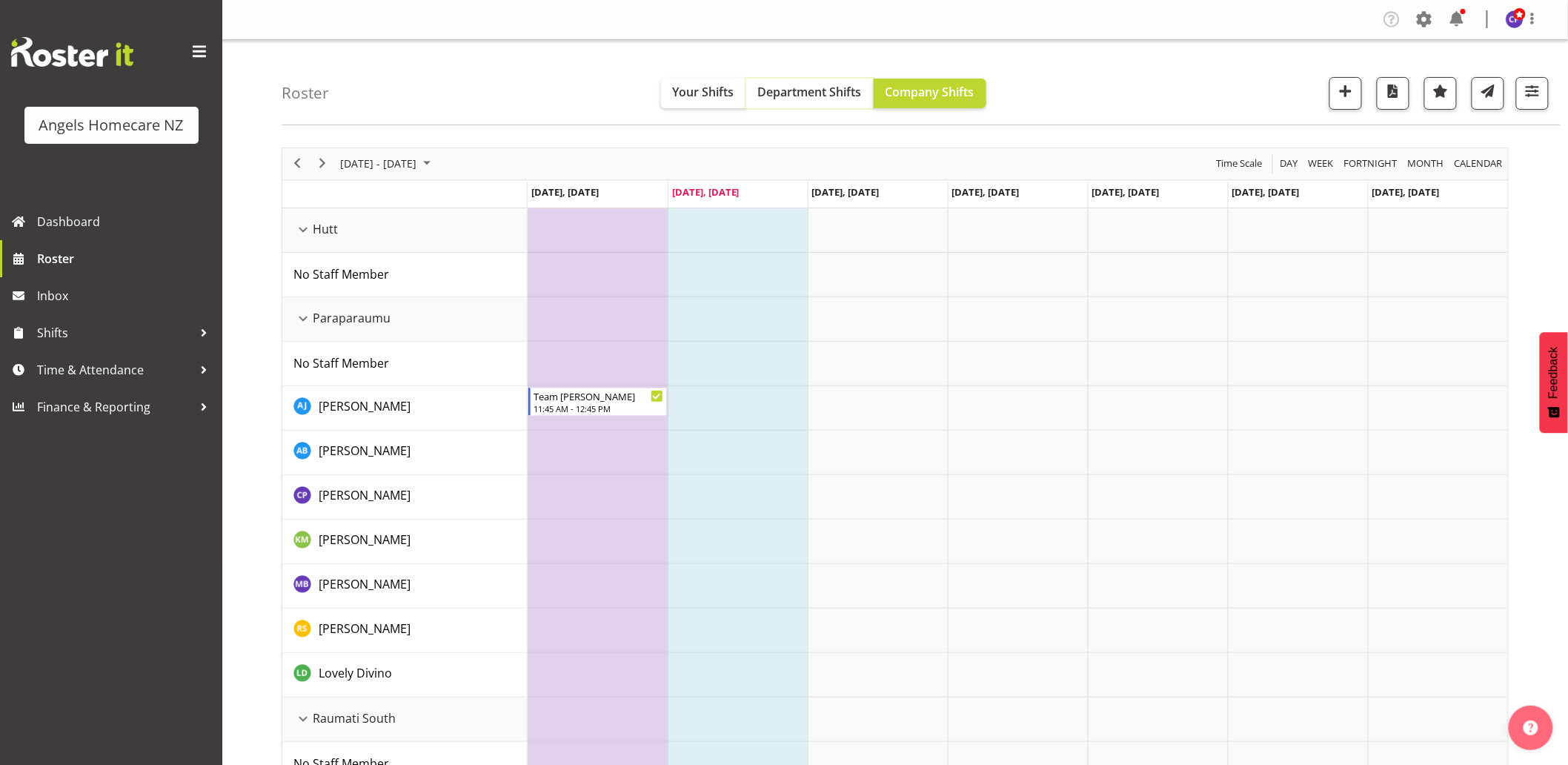
click at [817, 89] on span "Department Shifts" at bounding box center [810, 91] width 104 height 16
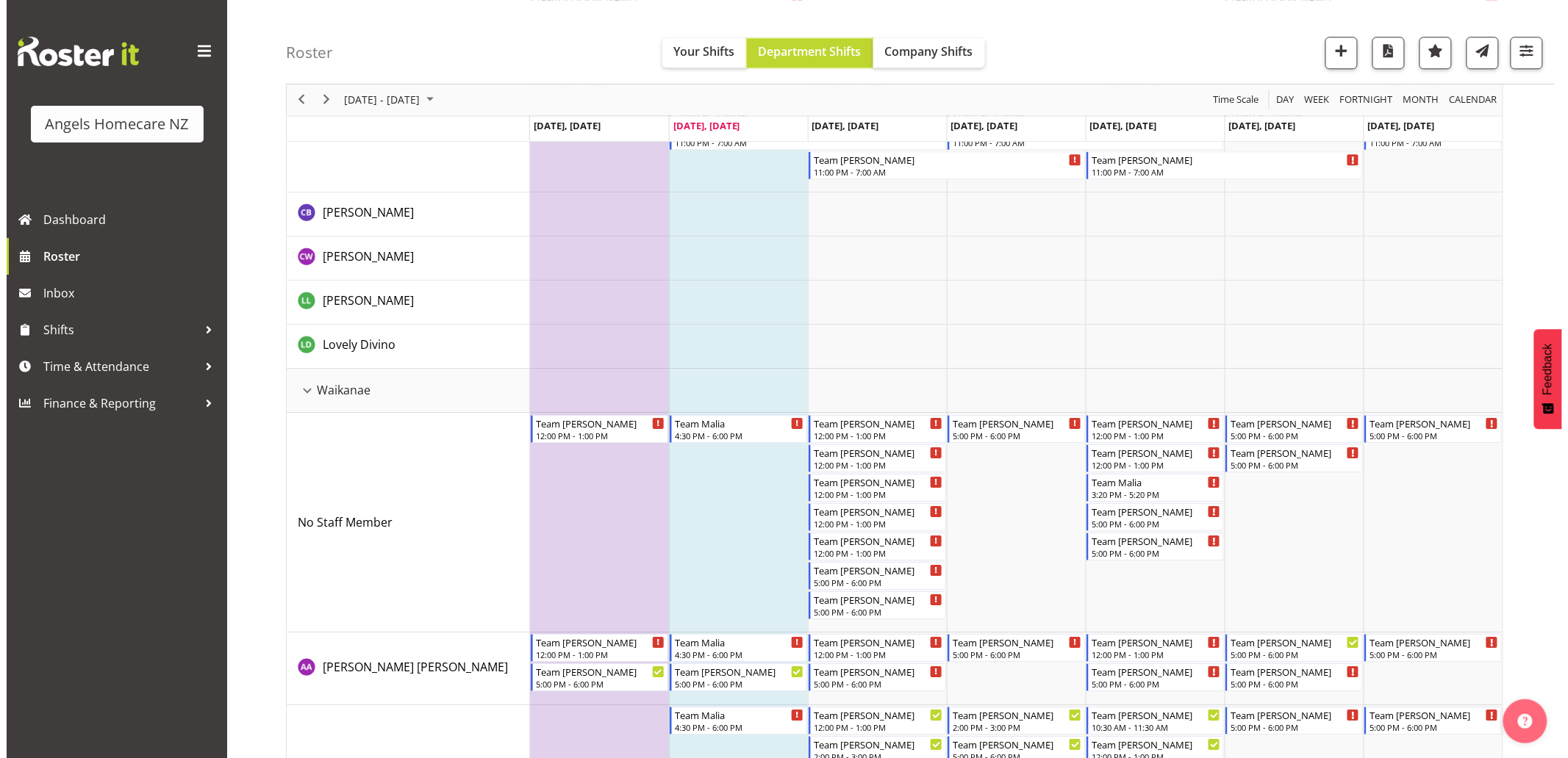
scroll to position [1959, 0]
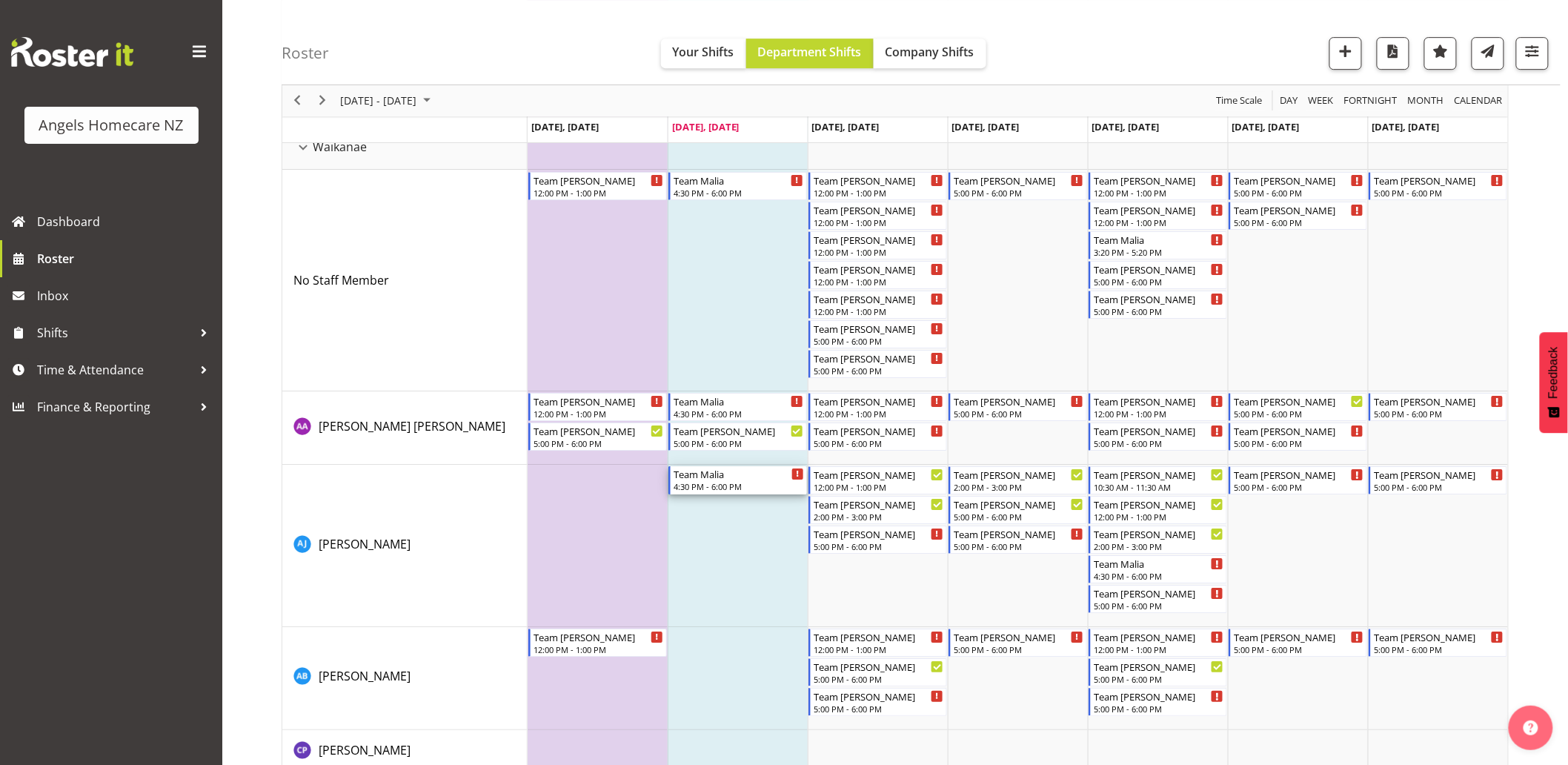
click at [799, 475] on div "Timeline Week of September 23, 2025" at bounding box center [798, 474] width 11 height 11
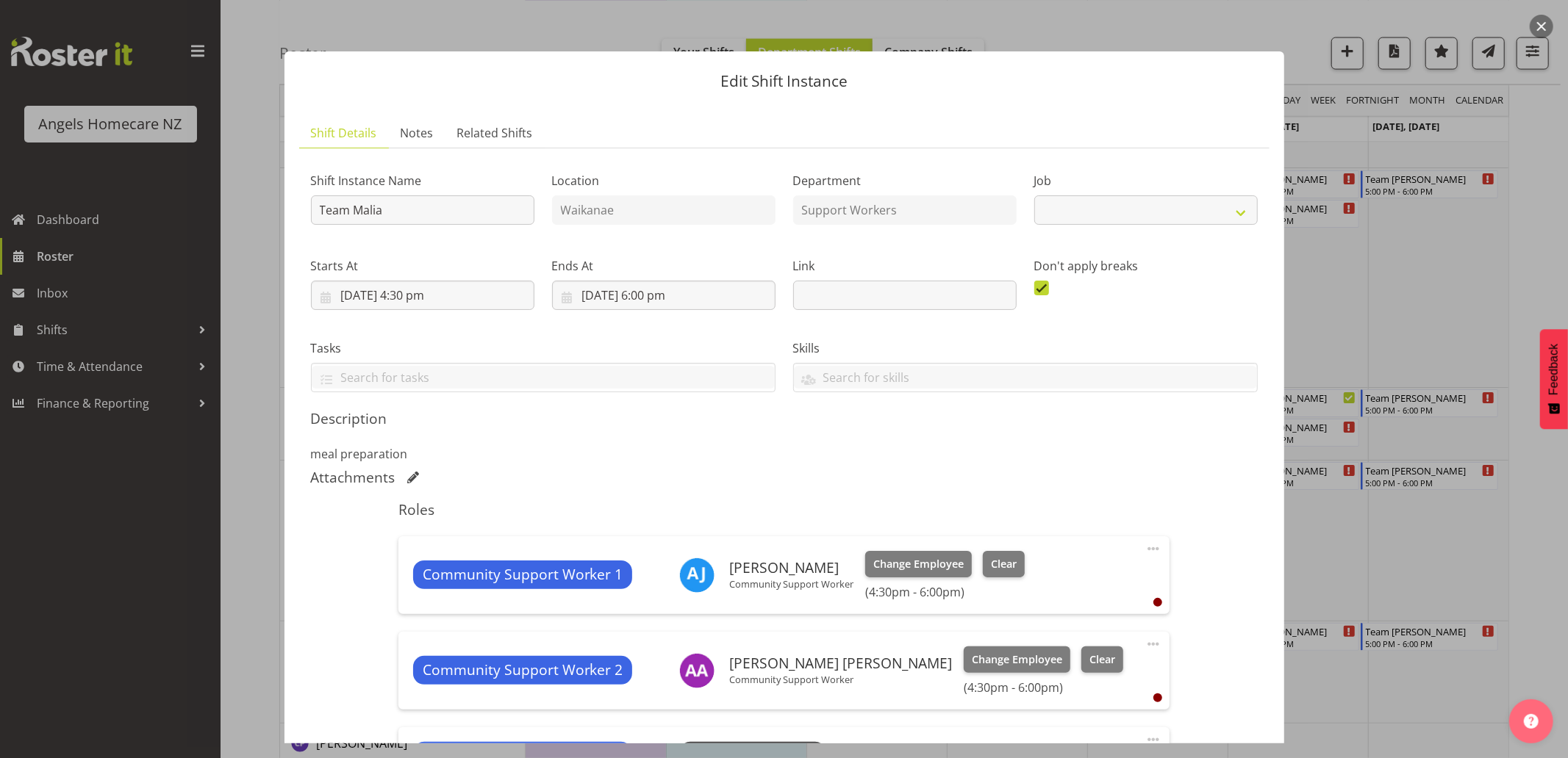
select select "10686"
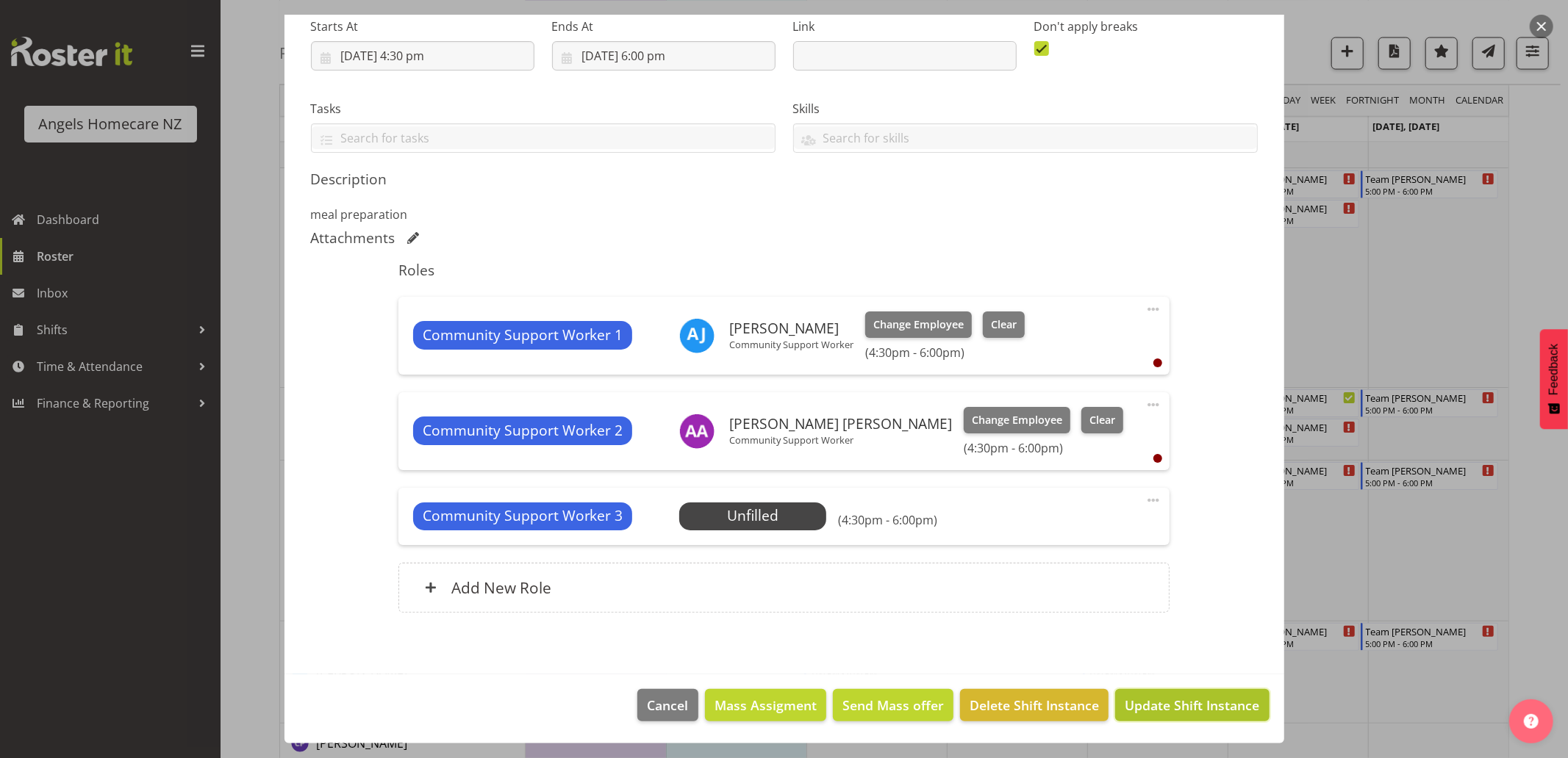
click at [1203, 702] on span "Update Shift Instance" at bounding box center [1191, 705] width 135 height 20
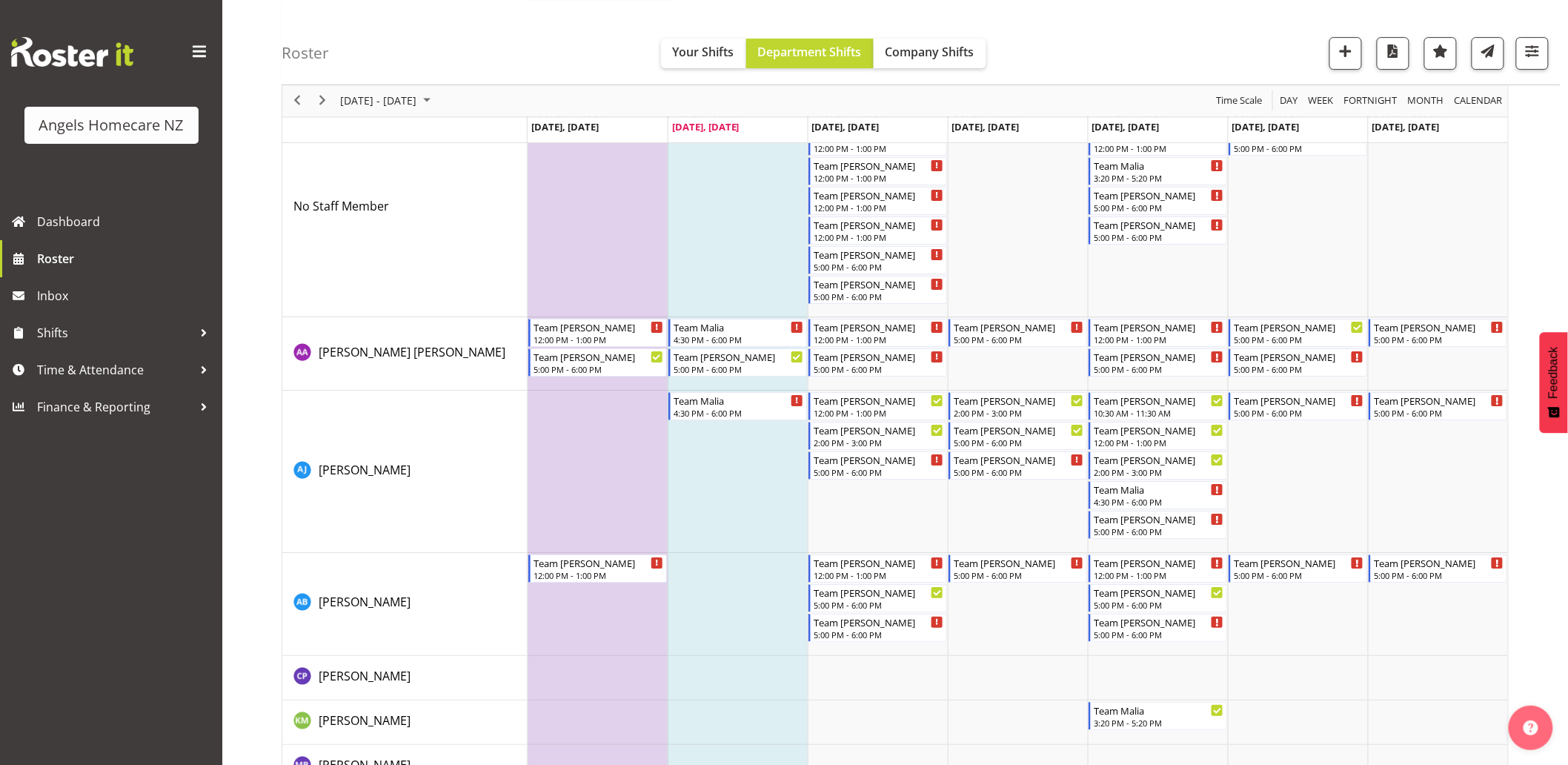
scroll to position [2058, 0]
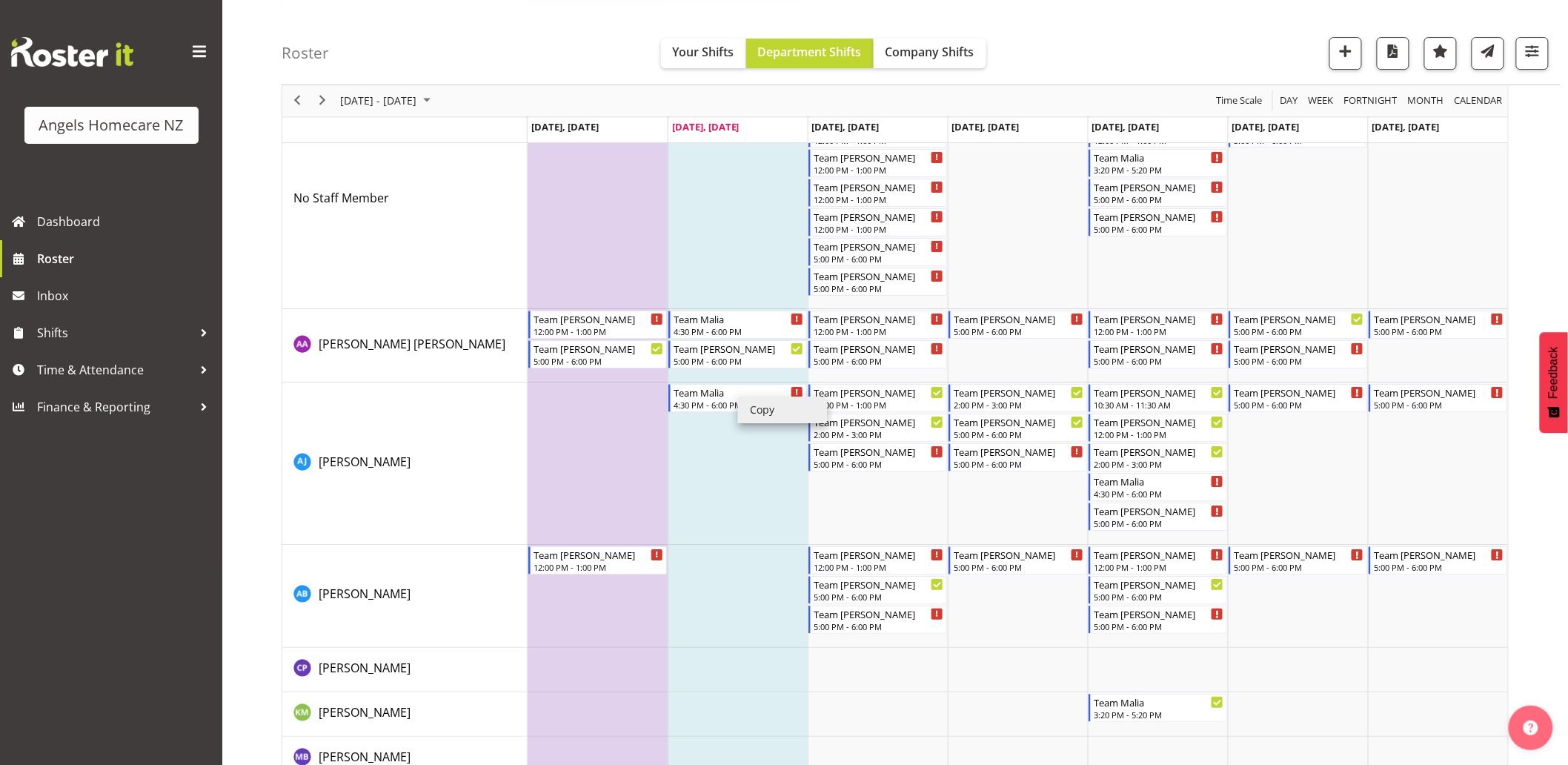
click at [746, 407] on li "Copy" at bounding box center [783, 410] width 89 height 26
click at [707, 472] on td "Timeline Week of September 23, 2025" at bounding box center [738, 464] width 140 height 162
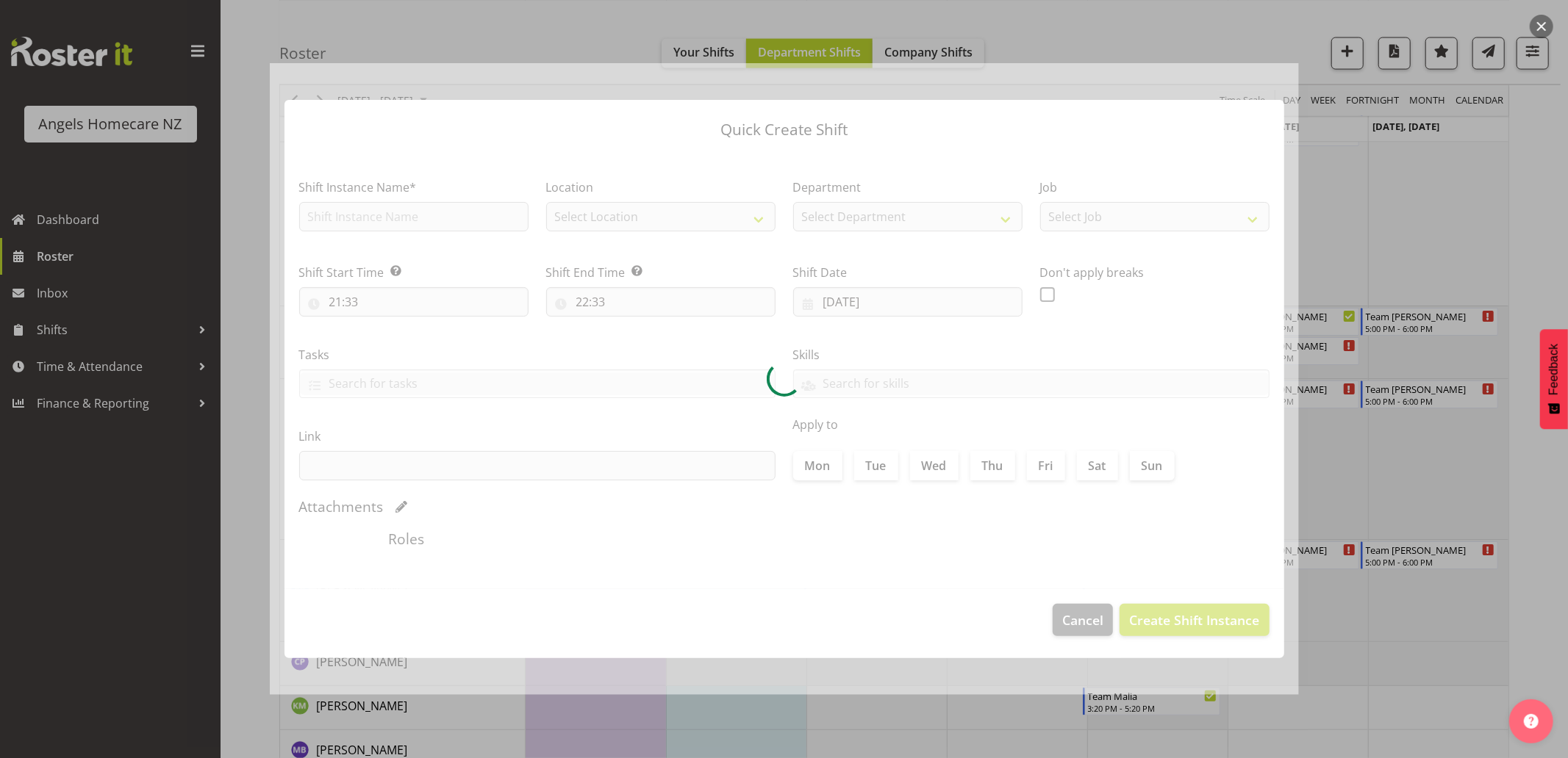
checkbox input "true"
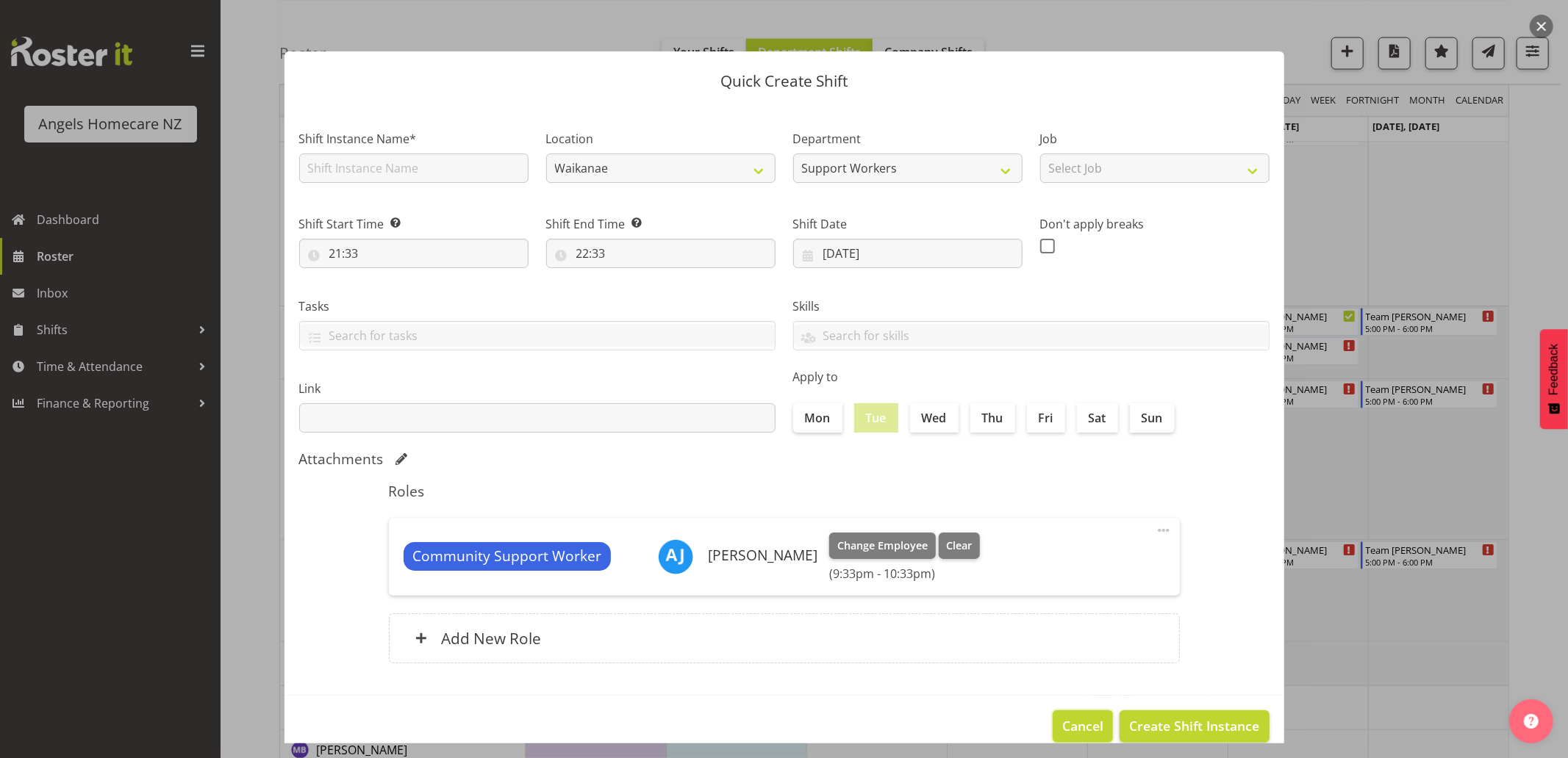
click at [1068, 722] on span "Cancel" at bounding box center [1082, 725] width 41 height 20
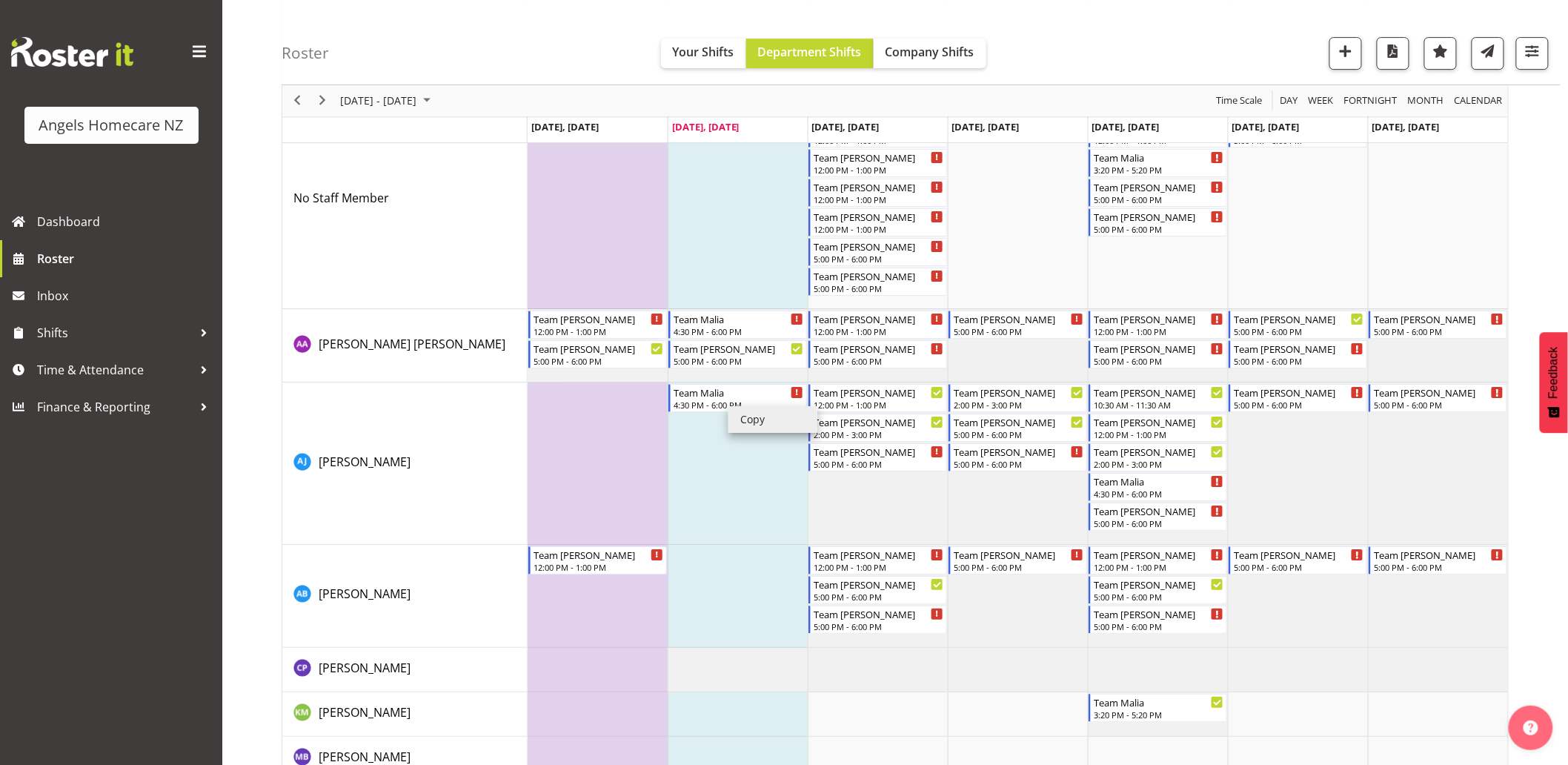
click at [746, 420] on li "Copy" at bounding box center [772, 420] width 89 height 26
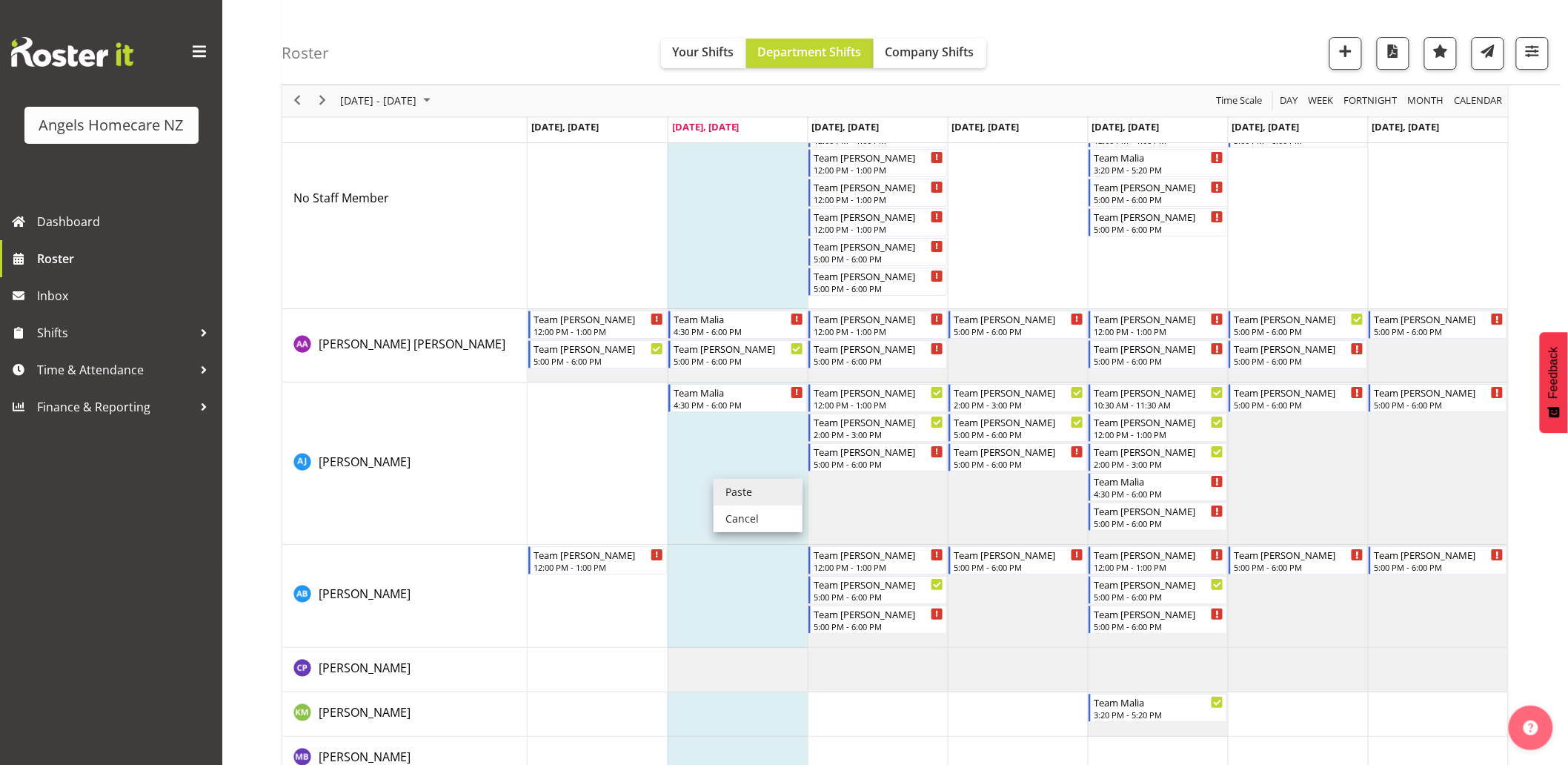
click at [715, 485] on li "Paste" at bounding box center [758, 492] width 89 height 26
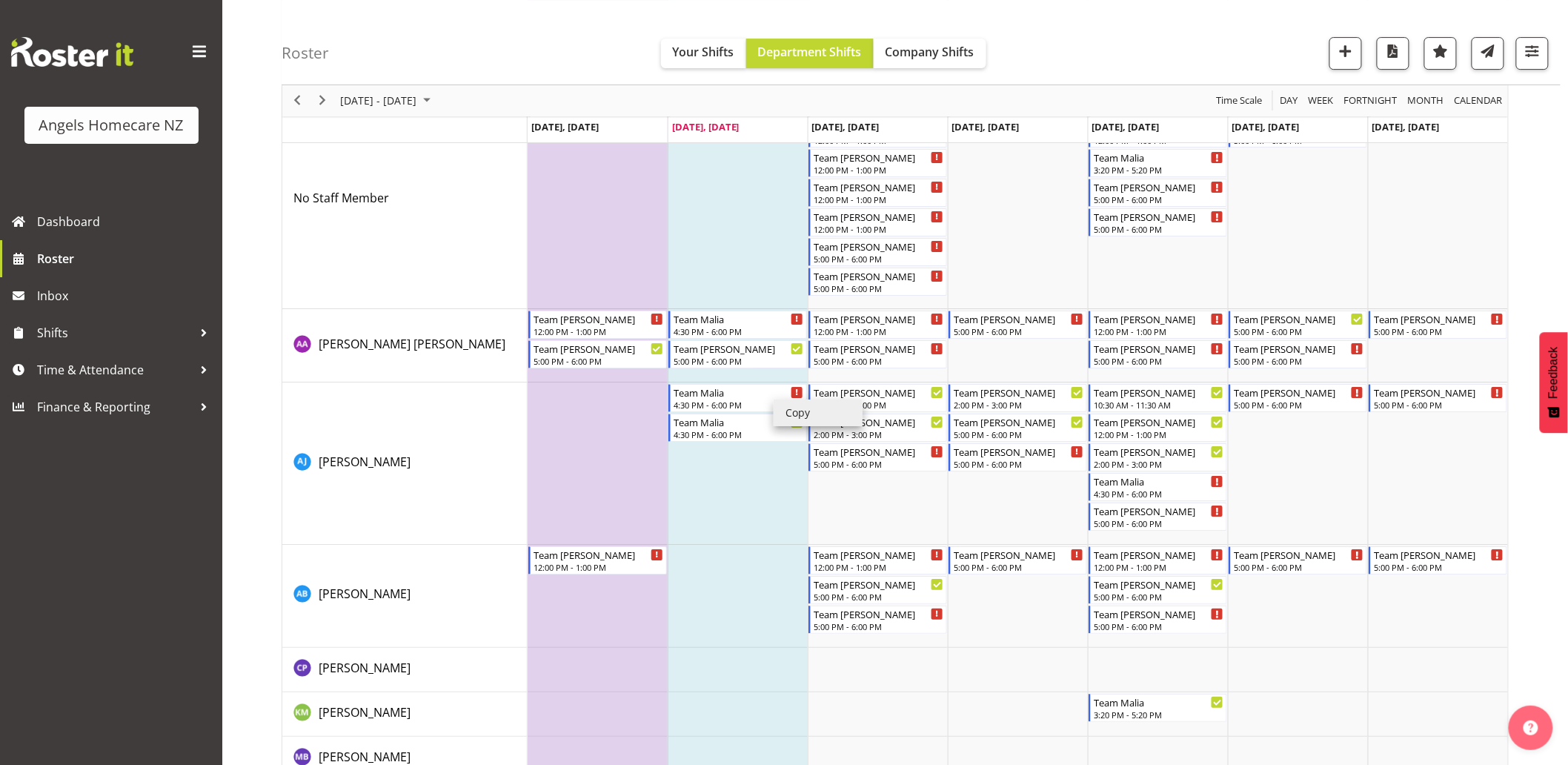
click at [782, 410] on li "Copy" at bounding box center [818, 413] width 89 height 26
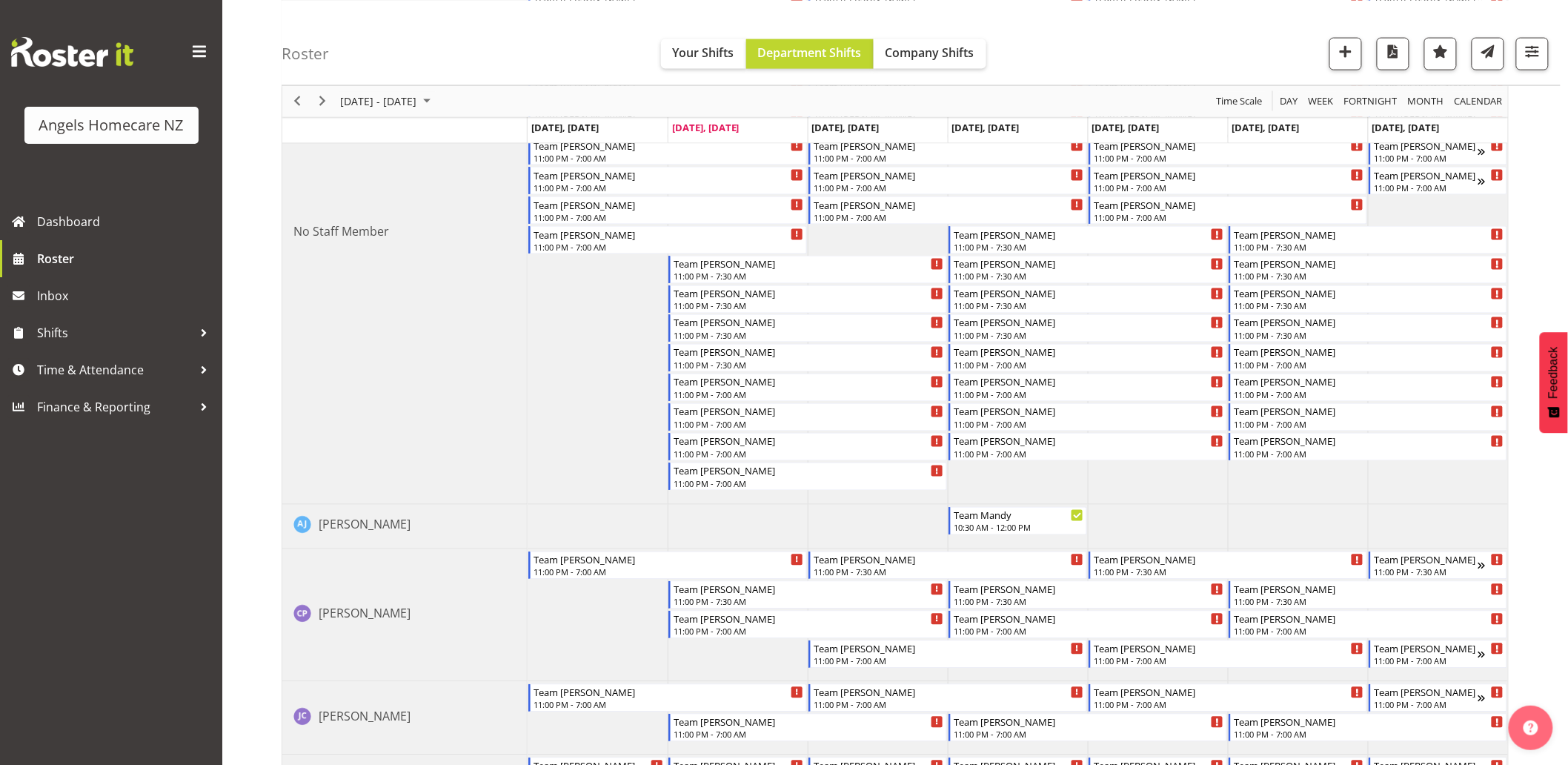
scroll to position [909, 0]
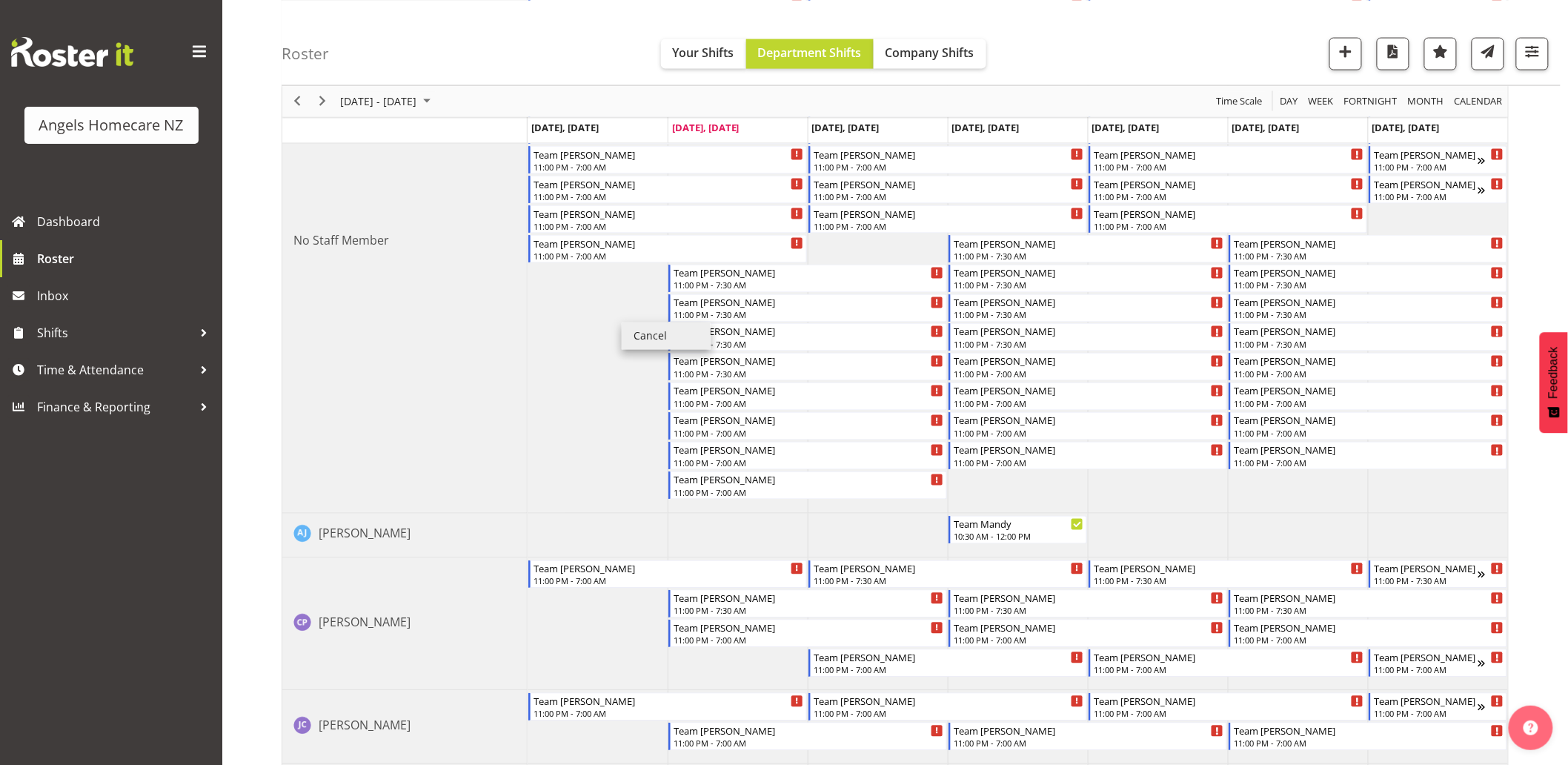
click at [598, 375] on td "Timeline Week of September 23, 2025" at bounding box center [597, 240] width 140 height 548
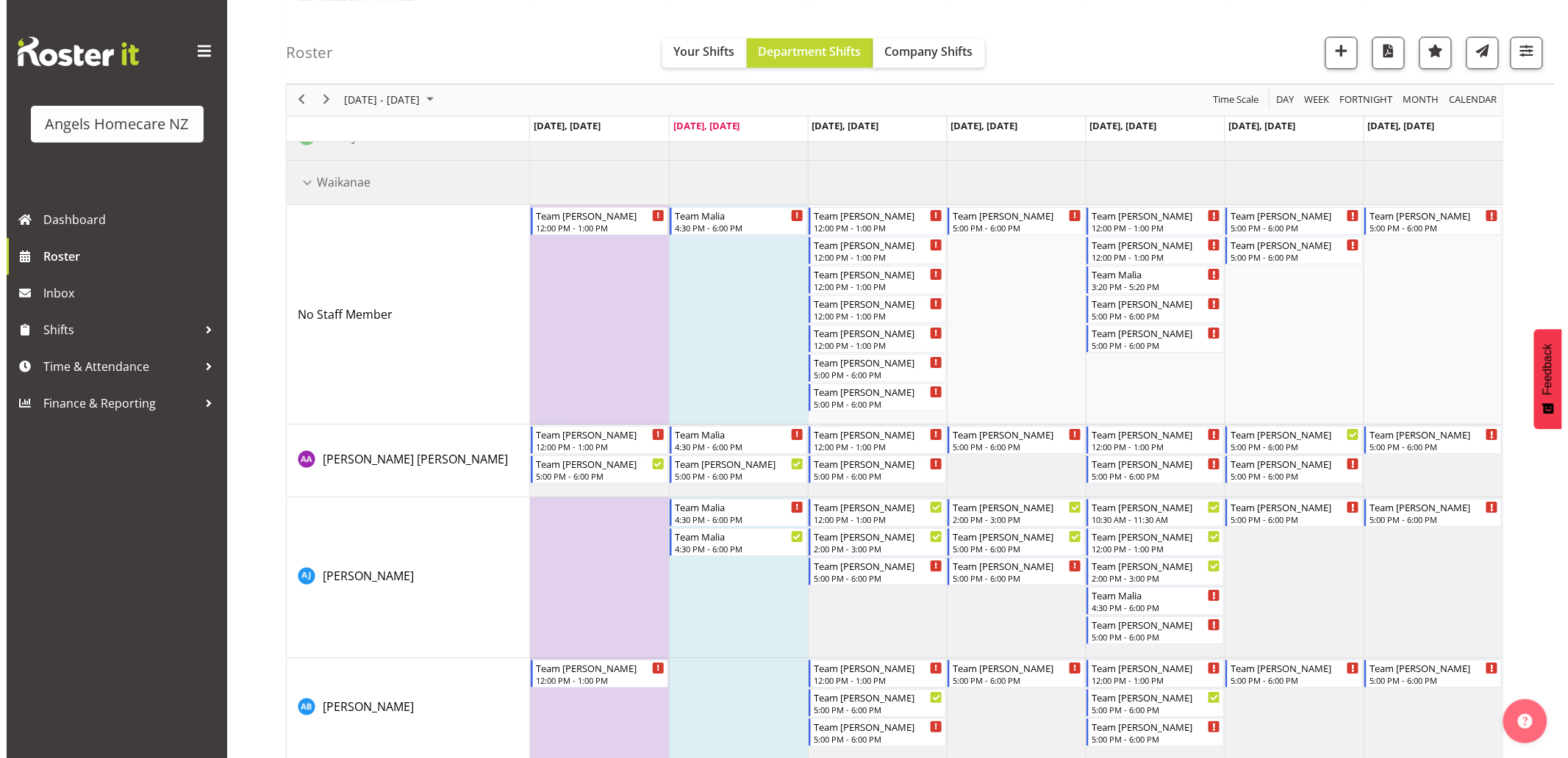
scroll to position [2092, 0]
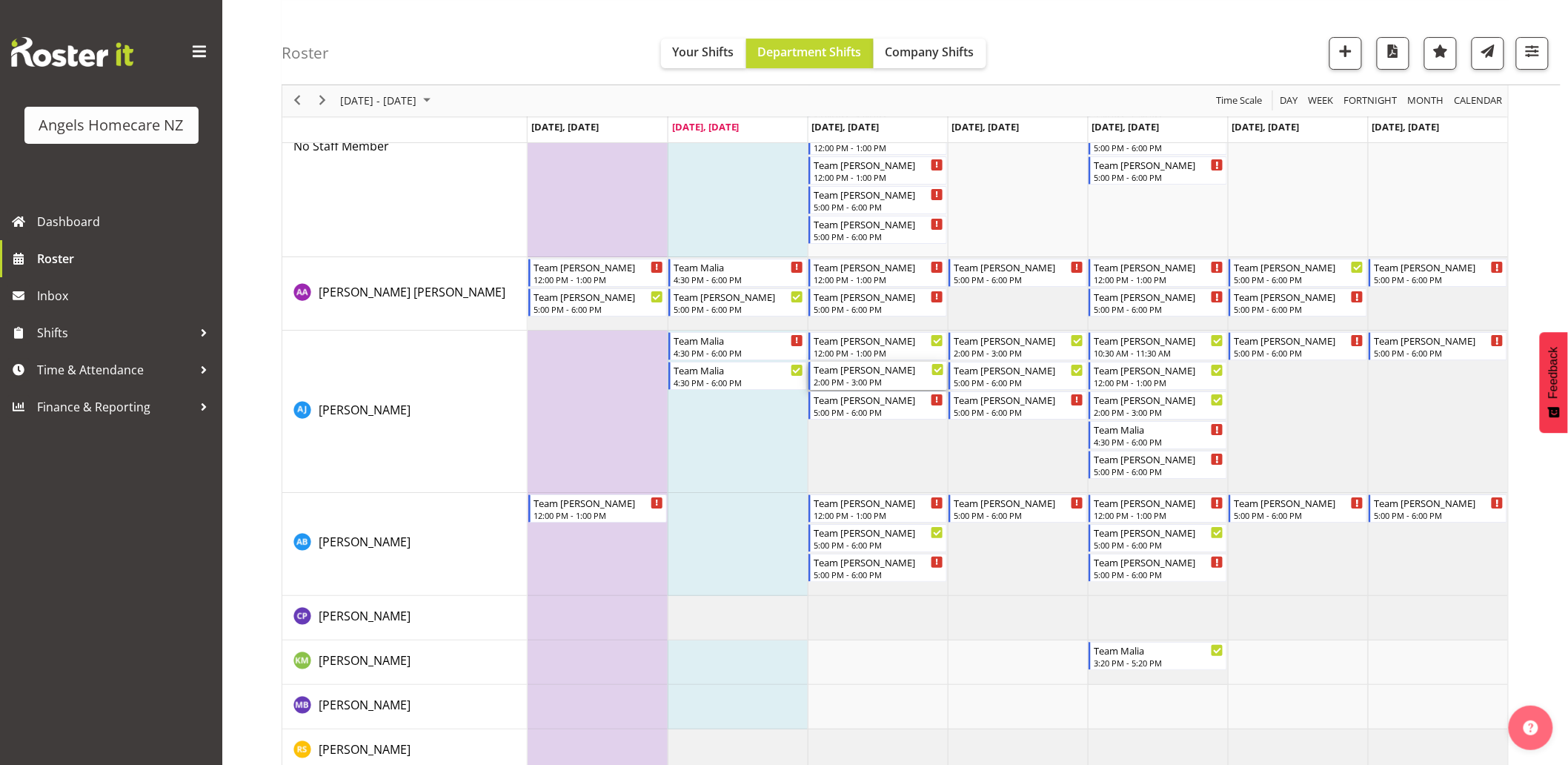
click at [859, 383] on div "2:00 PM - 3:00 PM" at bounding box center [878, 381] width 130 height 12
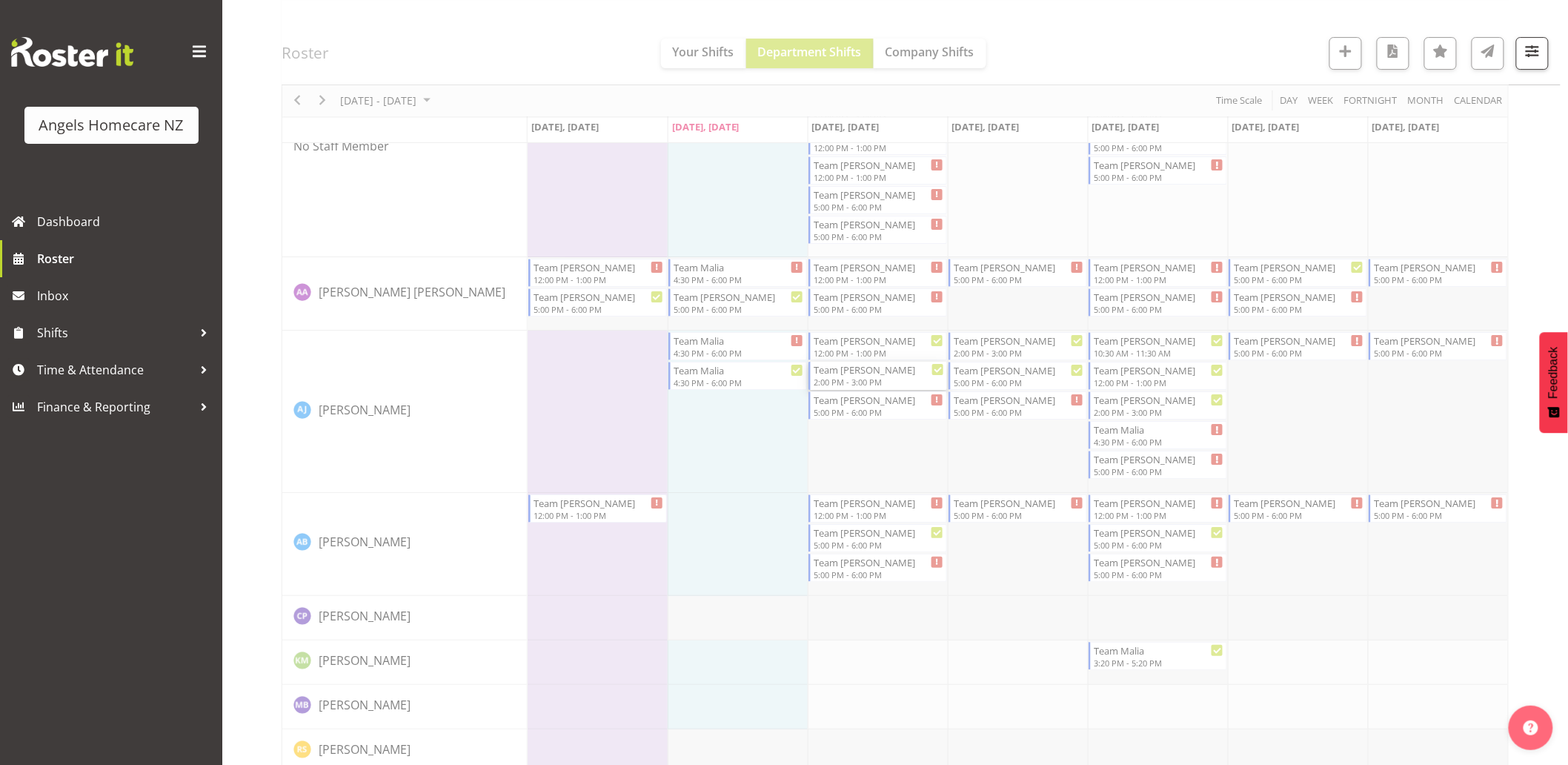
select select
select select "8"
select select "2025"
select select "14"
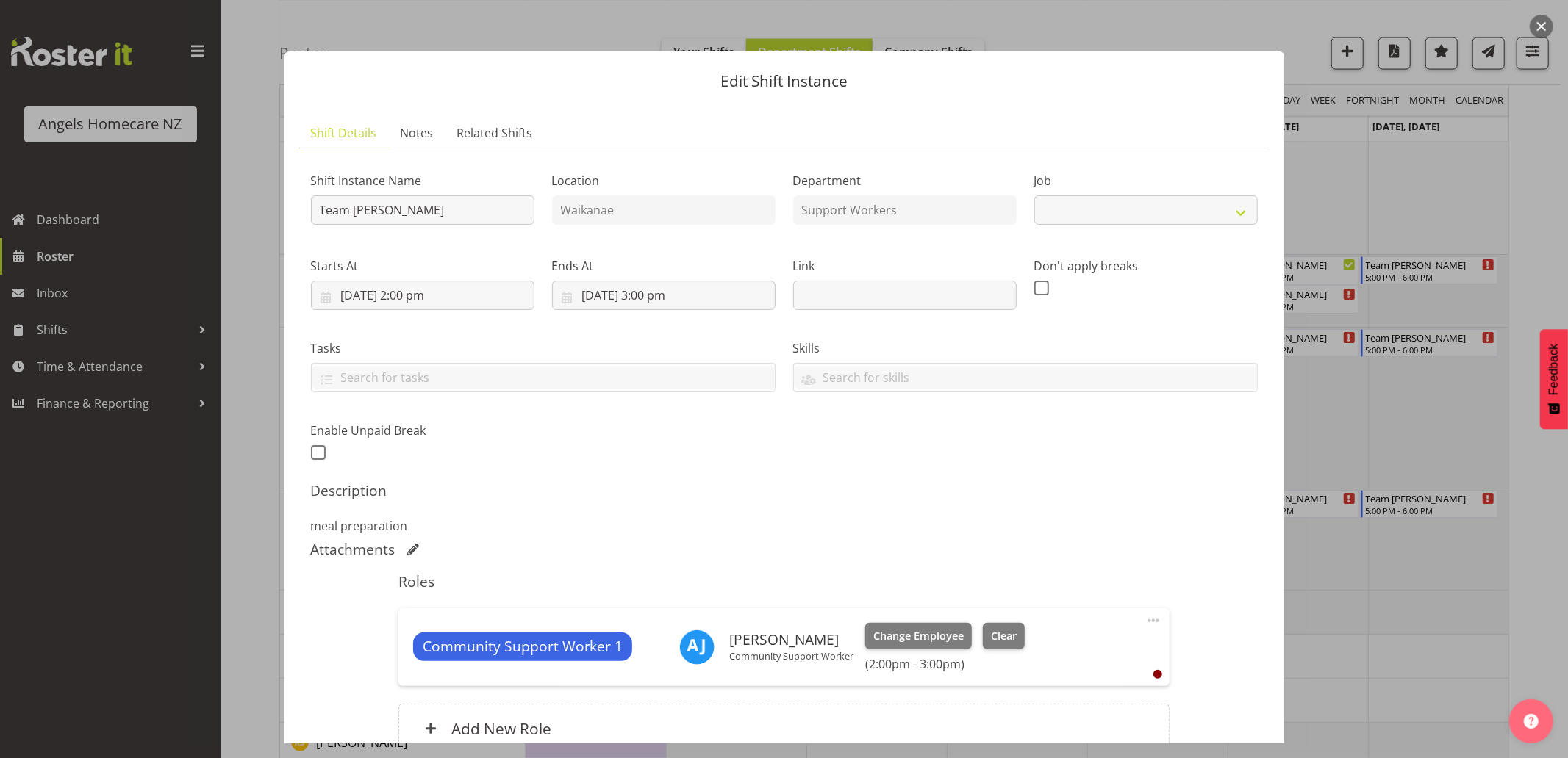
select select "10686"
click at [325, 292] on input "24/09/2025, 2:00 pm" at bounding box center [422, 296] width 223 height 30
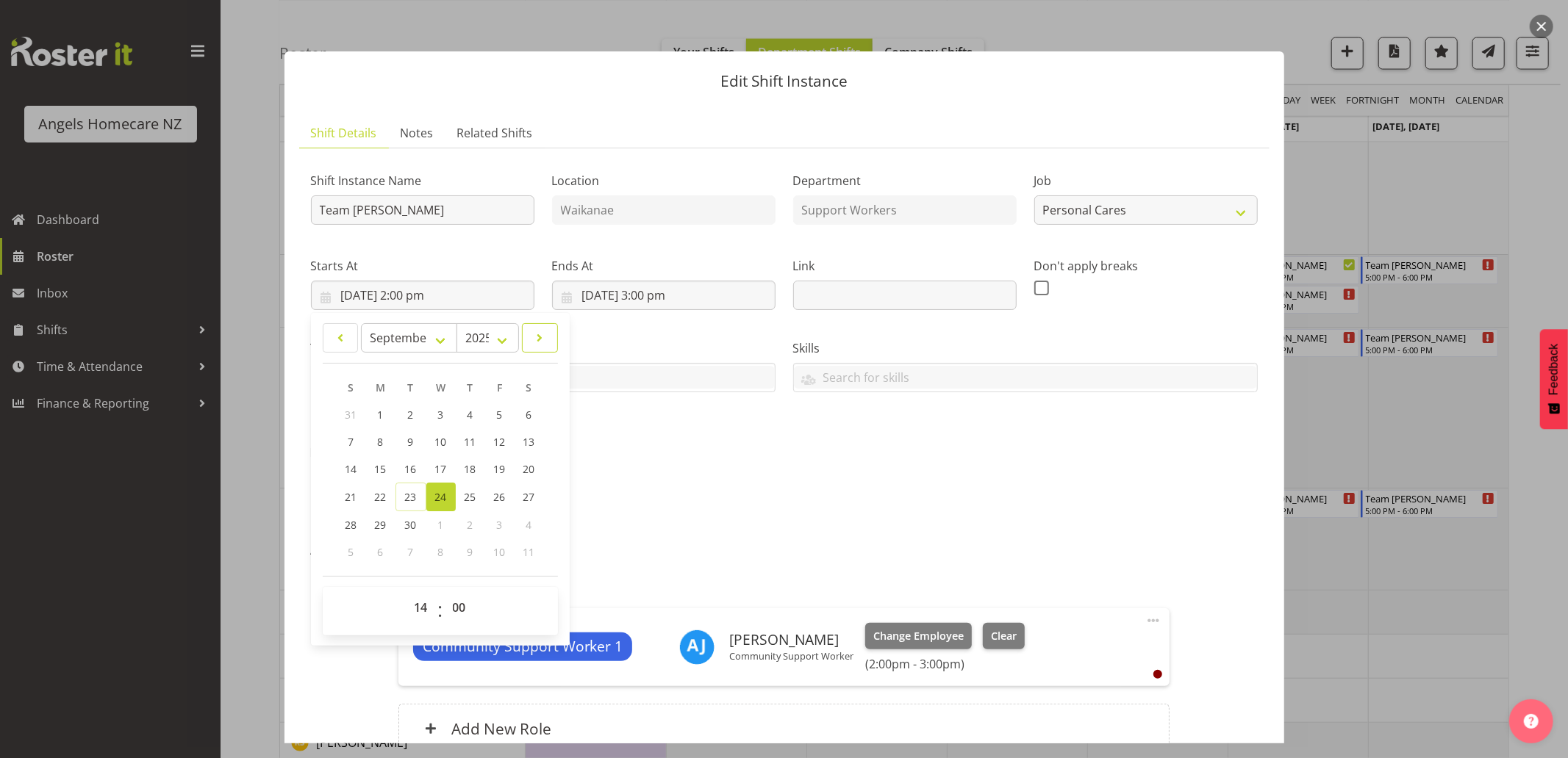
click at [547, 342] on link at bounding box center [540, 339] width 36 height 30
select select "9"
click at [443, 409] on link "1" at bounding box center [440, 414] width 30 height 27
type input "1/10/2025, 2:00 pm"
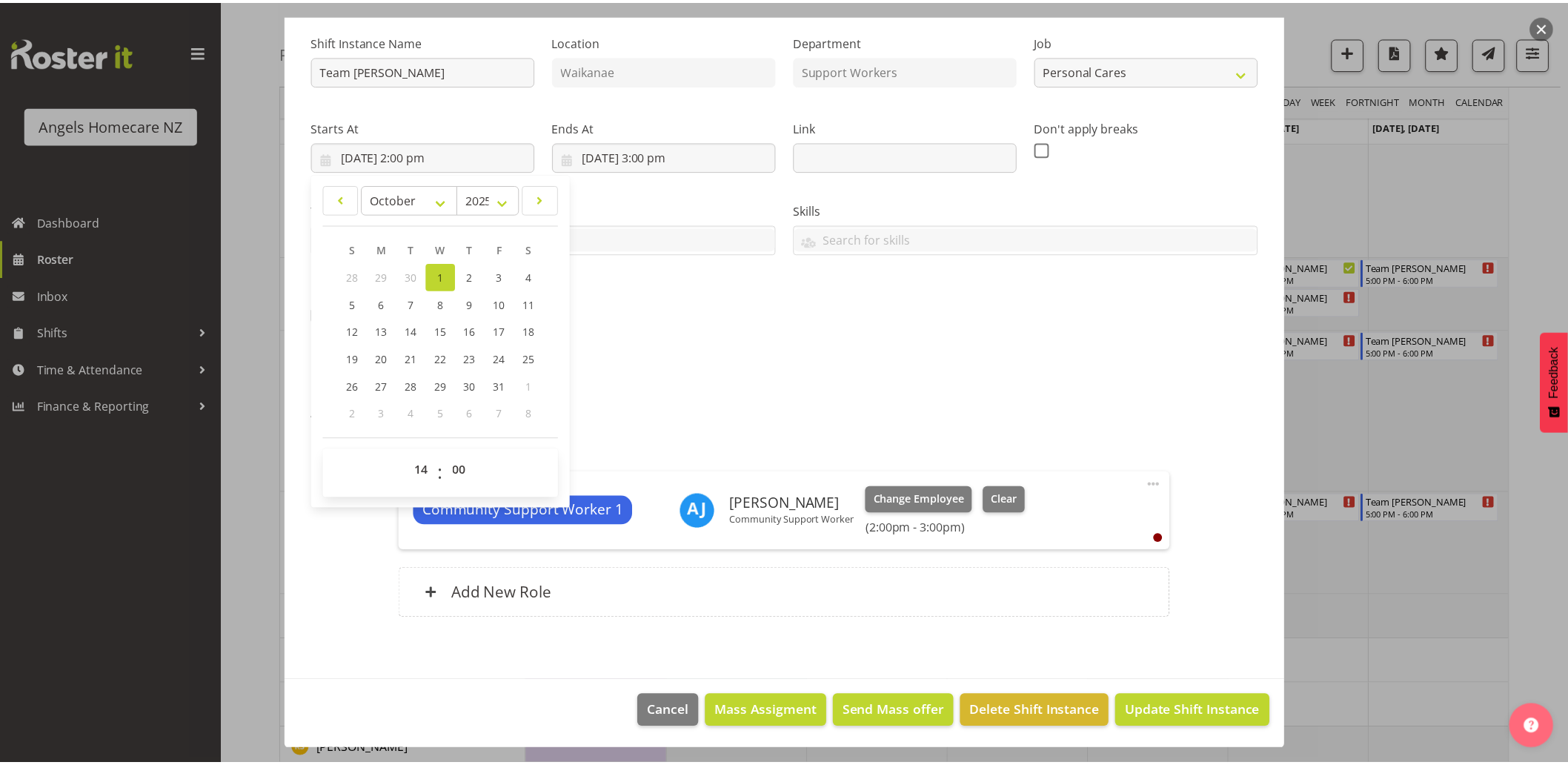
scroll to position [143, 0]
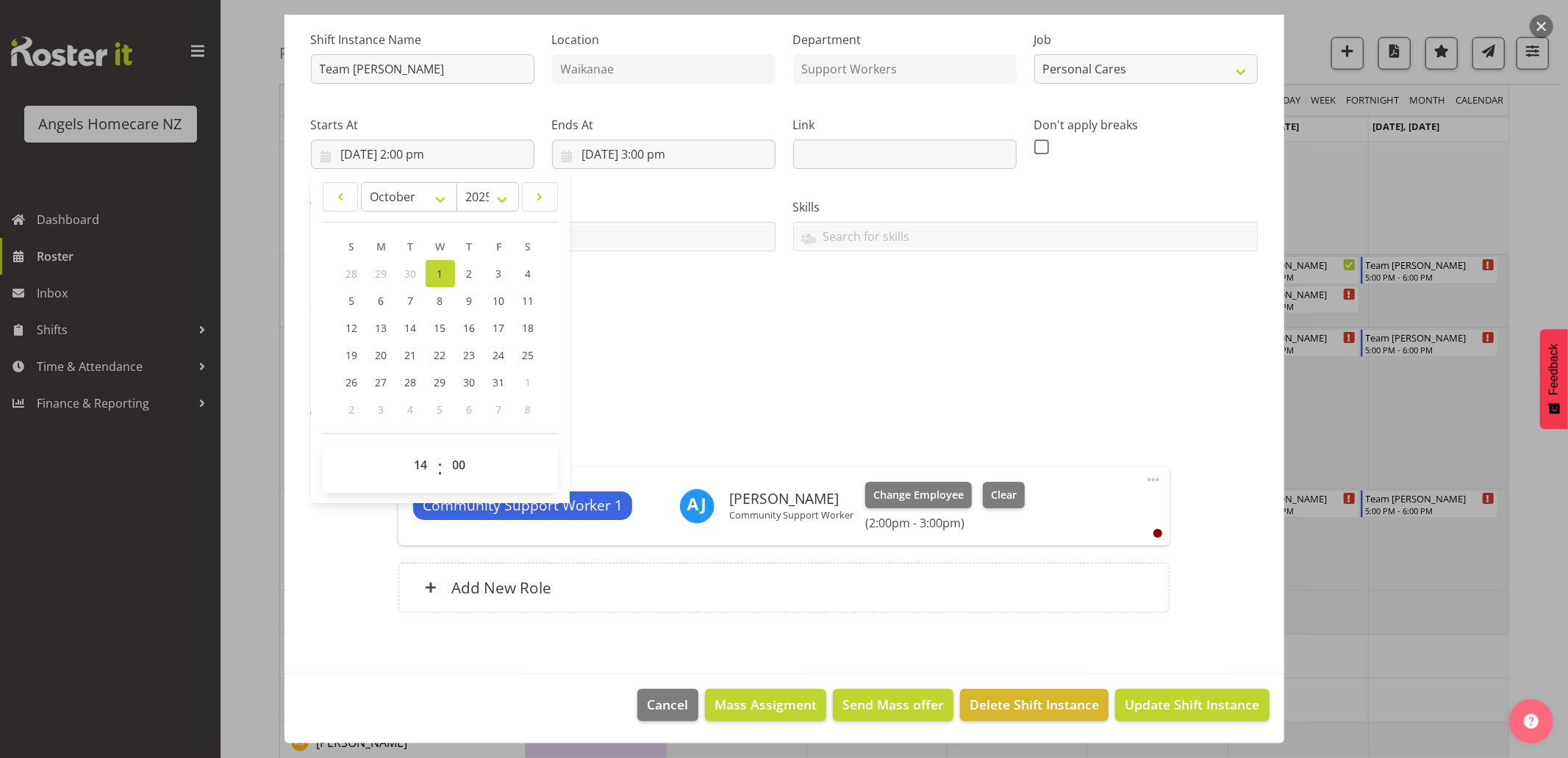
click at [725, 383] on p "meal preparation" at bounding box center [784, 384] width 946 height 18
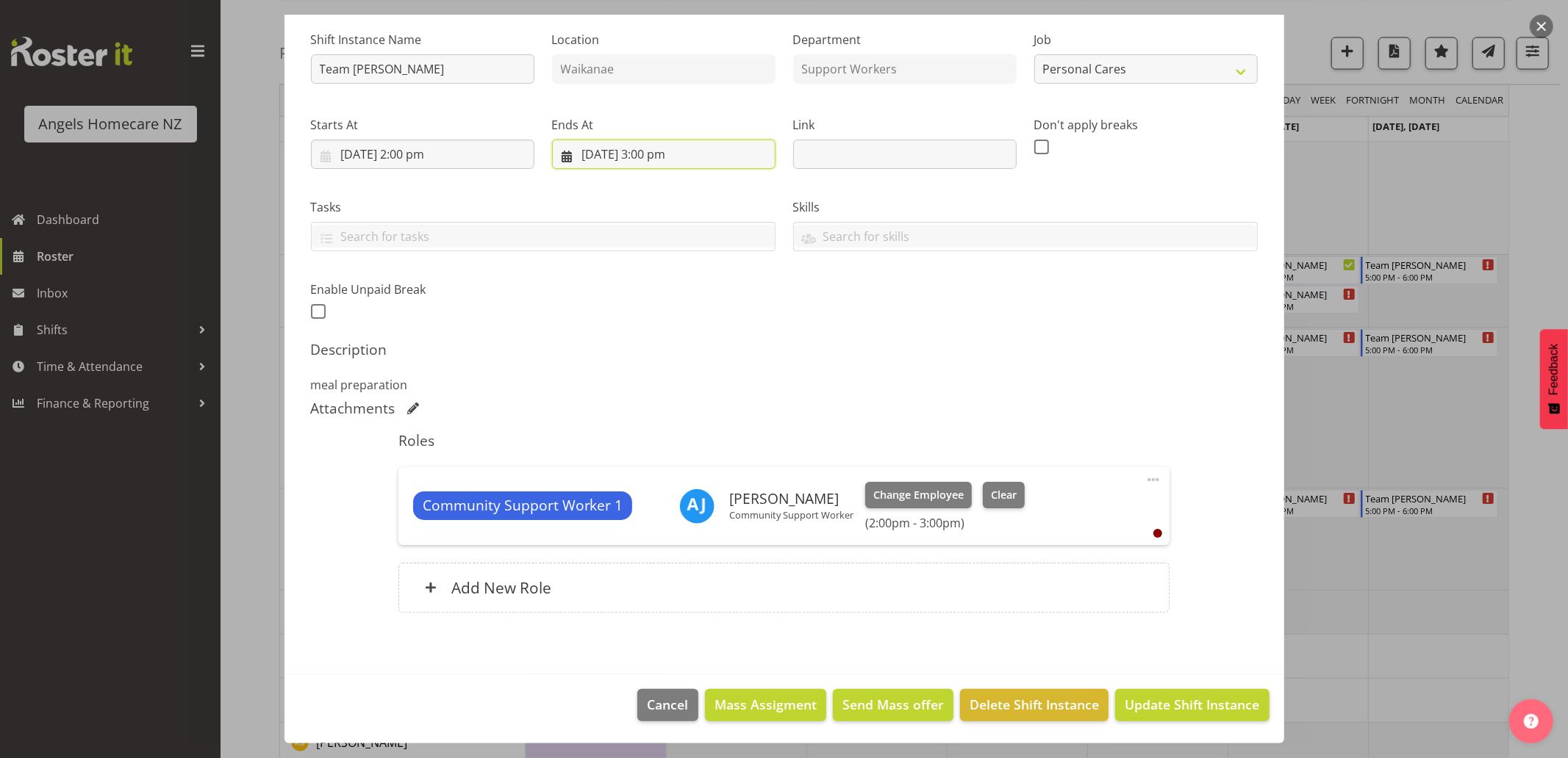
click at [666, 153] on input "24/09/2025, 3:00 pm" at bounding box center [663, 154] width 223 height 30
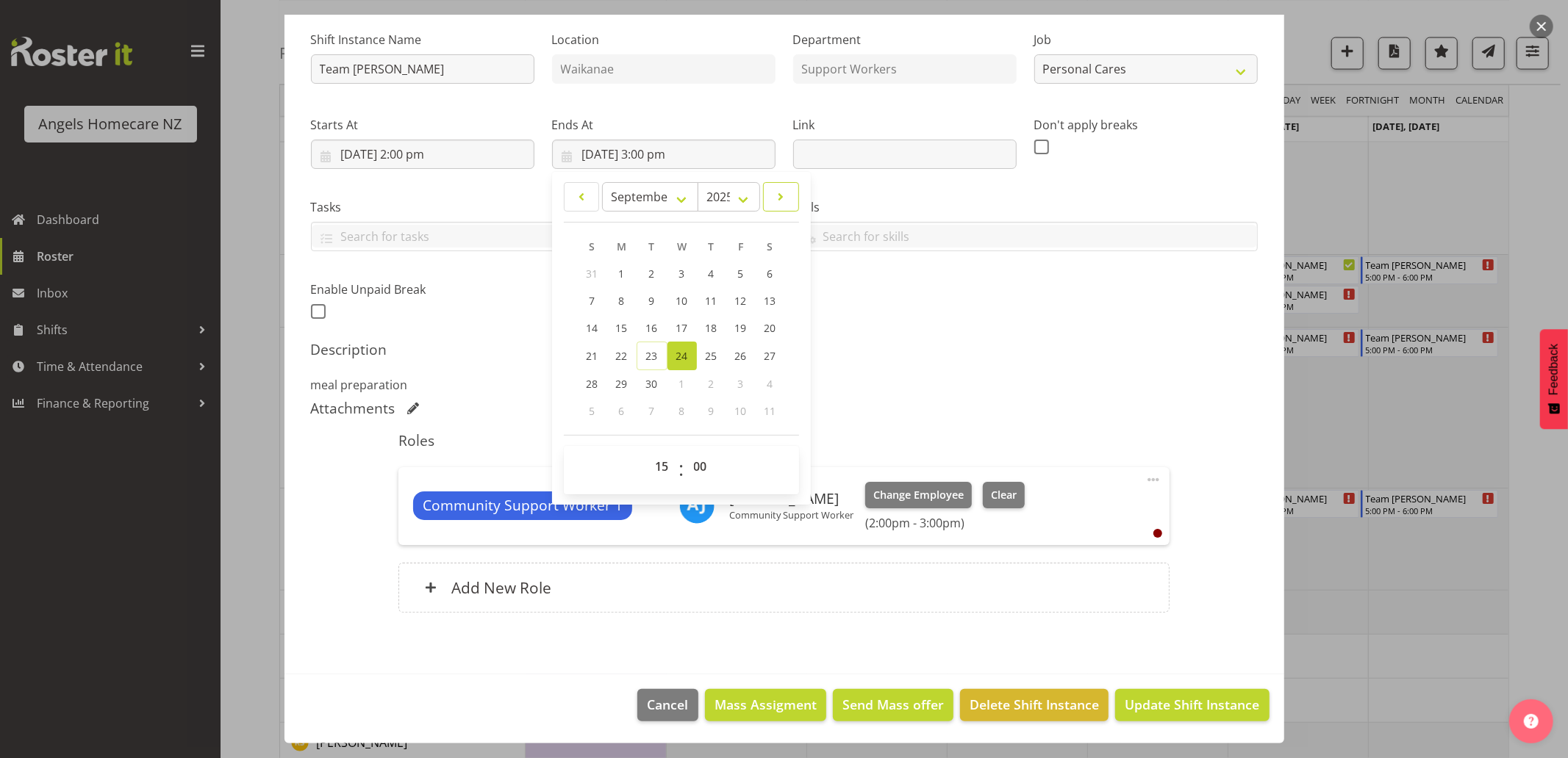
click at [772, 194] on span at bounding box center [781, 196] width 17 height 18
select select "9"
click at [678, 275] on span "1" at bounding box center [681, 273] width 6 height 14
type input "1/10/2025, 3:00 pm"
click at [890, 362] on div "Description meal preparation" at bounding box center [784, 366] width 946 height 53
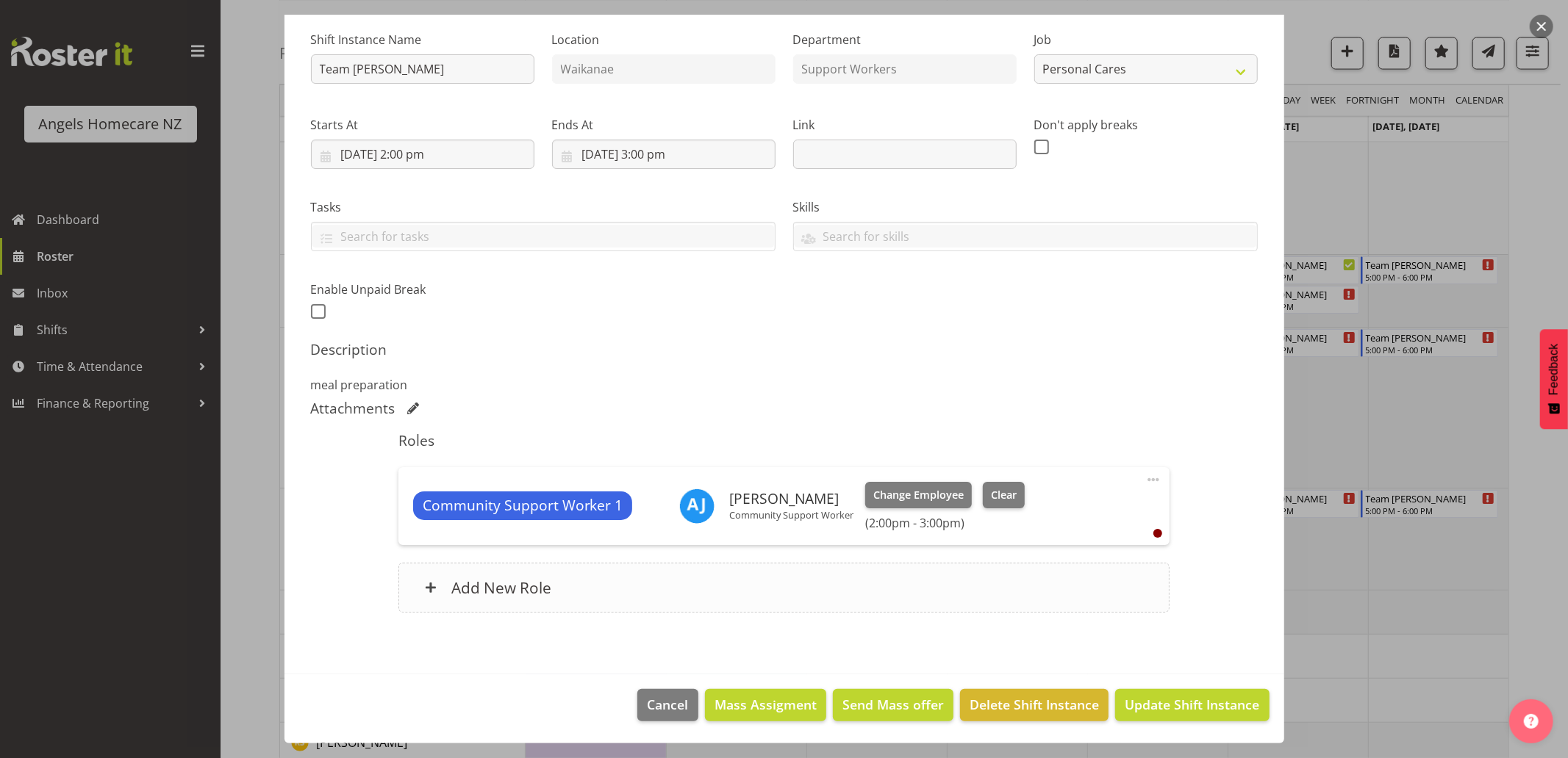
click at [583, 597] on div "Add New Role" at bounding box center [784, 588] width 771 height 50
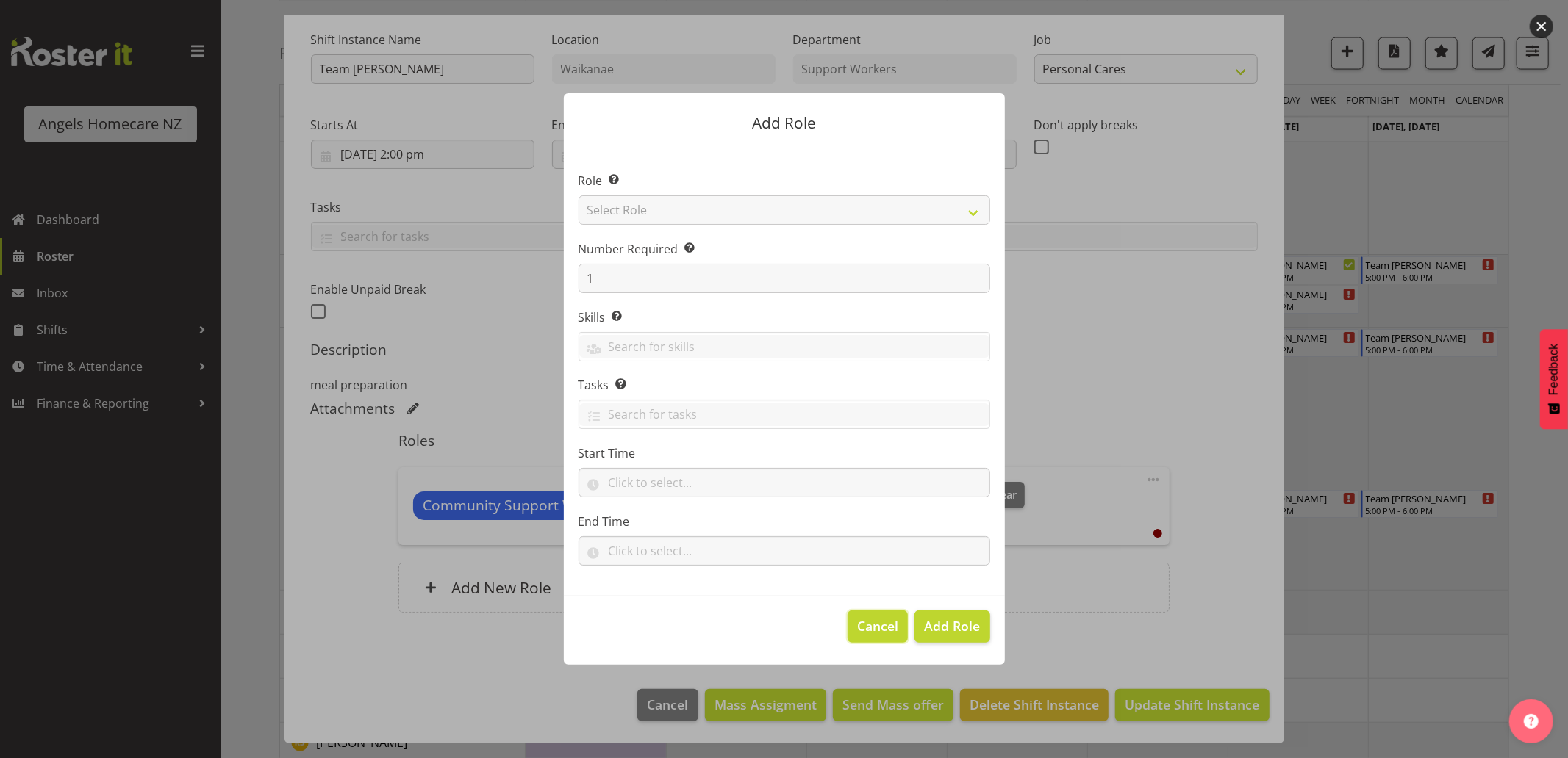
click at [884, 626] on span "Cancel" at bounding box center [878, 626] width 41 height 20
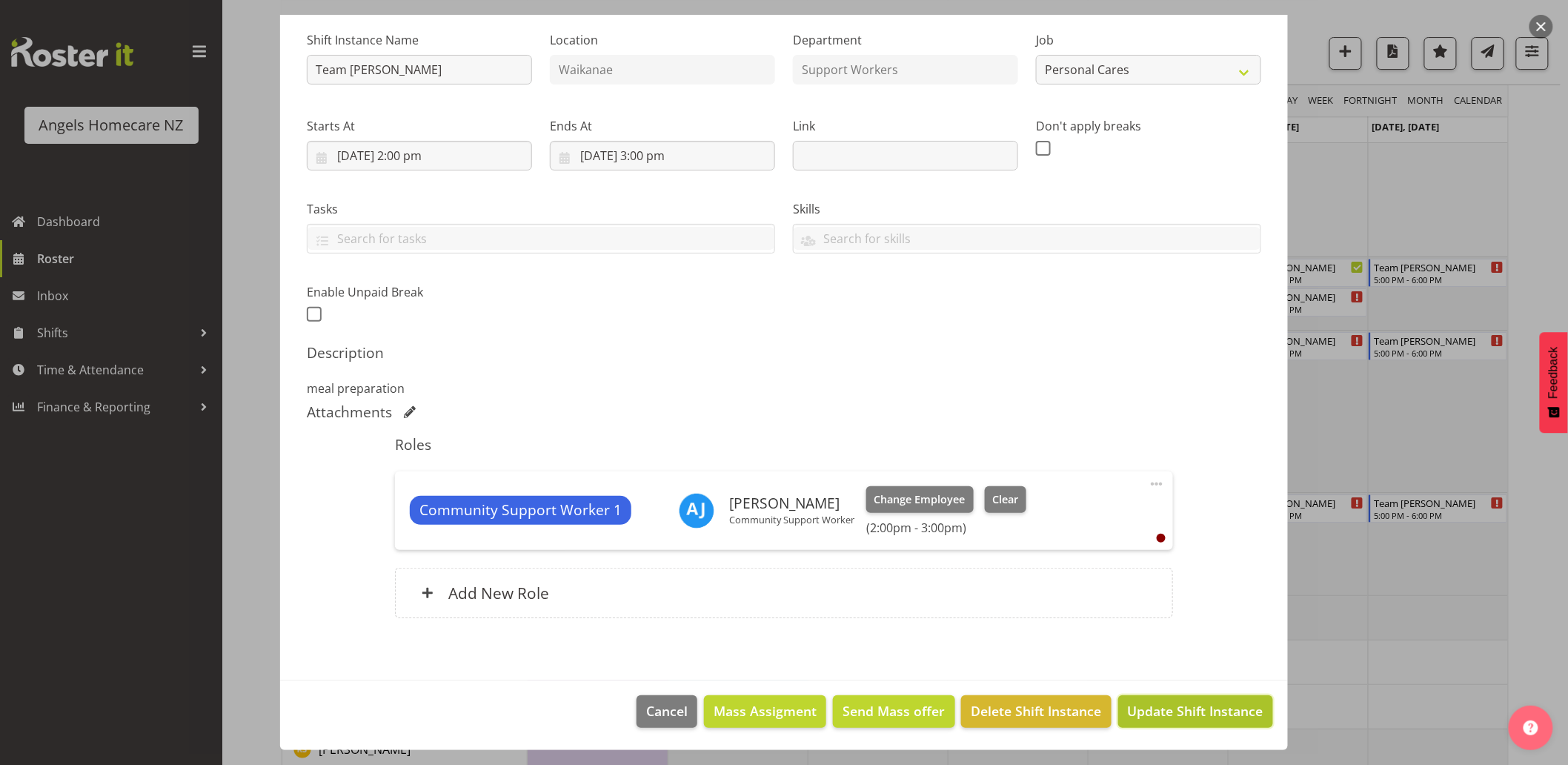
click at [1223, 718] on span "Update Shift Instance" at bounding box center [1195, 711] width 136 height 20
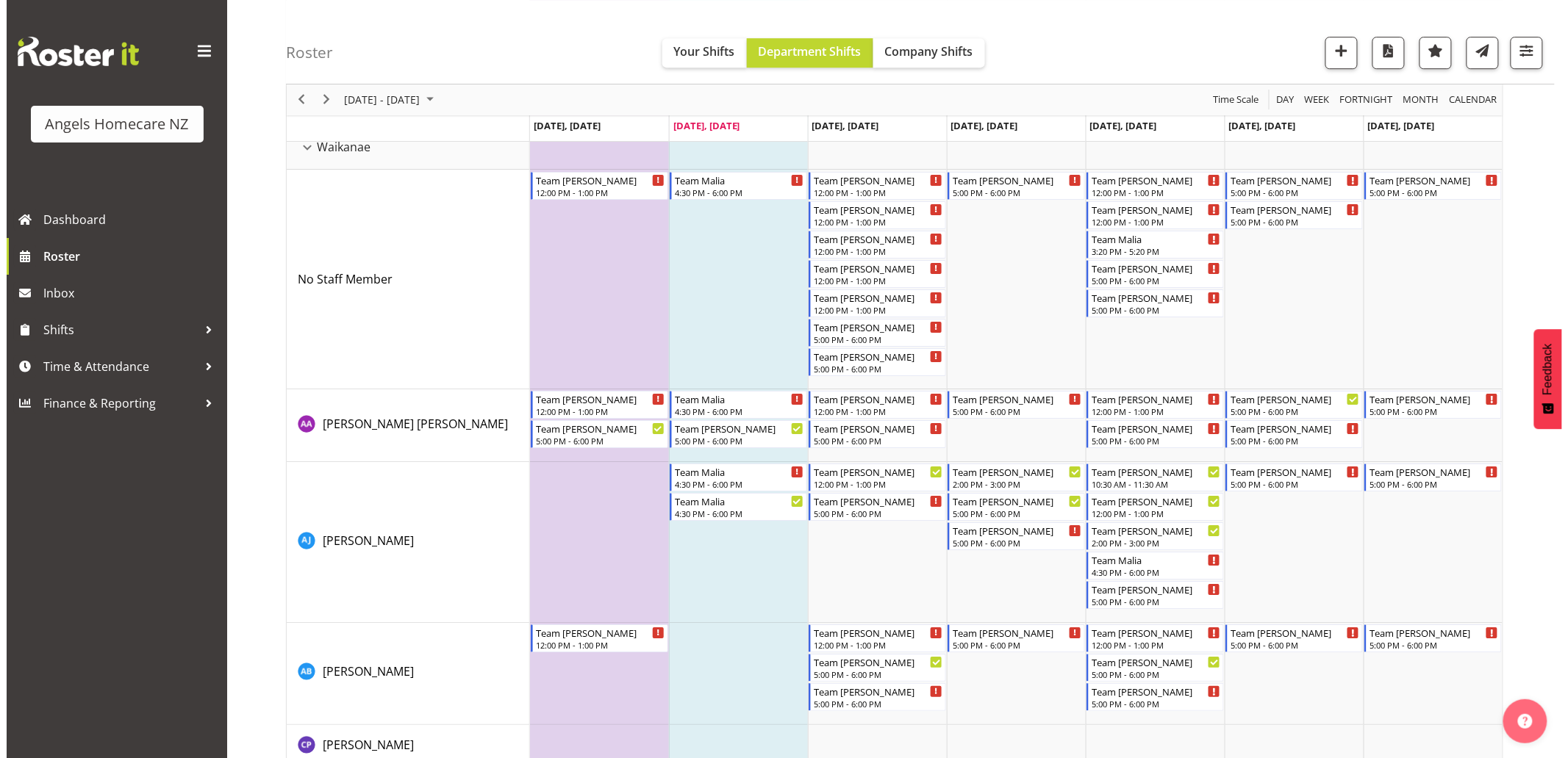
scroll to position [1959, 0]
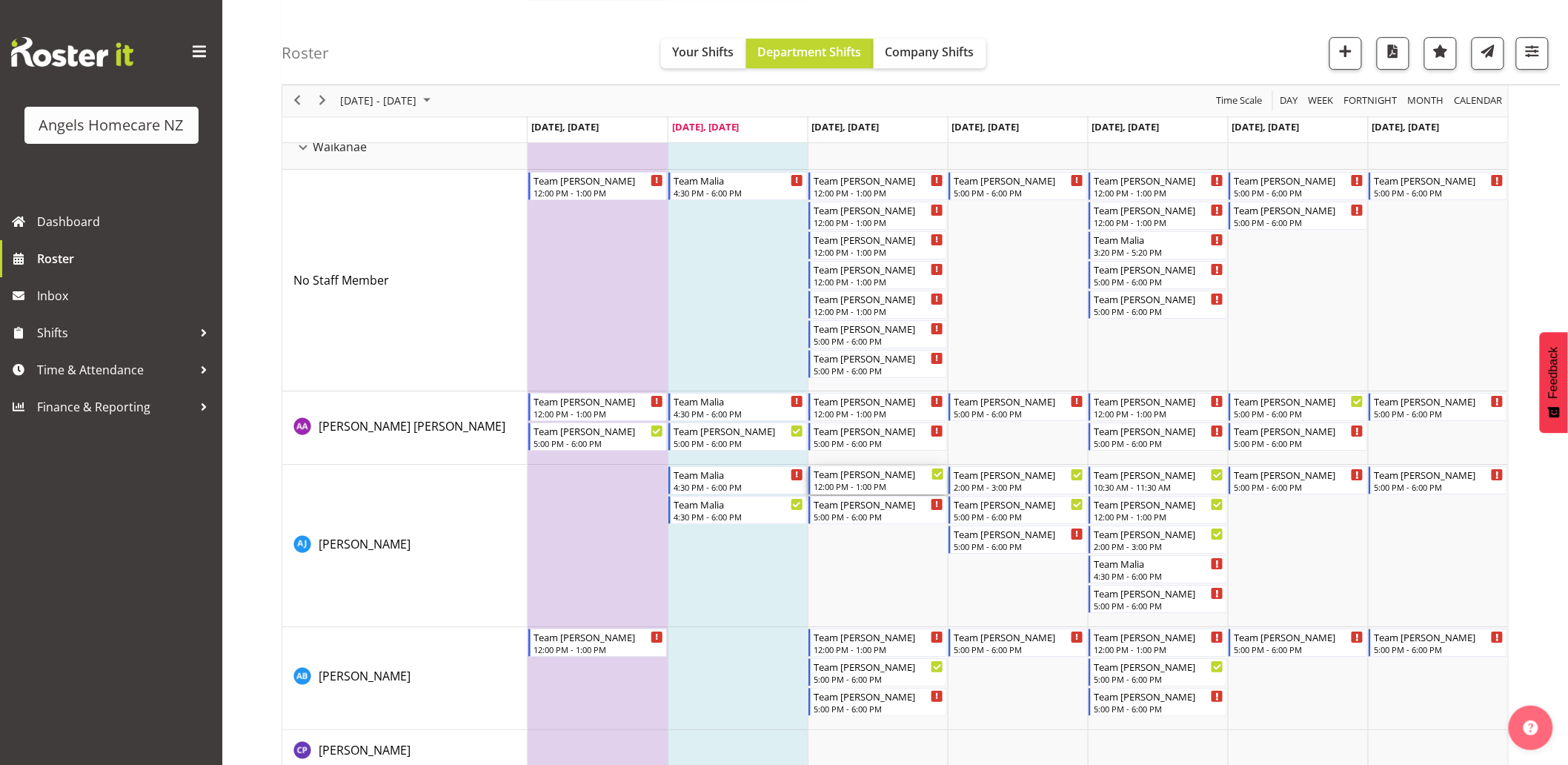
click at [888, 478] on div "Team [PERSON_NAME]" at bounding box center [878, 474] width 130 height 15
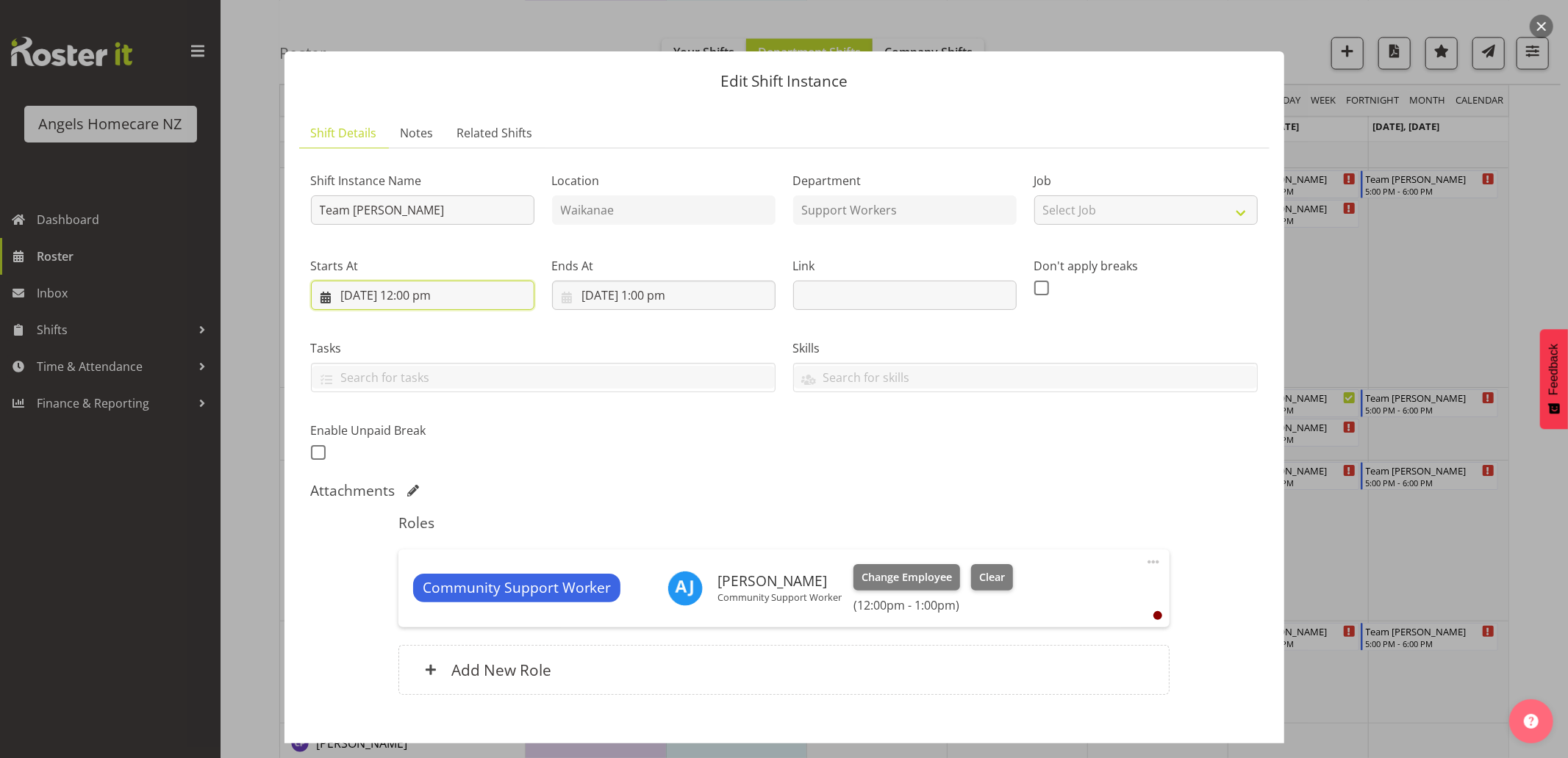
click at [324, 296] on input "[DATE] 12:00 pm" at bounding box center [422, 296] width 223 height 30
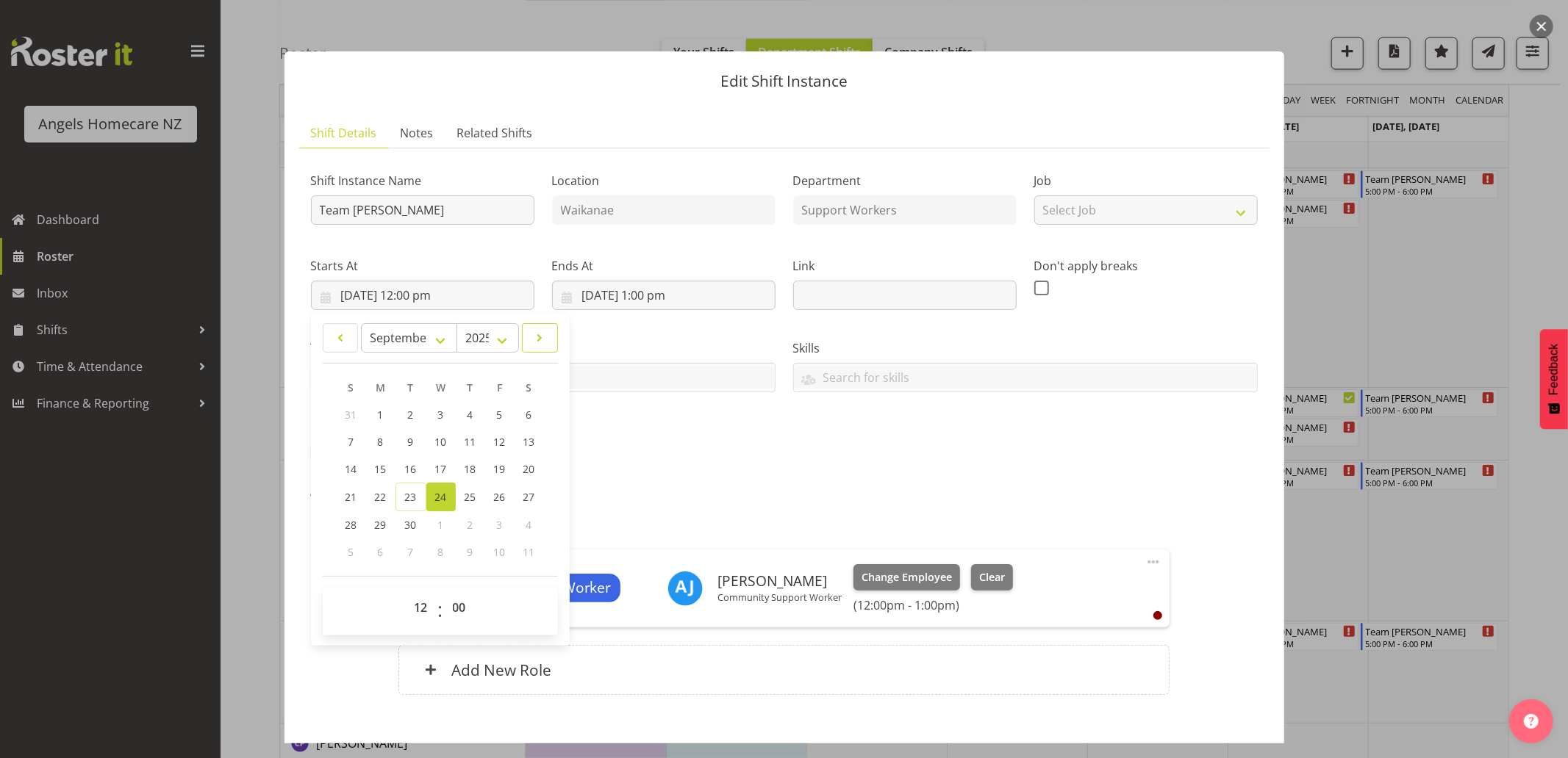
click at [534, 335] on span at bounding box center [540, 338] width 17 height 18
select select "9"
click at [1155, 508] on div "Roles Community Support Worker Amanda Jane Lavington Community Support Worker C…" at bounding box center [784, 608] width 788 height 207
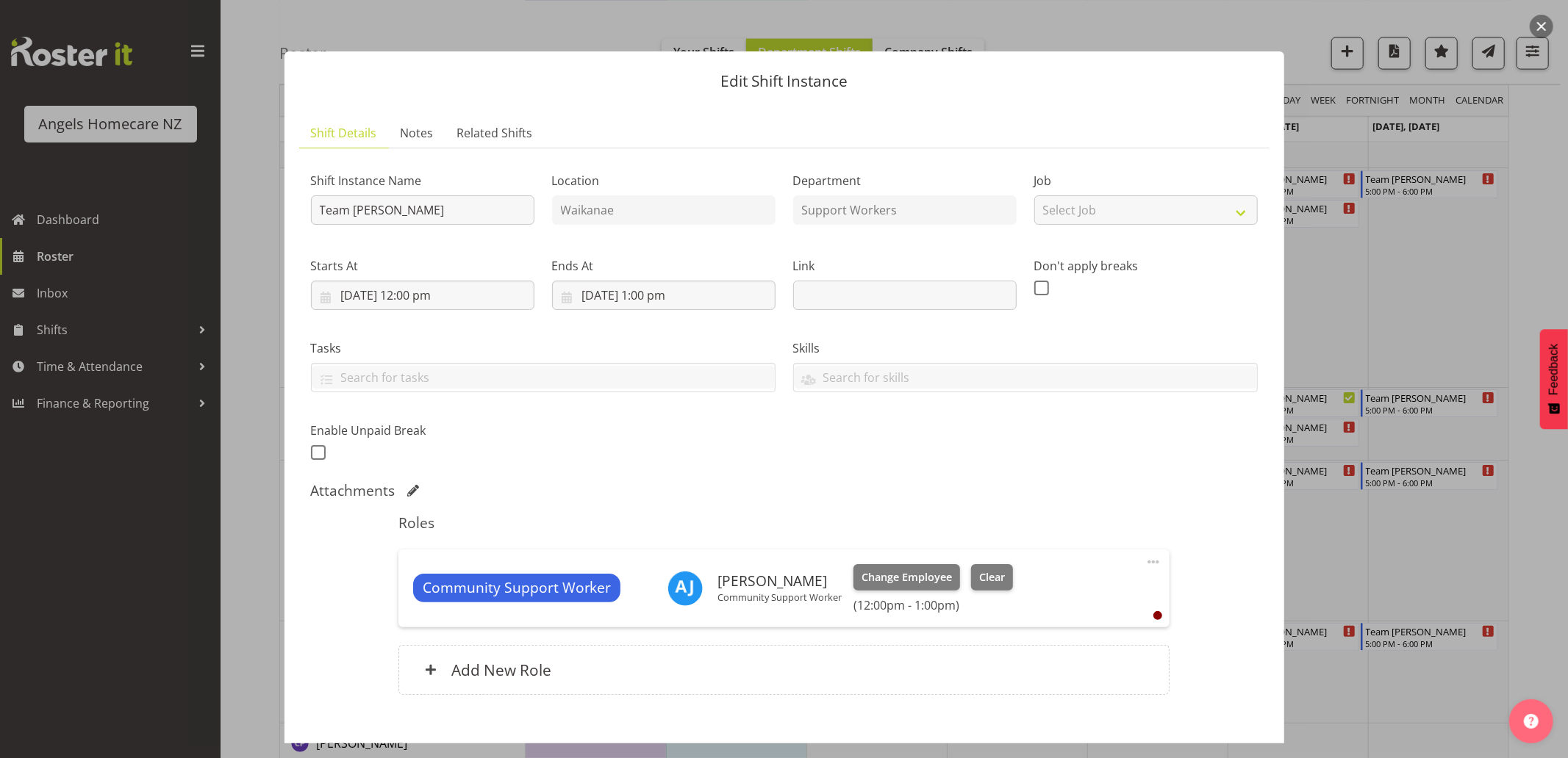
click at [665, 523] on h5 "Roles" at bounding box center [784, 523] width 771 height 18
click at [329, 301] on input "[DATE] 12:00 pm" at bounding box center [422, 296] width 223 height 30
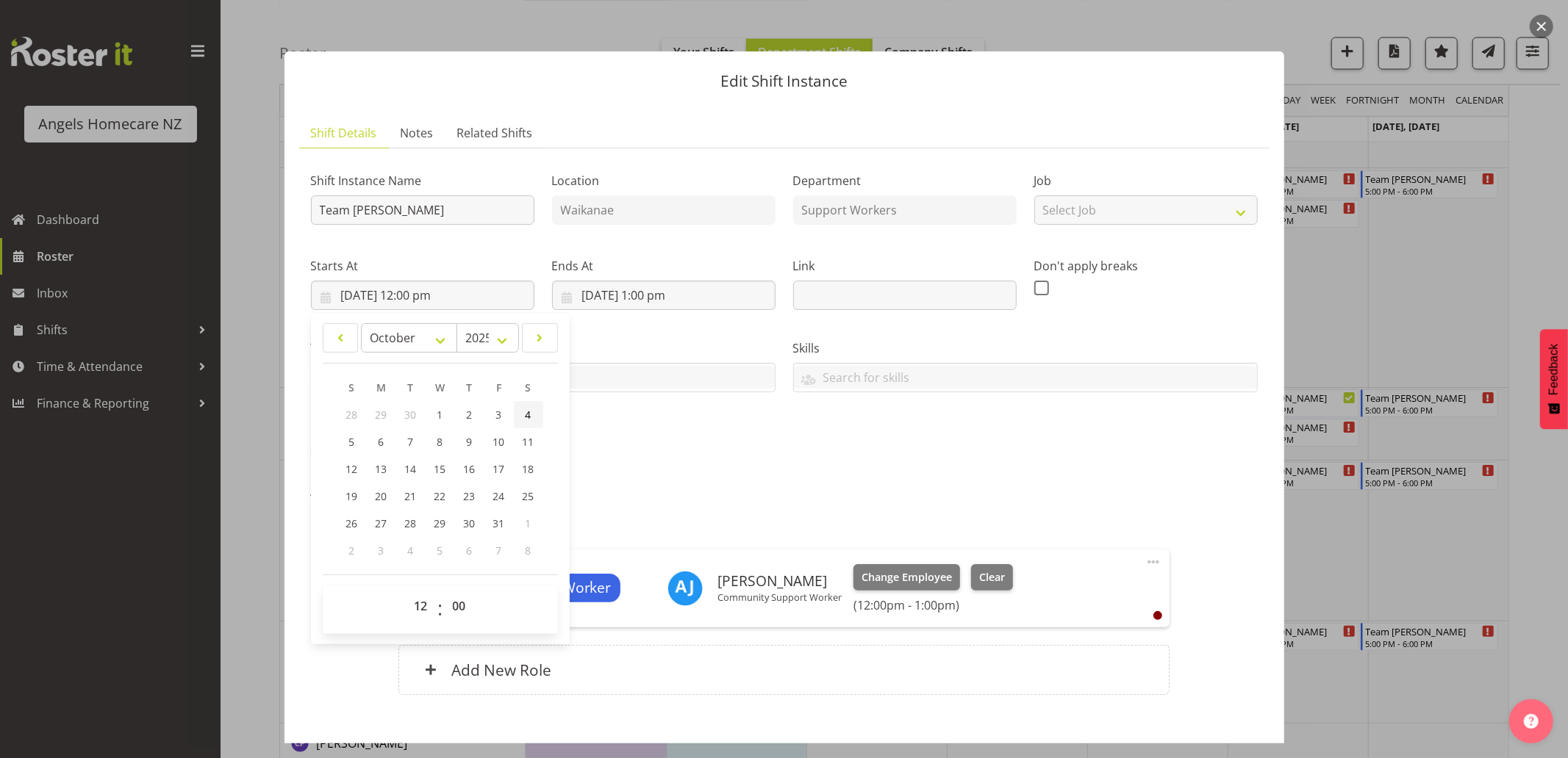
click at [529, 413] on span "4" at bounding box center [529, 414] width 6 height 14
click at [442, 469] on span "15" at bounding box center [440, 469] width 12 height 14
type input "15/10/2025, 12:00 pm"
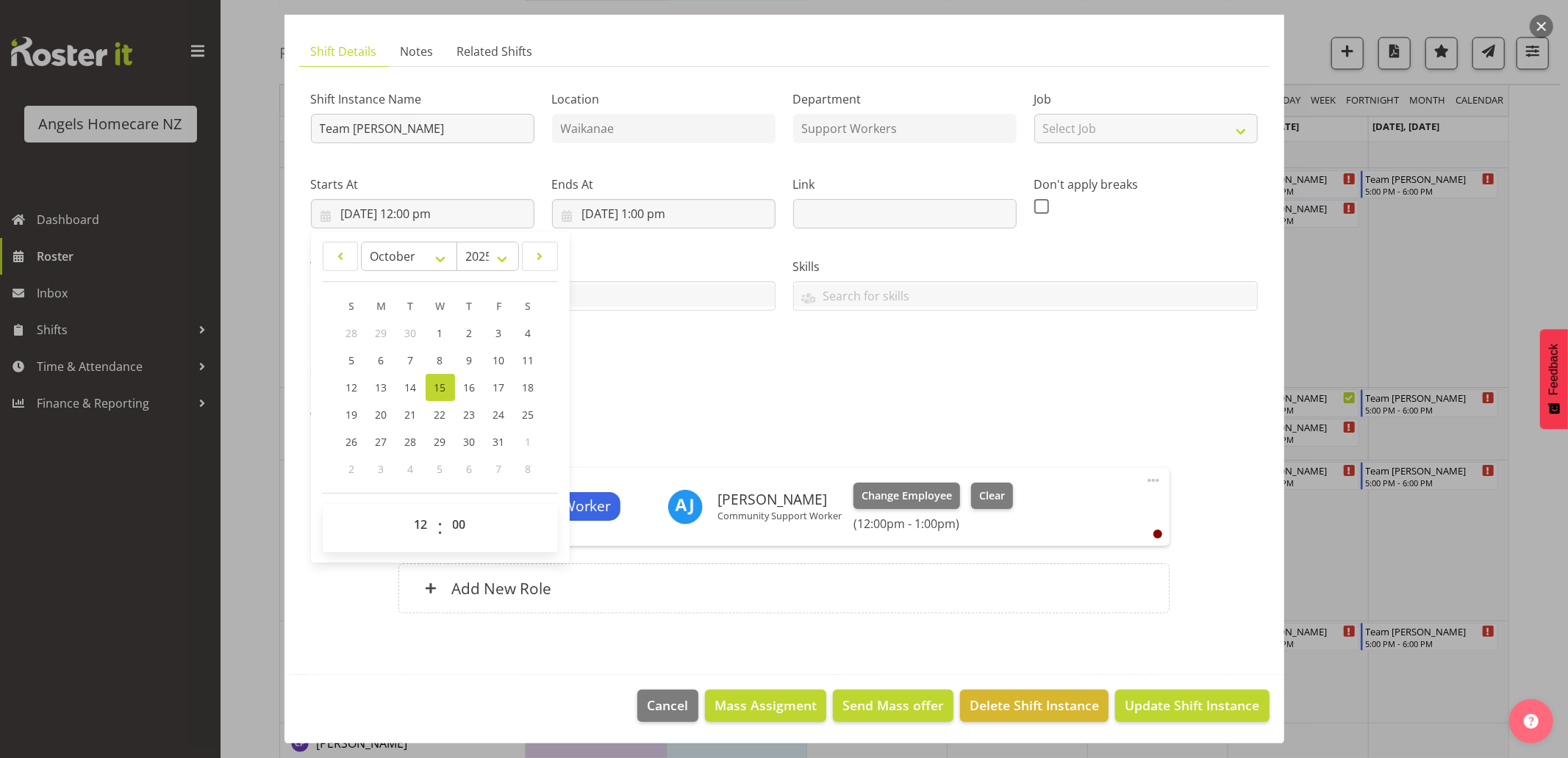
scroll to position [82, 0]
click at [667, 645] on section "Shift Details Notes Related Shifts Shift Instance Name Team Mary Location Waika…" at bounding box center [784, 348] width 999 height 653
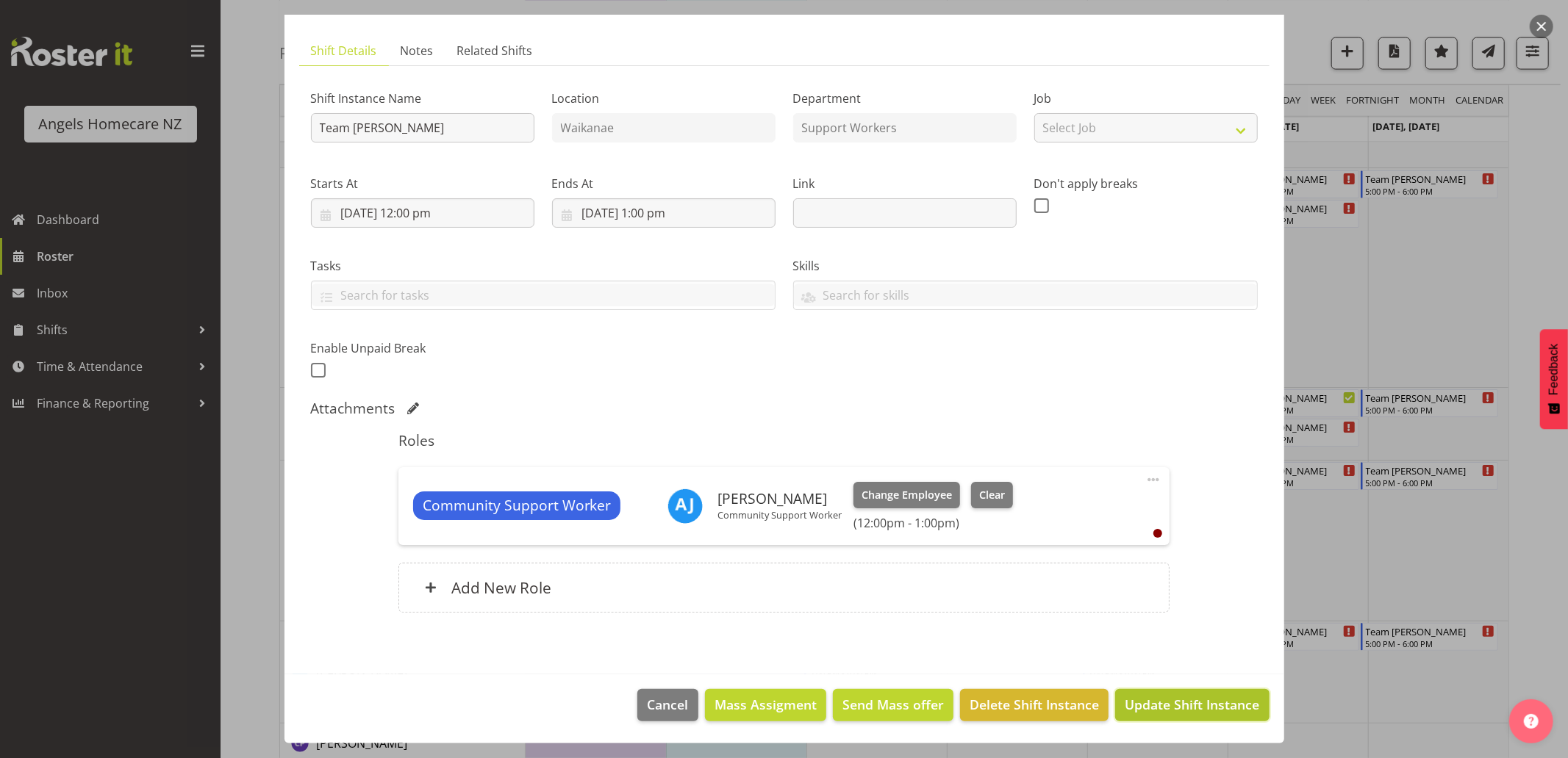
click at [1170, 707] on span "Update Shift Instance" at bounding box center [1191, 704] width 135 height 20
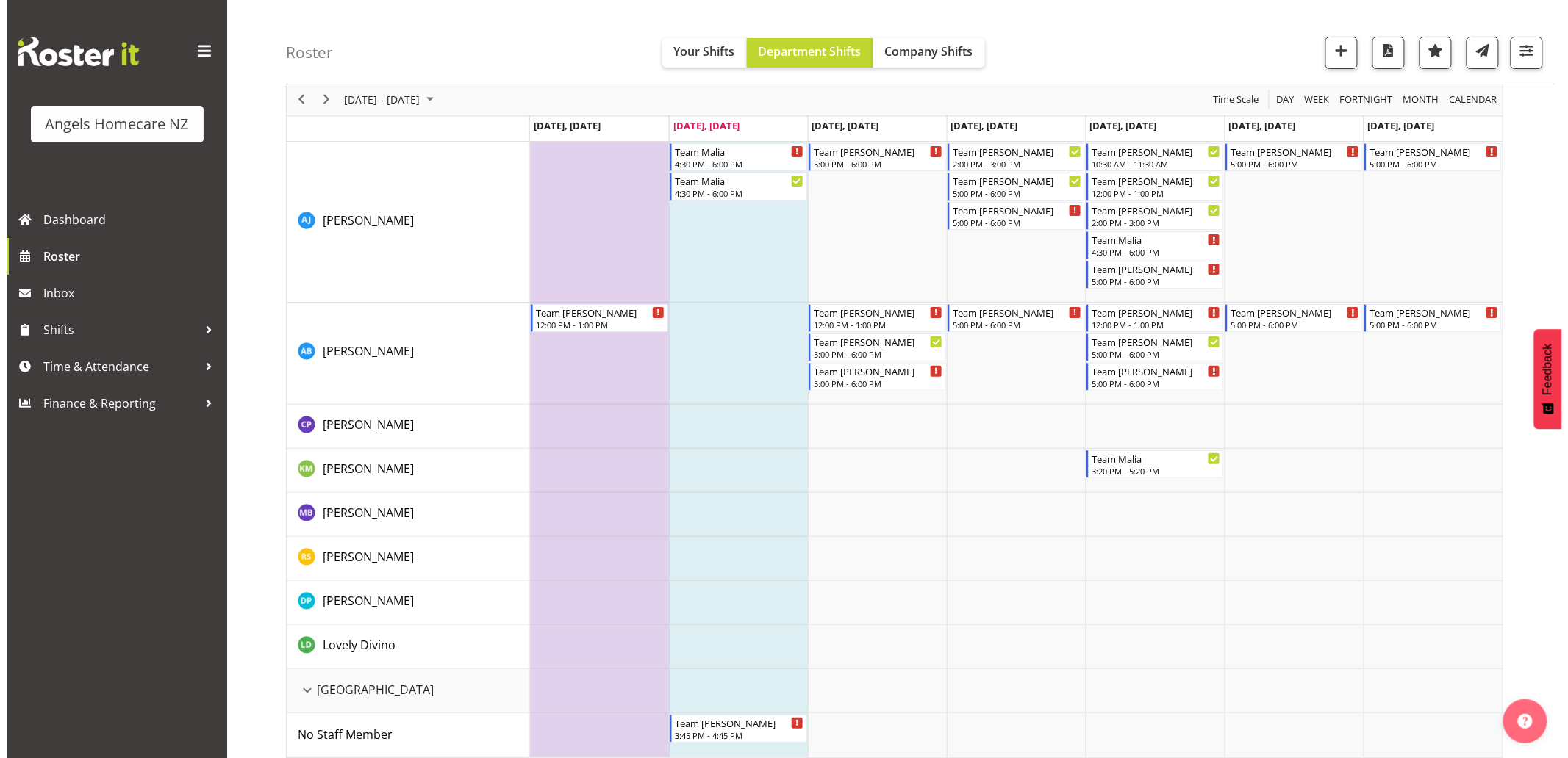
scroll to position [2288, 0]
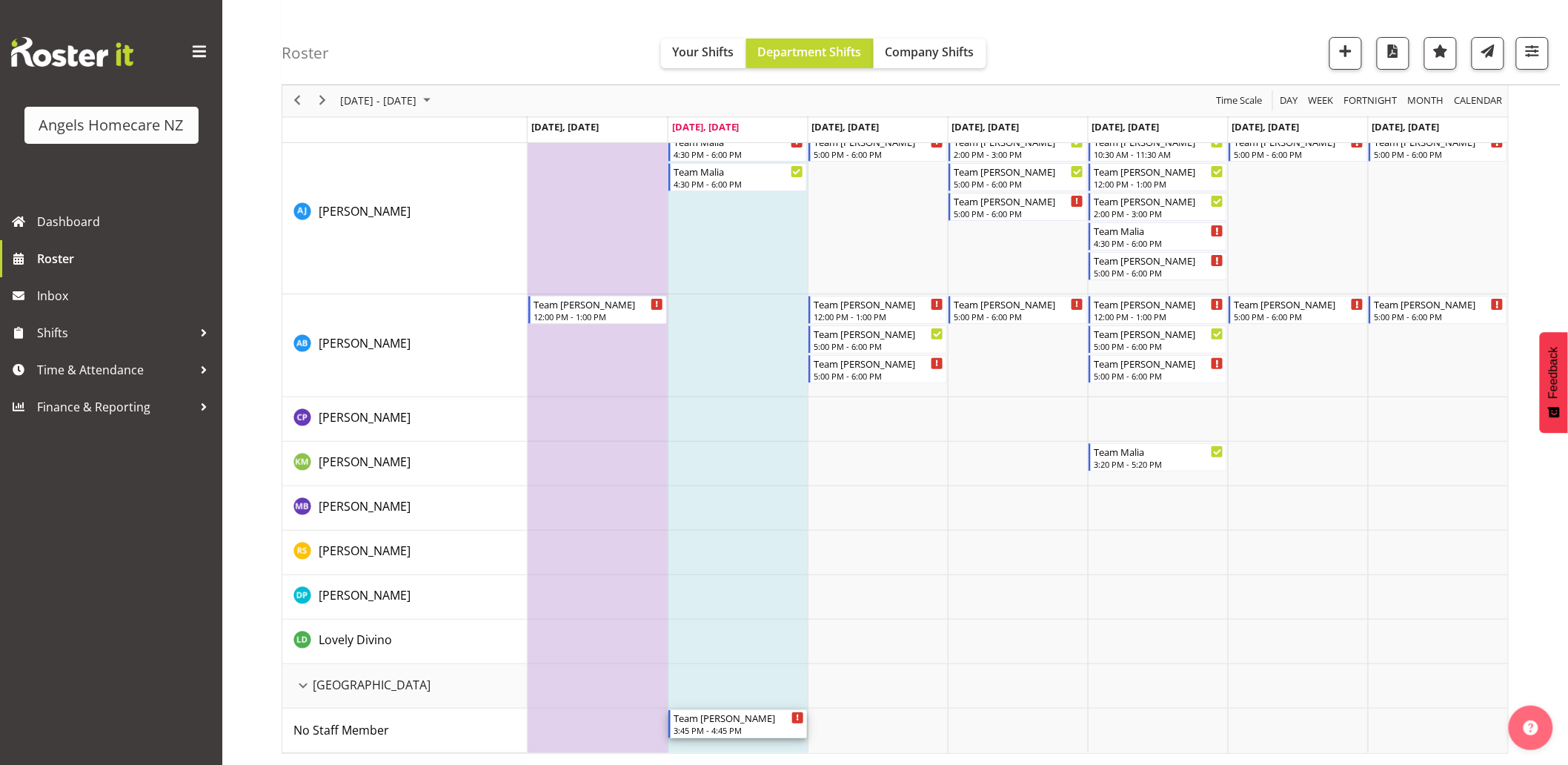
click at [756, 719] on div "Team [PERSON_NAME]" at bounding box center [738, 718] width 130 height 15
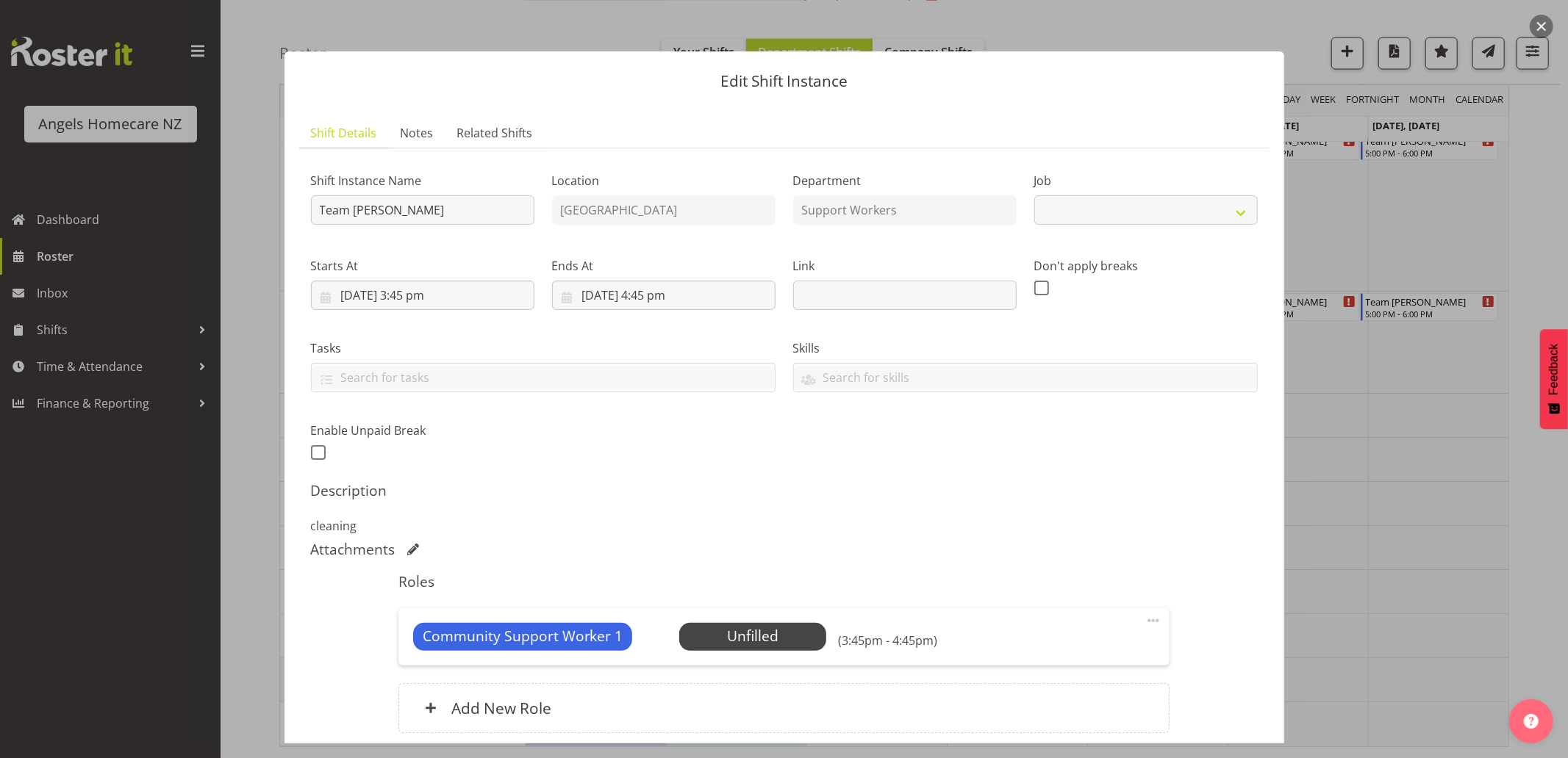
select select "10696"
click at [322, 299] on input "23/09/2025, 3:45 pm" at bounding box center [422, 296] width 223 height 30
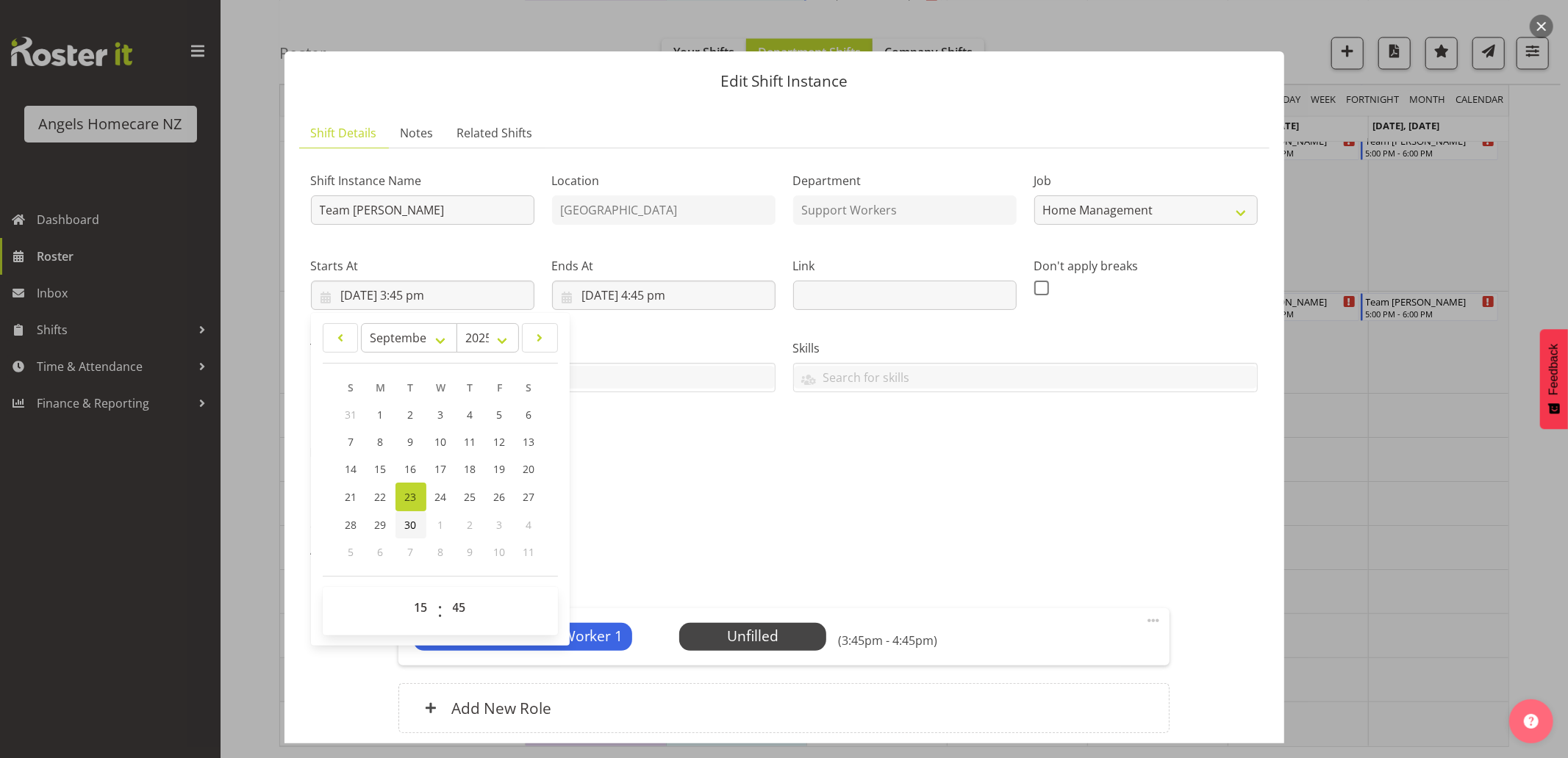
click at [409, 525] on span "30" at bounding box center [410, 525] width 12 height 14
type input "30/09/2025, 3:45 pm"
click at [712, 288] on input "23/09/2025, 4:45 pm" at bounding box center [663, 296] width 223 height 30
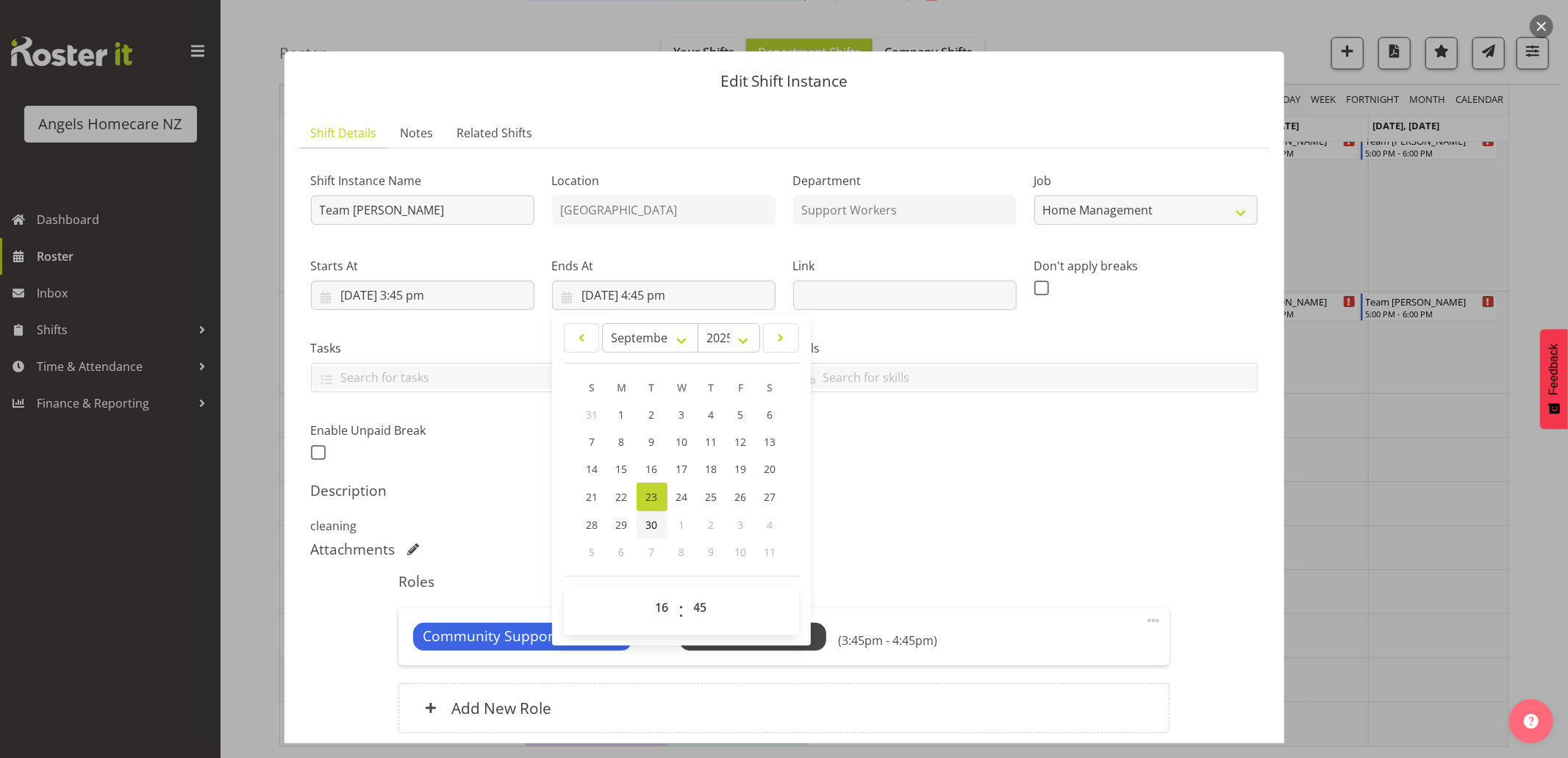
click at [649, 523] on span "30" at bounding box center [651, 525] width 12 height 14
type input "30/09/2025, 4:45 pm"
click at [861, 495] on h5 "Description" at bounding box center [784, 490] width 946 height 18
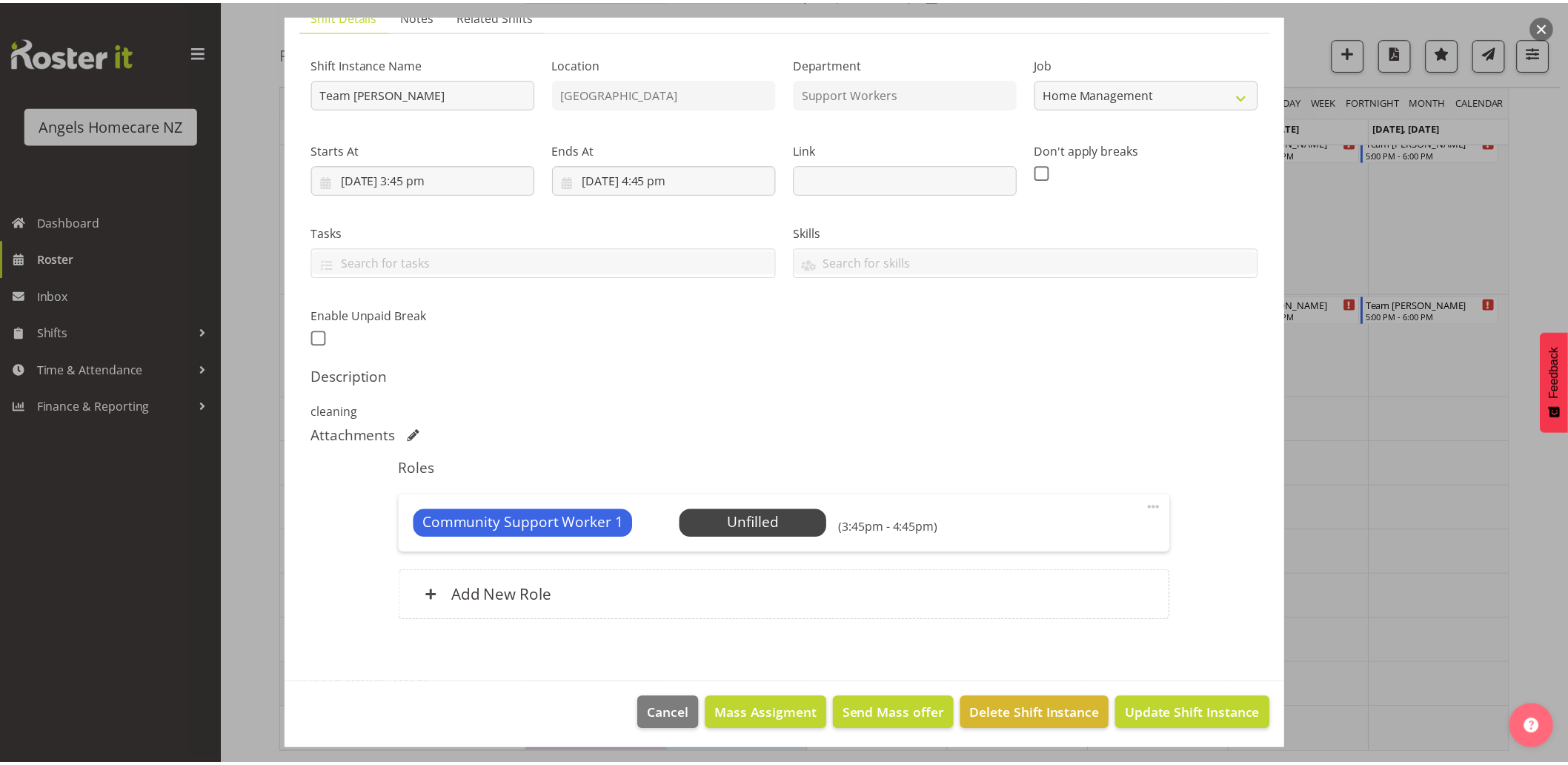
scroll to position [122, 0]
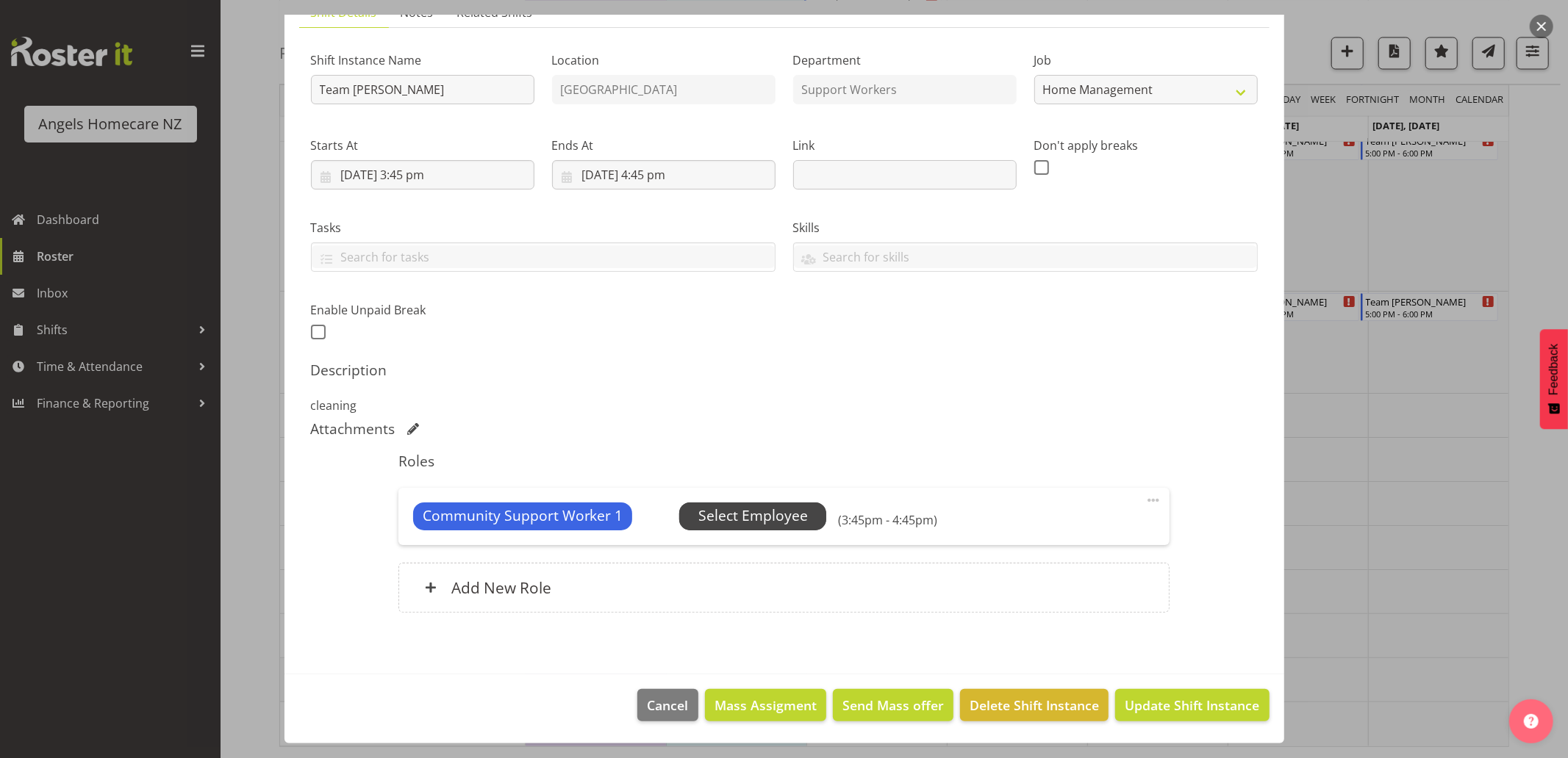
click at [744, 519] on span "Select Employee" at bounding box center [753, 515] width 110 height 21
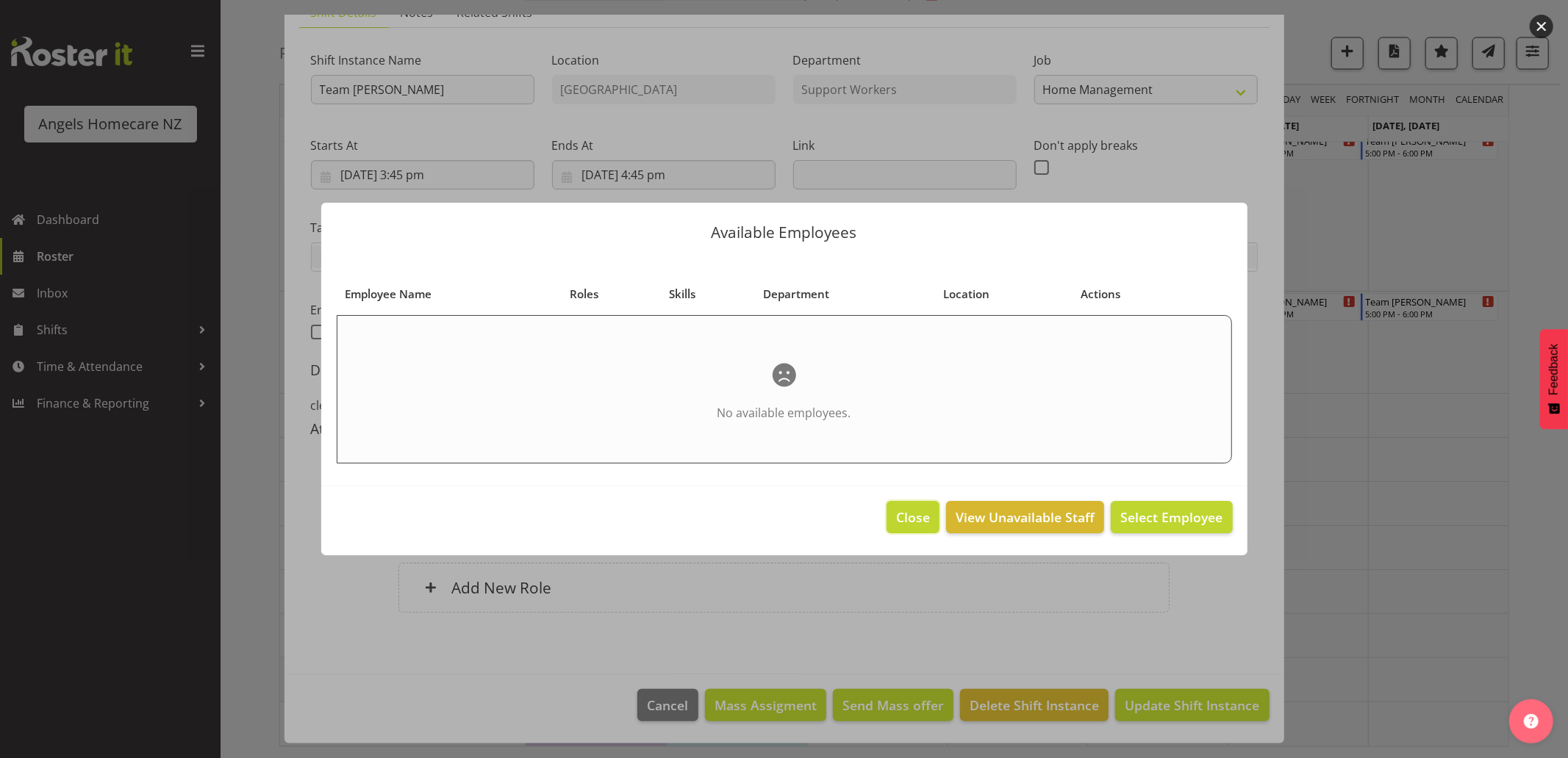
click at [915, 512] on span "Close" at bounding box center [913, 517] width 34 height 20
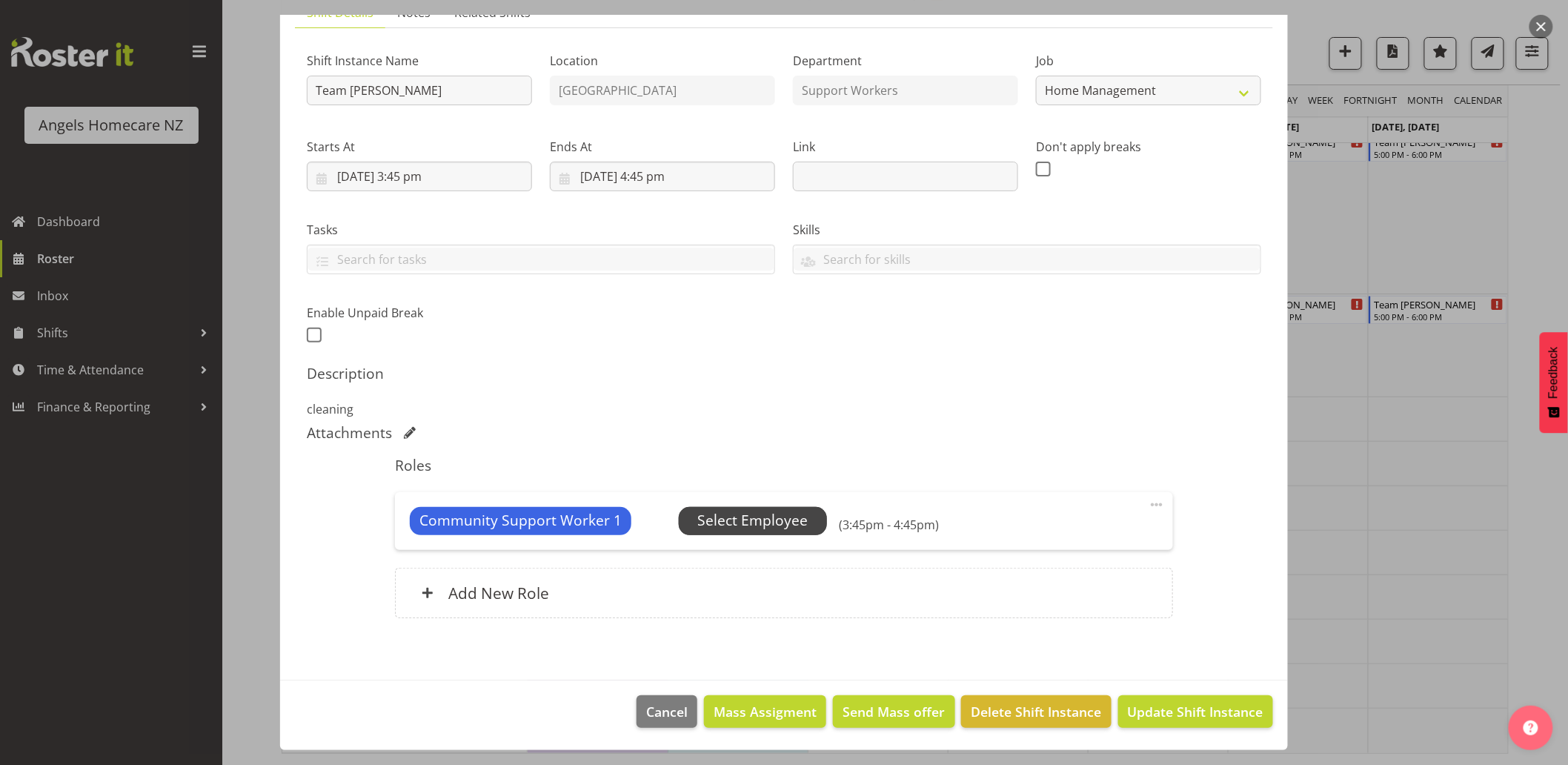
click at [723, 523] on span "Select Employee" at bounding box center [753, 520] width 111 height 22
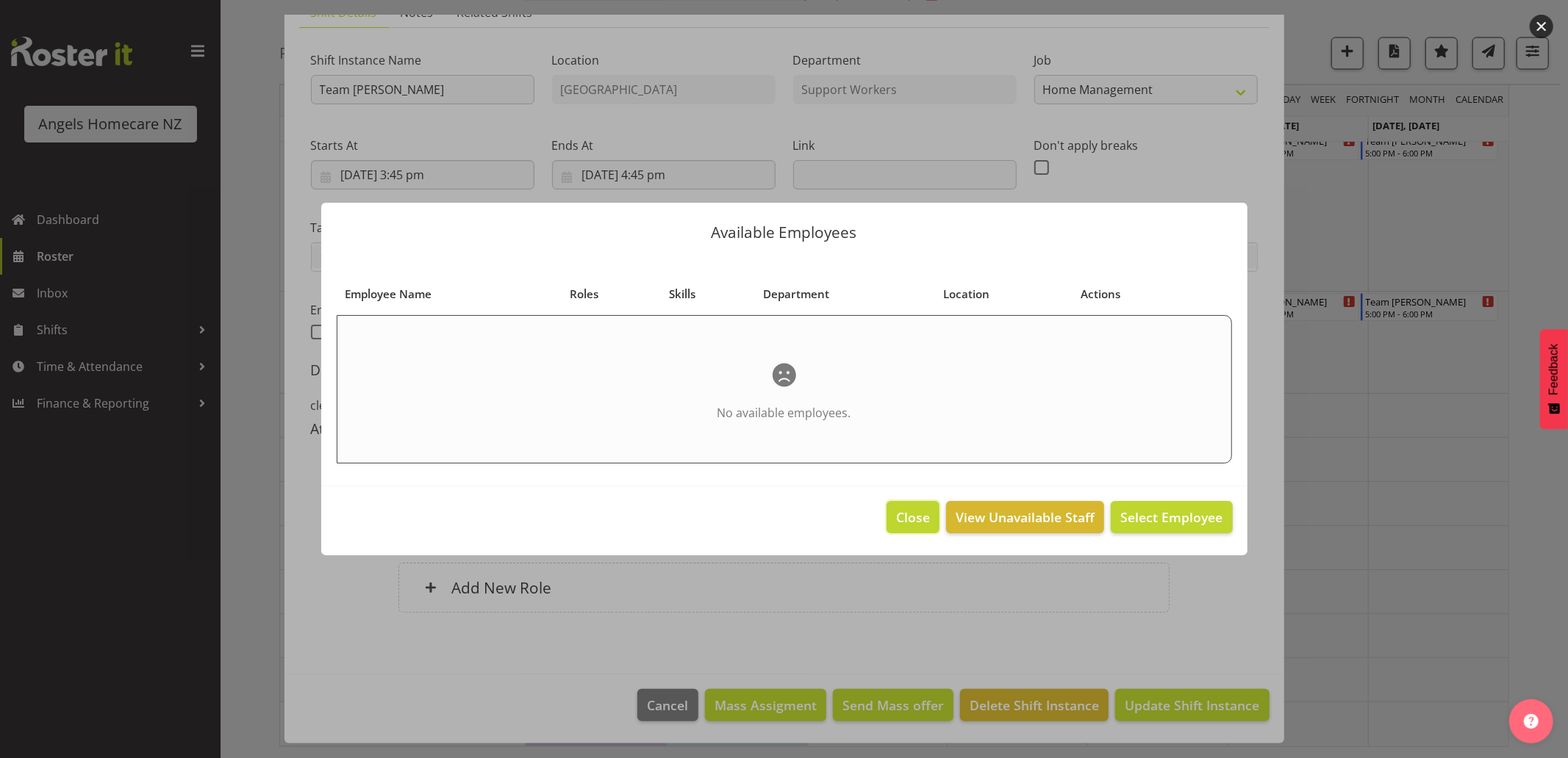
click at [894, 515] on button "Close" at bounding box center [913, 517] width 53 height 33
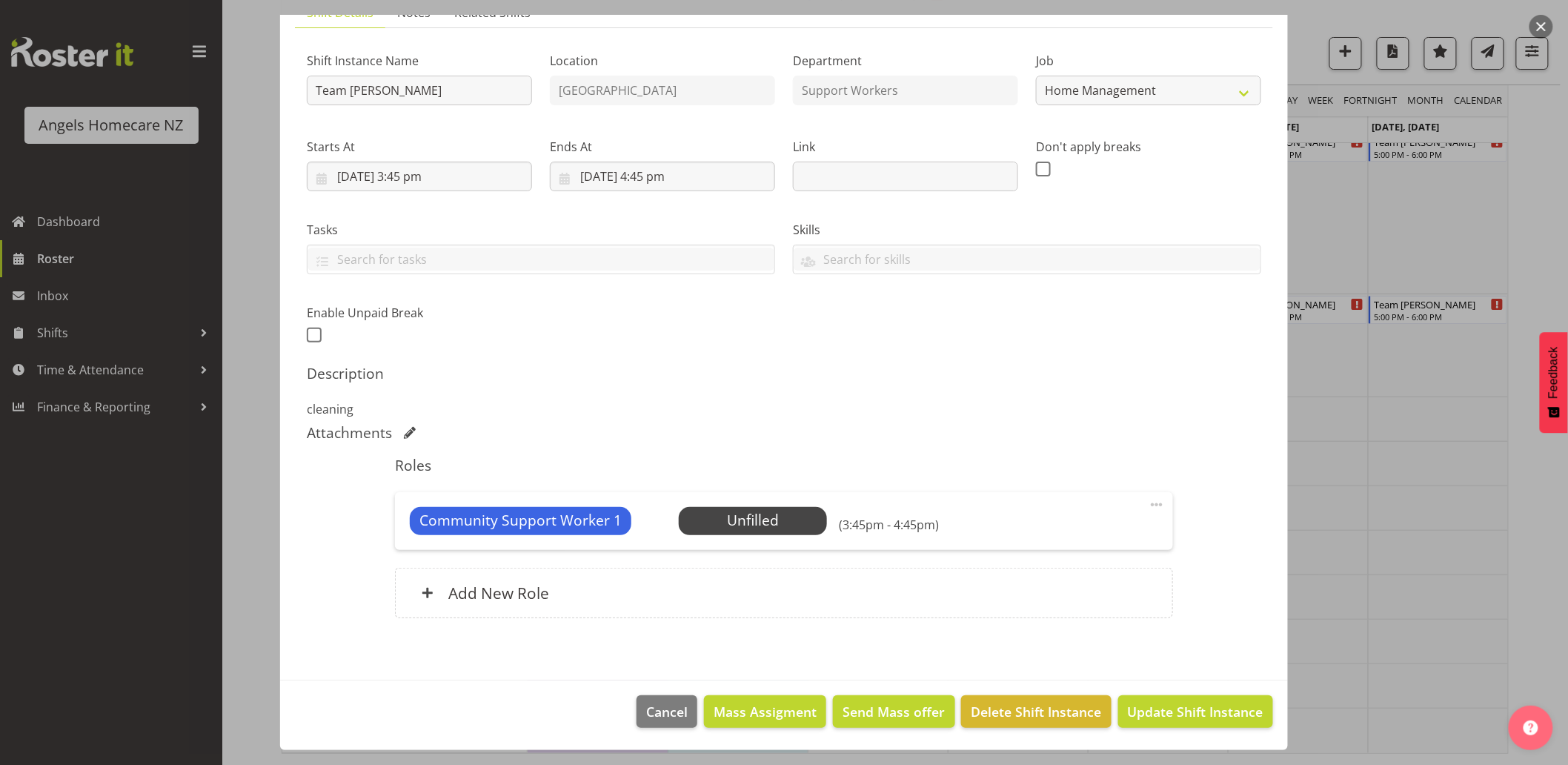
scroll to position [0, 0]
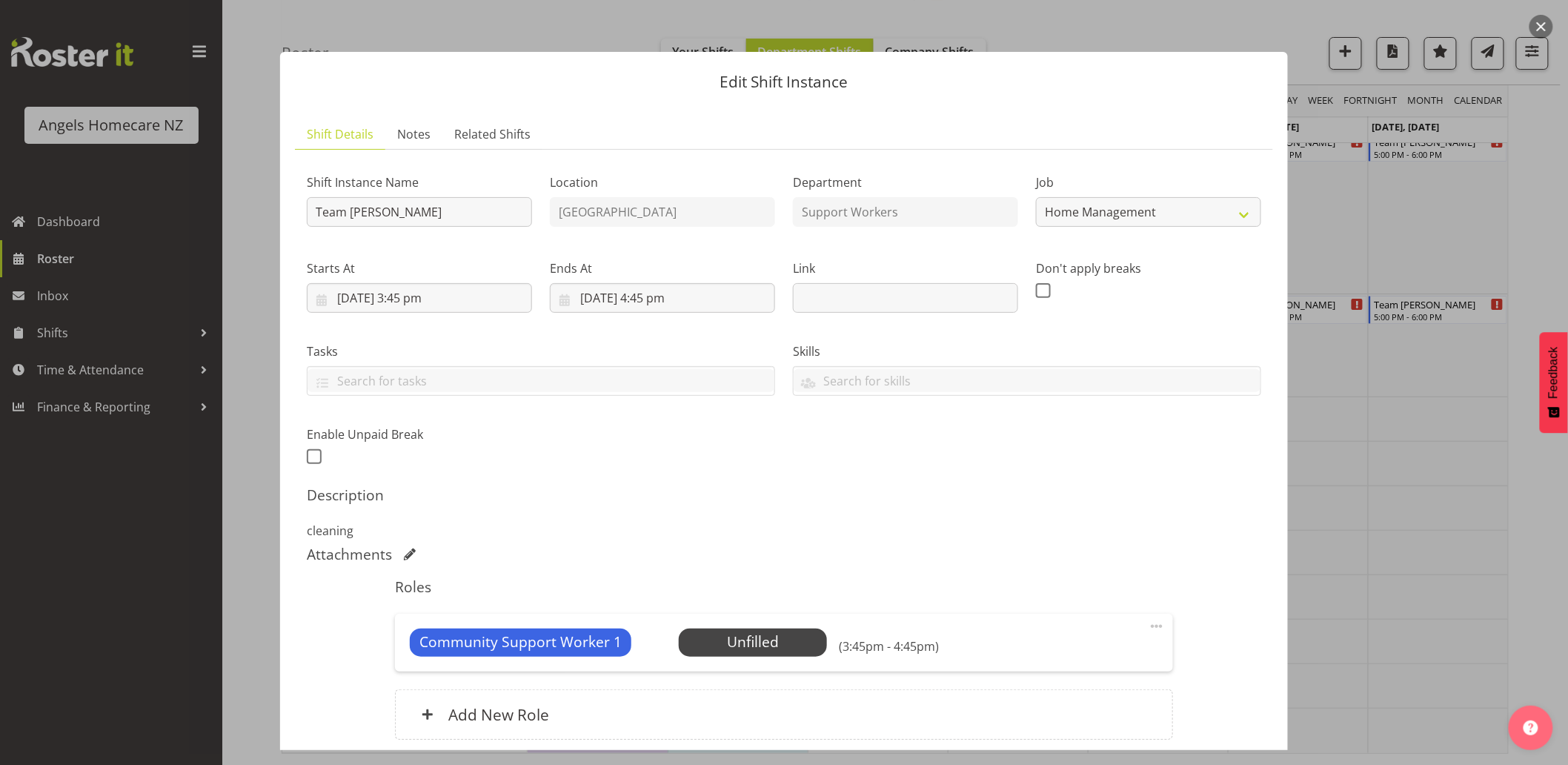
click at [1368, 596] on div at bounding box center [784, 382] width 1568 height 765
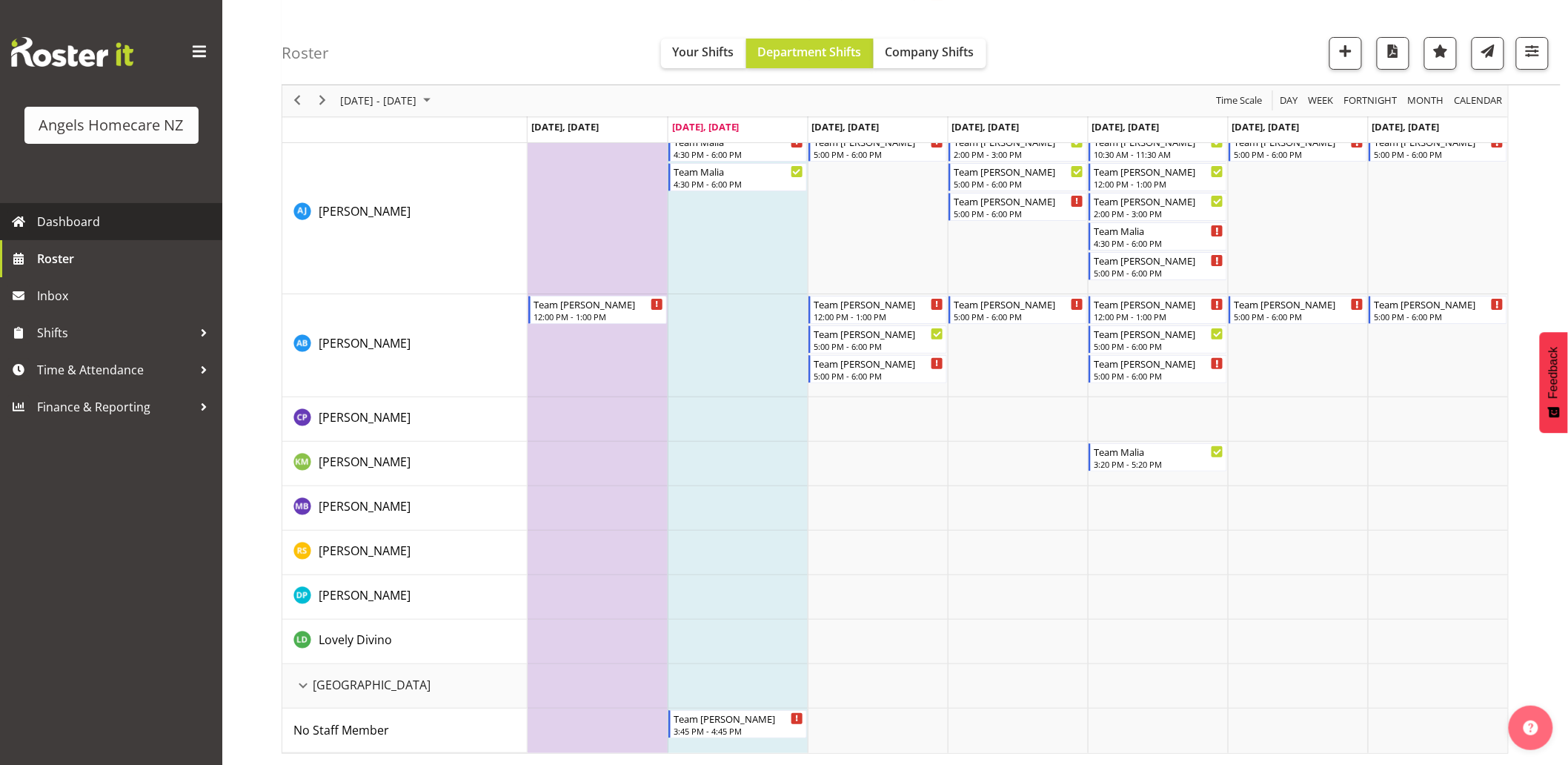
click at [69, 222] on span "Dashboard" at bounding box center [126, 222] width 178 height 23
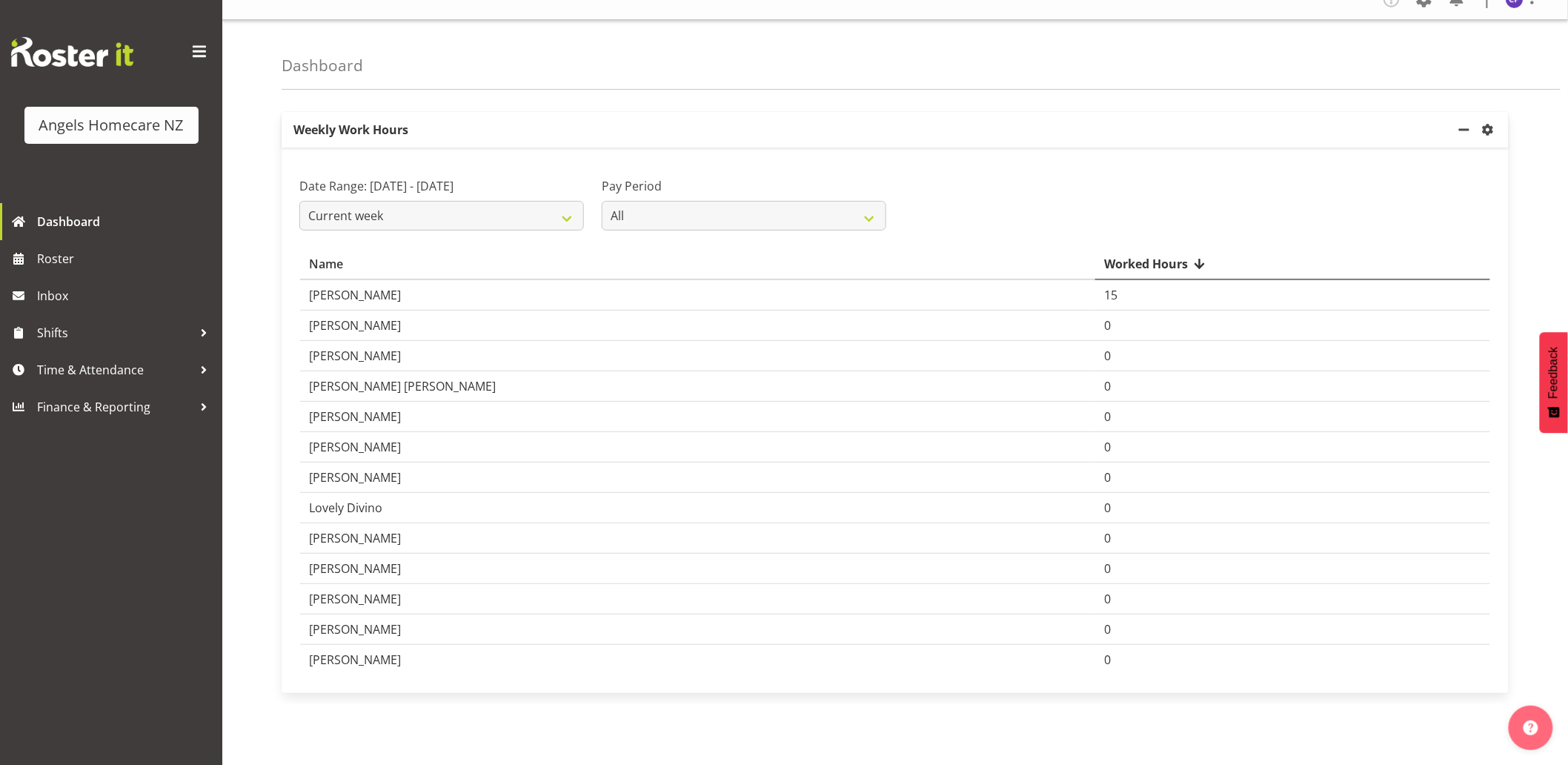
scroll to position [40, 0]
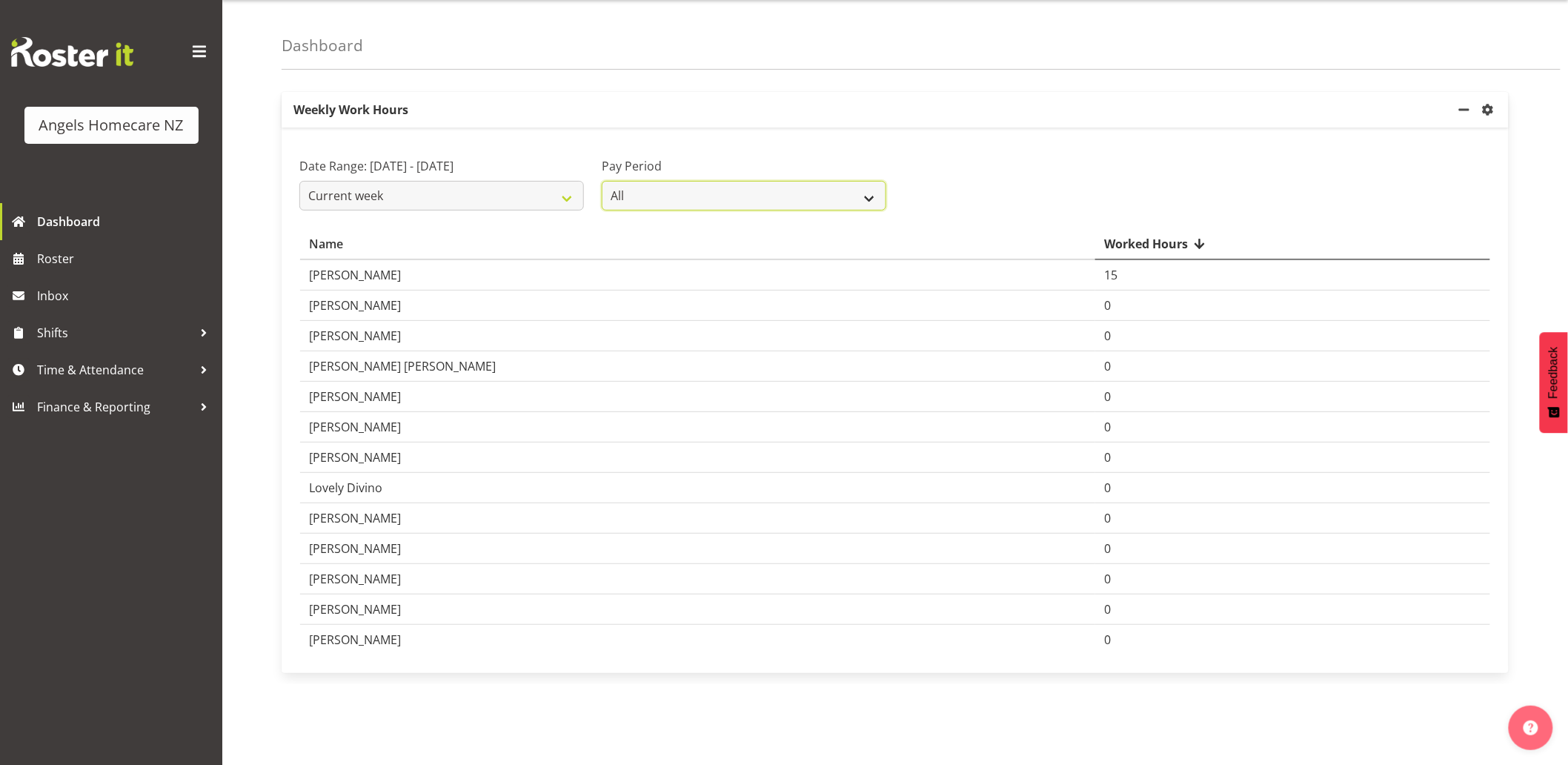
click at [798, 196] on select "All Staff Payday 2 Staff Payday 1" at bounding box center [743, 196] width 284 height 30
select select "190"
click at [601, 181] on select "All Staff Payday 2 Staff Payday 1" at bounding box center [743, 196] width 284 height 30
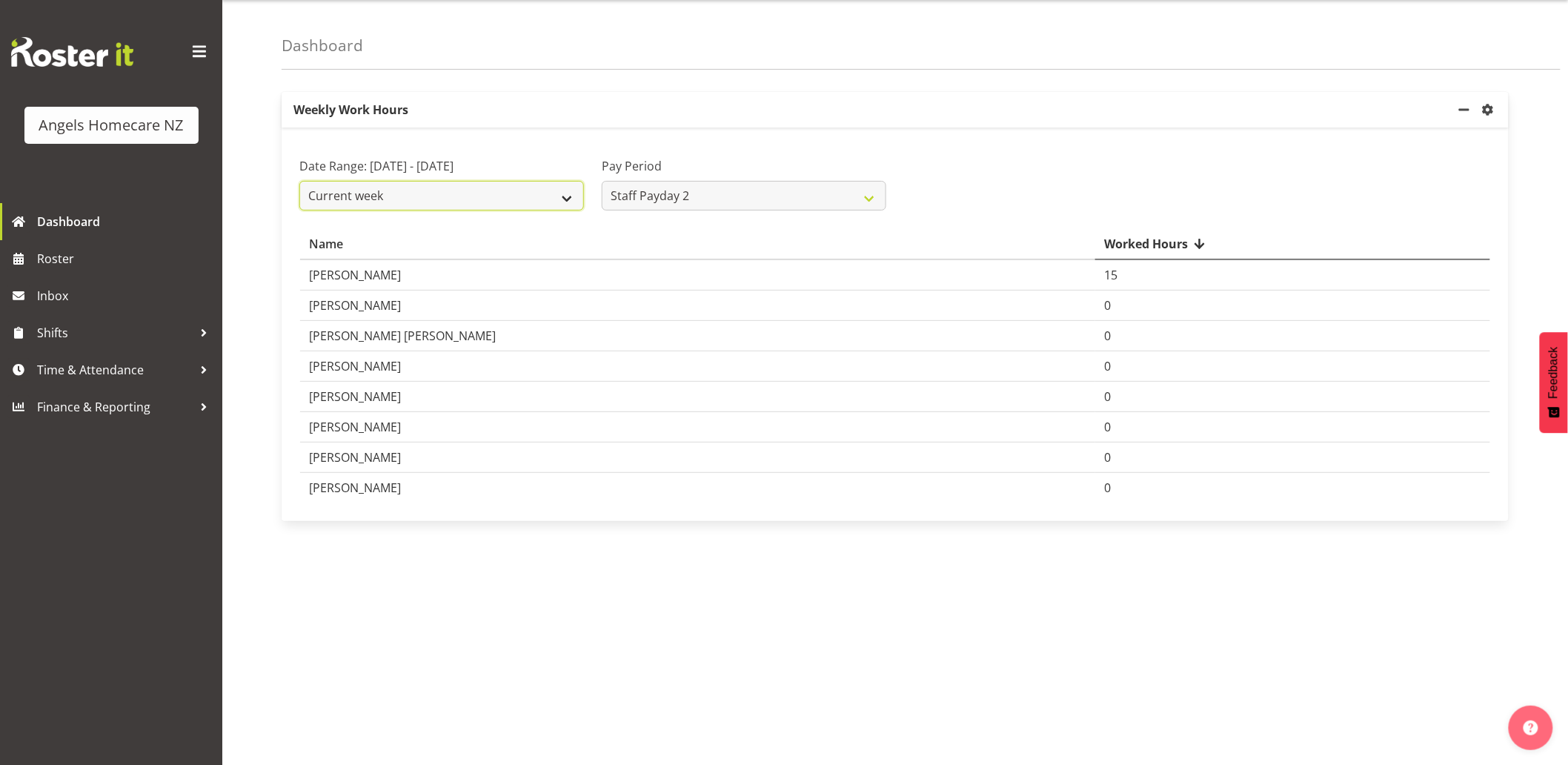
click at [532, 210] on select "Current week Last week Current Month Last Month Last 30 days" at bounding box center [441, 196] width 284 height 30
click at [299, 199] on select "Current week Last week Current Month Last Month Last 30 days" at bounding box center [441, 196] width 284 height 30
click at [561, 210] on select "Current week Last week Current Month Last Month Last 30 days" at bounding box center [441, 196] width 284 height 30
click at [299, 199] on select "Current week Last week Current Month Last Month Last 30 days" at bounding box center [441, 196] width 284 height 30
click at [554, 210] on select "Current week Last week Current Month Last Month Last 30 days" at bounding box center [441, 196] width 284 height 30
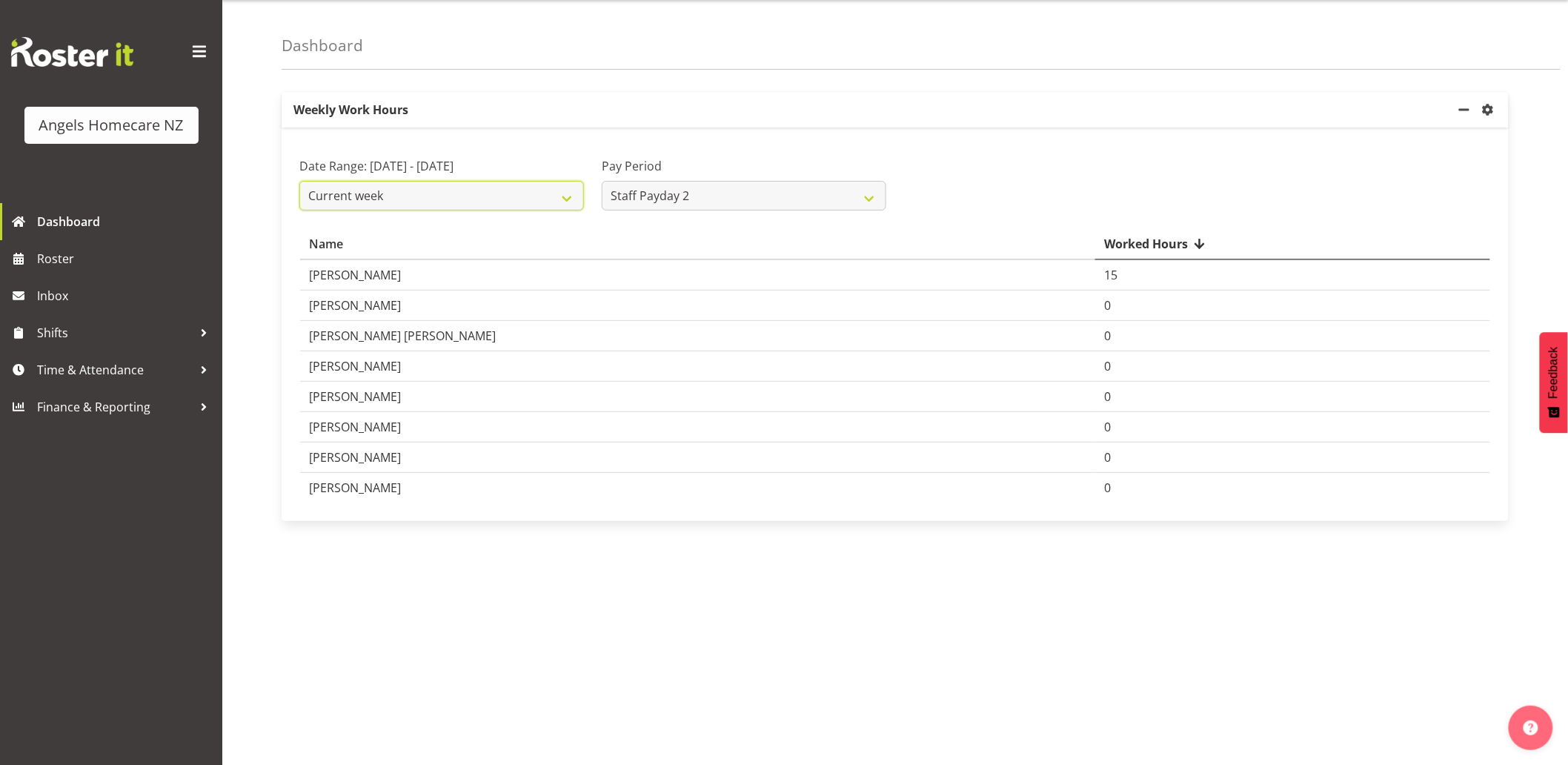
select select "last_week"
click at [299, 199] on select "Current week Last week Current Month Last Month Last 30 days" at bounding box center [441, 196] width 284 height 30
click at [1194, 250] on span at bounding box center [1199, 244] width 12 height 12
click at [1488, 107] on span "settings" at bounding box center [1488, 109] width 18 height 18
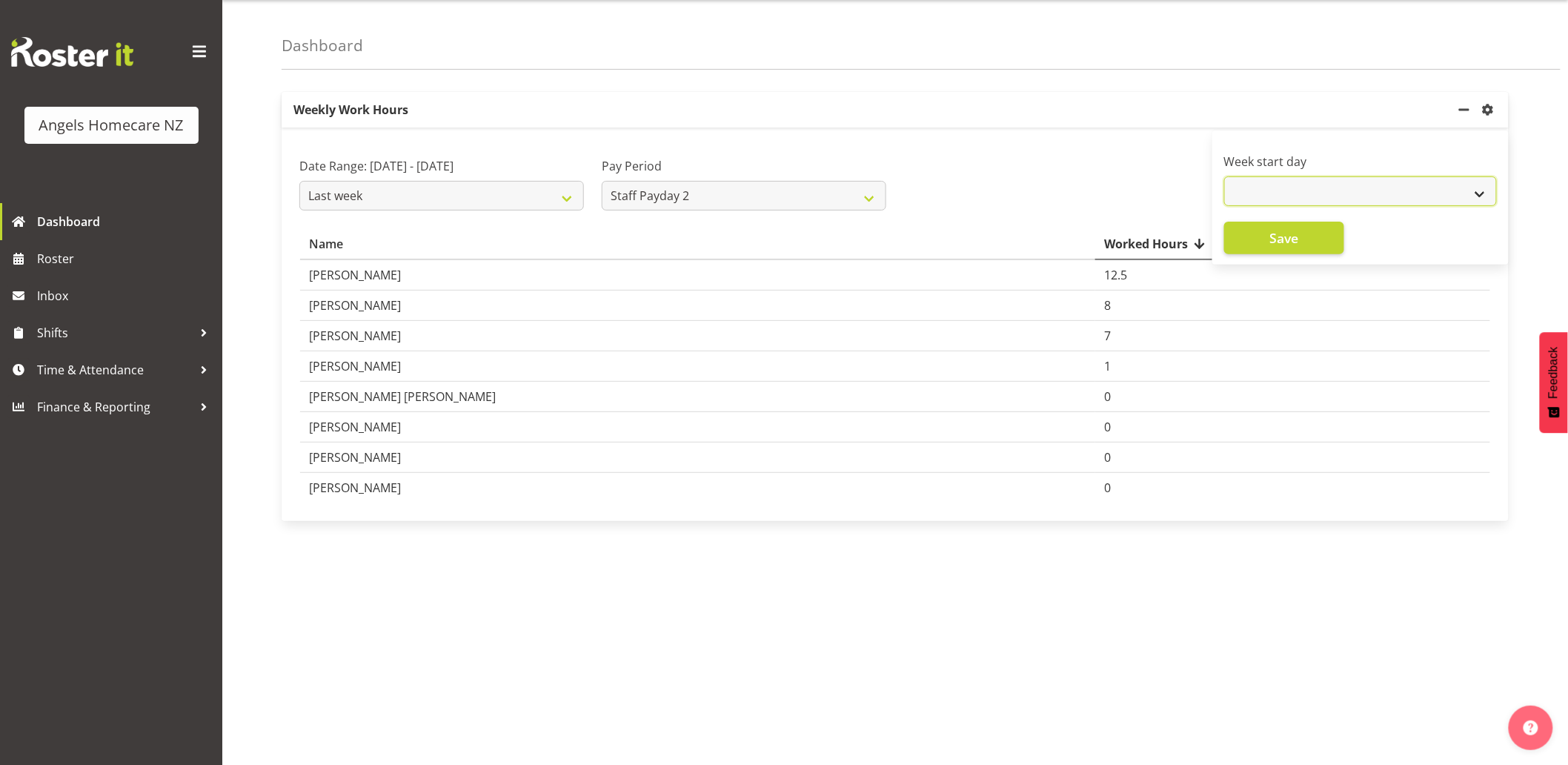
click at [1484, 191] on select "Monday Tuesday Wednesday Thursday Friday Saturday Sunday" at bounding box center [1361, 191] width 273 height 30
select select "Monday"
click at [1225, 176] on select "Monday Tuesday Wednesday Thursday Friday Saturday Sunday" at bounding box center [1361, 191] width 273 height 30
click at [1296, 234] on span "Save" at bounding box center [1285, 237] width 29 height 20
click at [1025, 185] on div "Date Range: September 15th - September 21st 2025 Current week Last week Current…" at bounding box center [895, 177] width 1210 height 83
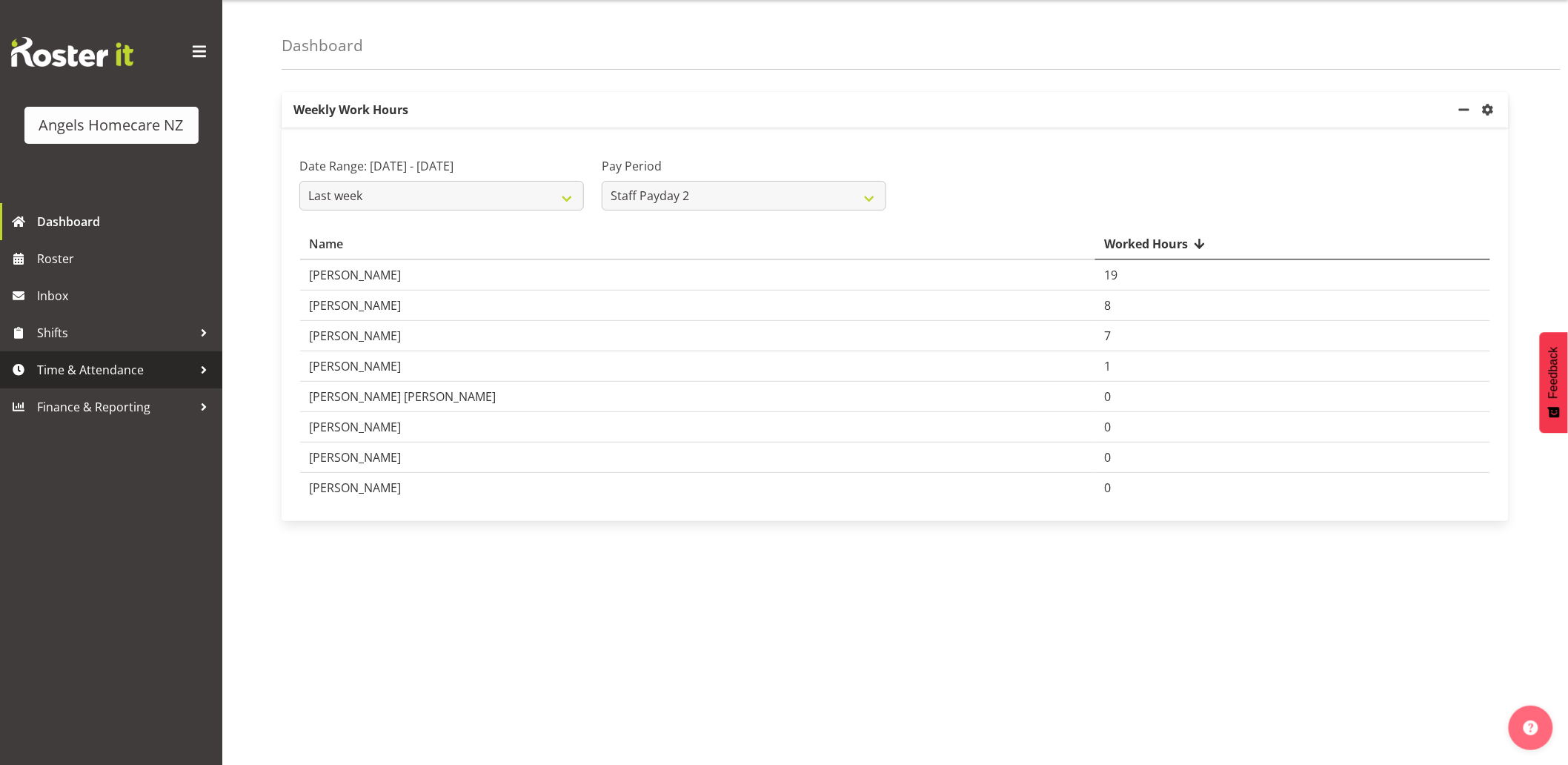
click at [87, 366] on span "Time & Attendance" at bounding box center [114, 370] width 156 height 23
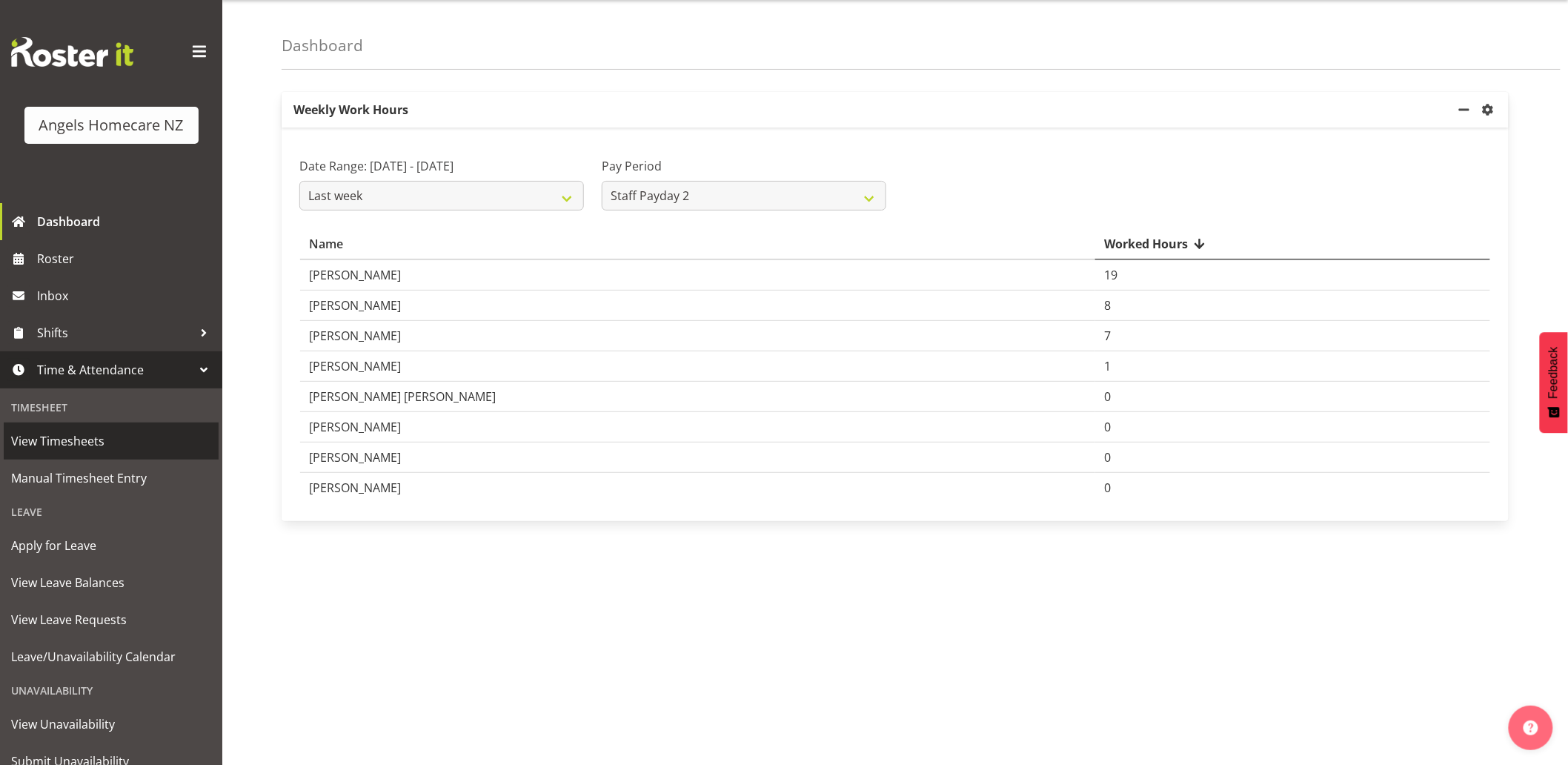
click at [112, 442] on span "View Timesheets" at bounding box center [111, 441] width 200 height 23
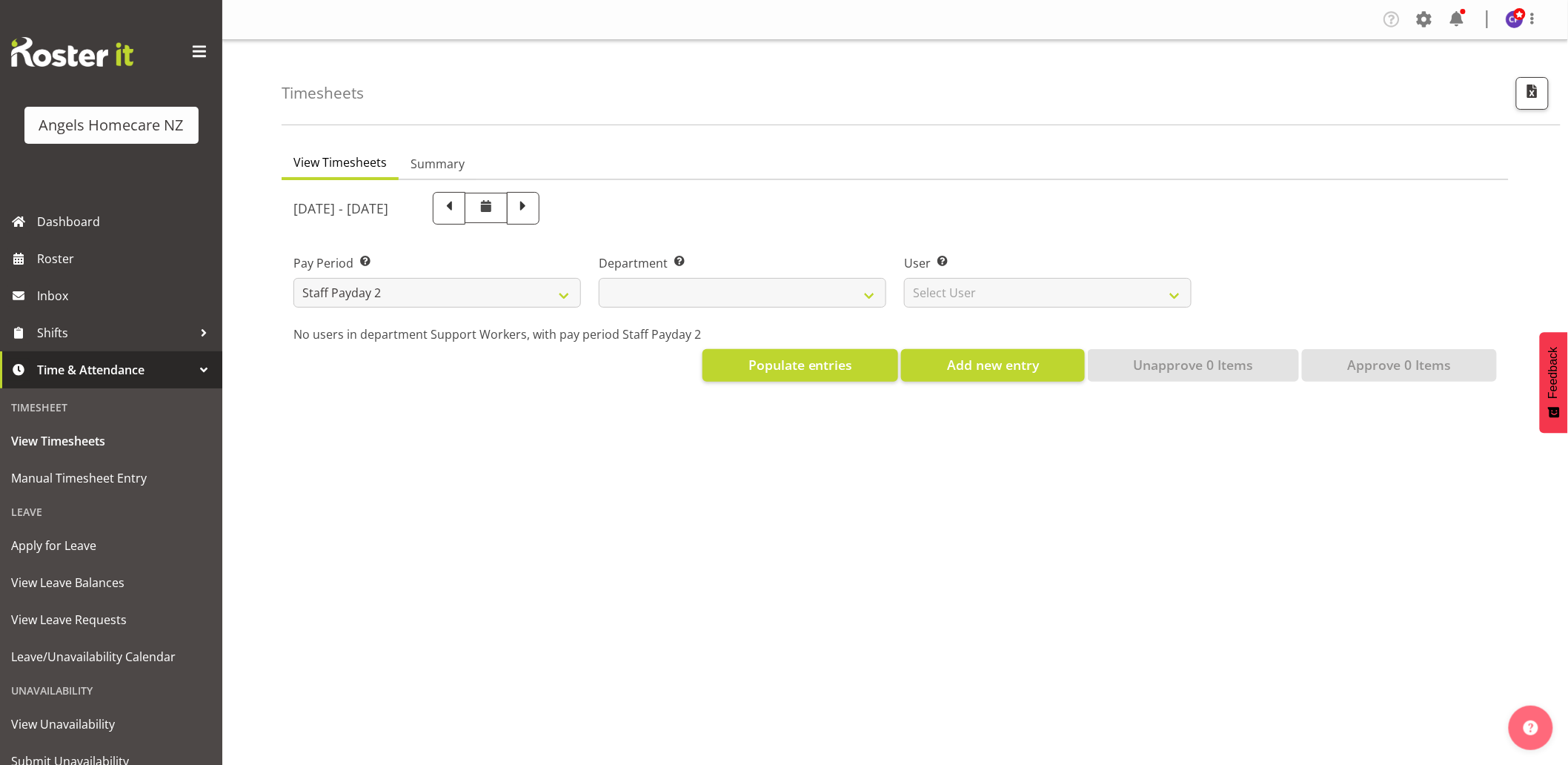
select select
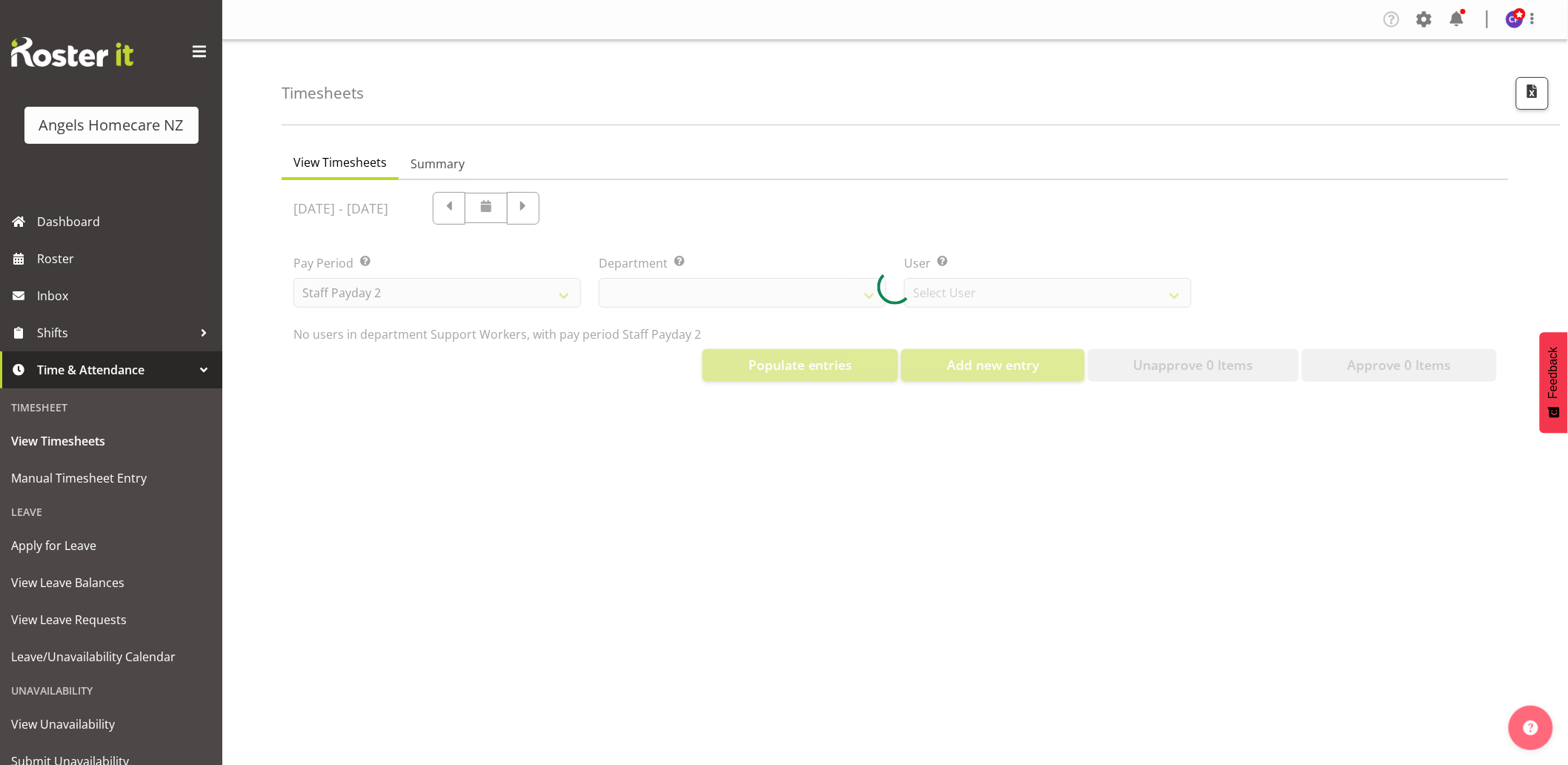
select select "11938"
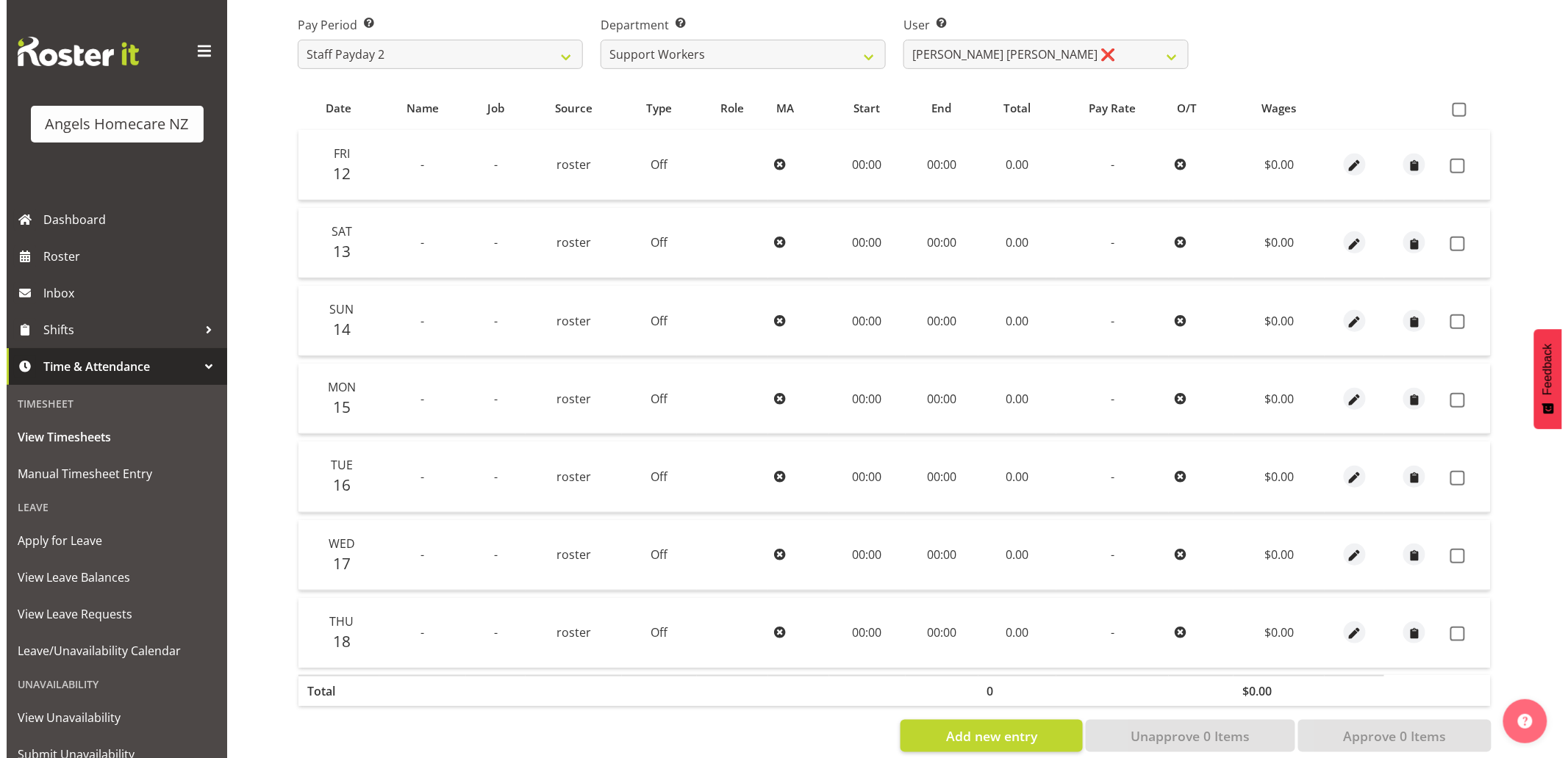
scroll to position [264, 0]
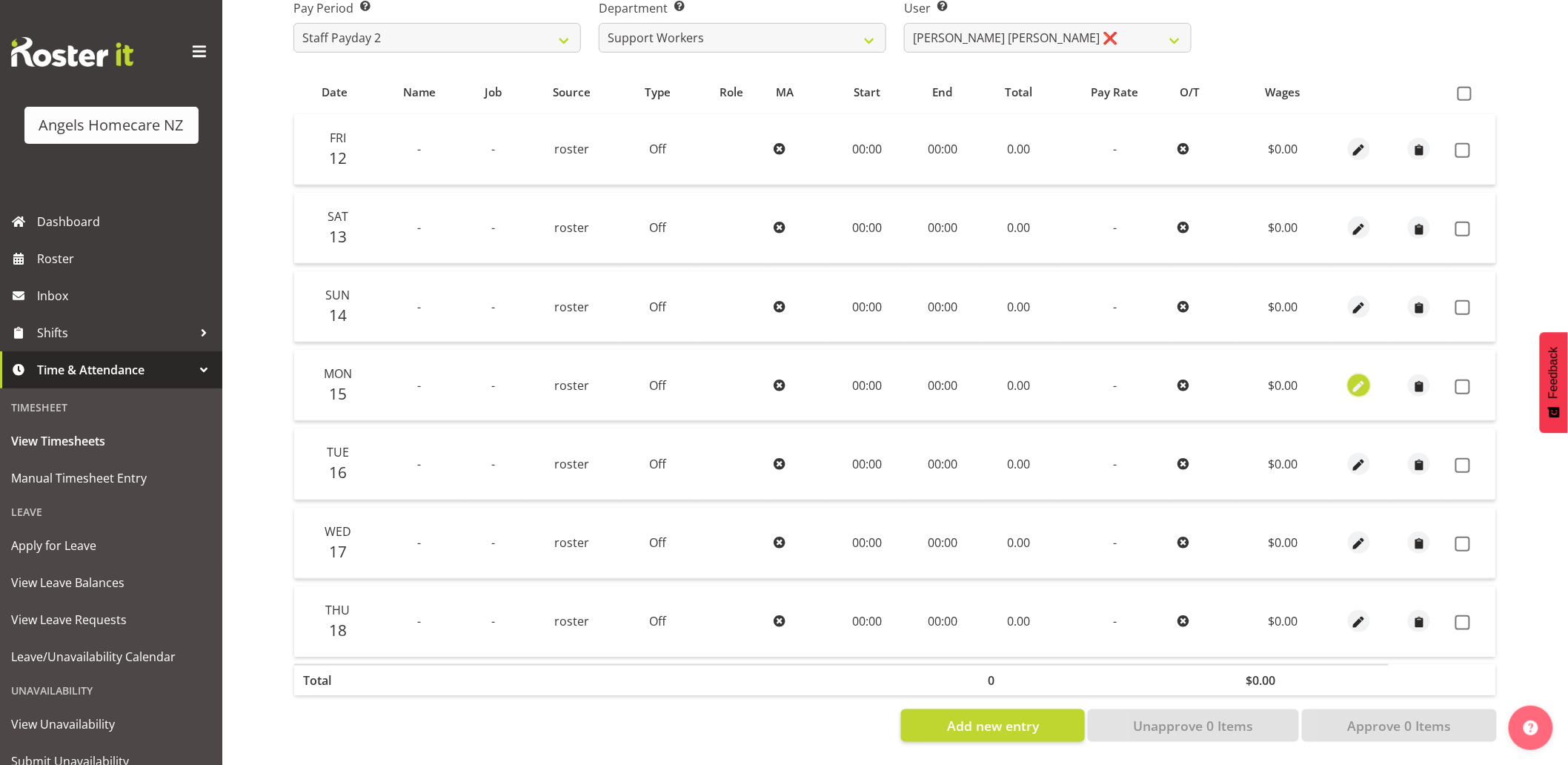
click at [1359, 378] on span "button" at bounding box center [1359, 387] width 17 height 17
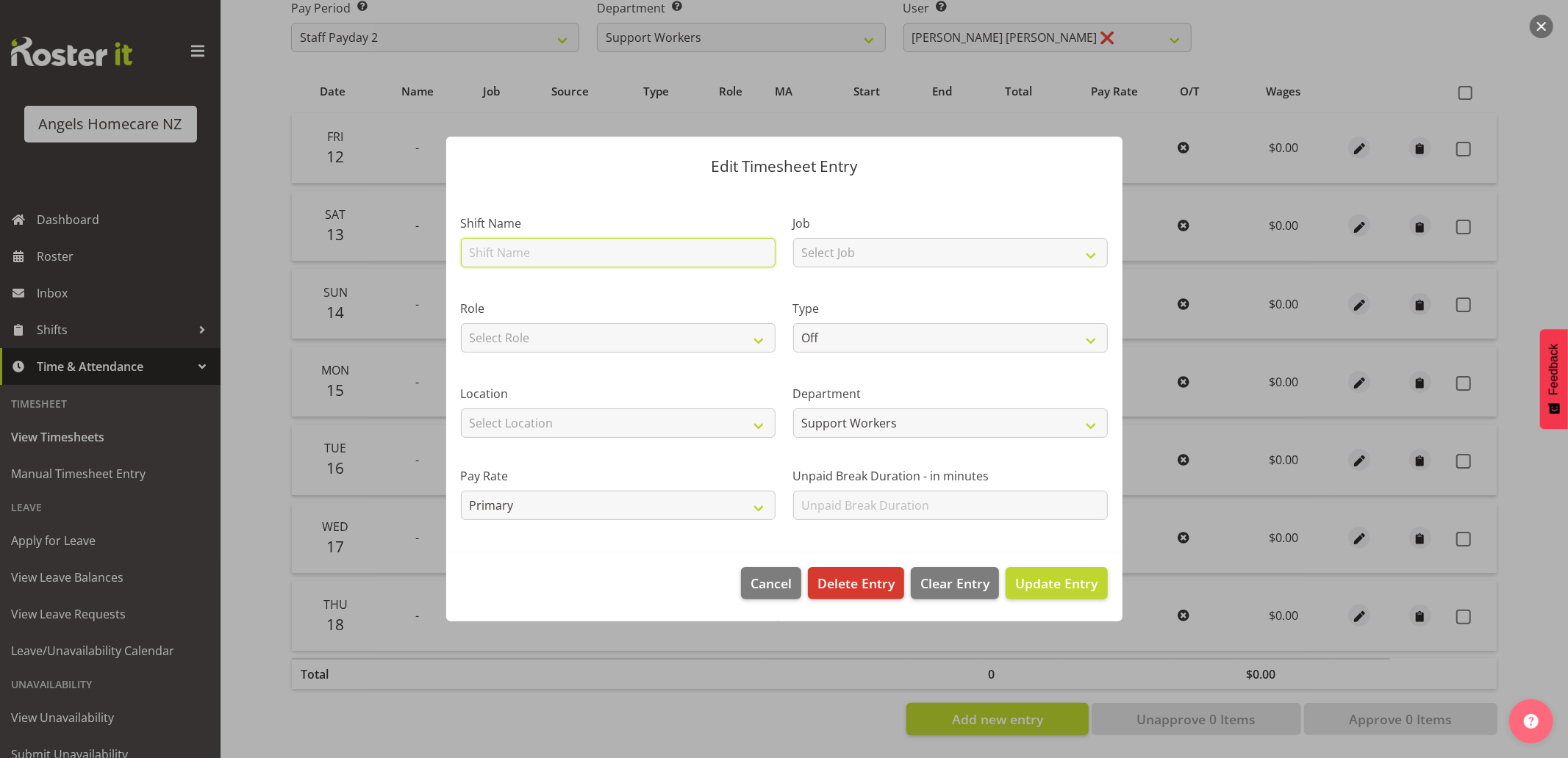
click at [630, 256] on input "text" at bounding box center [618, 253] width 315 height 30
type input "Team [PERSON_NAME]"
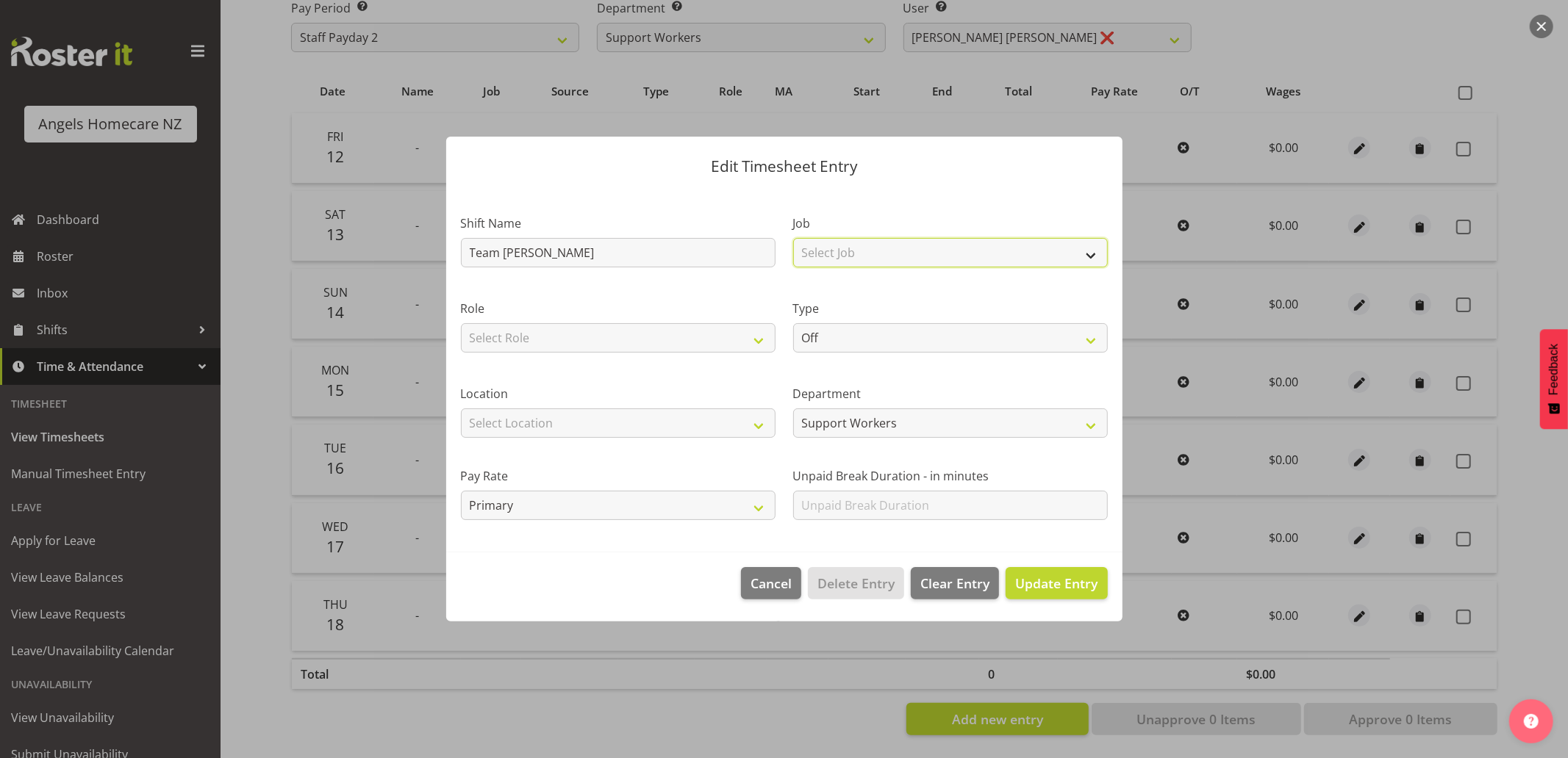
click at [855, 248] on select "Select Job Home Management Personal Cares" at bounding box center [950, 253] width 315 height 30
select select "10686"
click at [793, 238] on select "Select Job Home Management Personal Cares" at bounding box center [950, 253] width 315 height 30
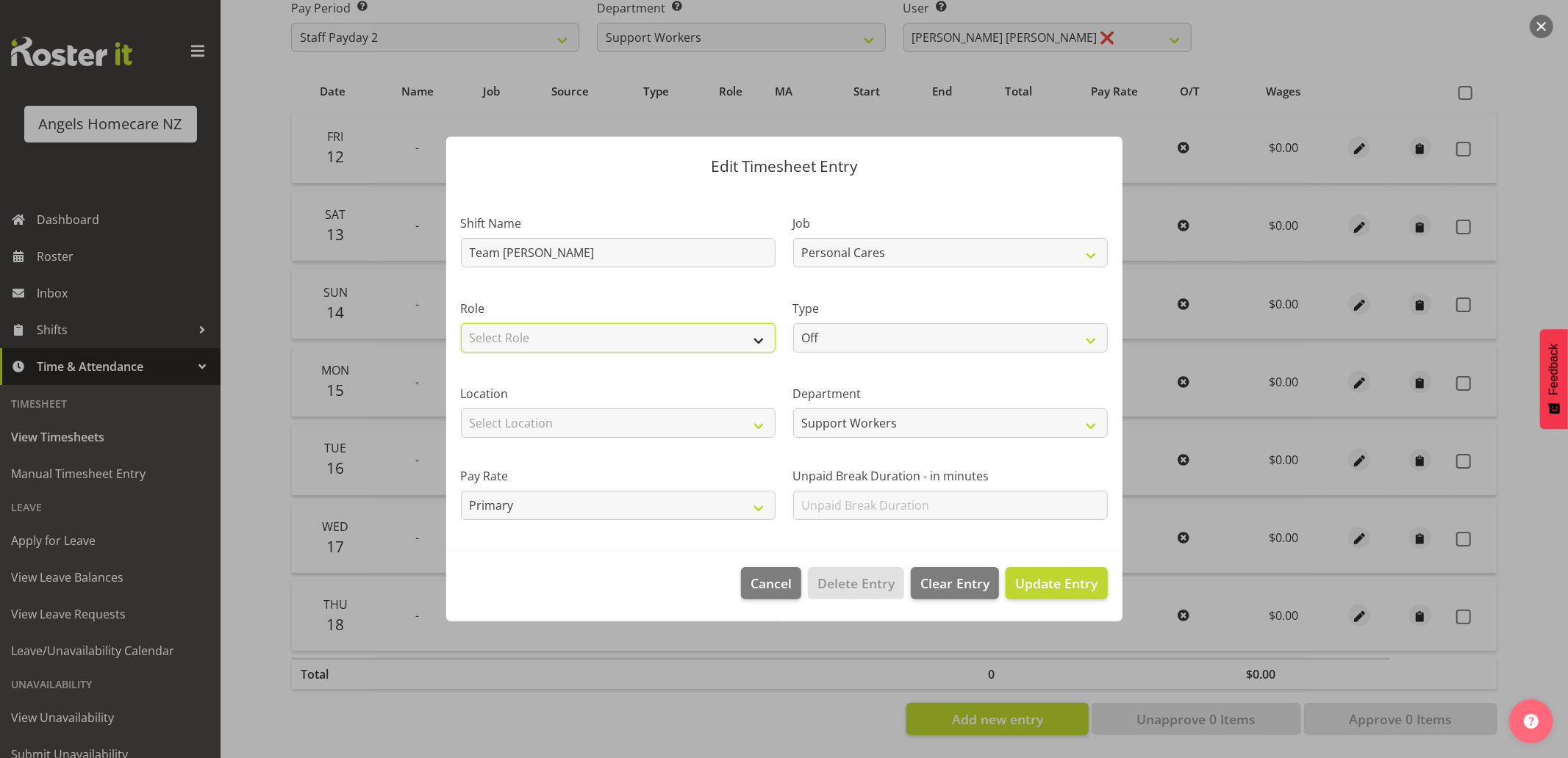
click at [695, 340] on select "Select Role Community Support Worker" at bounding box center [618, 339] width 315 height 30
select select "1572"
click at [461, 324] on select "Select Role Community Support Worker" at bounding box center [618, 339] width 315 height 30
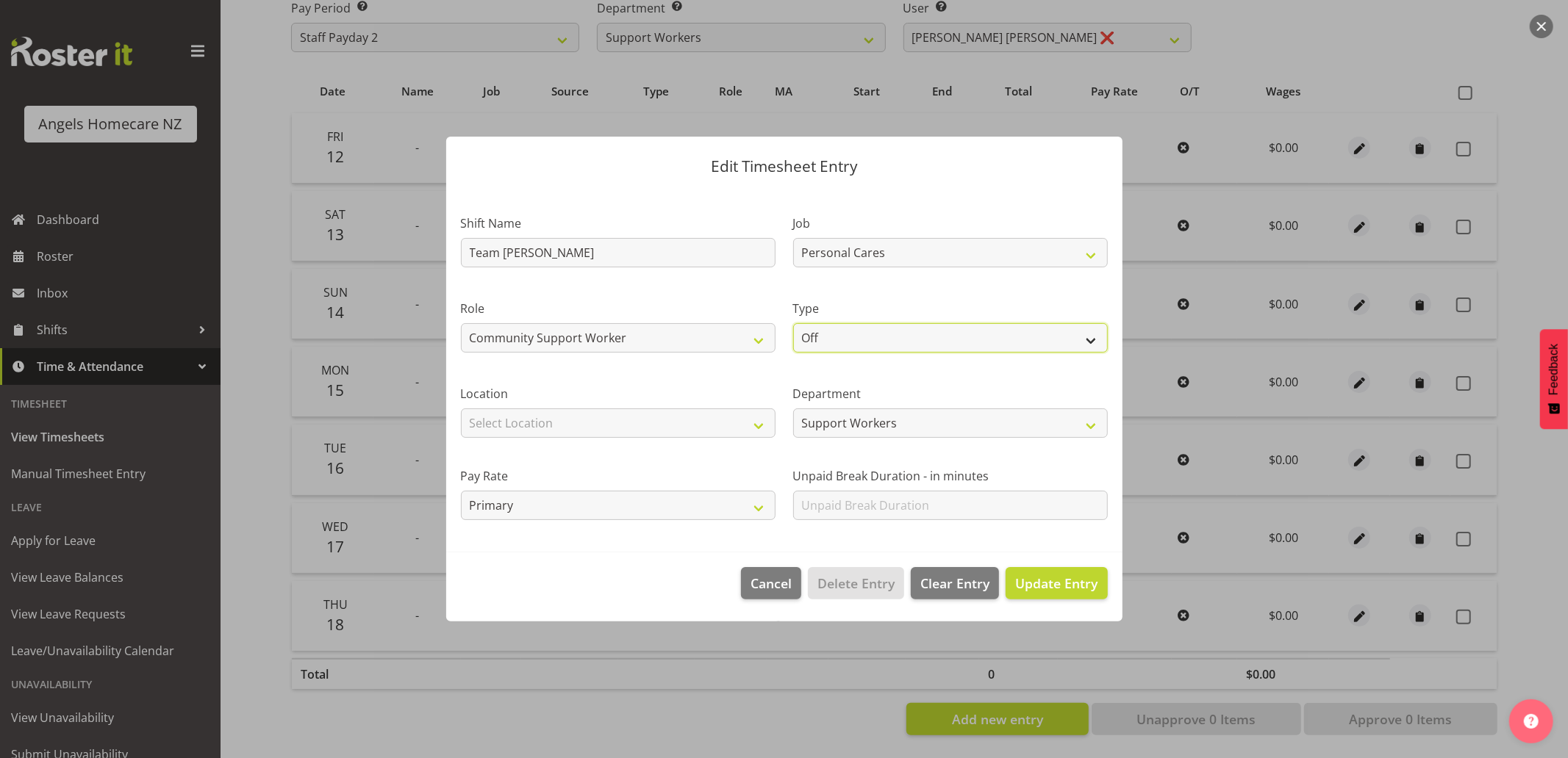
click at [936, 344] on select "Off Standard Public Holiday Public Holiday (Worked) Day In Lieu Annual Leave Si…" at bounding box center [950, 339] width 315 height 30
select select "Standard"
click at [793, 324] on select "Off Standard Public Holiday Public Holiday (Worked) Day In Lieu Annual Leave Si…" at bounding box center [950, 339] width 315 height 30
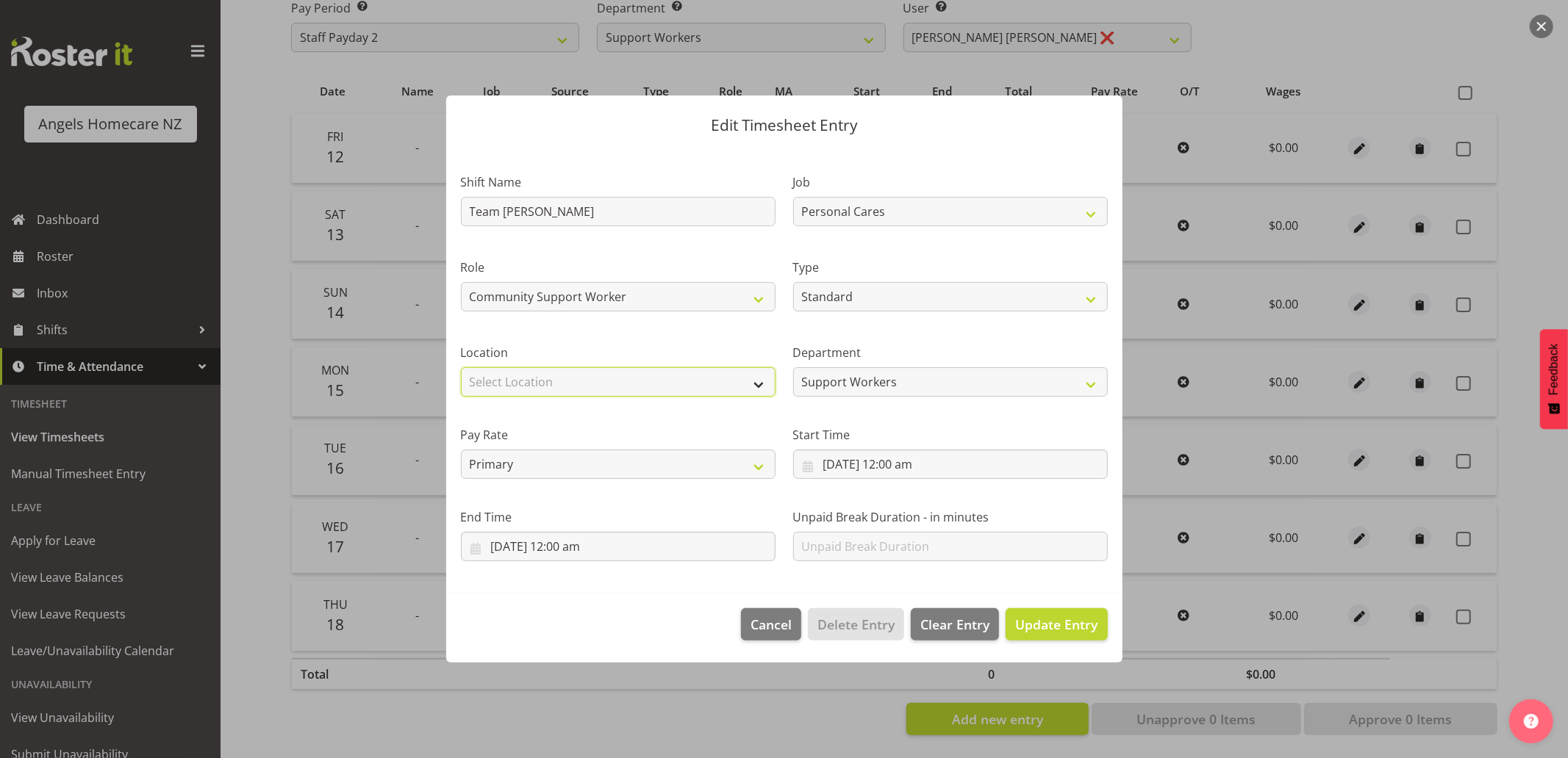
click at [713, 386] on select "Select Location Hutt Kapiti Coast Paraparaumu Raumati South Te Horo Te Horo Wai…" at bounding box center [618, 382] width 315 height 30
select select "1284"
click at [461, 367] on select "Select Location Hutt Kapiti Coast Paraparaumu Raumati South Te Horo Te Horo Wai…" at bounding box center [618, 382] width 315 height 30
click at [831, 466] on input "15/09/2025, 12:00 am" at bounding box center [950, 464] width 315 height 30
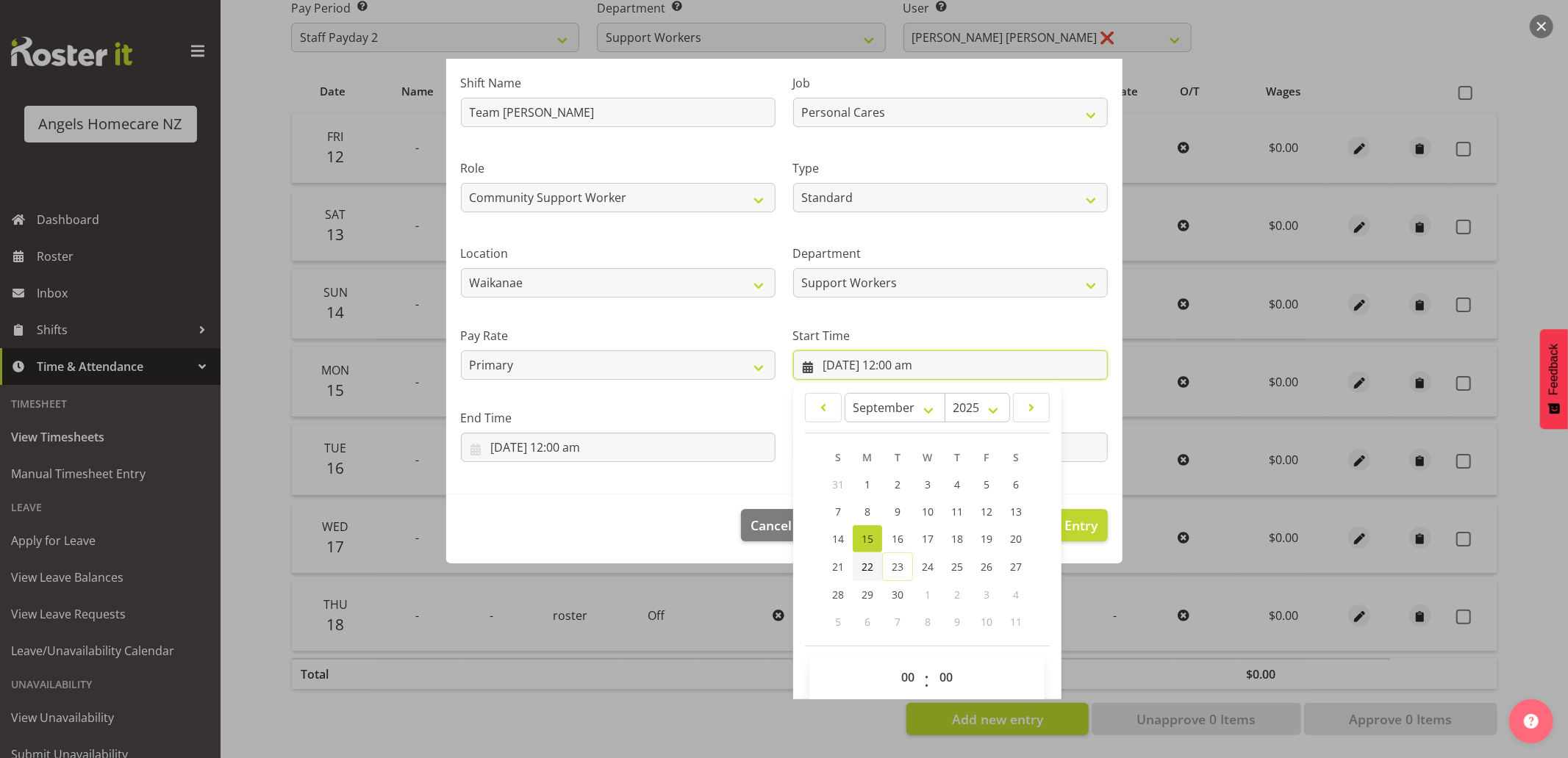
scroll to position [115, 0]
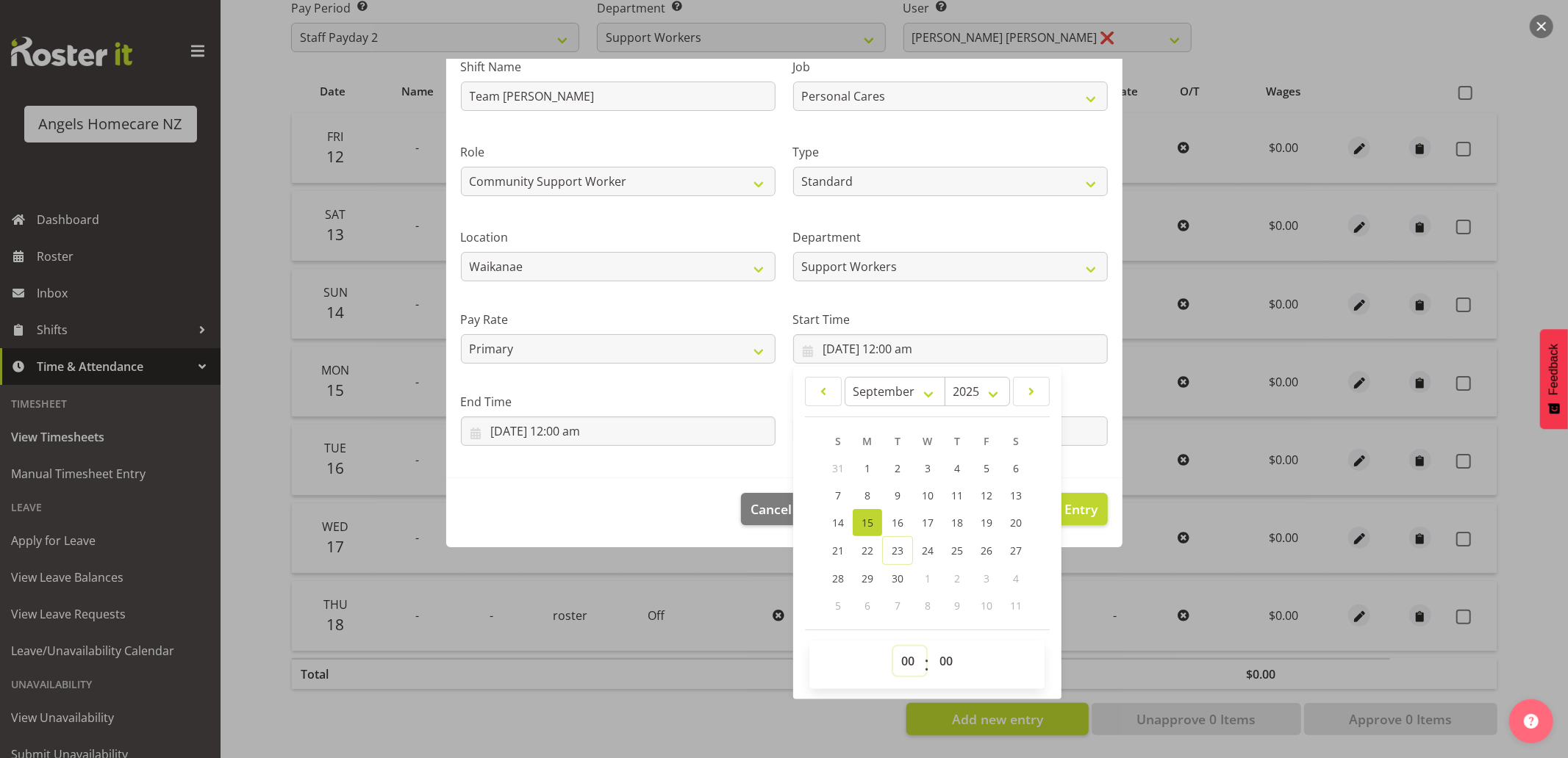
click at [905, 658] on select "00 01 02 03 04 05 06 07 08 09 10 11 12 13 14 15 16 17 18 19 20 21 22 23" at bounding box center [910, 661] width 34 height 30
select select "17"
click at [893, 646] on select "00 01 02 03 04 05 06 07 08 09 10 11 12 13 14 15 16 17 18 19 20 21 22 23" at bounding box center [910, 661] width 34 height 30
type input "15/09/2025, 5:00 pm"
click at [680, 422] on input "15/09/2025, 12:00 am" at bounding box center [618, 432] width 315 height 30
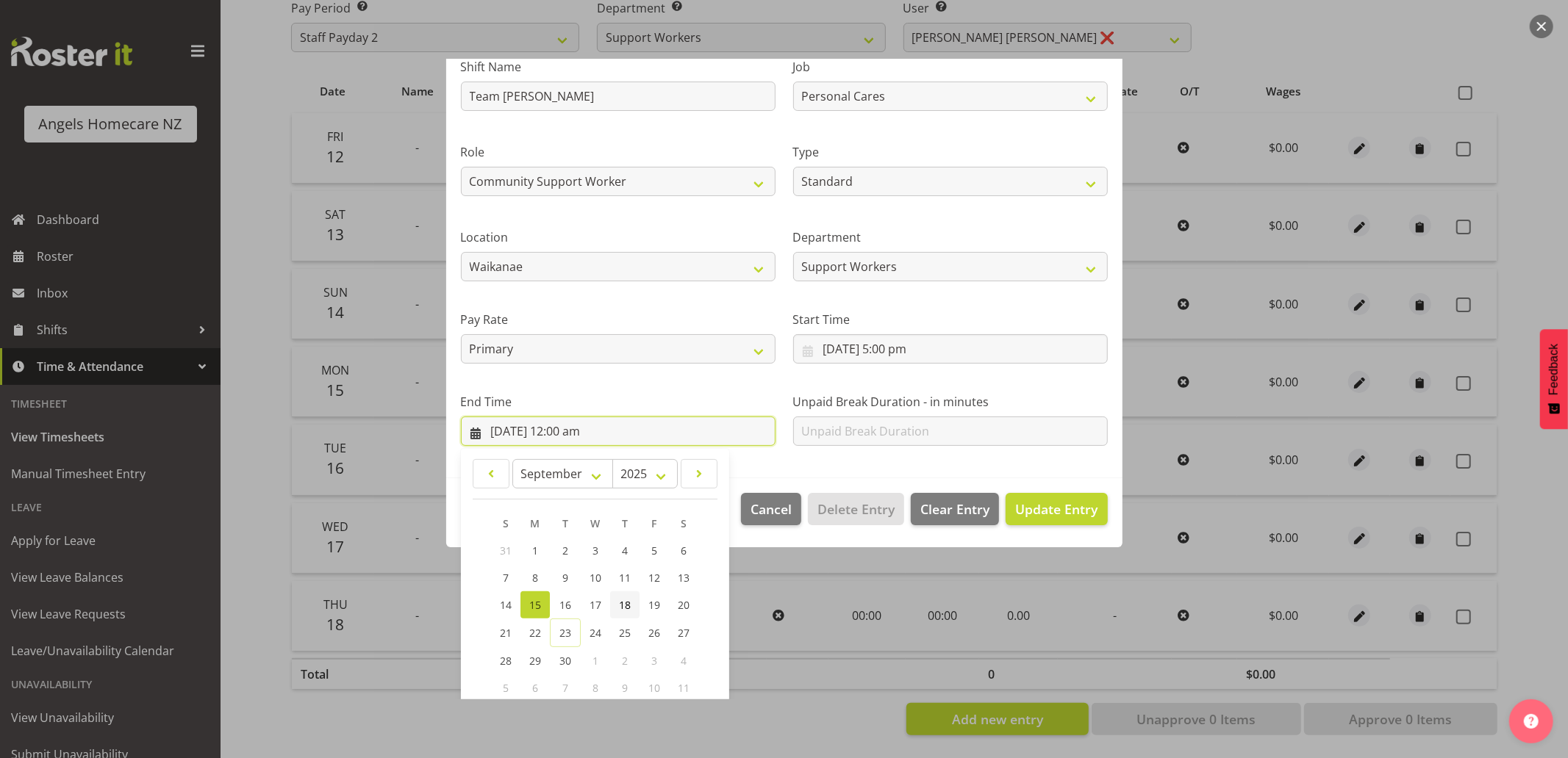
scroll to position [197, 0]
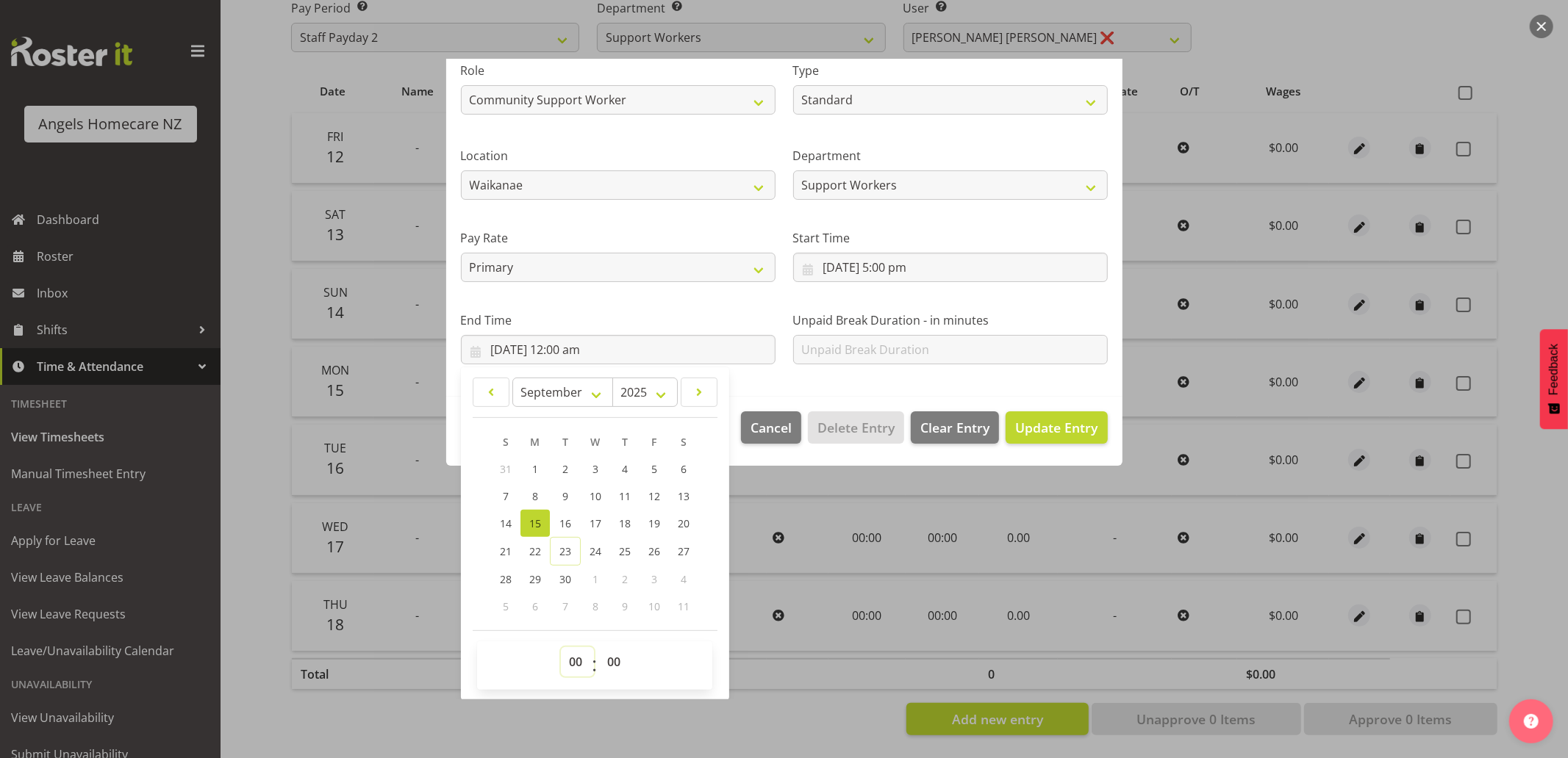
click at [574, 659] on select "00 01 02 03 04 05 06 07 08 09 10 11 12 13 14 15 16 17 18 19 20 21 22 23" at bounding box center [578, 662] width 34 height 30
select select "18"
click at [561, 647] on select "00 01 02 03 04 05 06 07 08 09 10 11 12 13 14 15 16 17 18 19 20 21 22 23" at bounding box center [578, 662] width 34 height 30
type input "15/09/2025, 6:00 pm"
click at [821, 708] on div at bounding box center [784, 379] width 1568 height 758
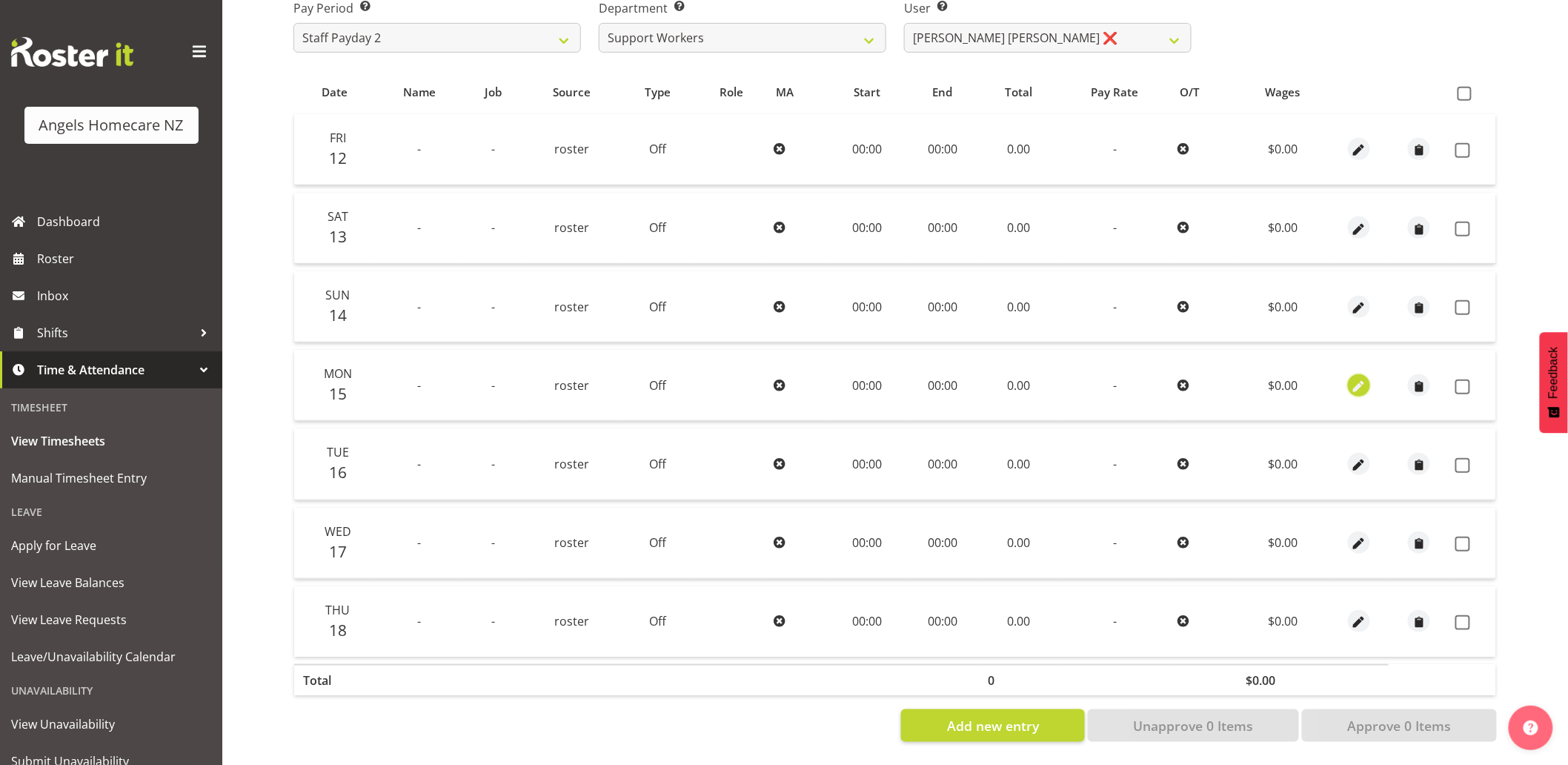
click at [1353, 378] on span "button" at bounding box center [1359, 387] width 17 height 17
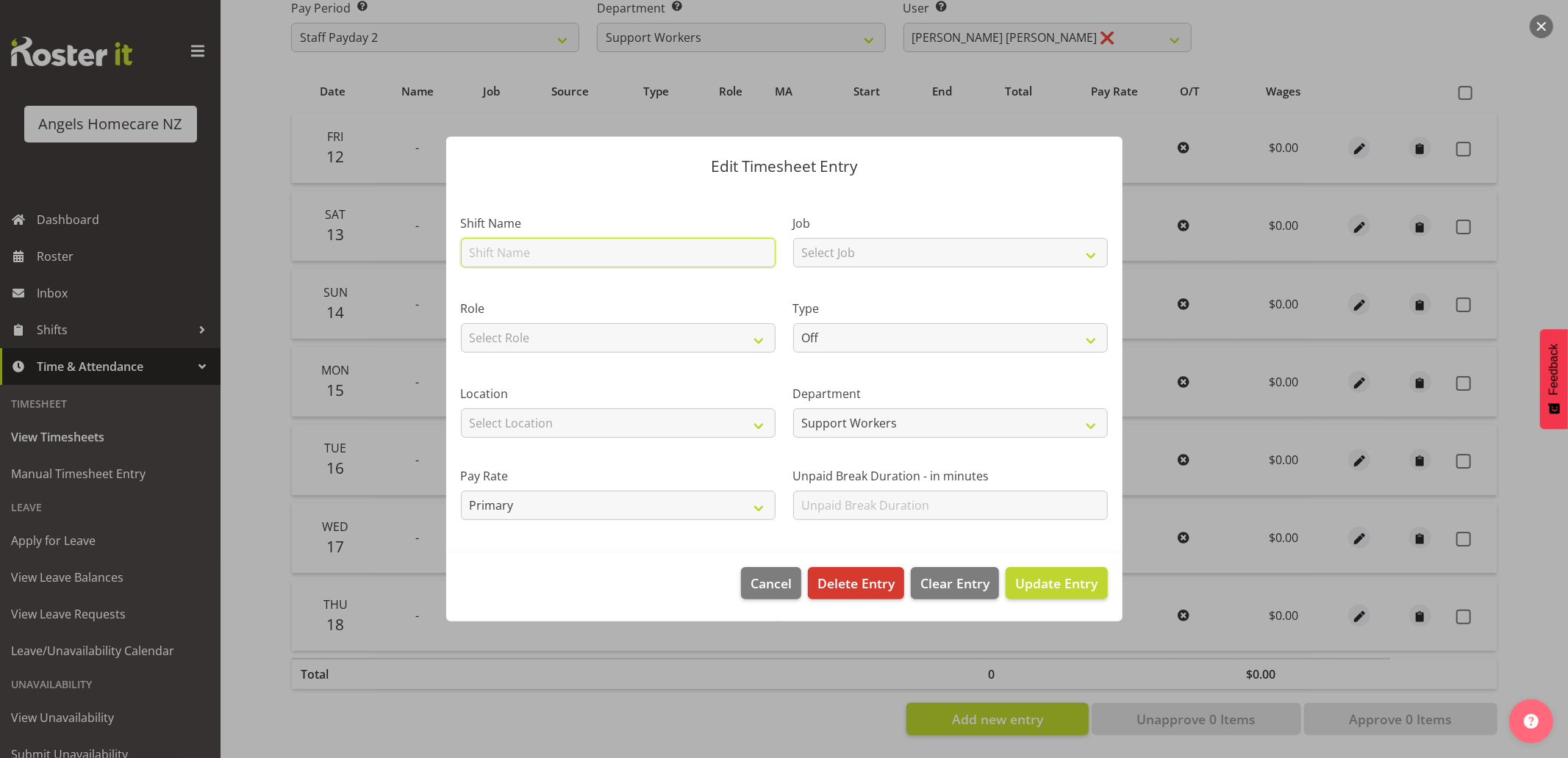
click at [566, 251] on input "text" at bounding box center [618, 253] width 315 height 30
type input "Team [PERSON_NAME]"
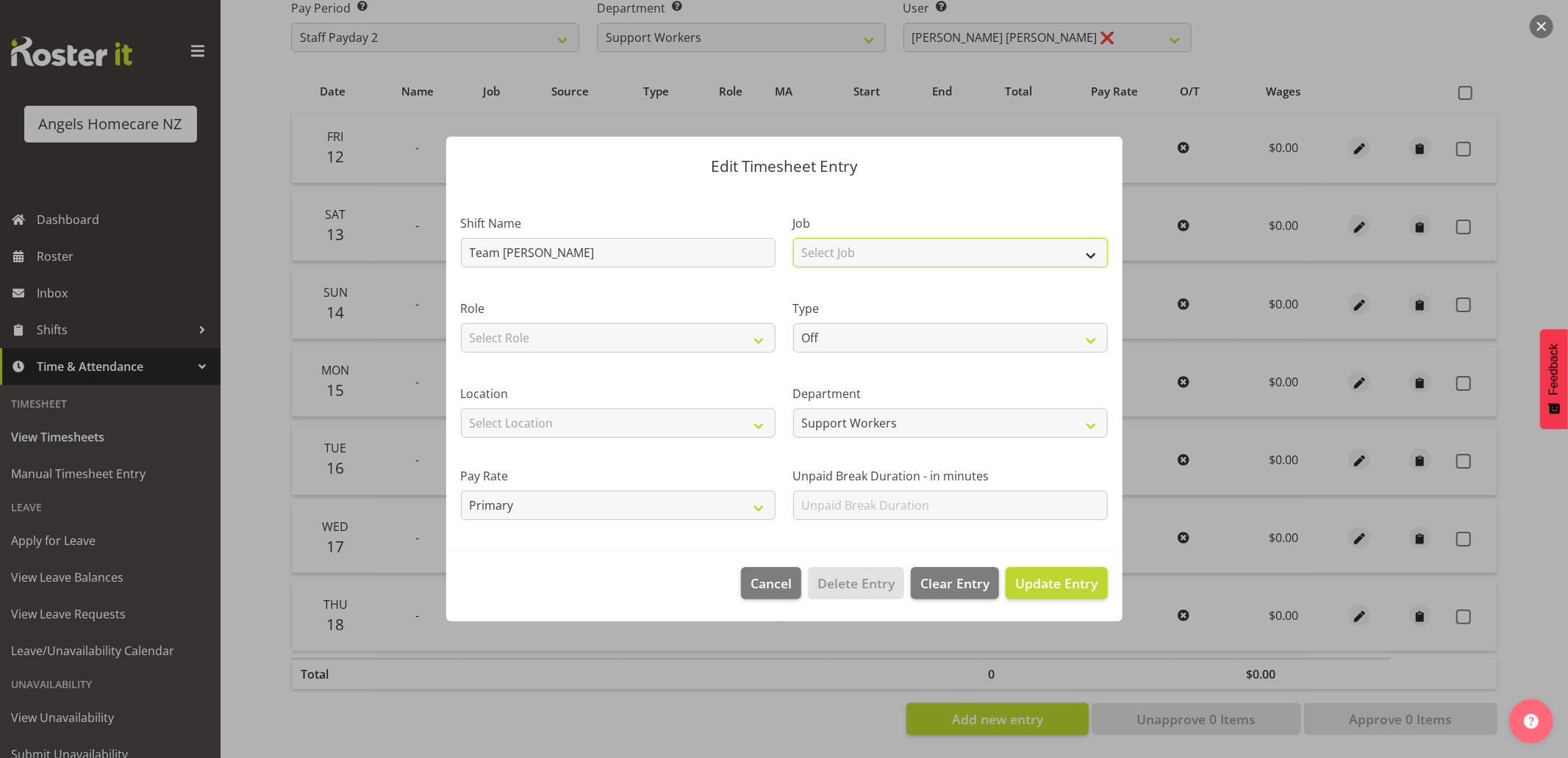
click at [820, 260] on select "Select Job Home Management Personal Cares" at bounding box center [950, 253] width 315 height 30
select select "10686"
click at [793, 238] on select "Select Job Home Management Personal Cares" at bounding box center [950, 253] width 315 height 30
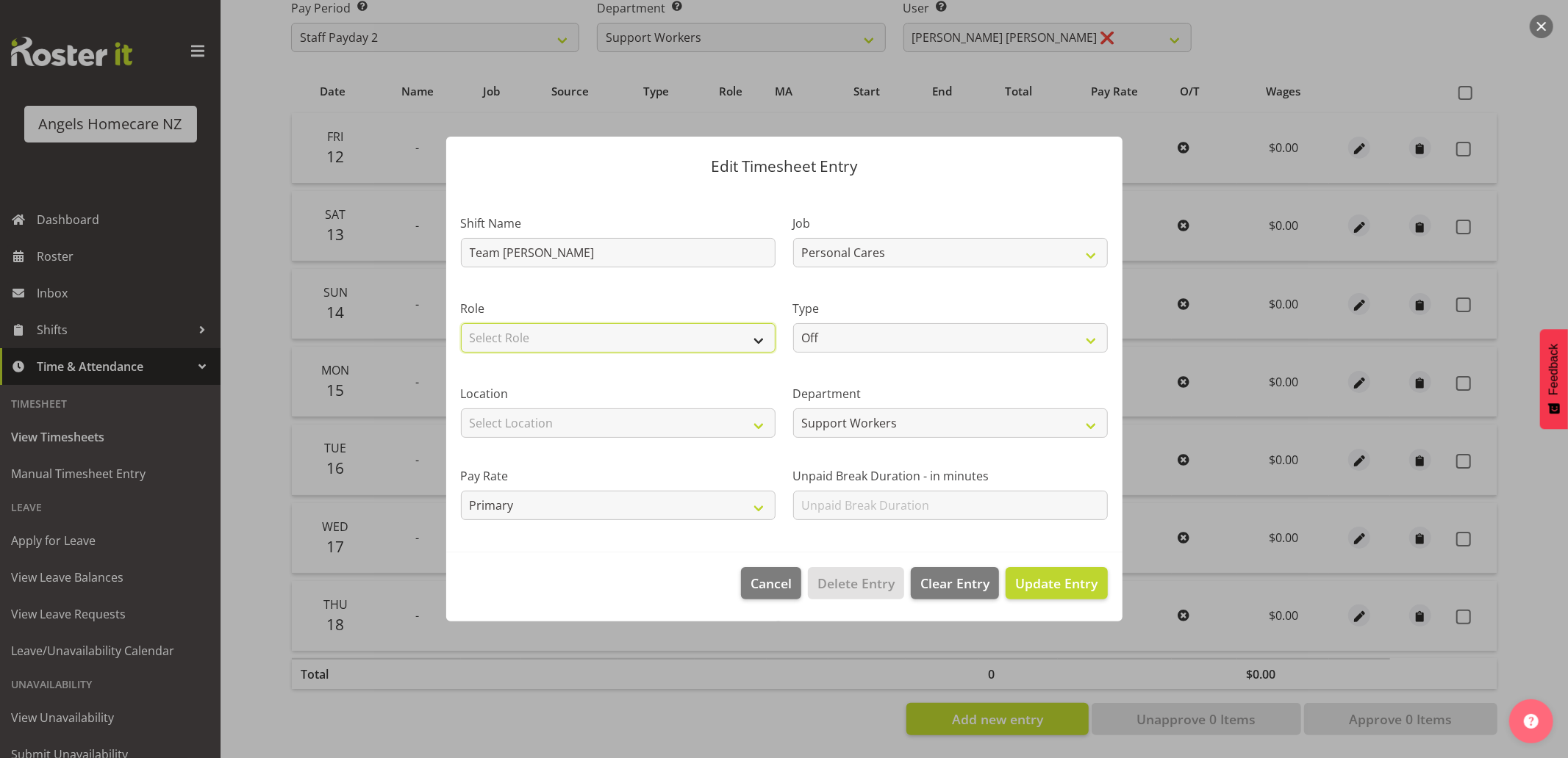
click at [688, 343] on select "Select Role Community Support Worker" at bounding box center [618, 339] width 315 height 30
select select "1572"
click at [461, 324] on select "Select Role Community Support Worker" at bounding box center [618, 339] width 315 height 30
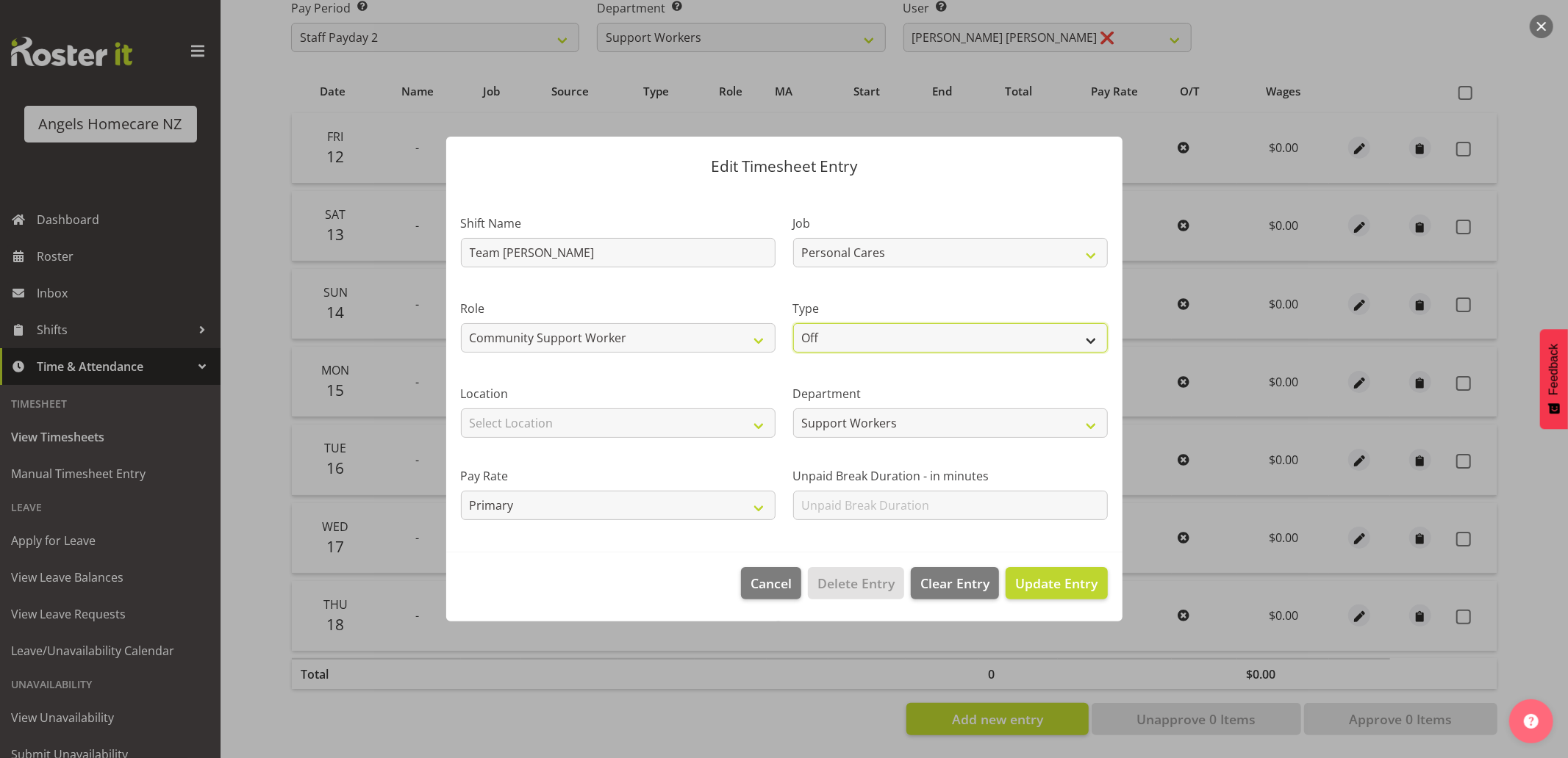
click at [824, 333] on select "Off Standard Public Holiday Public Holiday (Worked) Day In Lieu Annual Leave Si…" at bounding box center [950, 339] width 315 height 30
select select "Standard"
click at [793, 324] on select "Off Standard Public Holiday Public Holiday (Worked) Day In Lieu Annual Leave Si…" at bounding box center [950, 339] width 315 height 30
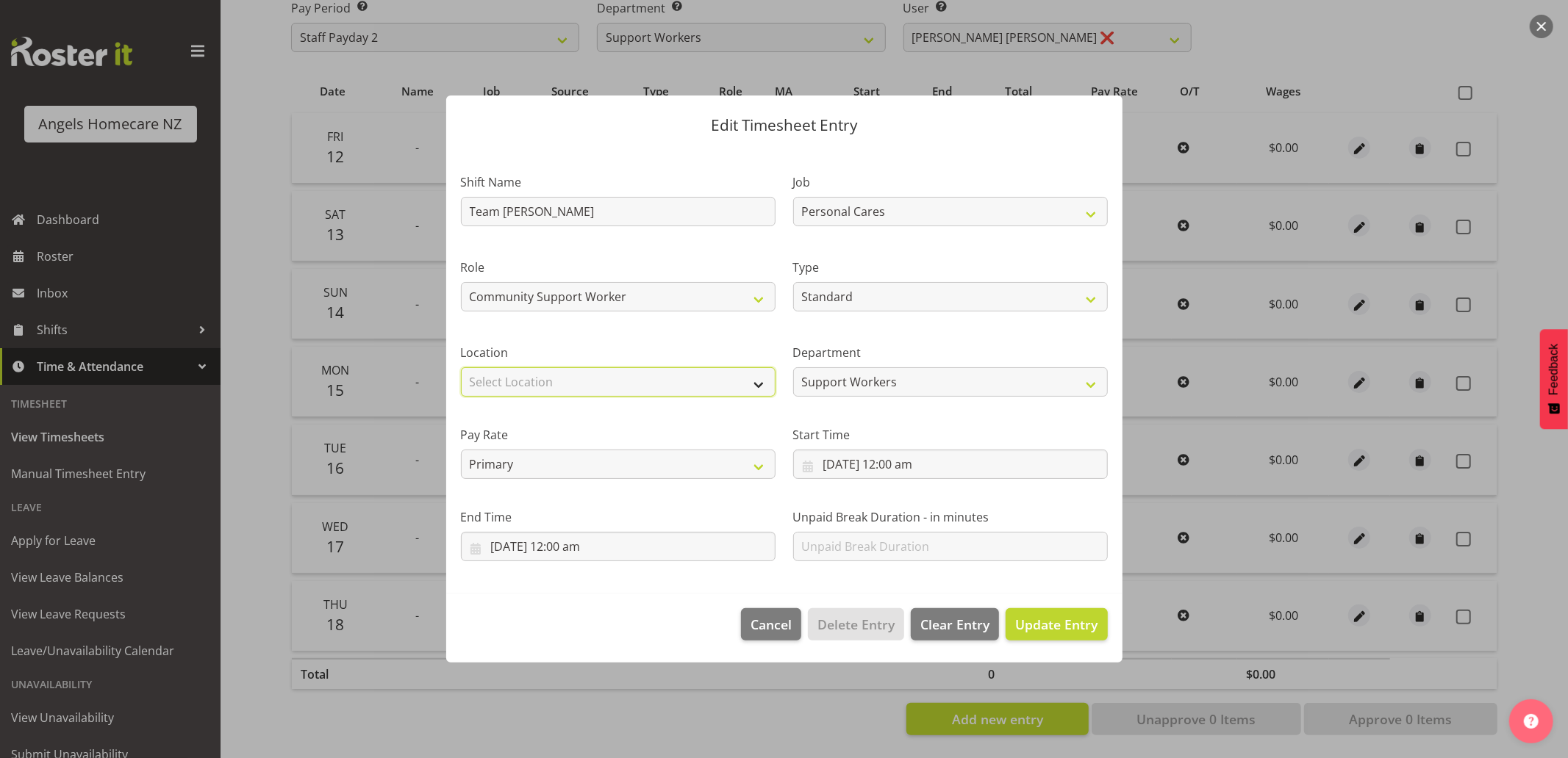
click at [660, 386] on select "Select Location Hutt Kapiti Coast Paraparaumu Raumati South Te Horo Te Horo Wai…" at bounding box center [618, 382] width 315 height 30
select select "1284"
click at [461, 367] on select "Select Location Hutt Kapiti Coast Paraparaumu Raumati South Te Horo Te Horo Wai…" at bounding box center [618, 382] width 315 height 30
click at [806, 466] on input "15/09/2025, 12:00 am" at bounding box center [950, 464] width 315 height 30
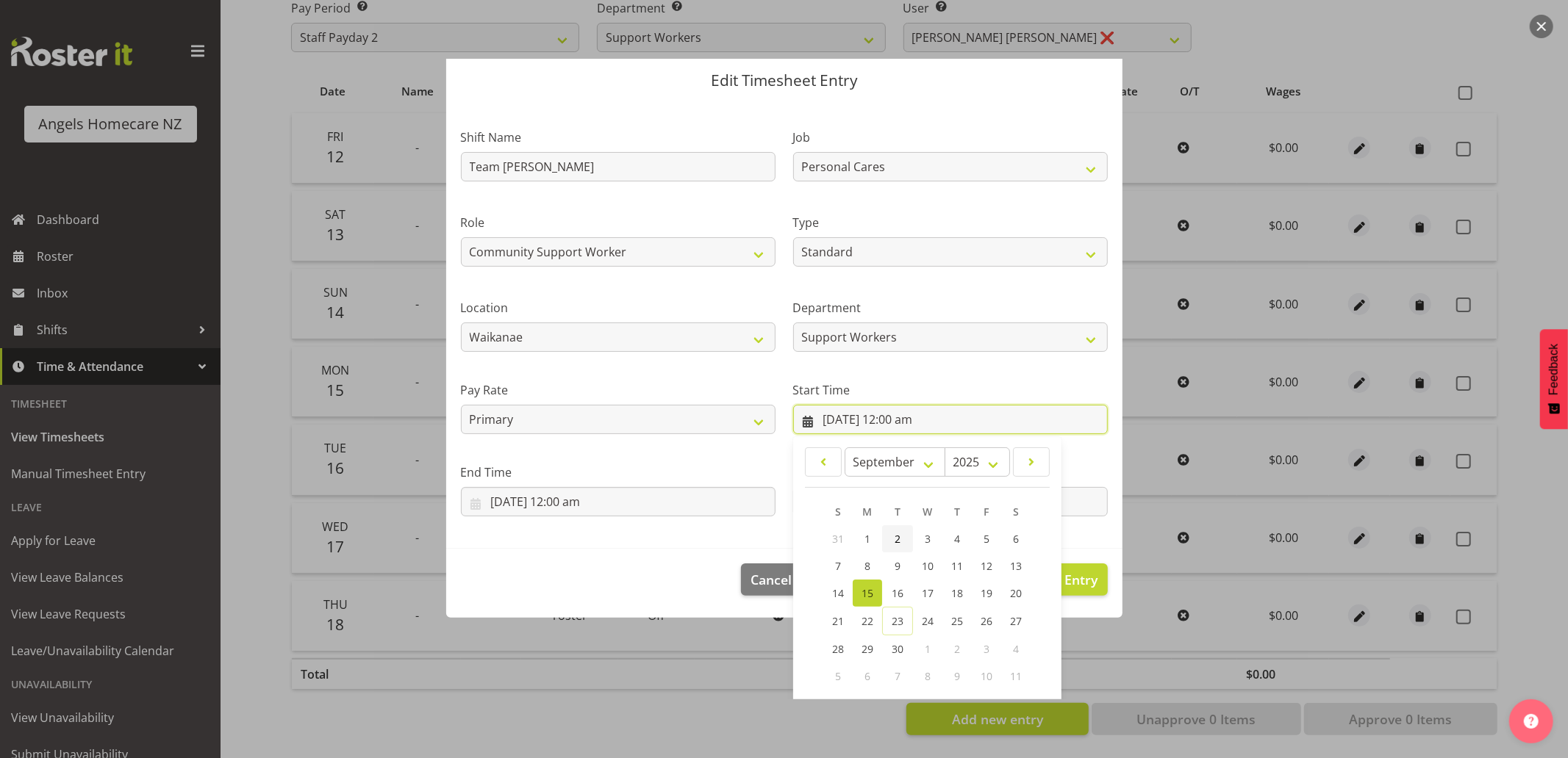
scroll to position [115, 0]
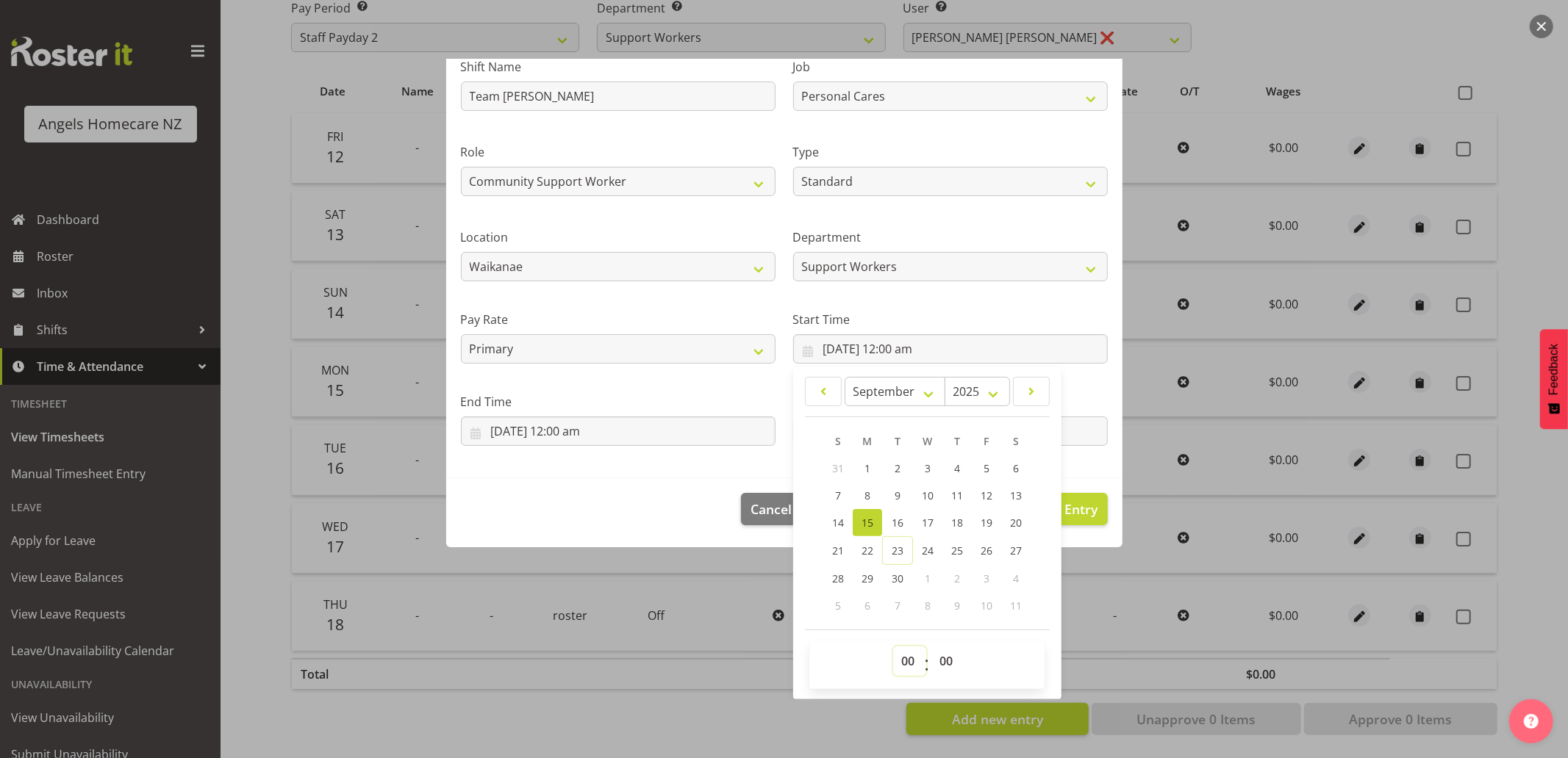
click at [900, 658] on select "00 01 02 03 04 05 06 07 08 09 10 11 12 13 14 15 16 17 18 19 20 21 22 23" at bounding box center [910, 661] width 34 height 30
select select "12"
click at [893, 646] on select "00 01 02 03 04 05 06 07 08 09 10 11 12 13 14 15 16 17 18 19 20 21 22 23" at bounding box center [910, 661] width 34 height 30
type input "15/09/2025, 12:00 pm"
click at [664, 488] on footer "Cancel Delete Entry Clear Entry Update Entry" at bounding box center [784, 512] width 677 height 69
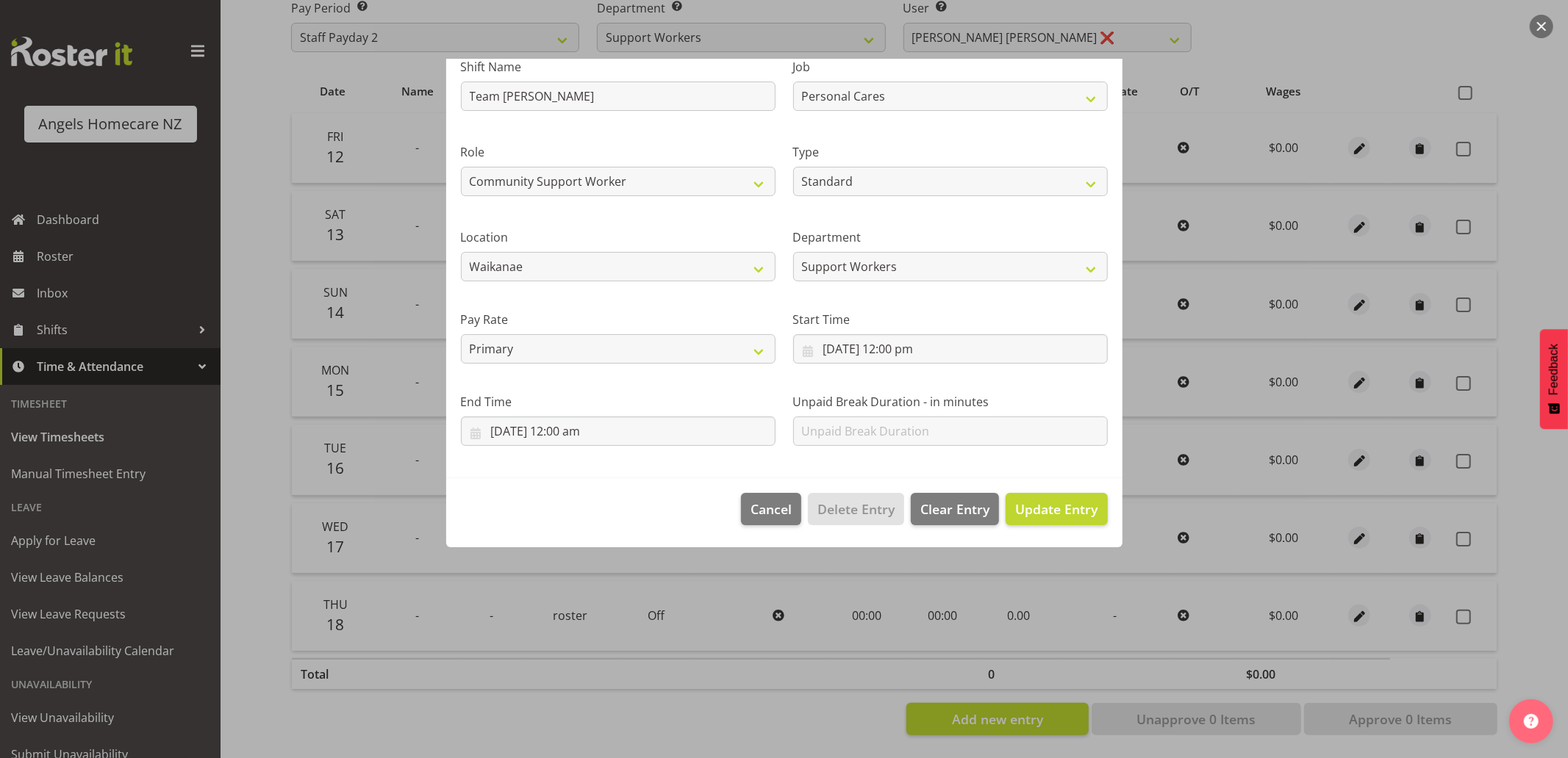
scroll to position [0, 0]
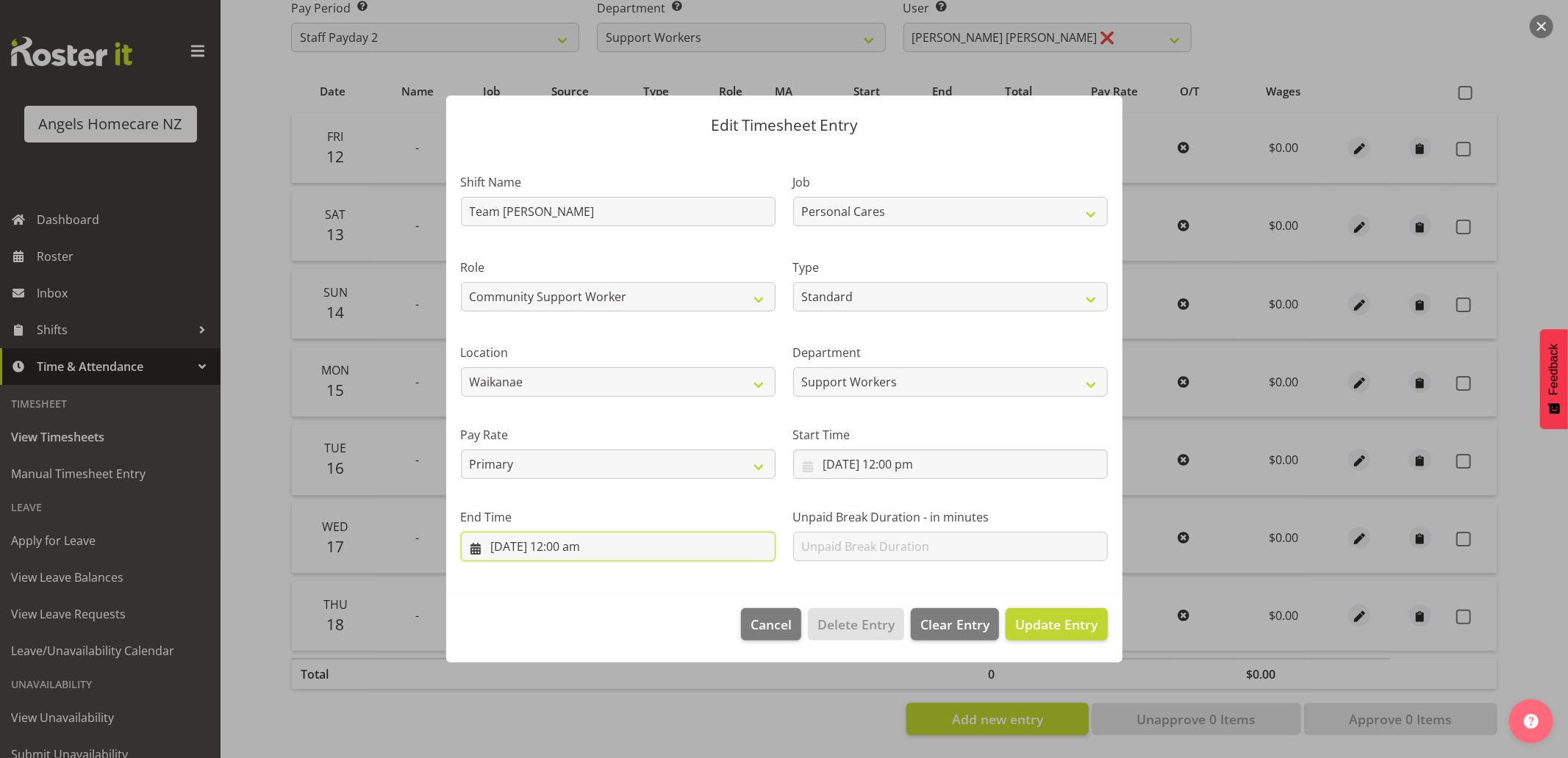
click at [605, 549] on input "15/09/2025, 12:00 am" at bounding box center [618, 547] width 315 height 30
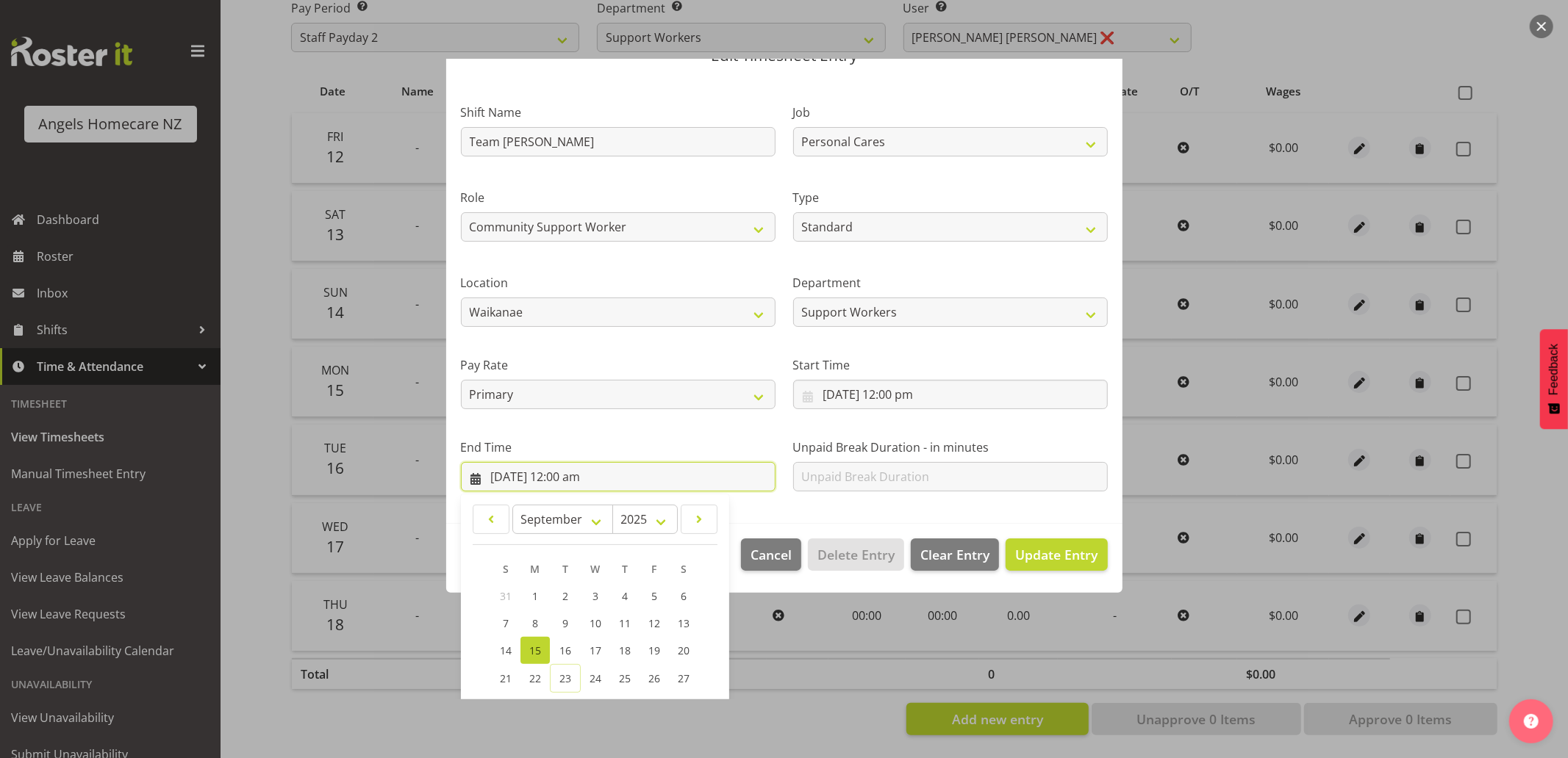
scroll to position [197, 0]
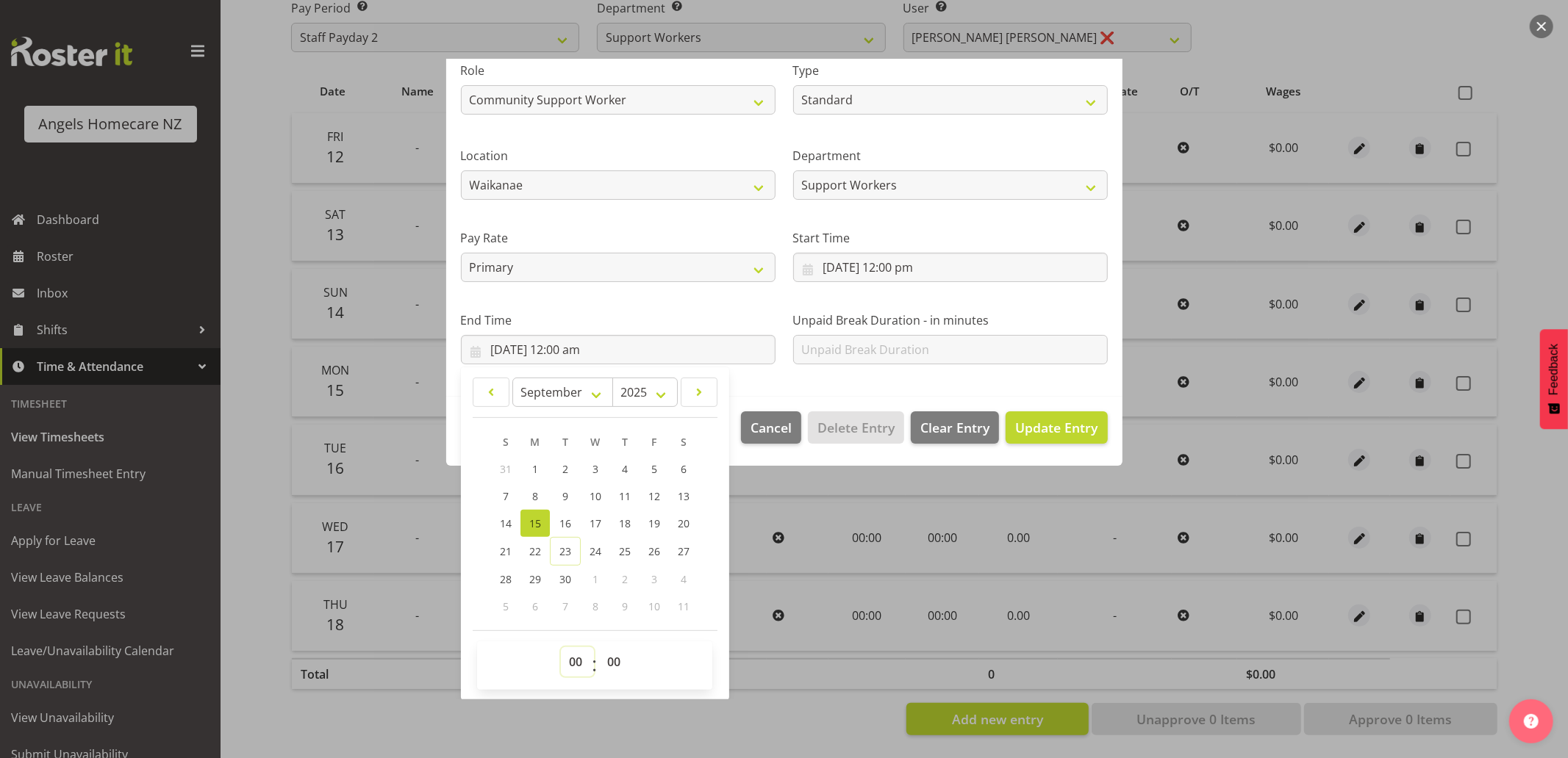
click at [571, 656] on select "00 01 02 03 04 05 06 07 08 09 10 11 12 13 14 15 16 17 18 19 20 21 22 23" at bounding box center [578, 662] width 34 height 30
select select "13"
click at [561, 647] on select "00 01 02 03 04 05 06 07 08 09 10 11 12 13 14 15 16 17 18 19 20 21 22 23" at bounding box center [578, 662] width 34 height 30
type input "15/09/2025, 1:00 pm"
click at [575, 666] on select "00 01 02 03 04 05 06 07 08 09 10 11 12 13 14 15 16 17 18 19 20 21 22 23" at bounding box center [578, 662] width 34 height 30
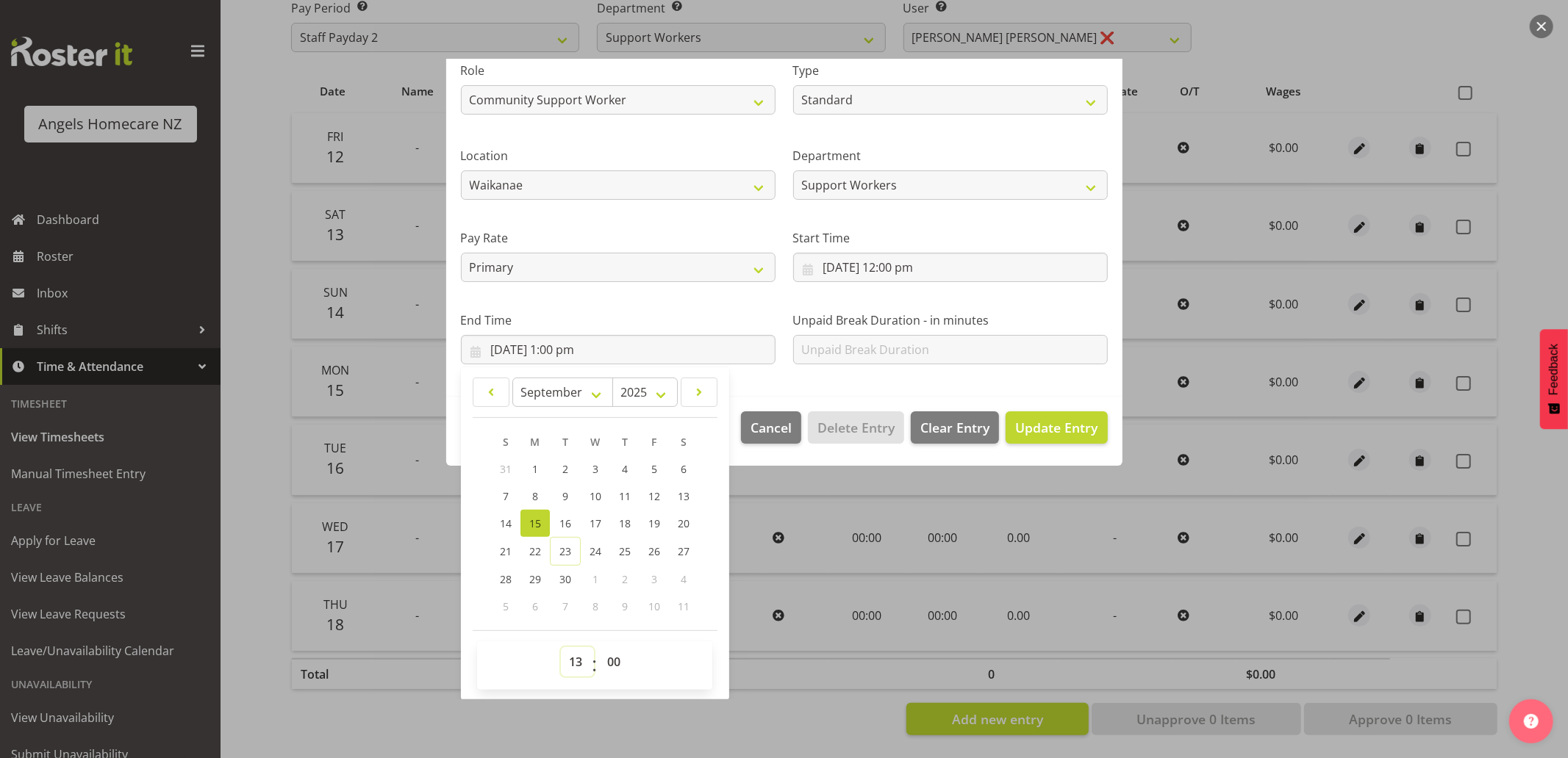
select select "18"
click at [561, 647] on select "00 01 02 03 04 05 06 07 08 09 10 11 12 13 14 15 16 17 18 19 20 21 22 23" at bounding box center [578, 662] width 34 height 30
type input "15/09/2025, 6:00 pm"
click at [756, 379] on section "Shift Name Team Mary Job Home Management Personal Cares Role Community Support …" at bounding box center [784, 173] width 677 height 446
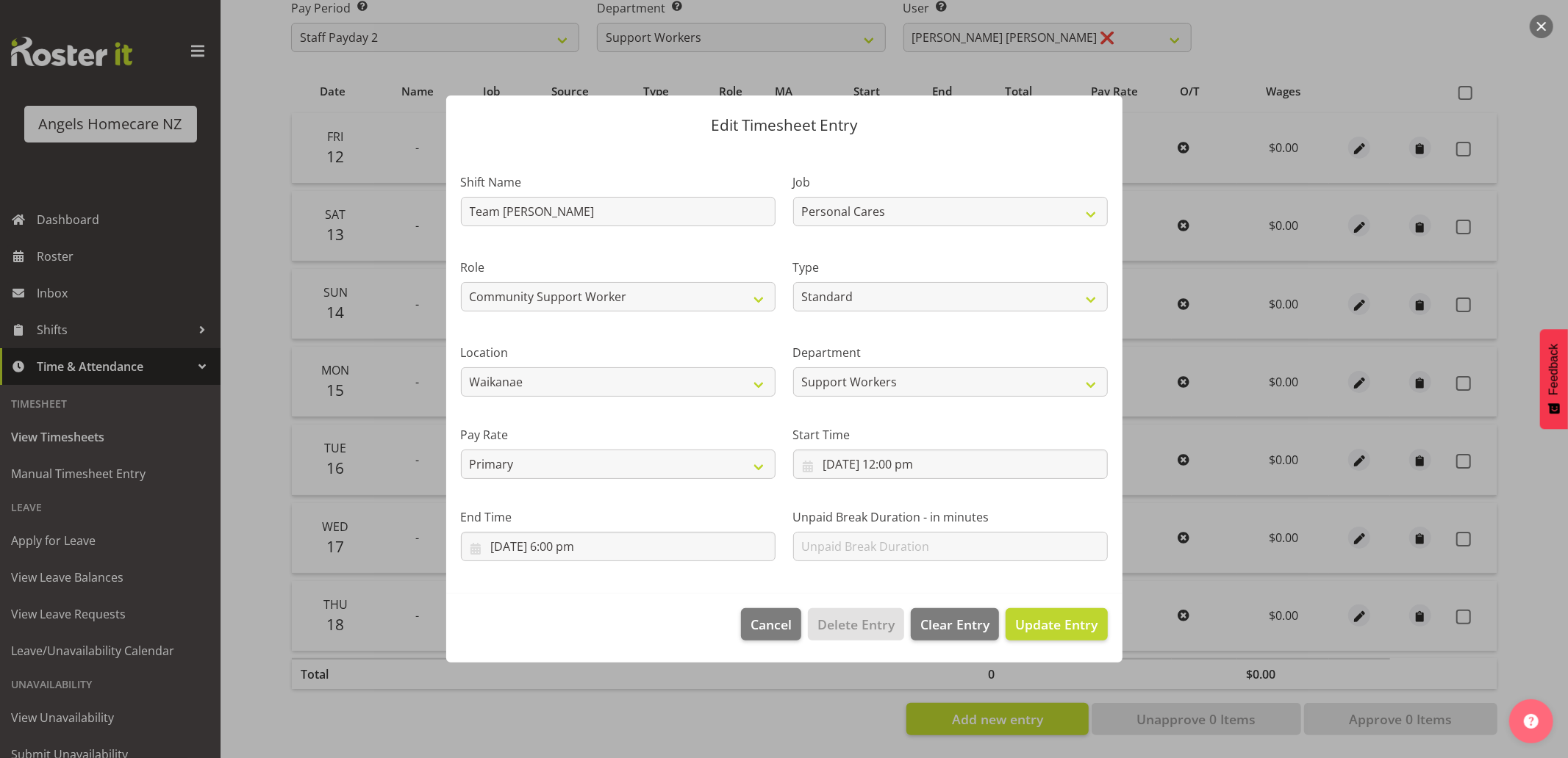
scroll to position [0, 0]
click at [891, 467] on input "15/09/2025, 12:00 pm" at bounding box center [950, 464] width 315 height 30
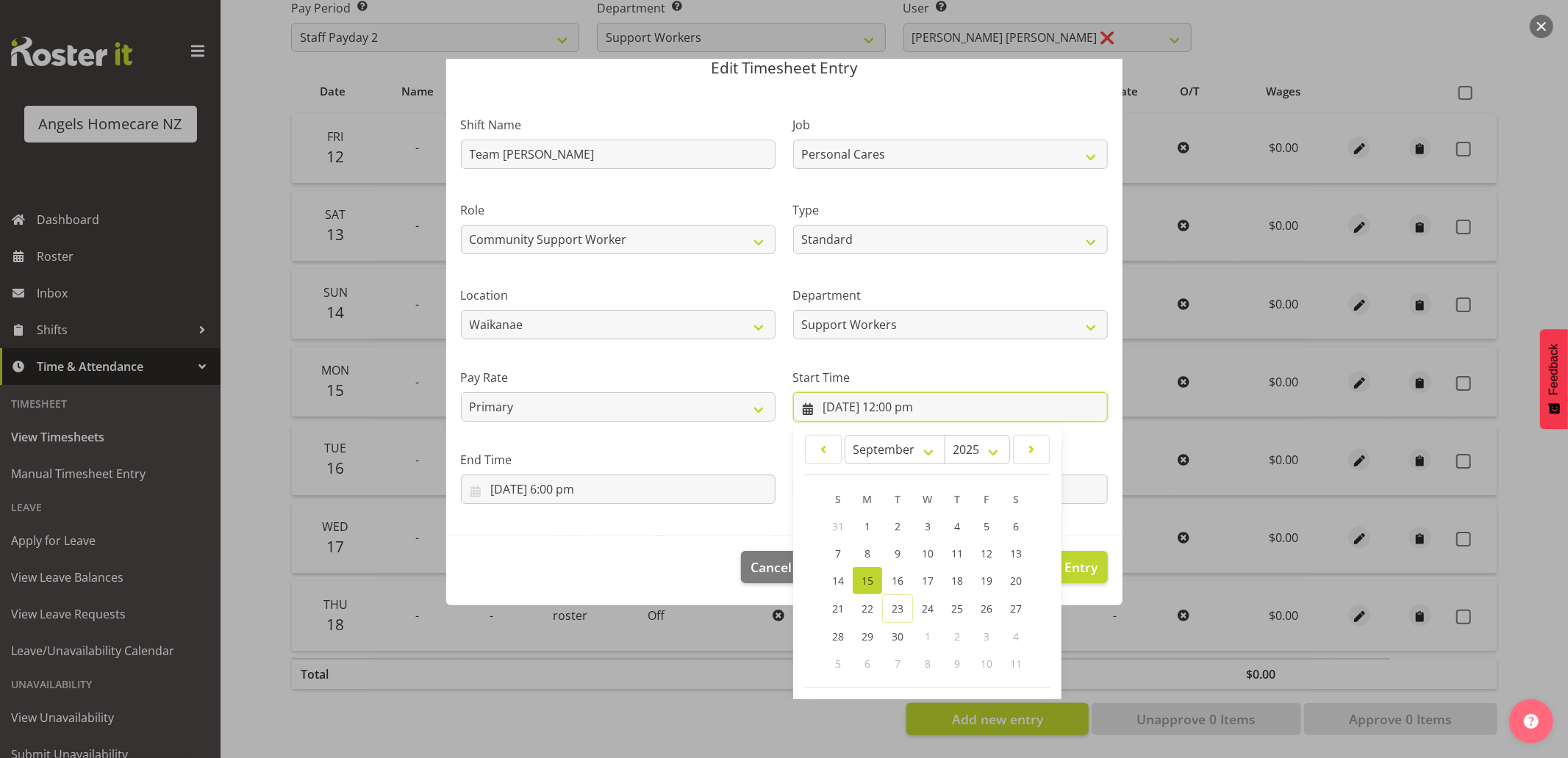
scroll to position [115, 0]
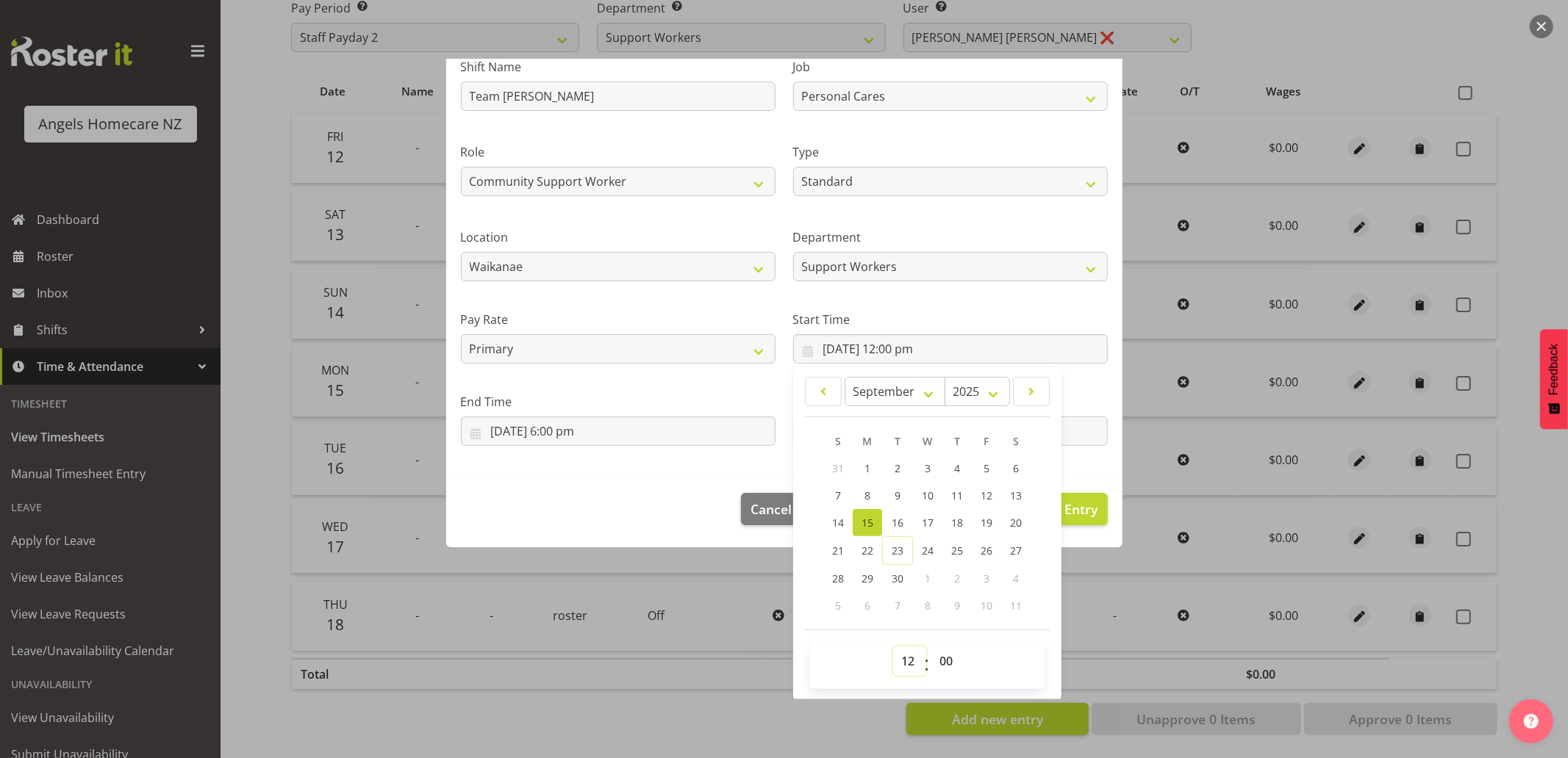
click at [906, 658] on select "00 01 02 03 04 05 06 07 08 09 10 11 12 13 14 15 16 17 18 19 20 21 22 23" at bounding box center [910, 661] width 34 height 30
select select "17"
click at [893, 646] on select "00 01 02 03 04 05 06 07 08 09 10 11 12 13 14 15 16 17 18 19 20 21 22 23" at bounding box center [910, 661] width 34 height 30
type input "15/09/2025, 5:00 pm"
click at [685, 469] on section "Shift Name Team Mary Job Home Management Personal Cares Role Community Support …" at bounding box center [784, 255] width 677 height 446
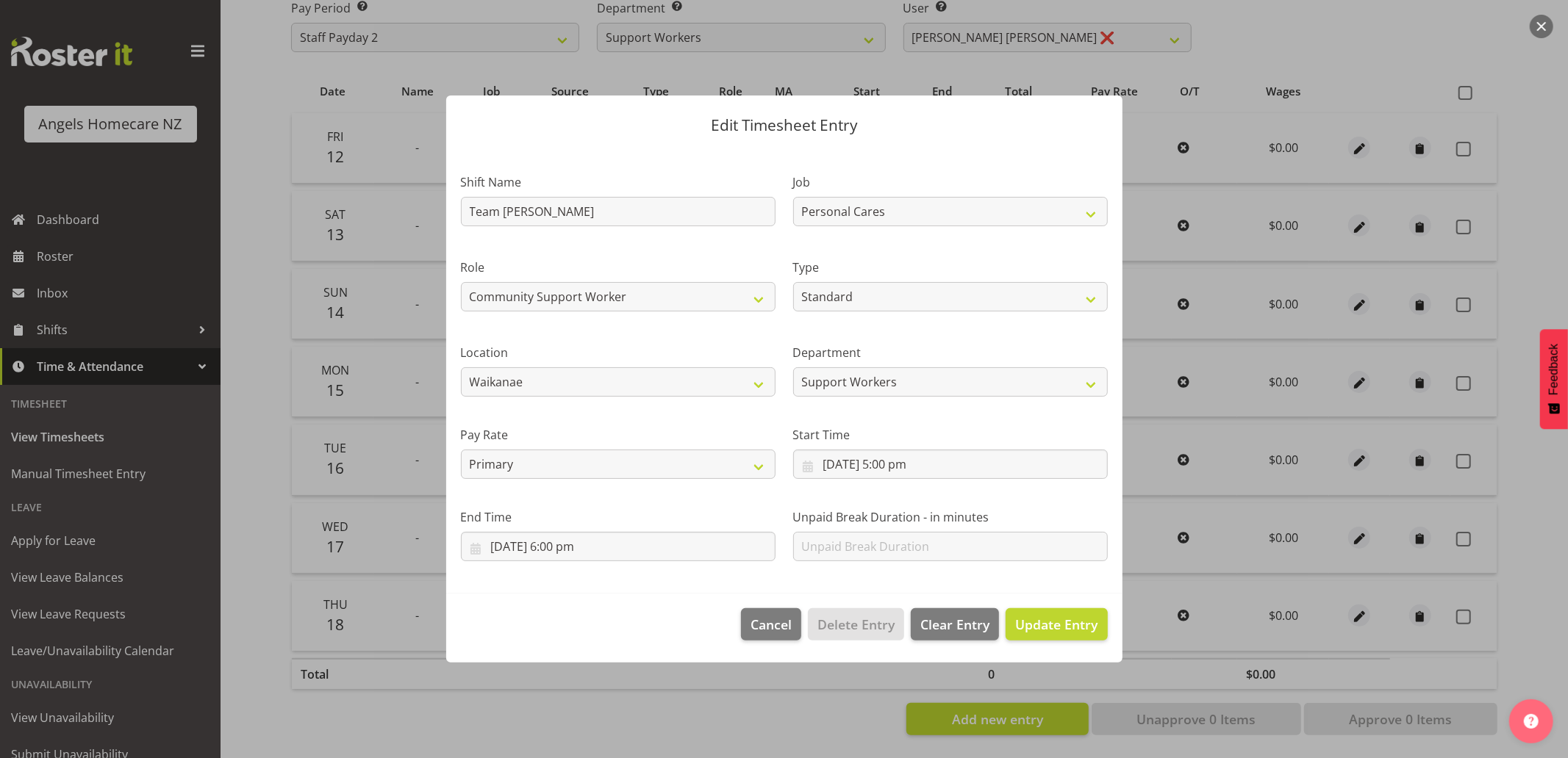
scroll to position [0, 0]
click at [1039, 621] on span "Update Entry" at bounding box center [1056, 624] width 82 height 18
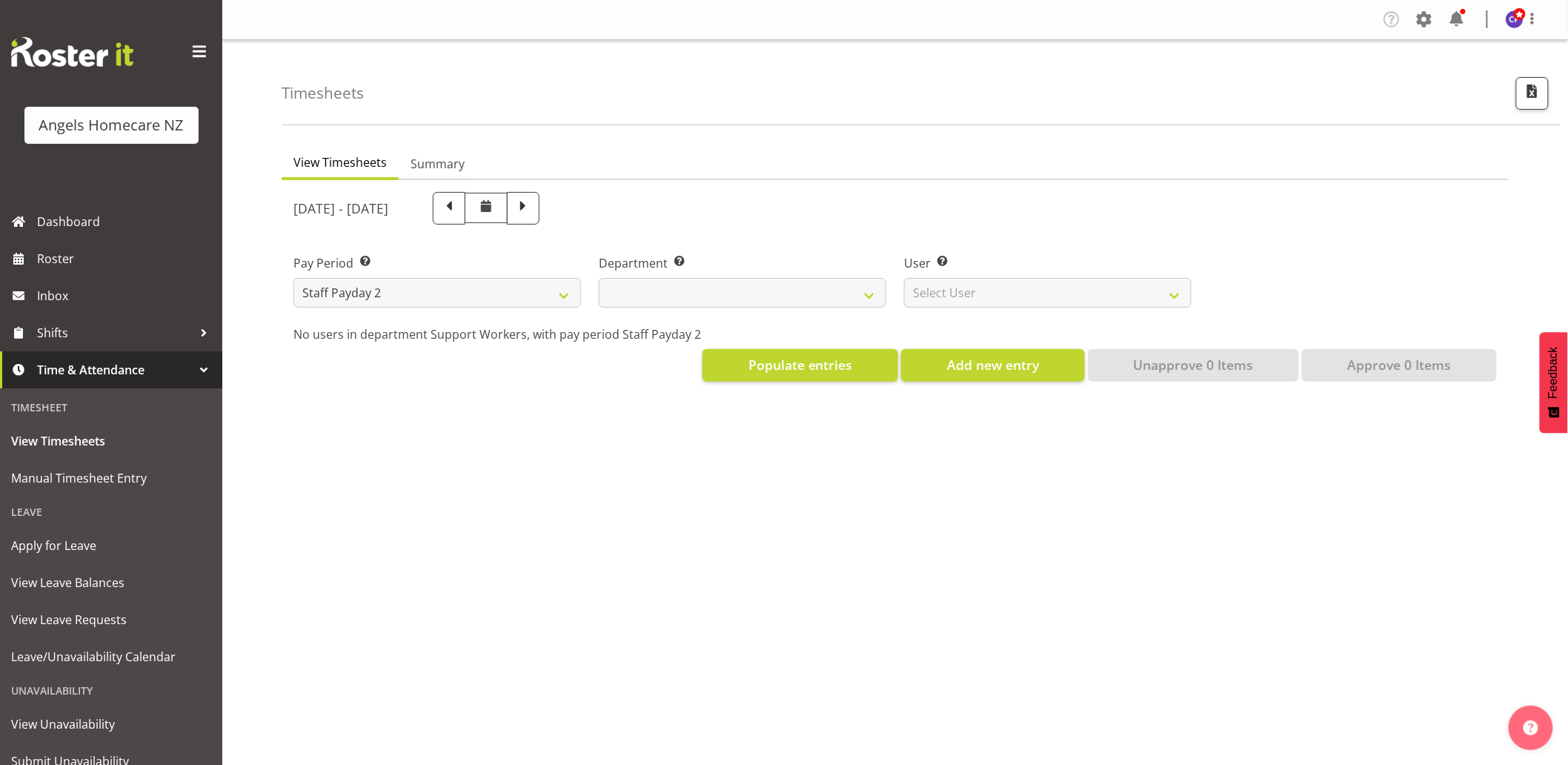
select select
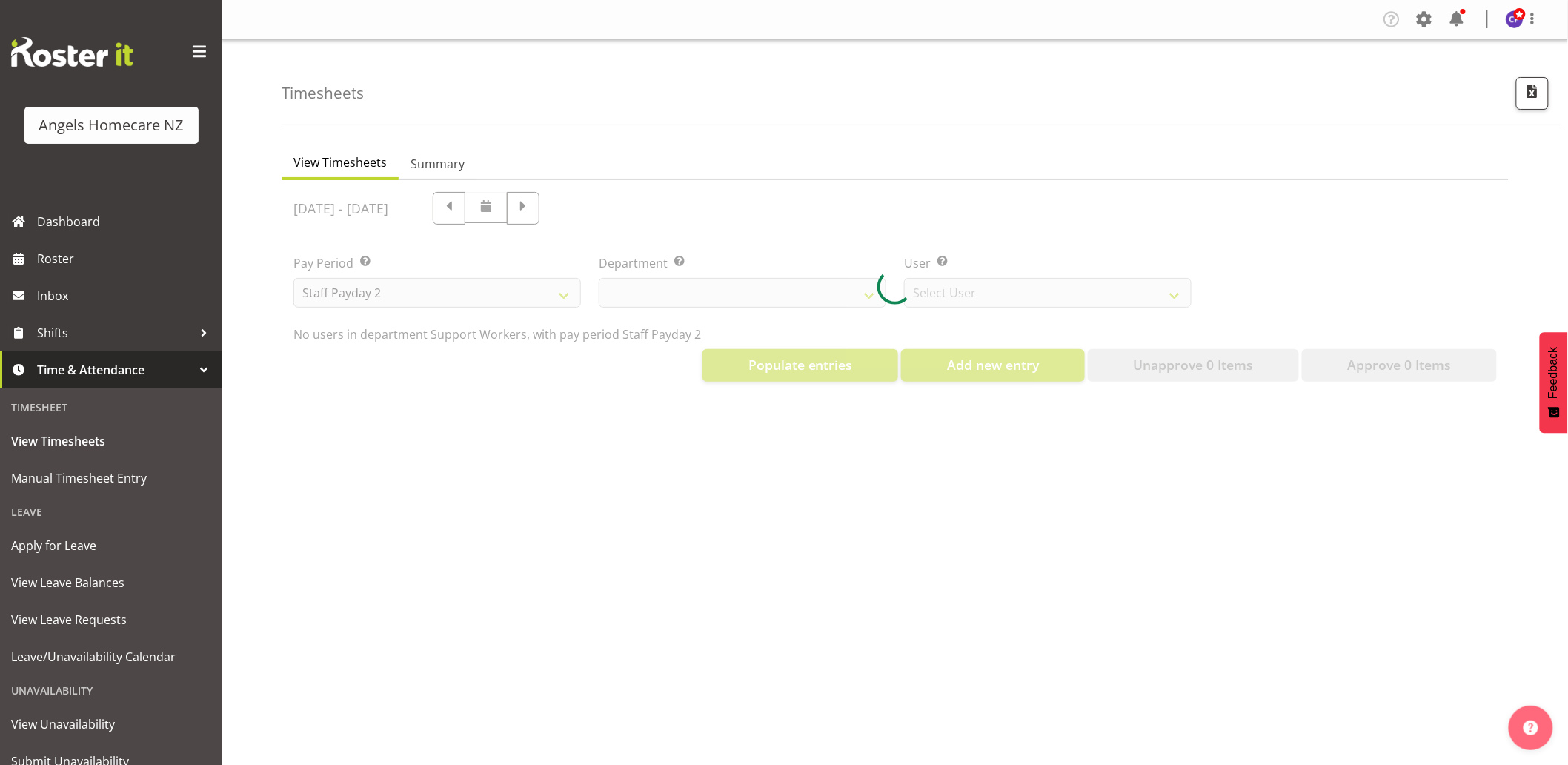
select select "11938"
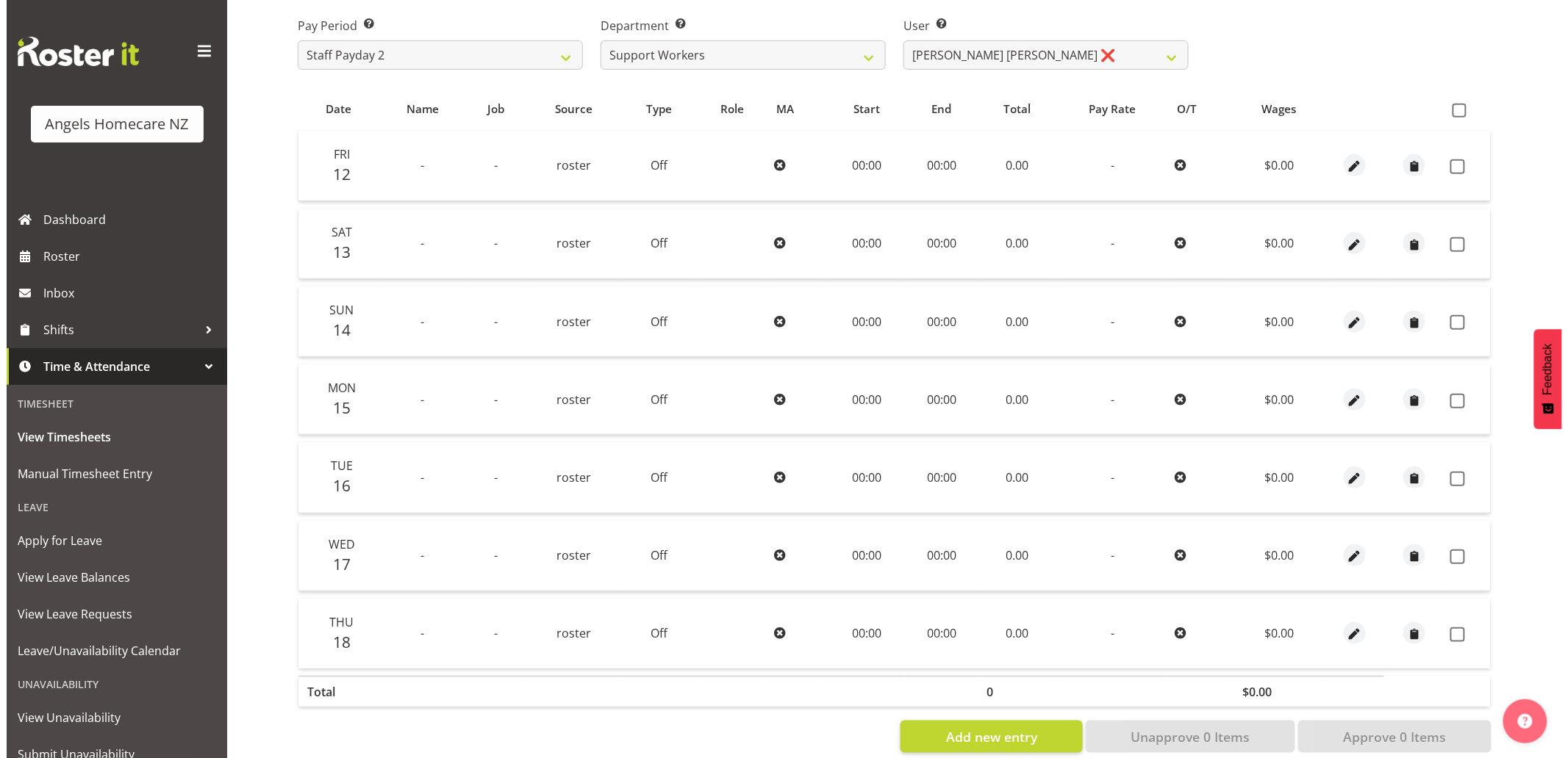
scroll to position [245, 0]
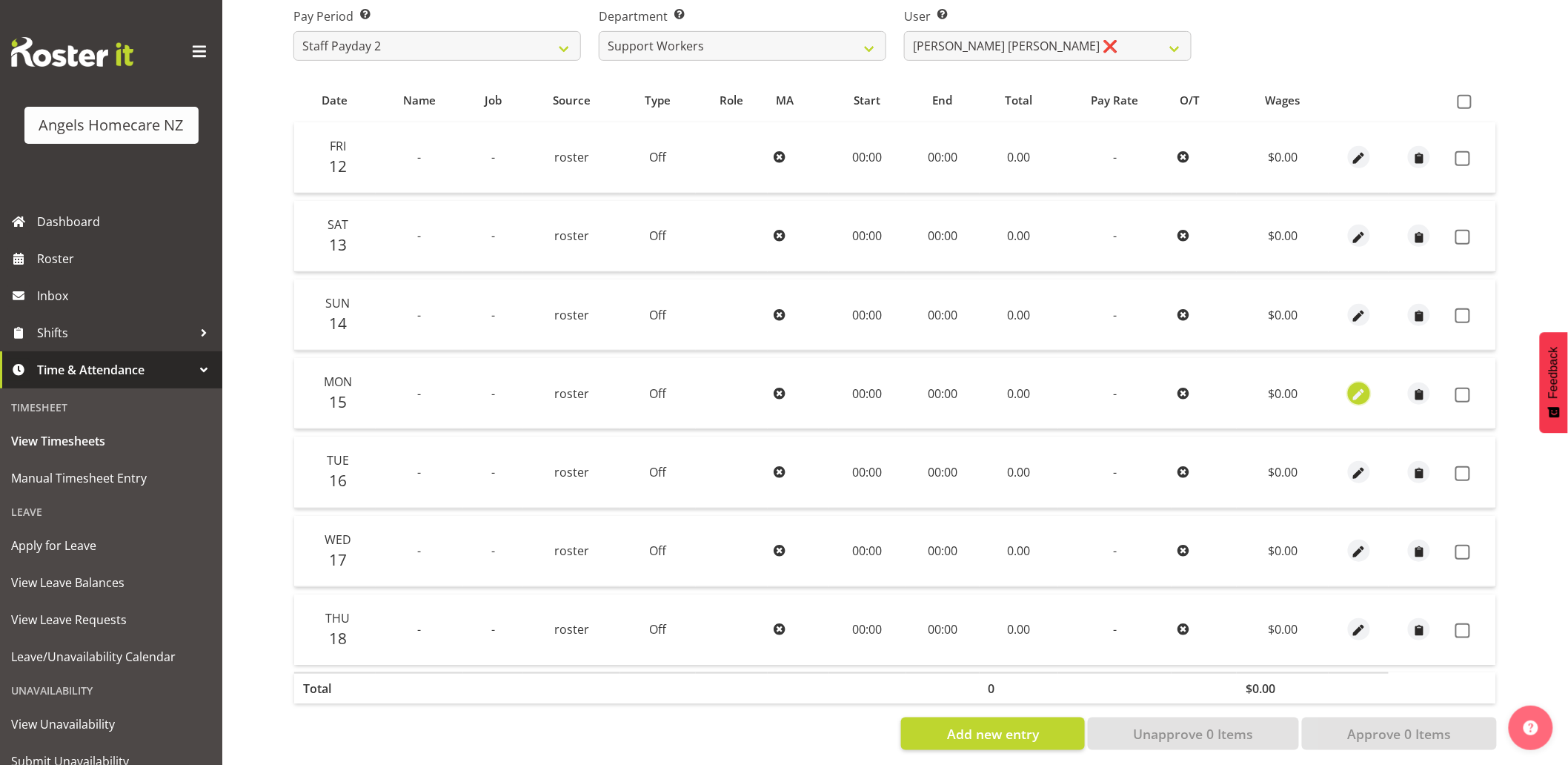
click at [1353, 398] on span "button" at bounding box center [1359, 395] width 17 height 17
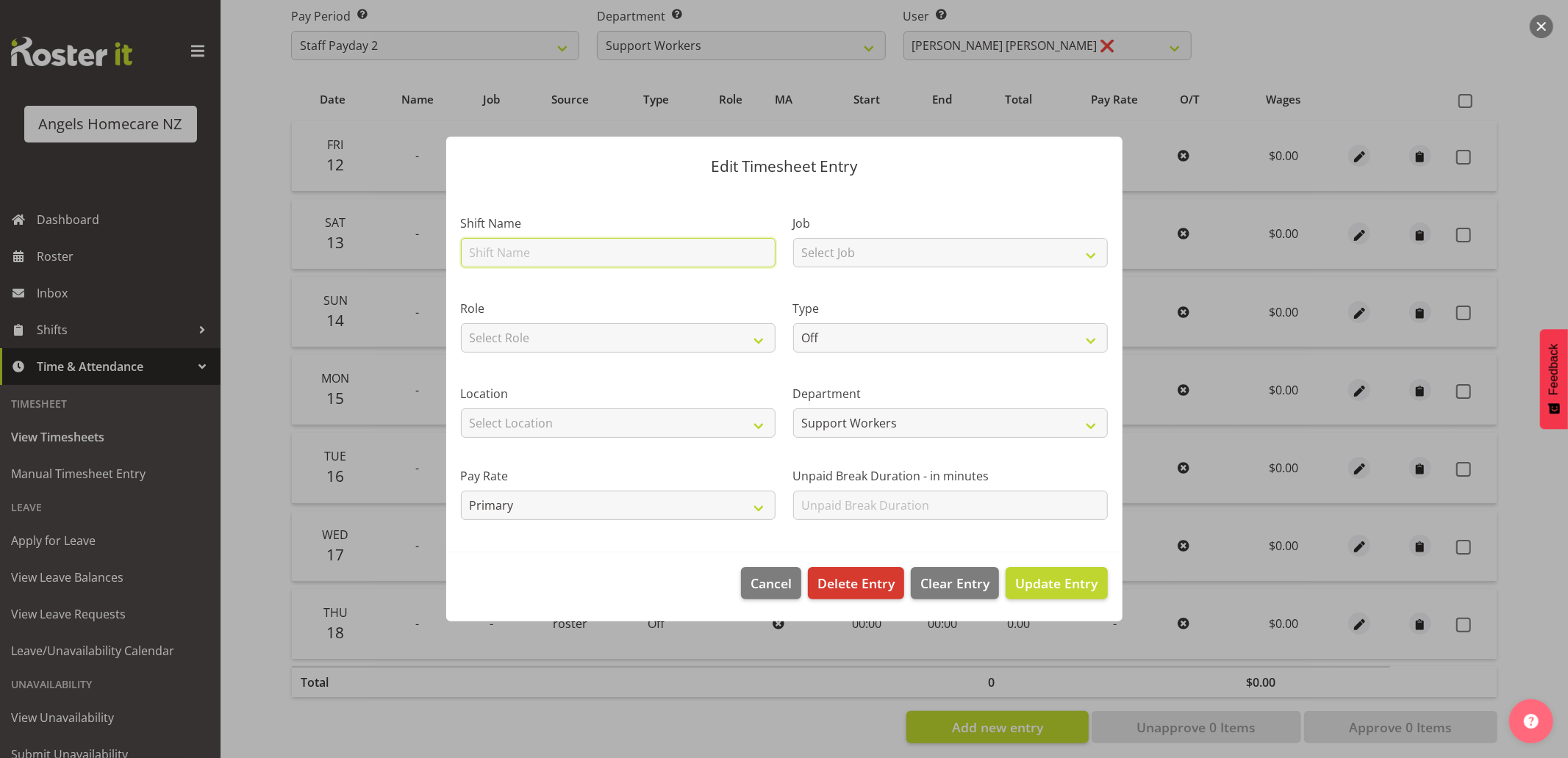
click at [636, 250] on input "text" at bounding box center [618, 253] width 315 height 30
type input "Team [PERSON_NAME]"
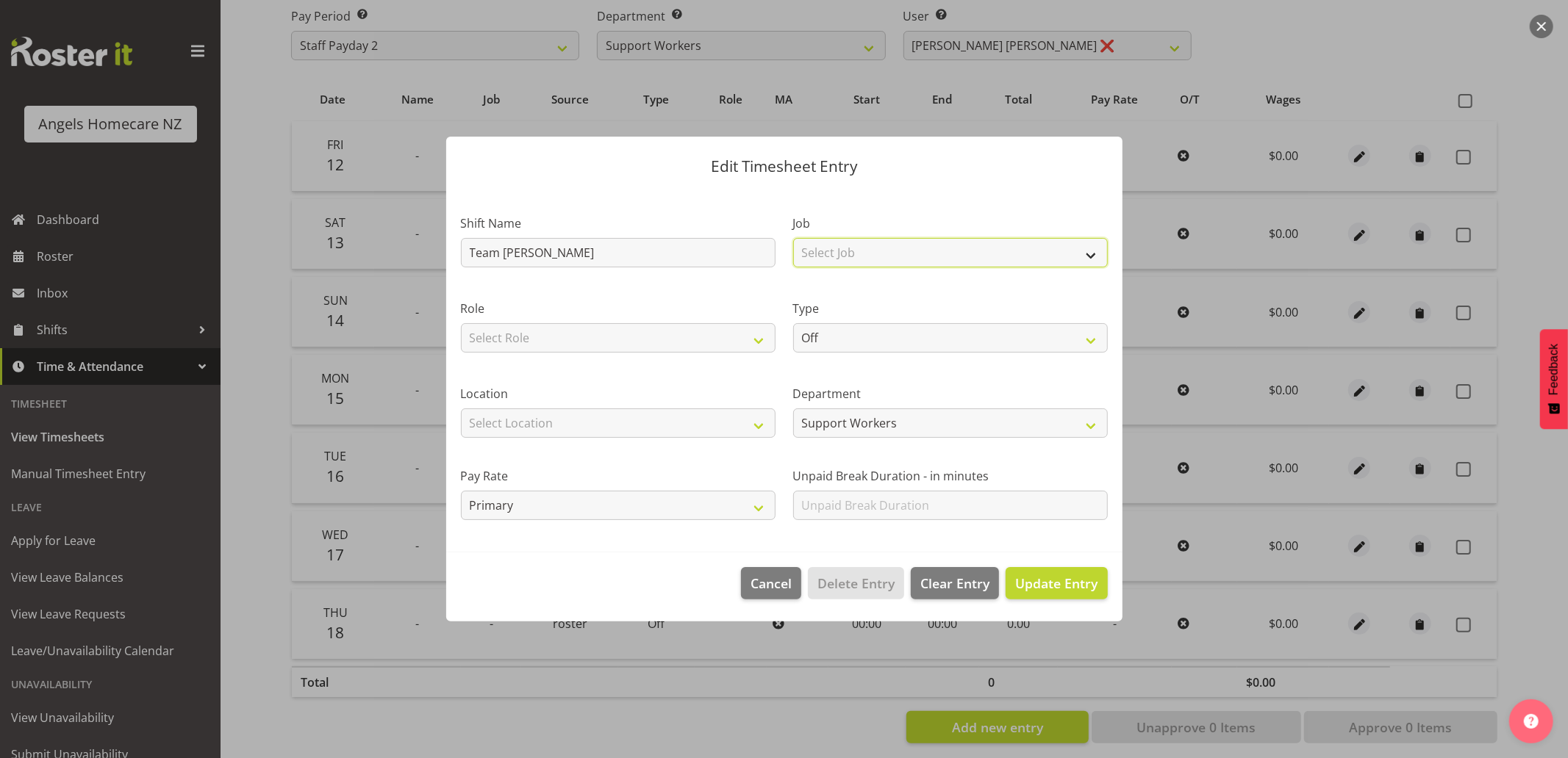
click at [841, 259] on select "Select Job Home Management Personal Cares" at bounding box center [950, 253] width 315 height 30
select select "10686"
click at [793, 238] on select "Select Job Home Management Personal Cares" at bounding box center [950, 253] width 315 height 30
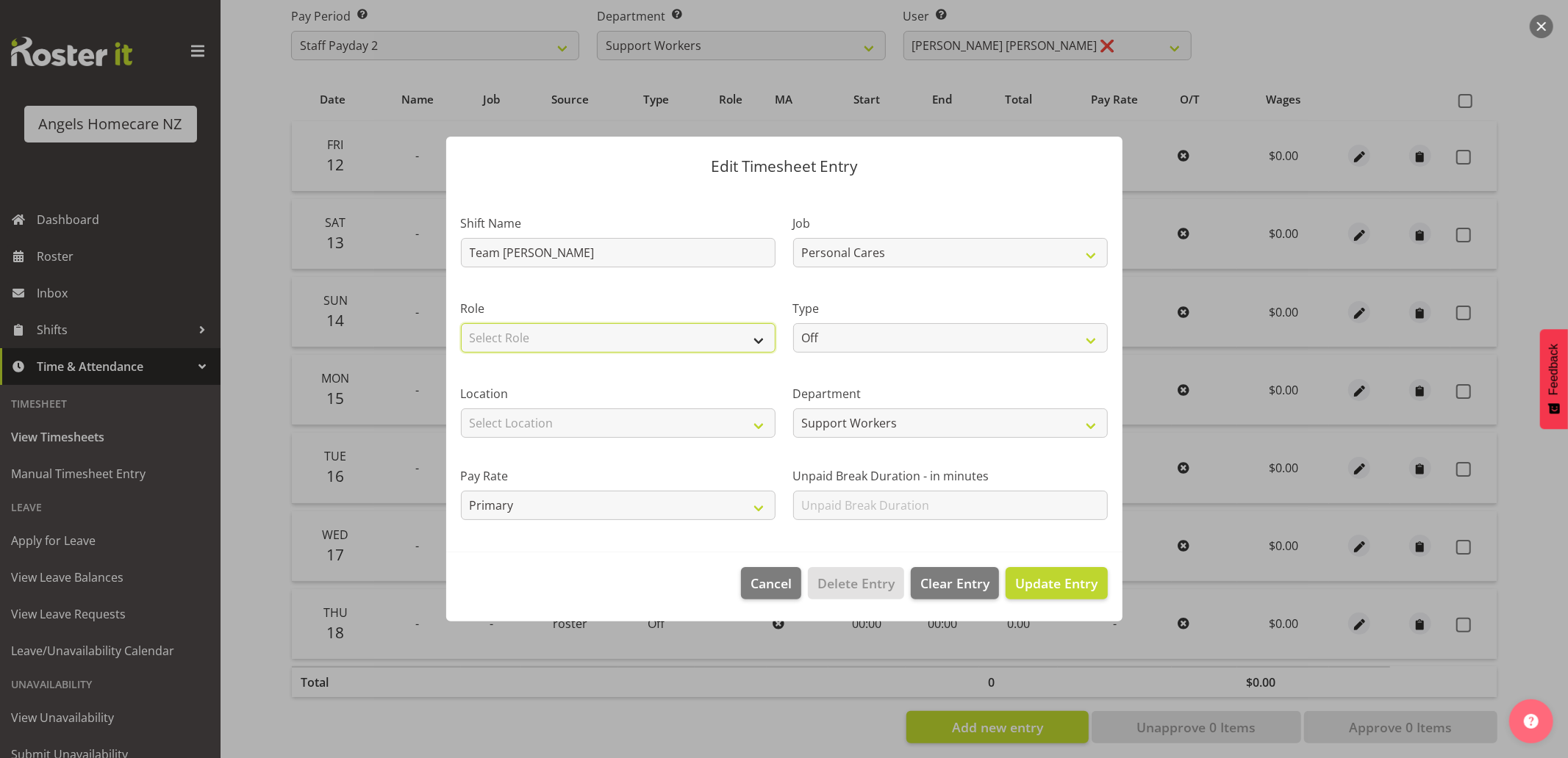
click at [718, 347] on select "Select Role Community Support Worker" at bounding box center [618, 339] width 315 height 30
select select "1572"
click at [461, 324] on select "Select Role Community Support Worker" at bounding box center [618, 339] width 315 height 30
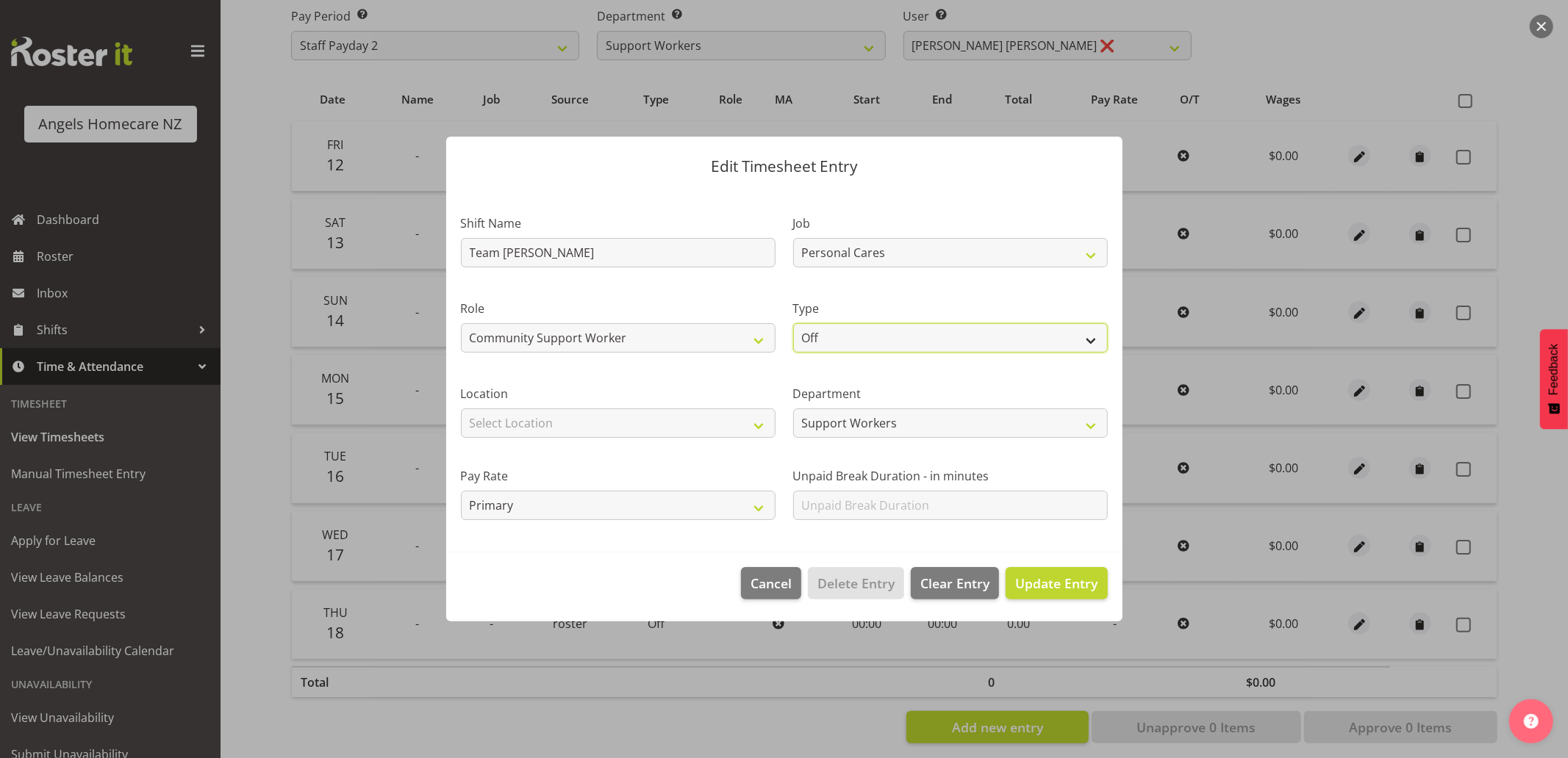
click at [835, 334] on select "Off Standard Public Holiday Public Holiday (Worked) Day In Lieu Annual Leave Si…" at bounding box center [950, 339] width 315 height 30
select select "Standard"
click at [793, 324] on select "Off Standard Public Holiday Public Holiday (Worked) Day In Lieu Annual Leave Si…" at bounding box center [950, 339] width 315 height 30
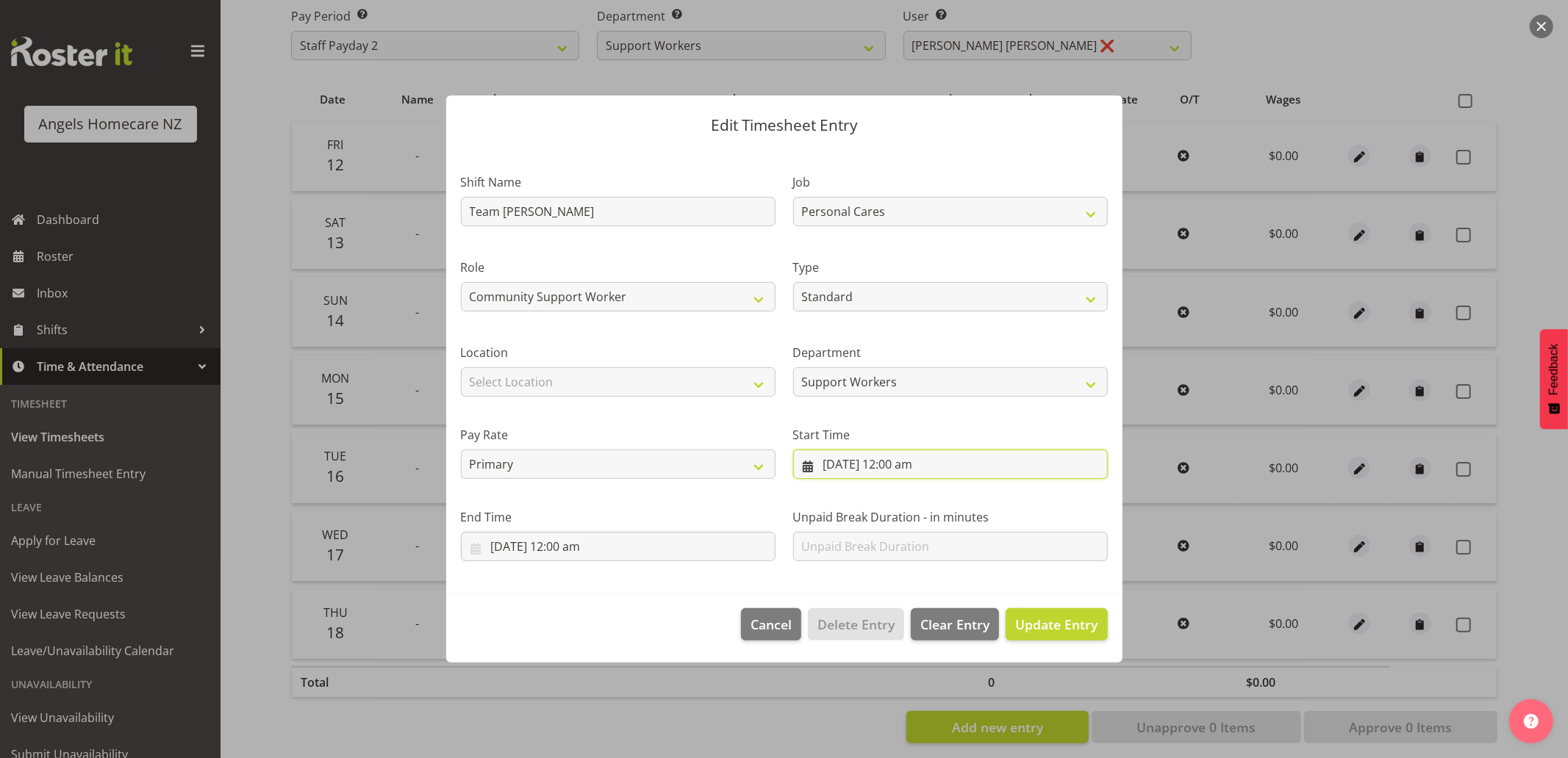
click at [847, 471] on input "15/09/2025, 12:00 am" at bounding box center [950, 464] width 315 height 30
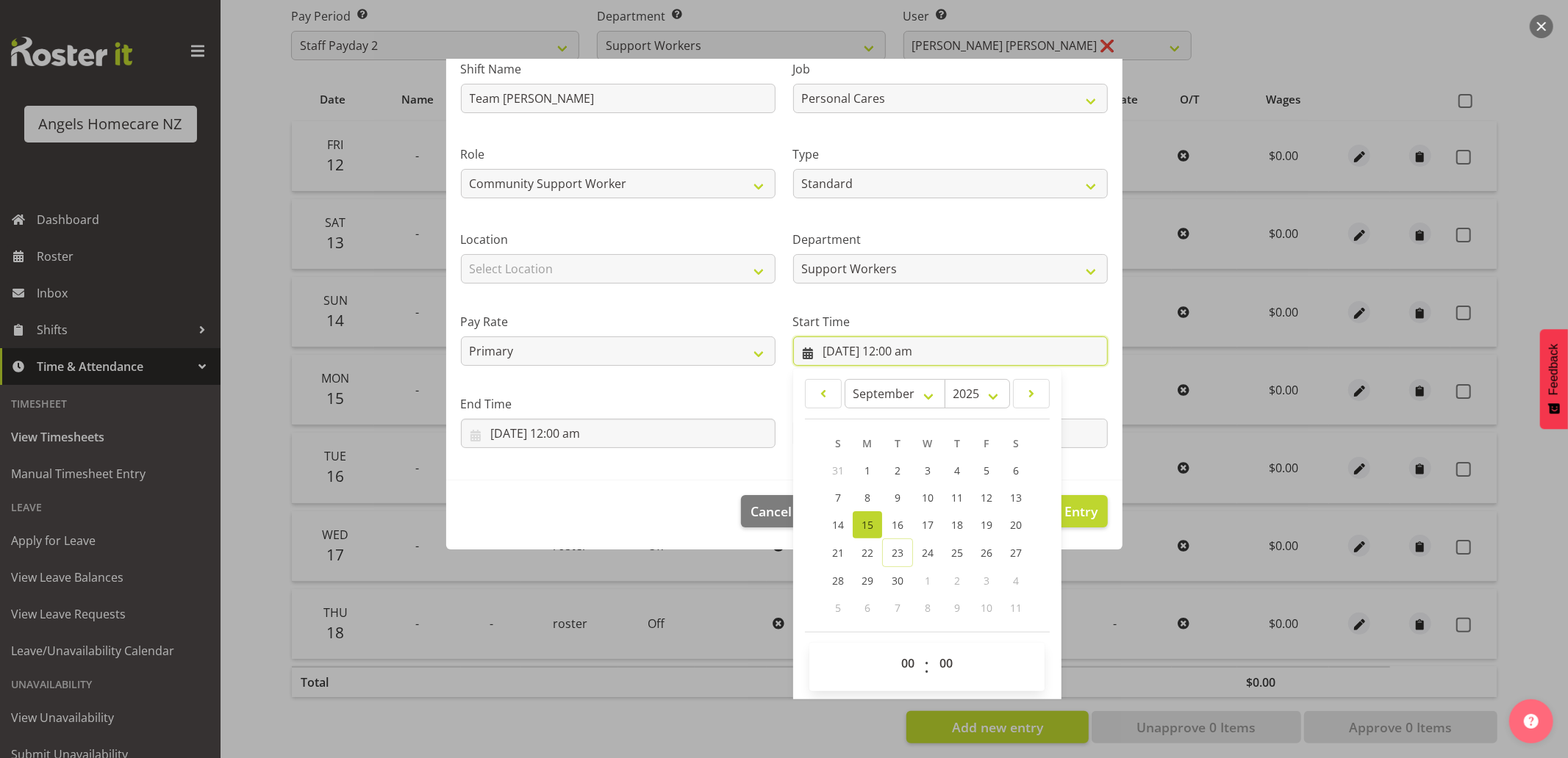
scroll to position [115, 0]
click at [897, 662] on select "00 01 02 03 04 05 06 07 08 09 10 11 12 13 14 15 16 17 18 19 20 21 22 23" at bounding box center [910, 661] width 34 height 30
select select "17"
click at [893, 646] on select "00 01 02 03 04 05 06 07 08 09 10 11 12 13 14 15 16 17 18 19 20 21 22 23" at bounding box center [910, 661] width 34 height 30
type input "15/09/2025, 5:00 pm"
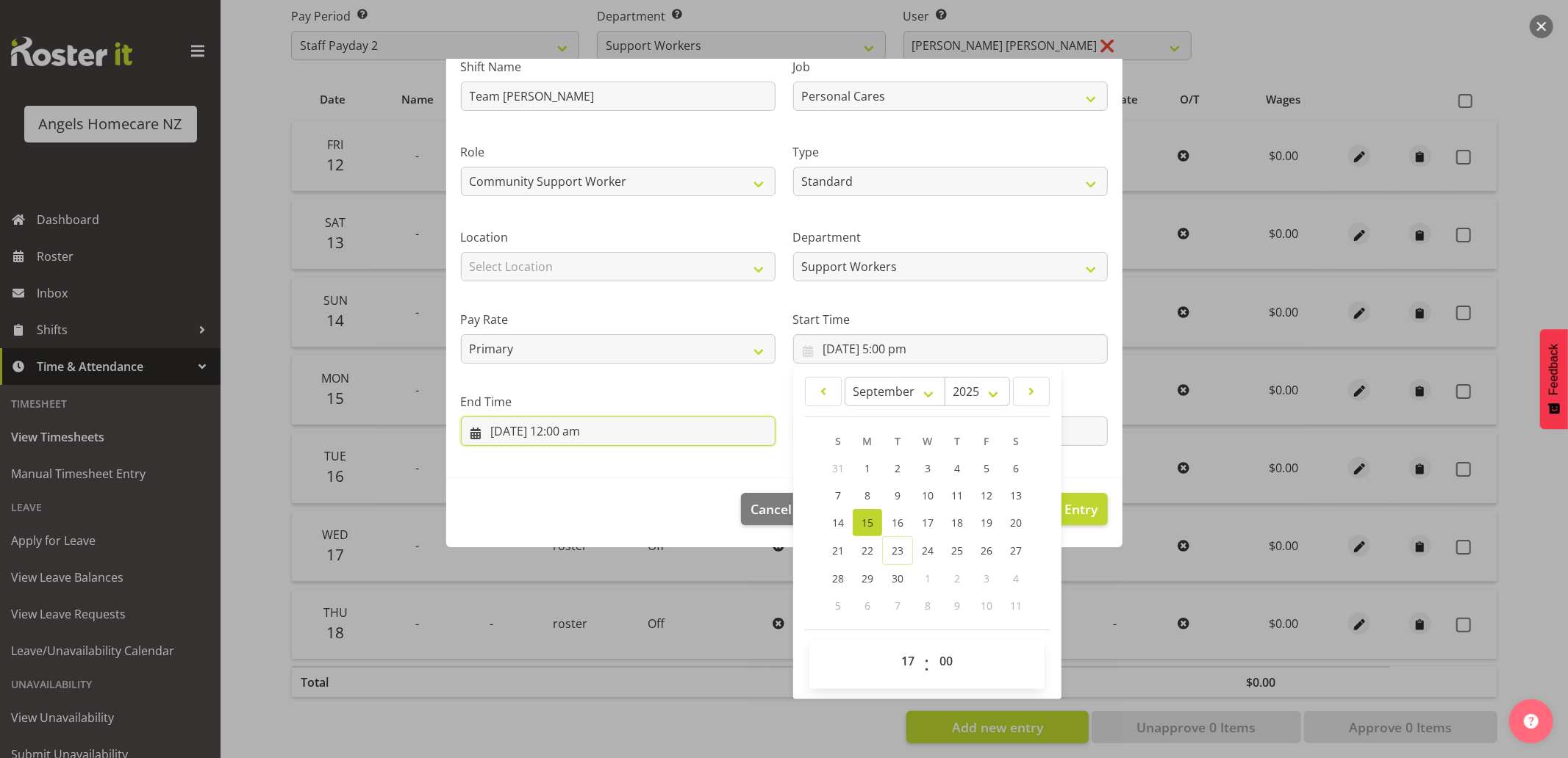
click at [687, 421] on input "15/09/2025, 12:00 am" at bounding box center [618, 432] width 315 height 30
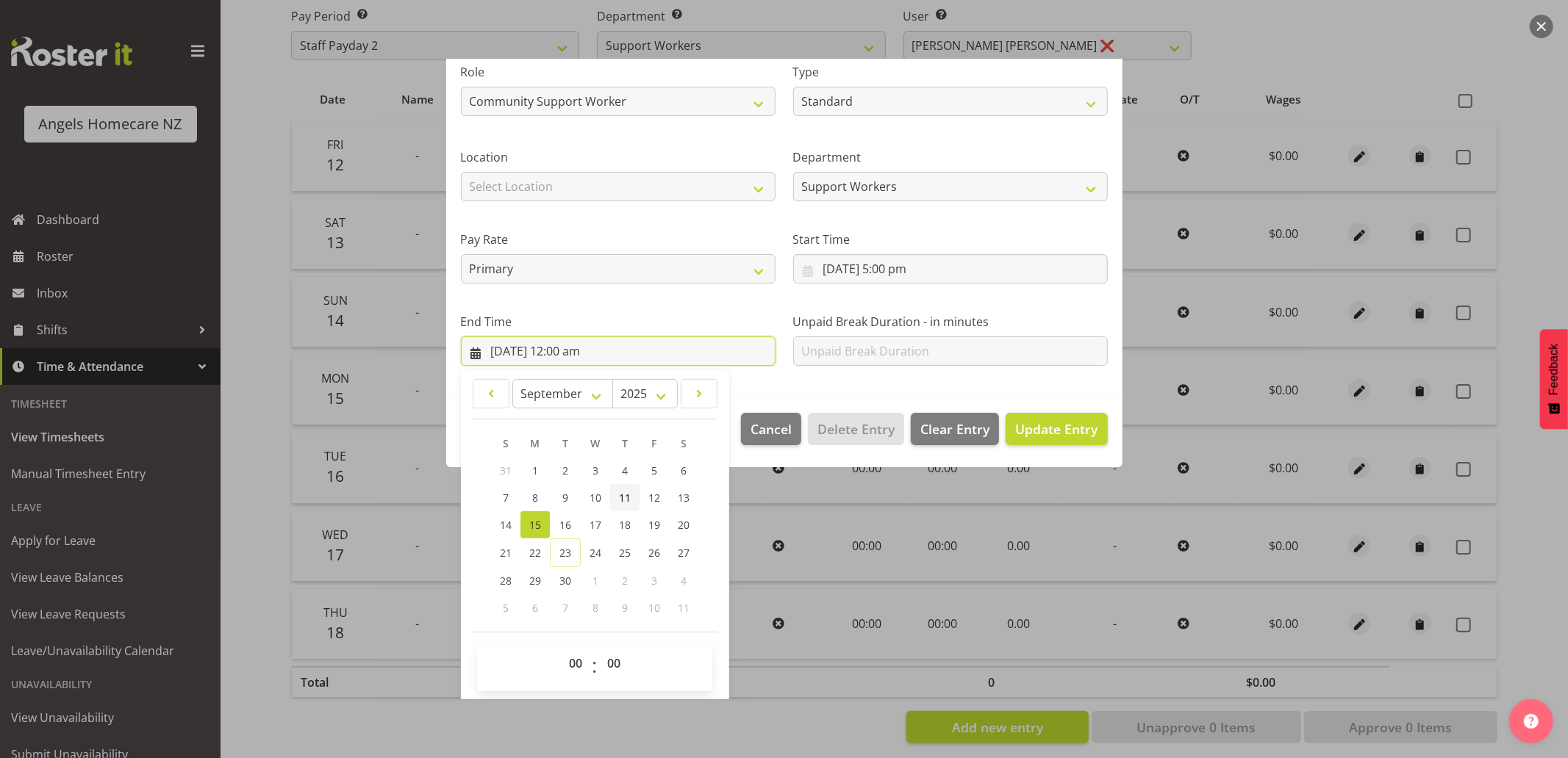
scroll to position [197, 0]
click at [574, 664] on select "00 01 02 03 04 05 06 07 08 09 10 11 12 13 14 15 16 17 18 19 20 21 22 23" at bounding box center [578, 662] width 34 height 30
select select "18"
click at [561, 647] on select "00 01 02 03 04 05 06 07 08 09 10 11 12 13 14 15 16 17 18 19 20 21 22 23" at bounding box center [578, 662] width 34 height 30
type input "15/09/2025, 6:00 pm"
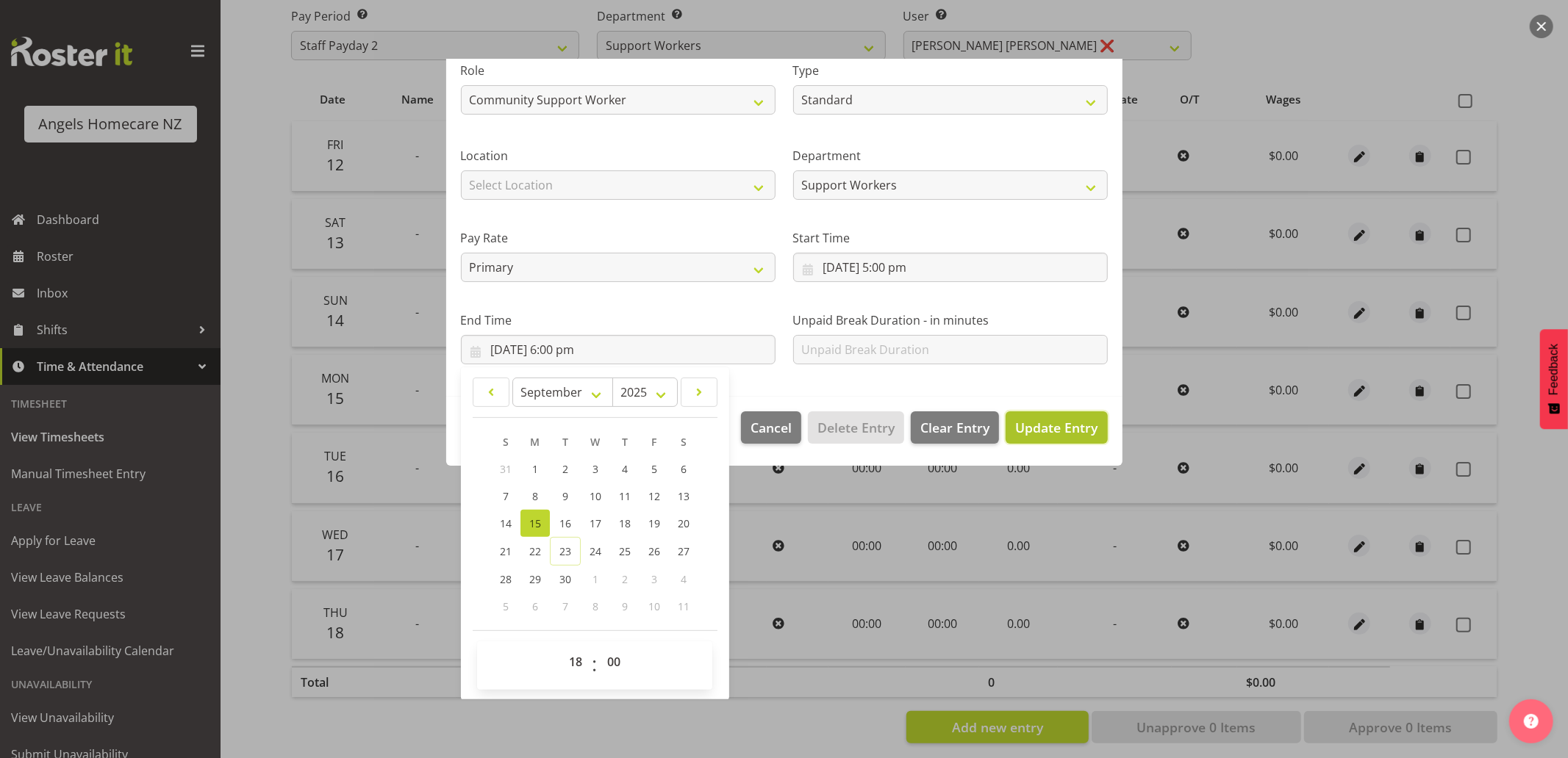
click at [1045, 421] on span "Update Entry" at bounding box center [1056, 427] width 82 height 18
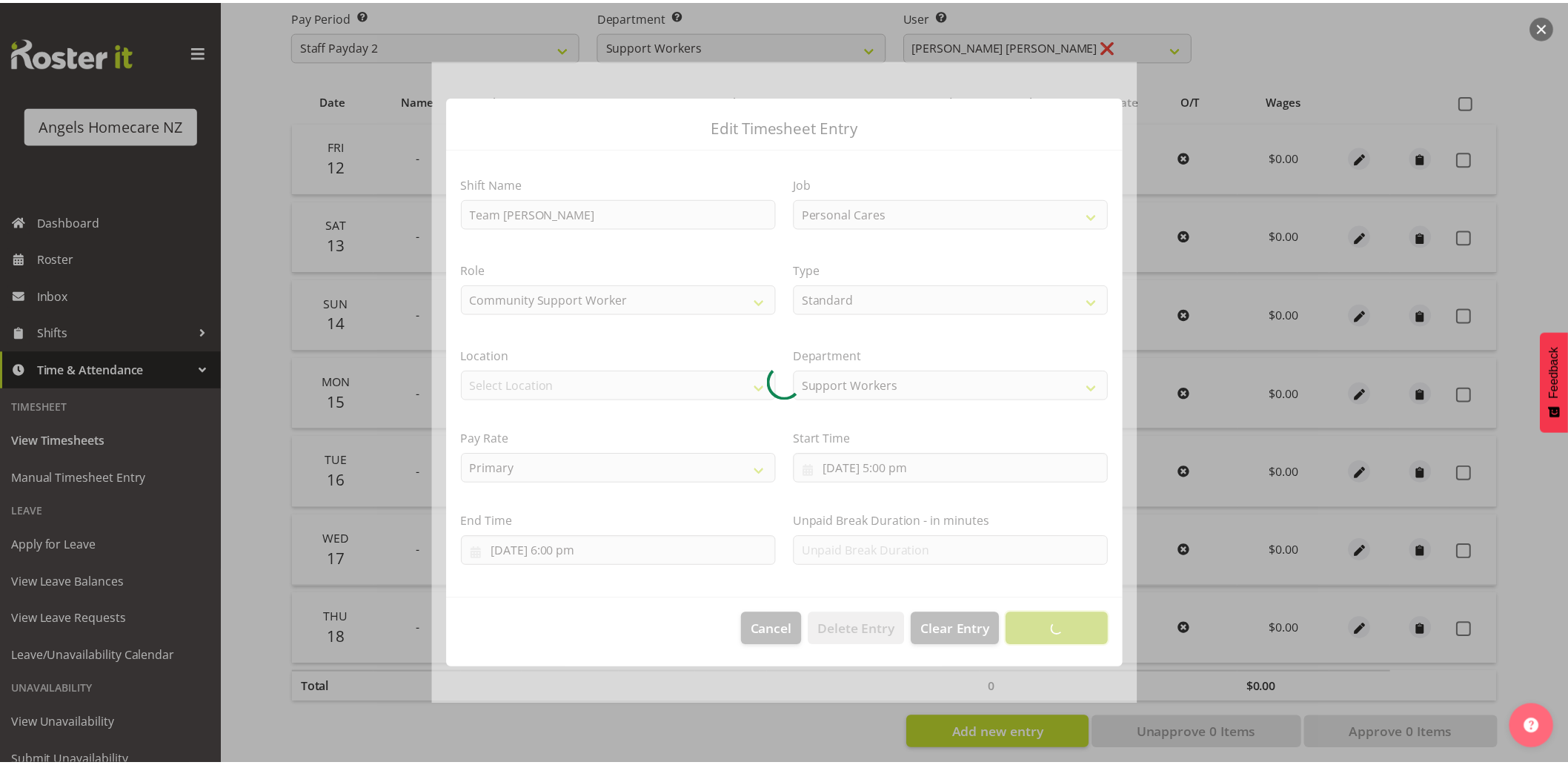
scroll to position [0, 0]
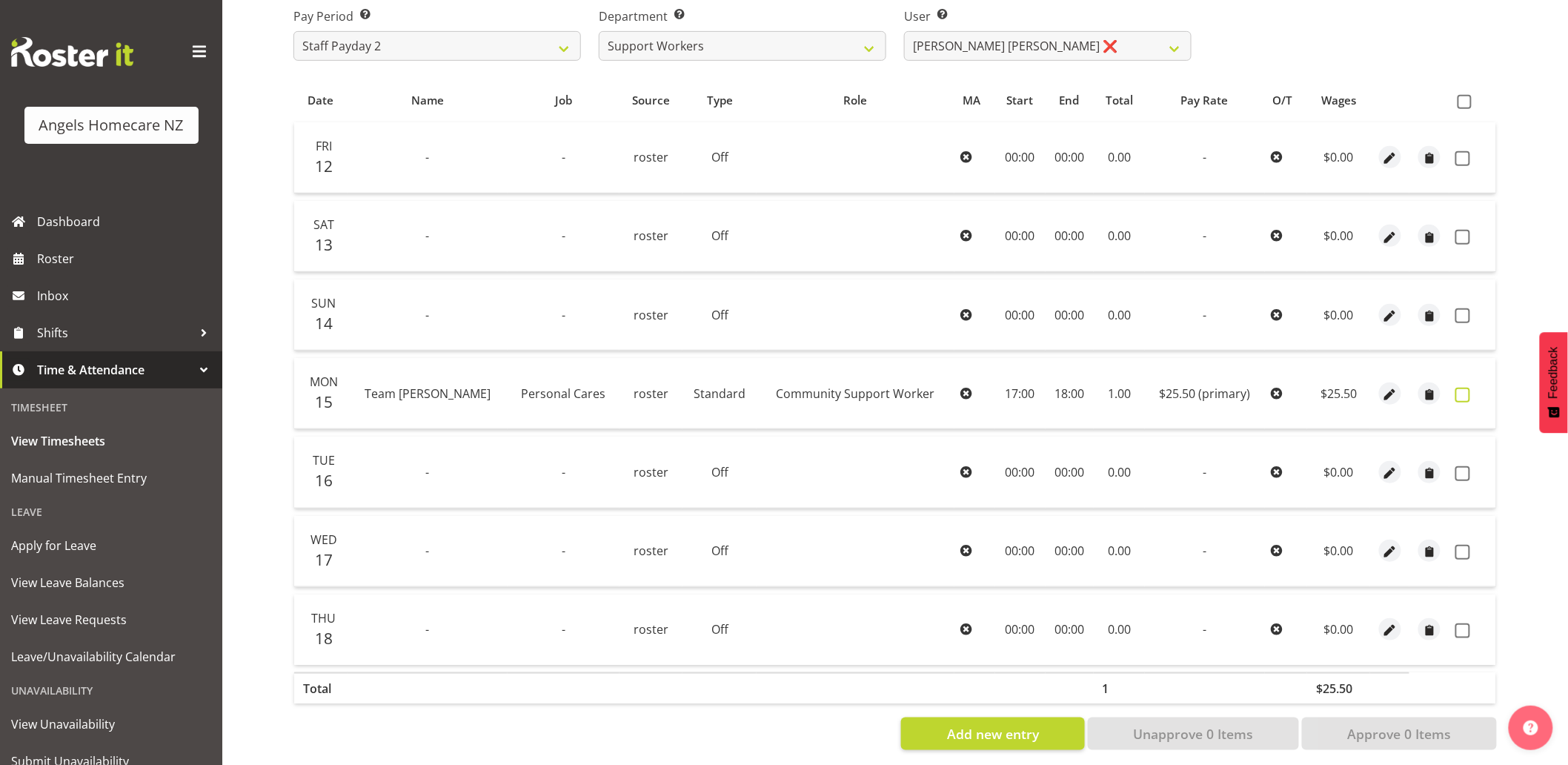
click at [1462, 395] on span at bounding box center [1463, 395] width 15 height 15
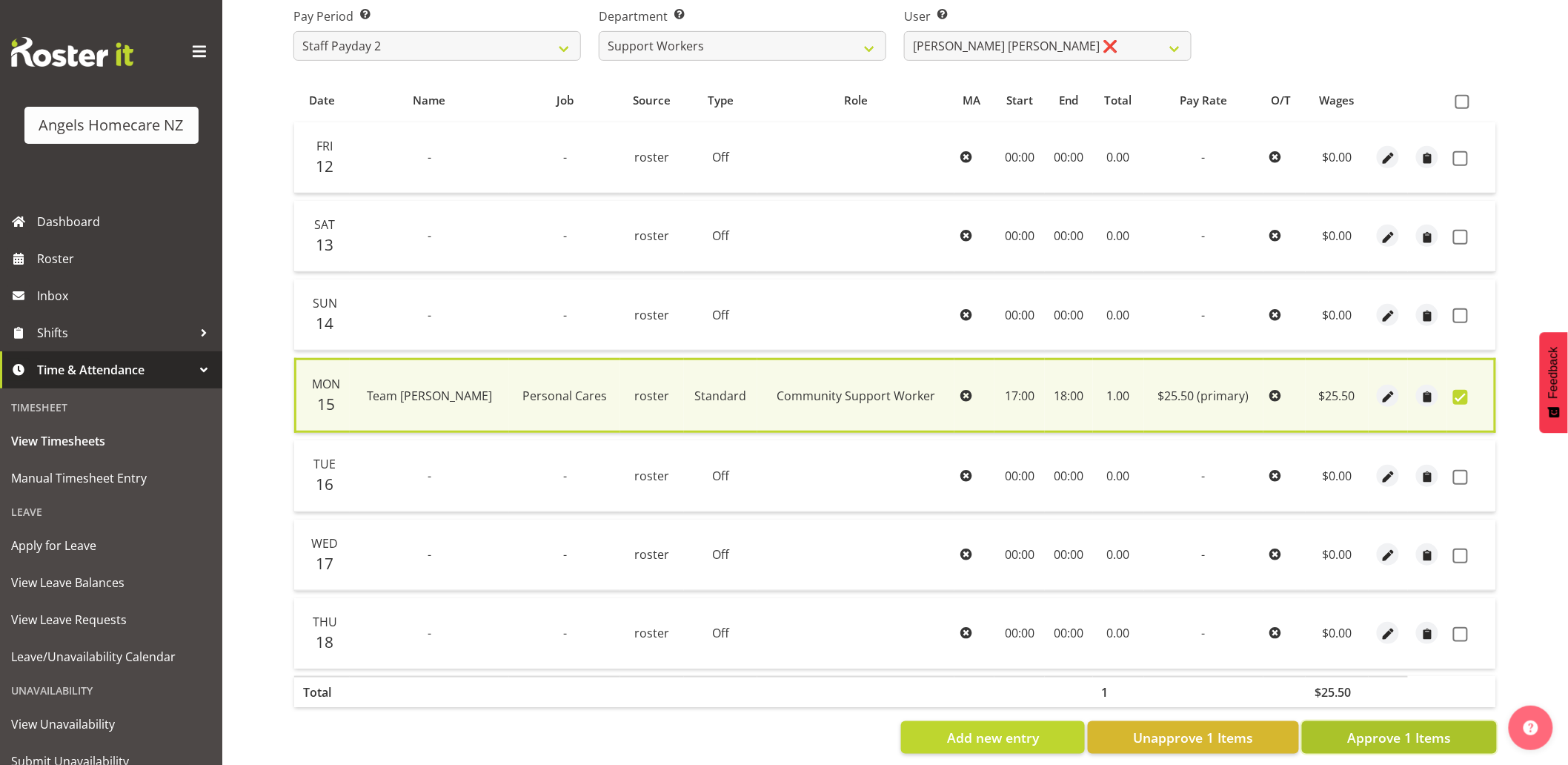
click at [1397, 738] on span "Approve 1 Items" at bounding box center [1399, 738] width 104 height 20
checkbox input "false"
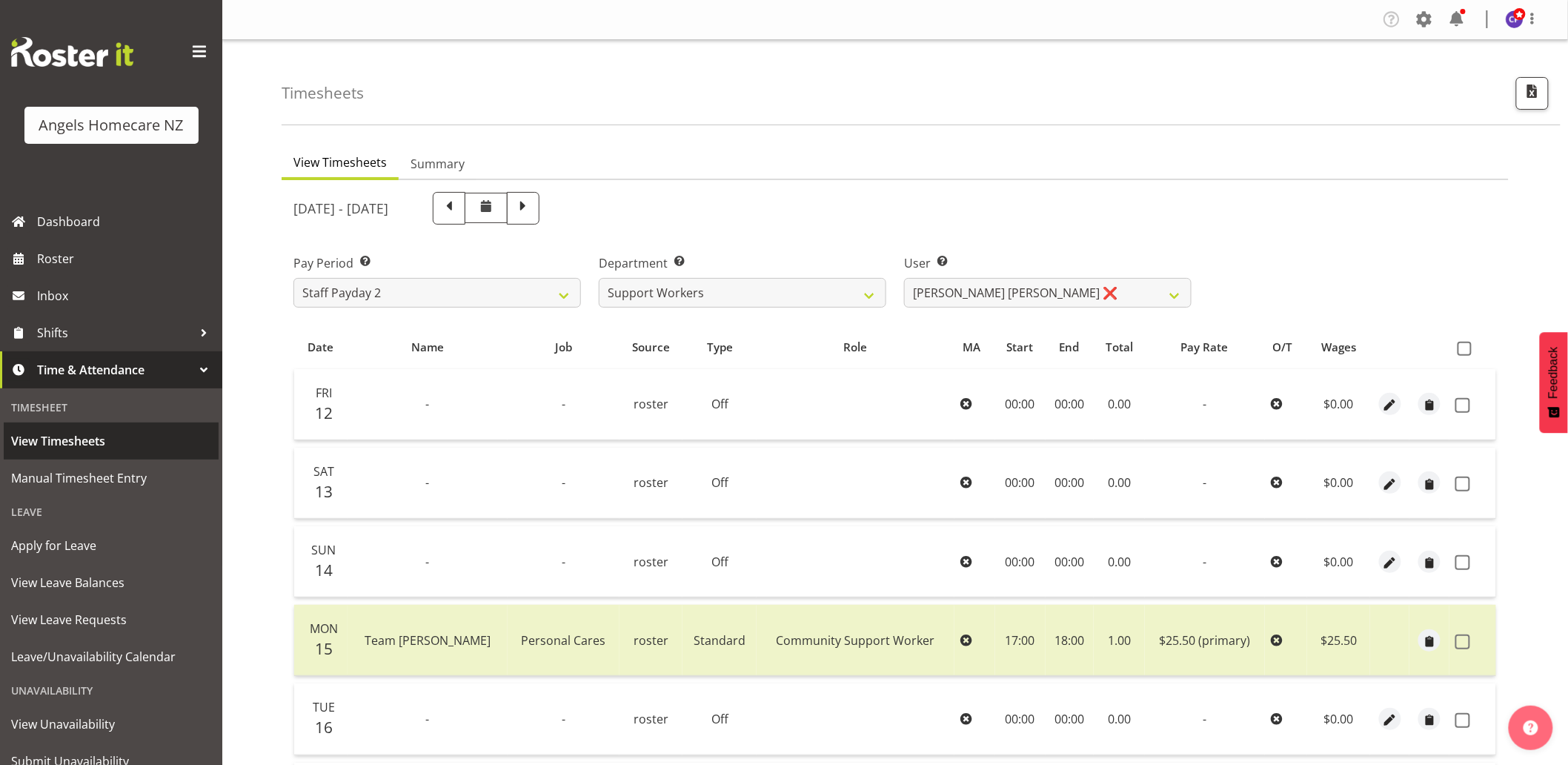
click at [59, 441] on span "View Timesheets" at bounding box center [111, 441] width 200 height 23
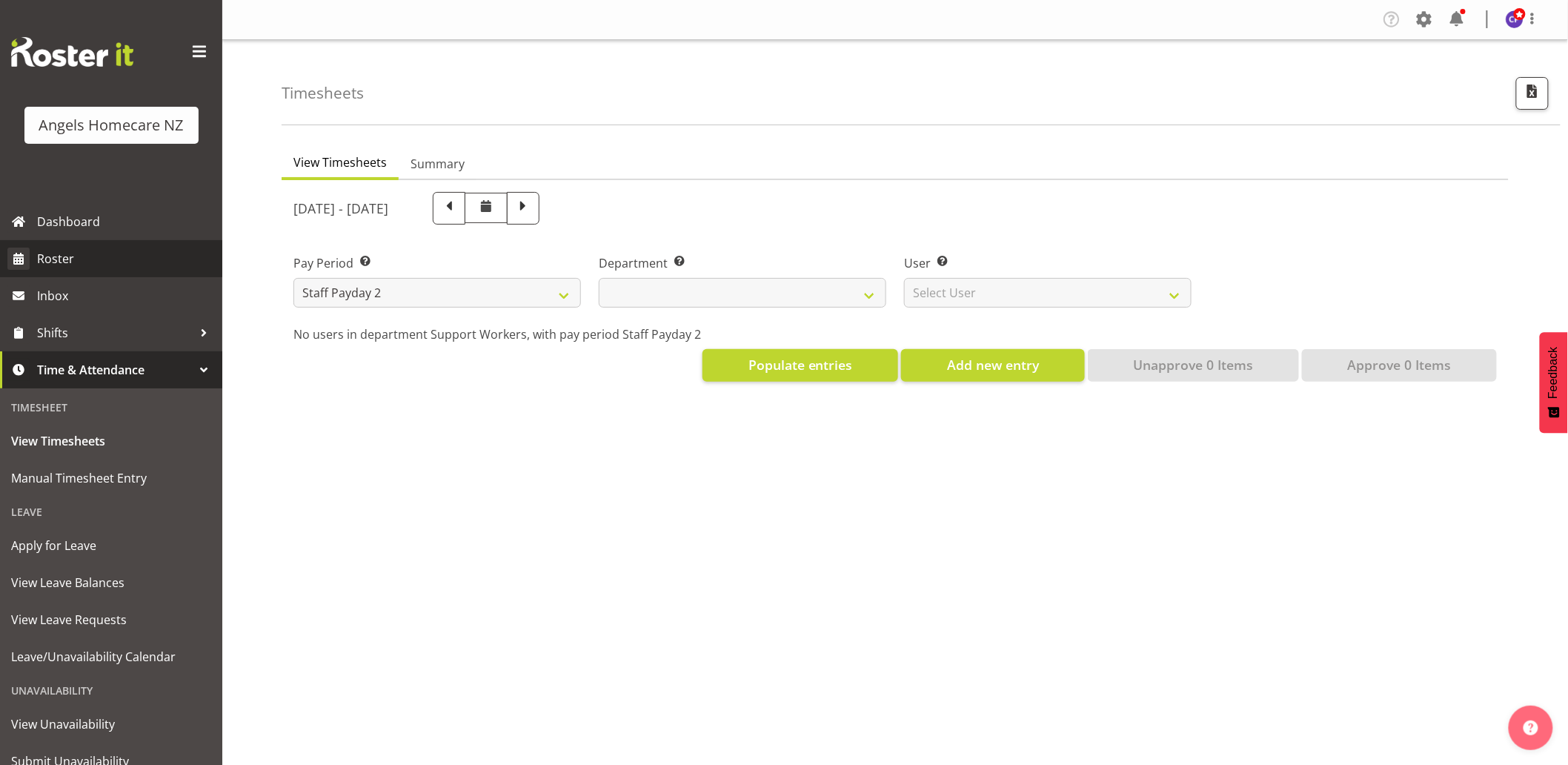
select select
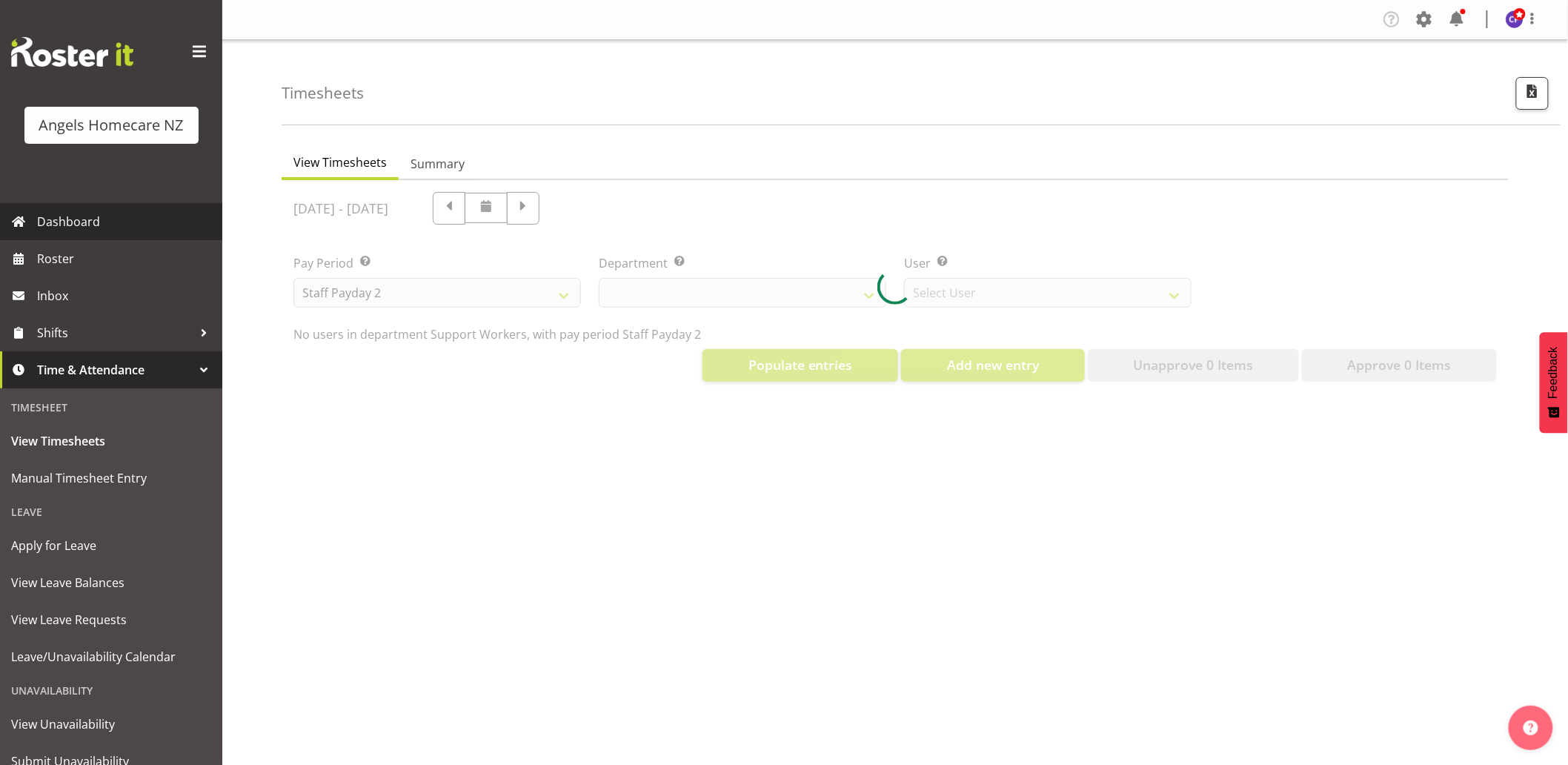
select select "11938"
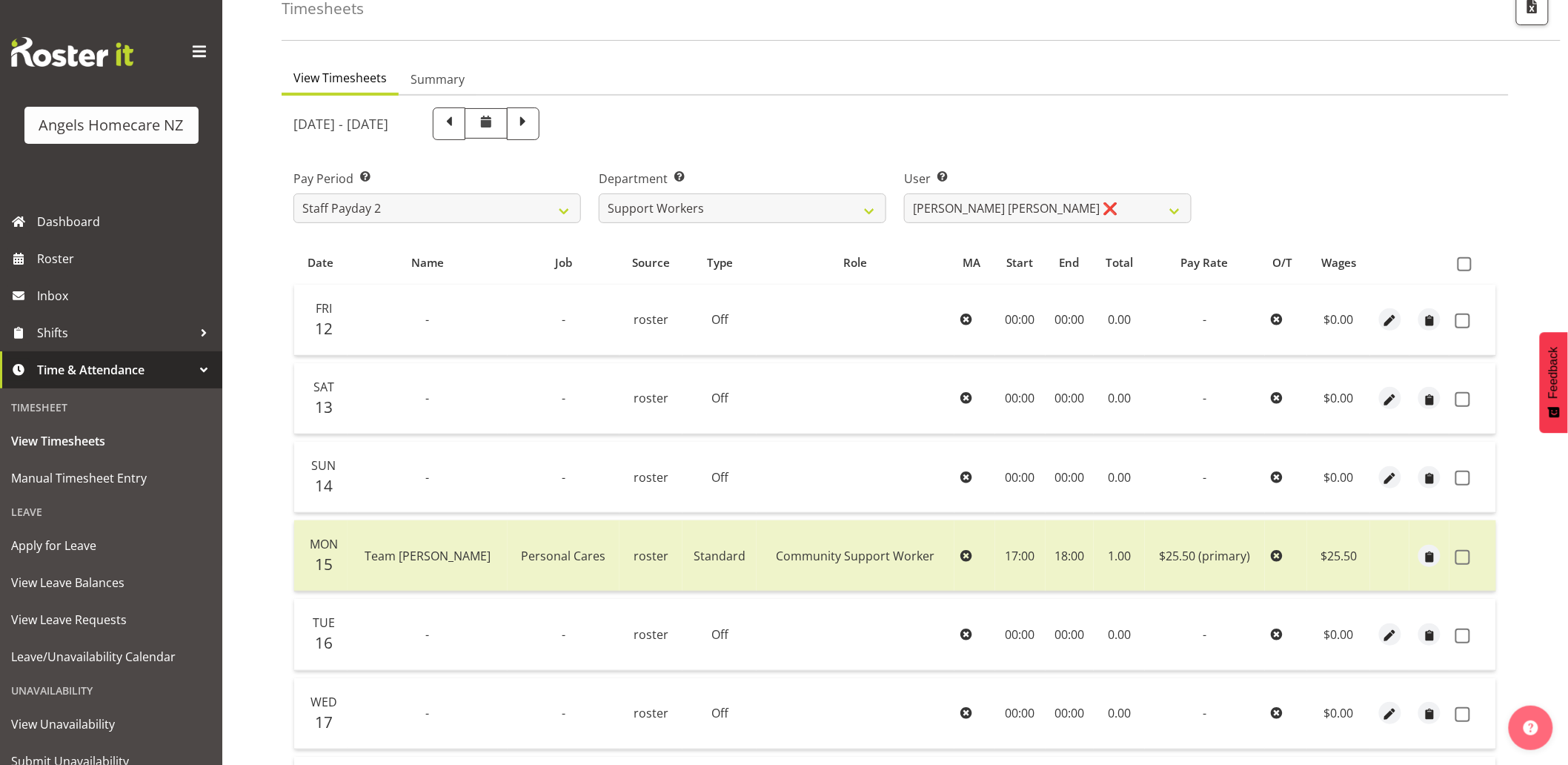
scroll to position [267, 0]
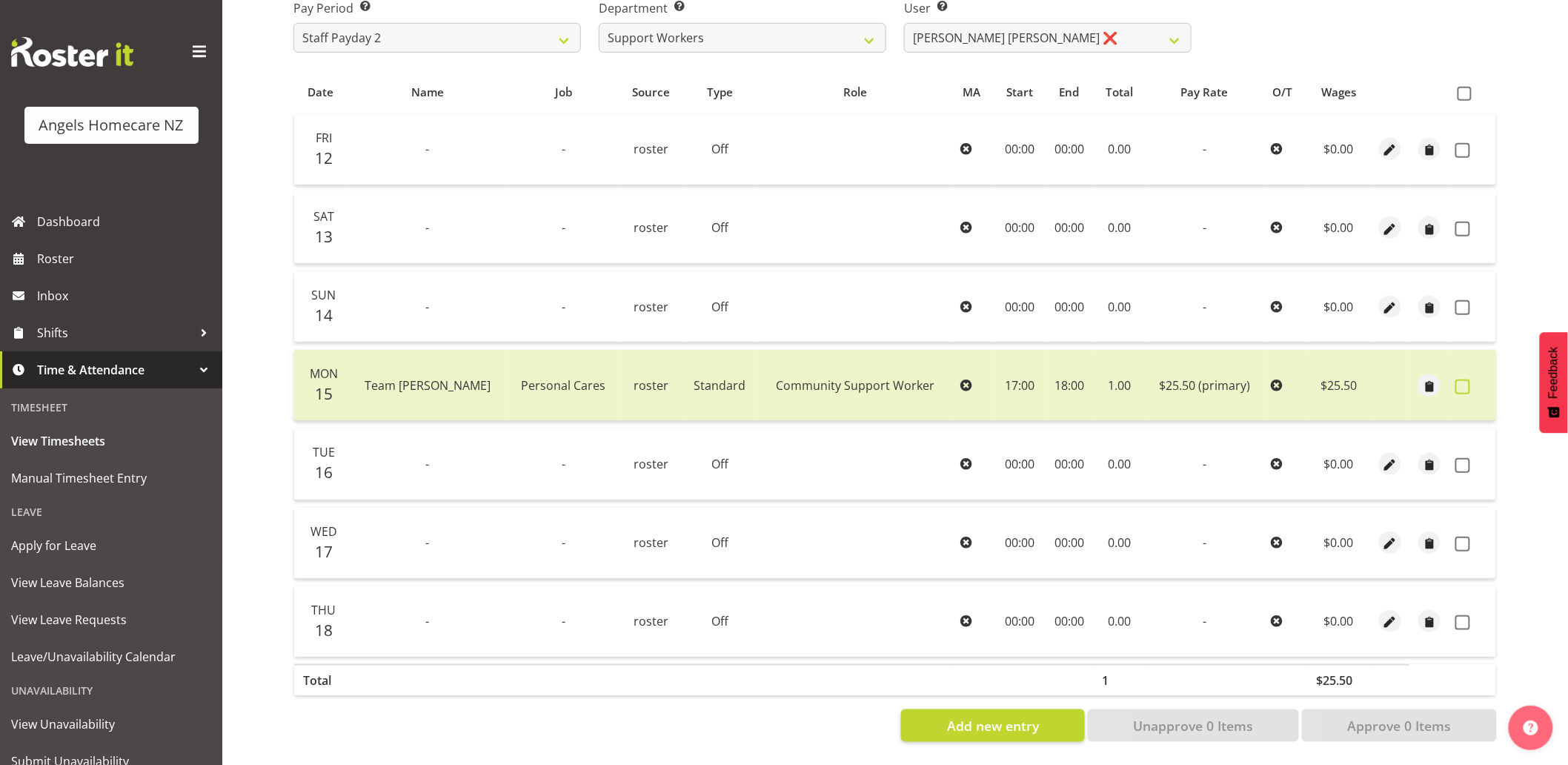
click at [1465, 379] on span at bounding box center [1463, 387] width 15 height 15
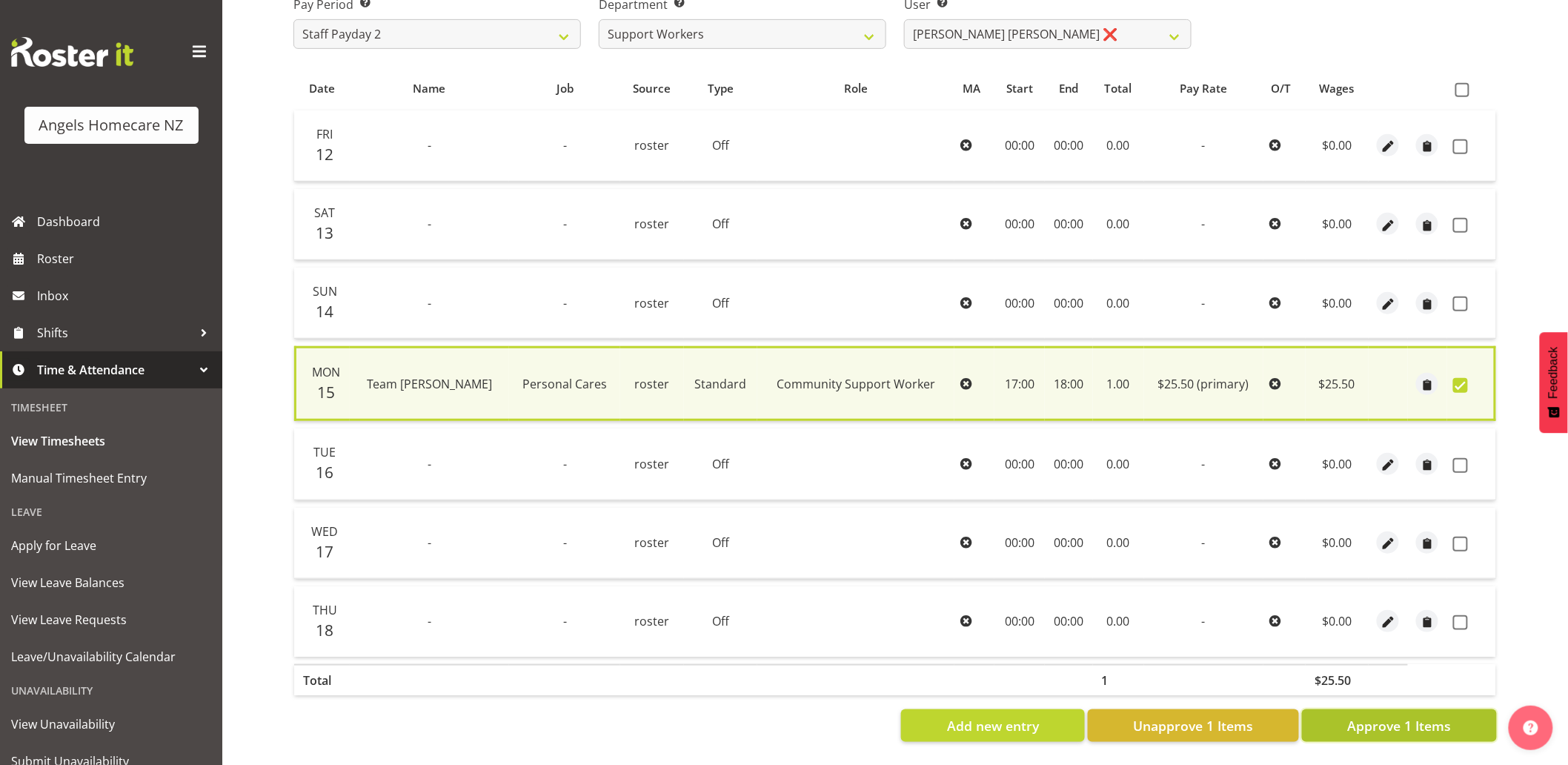
click at [1396, 719] on span "Approve 1 Items" at bounding box center [1399, 726] width 104 height 20
checkbox input "false"
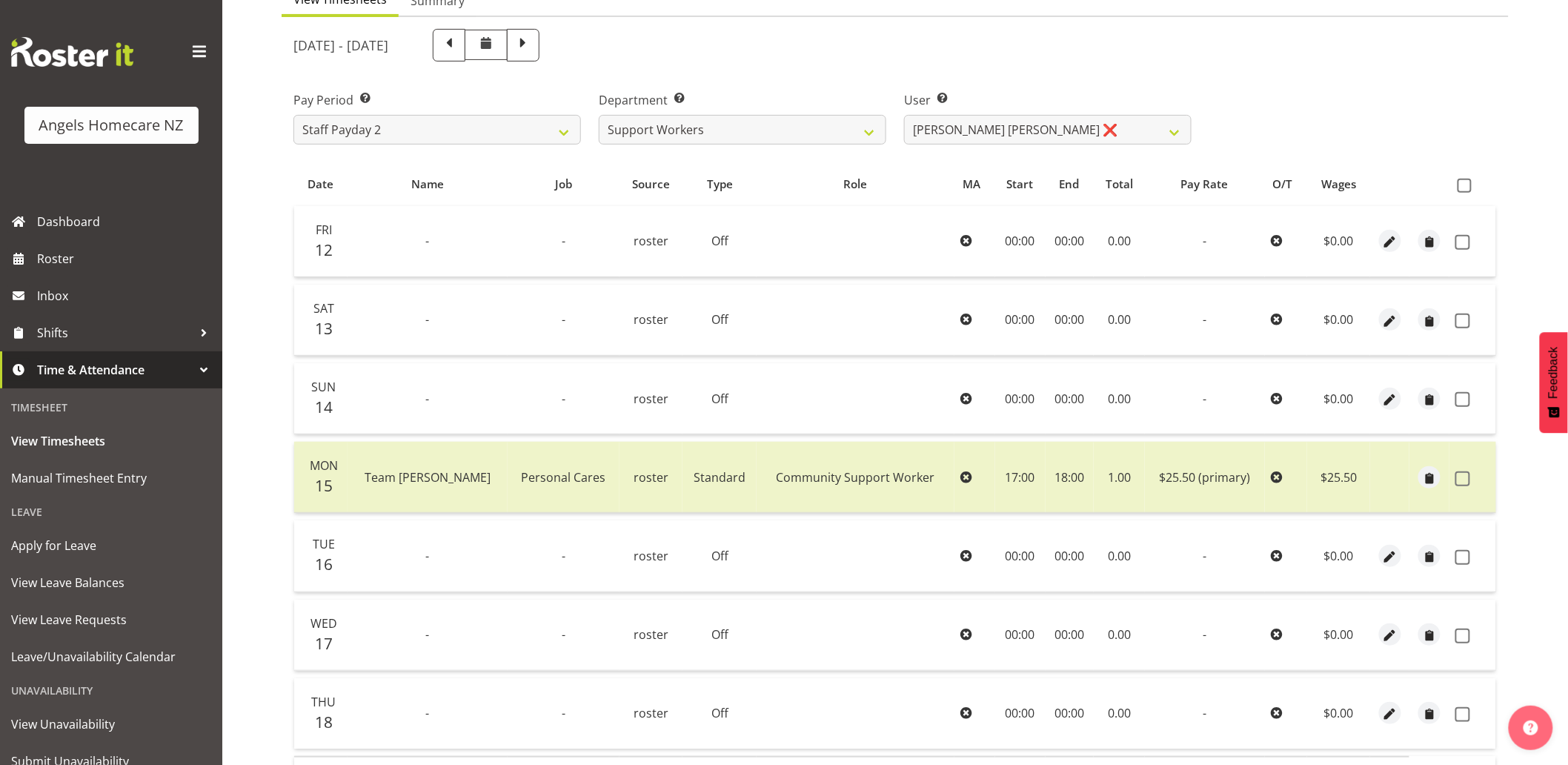
scroll to position [20, 0]
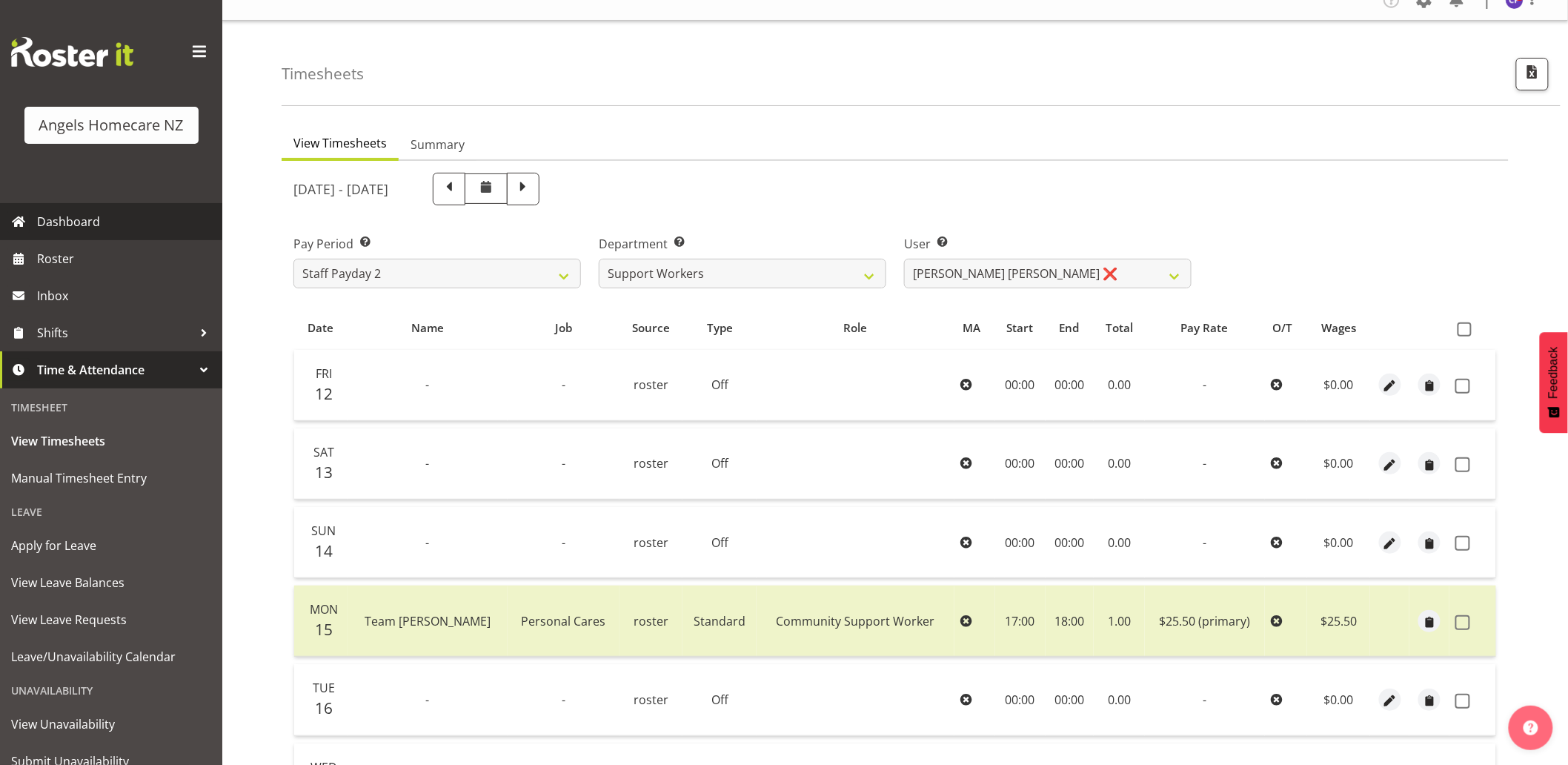
click at [90, 221] on span "Dashboard" at bounding box center [126, 222] width 178 height 23
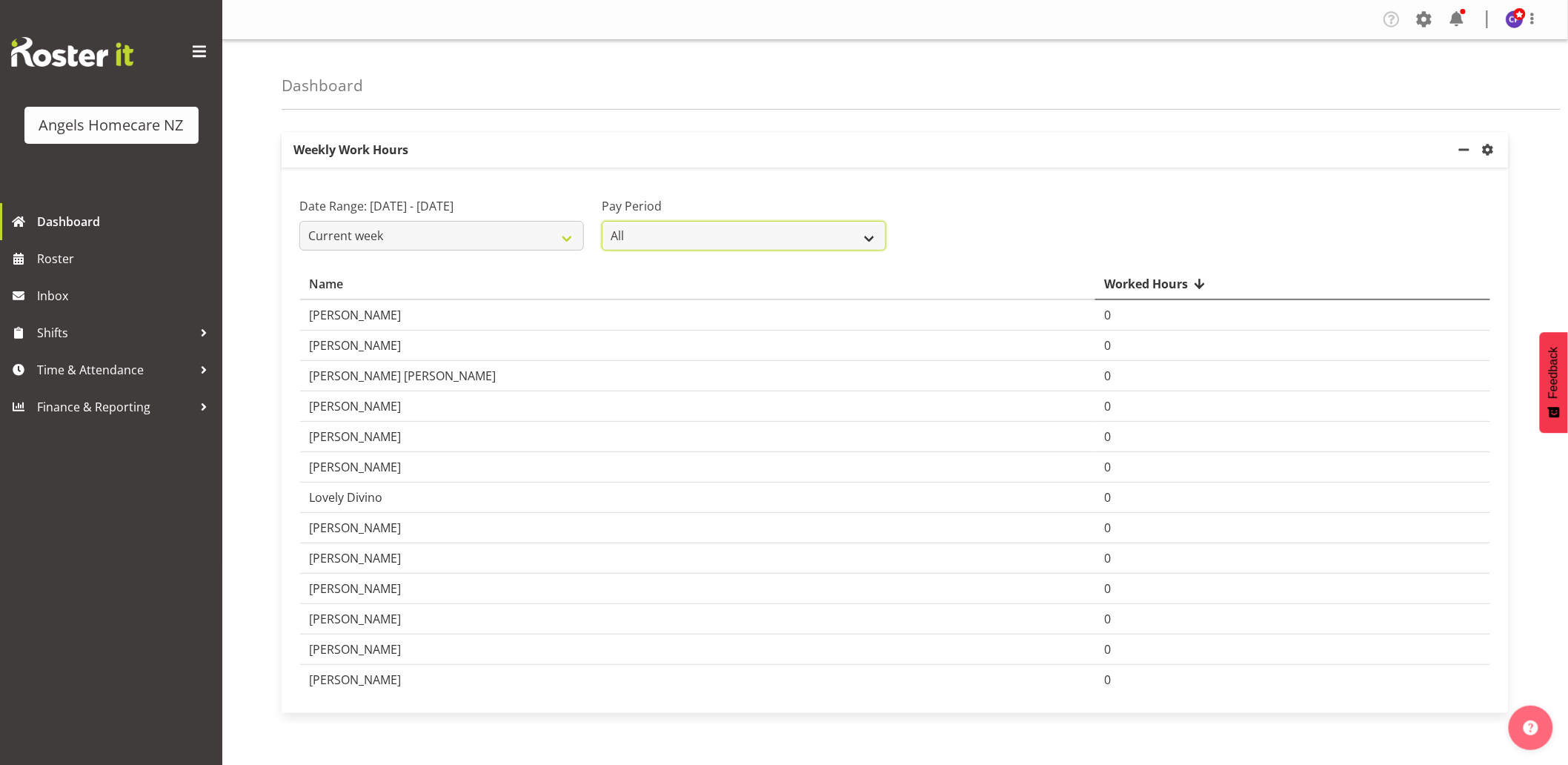
click at [661, 243] on select "All Staff Payday 2 Staff Payday 1" at bounding box center [743, 236] width 284 height 30
select select "190"
click at [601, 221] on select "All Staff Payday 2 Staff Payday 1" at bounding box center [743, 236] width 284 height 30
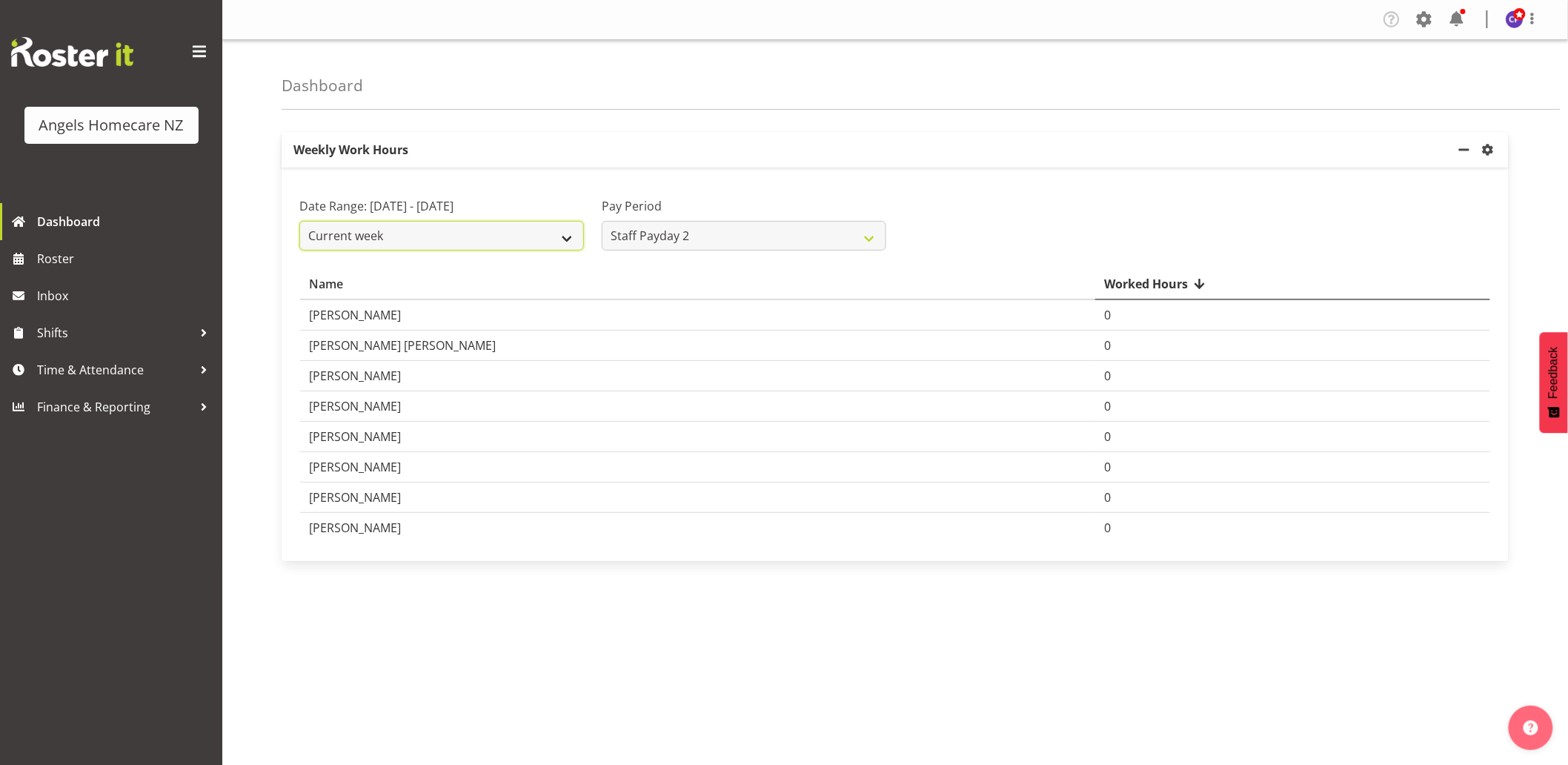
click at [510, 247] on select "Current week Last week Current Month Last Month Last 30 days" at bounding box center [441, 236] width 284 height 30
select select "last_week"
click at [299, 238] on select "Current week Last week Current Month Last Month Last 30 days" at bounding box center [441, 236] width 284 height 30
click at [1487, 150] on span "settings" at bounding box center [1488, 149] width 18 height 18
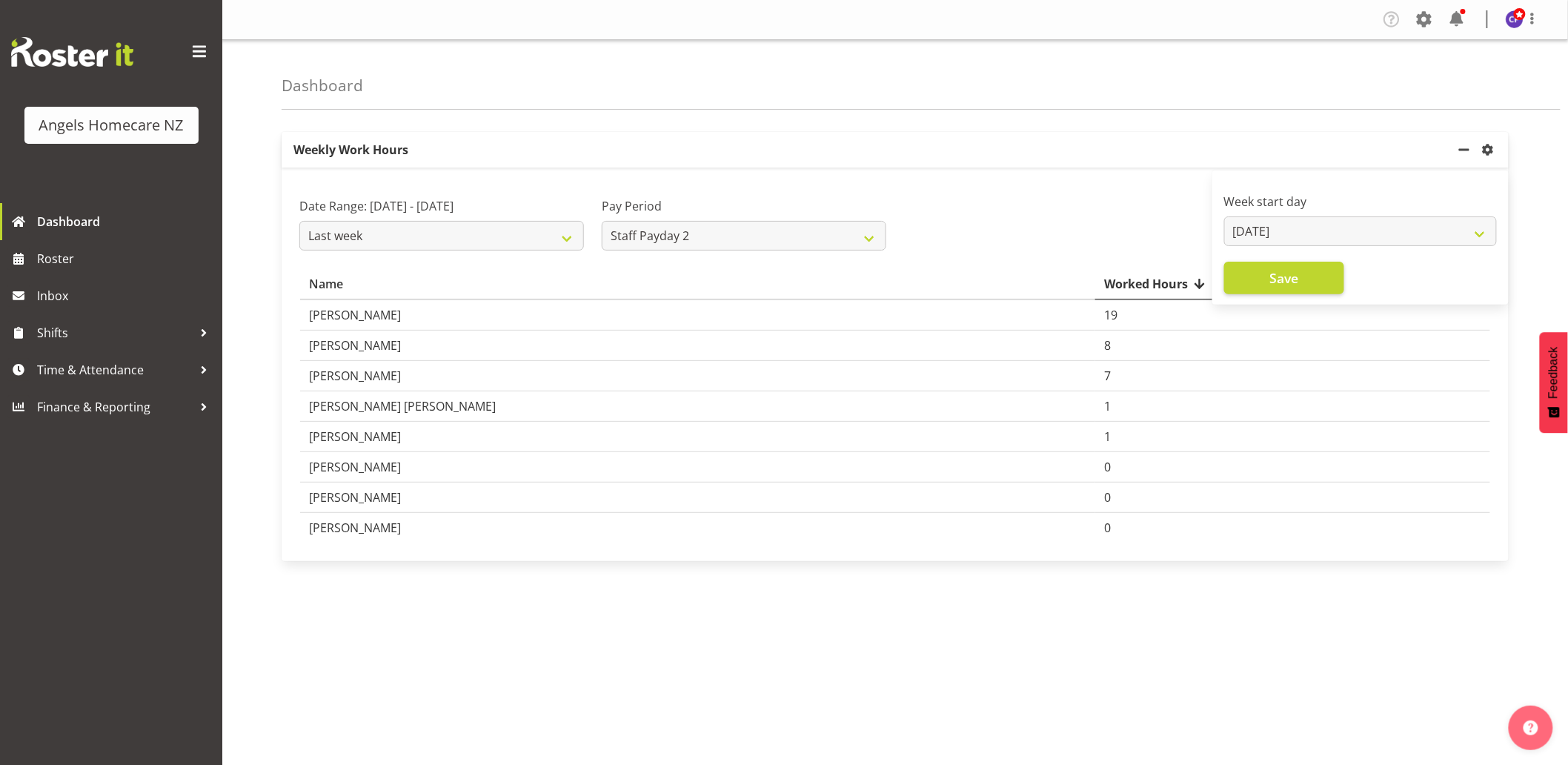
click at [1190, 129] on div "Weekly Work Hours Week start day [DATE] [DATE] [DATE] [DATE] [DATE] [DATE] [DAT…" at bounding box center [924, 418] width 1286 height 593
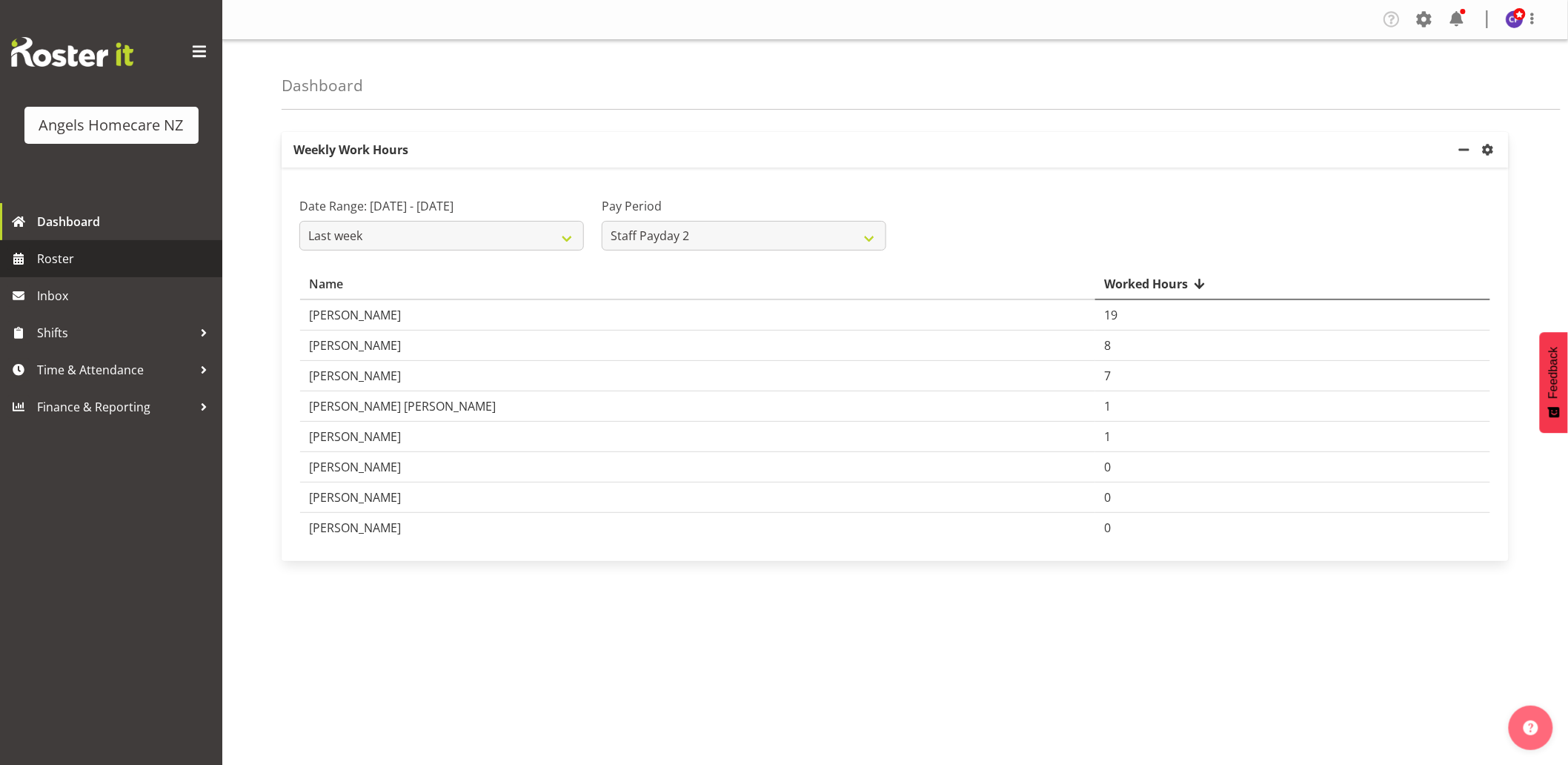
click at [62, 255] on span "Roster" at bounding box center [126, 259] width 178 height 23
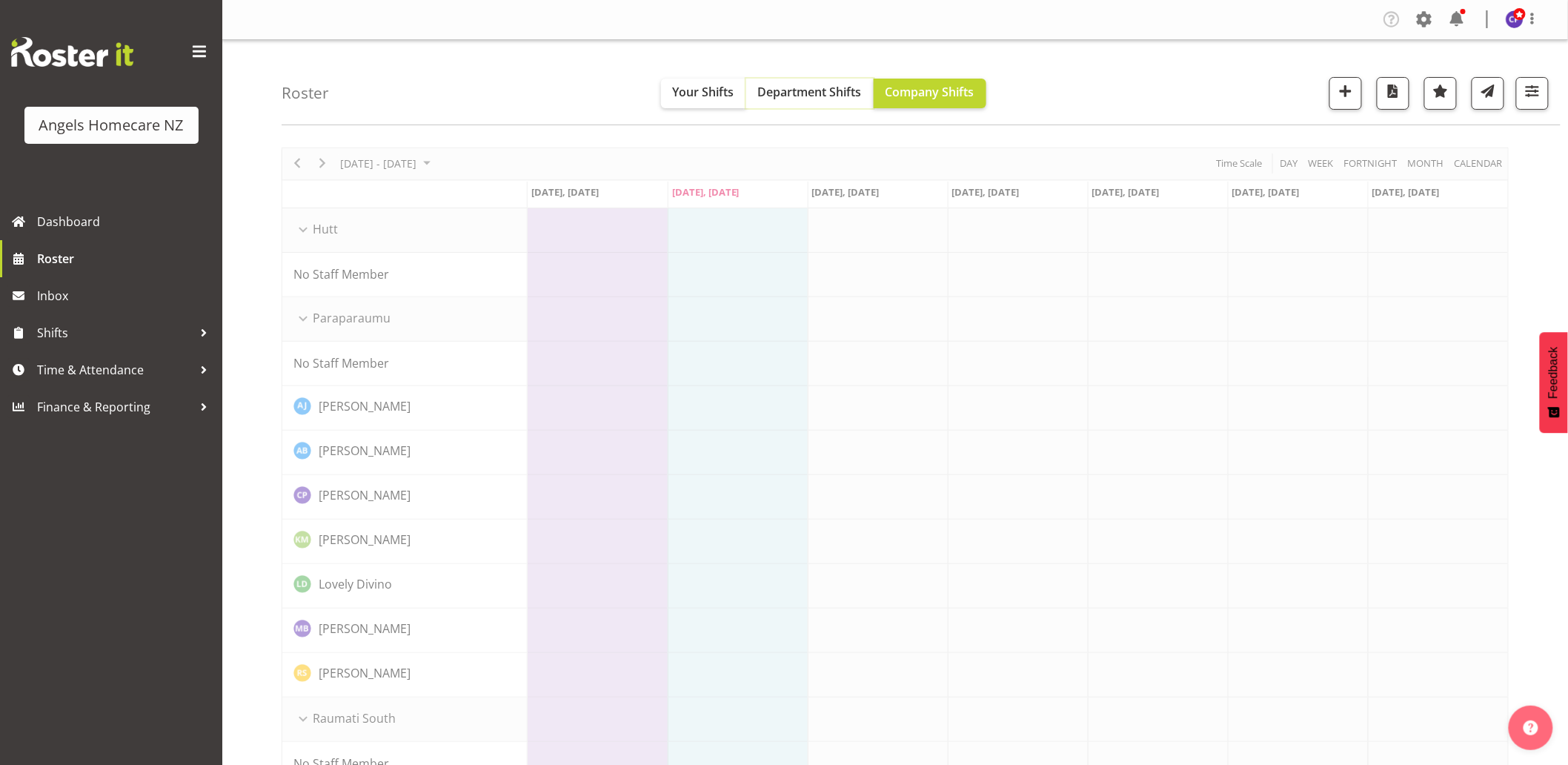
click at [820, 100] on button "Department Shifts" at bounding box center [810, 94] width 128 height 30
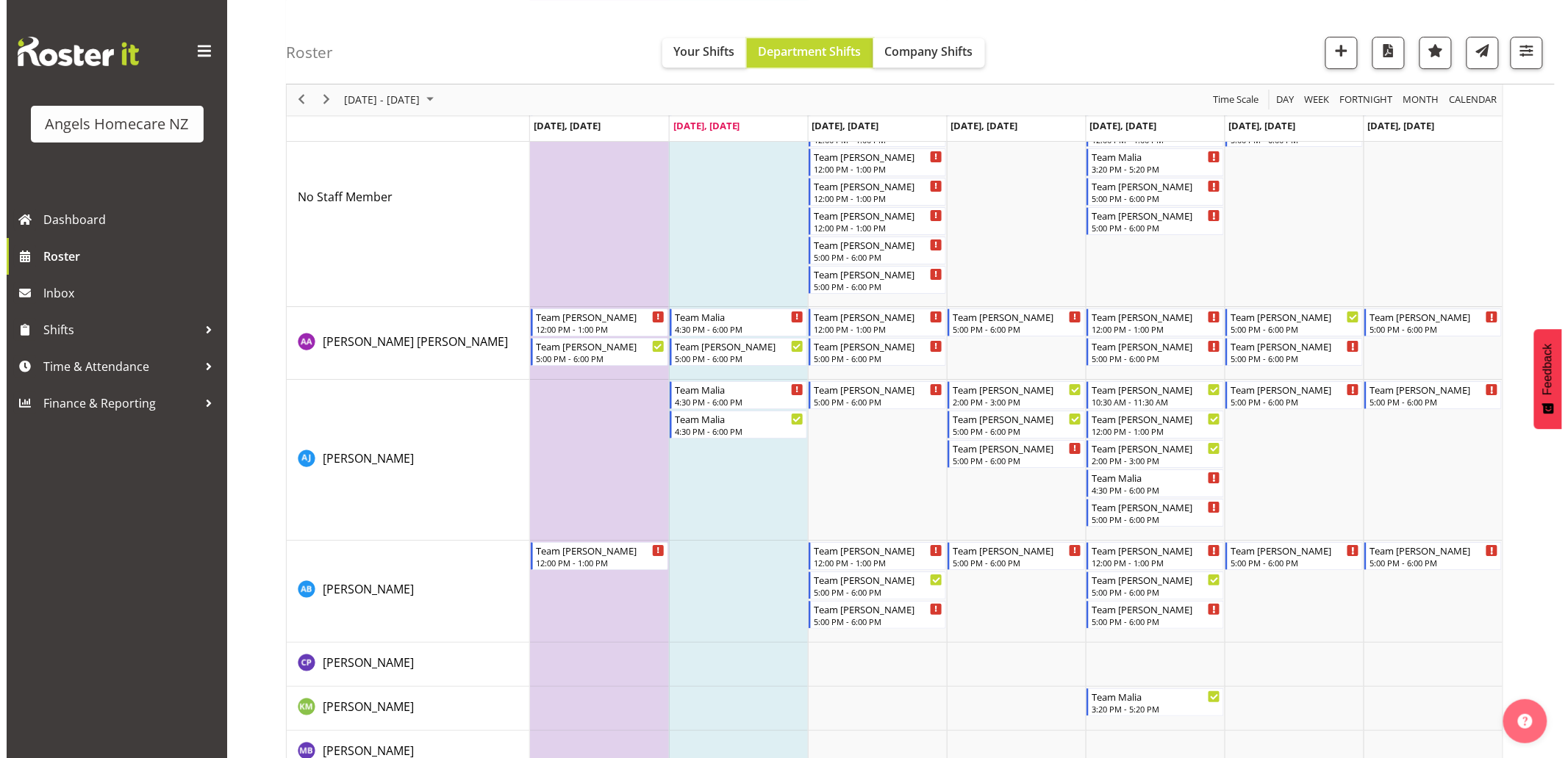
scroll to position [2040, 0]
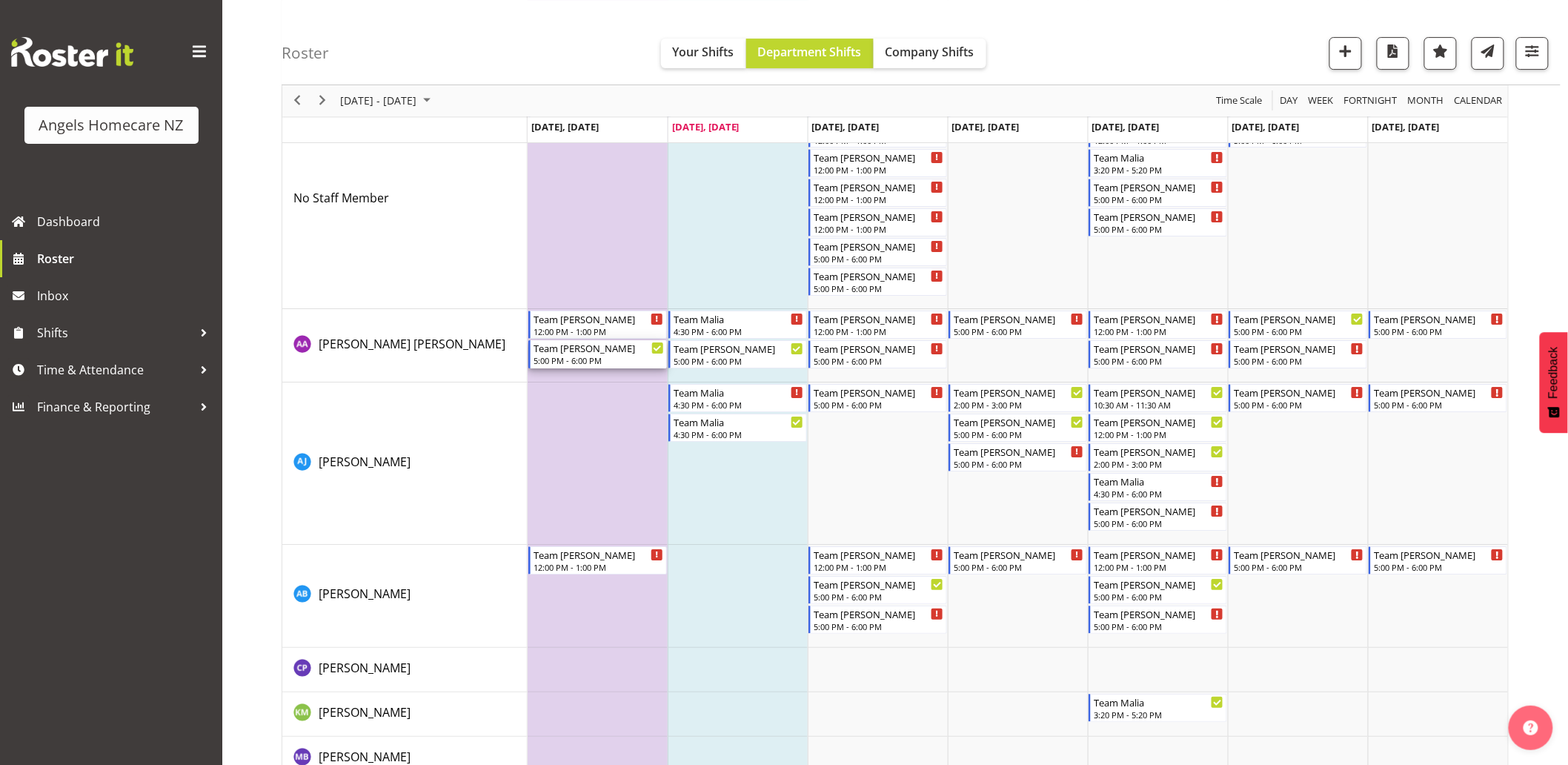
click at [597, 360] on div "5:00 PM - 6:00 PM" at bounding box center [599, 360] width 130 height 12
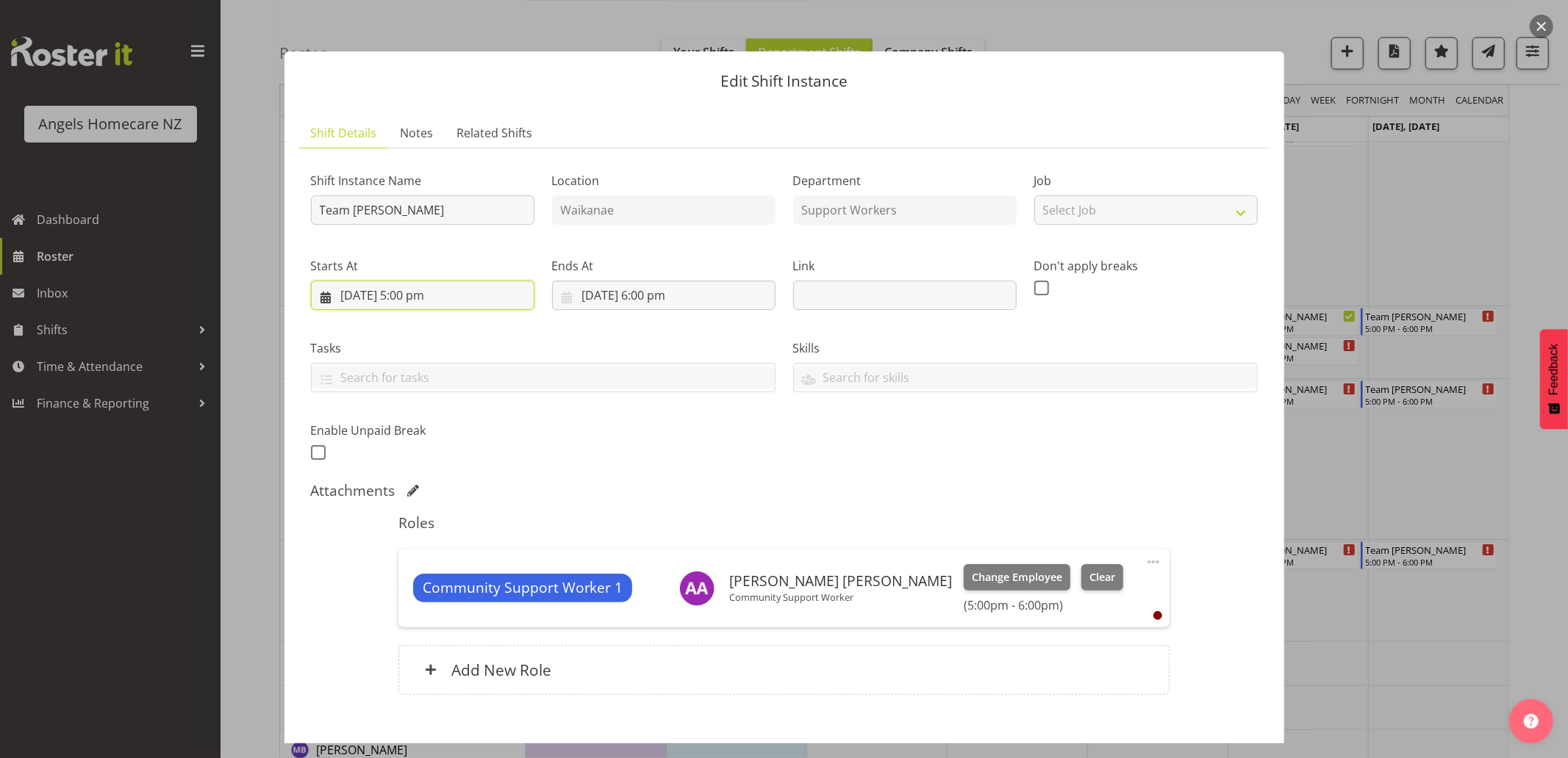
click at [320, 297] on input "[DATE] 5:00 pm" at bounding box center [422, 296] width 223 height 30
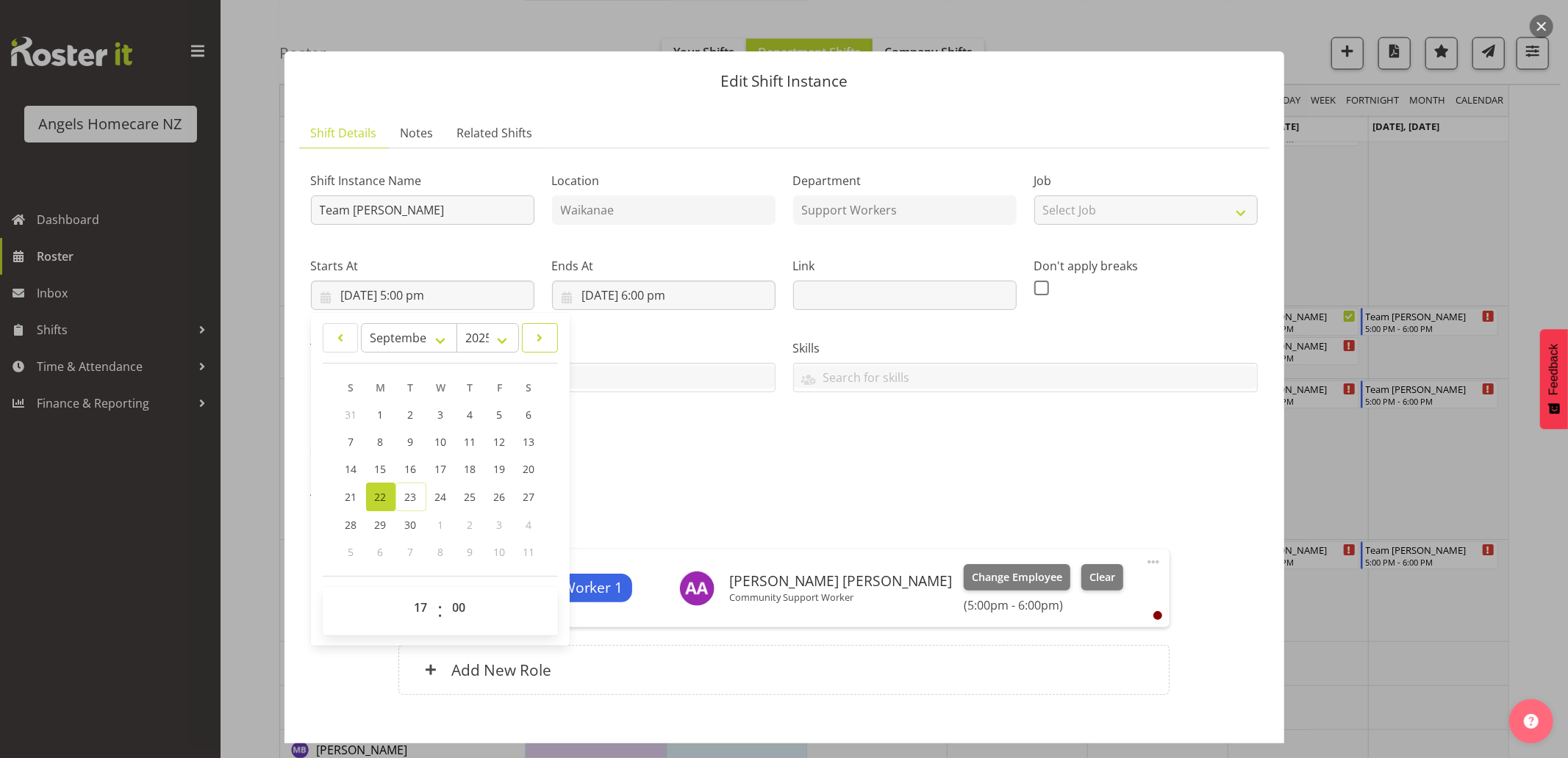
click at [537, 341] on span at bounding box center [540, 338] width 17 height 18
select select "9"
click at [380, 438] on span "6" at bounding box center [382, 442] width 6 height 14
type input "[DATE] 5:00 pm"
click at [1128, 219] on select "Select Job Create new job Home Management Personal Cares" at bounding box center [1146, 210] width 223 height 30
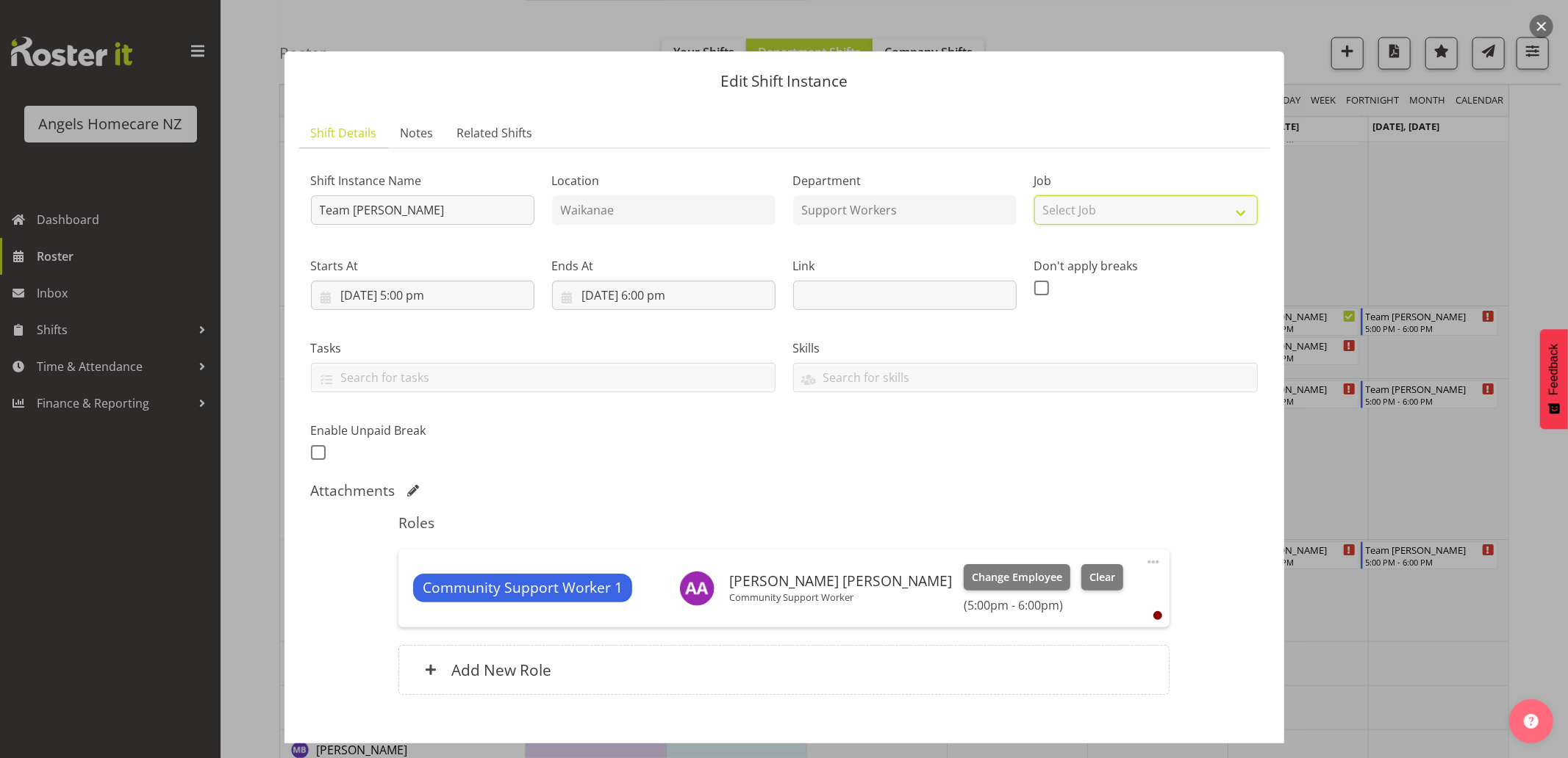
select select "10686"
click at [1034, 195] on select "Select Job Create new job Home Management Personal Cares" at bounding box center [1146, 210] width 223 height 30
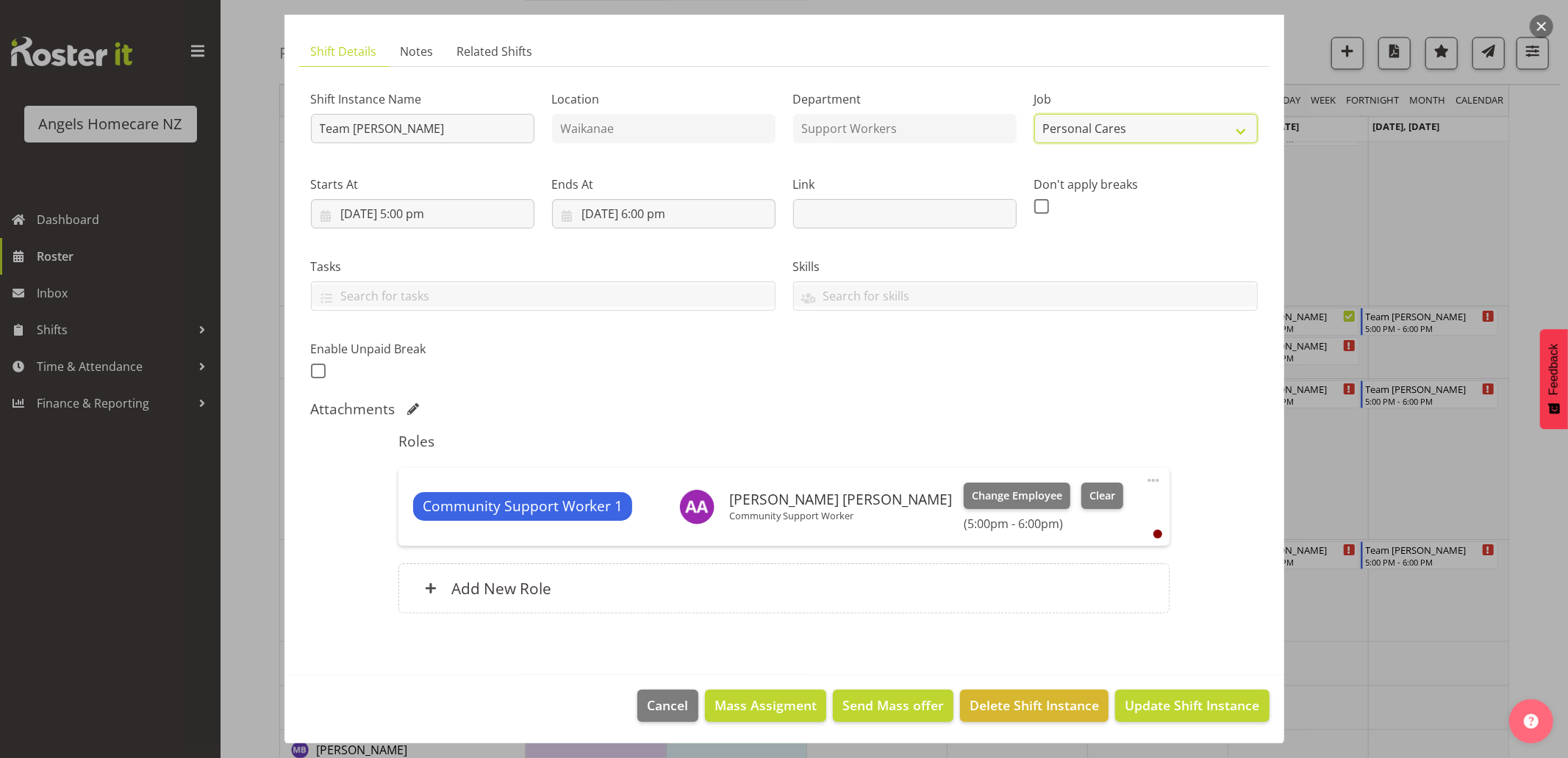
scroll to position [82, 0]
click at [1149, 703] on span "Update Shift Instance" at bounding box center [1191, 704] width 135 height 20
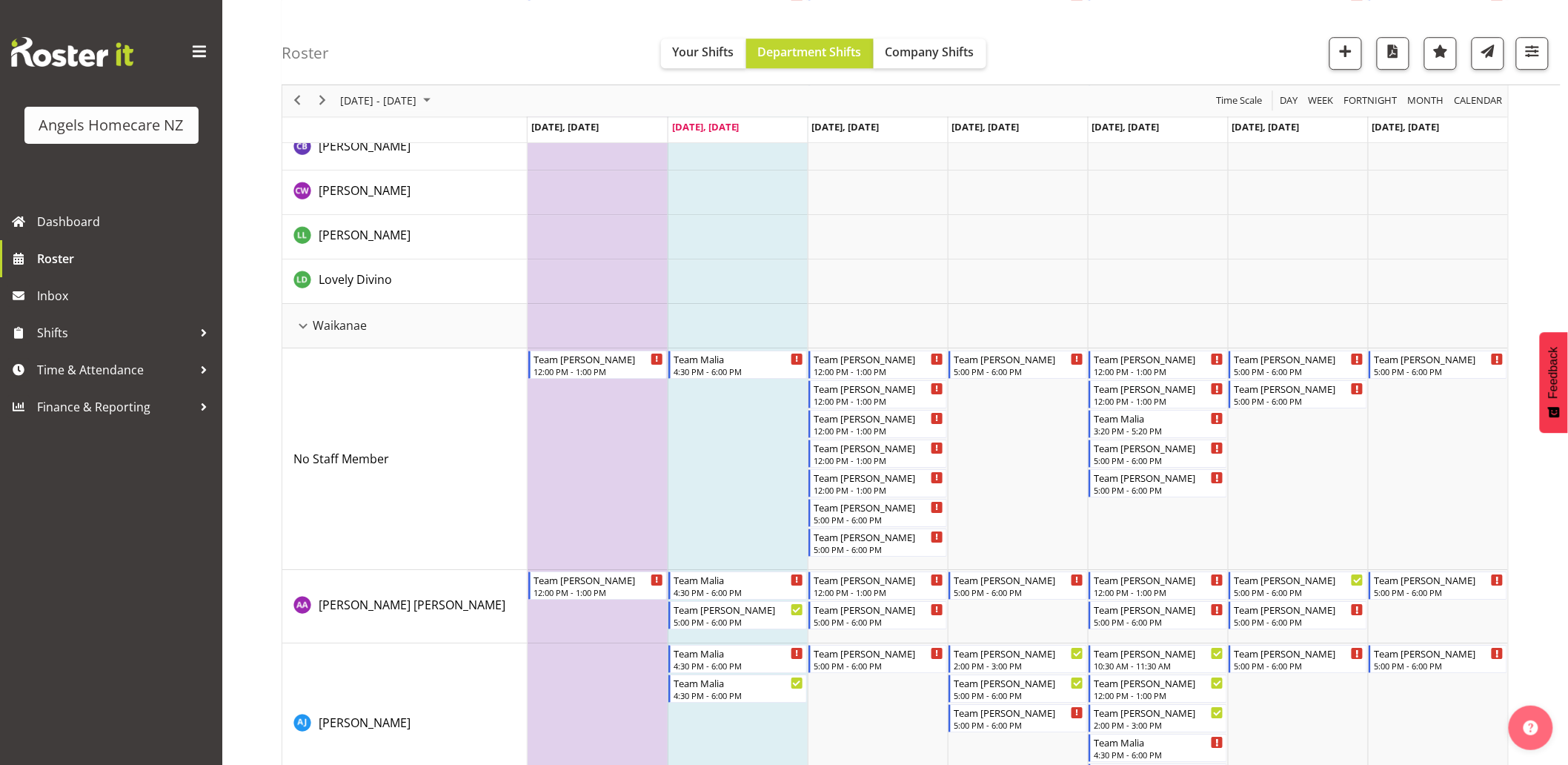
scroll to position [1977, 0]
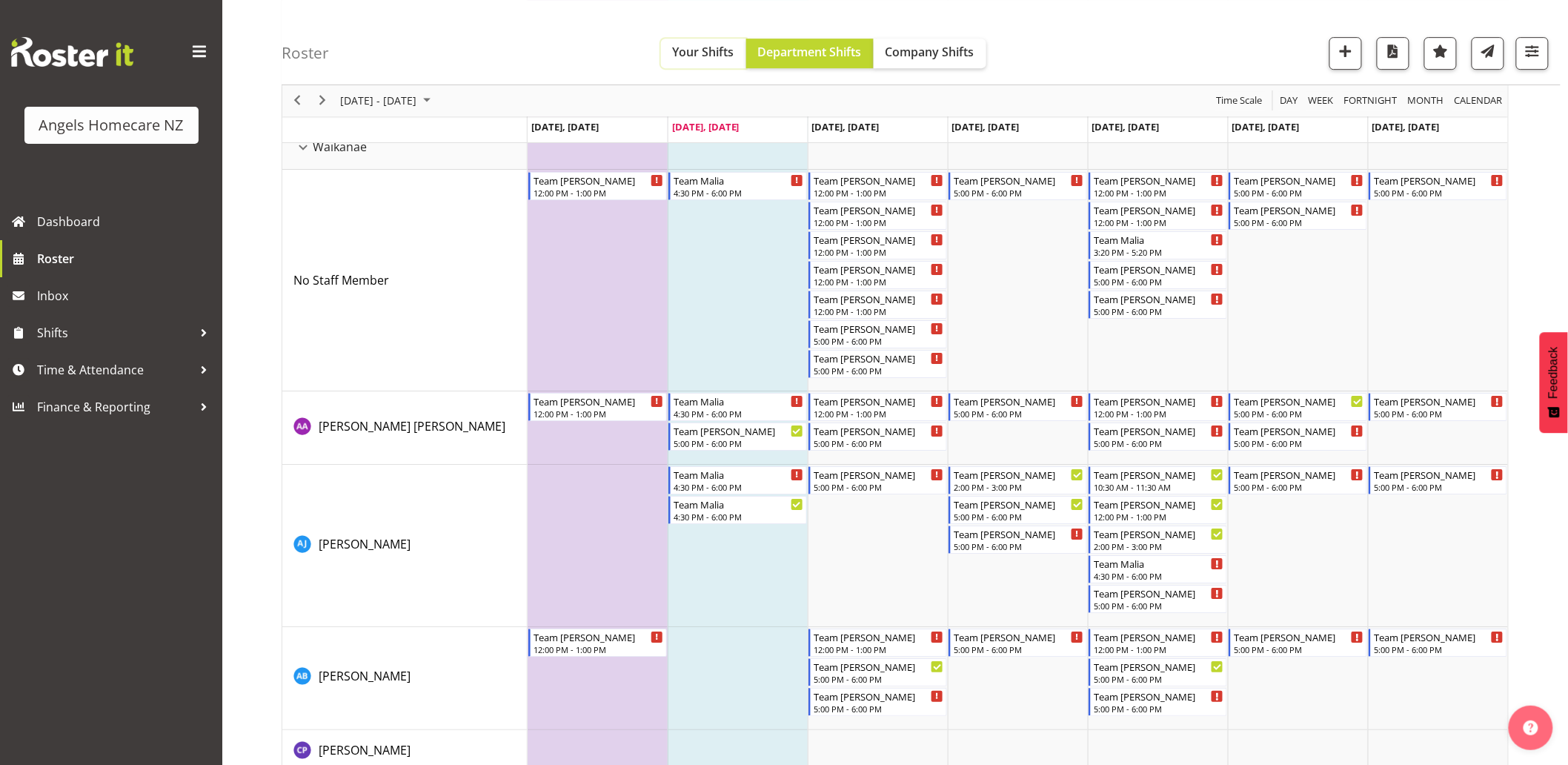
click at [691, 54] on span "Your Shifts" at bounding box center [704, 52] width 62 height 16
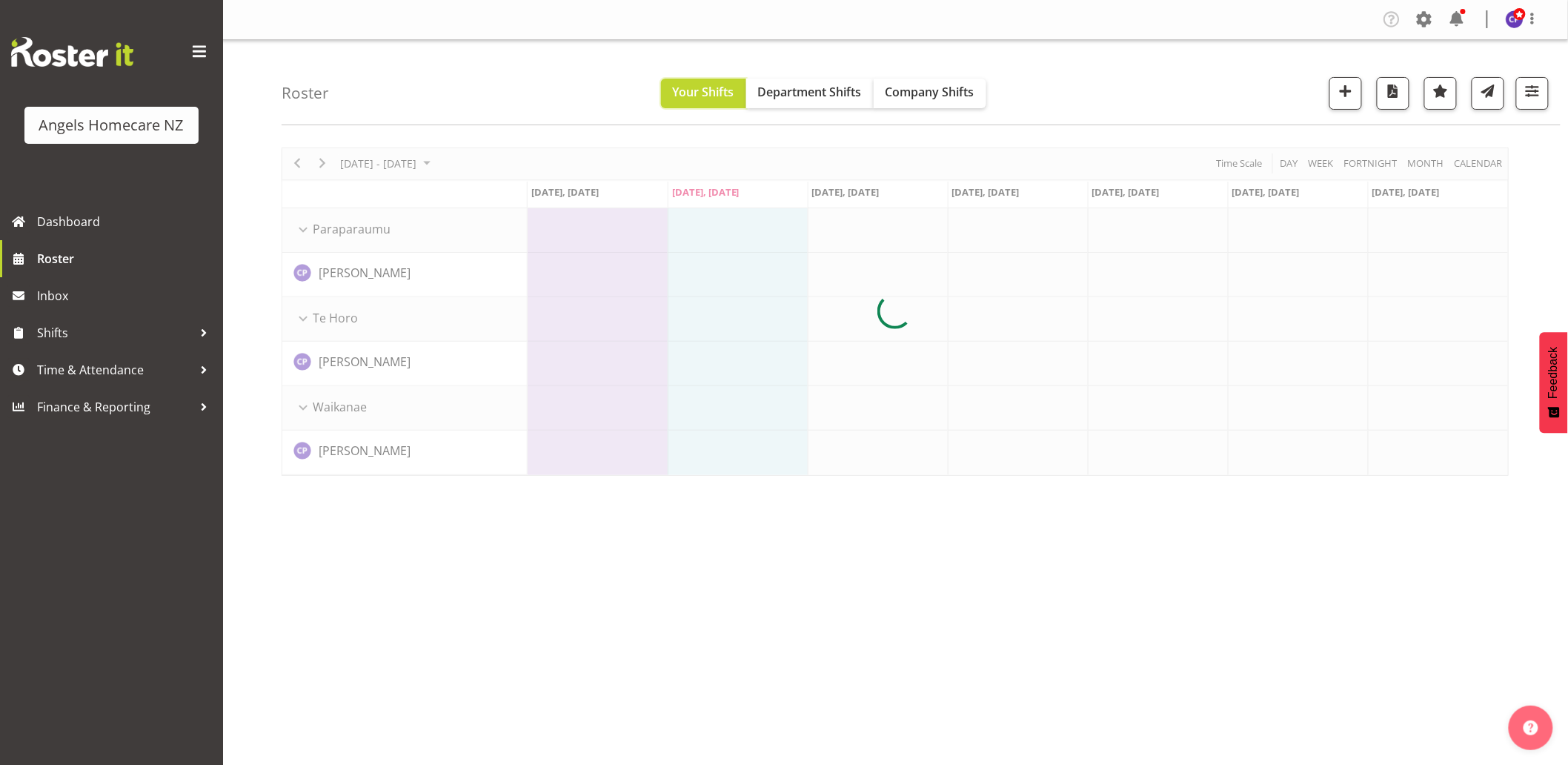
scroll to position [0, 0]
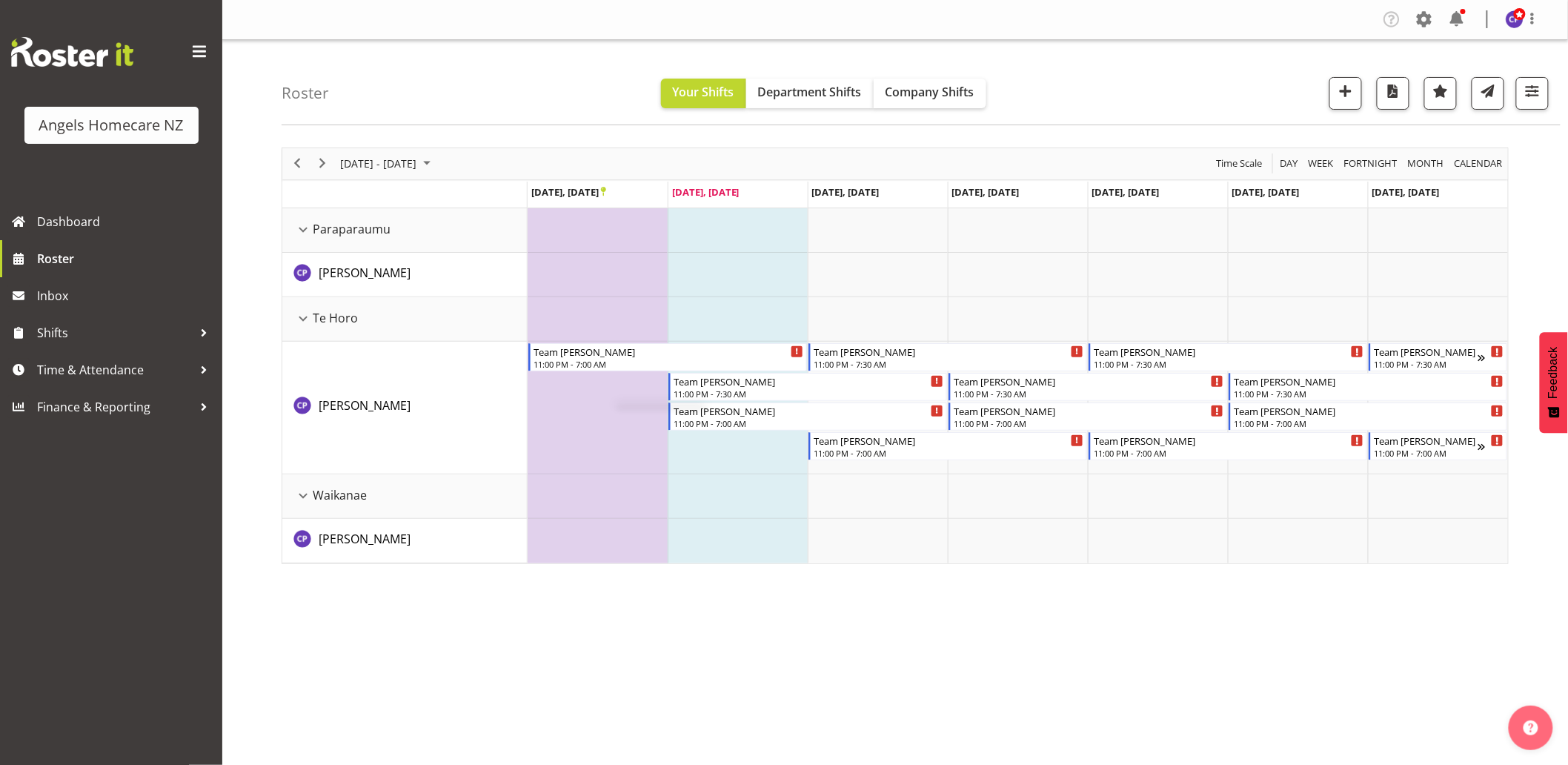
click at [616, 402] on td "Timeline Week of September 23, 2025" at bounding box center [597, 407] width 140 height 132
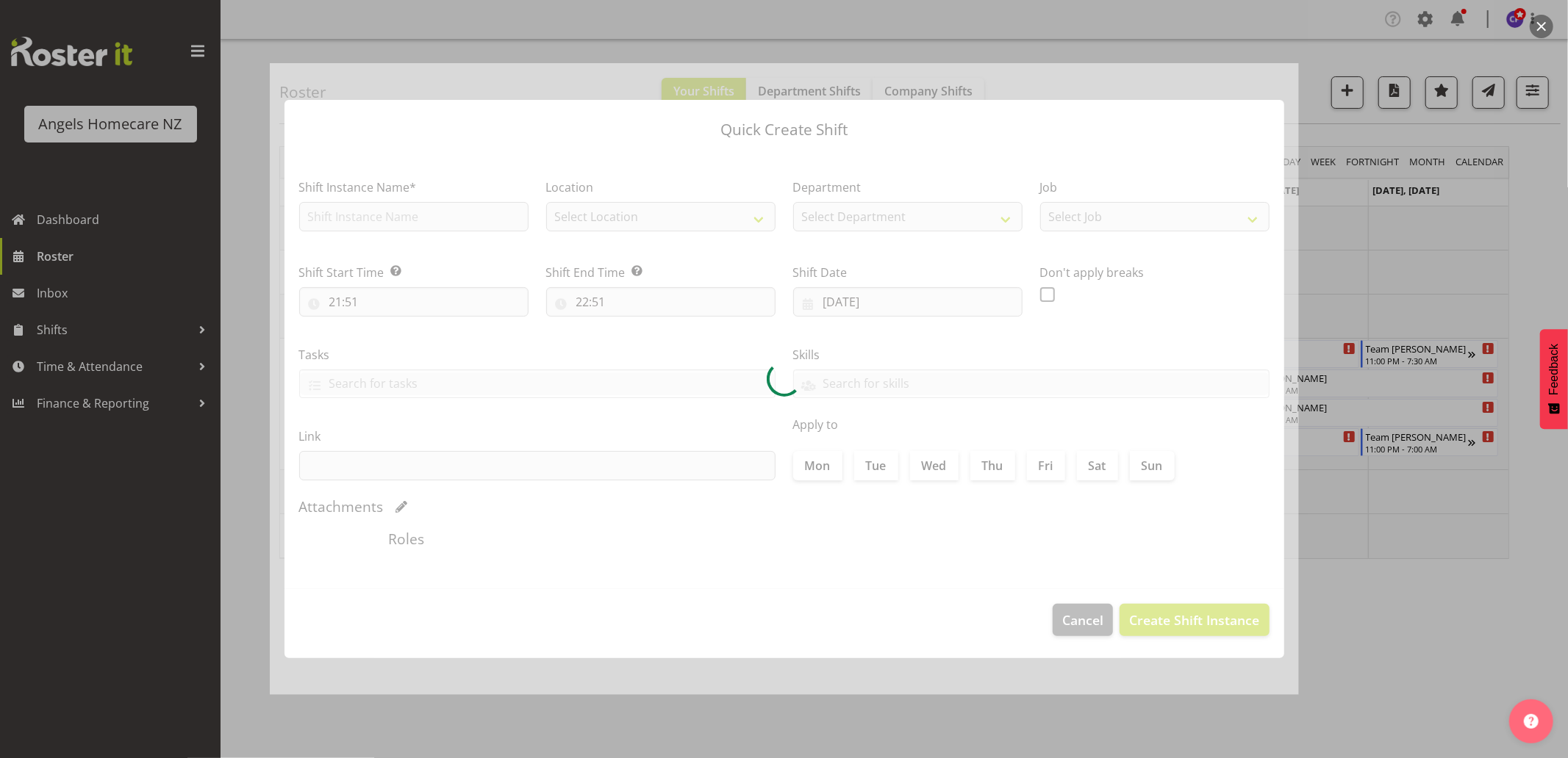
type input "[DATE]"
checkbox input "true"
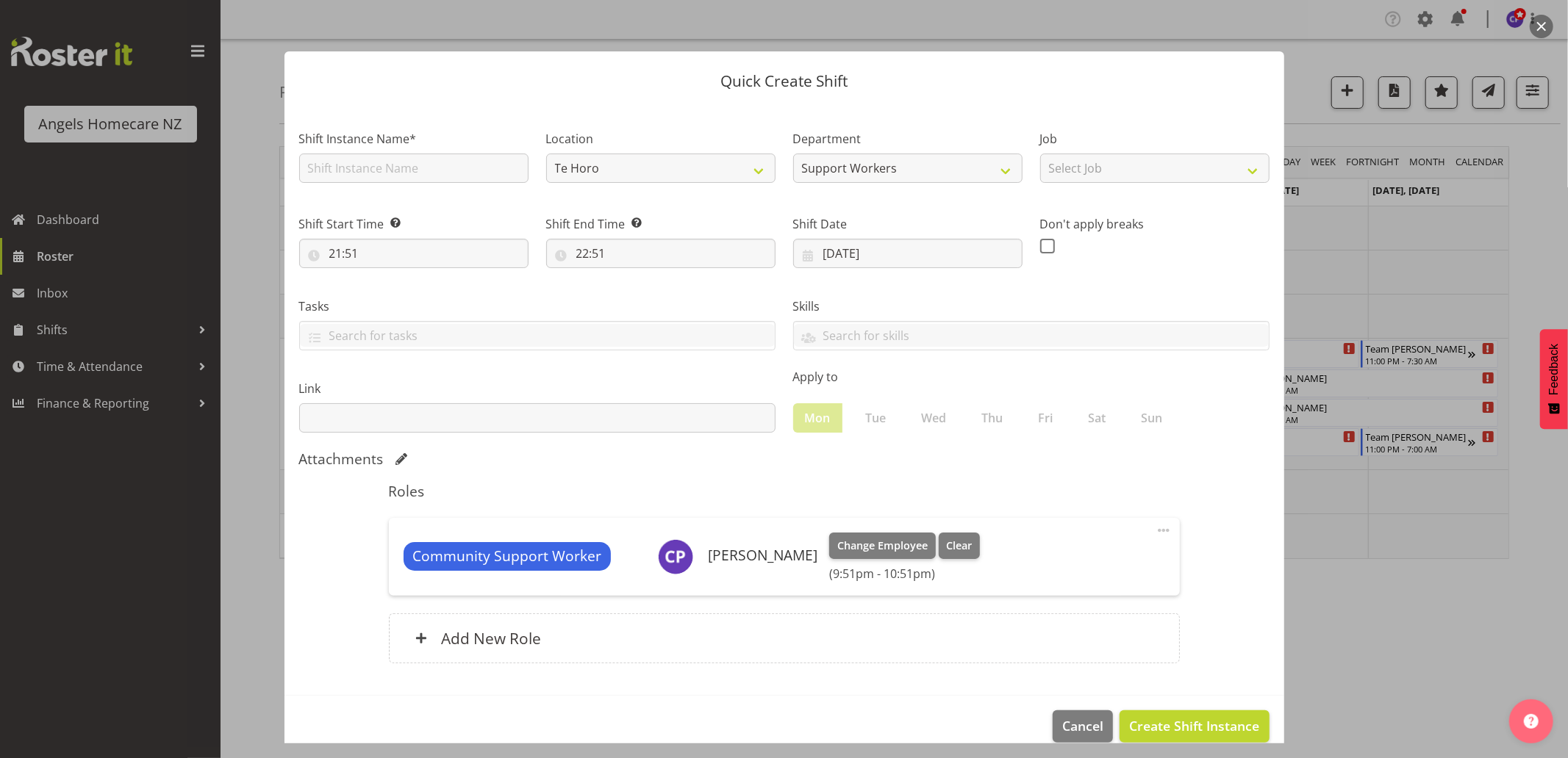
click at [1442, 617] on div at bounding box center [784, 379] width 1568 height 758
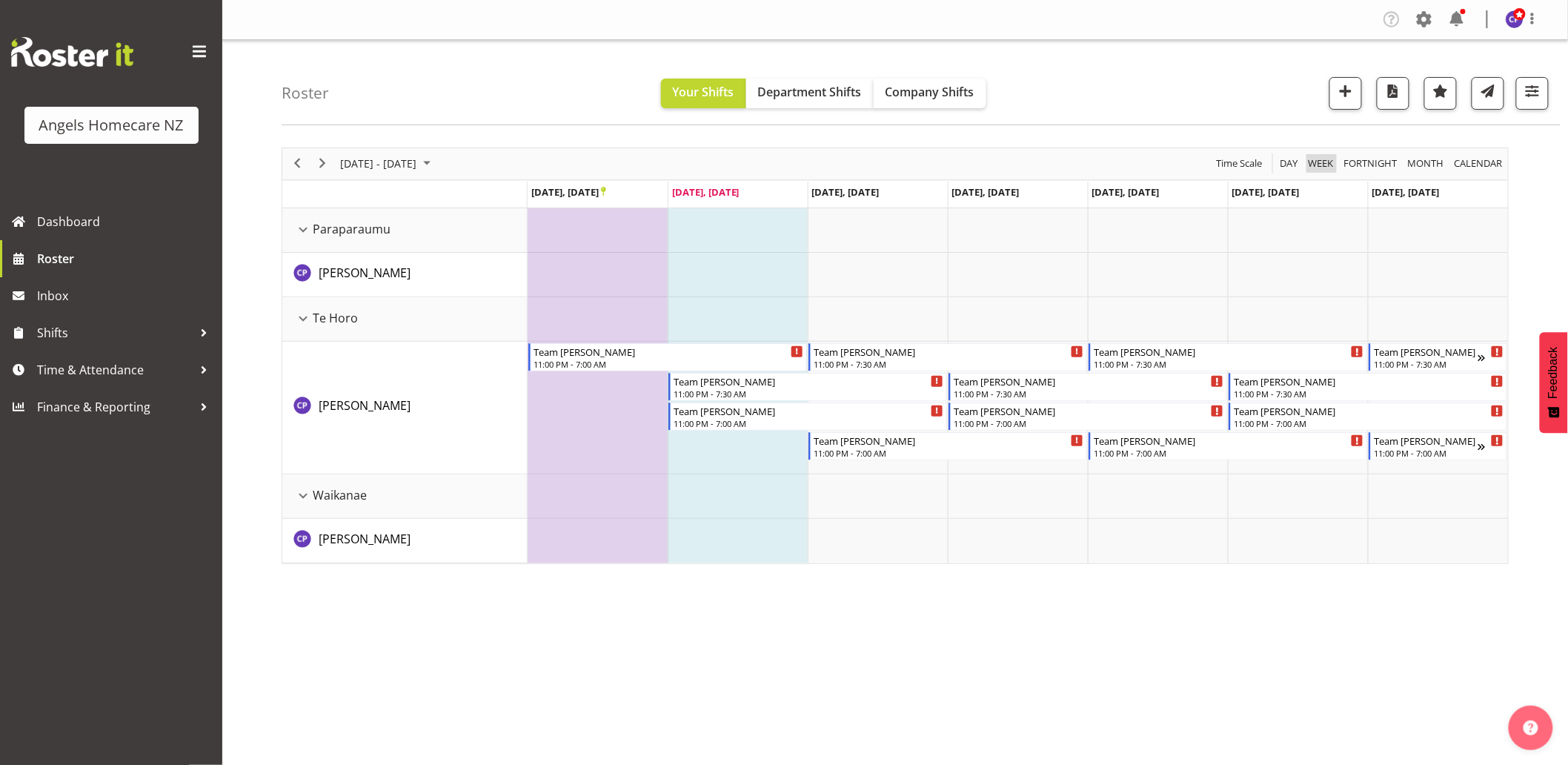
click at [1310, 168] on span "Week" at bounding box center [1321, 163] width 28 height 19
click at [1538, 95] on span "button" at bounding box center [1532, 91] width 20 height 20
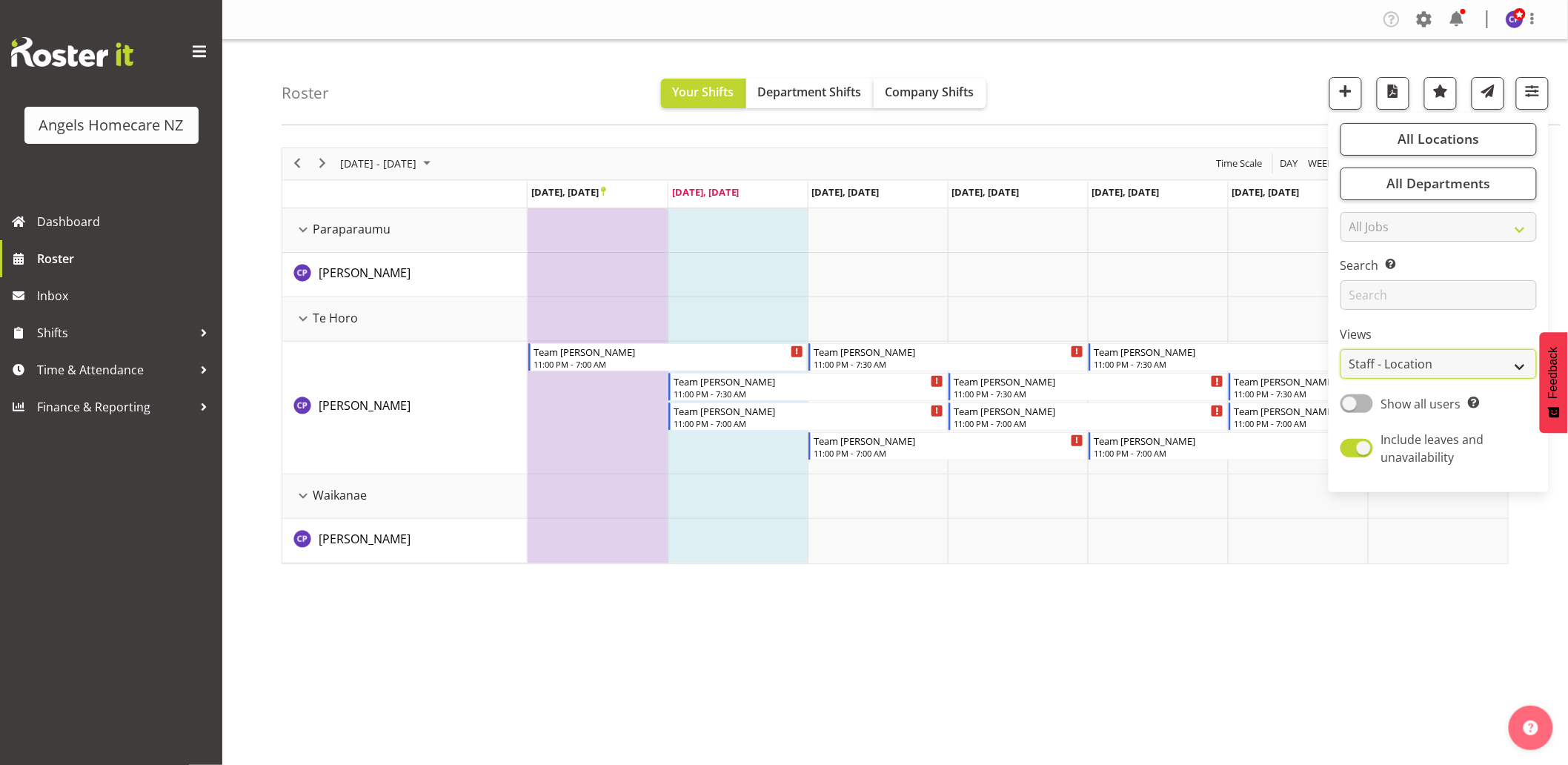
click at [1512, 369] on select "Staff Role Shift - Horizontal Shift - Vertical Staff - Location" at bounding box center [1439, 364] width 196 height 30
select select "staff"
click at [1342, 349] on select "Staff Role Shift - Horizontal Shift - Vertical Staff - Location" at bounding box center [1439, 364] width 196 height 30
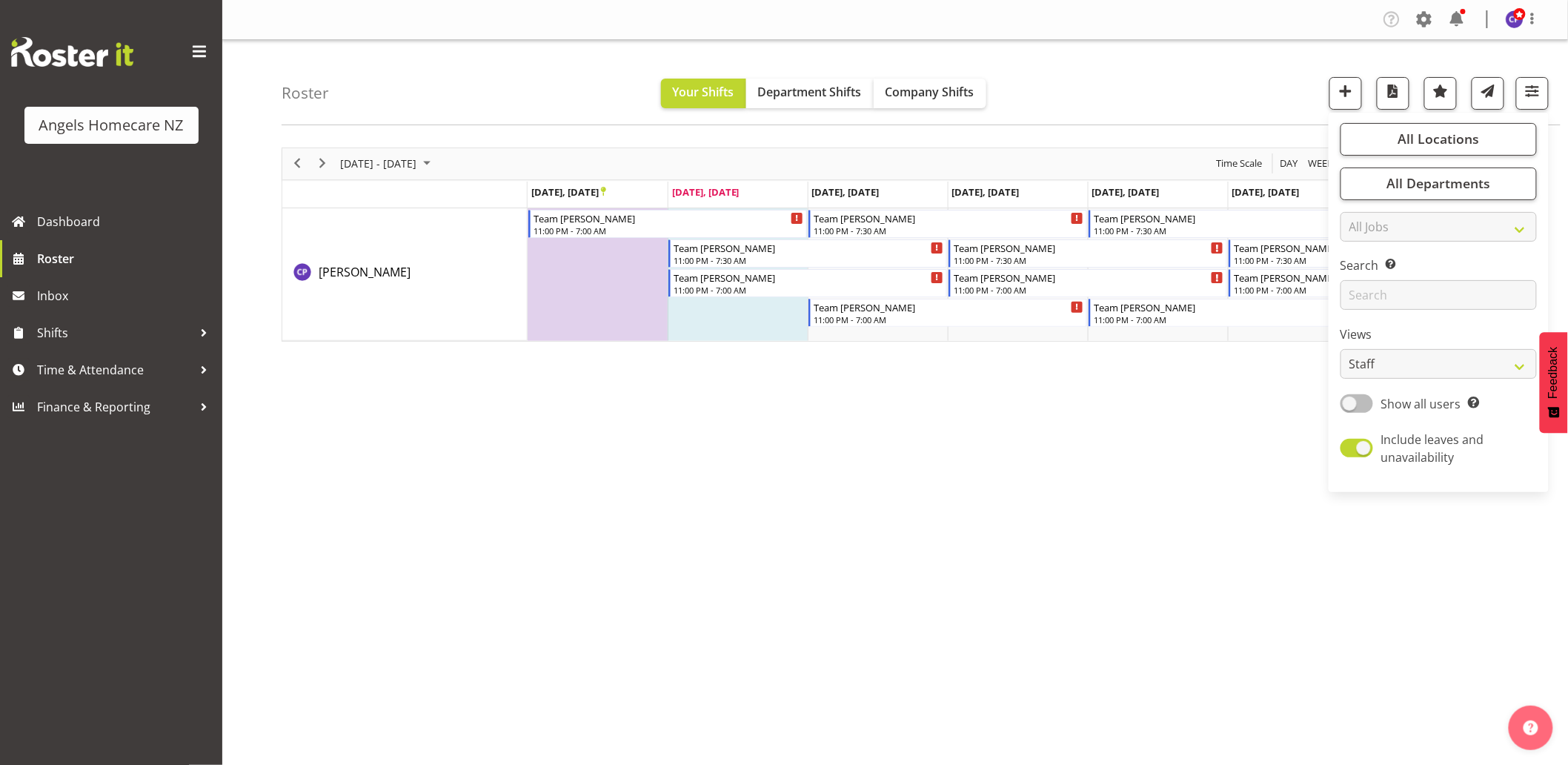
click at [1369, 405] on span at bounding box center [1357, 404] width 33 height 19
click at [1350, 405] on input "Show all users Show only rostered employees" at bounding box center [1346, 404] width 9 height 9
checkbox input "true"
click at [838, 98] on span "Department Shifts" at bounding box center [810, 91] width 104 height 16
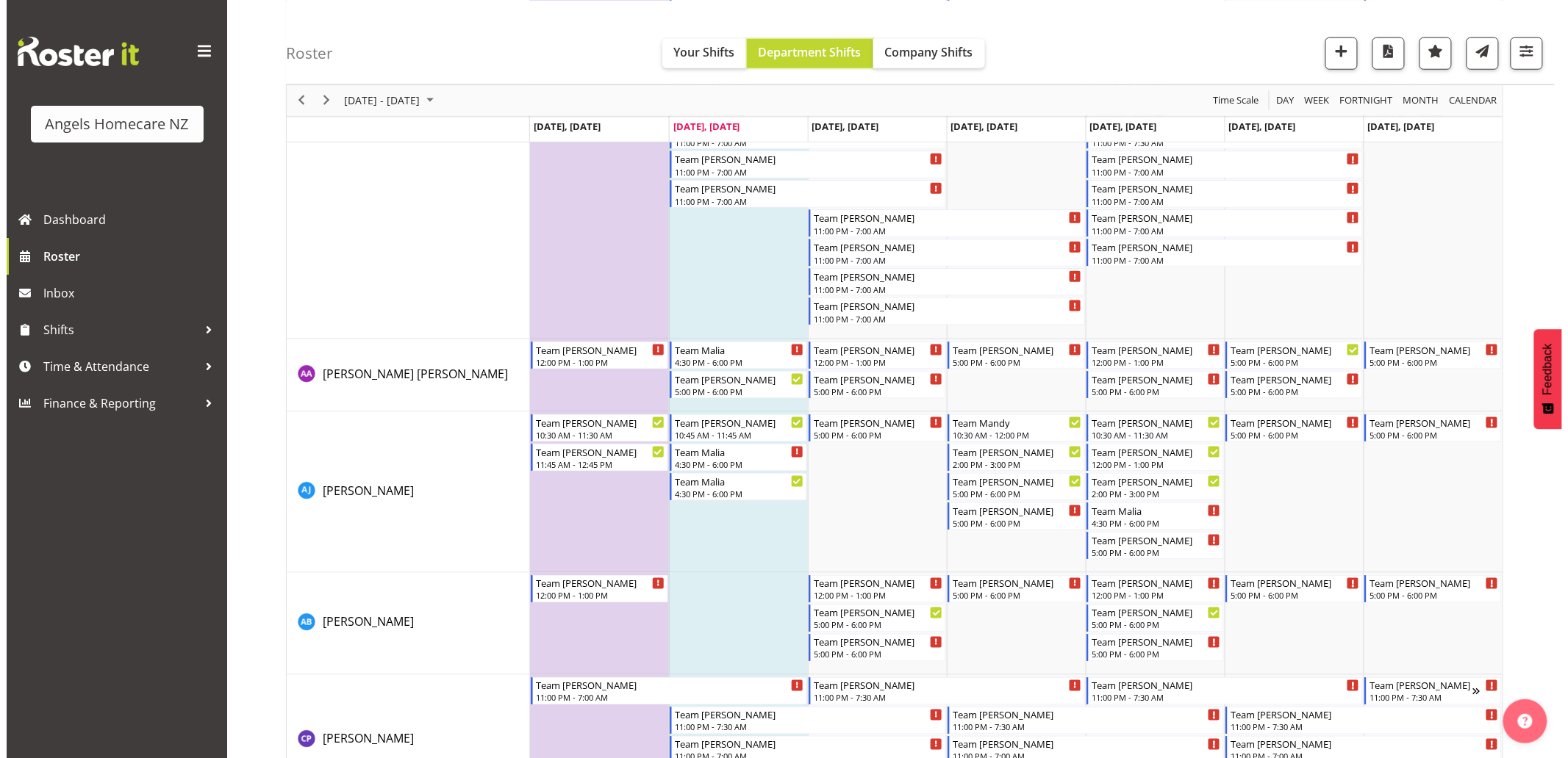
scroll to position [588, 0]
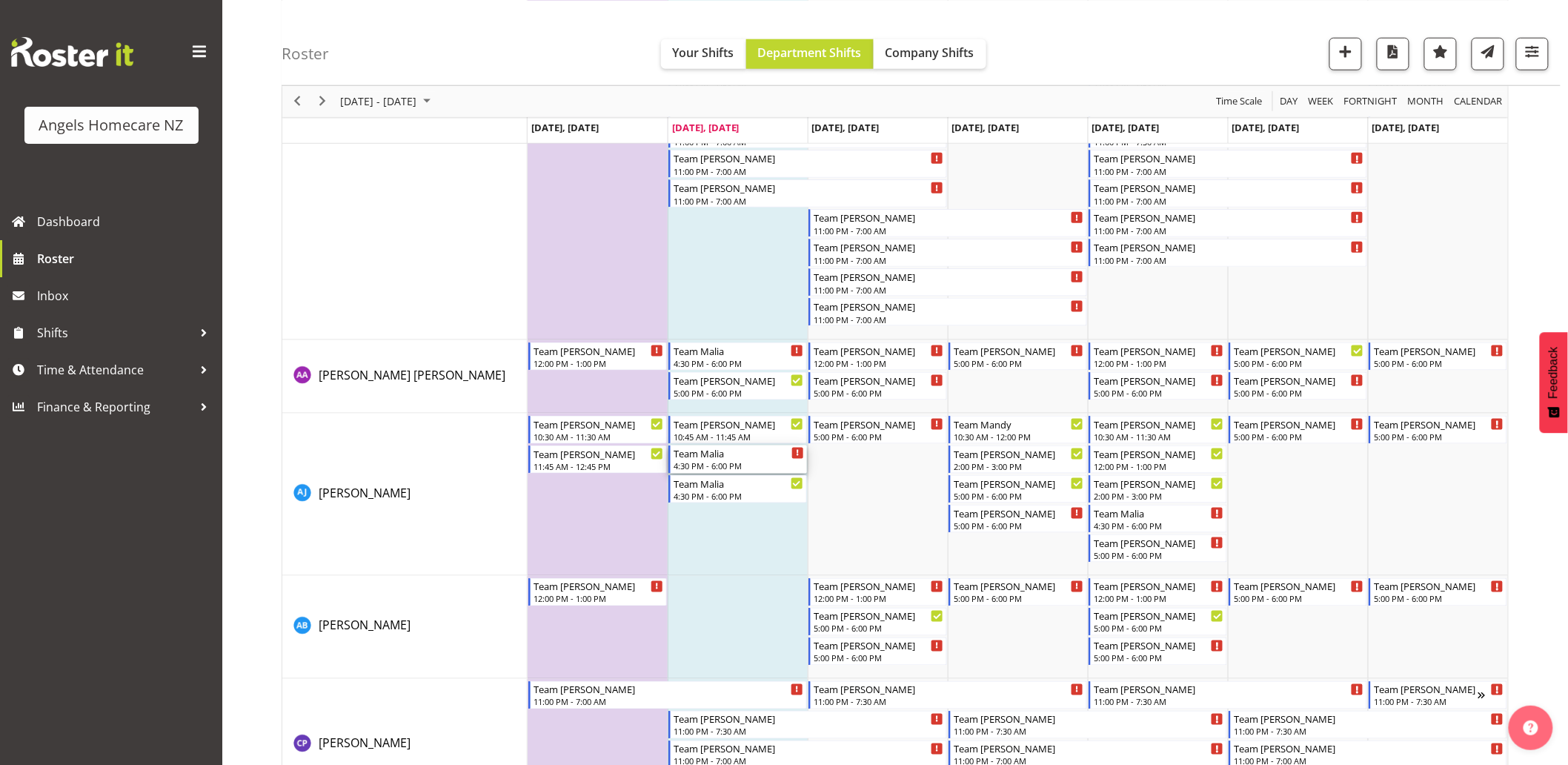
click at [753, 454] on div "Team Malia" at bounding box center [738, 453] width 130 height 15
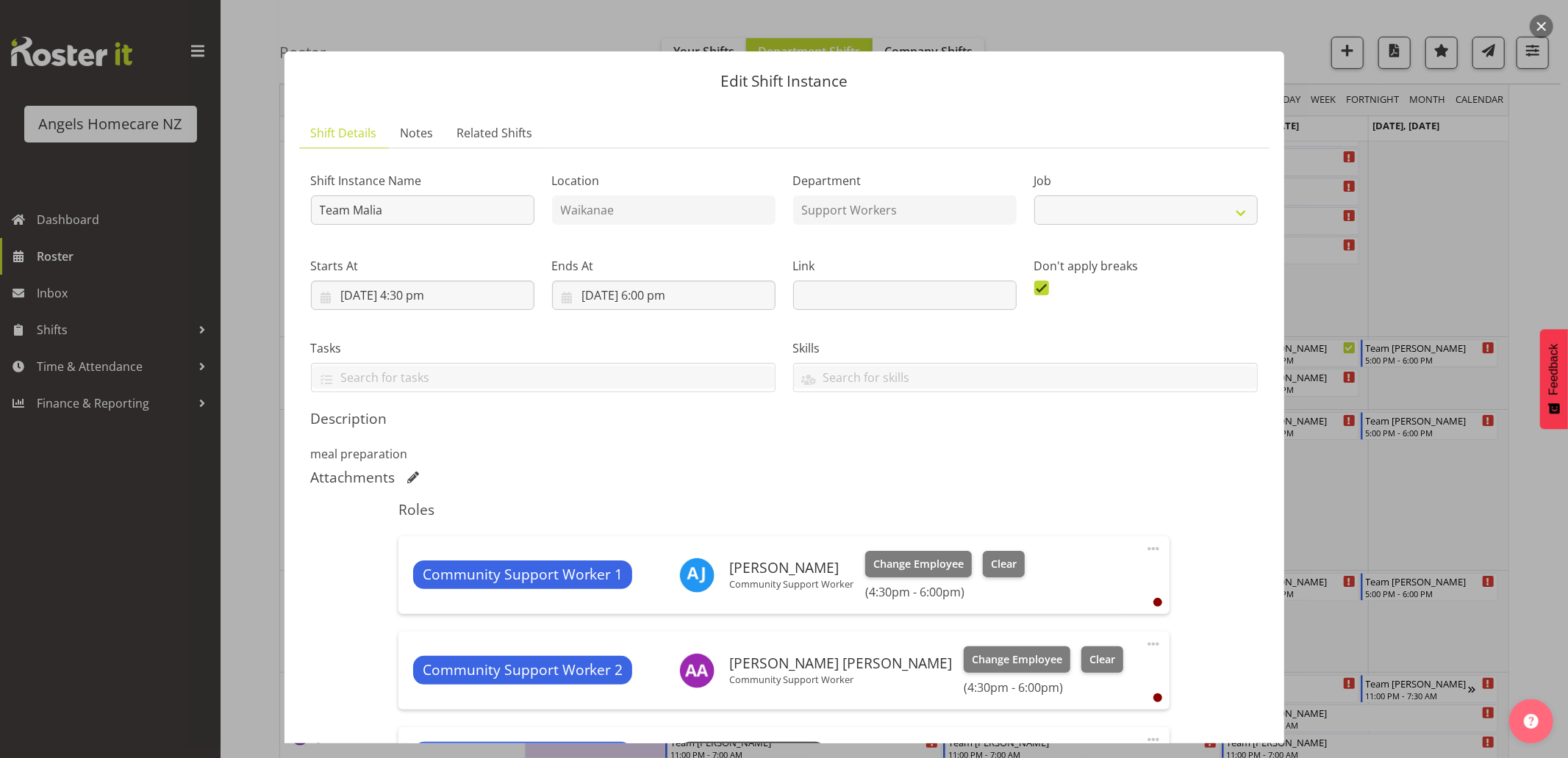
select select "10686"
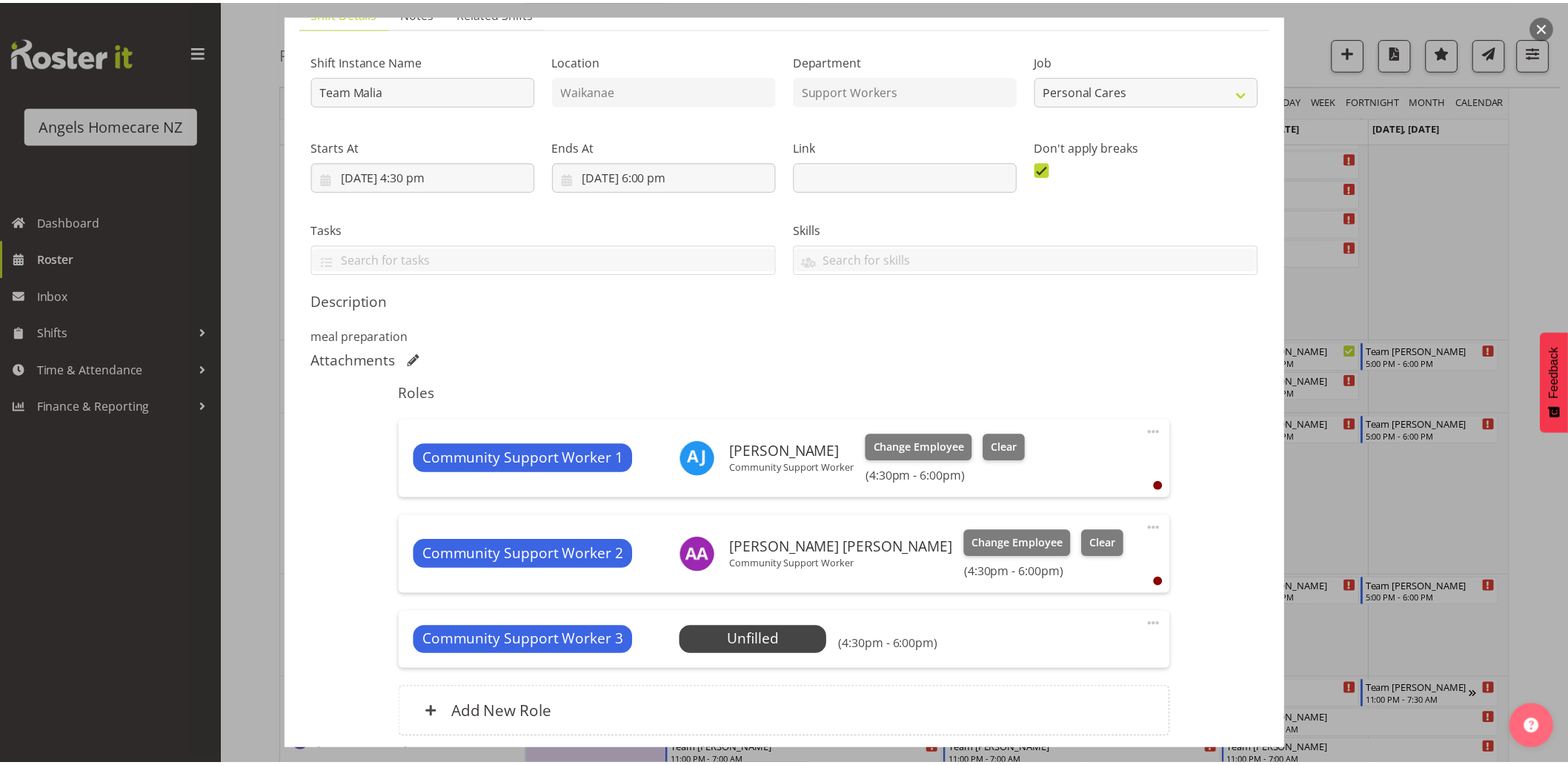
scroll to position [241, 0]
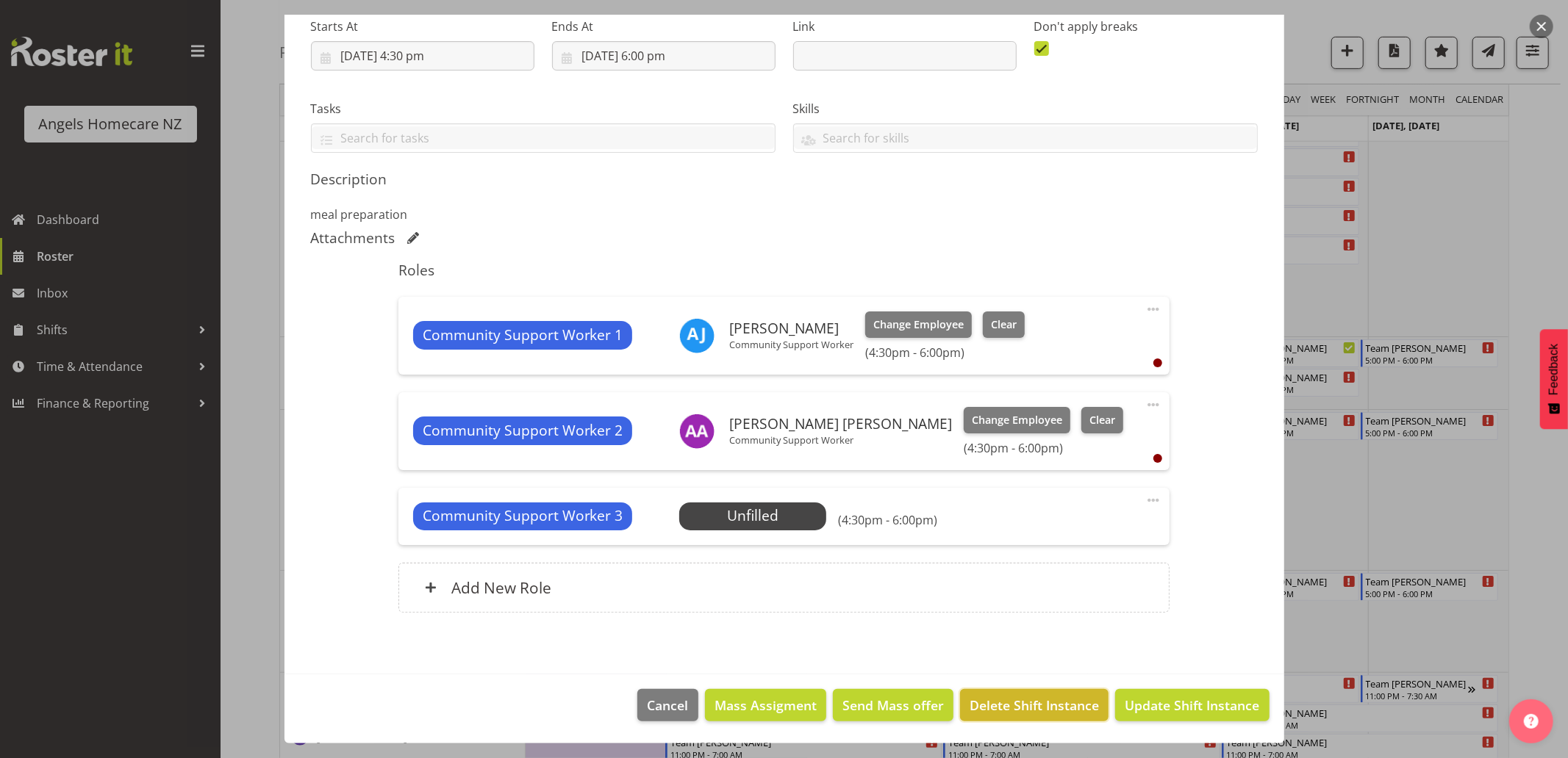
click at [990, 712] on span "Delete Shift Instance" at bounding box center [1034, 705] width 129 height 20
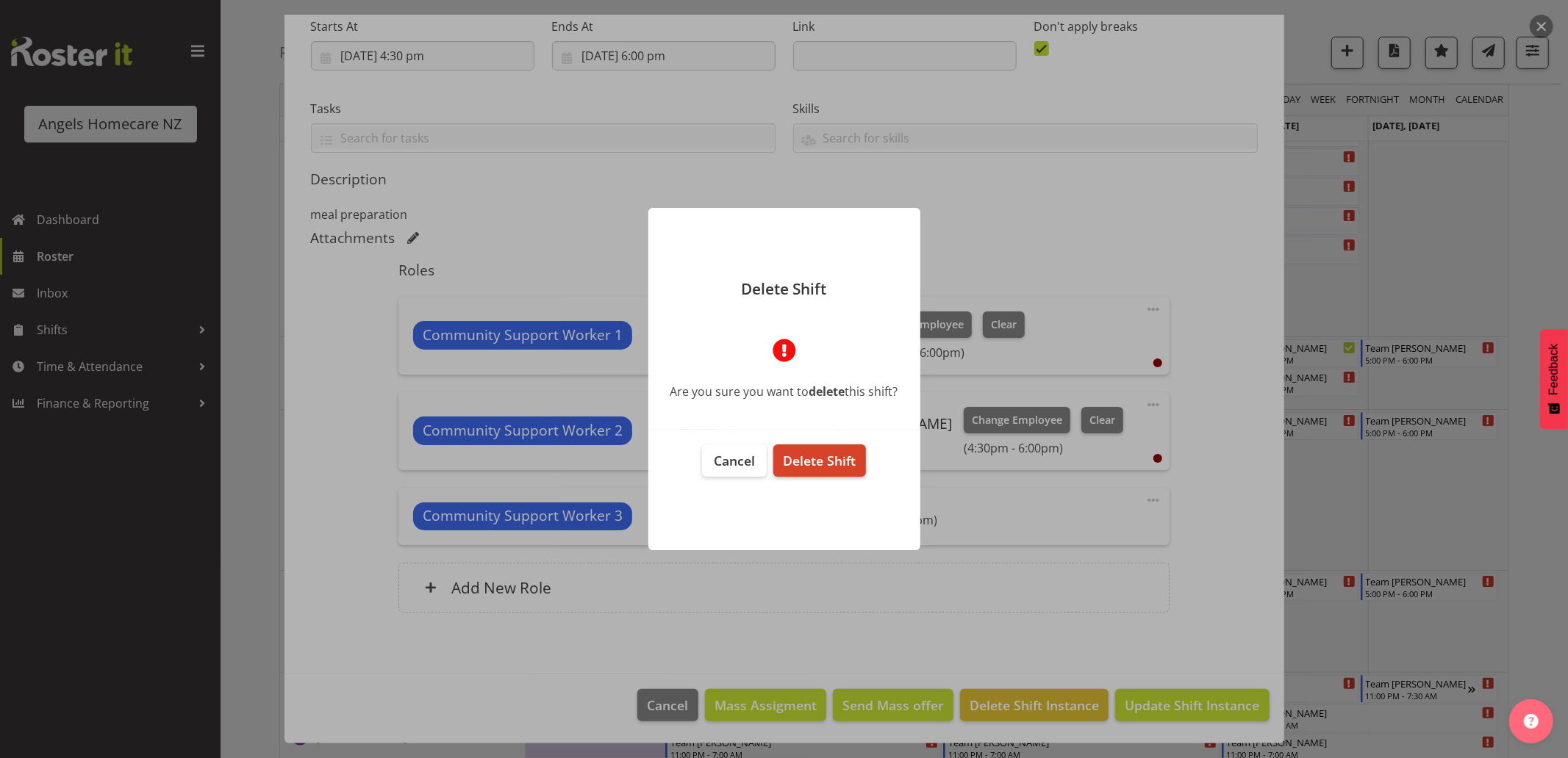
click at [834, 459] on span "Delete Shift" at bounding box center [819, 460] width 73 height 18
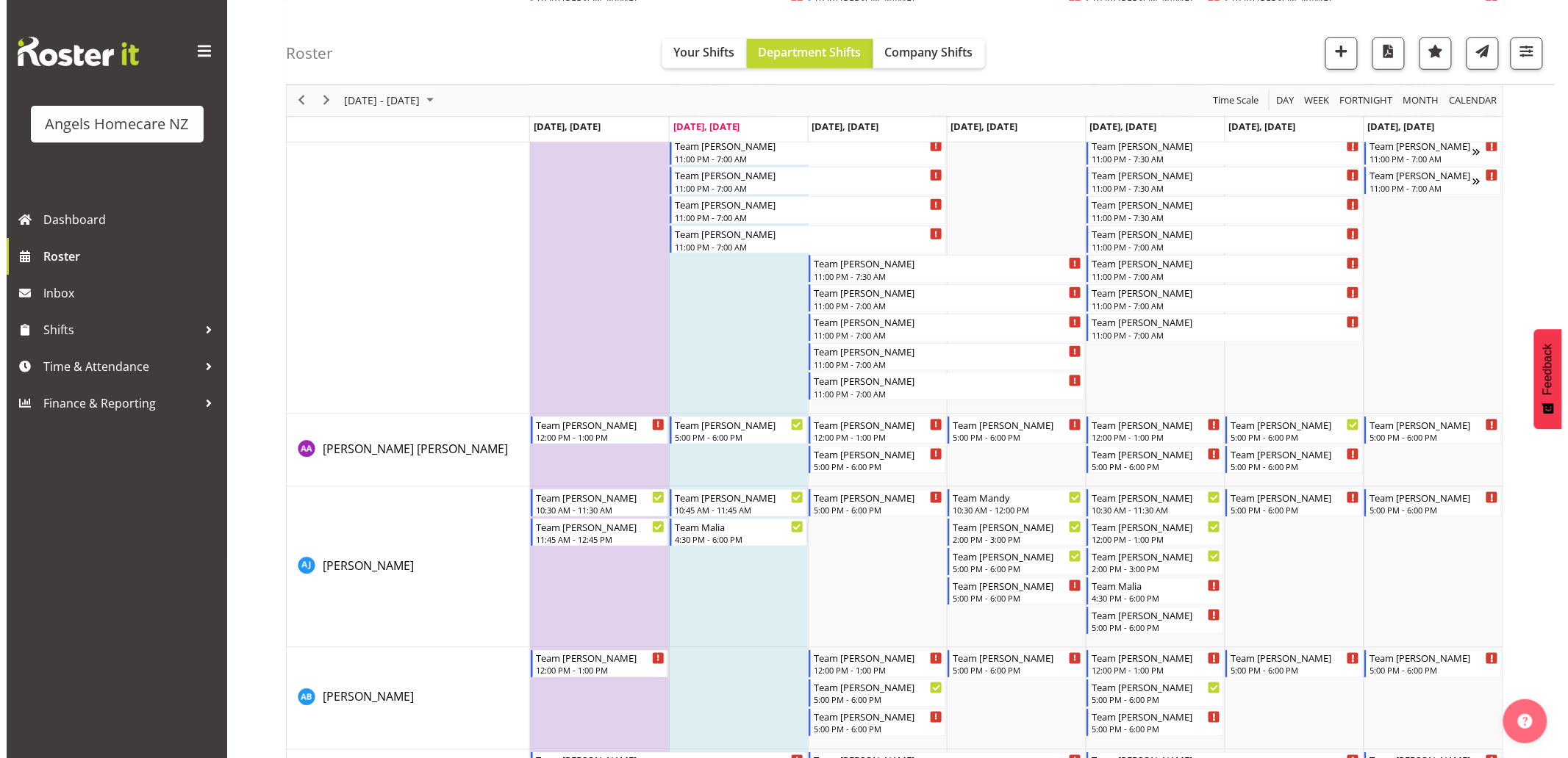
scroll to position [652, 0]
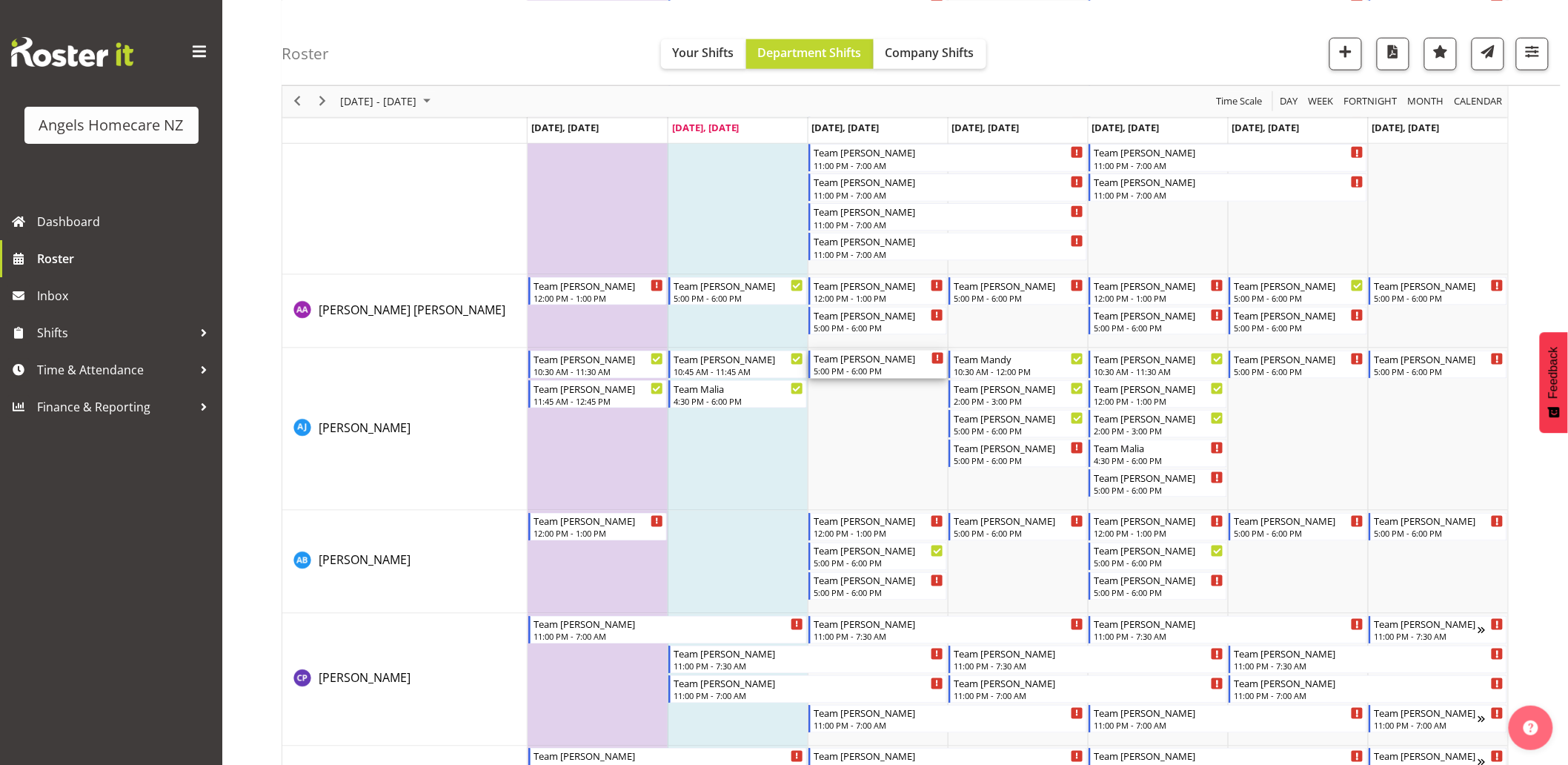
click at [876, 367] on div "5:00 PM - 6:00 PM" at bounding box center [878, 371] width 130 height 12
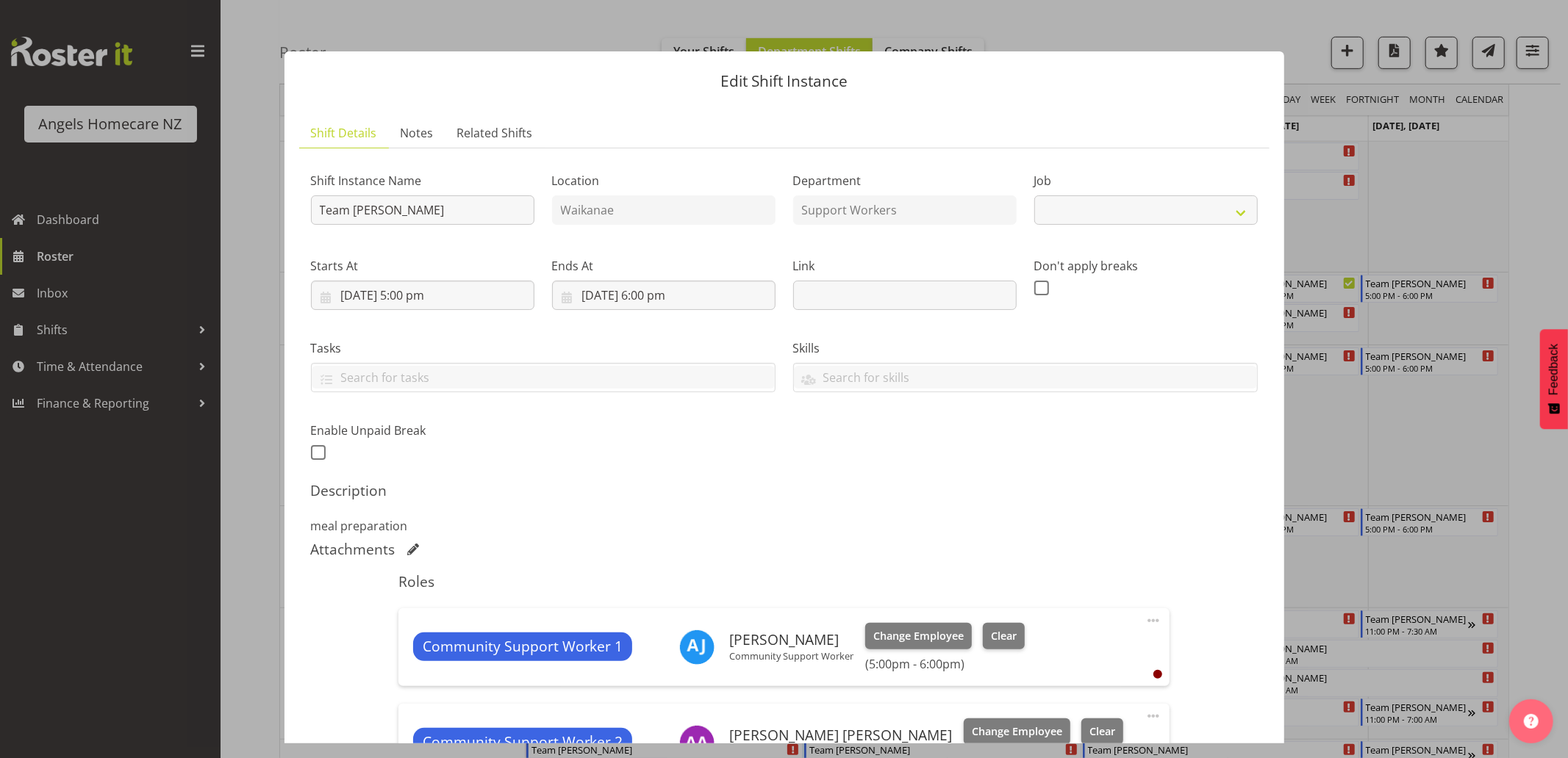
select select "10686"
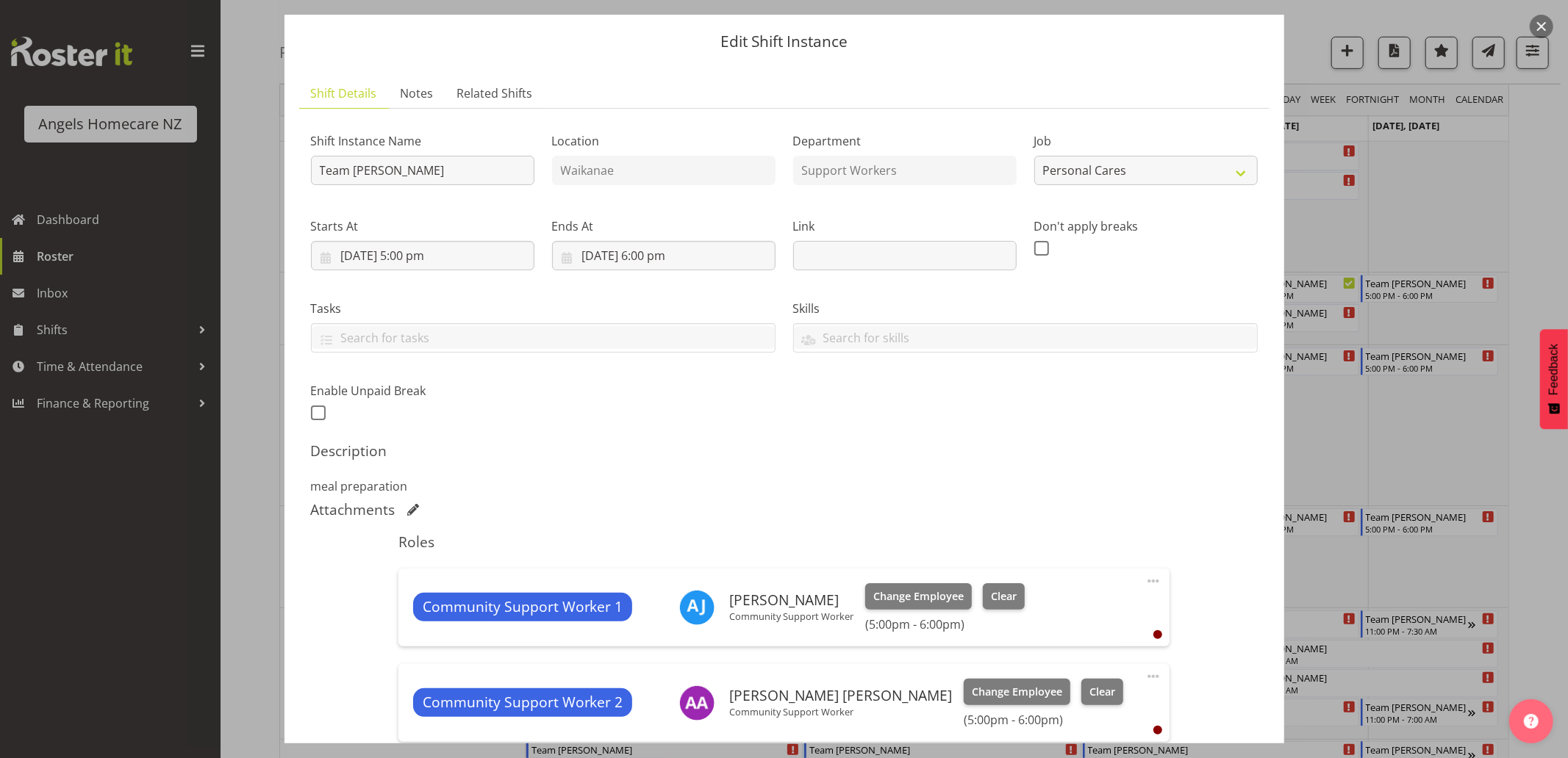
scroll to position [0, 0]
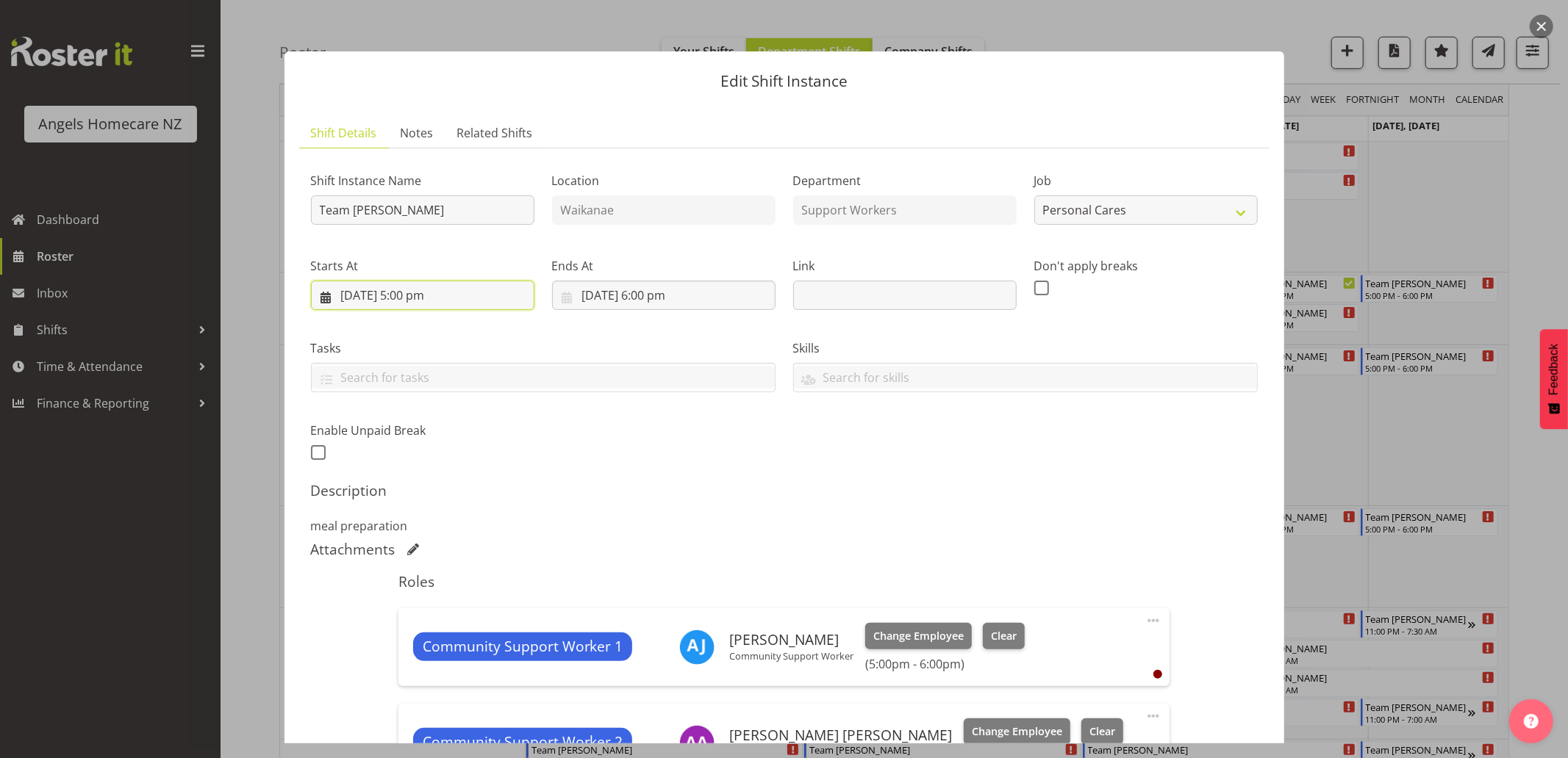
click at [328, 299] on input "[DATE] 5:00 pm" at bounding box center [422, 296] width 223 height 30
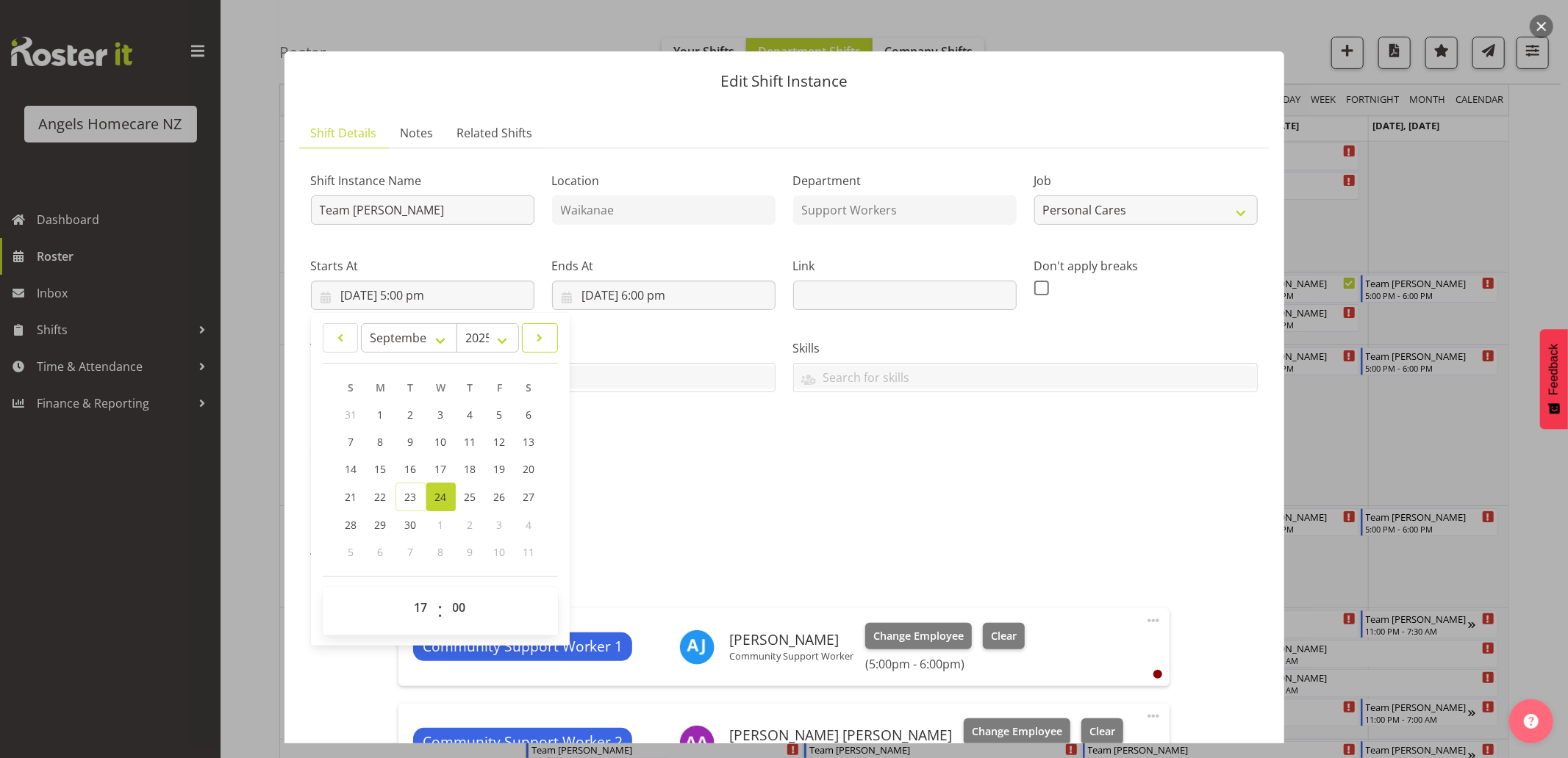
click at [553, 339] on link at bounding box center [540, 339] width 36 height 30
select select "9"
click at [439, 439] on span "8" at bounding box center [440, 442] width 6 height 14
type input "[DATE] 5:00 pm"
click at [692, 302] on input "[DATE] 6:00 pm" at bounding box center [663, 296] width 223 height 30
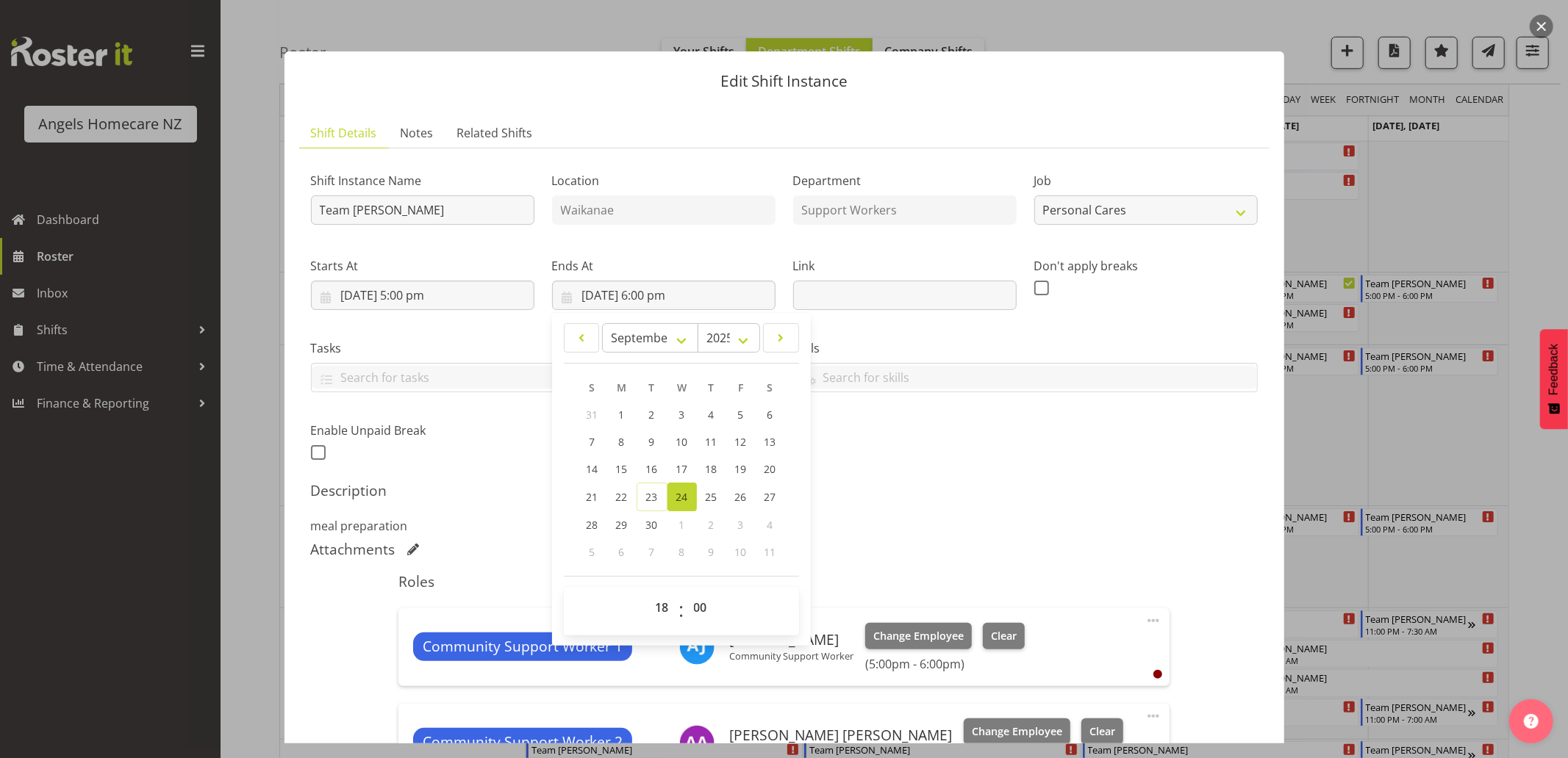
click at [679, 552] on span "8" at bounding box center [682, 552] width 6 height 14
click at [888, 485] on h5 "Description" at bounding box center [784, 490] width 946 height 18
click at [623, 299] on input "[DATE] 6:00 pm" at bounding box center [663, 296] width 223 height 30
click at [780, 335] on span at bounding box center [781, 338] width 17 height 18
select select "9"
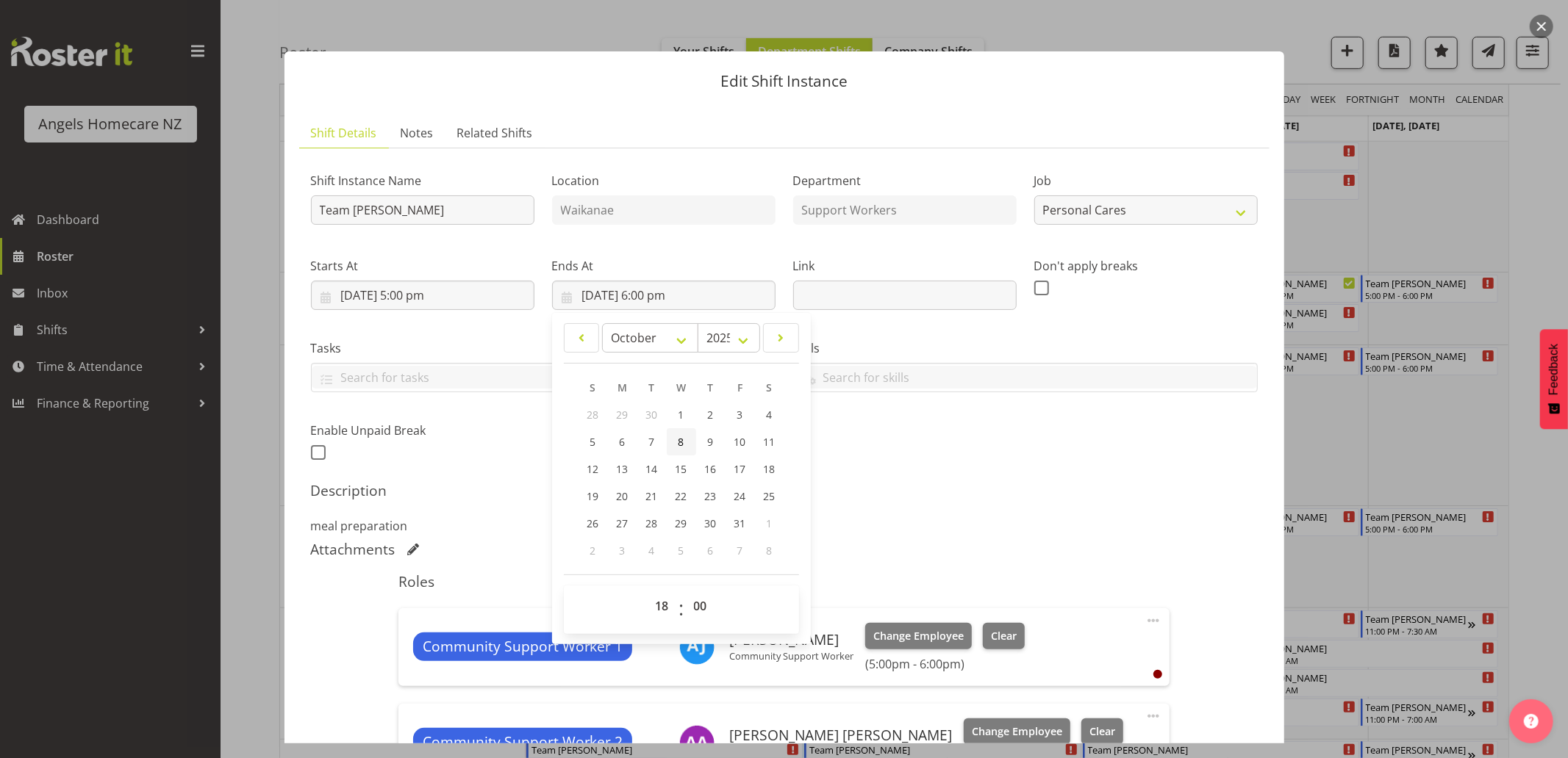
click at [678, 445] on span "8" at bounding box center [681, 442] width 6 height 14
type input "[DATE] 6:00 pm"
click at [925, 494] on h5 "Description" at bounding box center [784, 490] width 946 height 18
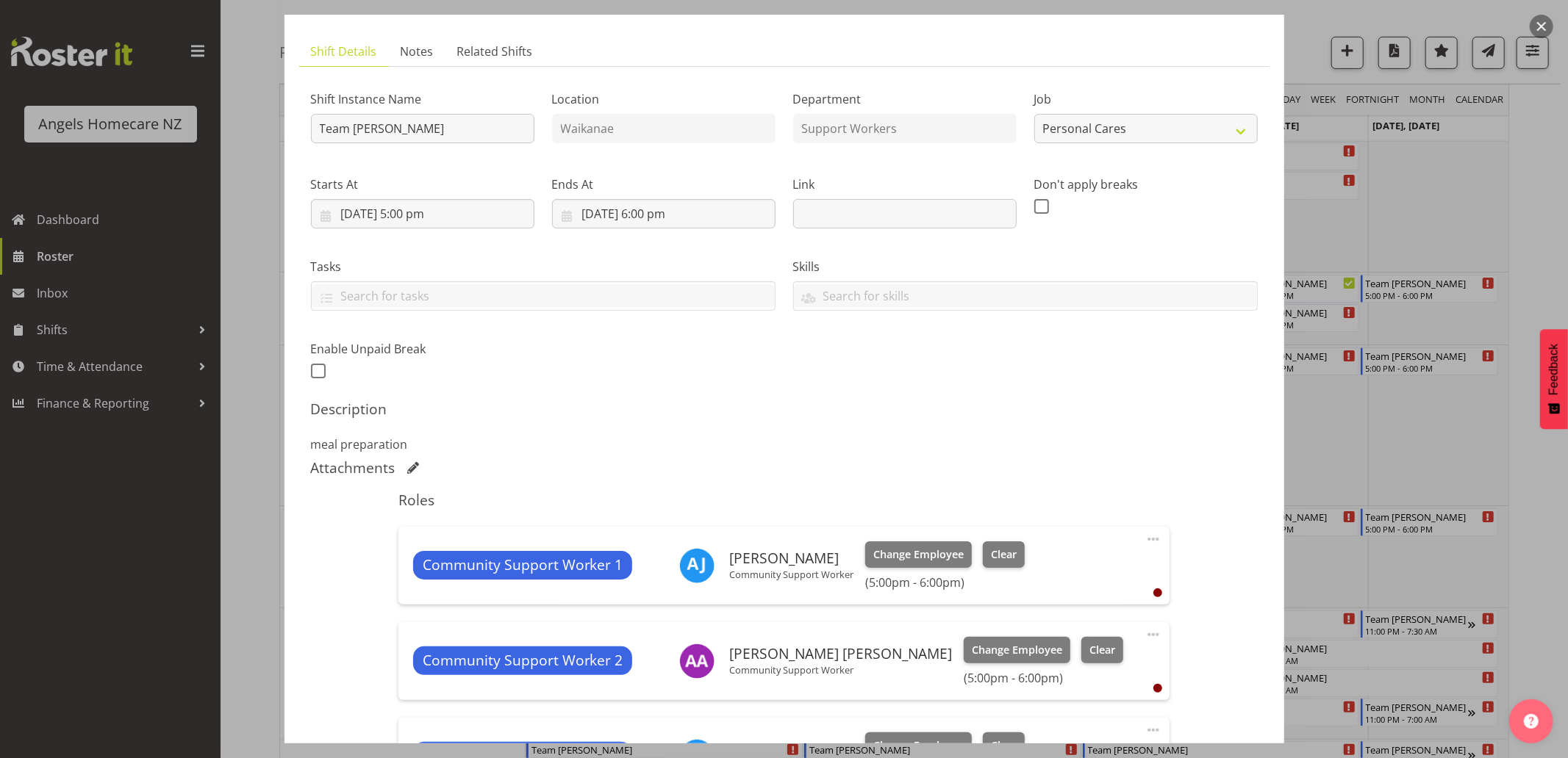
scroll to position [163, 0]
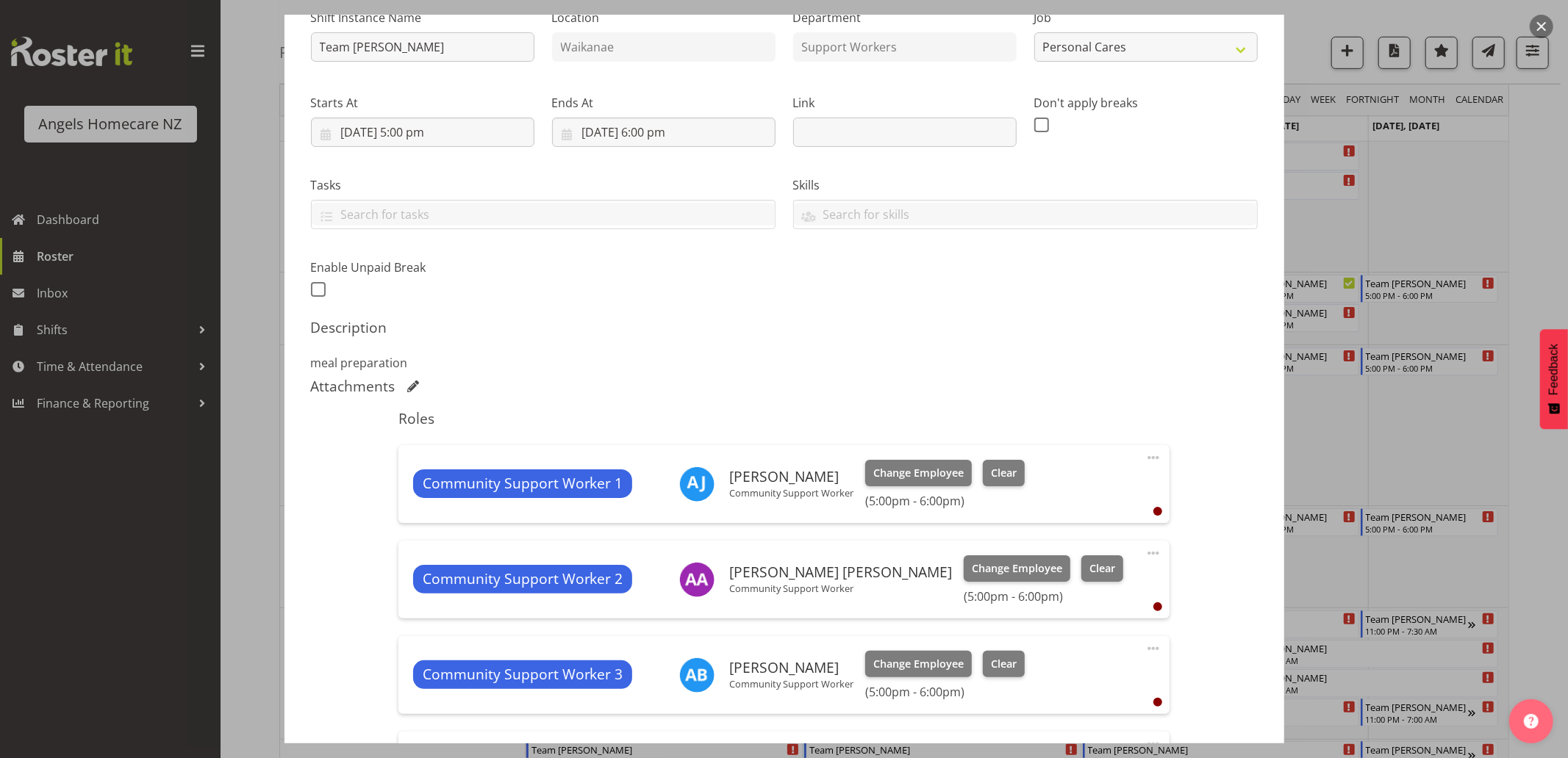
click at [1146, 457] on span at bounding box center [1153, 458] width 18 height 18
click at [1039, 515] on link "Cover Role" at bounding box center [1092, 516] width 141 height 26
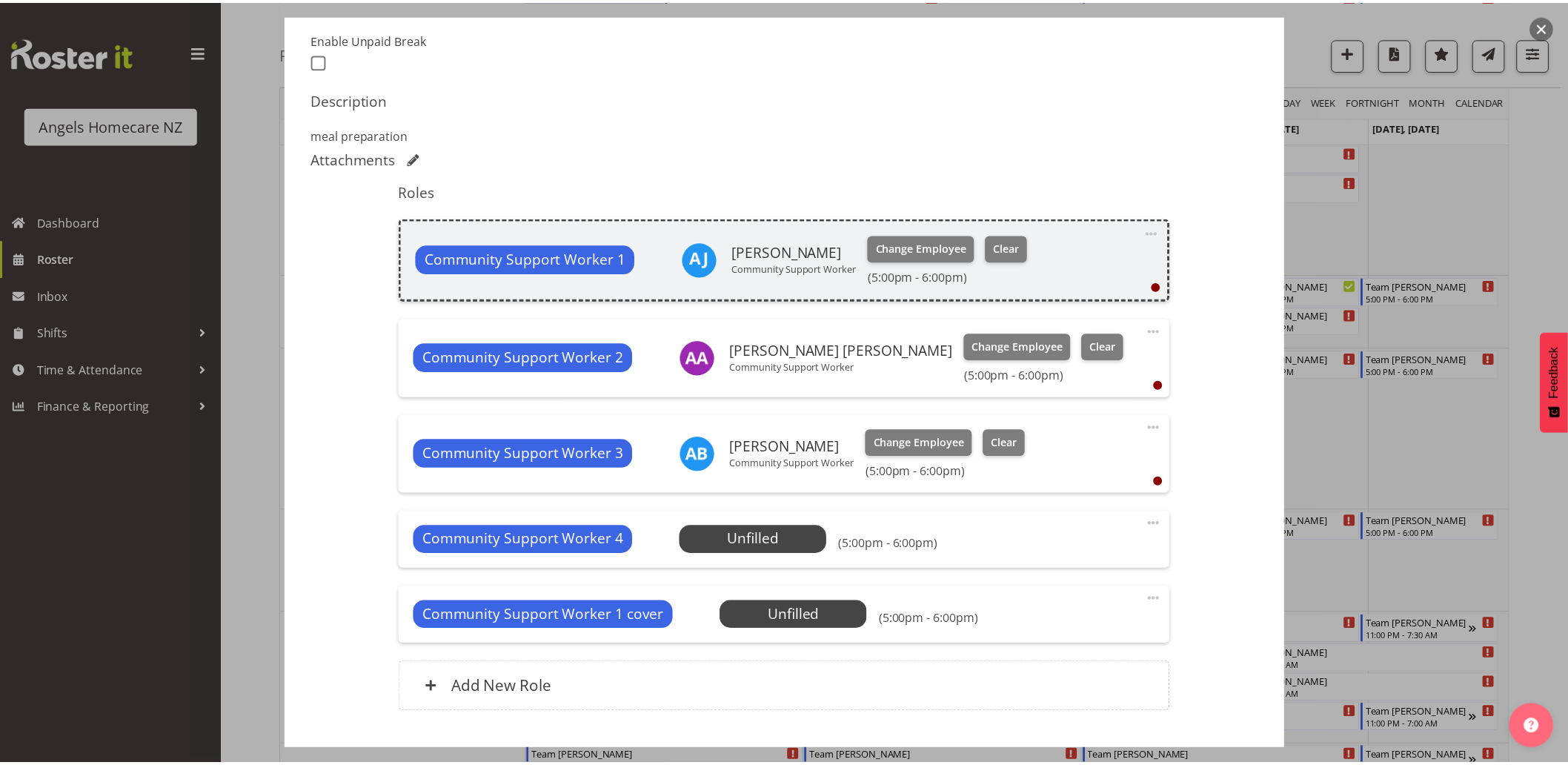
scroll to position [411, 0]
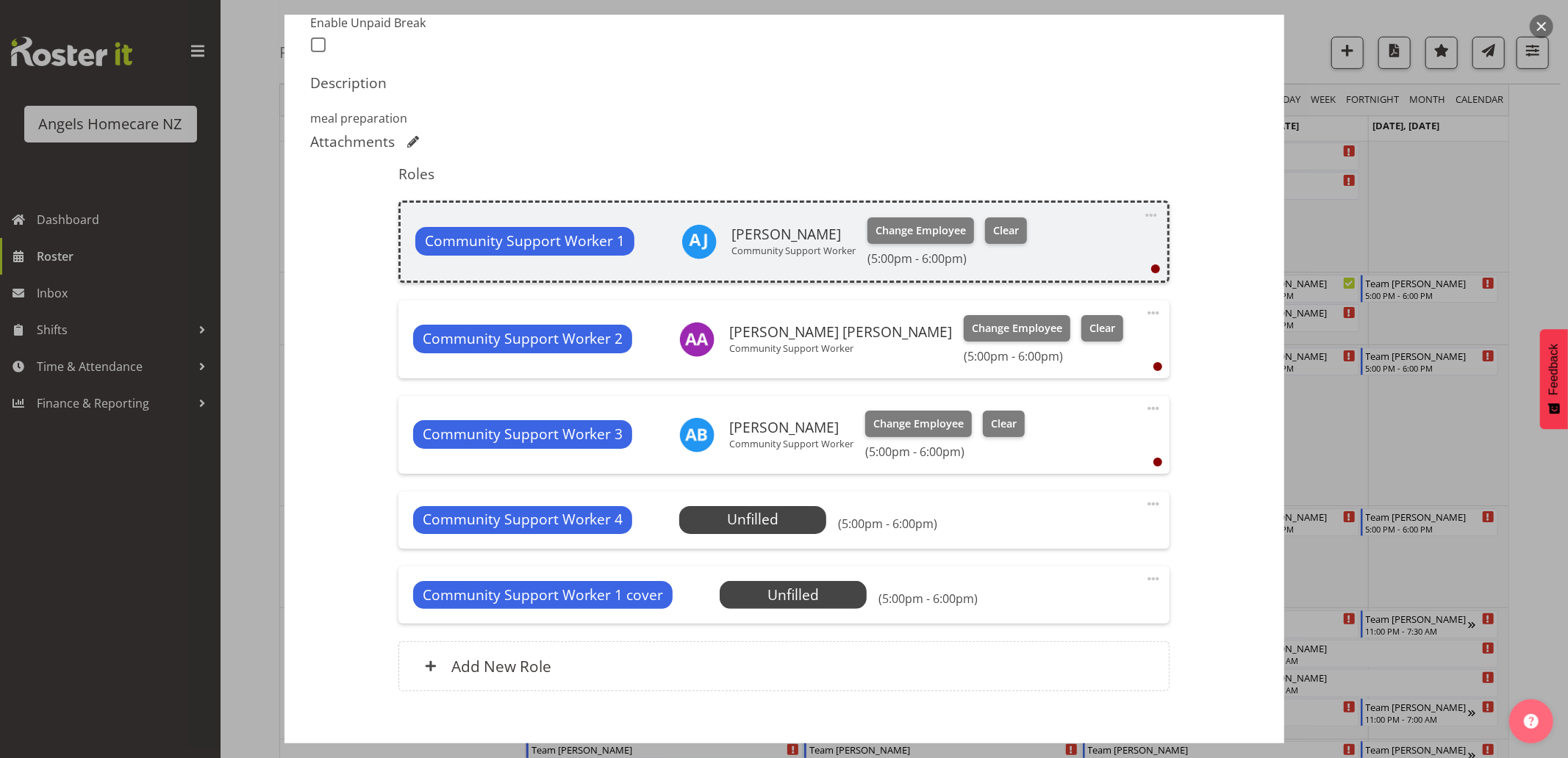
click at [1179, 282] on div "Shift Instance Name Team [PERSON_NAME] Location [GEOGRAPHIC_DATA] Department Su…" at bounding box center [784, 231] width 946 height 957
click at [1142, 215] on span at bounding box center [1150, 215] width 18 height 18
click at [1069, 251] on link "Edit" at bounding box center [1090, 247] width 141 height 26
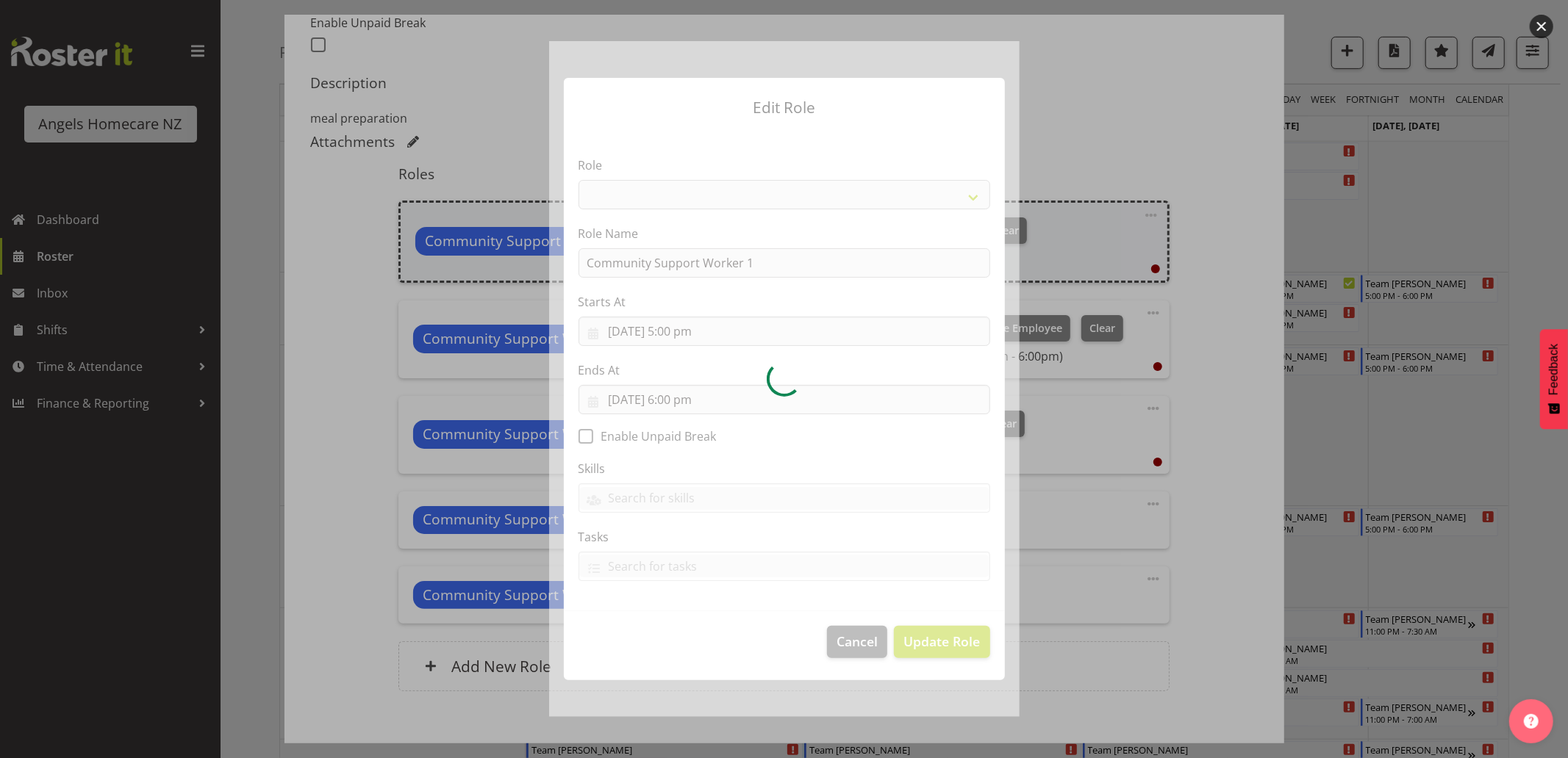
select select "1572"
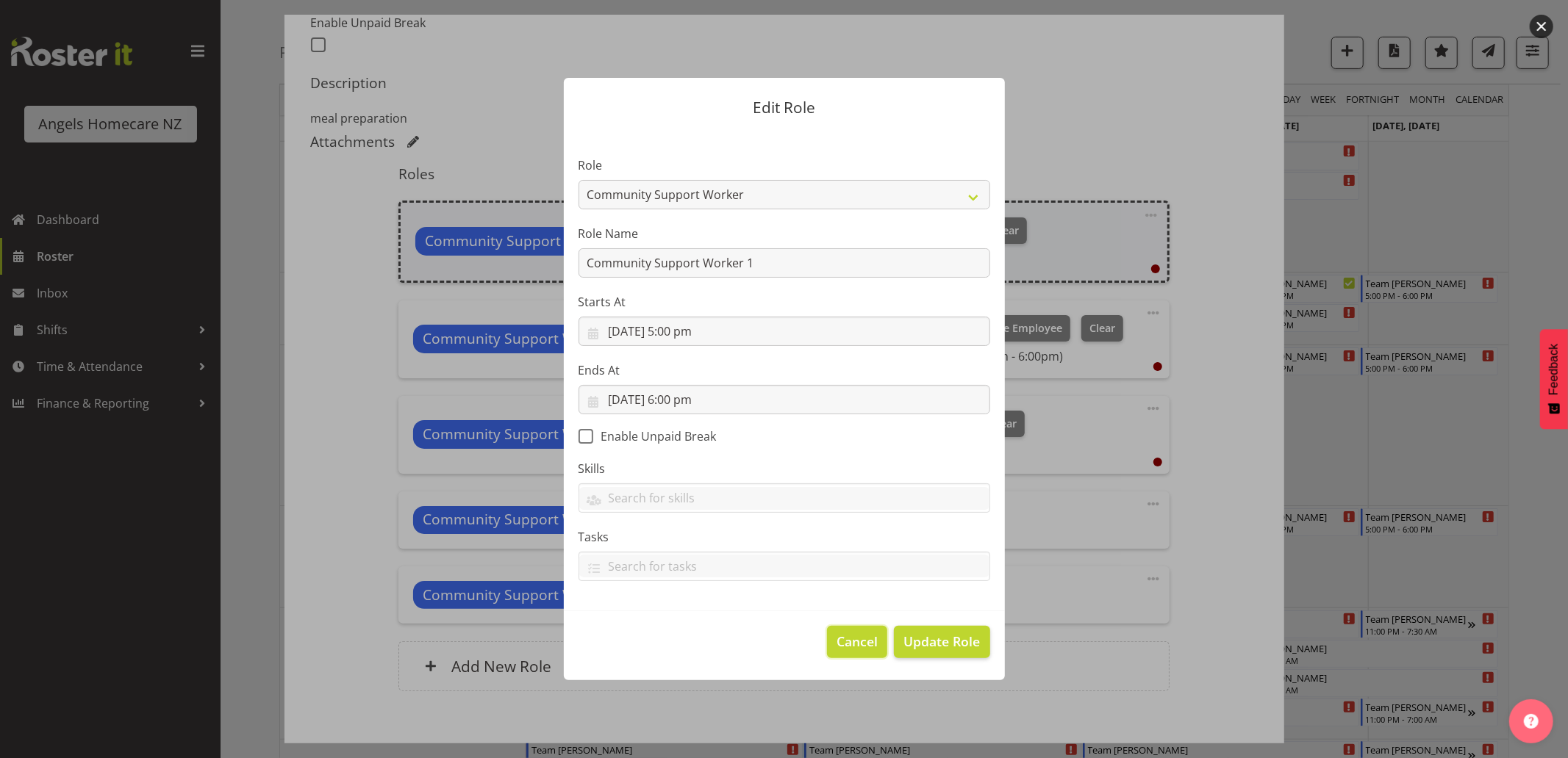
click at [878, 648] on button "Cancel" at bounding box center [857, 642] width 60 height 33
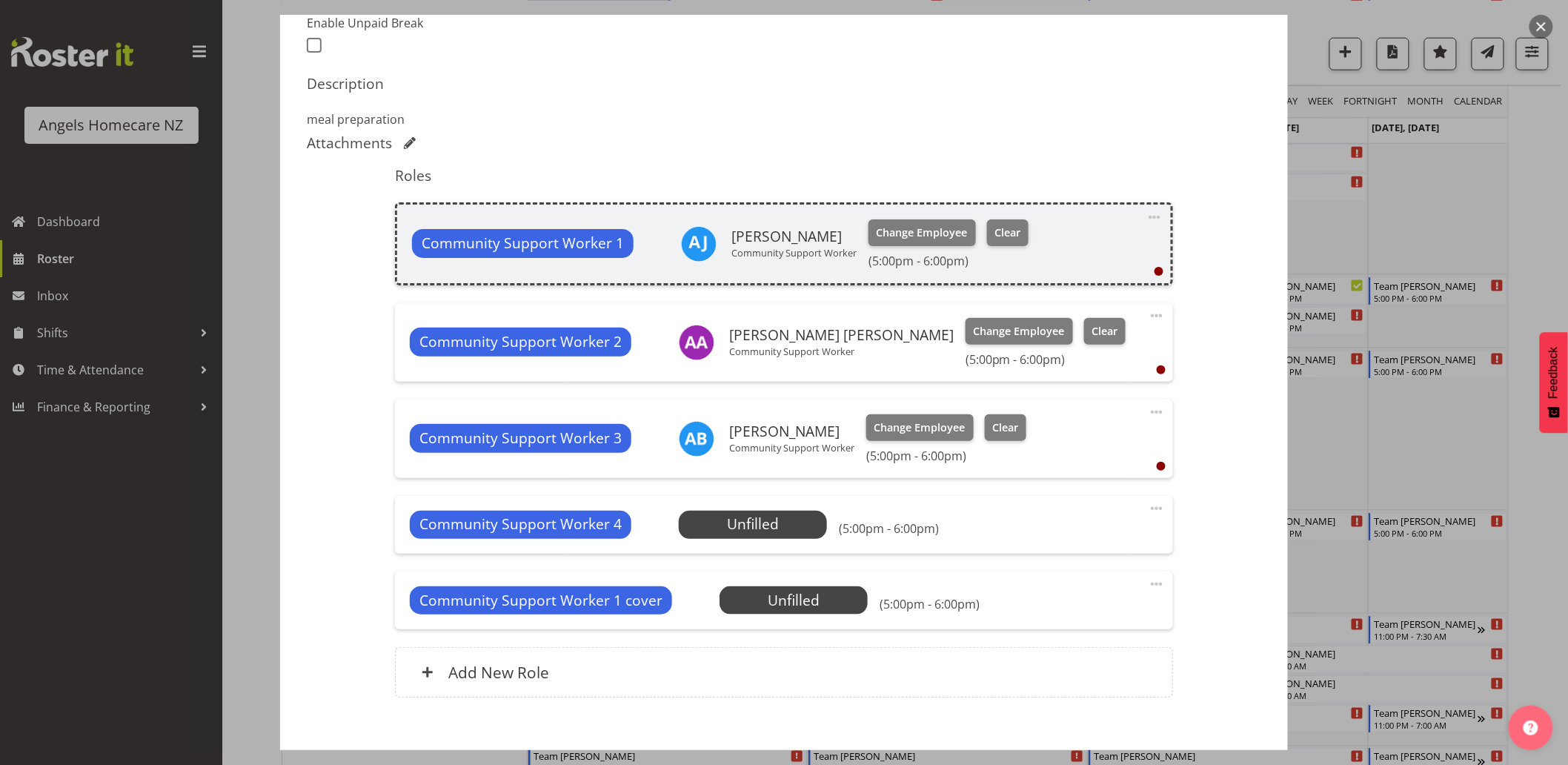
click at [1146, 217] on span at bounding box center [1154, 217] width 18 height 18
click at [1101, 245] on link "Edit" at bounding box center [1092, 250] width 143 height 26
select select "9"
select select "2025"
select select "17"
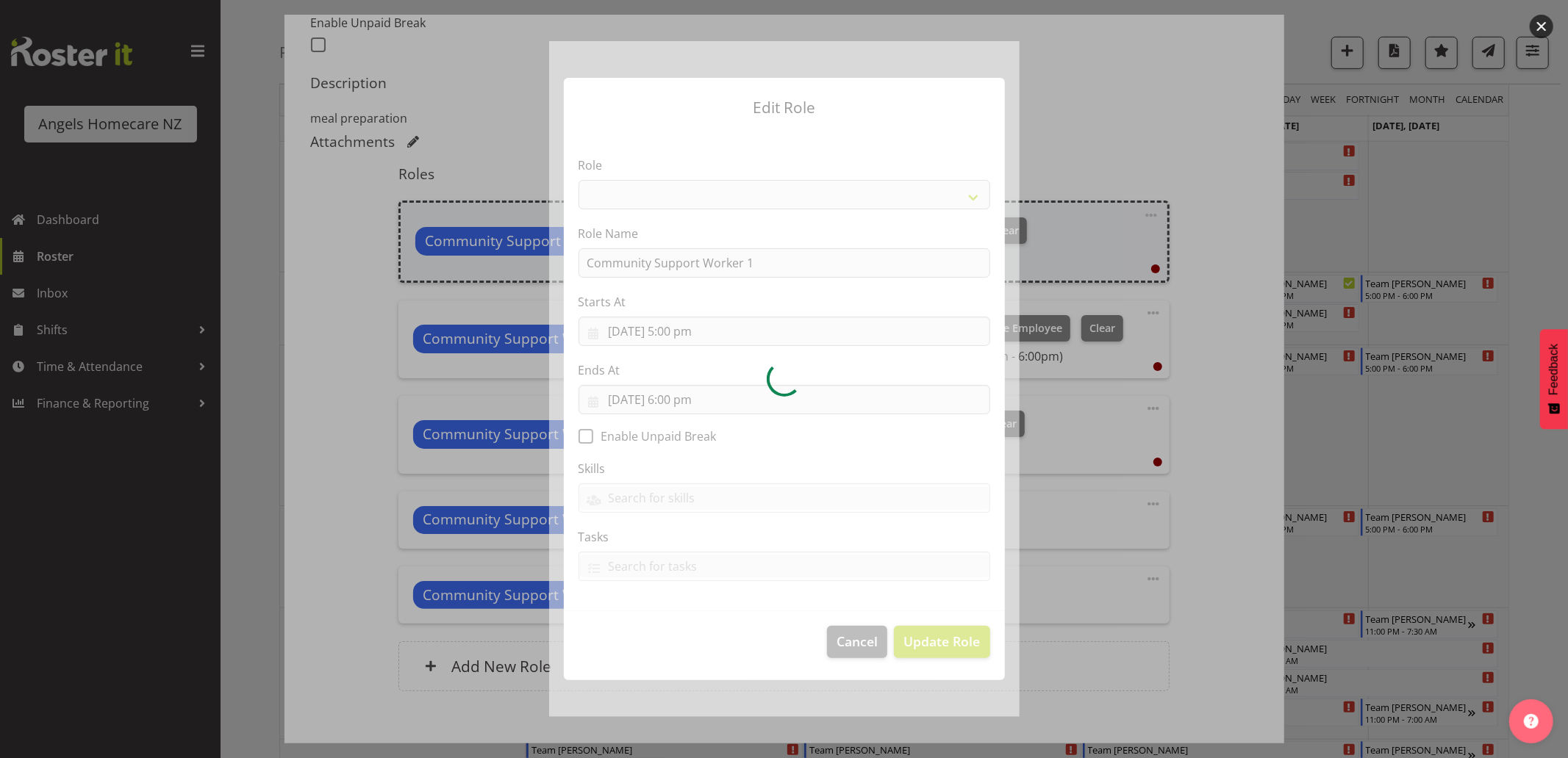
select select "1572"
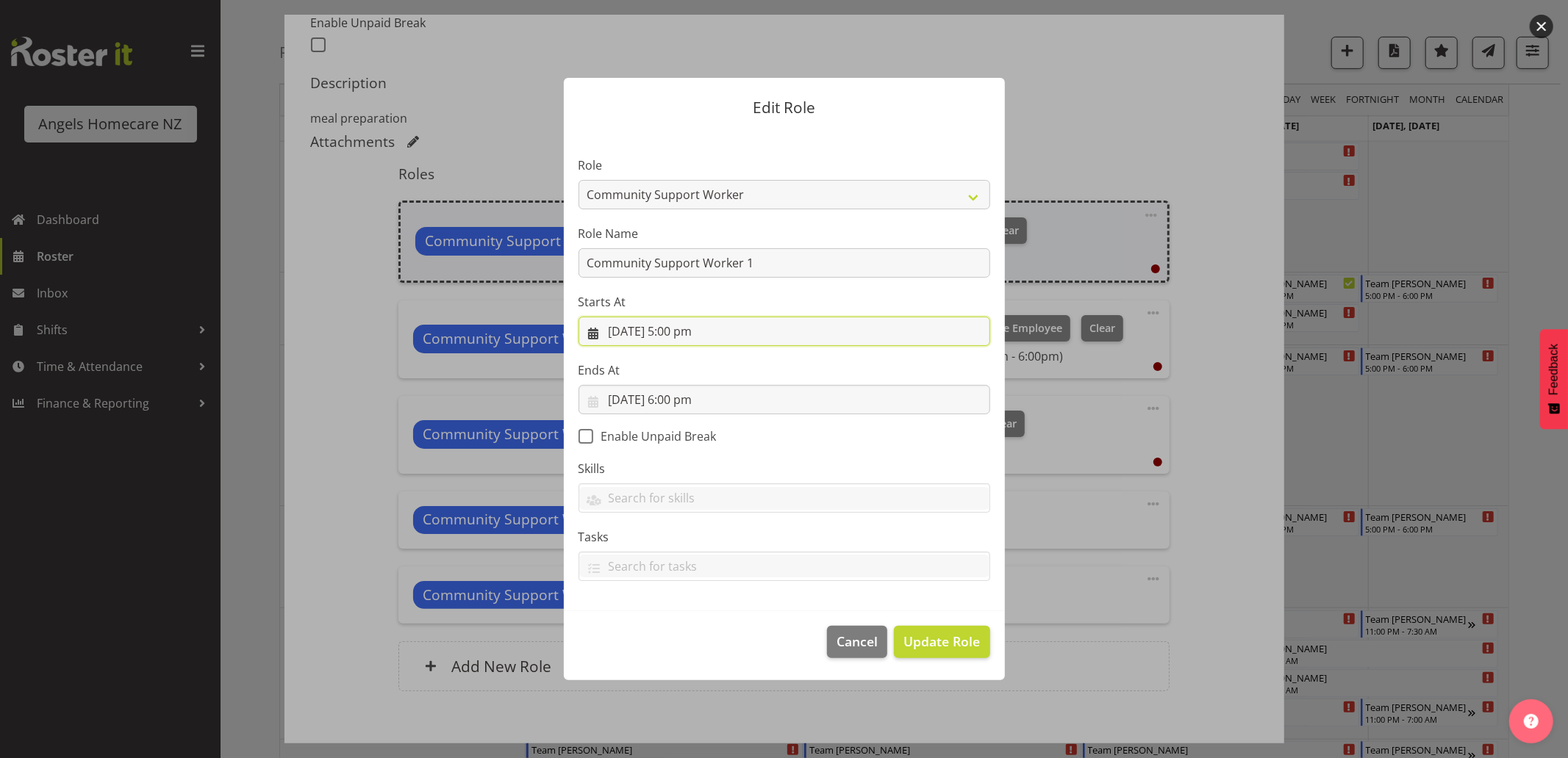
click at [590, 336] on input "[DATE] 5:00 pm" at bounding box center [784, 331] width 411 height 30
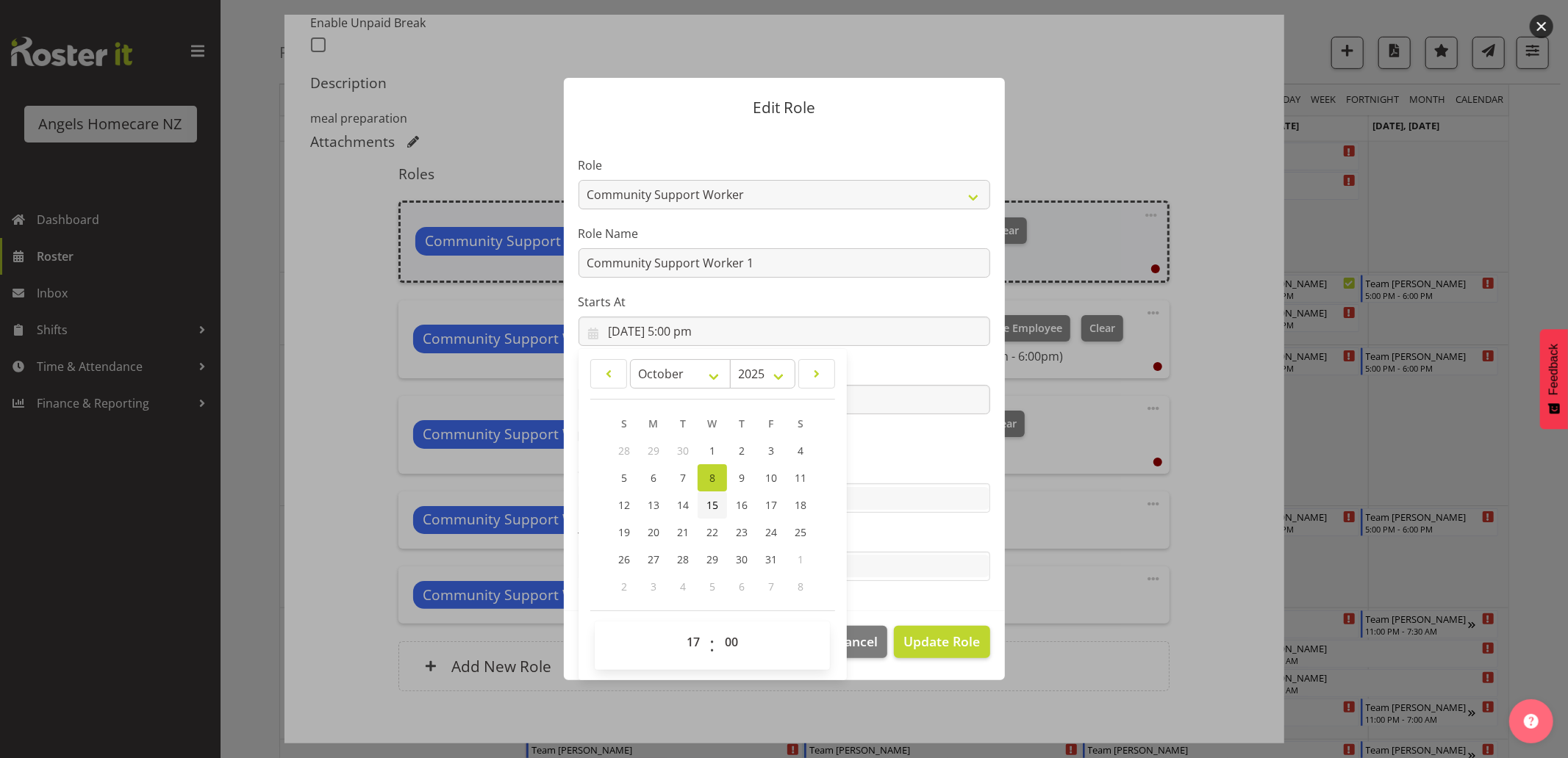
click at [710, 500] on span "15" at bounding box center [712, 505] width 12 height 14
type input "[DATE] 5:00 pm"
click at [919, 600] on section "Role Admin Coordinator Community Support Worker Role Name Community Support Wor…" at bounding box center [784, 370] width 441 height 481
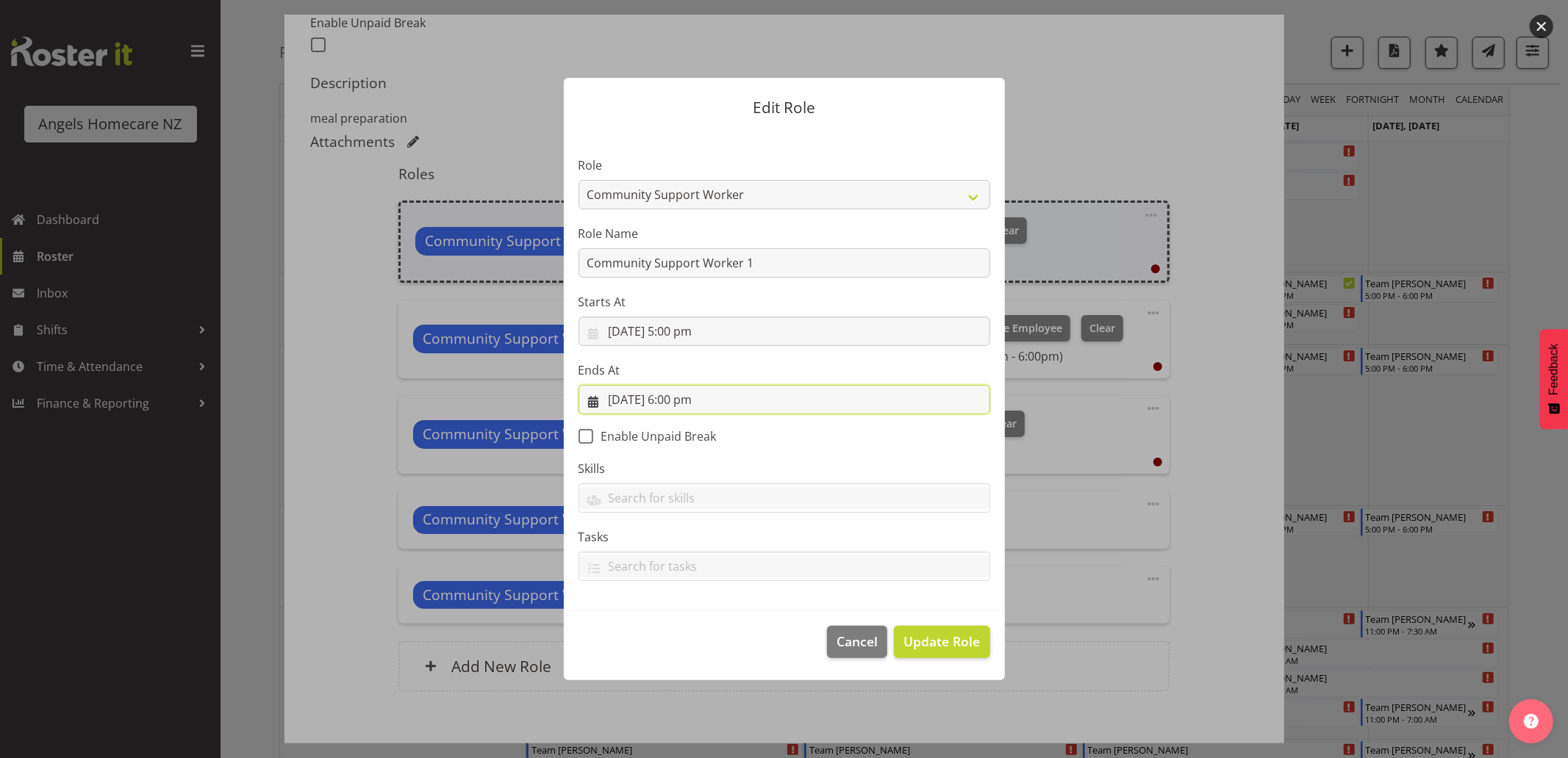
click at [592, 404] on input "[DATE] 6:00 pm" at bounding box center [784, 400] width 411 height 30
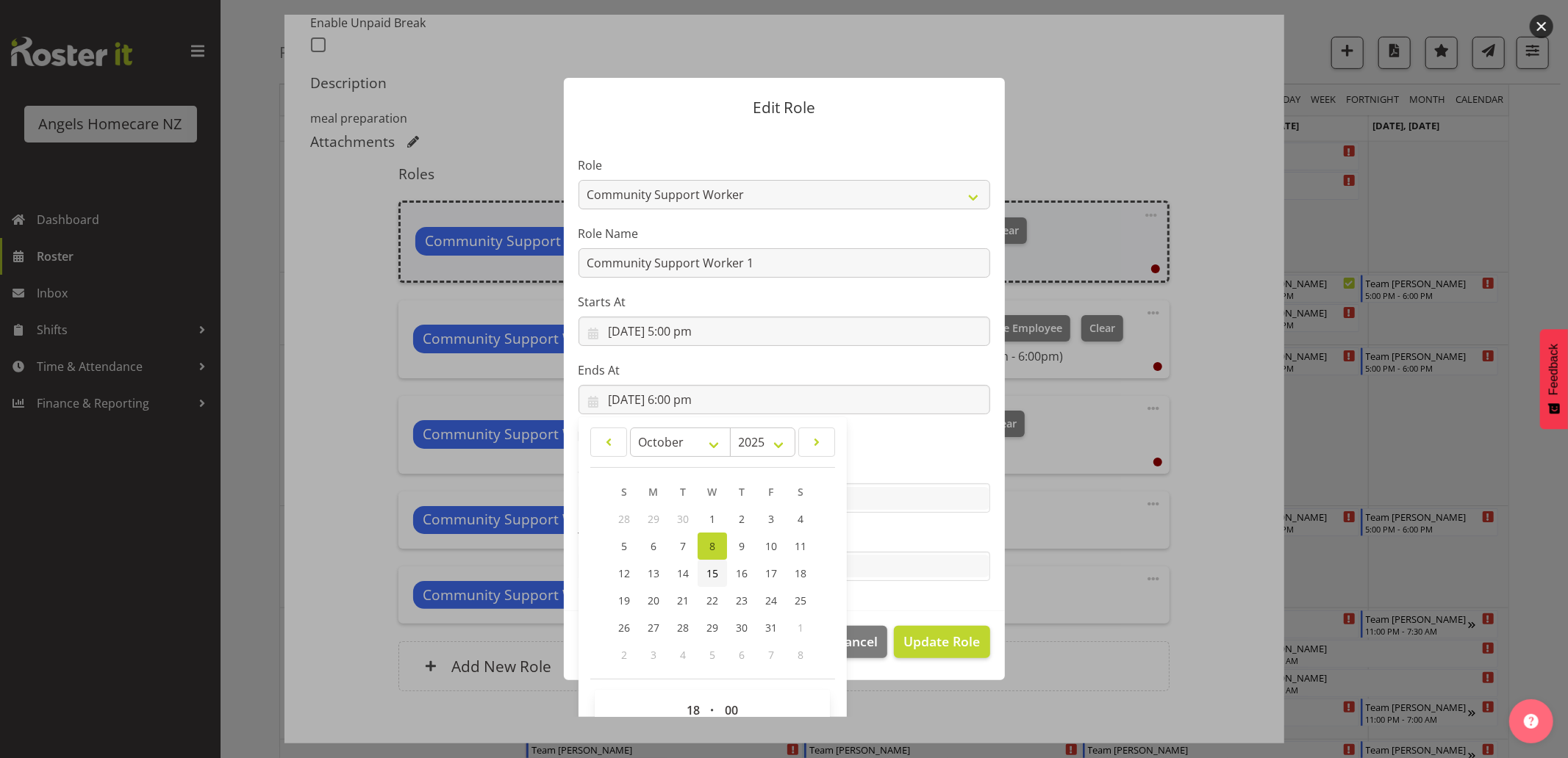
click at [699, 563] on link "15" at bounding box center [713, 573] width 30 height 27
type input "[DATE] 6:00 pm"
click at [933, 595] on section "Role Admin Coordinator Community Support Worker Role Name Community Support Wor…" at bounding box center [784, 370] width 441 height 481
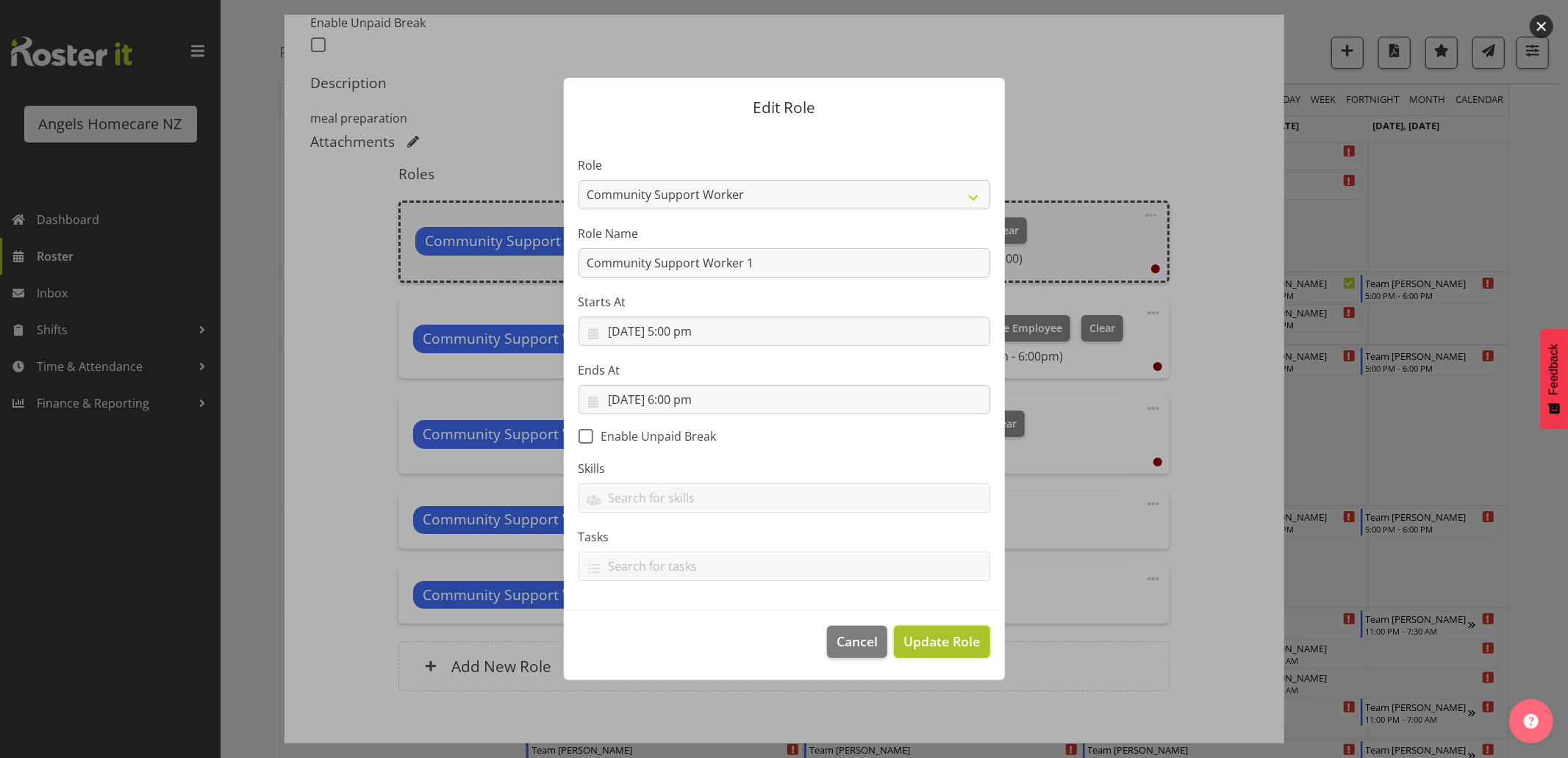
click at [936, 643] on span "Update Role" at bounding box center [942, 641] width 76 height 20
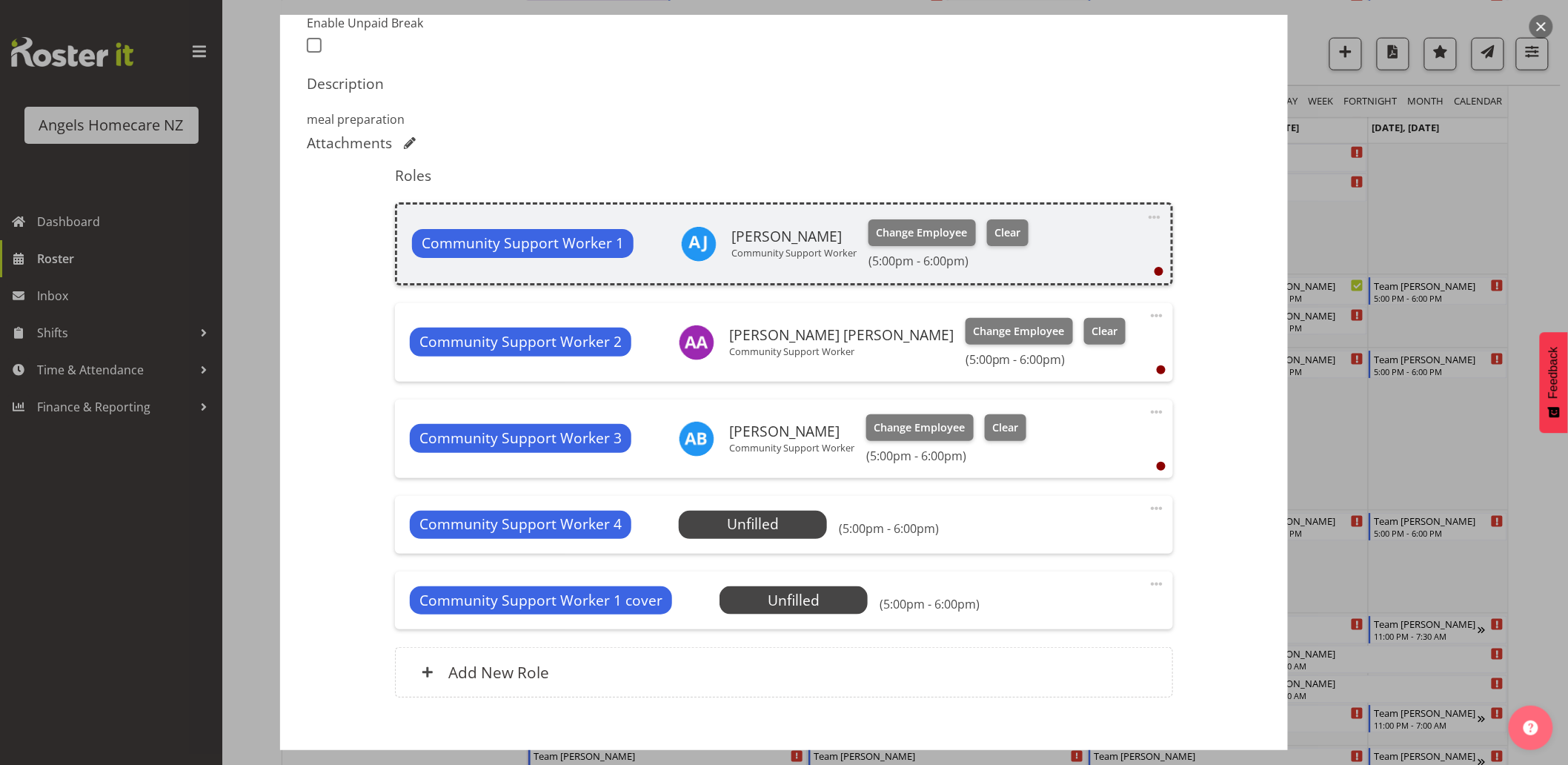
click at [1148, 314] on span at bounding box center [1156, 315] width 18 height 18
click at [1071, 375] on link "Cover Role" at bounding box center [1095, 375] width 143 height 26
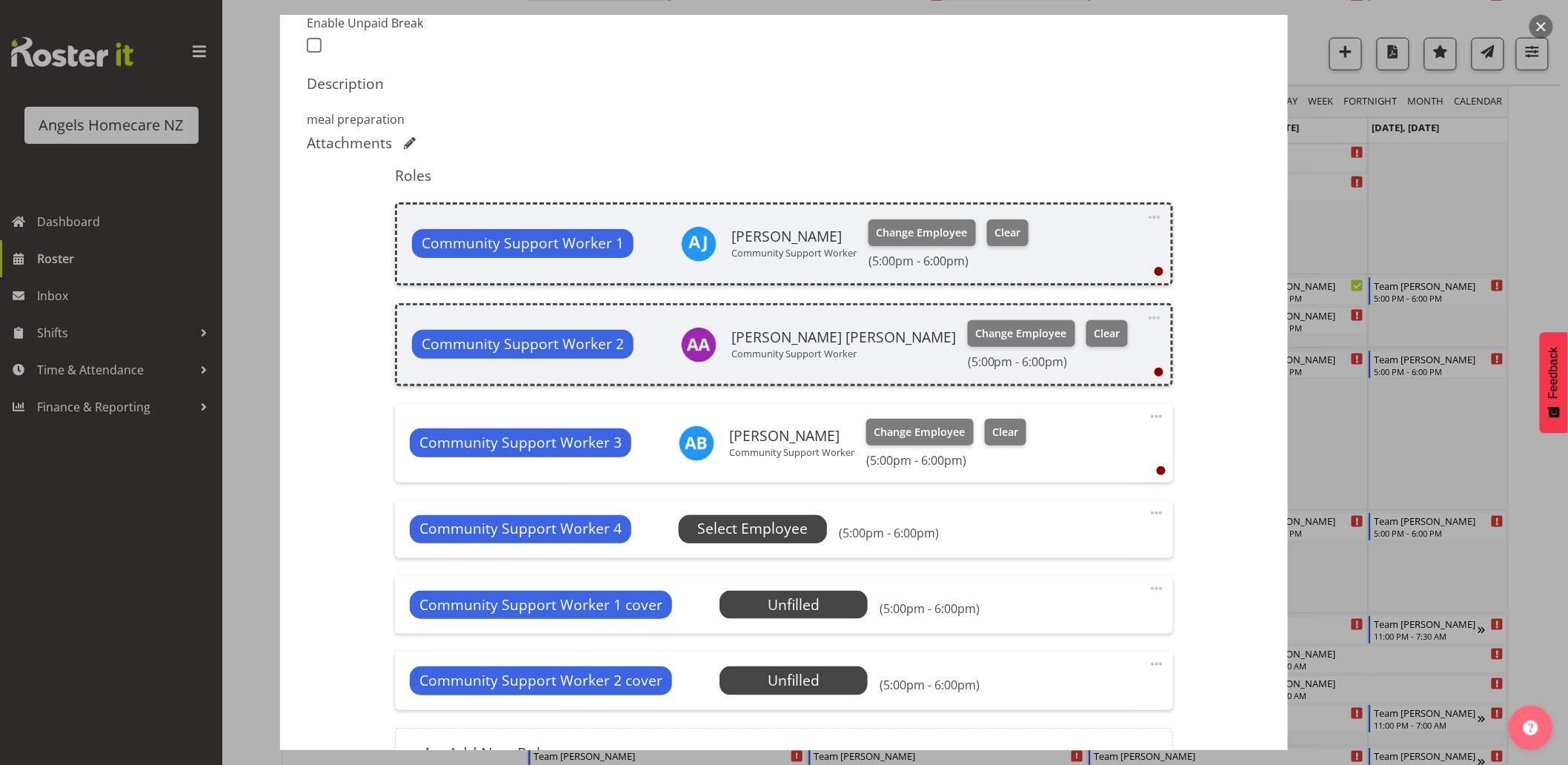
click at [780, 530] on span "Select Employee" at bounding box center [753, 528] width 111 height 22
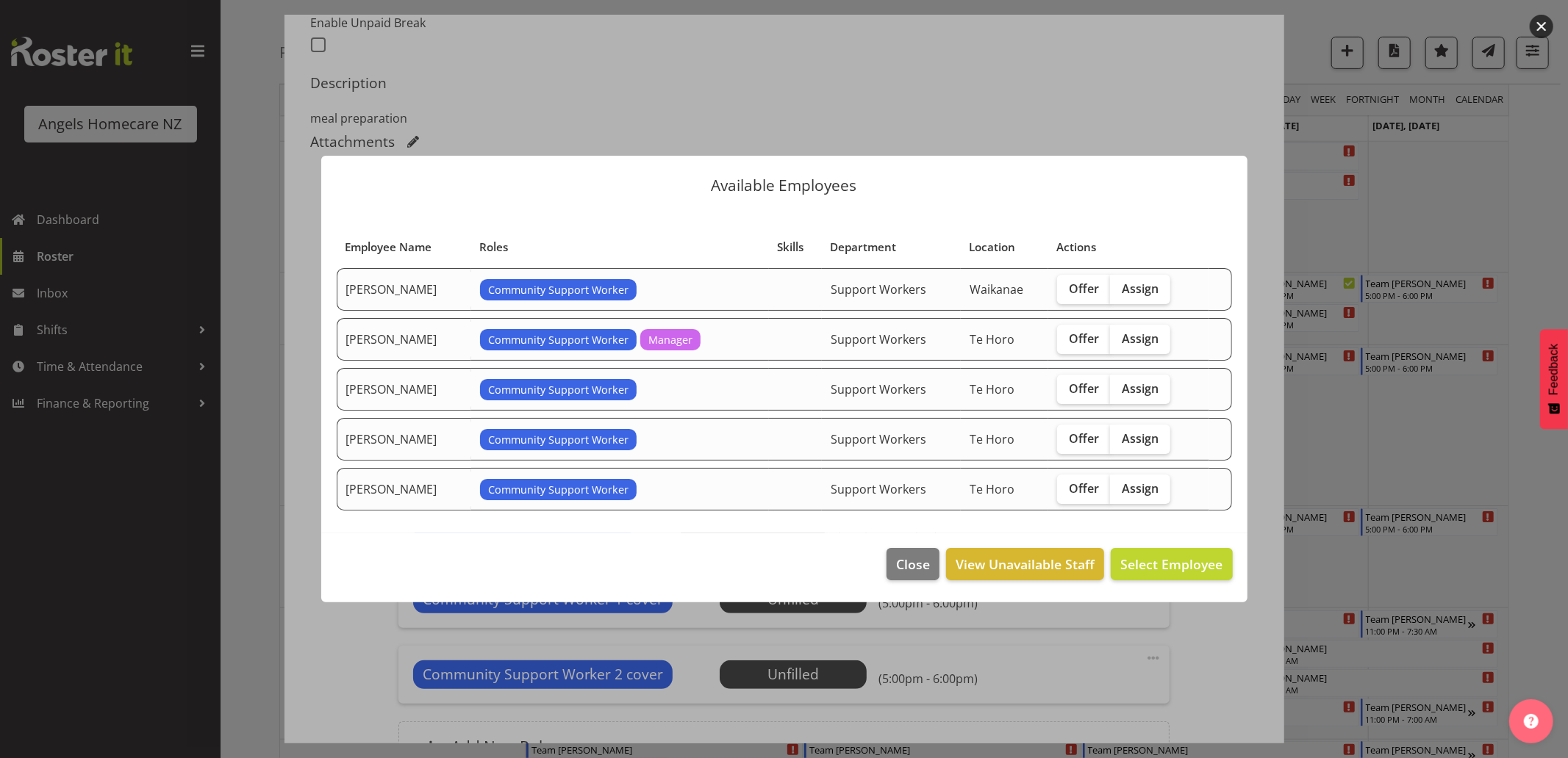
click at [1246, 107] on div at bounding box center [784, 379] width 1568 height 758
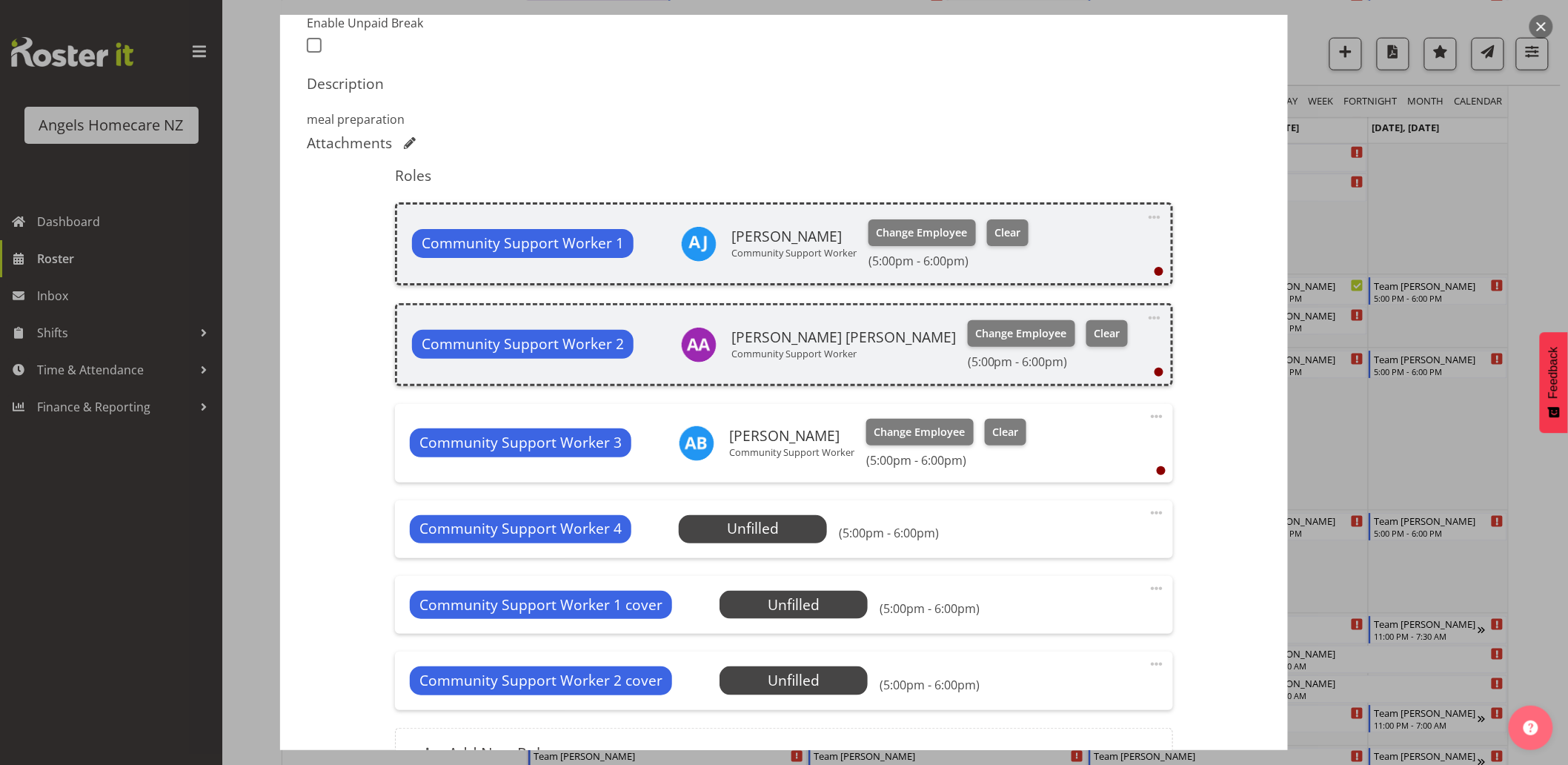
click at [1224, 626] on div "Shift Instance Name Team [PERSON_NAME] Location [GEOGRAPHIC_DATA] Department Su…" at bounding box center [784, 273] width 954 height 1046
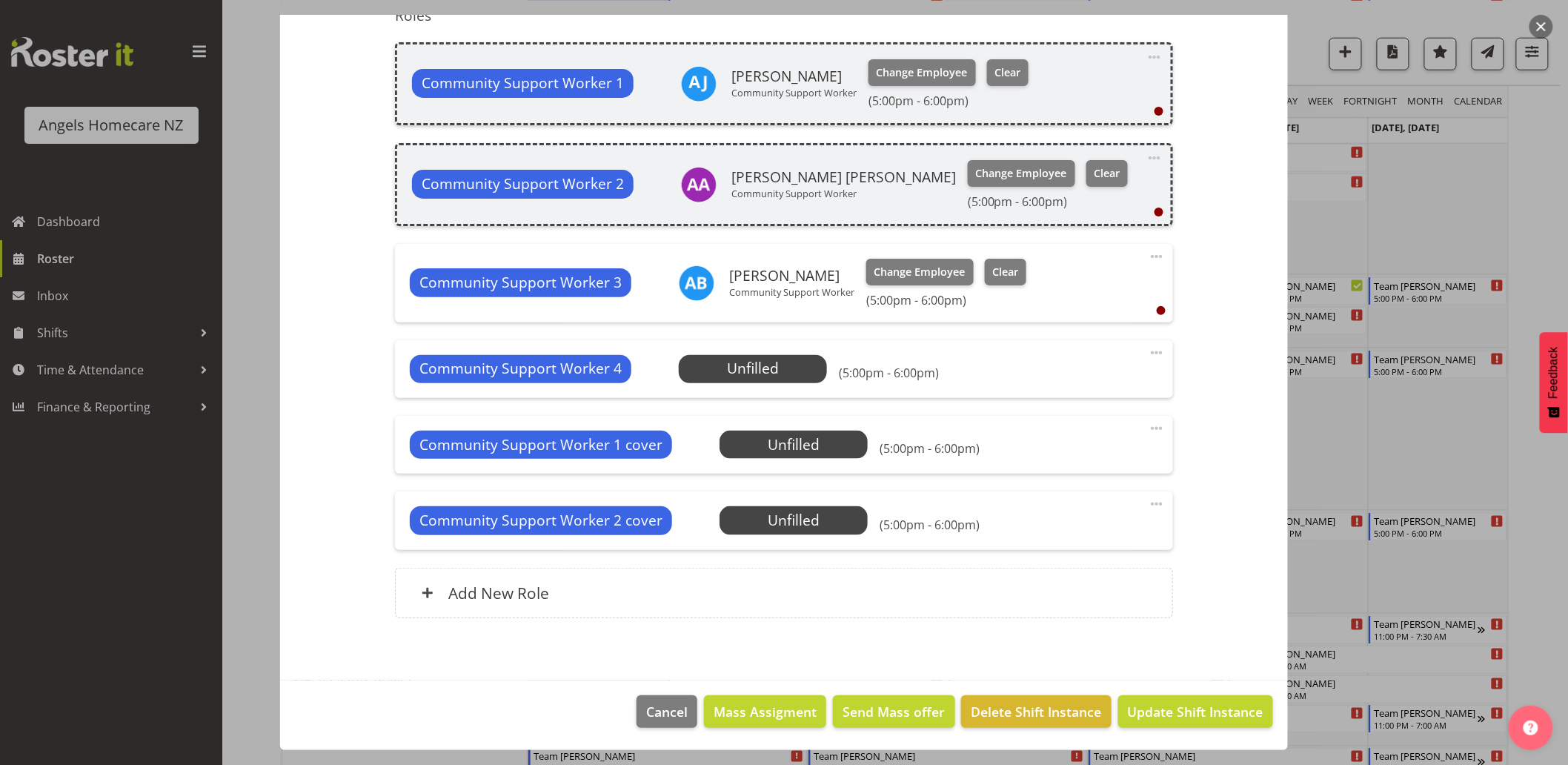
scroll to position [988, 0]
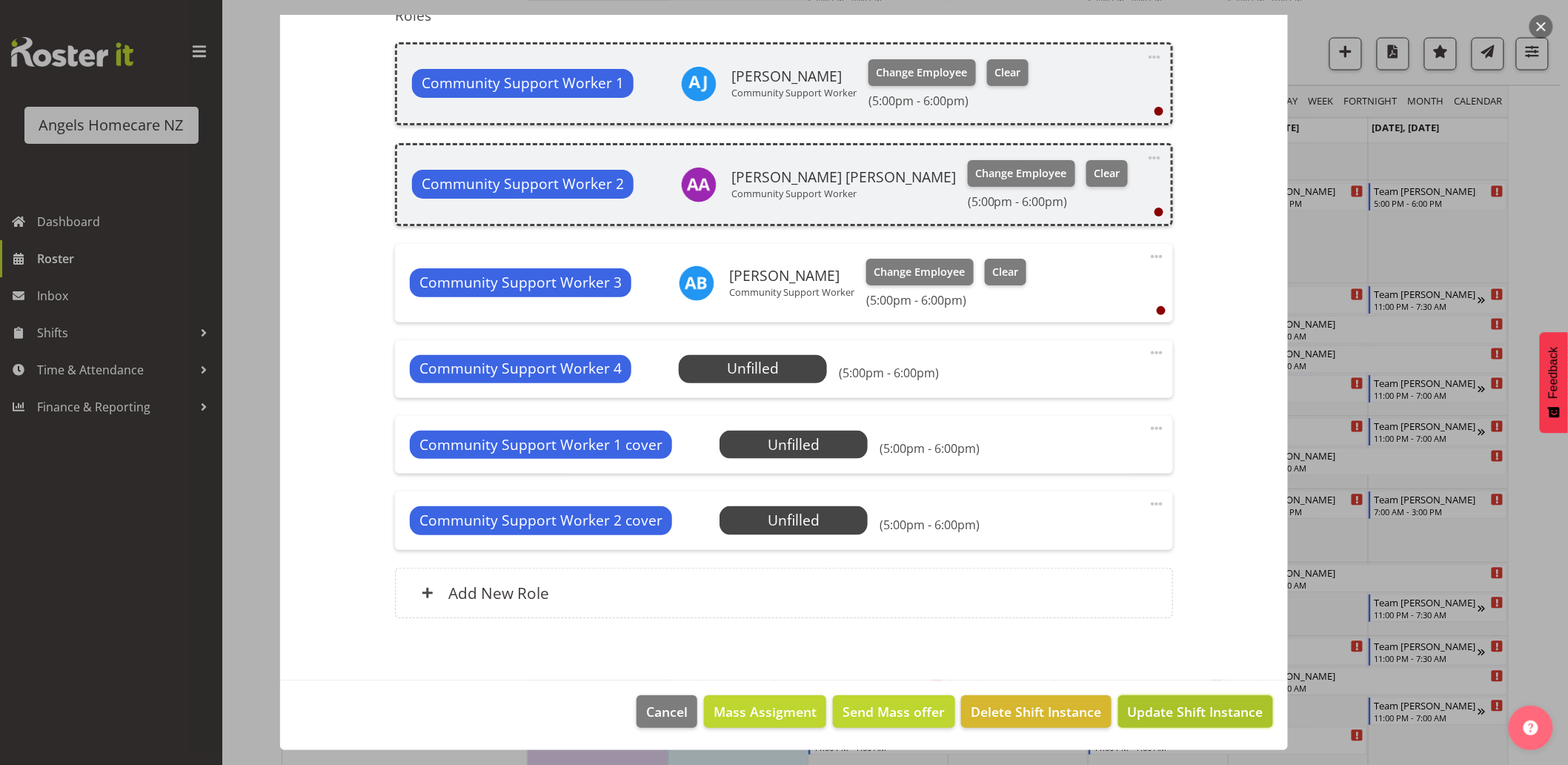
click at [1197, 710] on span "Update Shift Instance" at bounding box center [1195, 711] width 136 height 20
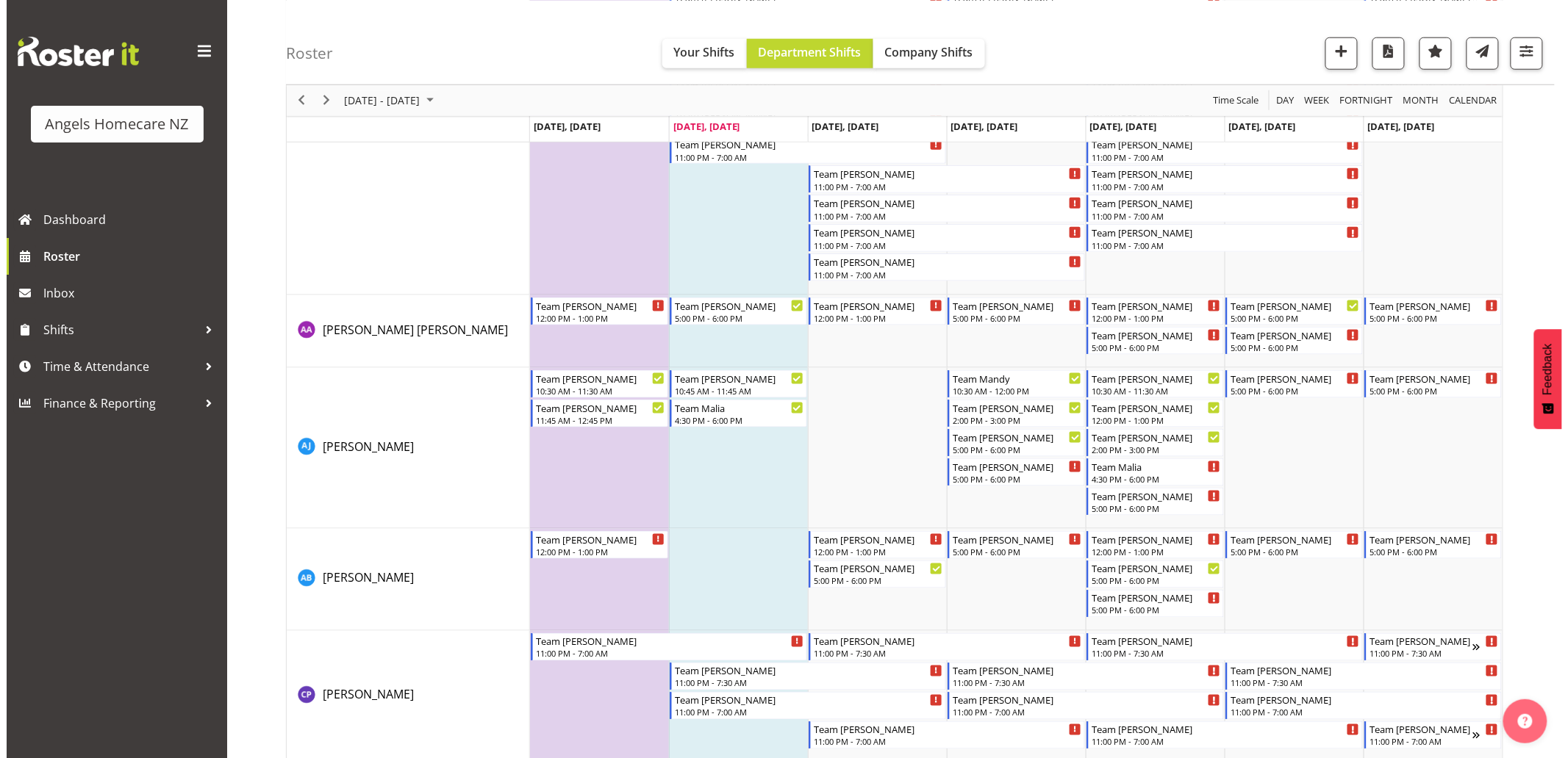
scroll to position [652, 0]
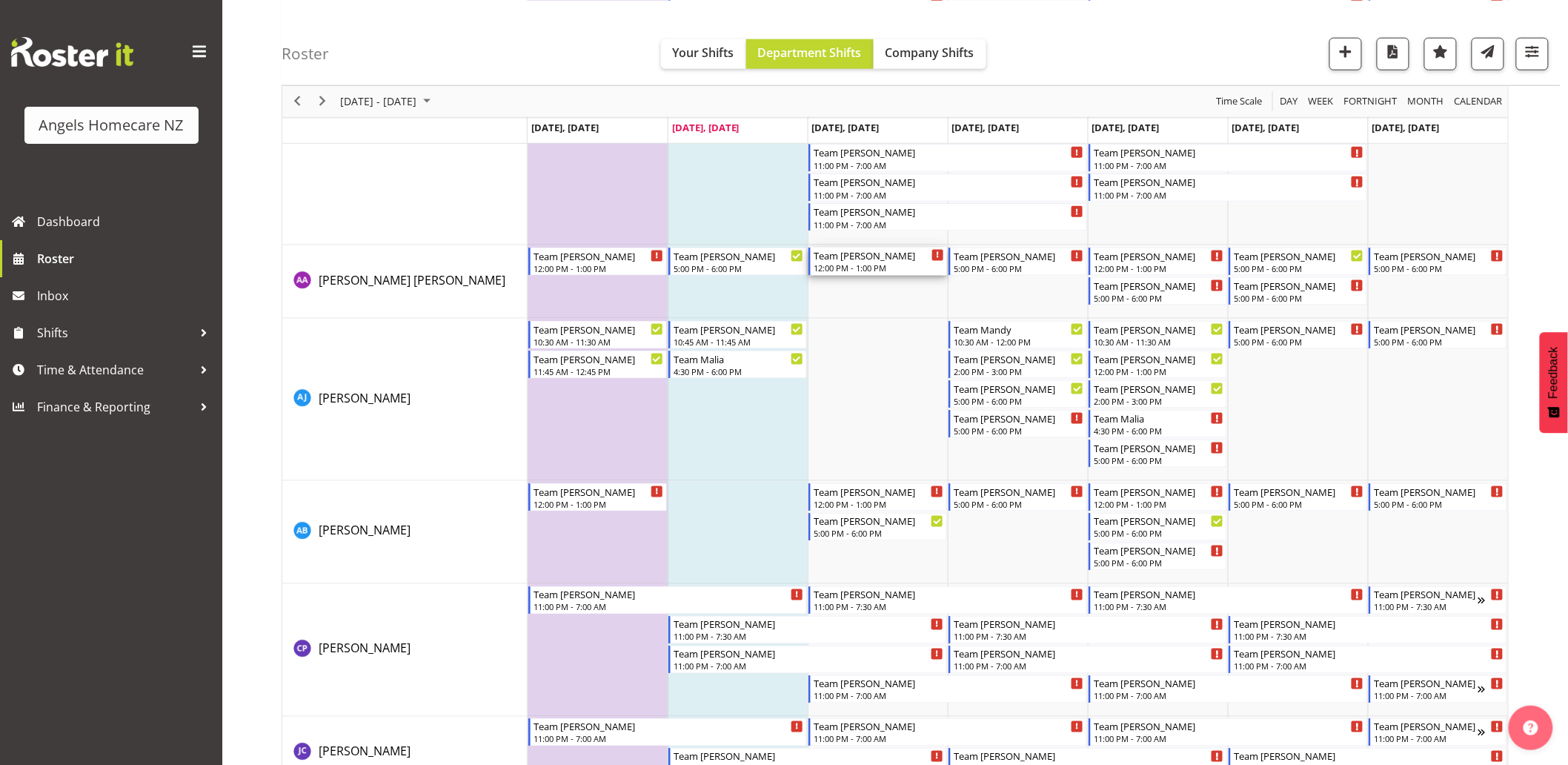
click at [901, 259] on div "Team [PERSON_NAME]" at bounding box center [878, 255] width 130 height 15
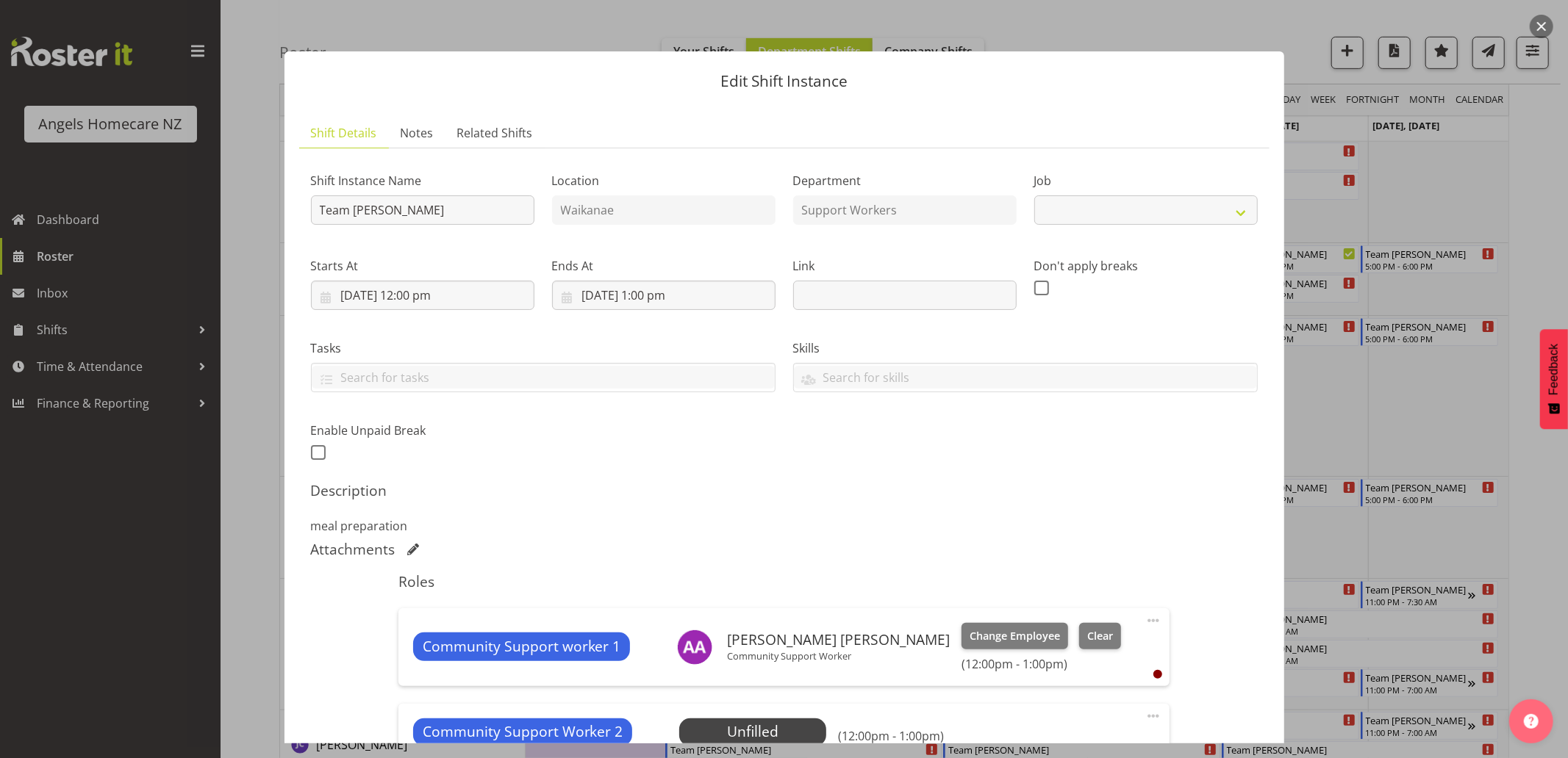
select select "10686"
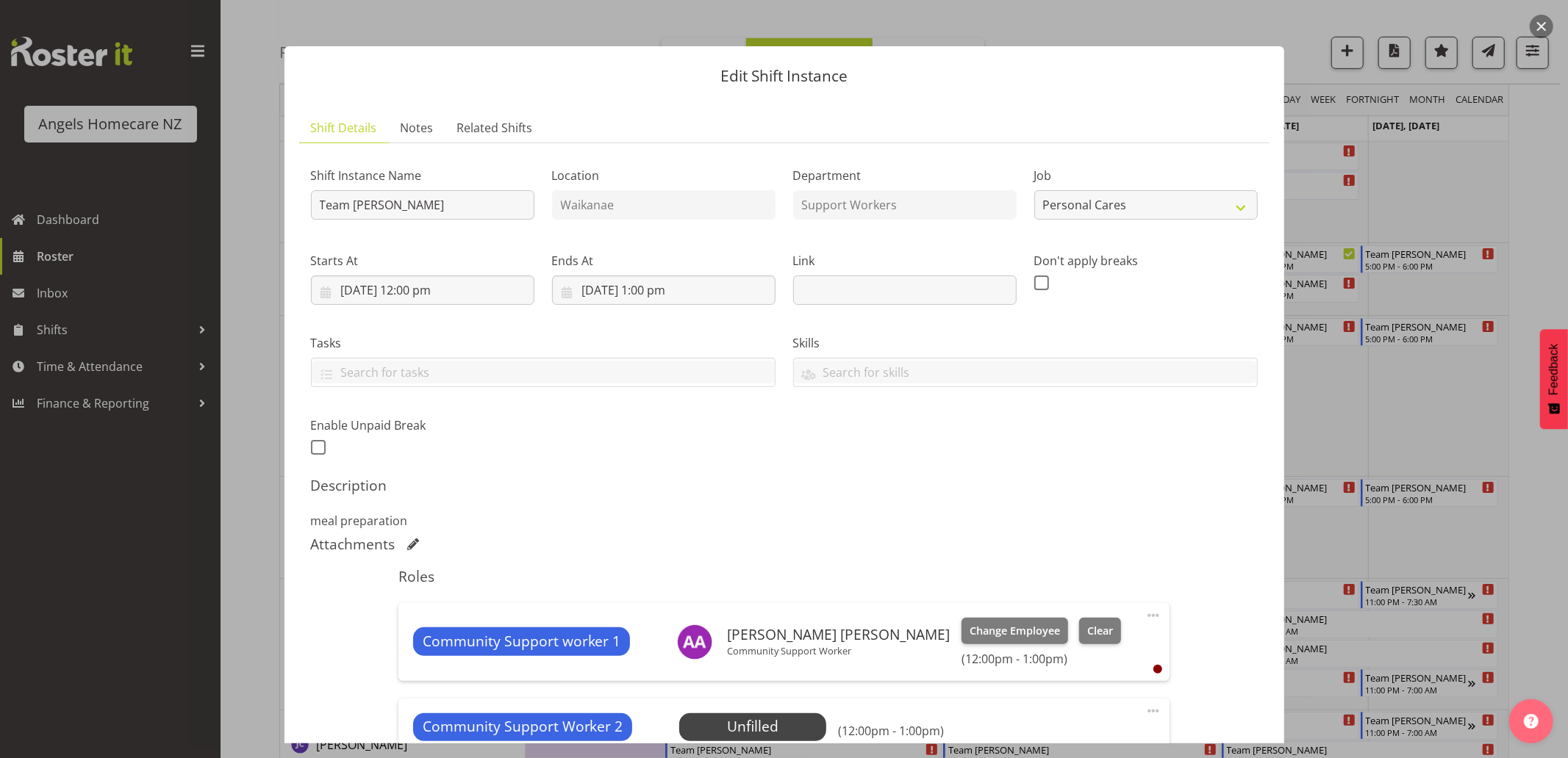
scroll to position [0, 0]
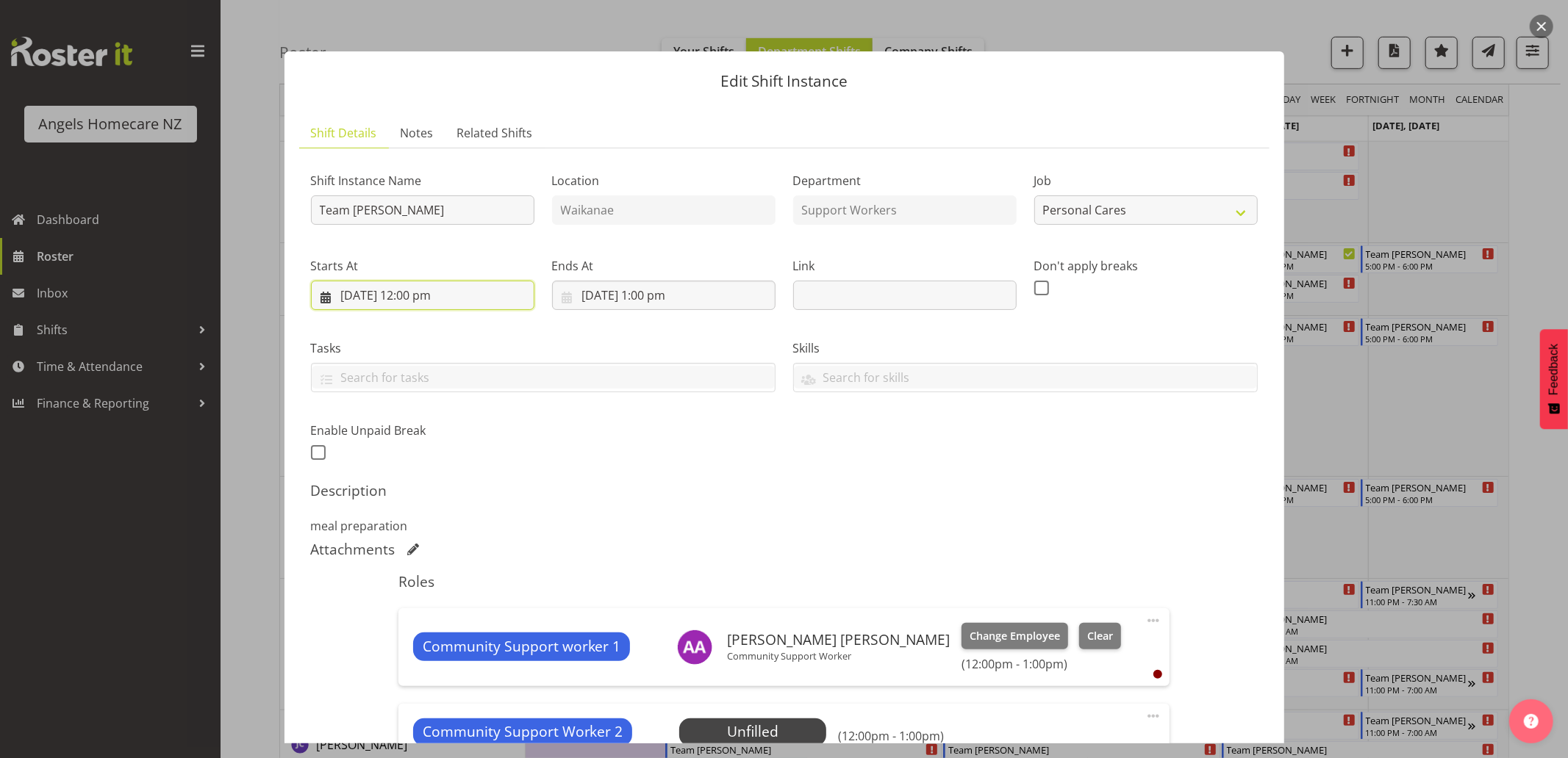
click at [324, 296] on input "[DATE] 12:00 pm" at bounding box center [422, 296] width 223 height 30
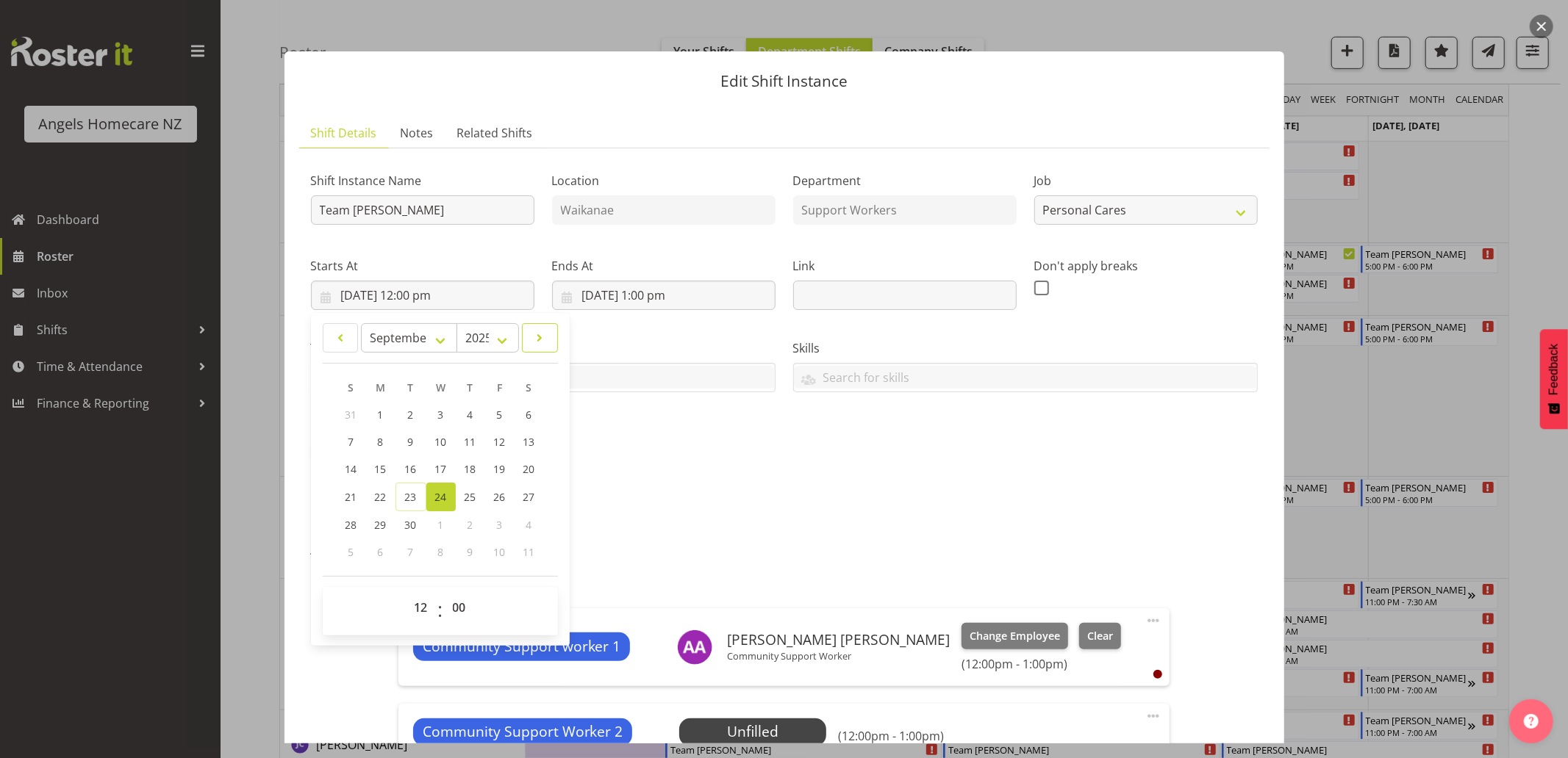
click at [541, 339] on span at bounding box center [540, 338] width 17 height 18
select select "9"
click at [446, 435] on link "8" at bounding box center [440, 441] width 30 height 27
type input "[DATE] 12:00 pm"
click at [678, 508] on div "Description meal preparation" at bounding box center [784, 508] width 946 height 53
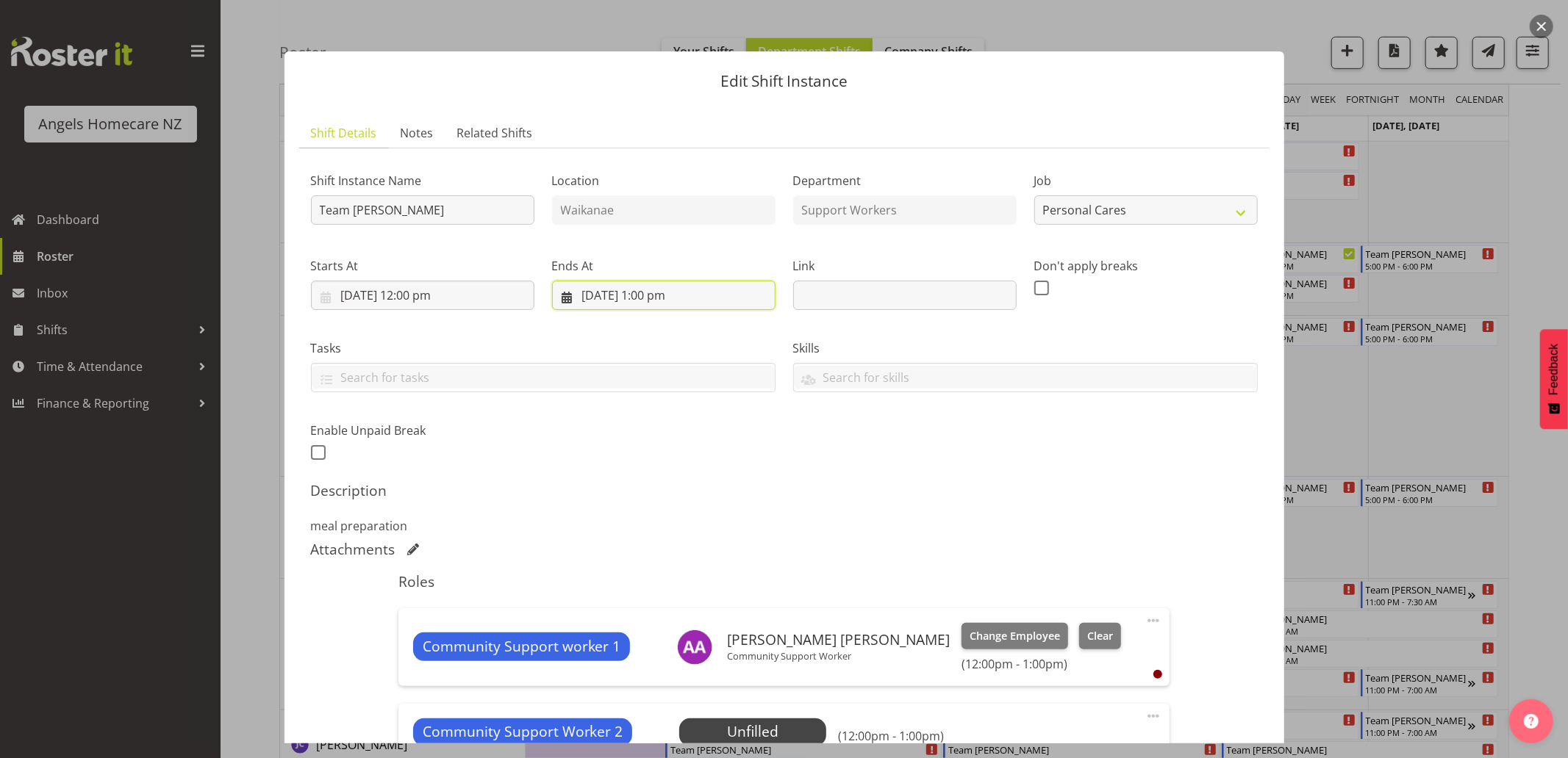
click at [570, 297] on input "[DATE] 1:00 pm" at bounding box center [663, 296] width 223 height 30
click at [772, 340] on span at bounding box center [781, 338] width 17 height 18
select select "9"
click at [681, 435] on link "8" at bounding box center [681, 441] width 30 height 27
type input "[DATE] 1:00 pm"
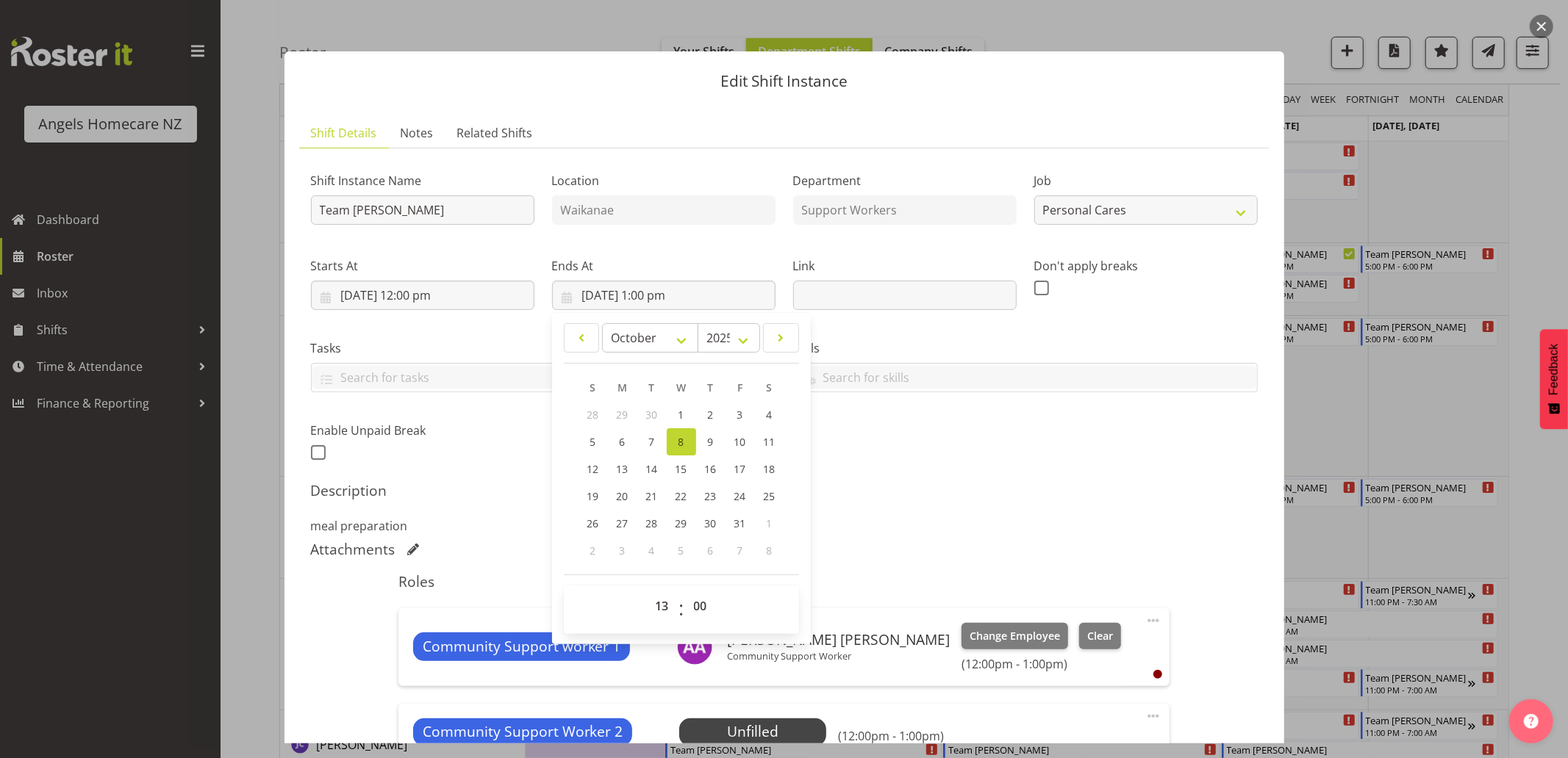
click at [901, 487] on h5 "Description" at bounding box center [784, 490] width 946 height 18
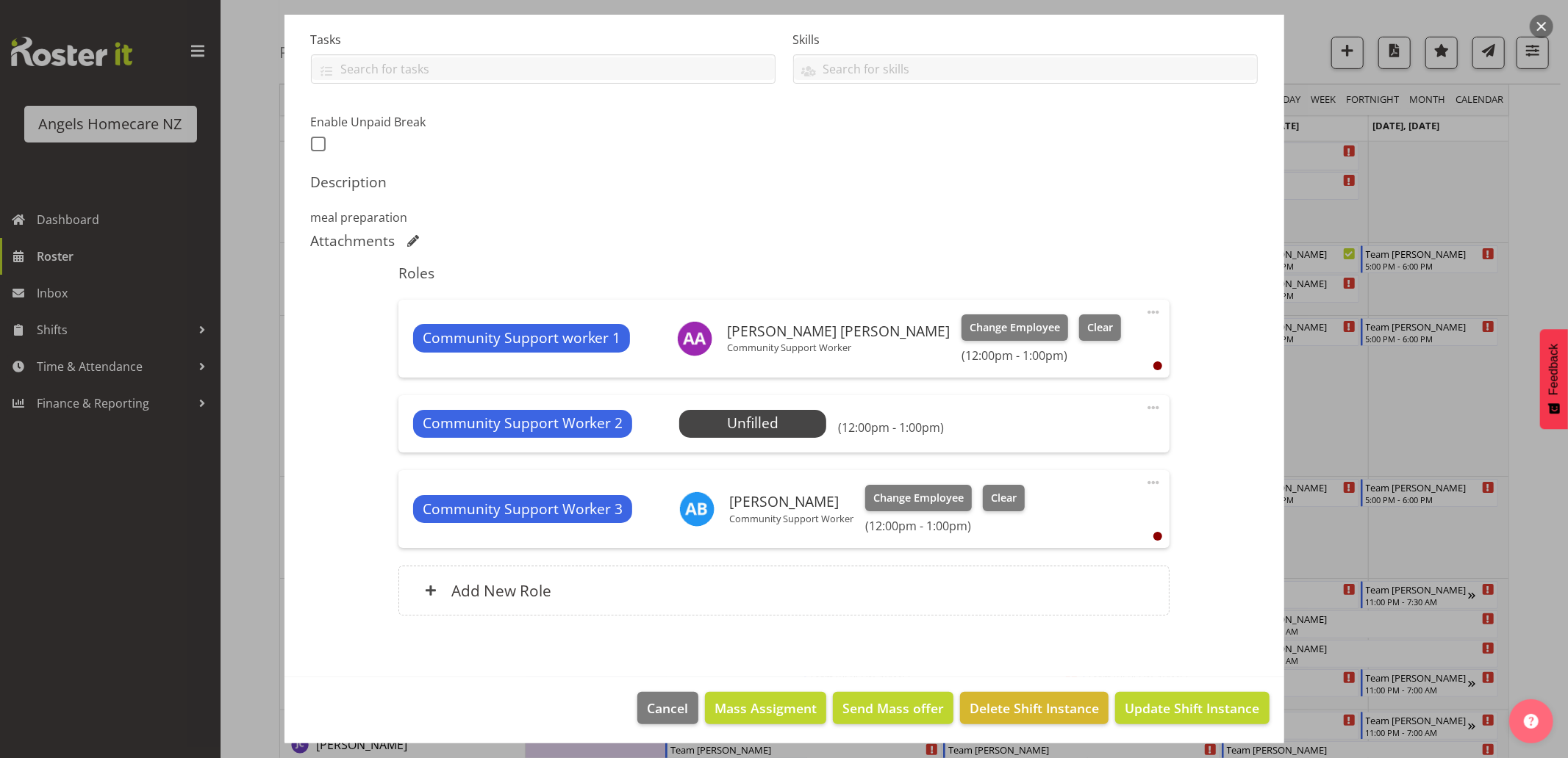
scroll to position [312, 0]
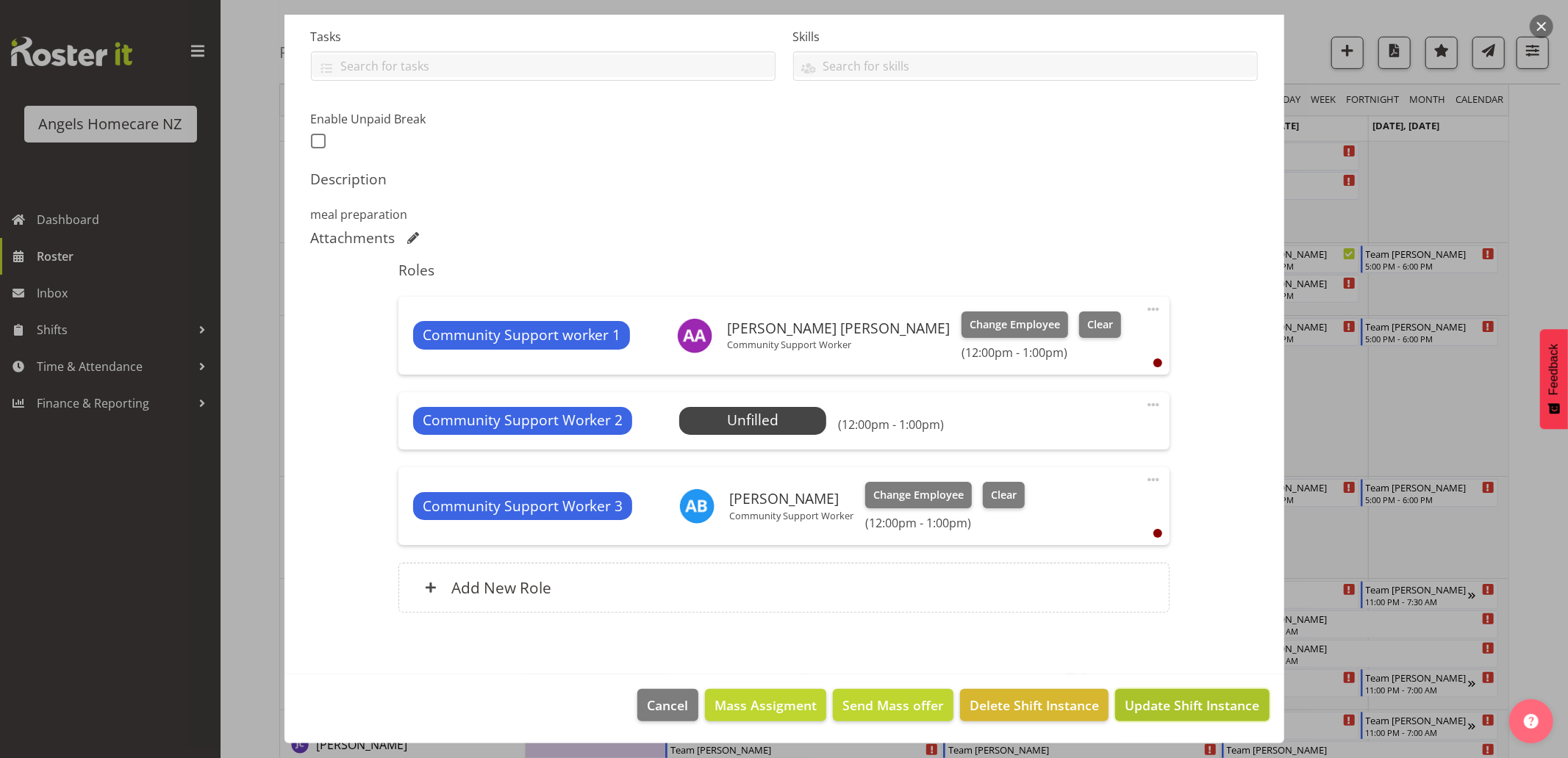
click at [1124, 703] on span "Update Shift Instance" at bounding box center [1191, 705] width 135 height 20
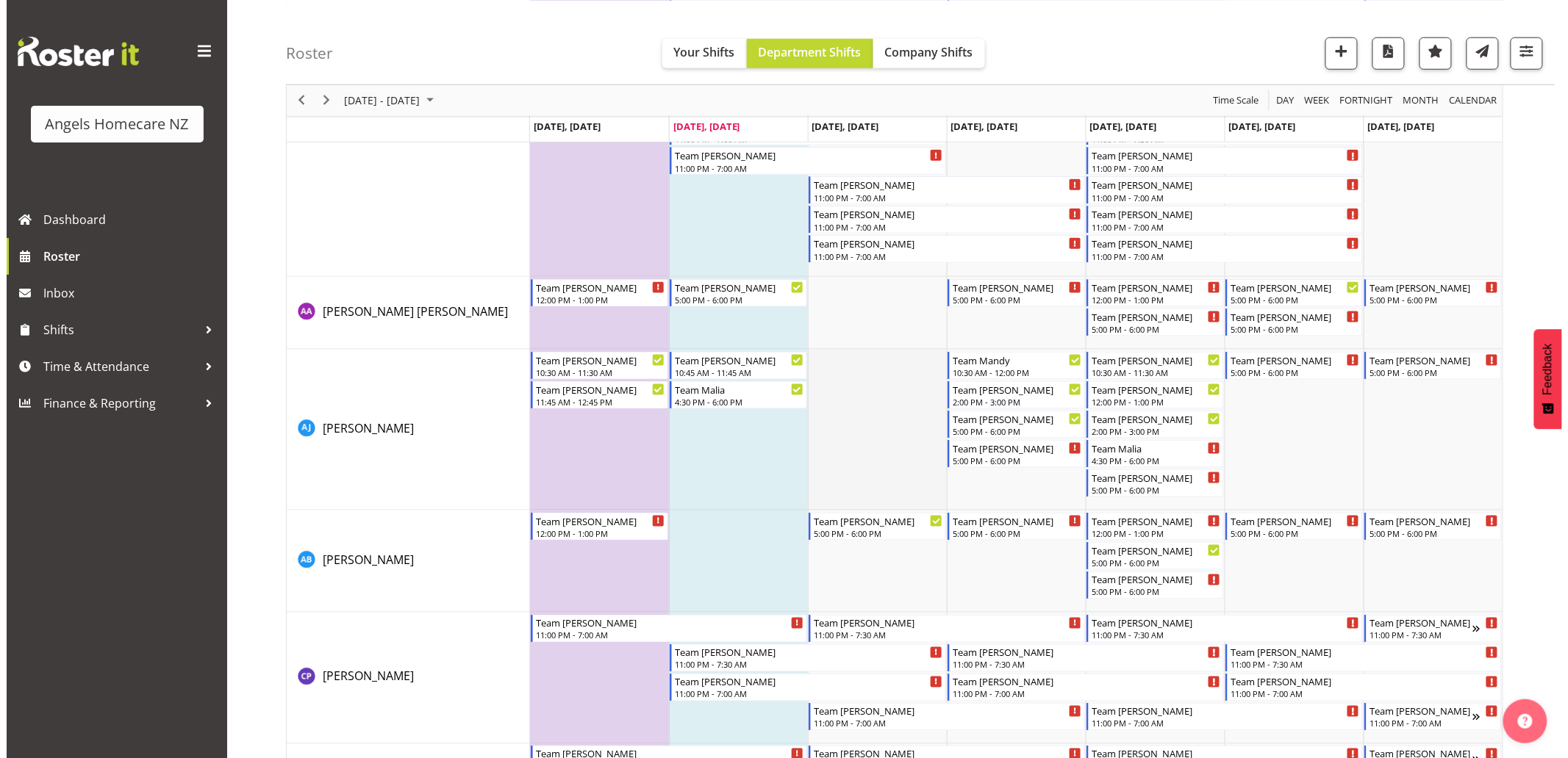
scroll to position [571, 0]
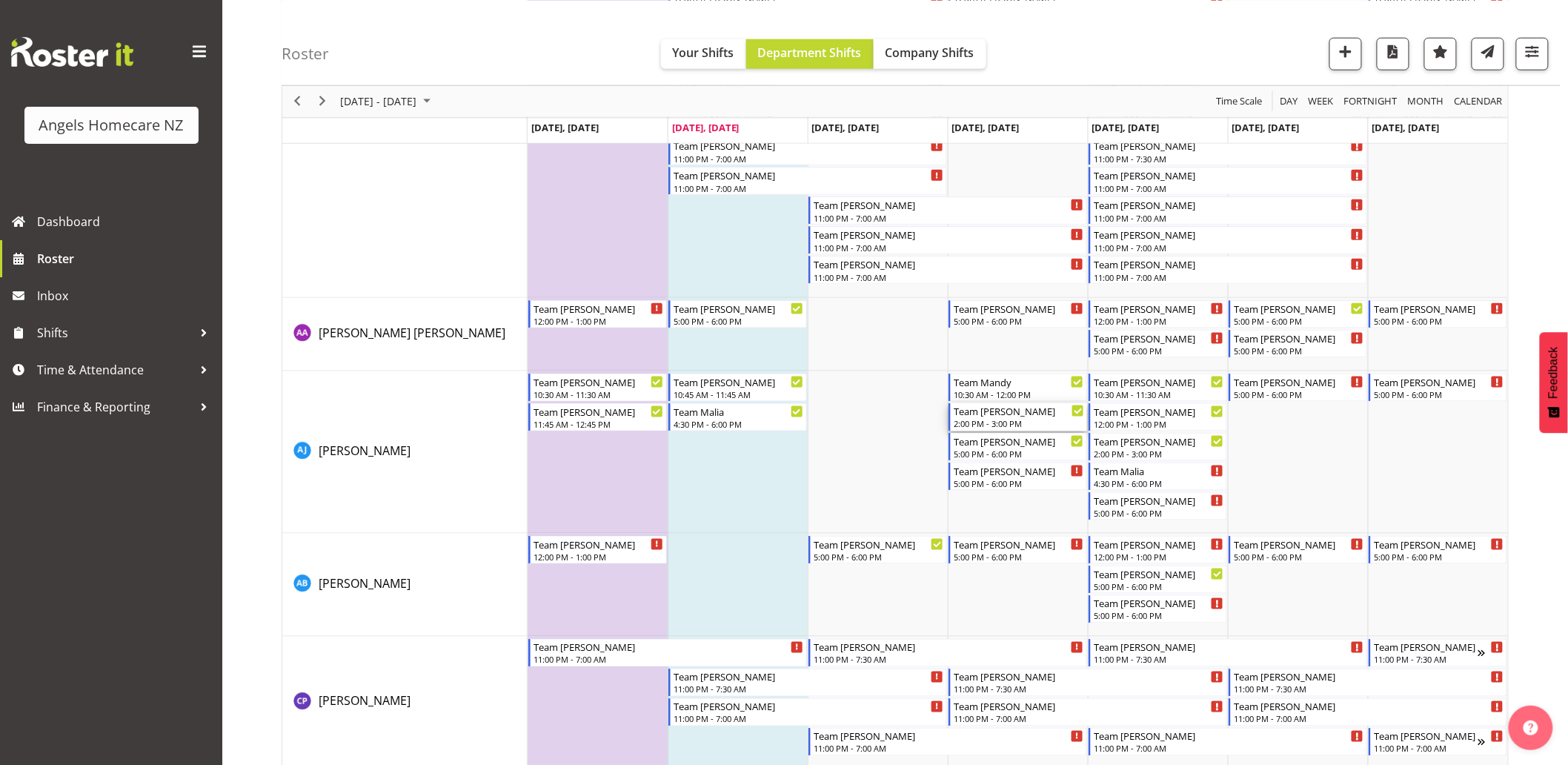
click at [1012, 419] on div "2:00 PM - 3:00 PM" at bounding box center [1019, 423] width 130 height 12
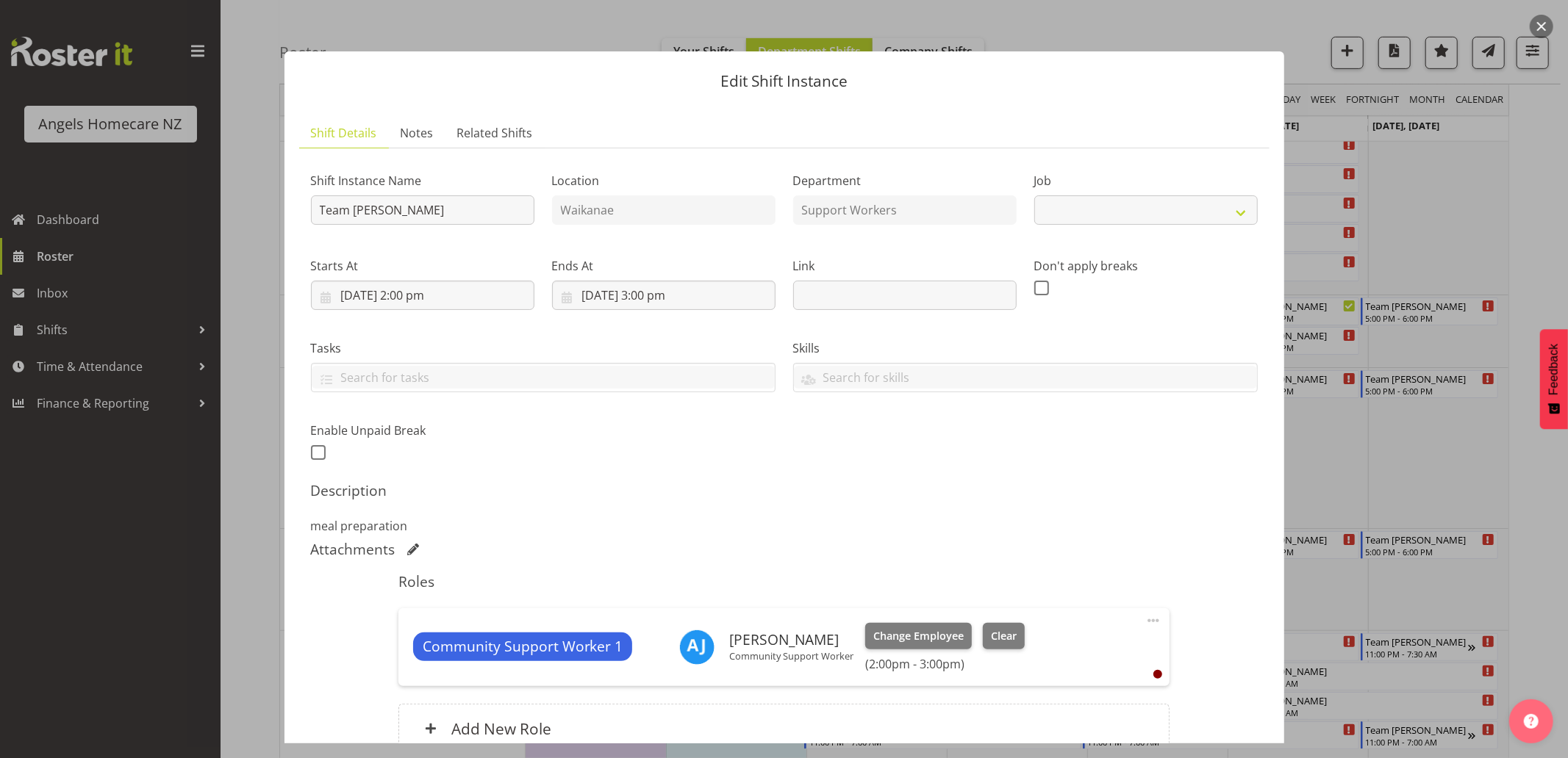
select select "10686"
click at [330, 296] on input "[DATE] 2:00 pm" at bounding box center [422, 296] width 223 height 30
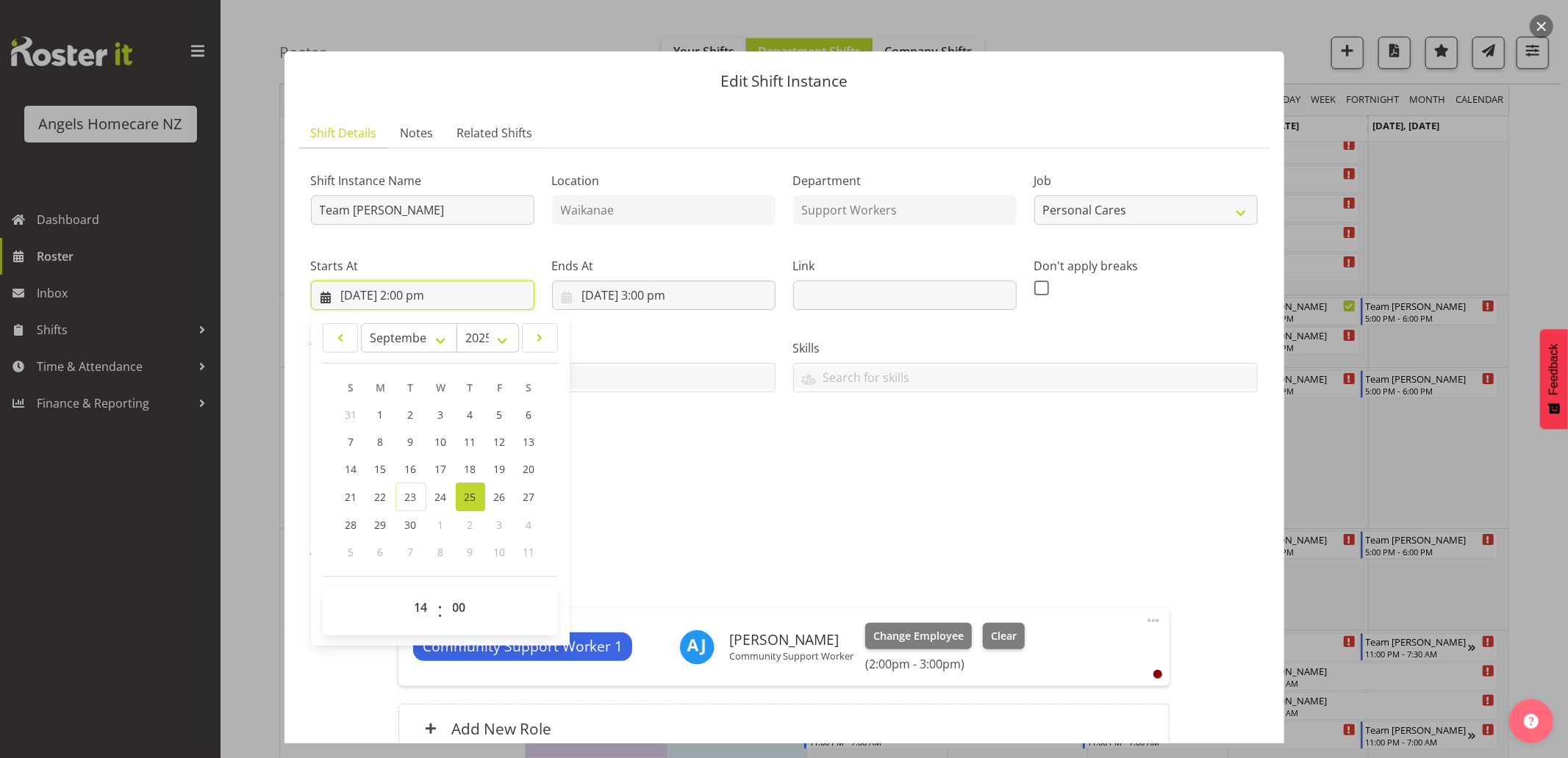
scroll to position [82, 0]
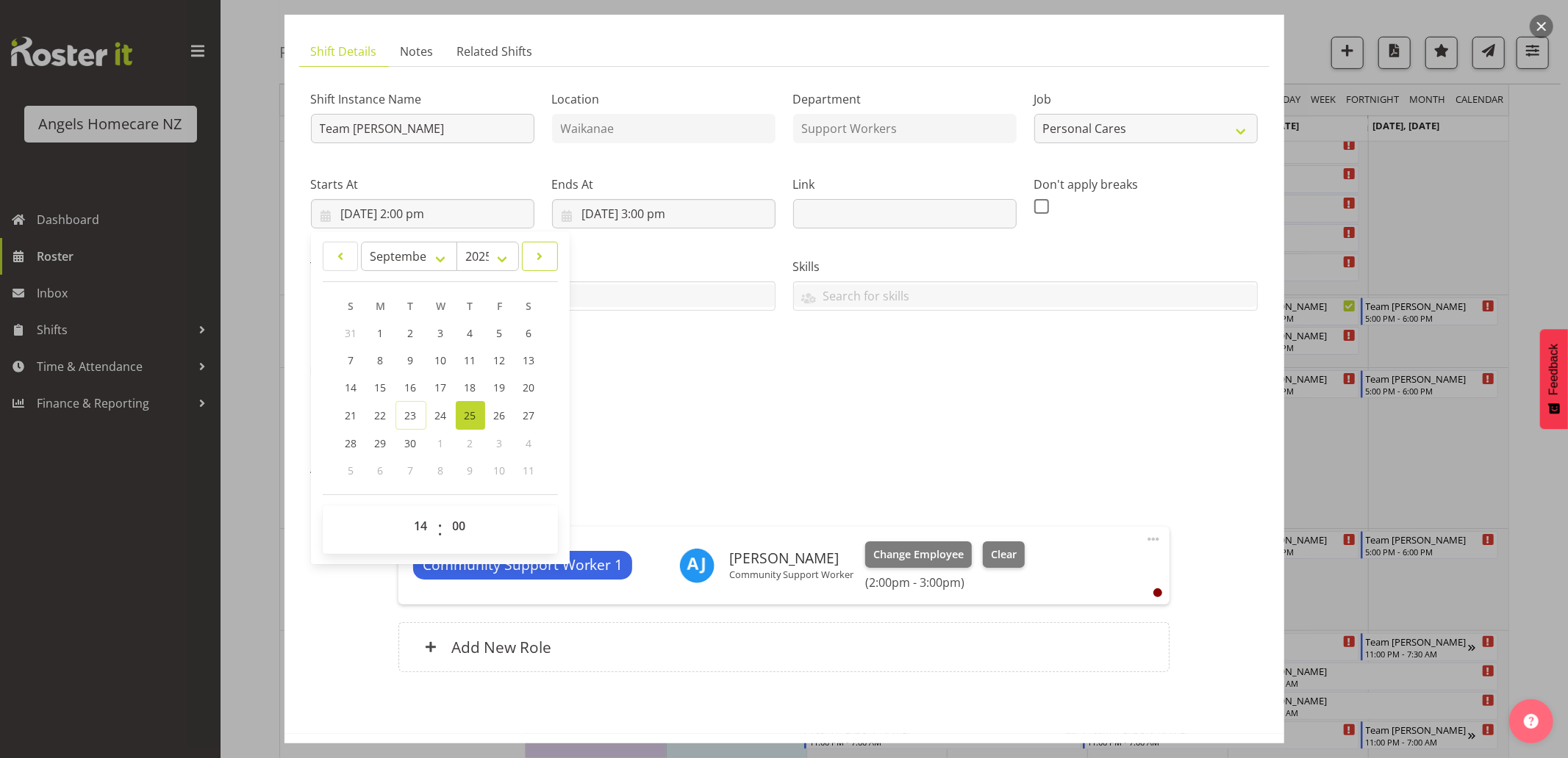
click at [533, 258] on span at bounding box center [540, 256] width 17 height 18
select select "9"
click at [468, 387] on span "16" at bounding box center [469, 387] width 12 height 14
type input "[DATE] 2:00 pm"
click at [757, 418] on h5 "Description" at bounding box center [784, 408] width 946 height 18
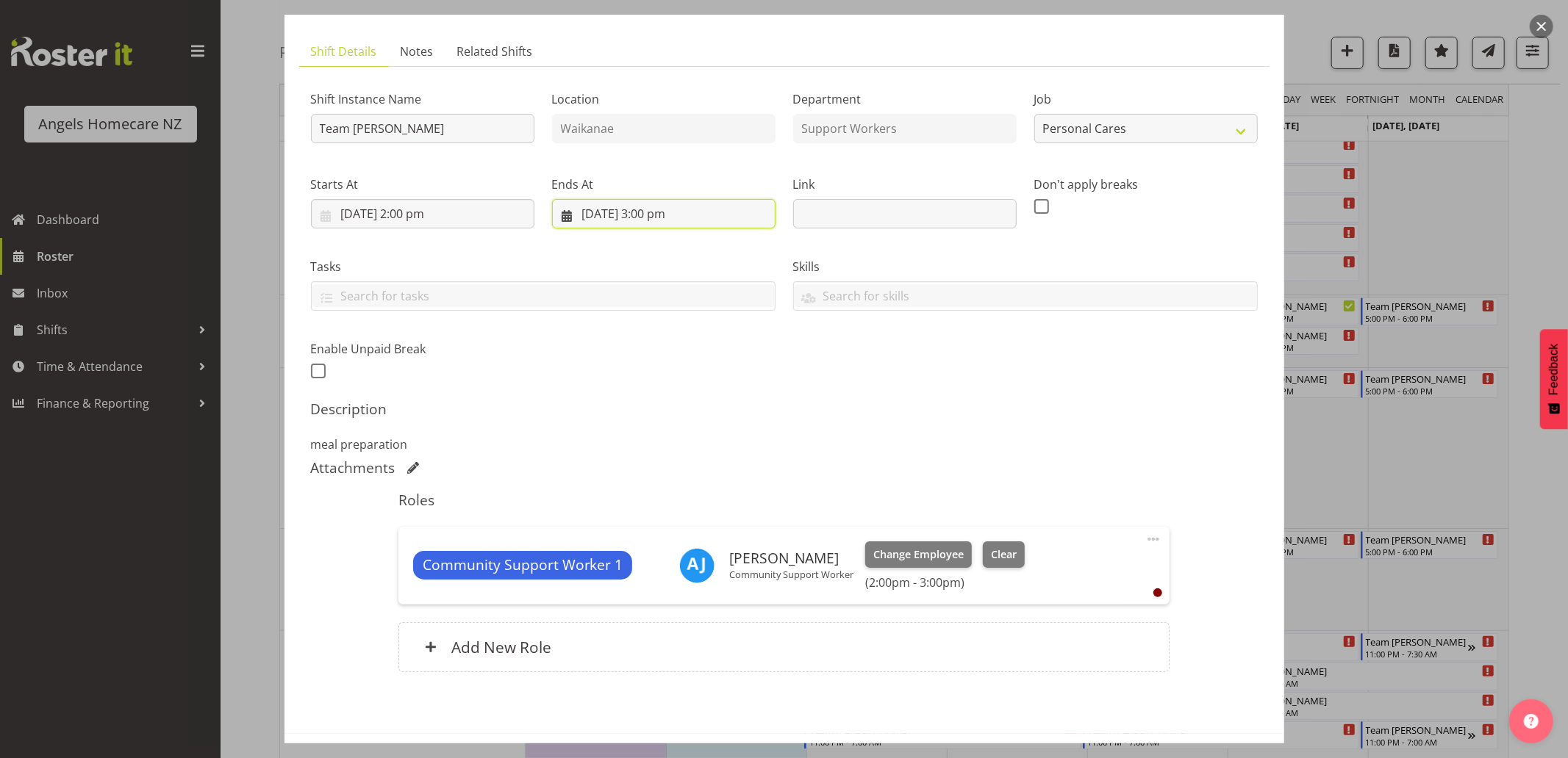
click at [600, 215] on input "[DATE] 3:00 pm" at bounding box center [663, 214] width 223 height 30
click at [772, 255] on span at bounding box center [781, 256] width 17 height 18
select select "9"
click at [704, 388] on span "16" at bounding box center [710, 387] width 12 height 14
type input "[DATE] 3:00 pm"
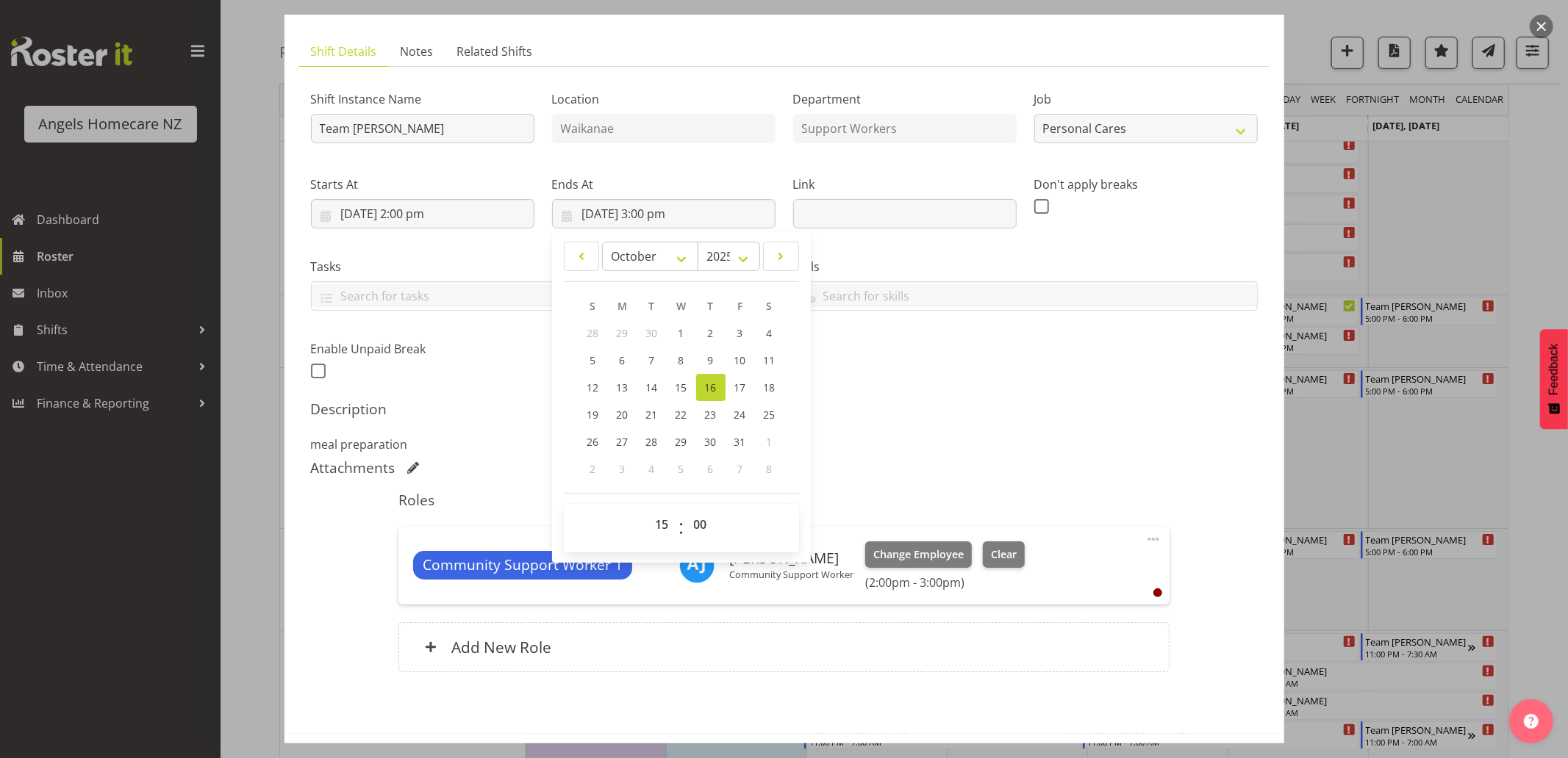
click at [907, 409] on h5 "Description" at bounding box center [784, 408] width 946 height 18
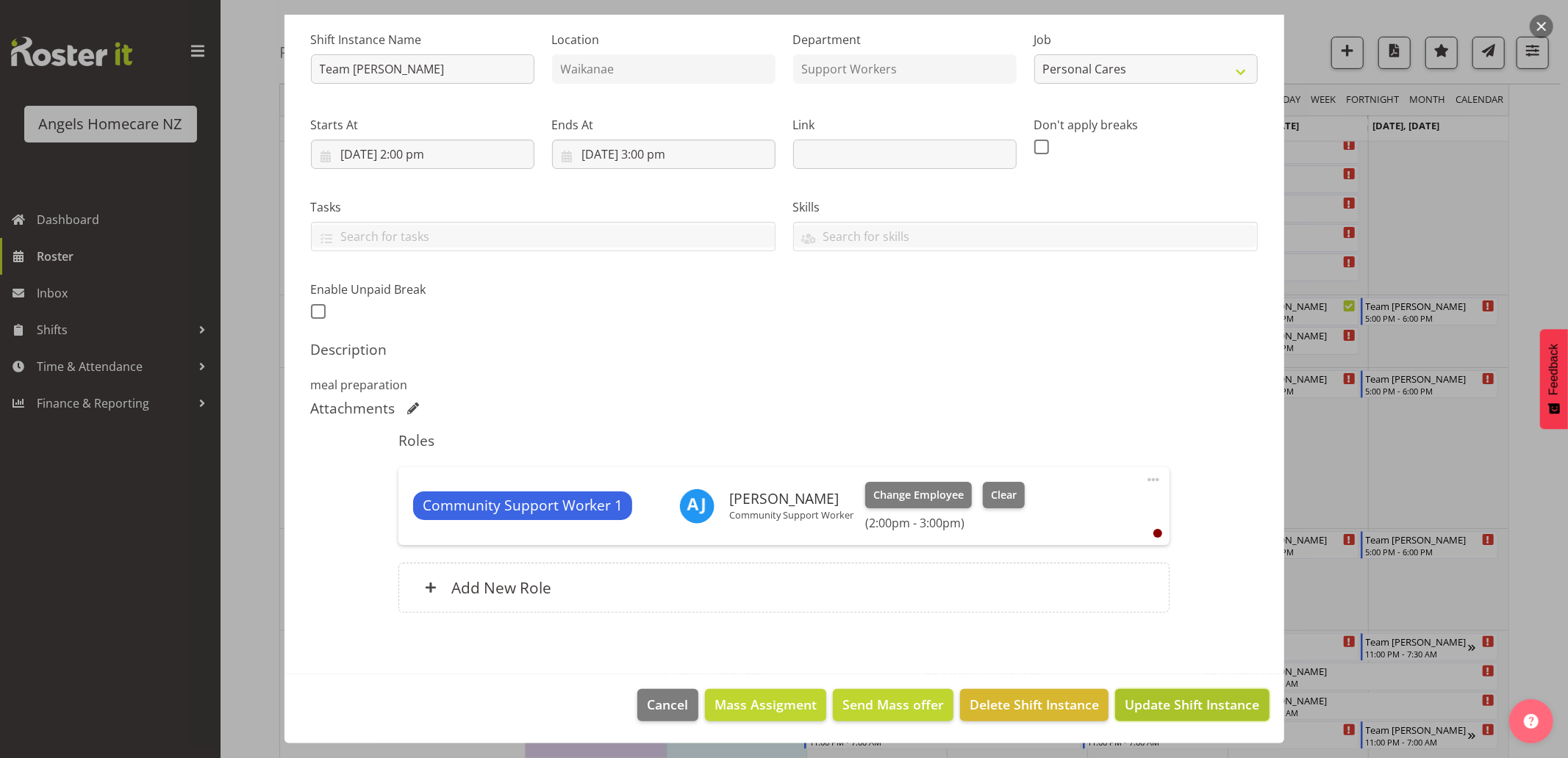
click at [1144, 701] on span "Update Shift Instance" at bounding box center [1191, 704] width 135 height 20
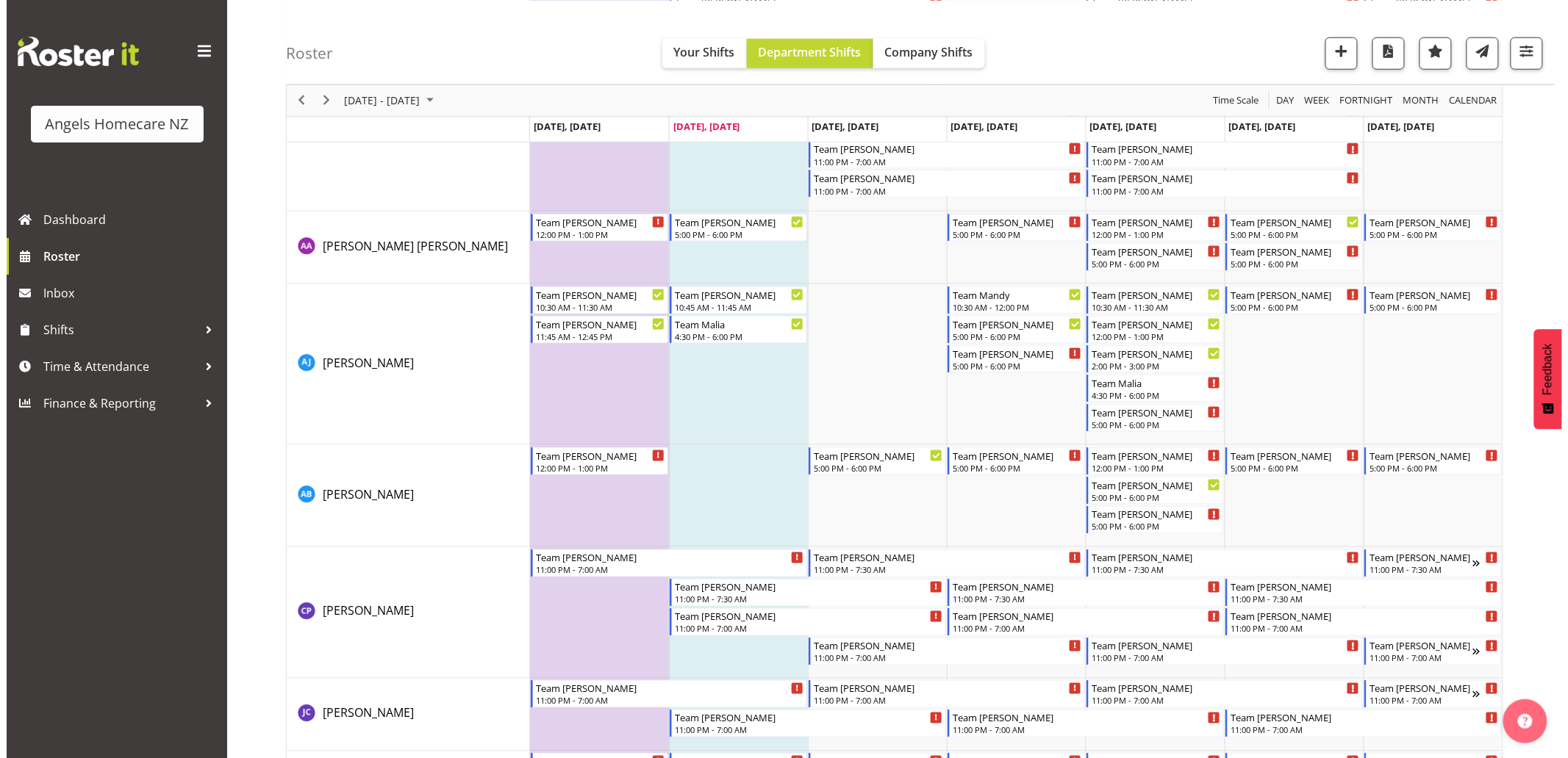
scroll to position [652, 0]
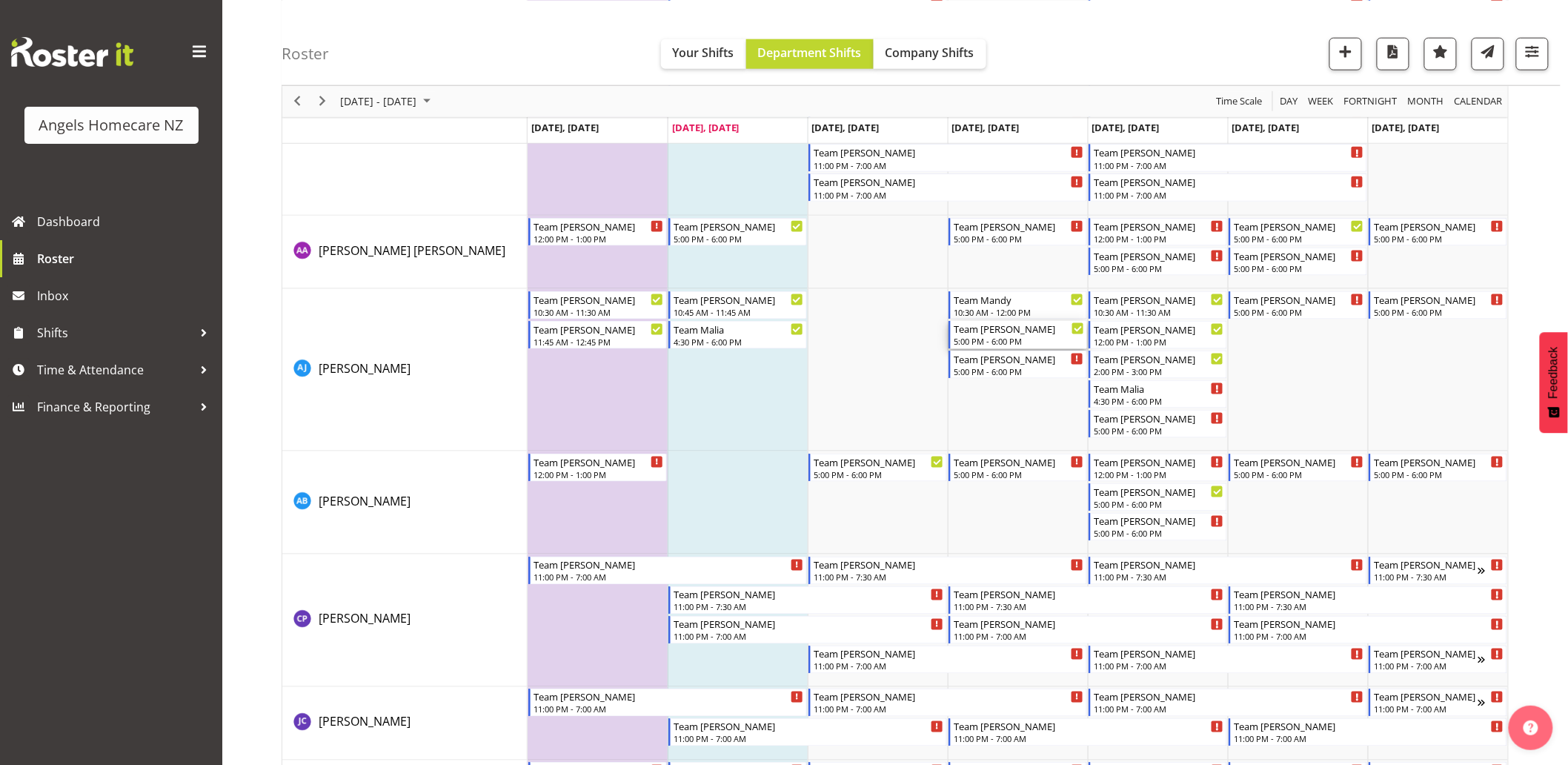
click at [1002, 337] on div "5:00 PM - 6:00 PM" at bounding box center [1019, 341] width 130 height 12
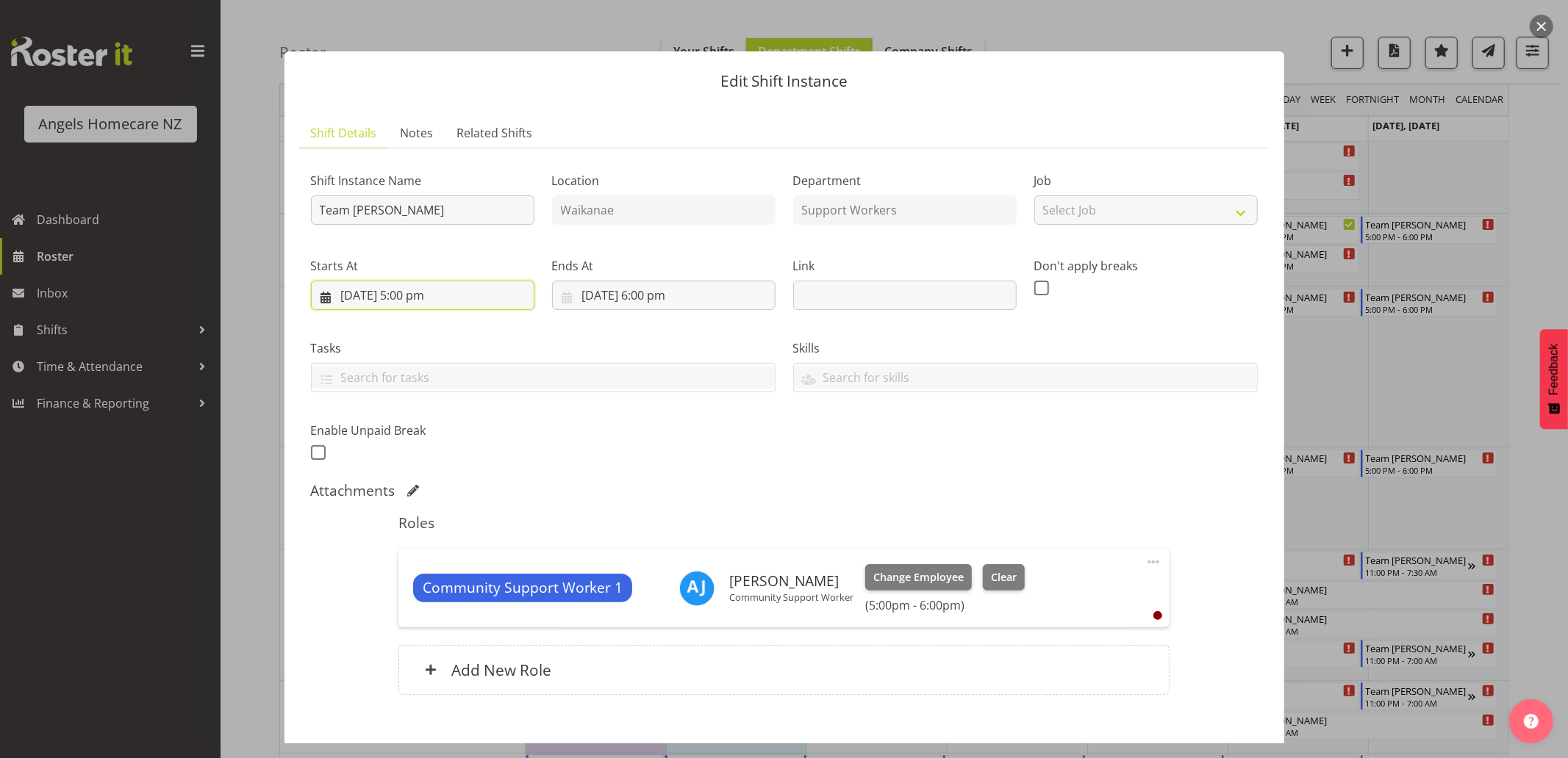
click at [328, 299] on input "[DATE] 5:00 pm" at bounding box center [422, 296] width 223 height 30
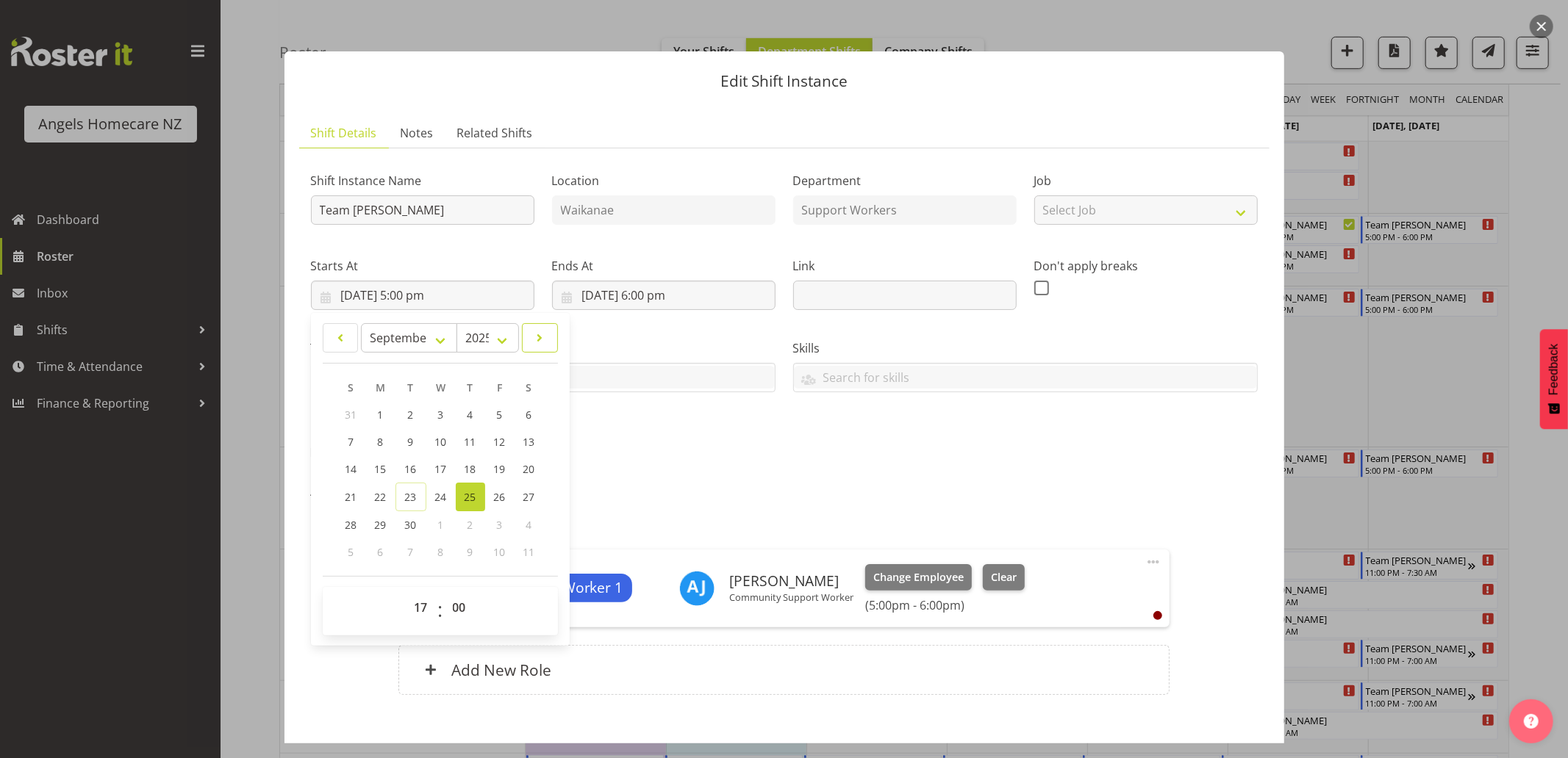
click at [547, 340] on span at bounding box center [540, 338] width 17 height 18
click at [343, 334] on span at bounding box center [341, 338] width 17 height 18
click at [537, 339] on span at bounding box center [540, 338] width 17 height 18
select select "9"
click at [472, 467] on span "16" at bounding box center [469, 469] width 12 height 14
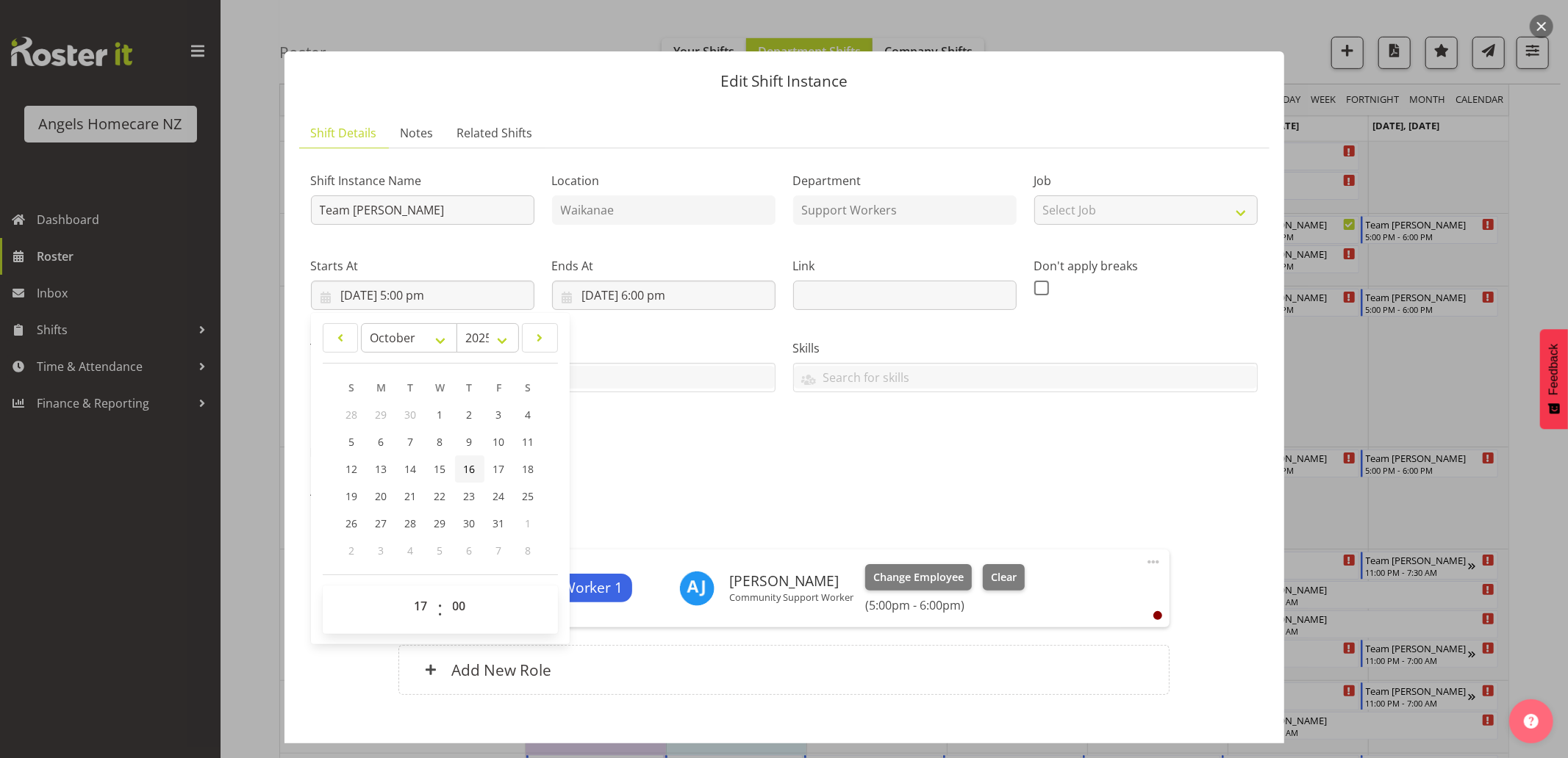
type input "[DATE] 5:00 pm"
click at [748, 467] on div "Shift Instance Name Team [PERSON_NAME] Location [GEOGRAPHIC_DATA] Department Su…" at bounding box center [784, 313] width 964 height 322
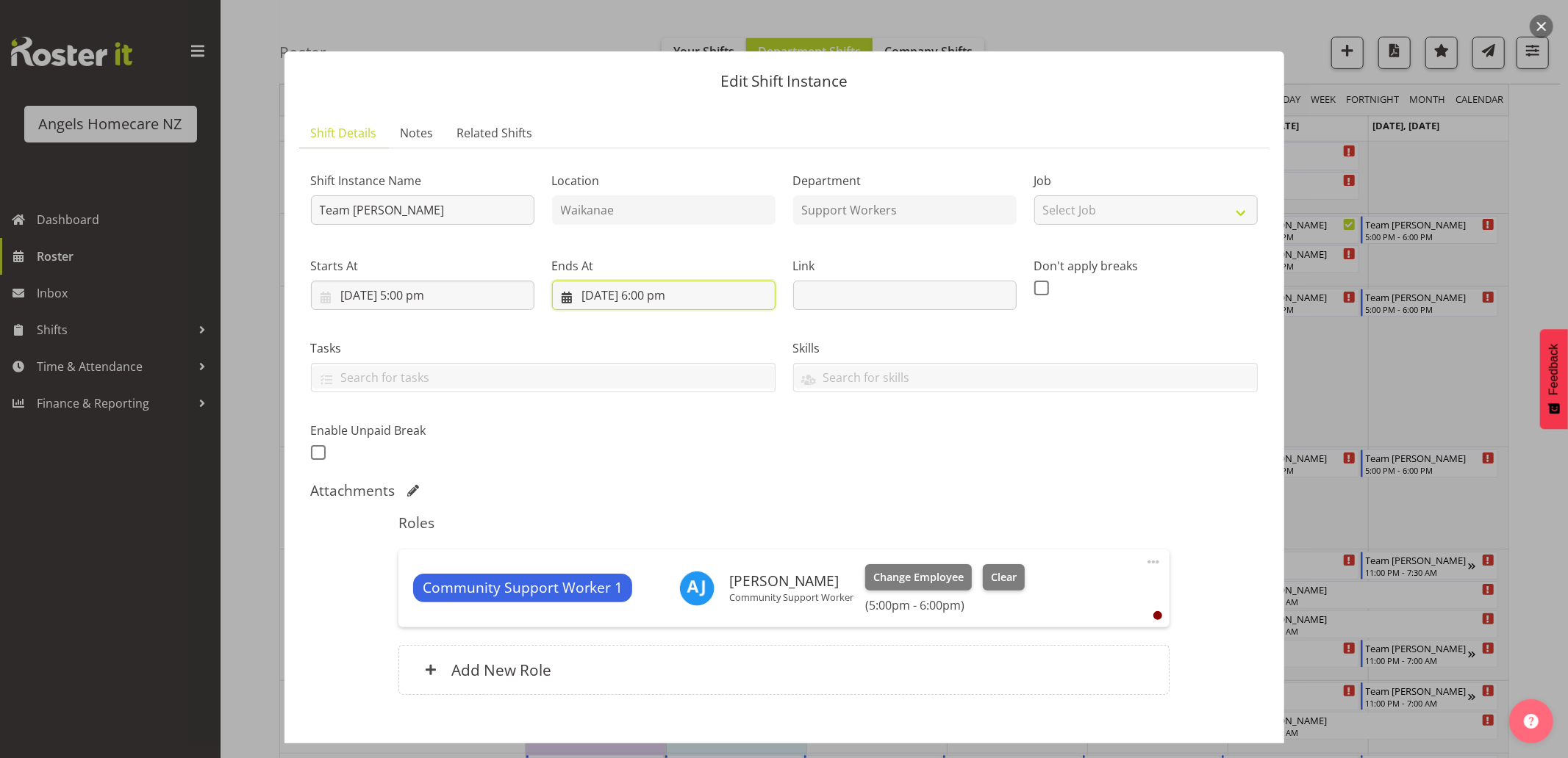
click at [556, 299] on input "[DATE] 6:00 pm" at bounding box center [663, 296] width 223 height 30
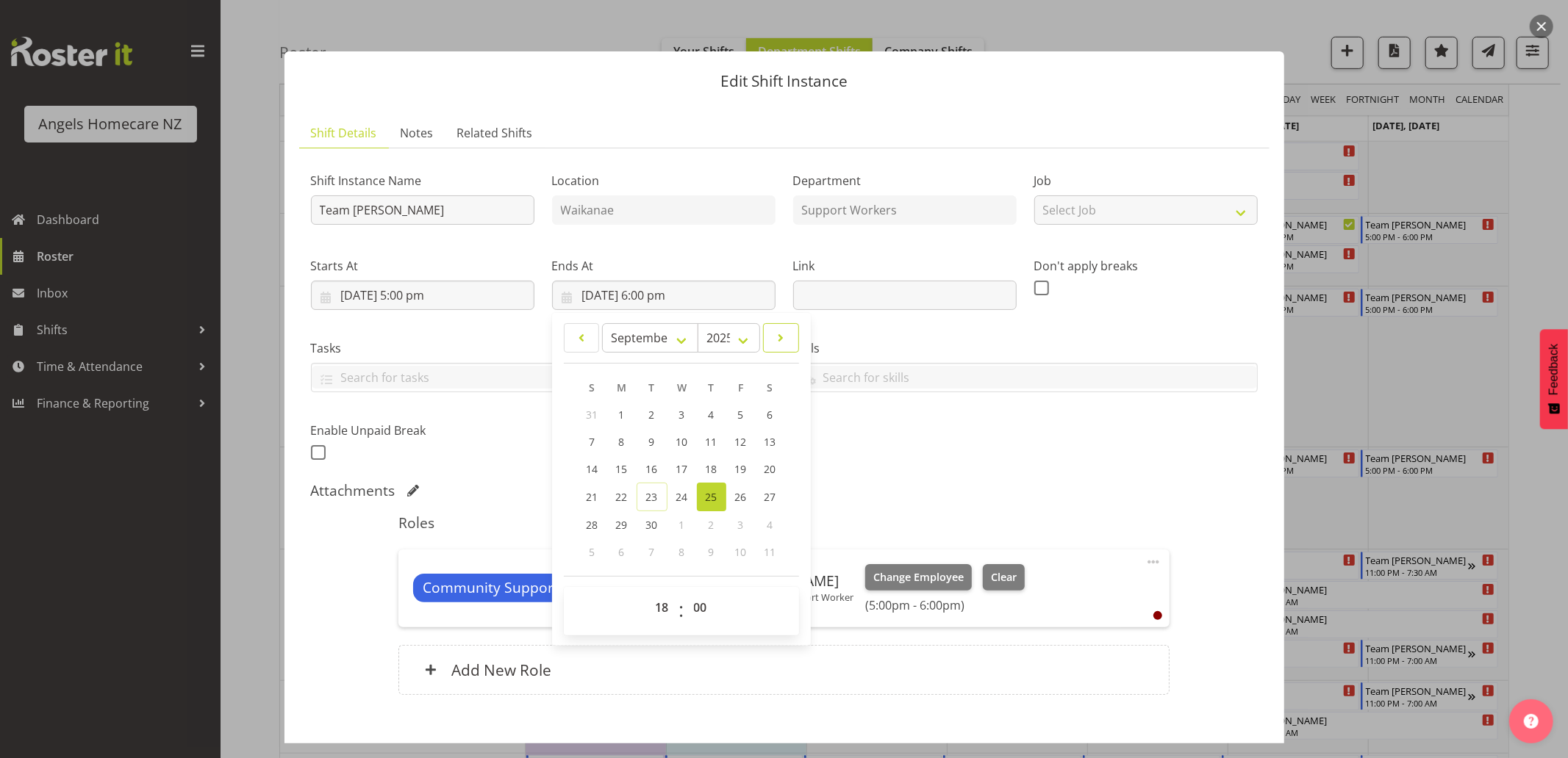
click at [772, 339] on span at bounding box center [781, 338] width 17 height 18
select select "9"
click at [704, 464] on span "16" at bounding box center [710, 469] width 12 height 14
type input "[DATE] 6:00 pm"
click at [967, 490] on div "Attachments" at bounding box center [784, 490] width 946 height 18
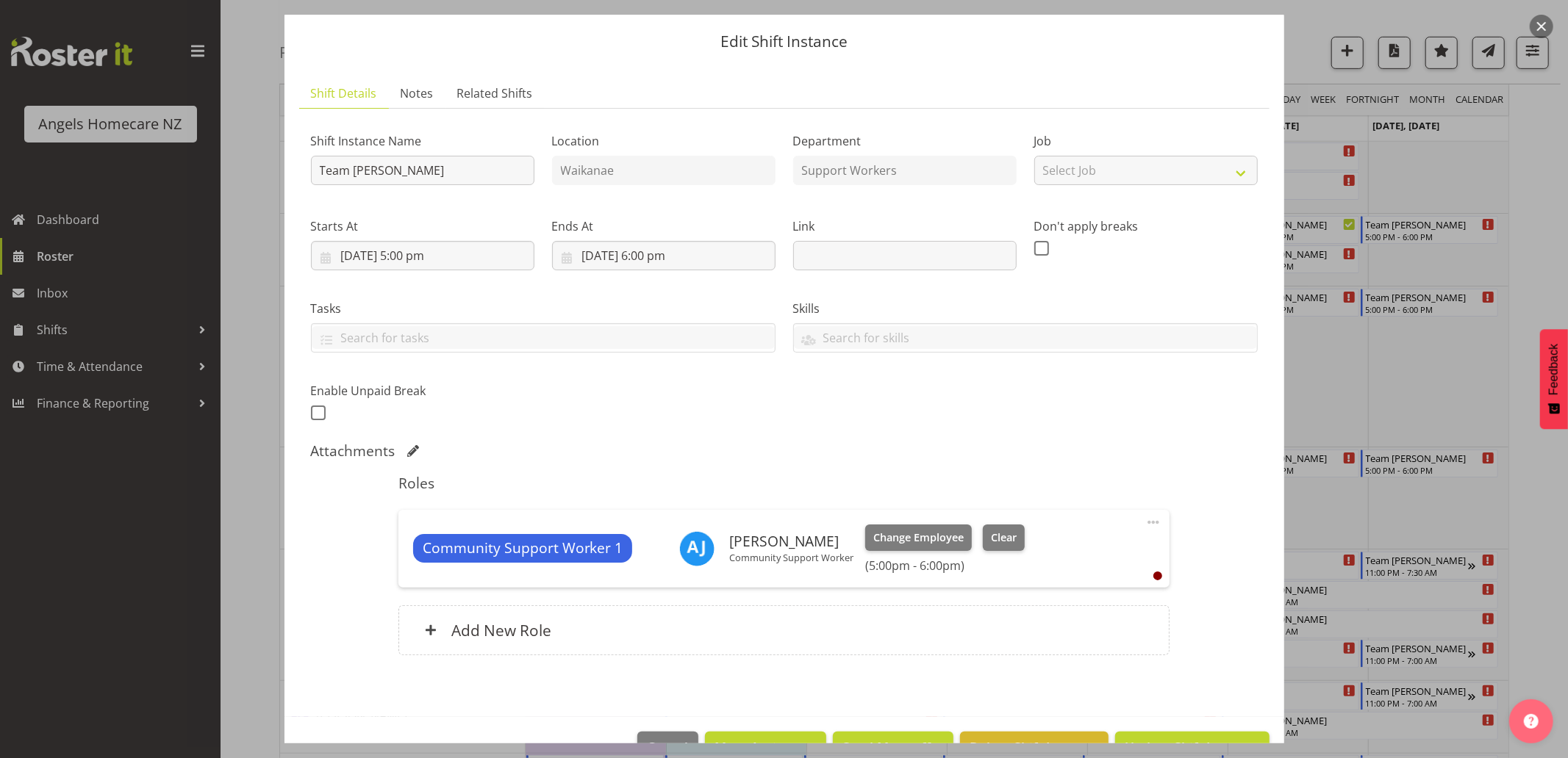
scroll to position [82, 0]
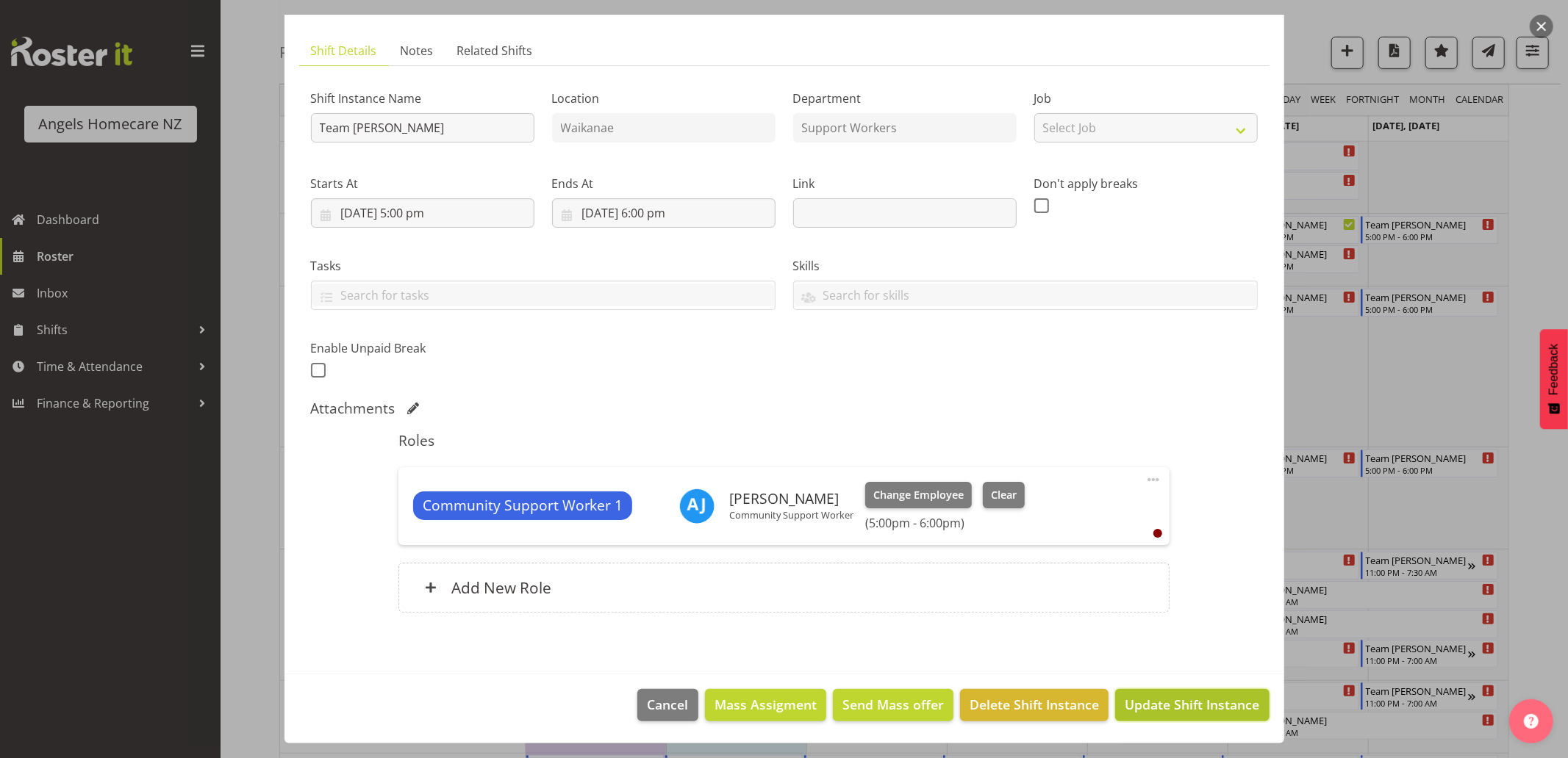
click at [1152, 710] on span "Update Shift Instance" at bounding box center [1191, 704] width 135 height 20
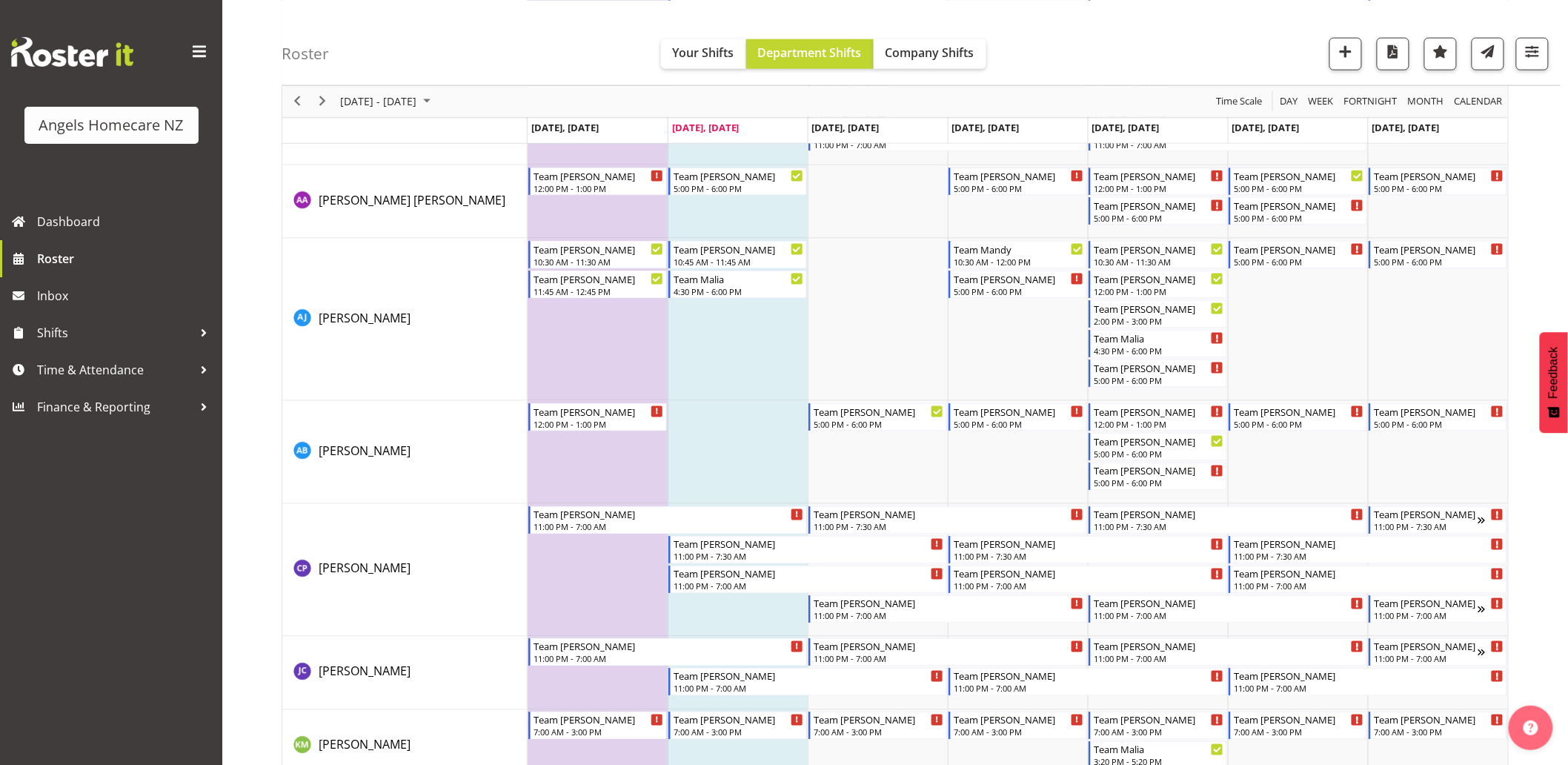
scroll to position [658, 0]
